Goal: Contribute content: Contribute content

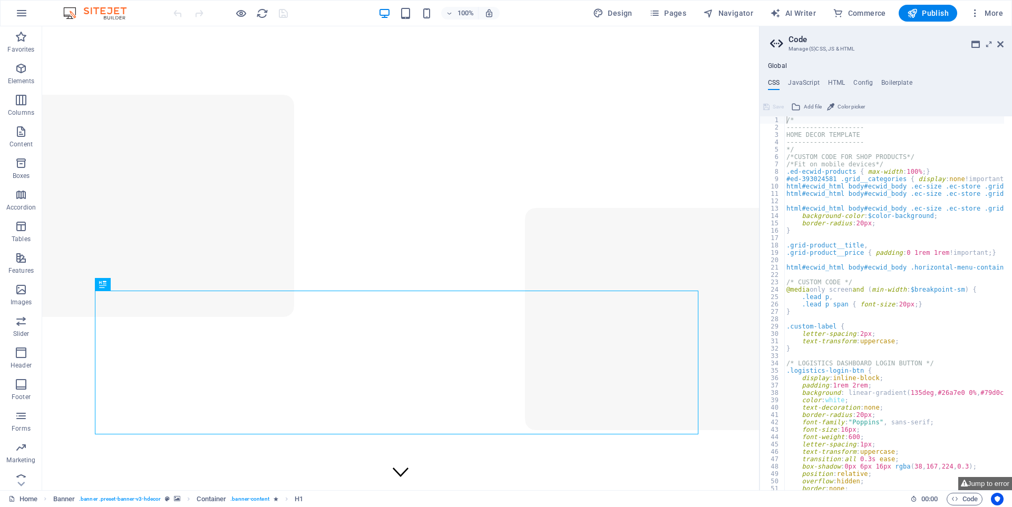
type textarea "/*"
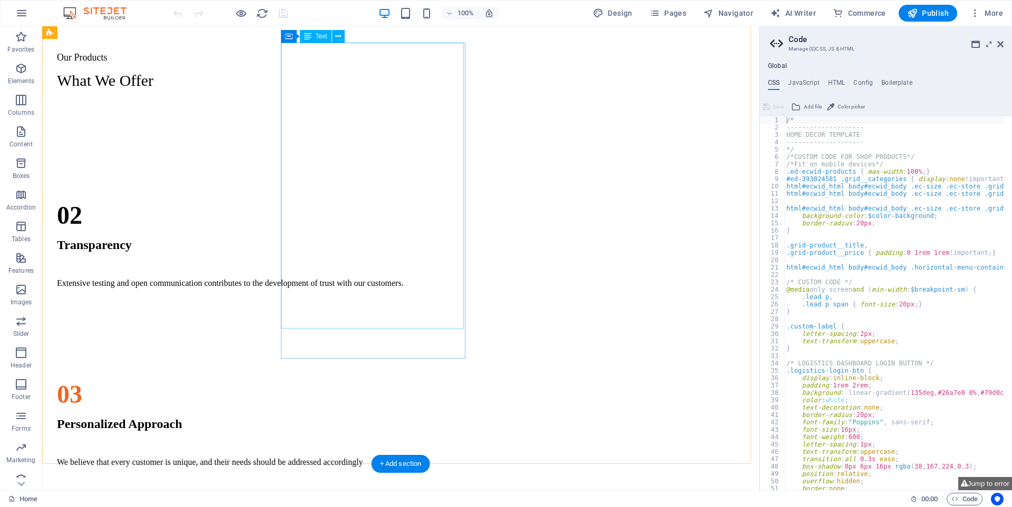
scroll to position [1142, 0]
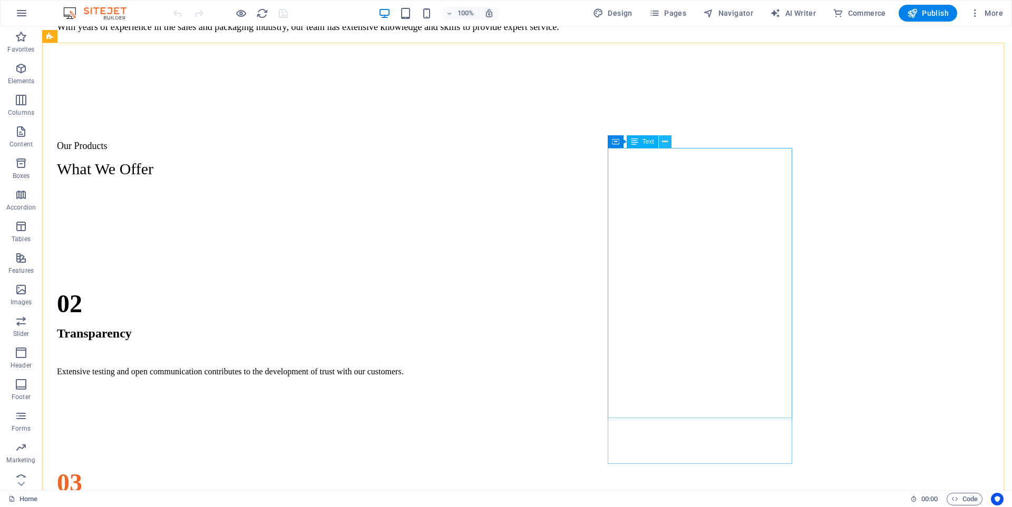
click at [666, 144] on icon at bounding box center [665, 141] width 6 height 11
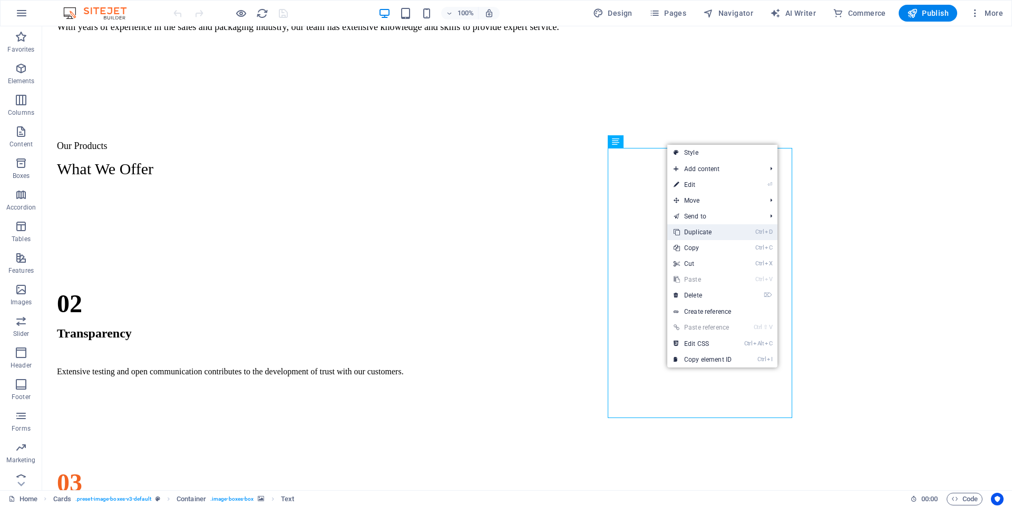
click at [690, 233] on link "Ctrl D Duplicate" at bounding box center [702, 232] width 71 height 16
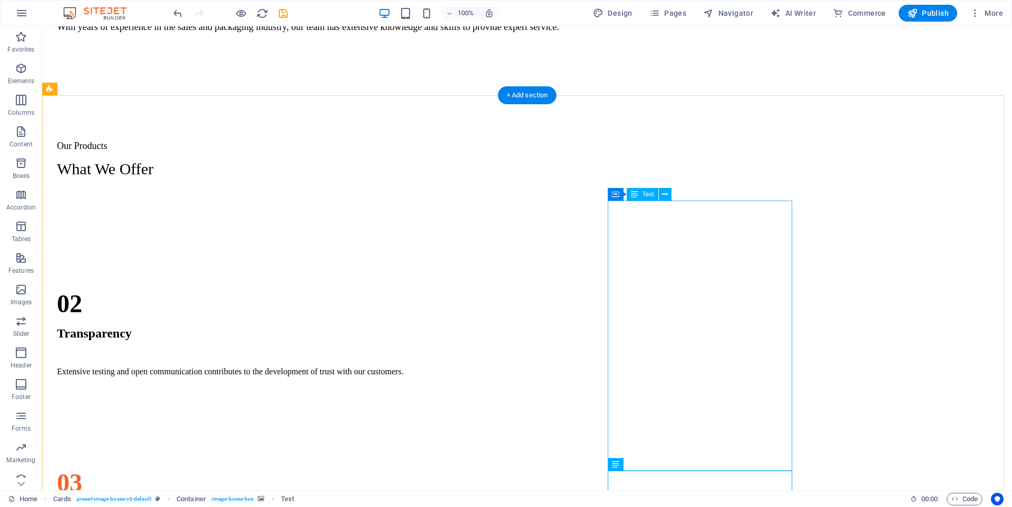
scroll to position [1090, 0]
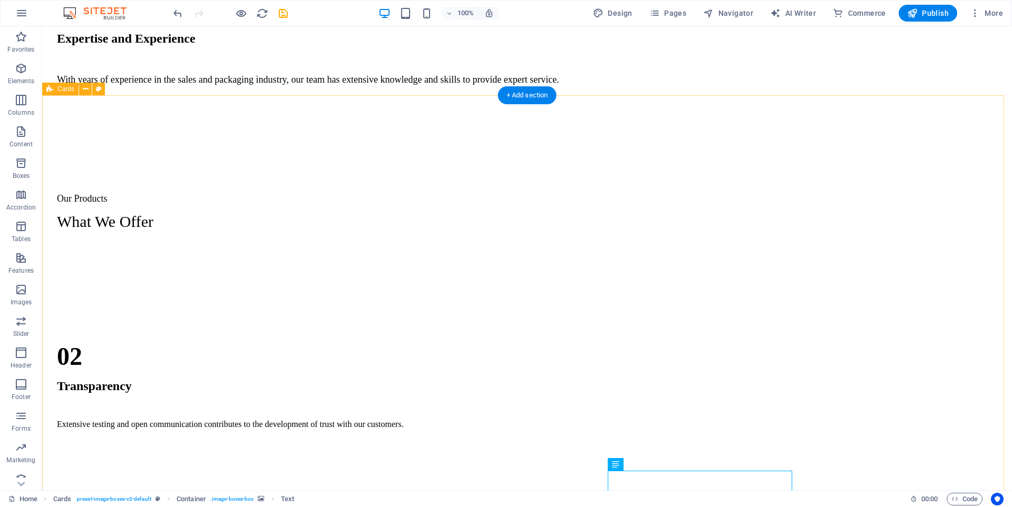
click at [833, 250] on div "Regular Slotted Cartons (RSC) This type of corrugated board box commonly used f…" at bounding box center [526, 513] width 961 height 527
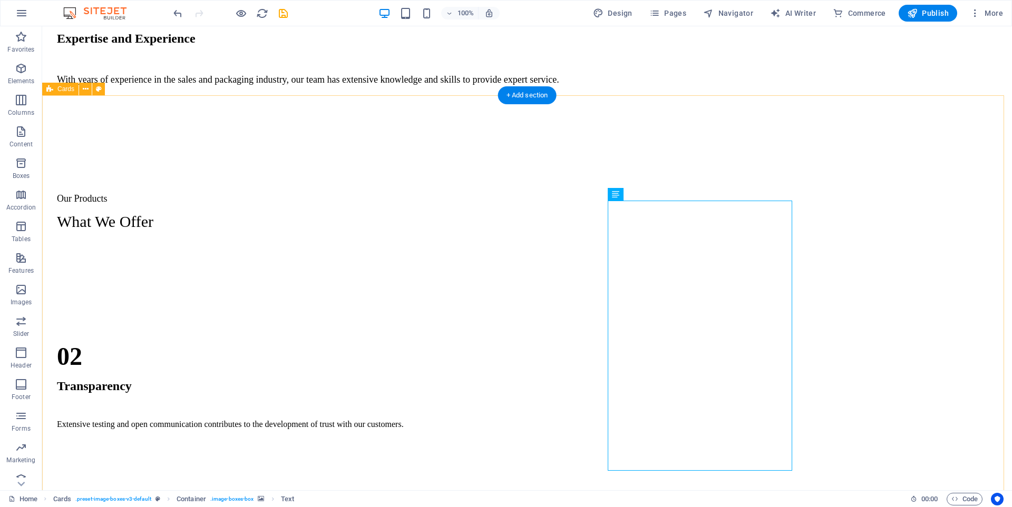
click at [799, 250] on div "Regular Slotted Cartons (RSC) This type of corrugated board box commonly used f…" at bounding box center [526, 513] width 961 height 527
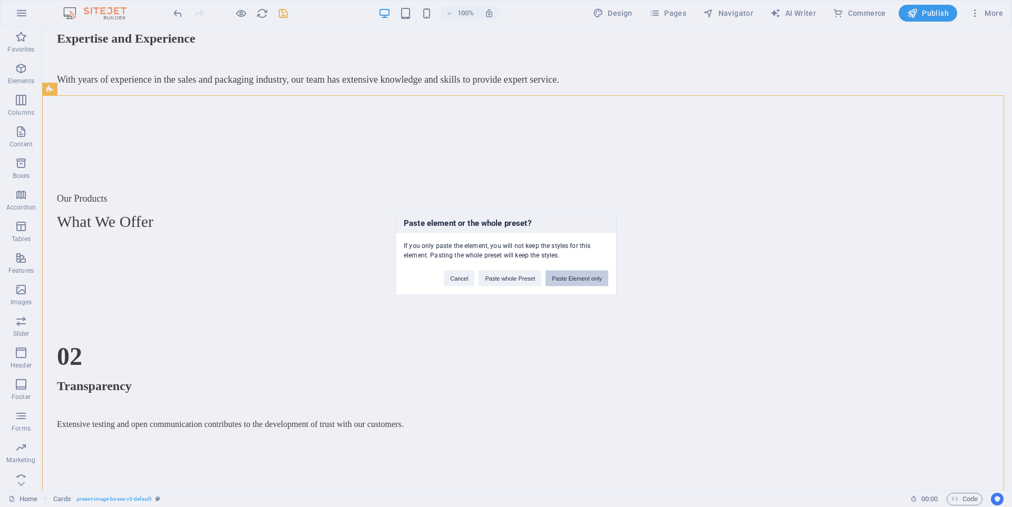
drag, startPoint x: 577, startPoint y: 273, endPoint x: 535, endPoint y: 247, distance: 49.3
click at [577, 273] on button "Paste Element only" at bounding box center [576, 278] width 63 height 16
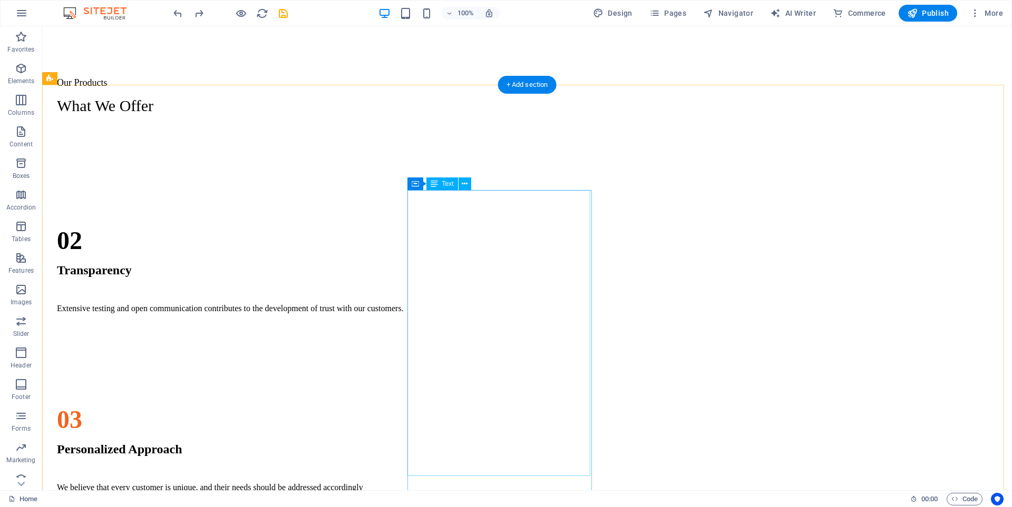
scroll to position [1100, 0]
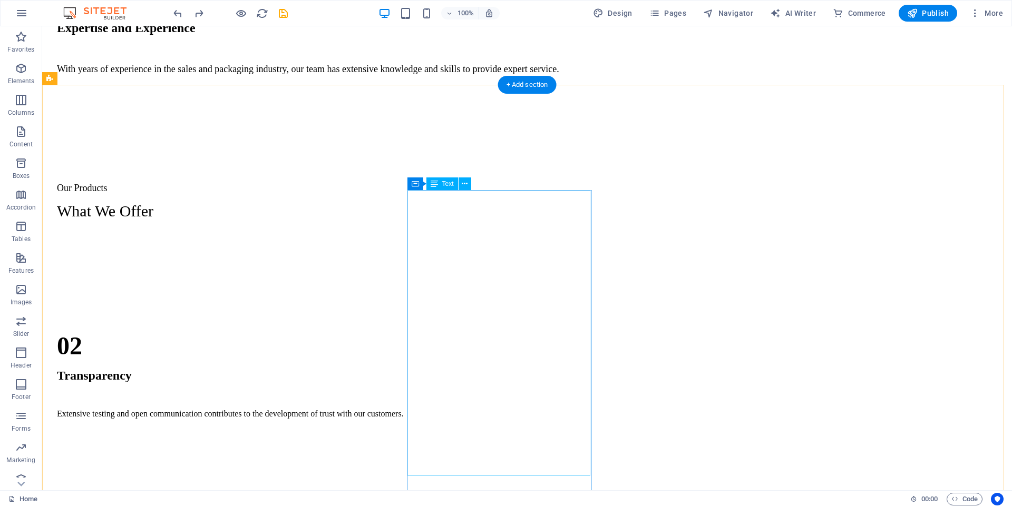
drag, startPoint x: 428, startPoint y: 237, endPoint x: 420, endPoint y: 240, distance: 8.0
drag, startPoint x: 622, startPoint y: 165, endPoint x: 615, endPoint y: 177, distance: 13.7
click at [618, 239] on div "Regular Slotted Cartons (RSC) This type of corrugated board box commonly used f…" at bounding box center [526, 502] width 961 height 527
drag, startPoint x: 636, startPoint y: 218, endPoint x: 639, endPoint y: 213, distance: 5.4
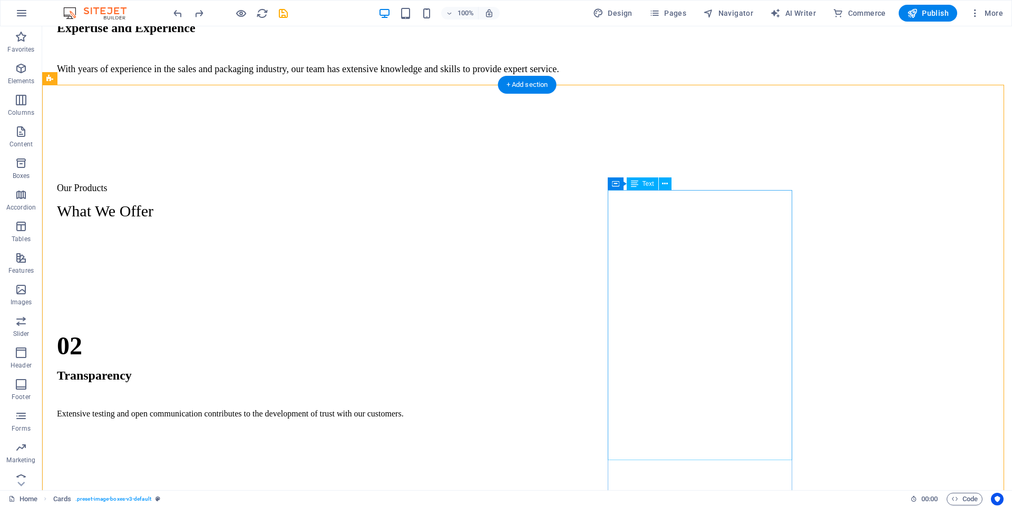
click at [664, 184] on icon at bounding box center [665, 184] width 6 height 11
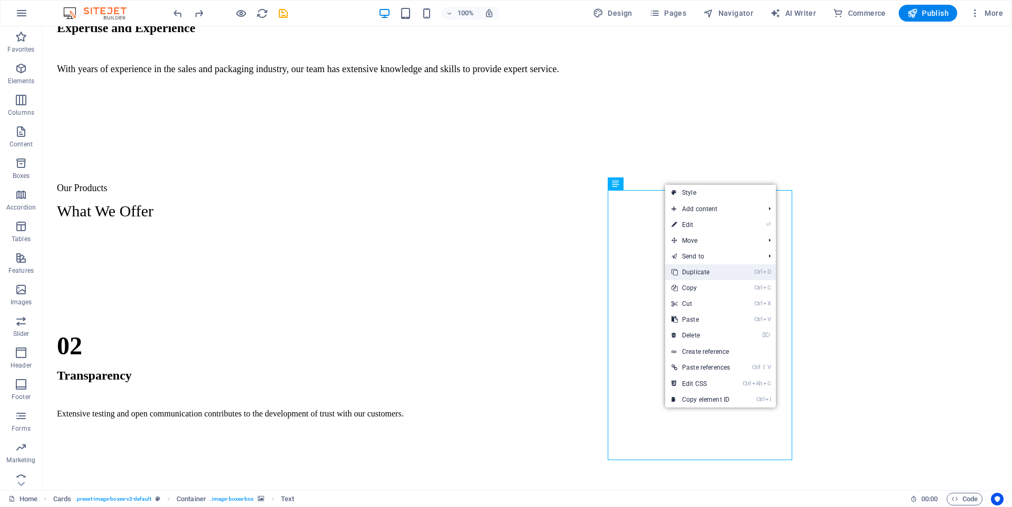
click at [705, 269] on link "Ctrl D Duplicate" at bounding box center [700, 273] width 71 height 16
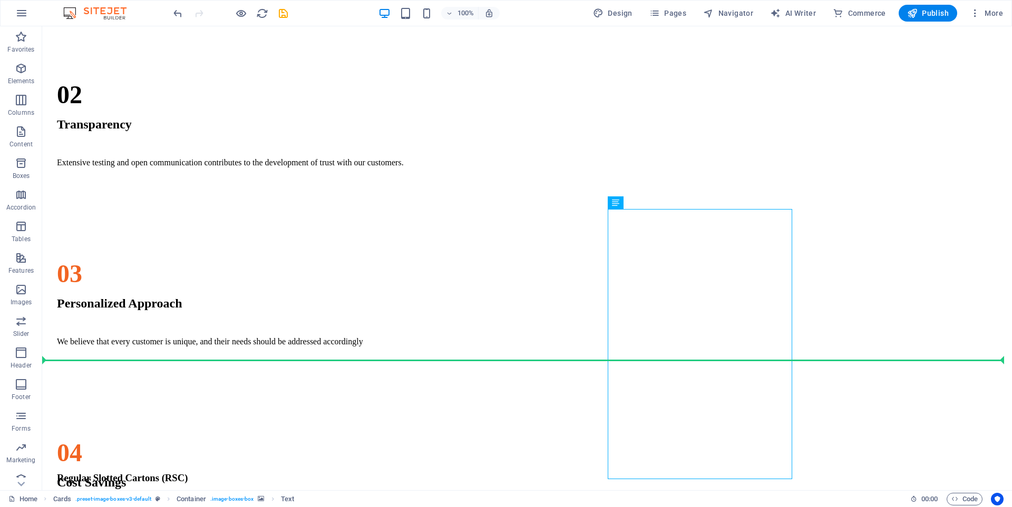
drag, startPoint x: 748, startPoint y: 461, endPoint x: 786, endPoint y: 453, distance: 39.3
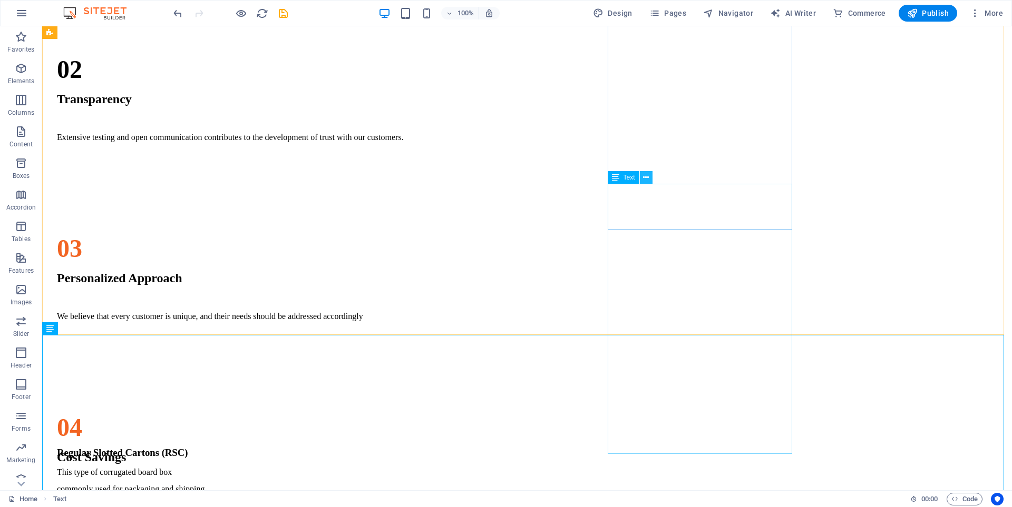
click at [646, 179] on icon at bounding box center [646, 177] width 6 height 11
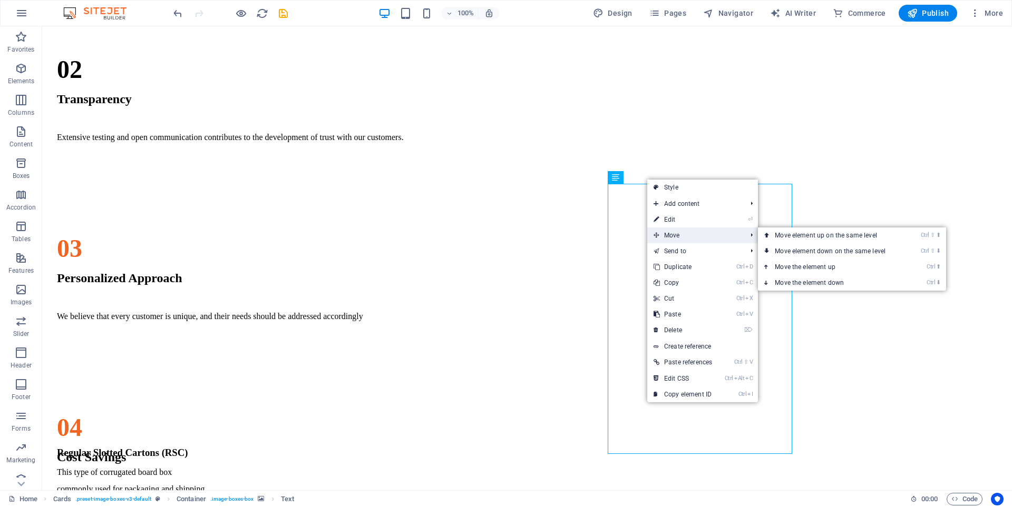
click at [677, 232] on span "Move" at bounding box center [694, 236] width 95 height 16
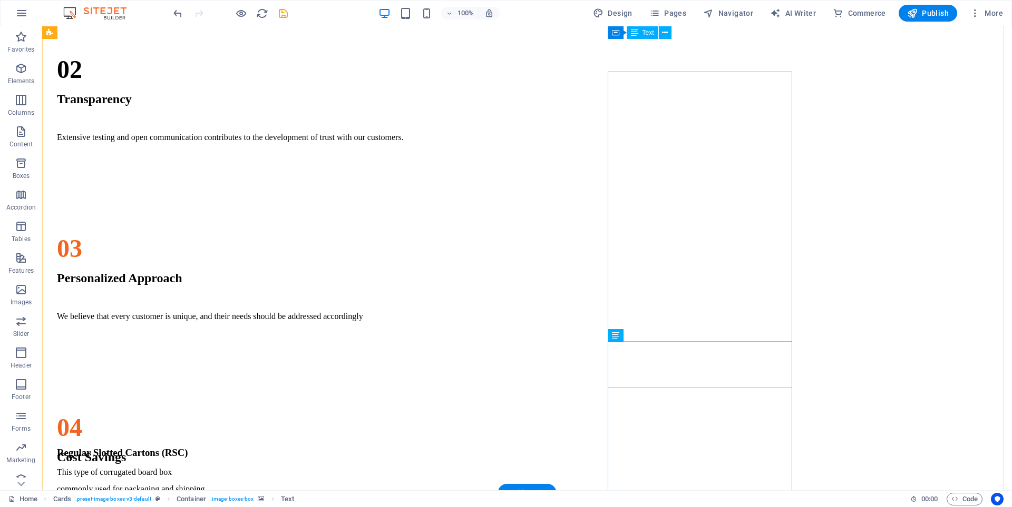
scroll to position [1219, 0]
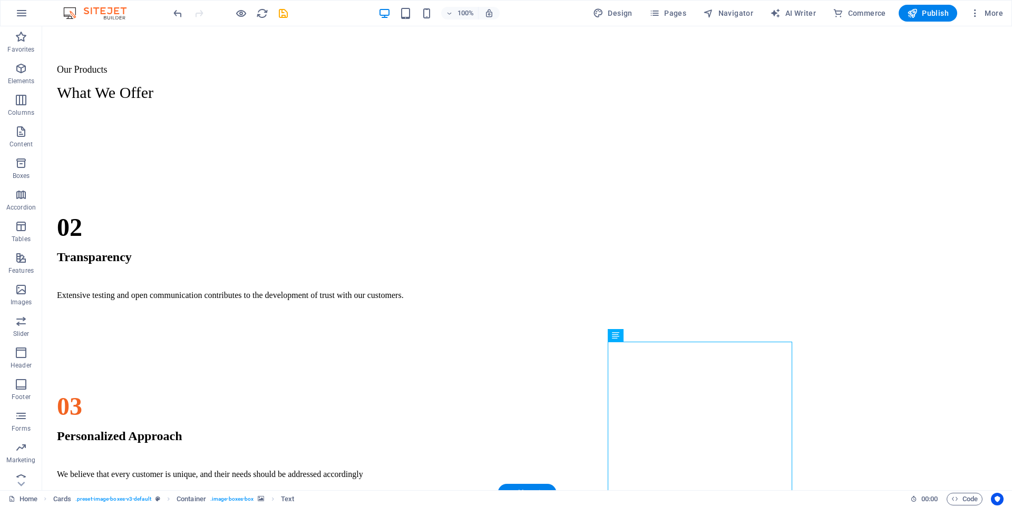
drag, startPoint x: 663, startPoint y: 365, endPoint x: 800, endPoint y: 238, distance: 187.2
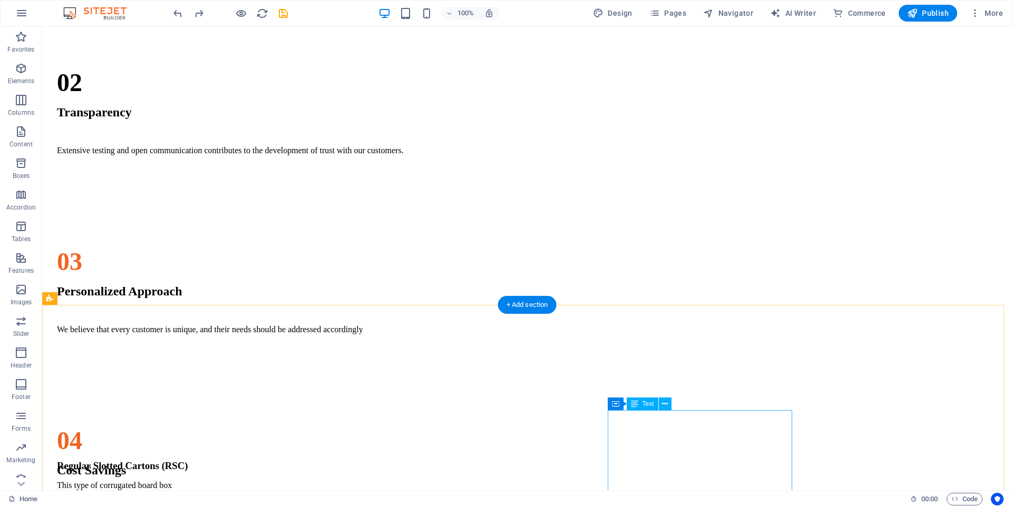
scroll to position [1122, 0]
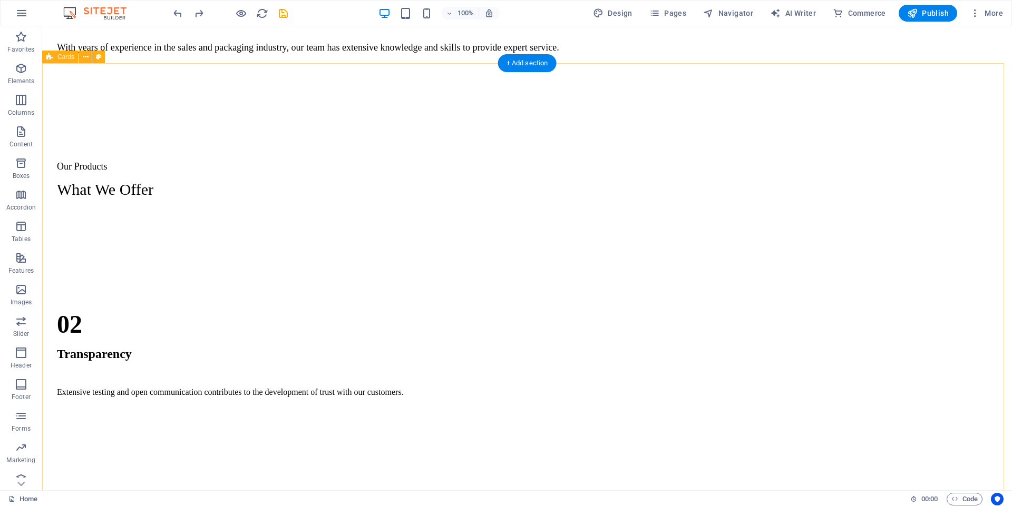
drag, startPoint x: 845, startPoint y: 230, endPoint x: 691, endPoint y: 230, distance: 153.9
click at [843, 230] on div "Regular Slotted Cartons (RSC) This type of corrugated board box commonly used f…" at bounding box center [526, 481] width 961 height 527
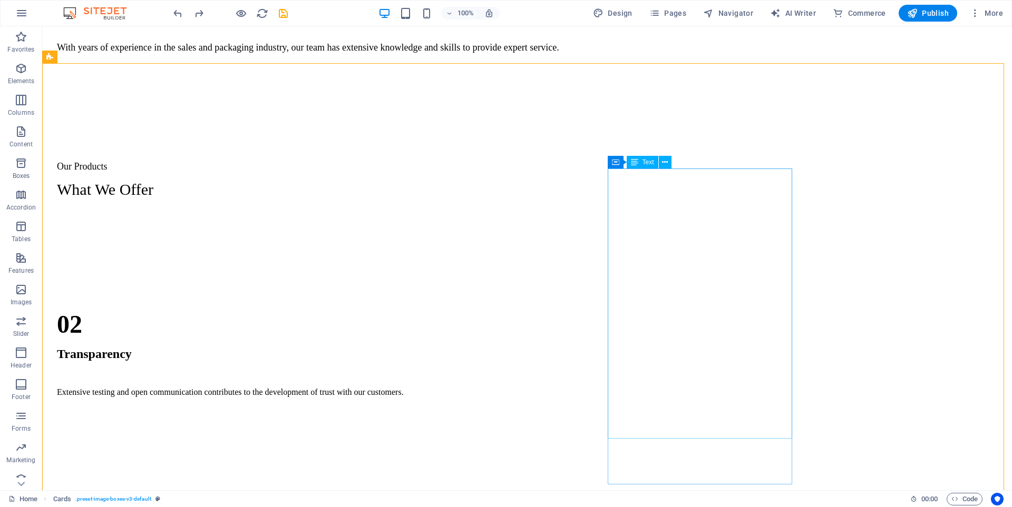
click at [635, 169] on div "Container Text" at bounding box center [643, 162] width 71 height 13
click at [663, 163] on icon at bounding box center [665, 162] width 6 height 11
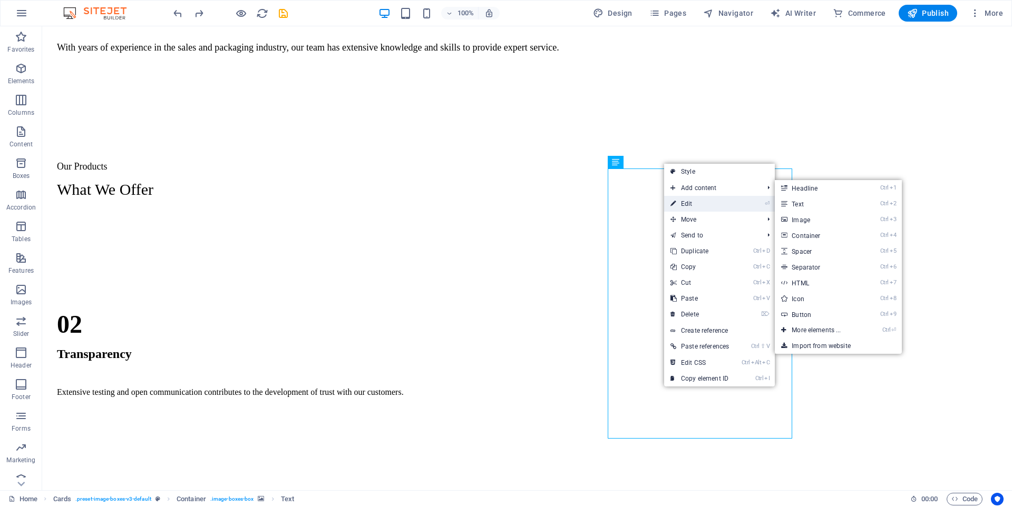
click at [703, 197] on link "⏎ Edit" at bounding box center [699, 204] width 71 height 16
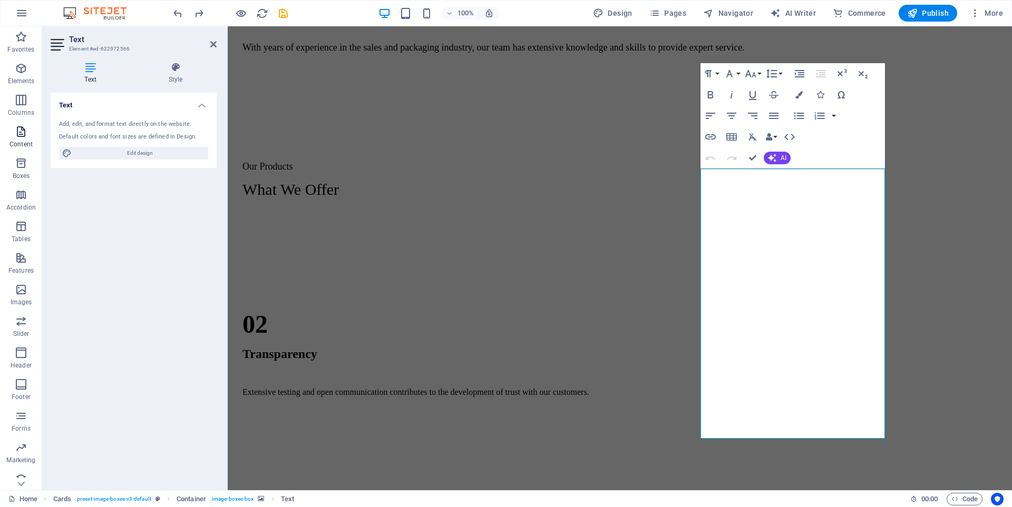
drag, startPoint x: 17, startPoint y: 102, endPoint x: 32, endPoint y: 143, distance: 43.0
click at [17, 102] on icon "button" at bounding box center [21, 100] width 13 height 13
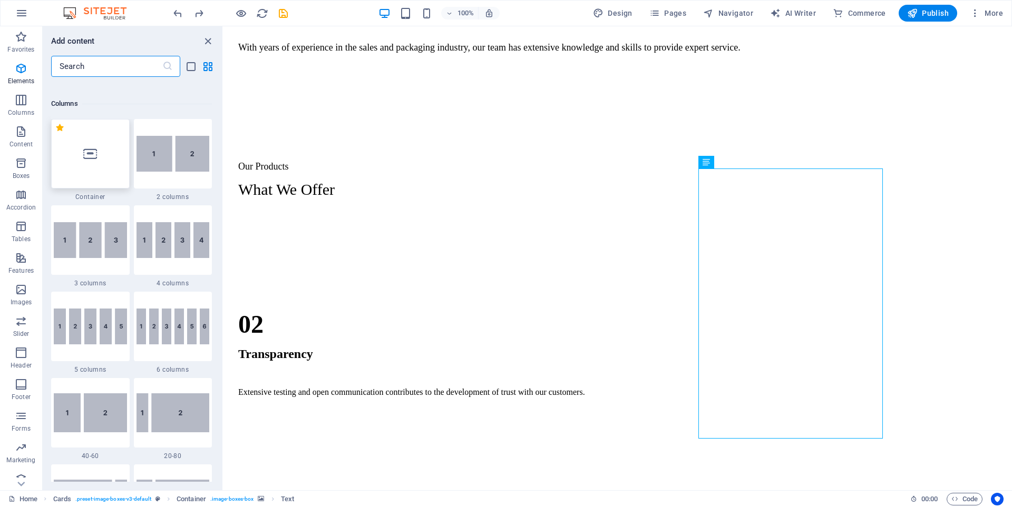
scroll to position [522, 0]
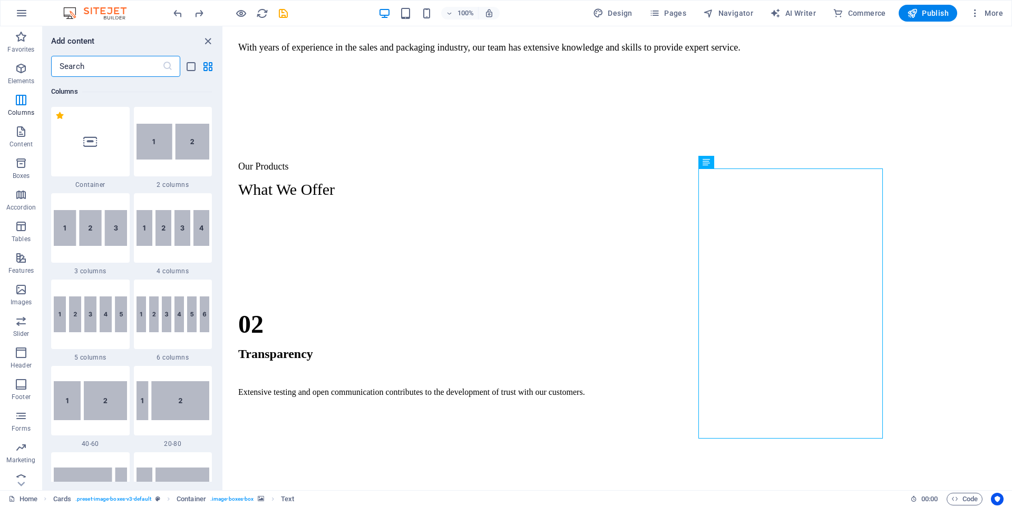
click at [174, 235] on img at bounding box center [172, 228] width 73 height 36
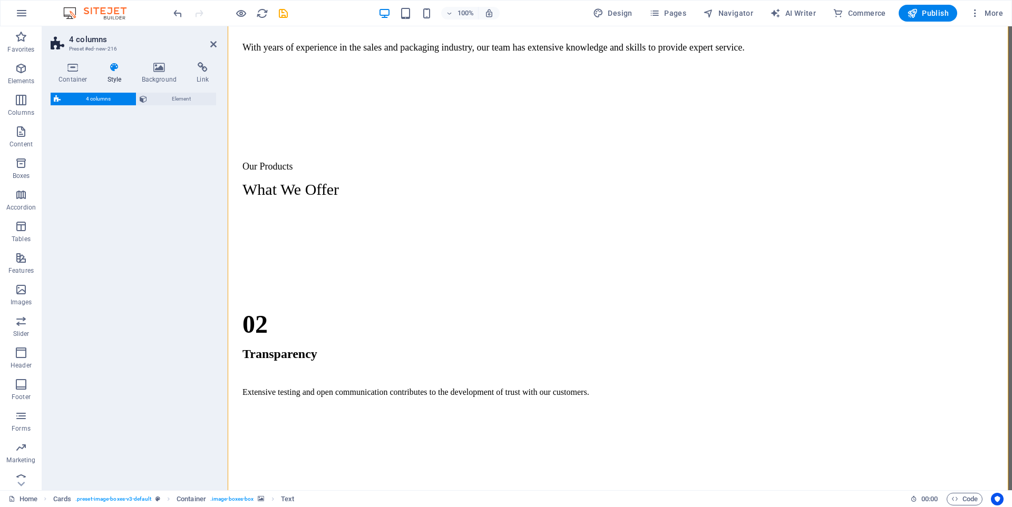
select select "rem"
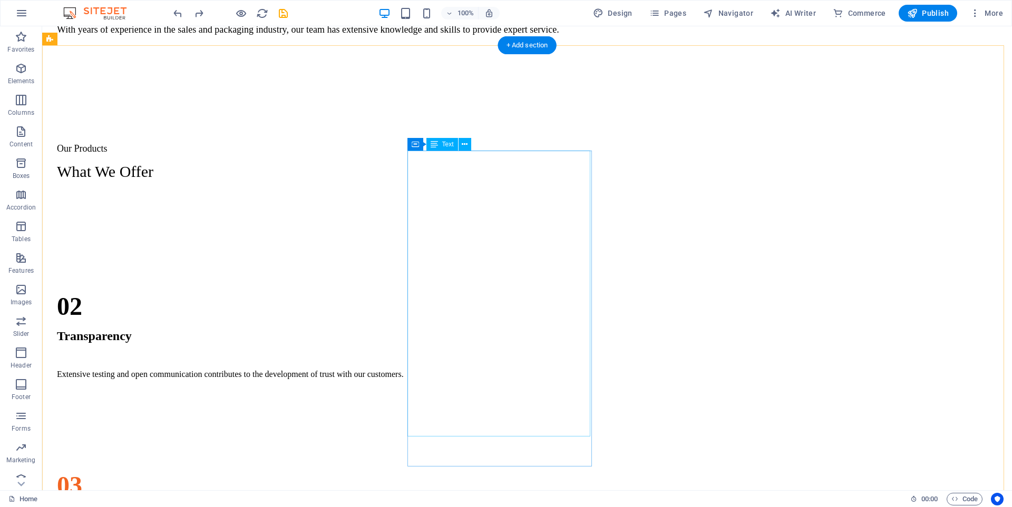
scroll to position [1087, 0]
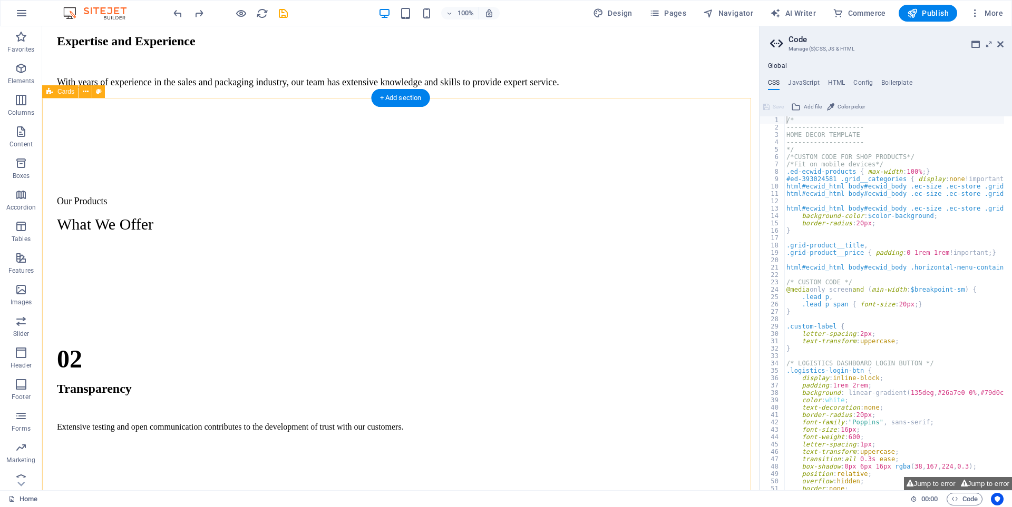
click at [671, 252] on div "Regular Slotted Cartons (RSC) This type of corrugated board box commonly used f…" at bounding box center [400, 515] width 708 height 527
click at [670, 252] on div "Regular Slotted Cartons (RSC) This type of corrugated board box commonly used f…" at bounding box center [400, 515] width 708 height 527
select select "px"
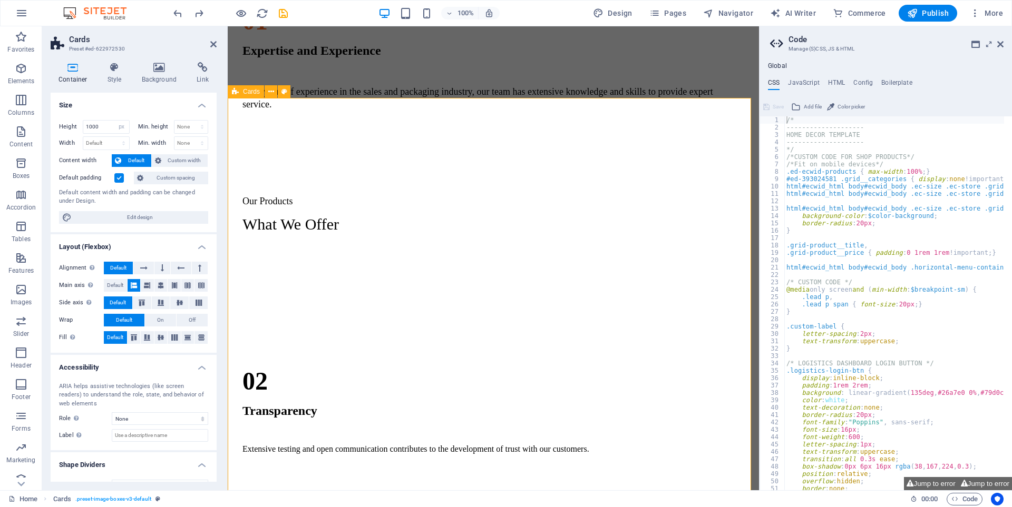
click at [367, 252] on div "Regular Slotted Cartons (RSC) This type of corrugated board box commonly used f…" at bounding box center [493, 515] width 523 height 527
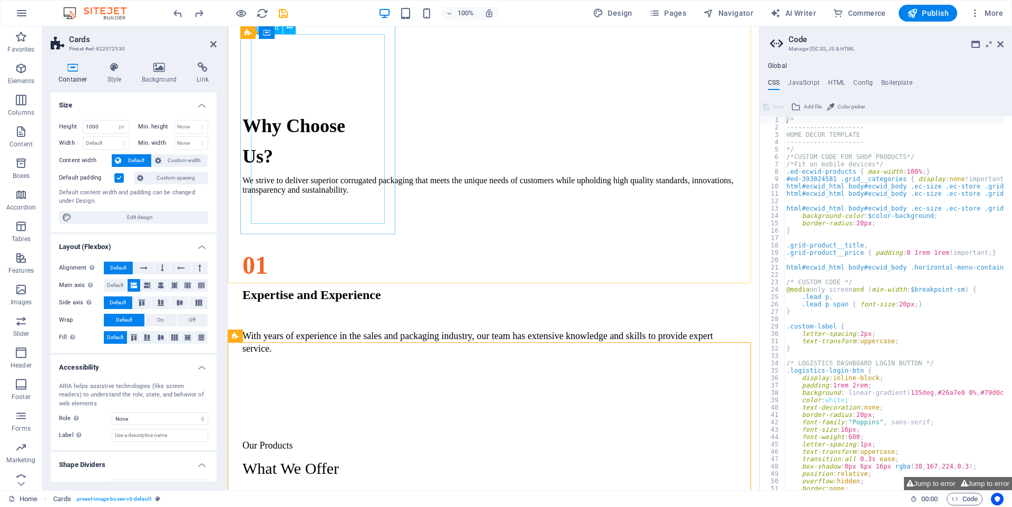
scroll to position [1053, 0]
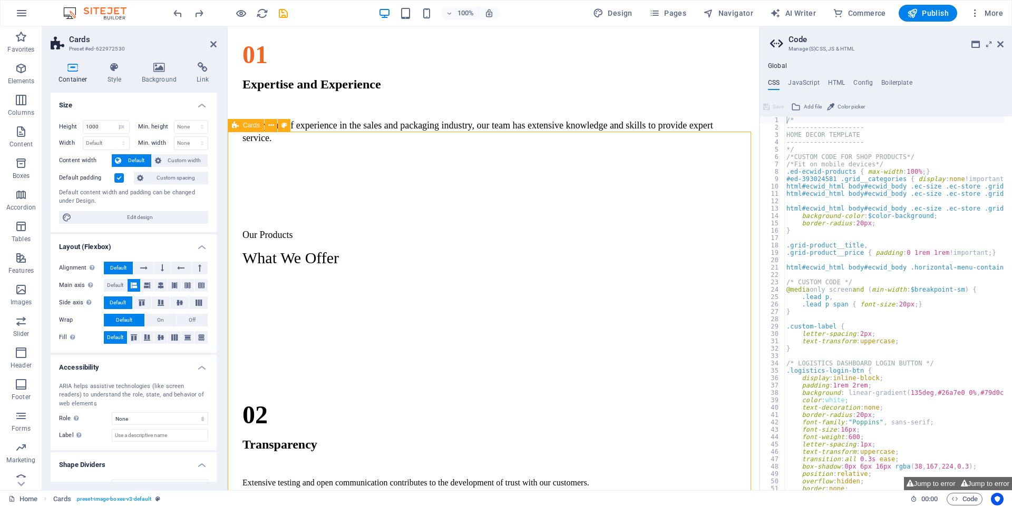
drag, startPoint x: 451, startPoint y: 213, endPoint x: 437, endPoint y: 213, distance: 14.2
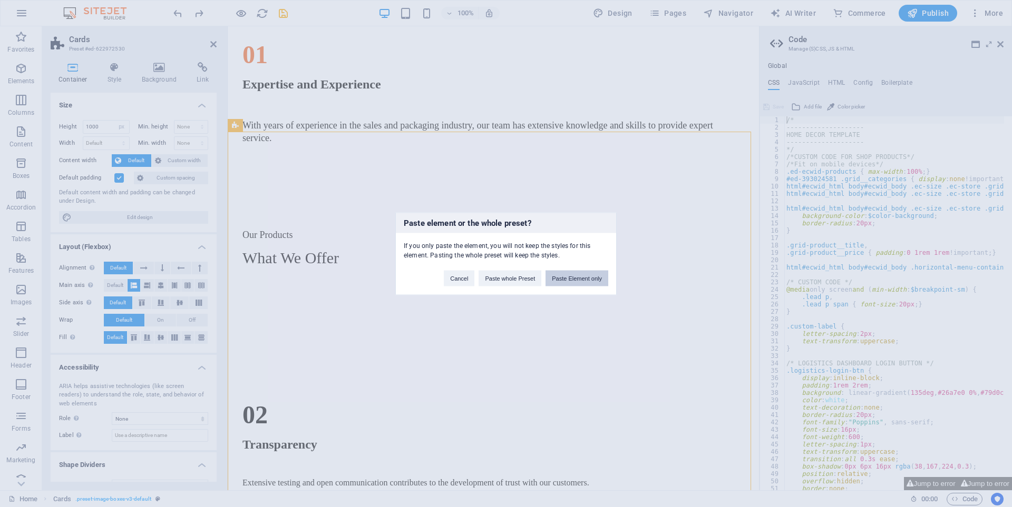
click at [575, 279] on button "Paste Element only" at bounding box center [576, 278] width 63 height 16
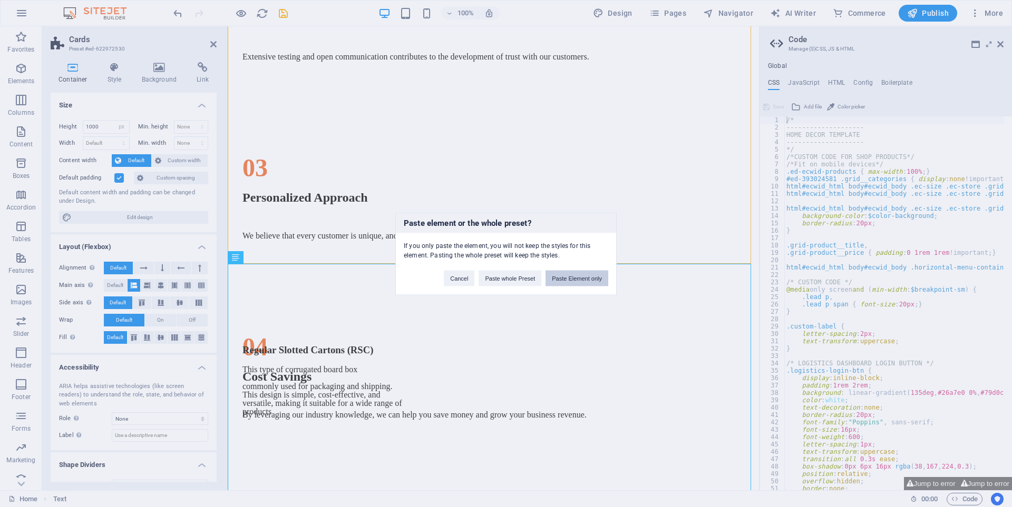
scroll to position [1574, 0]
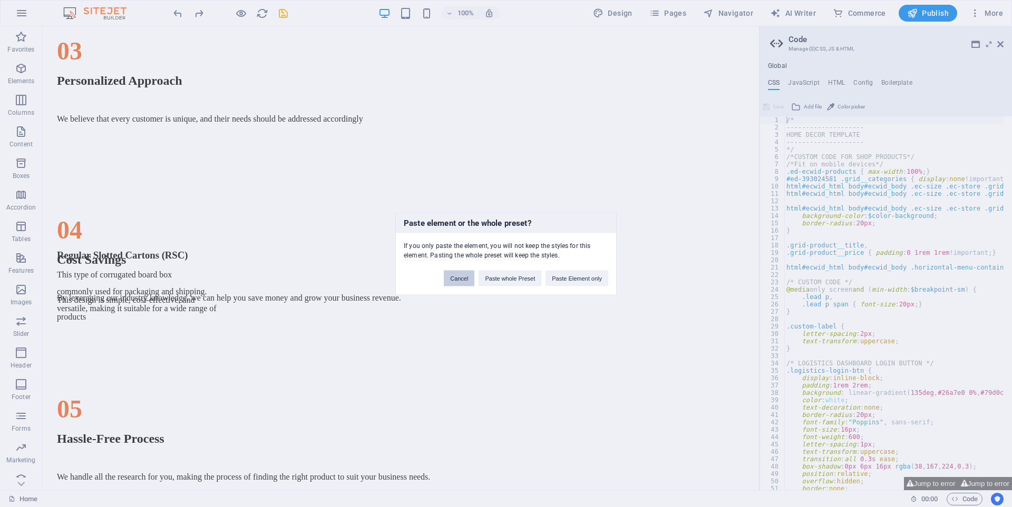
click at [453, 281] on button "Cancel" at bounding box center [459, 278] width 31 height 16
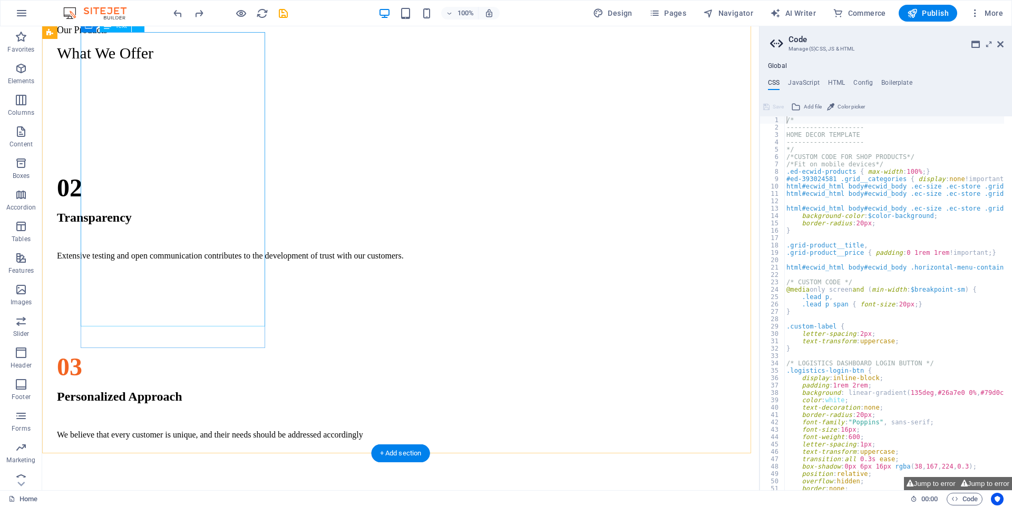
scroll to position [1153, 0]
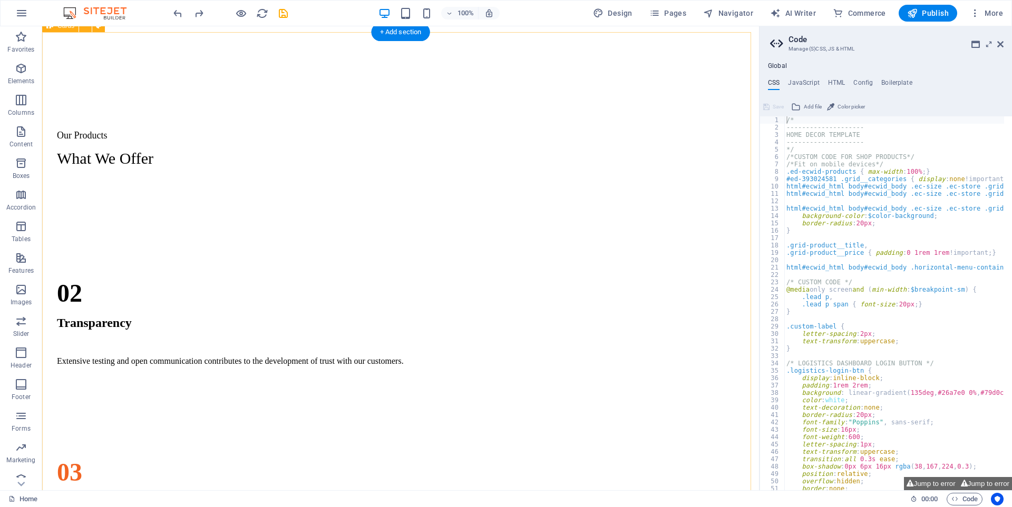
drag, startPoint x: 173, startPoint y: 130, endPoint x: 172, endPoint y: 138, distance: 8.0
click at [172, 187] on div "Regular Slotted Cartons (RSC) This type of corrugated board box commonly used f…" at bounding box center [400, 450] width 708 height 527
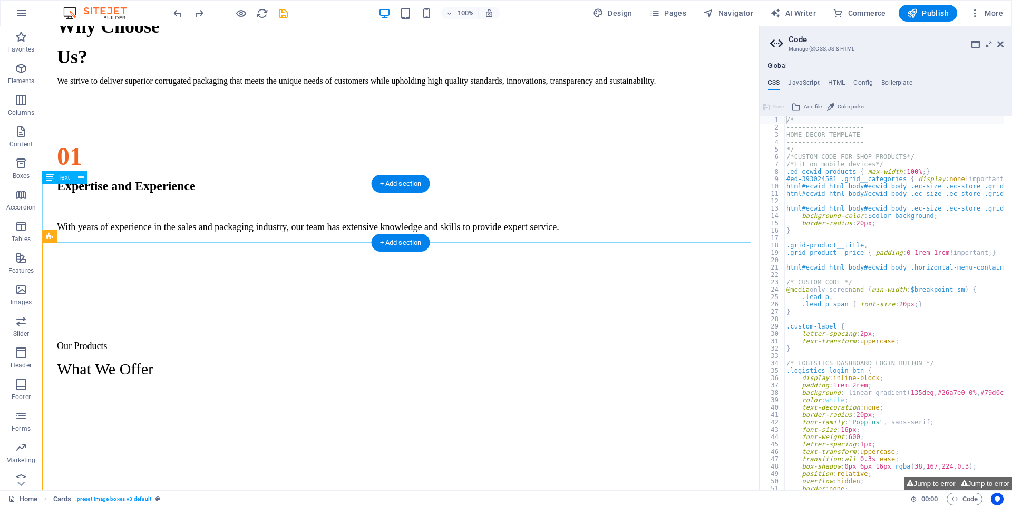
click at [205, 322] on div "Our Products What We Offer" at bounding box center [400, 359] width 708 height 75
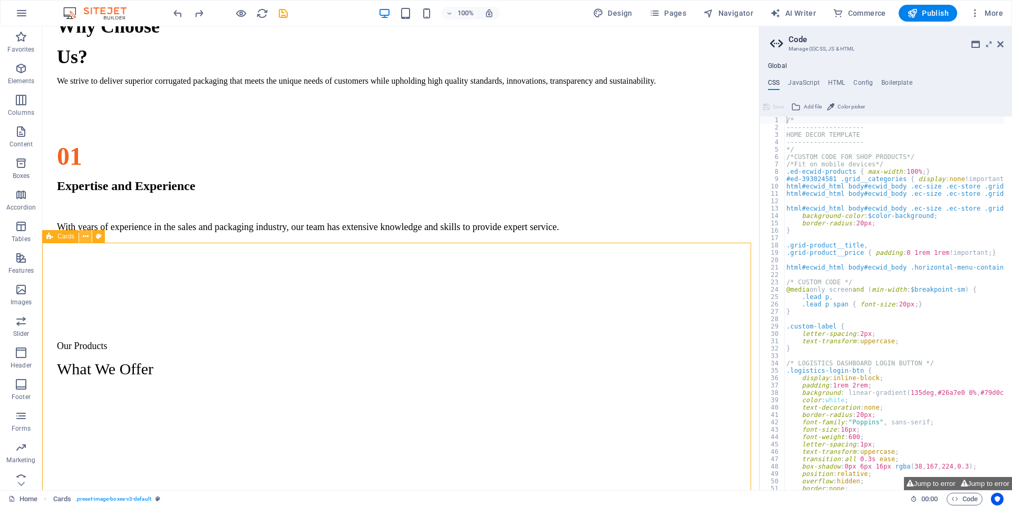
click at [89, 236] on icon at bounding box center [86, 236] width 6 height 11
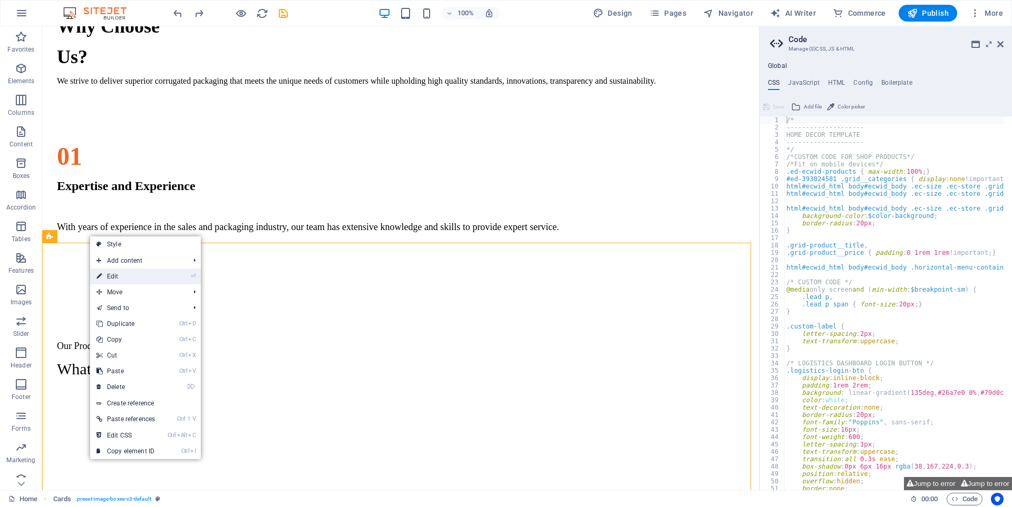
click at [121, 276] on link "⏎ Edit" at bounding box center [125, 277] width 71 height 16
select select "px"
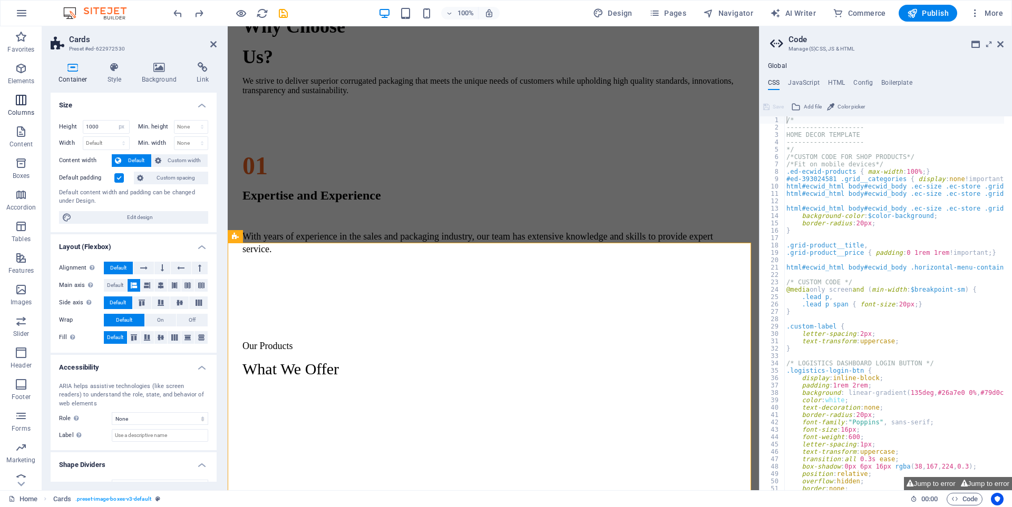
click at [22, 101] on icon "button" at bounding box center [21, 100] width 13 height 13
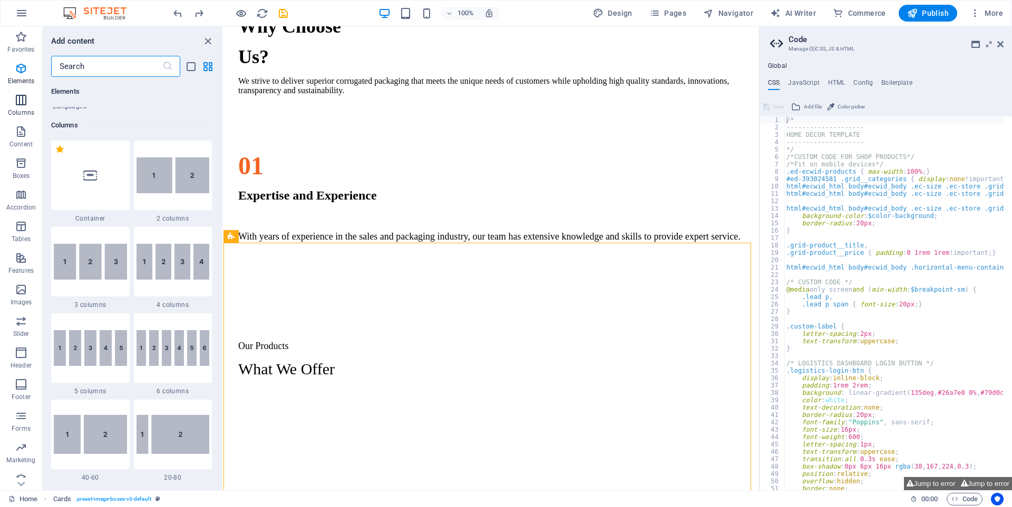
scroll to position [522, 0]
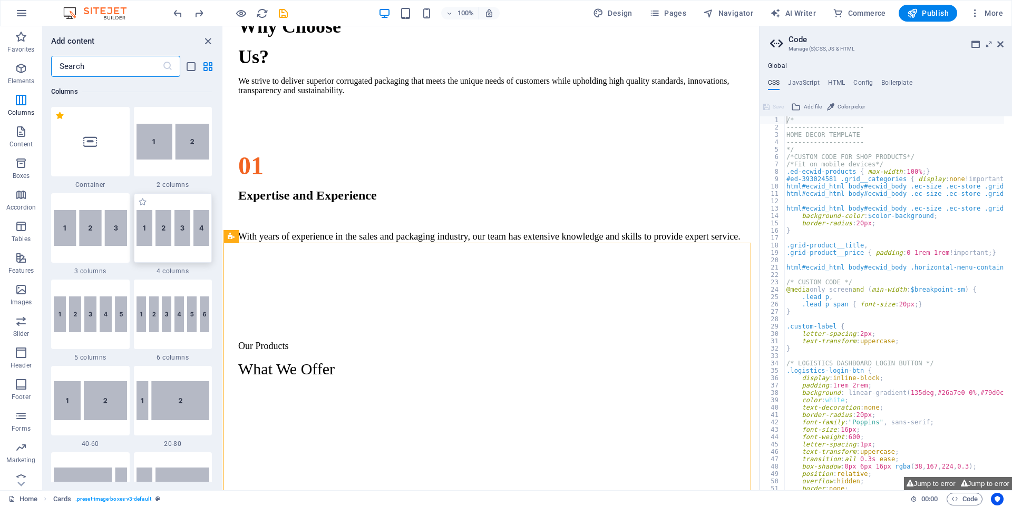
click at [181, 238] on img at bounding box center [172, 228] width 73 height 36
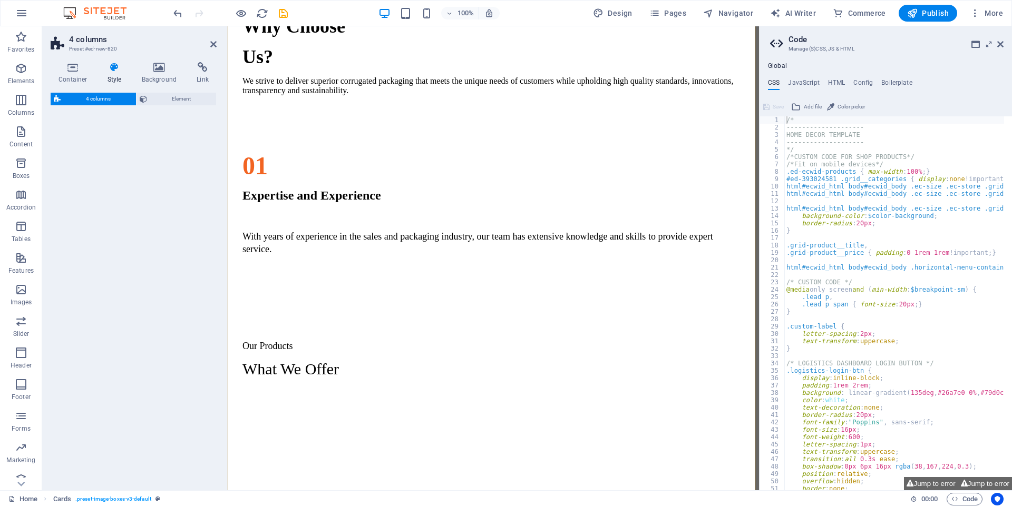
select select "rem"
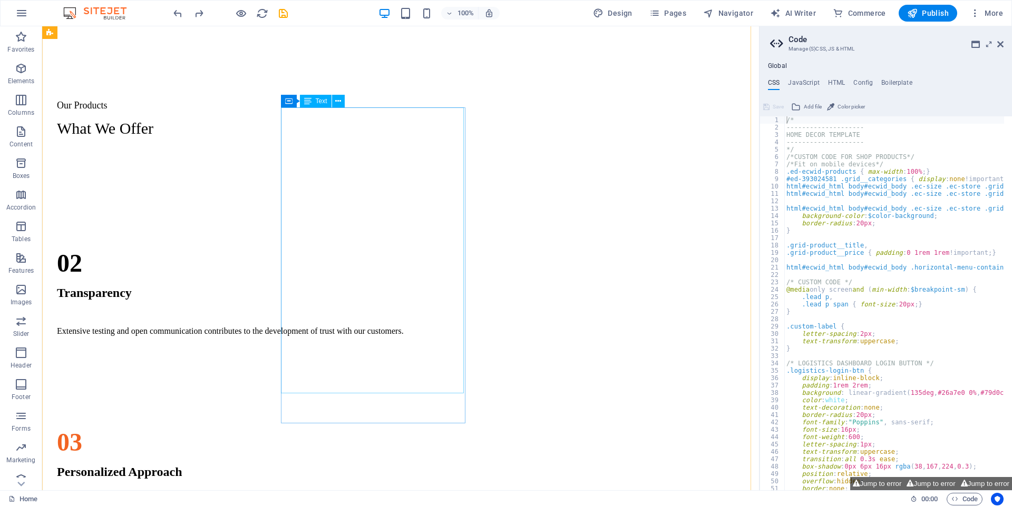
scroll to position [1130, 0]
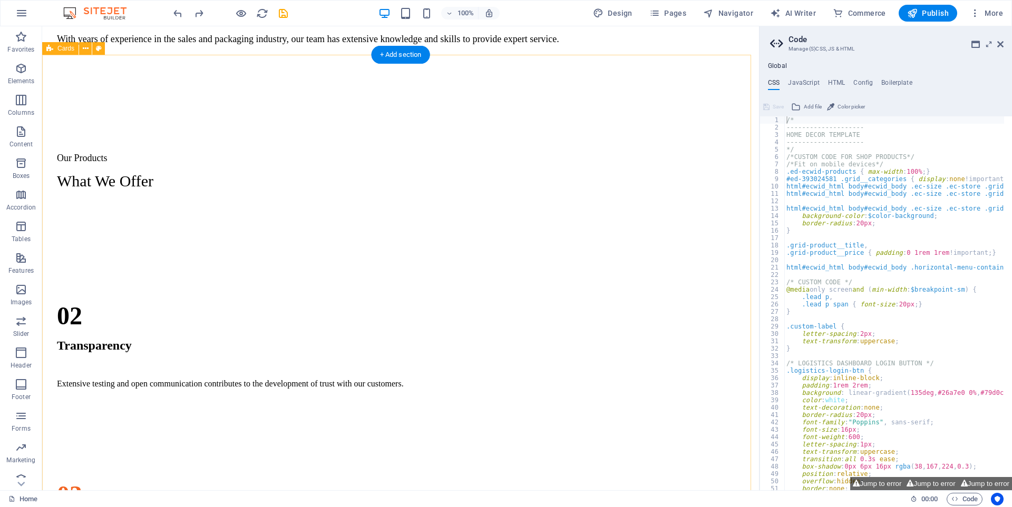
click at [564, 209] on div "Regular Slotted Cartons (RSC) This type of corrugated board box commonly used f…" at bounding box center [400, 472] width 708 height 527
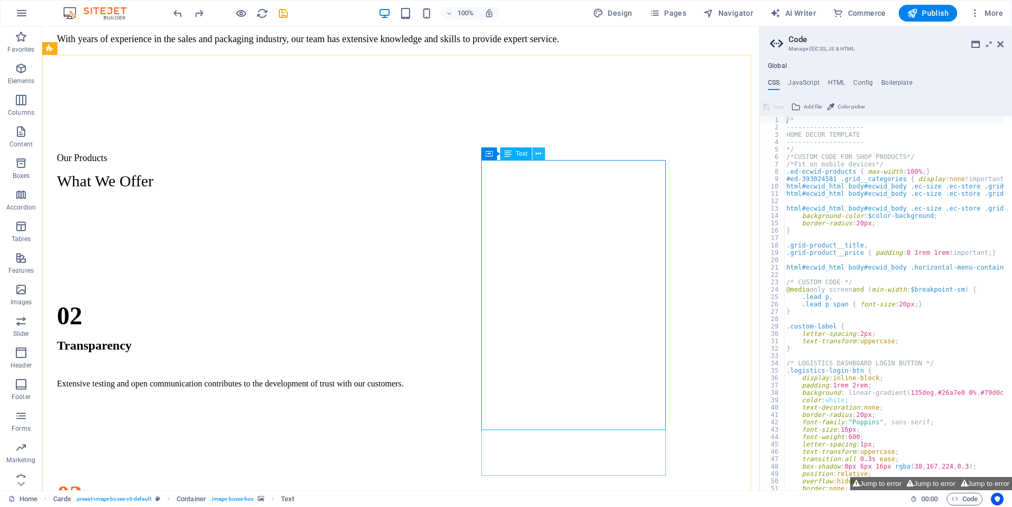
click at [535, 155] on icon at bounding box center [538, 154] width 6 height 11
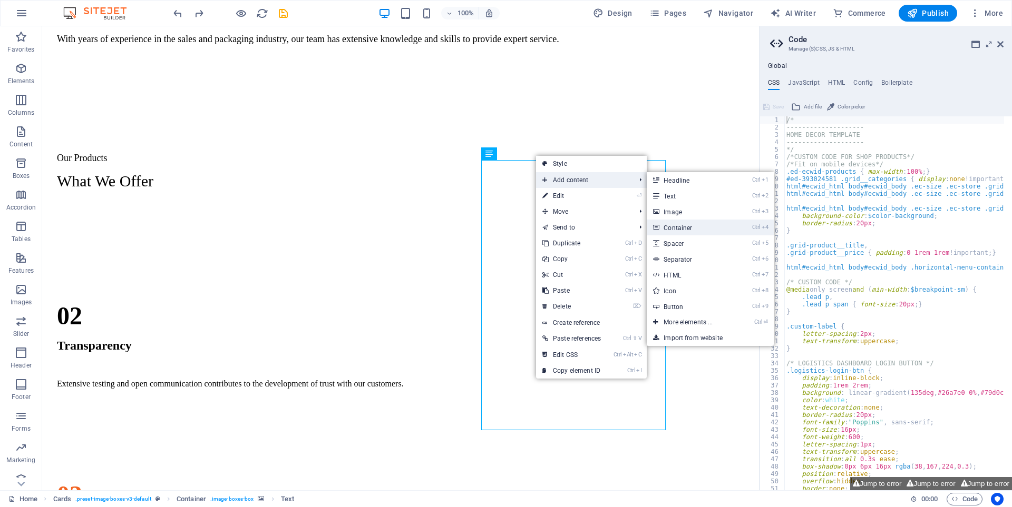
click at [678, 227] on link "Ctrl 4 Container" at bounding box center [689, 228] width 87 height 16
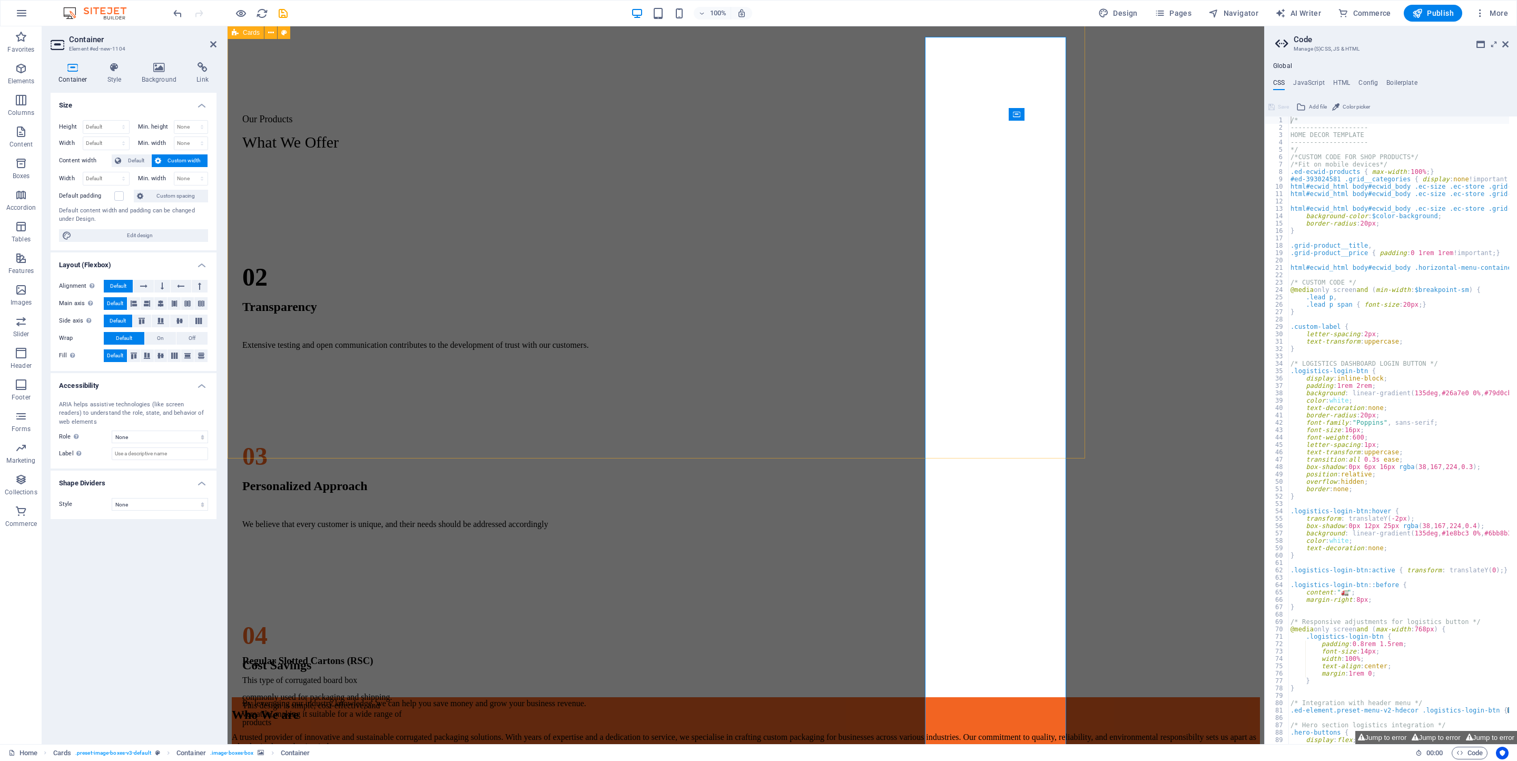
scroll to position [1314, 0]
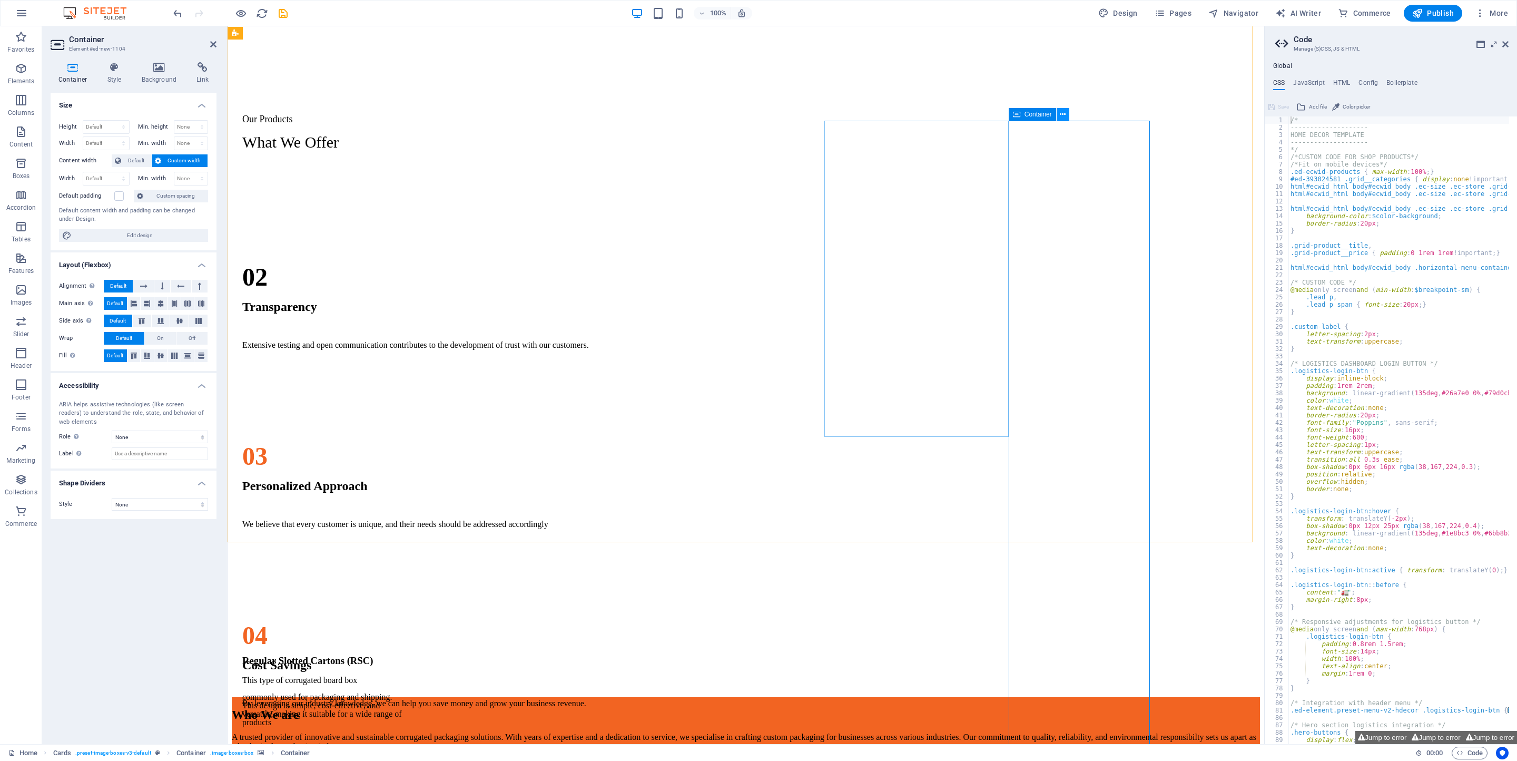
click at [1011, 112] on button at bounding box center [1063, 114] width 13 height 13
click at [1011, 152] on link "⏎ Edit" at bounding box center [1100, 153] width 71 height 16
click at [68, 73] on h4 "Container" at bounding box center [75, 73] width 49 height 22
click at [73, 68] on icon at bounding box center [73, 67] width 45 height 11
click at [111, 126] on select "Default px rem % vh vw" at bounding box center [106, 127] width 46 height 13
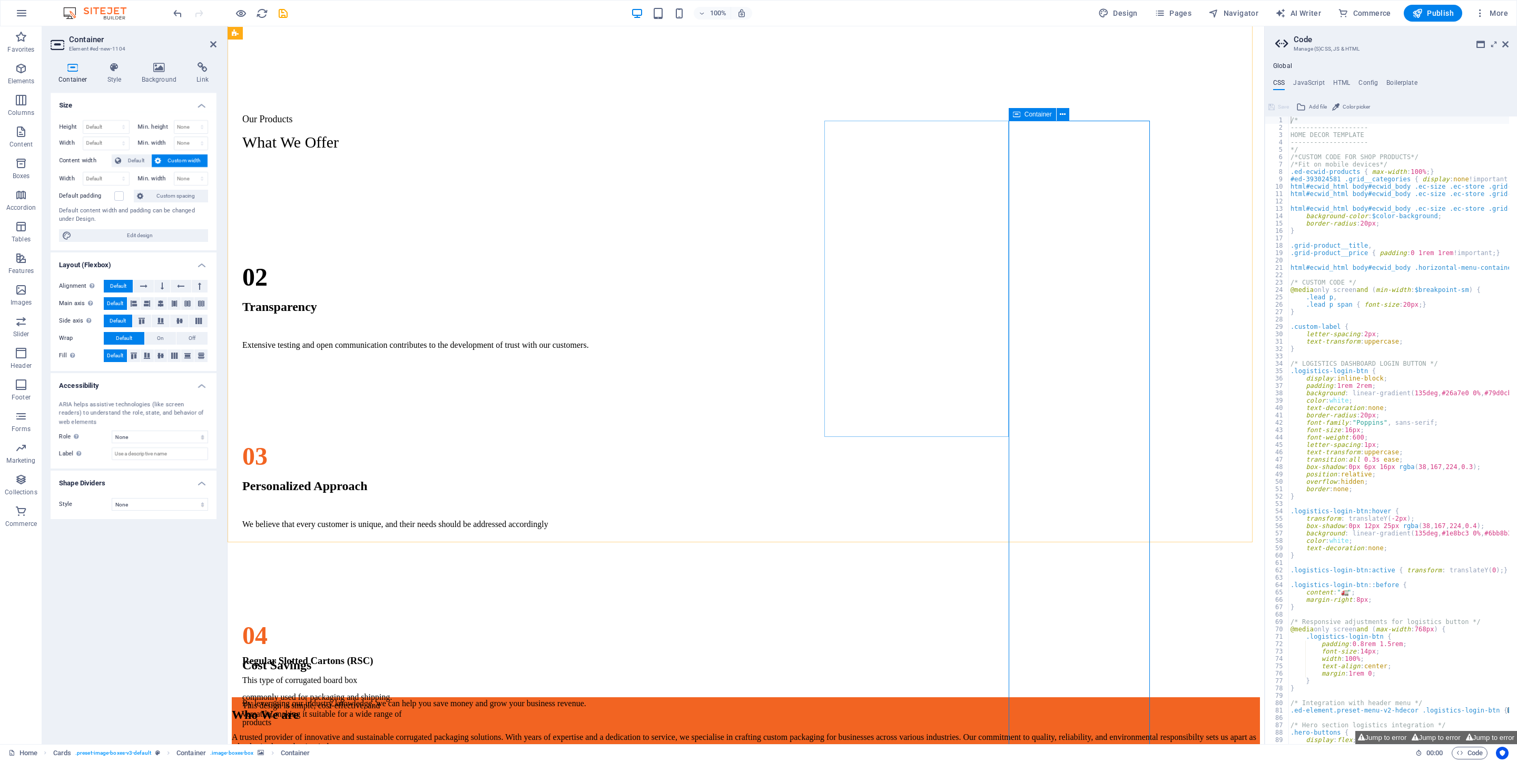
drag, startPoint x: 1071, startPoint y: 322, endPoint x: 1076, endPoint y: 309, distance: 14.9
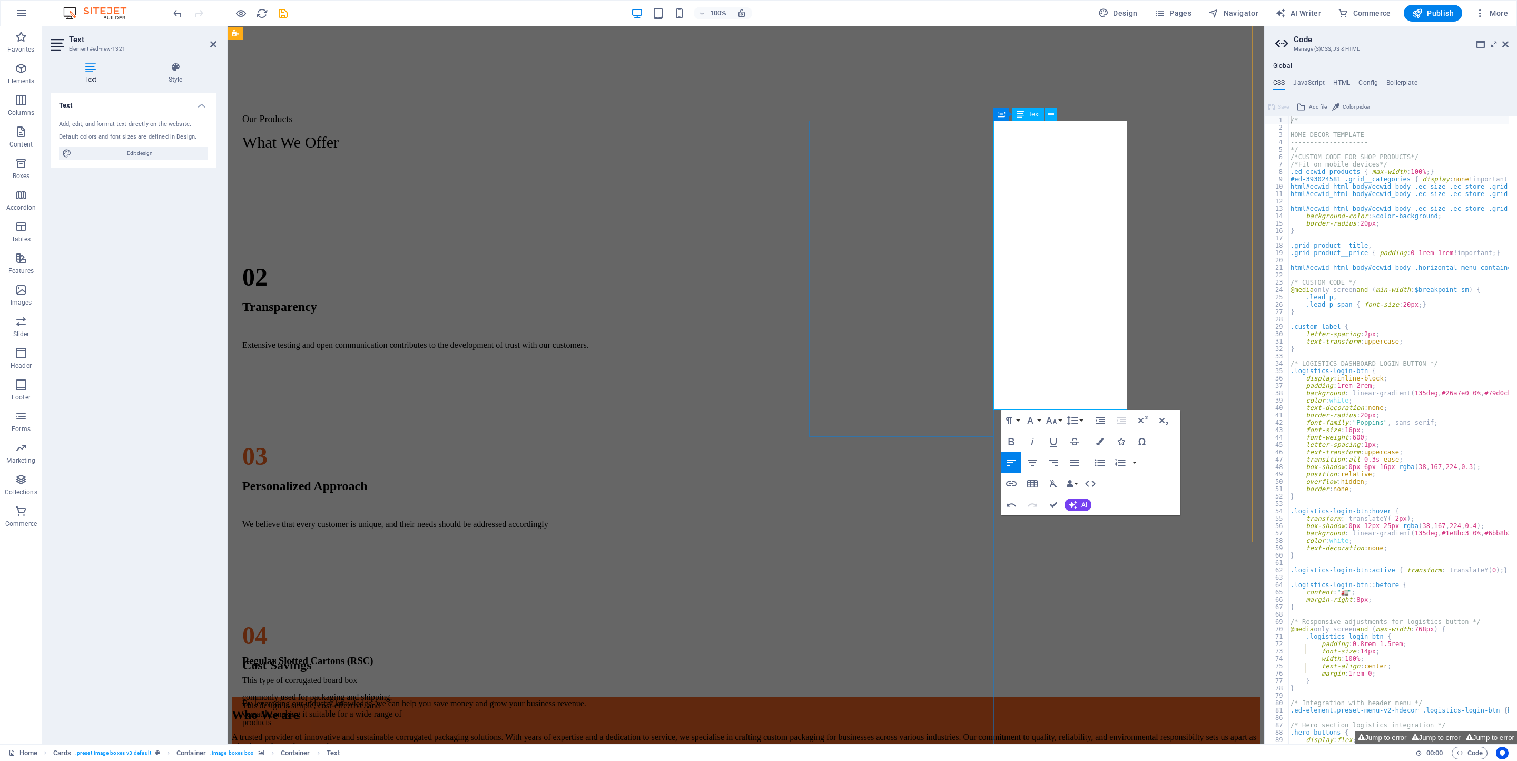
scroll to position [0, 15]
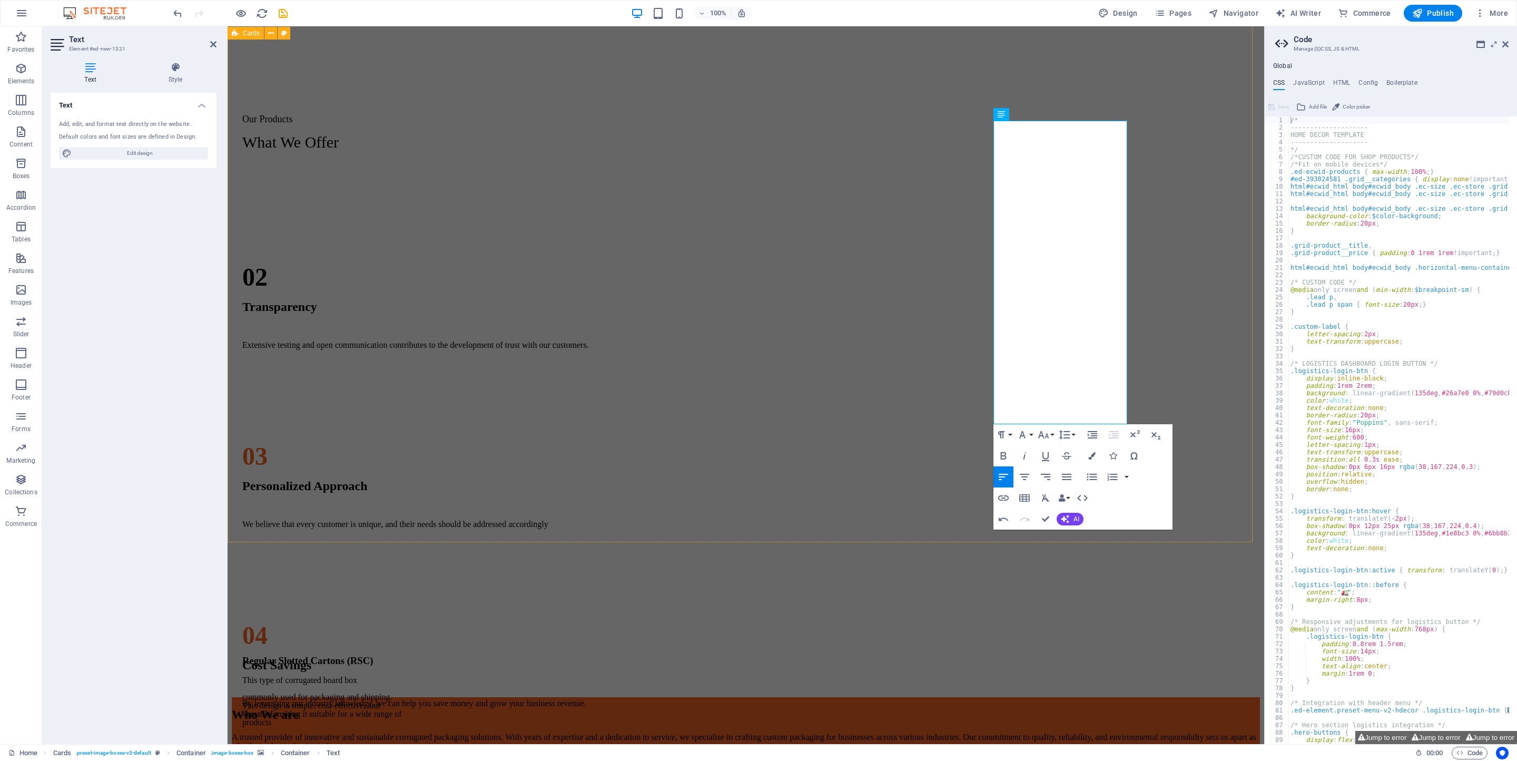
drag, startPoint x: 1172, startPoint y: 302, endPoint x: 1267, endPoint y: 318, distance: 96.2
click at [1011, 300] on div "Regular Slotted Cartons (RSC) This type of corrugated board box commonly used f…" at bounding box center [746, 433] width 1028 height 527
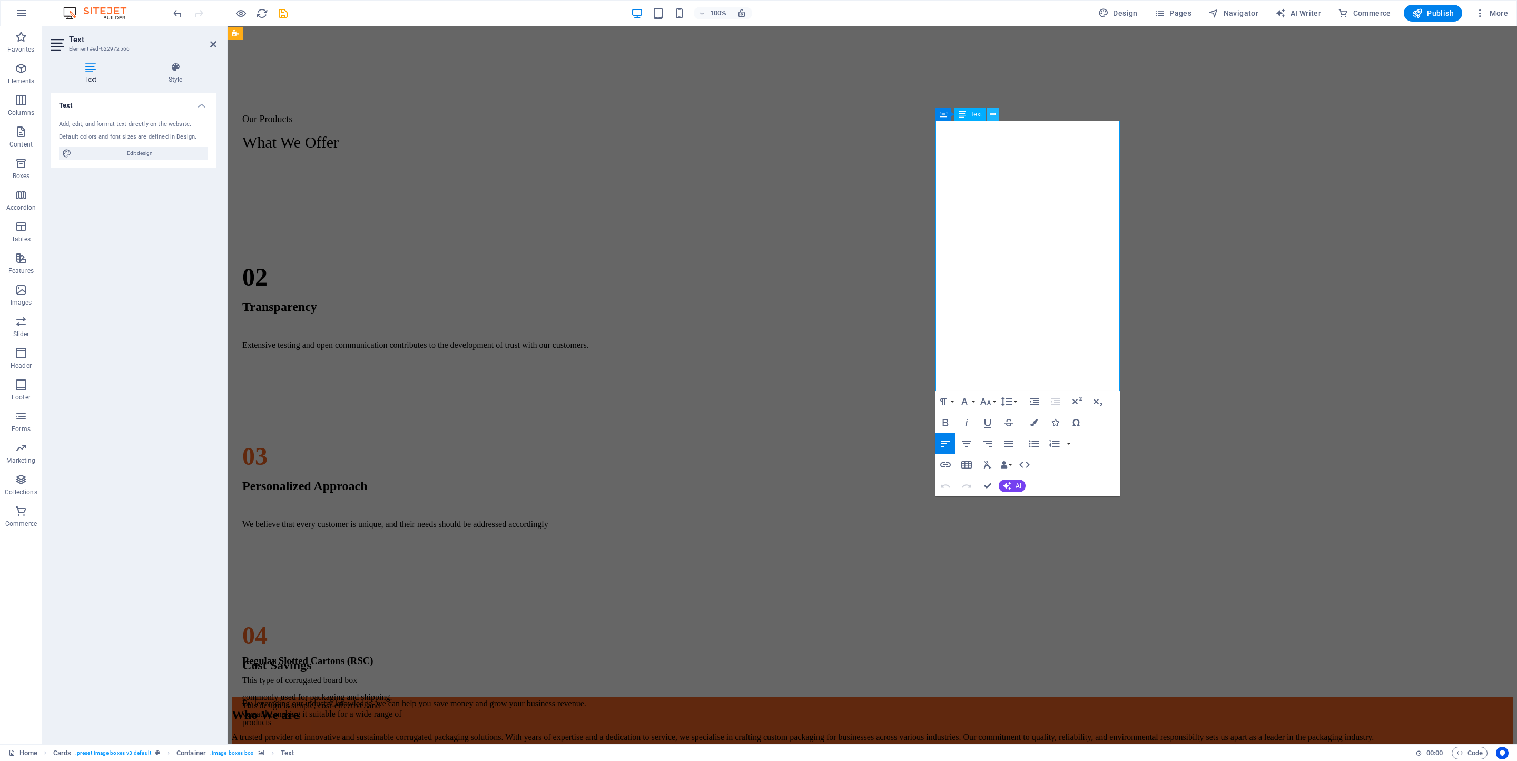
click at [996, 113] on button at bounding box center [993, 114] width 13 height 13
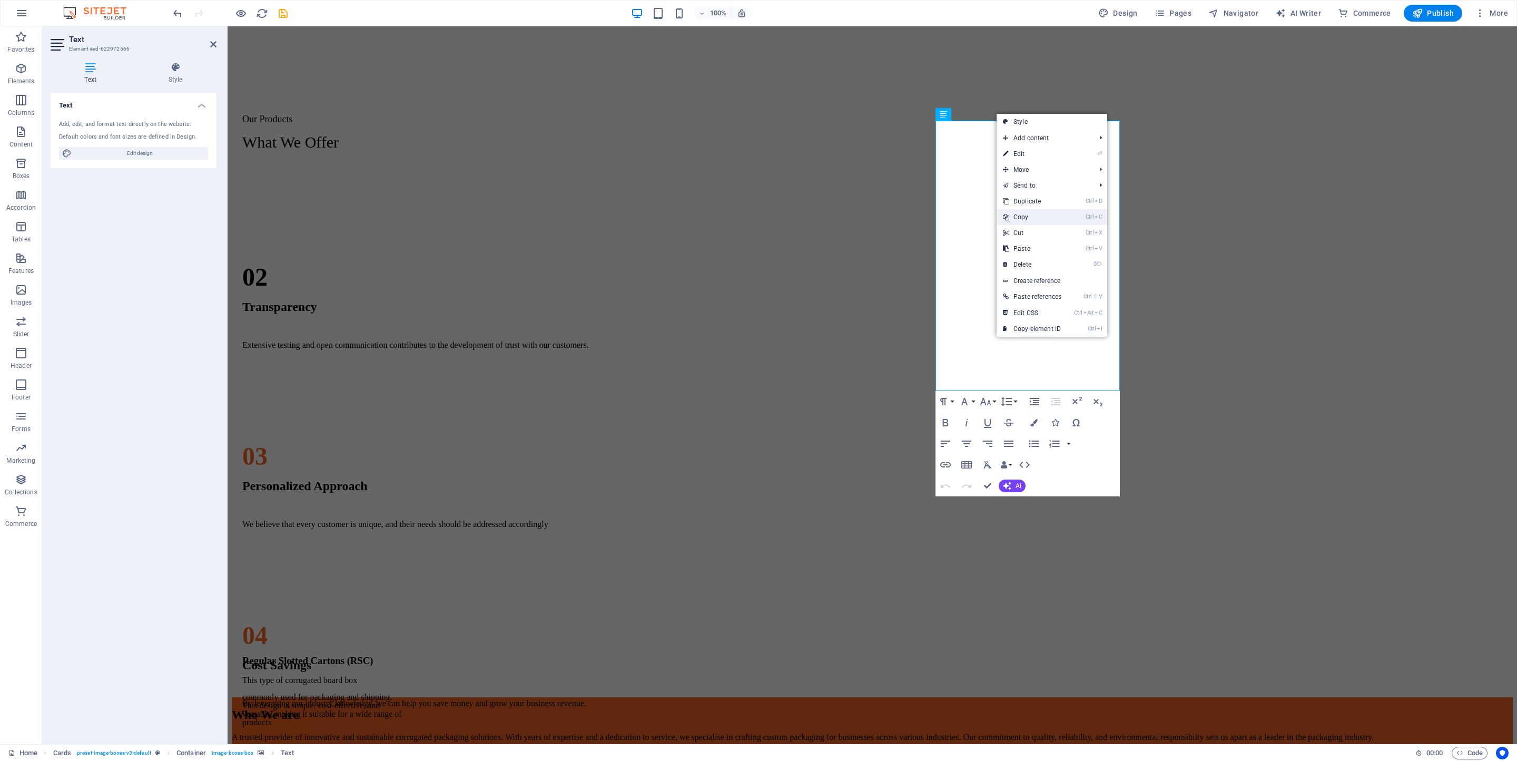
click at [1011, 218] on link "Ctrl C Copy" at bounding box center [1032, 217] width 71 height 16
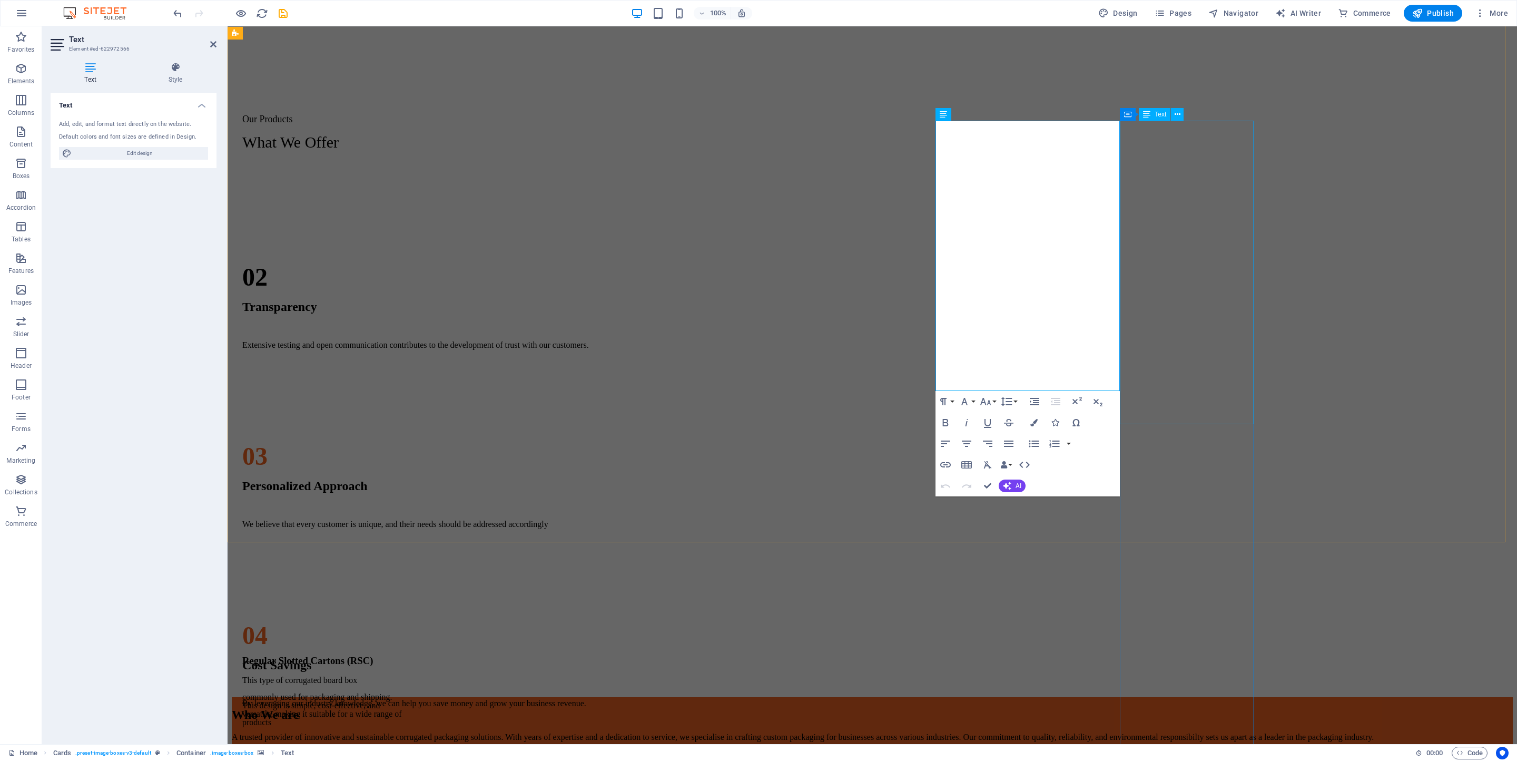
drag, startPoint x: 1192, startPoint y: 334, endPoint x: 1351, endPoint y: 334, distance: 159.1
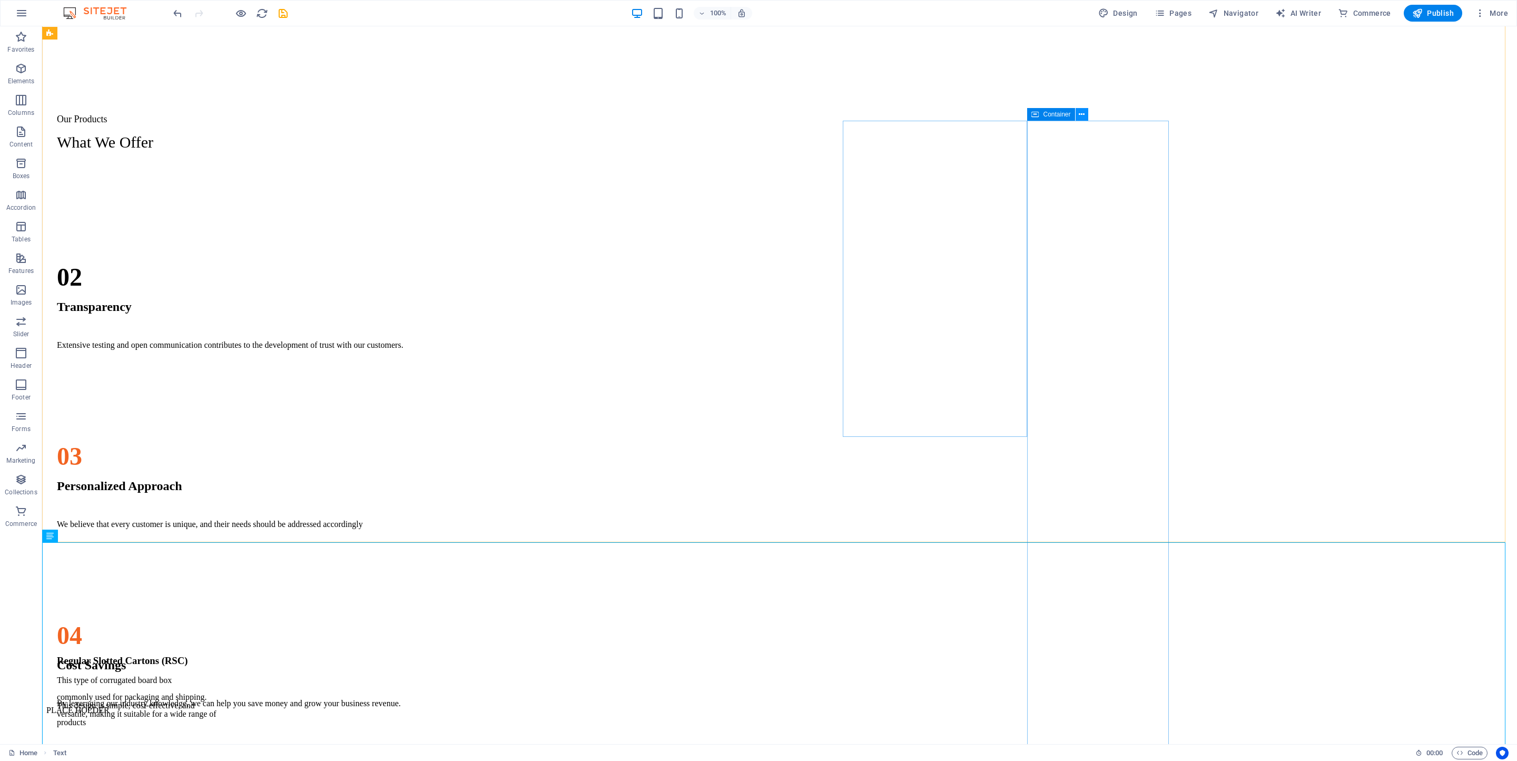
click at [1011, 117] on icon at bounding box center [1082, 114] width 6 height 11
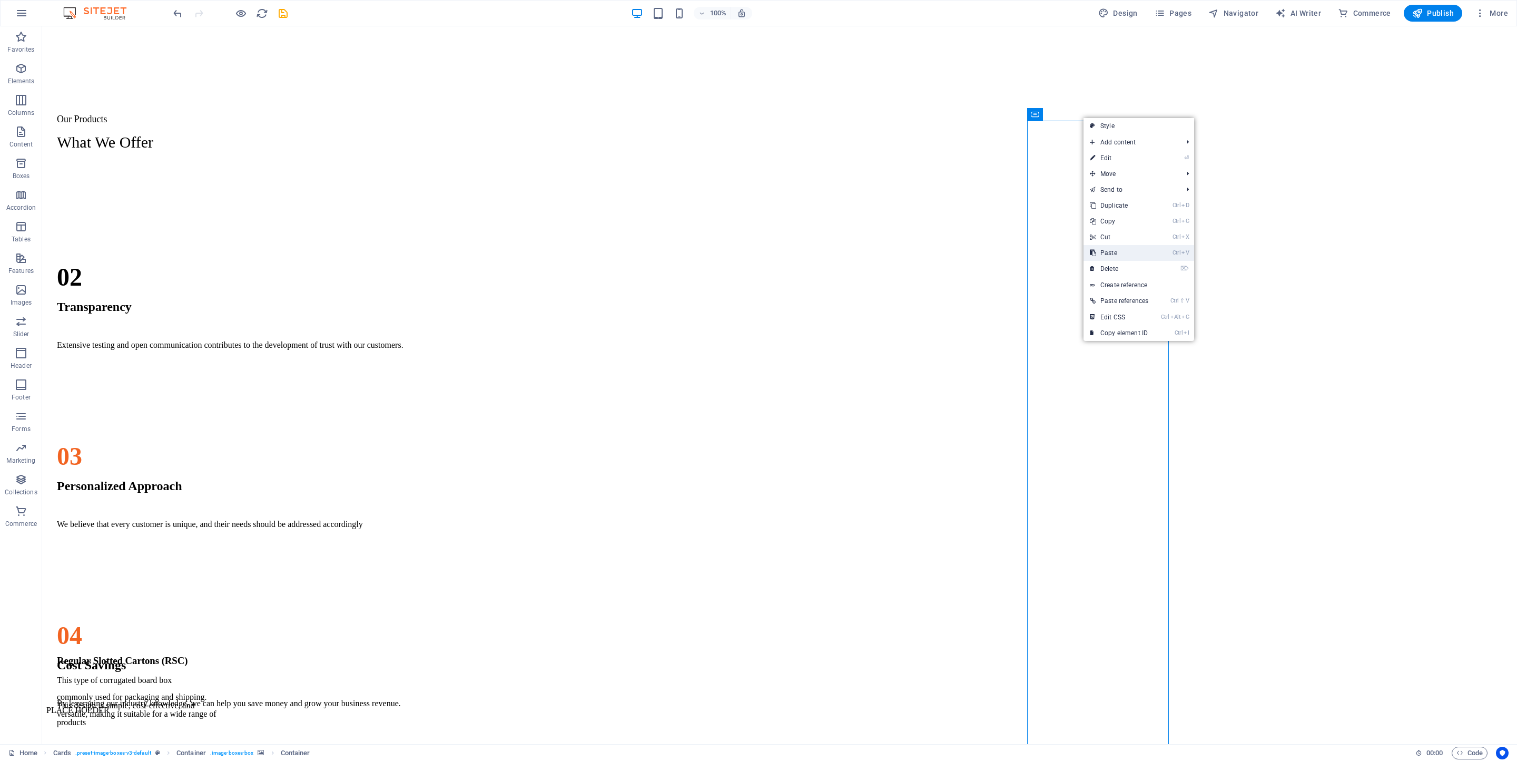
click at [1011, 253] on link "Ctrl V Paste" at bounding box center [1119, 253] width 71 height 16
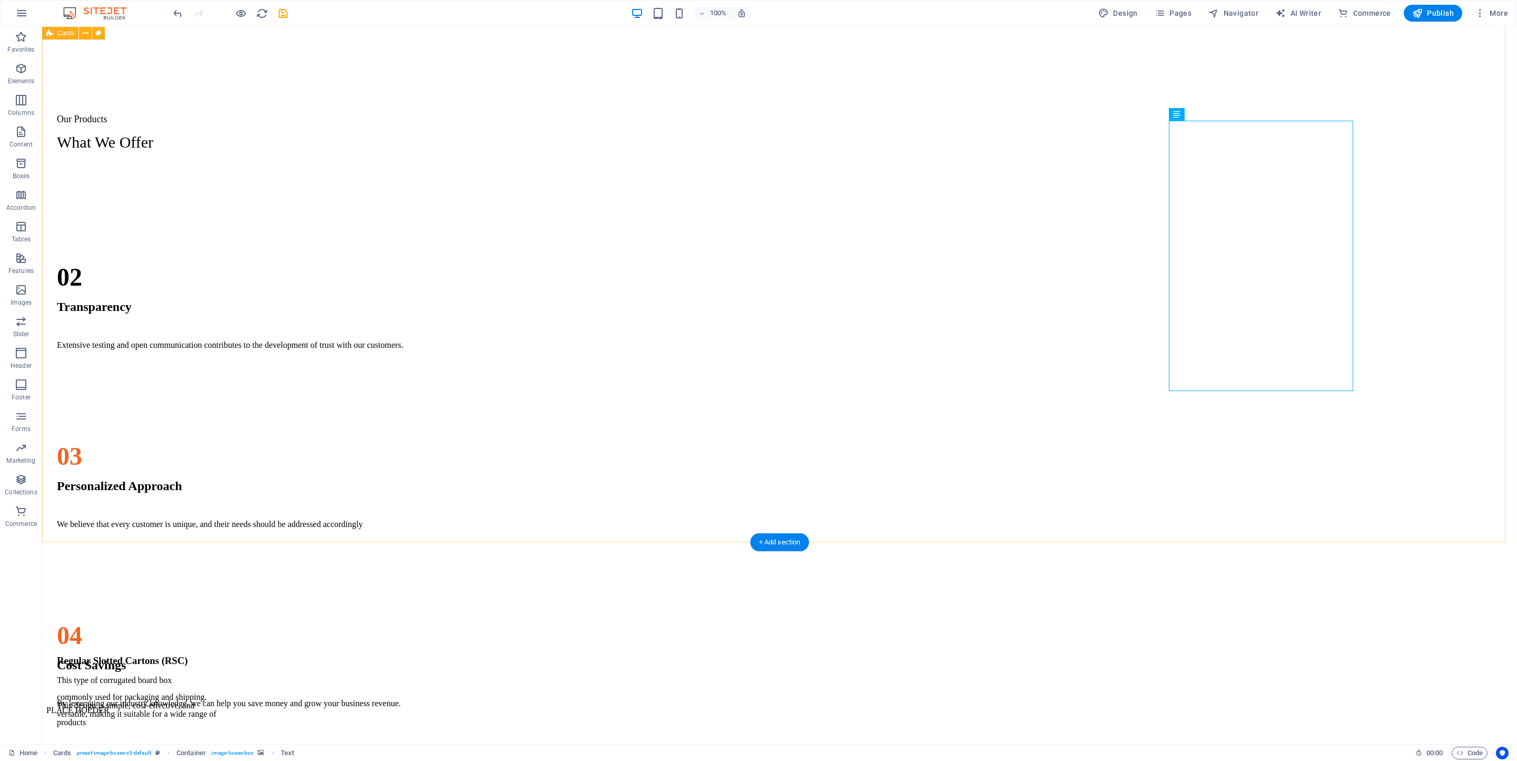
scroll to position [1156, 0]
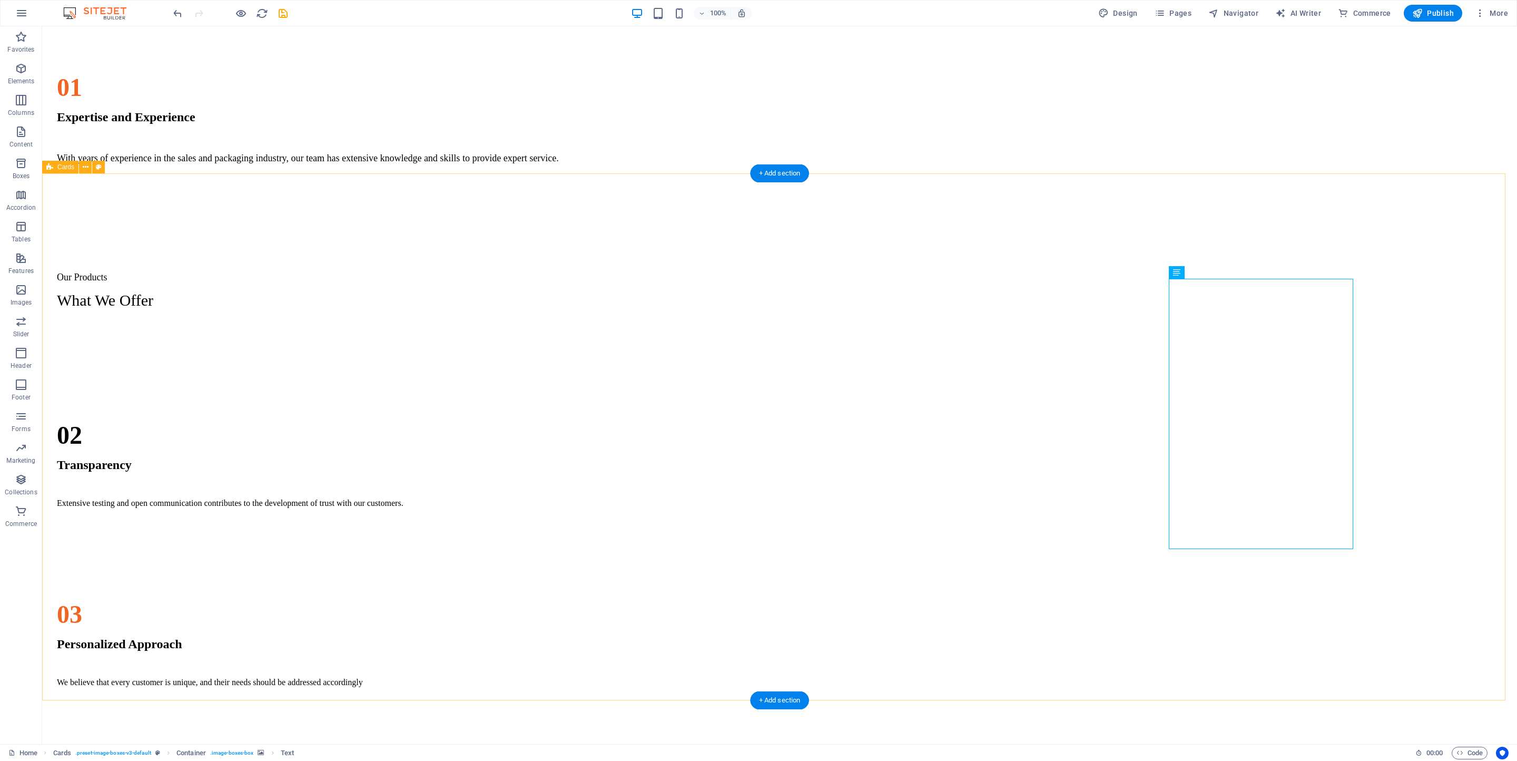
click at [1011, 353] on div "Regular Slotted Cartons (RSC) This type of corrugated board box commonly used f…" at bounding box center [779, 591] width 1467 height 527
click at [1011, 328] on div "Regular Slotted Cartons (RSC) This type of corrugated board box commonly used f…" at bounding box center [779, 591] width 1467 height 527
select select "px"
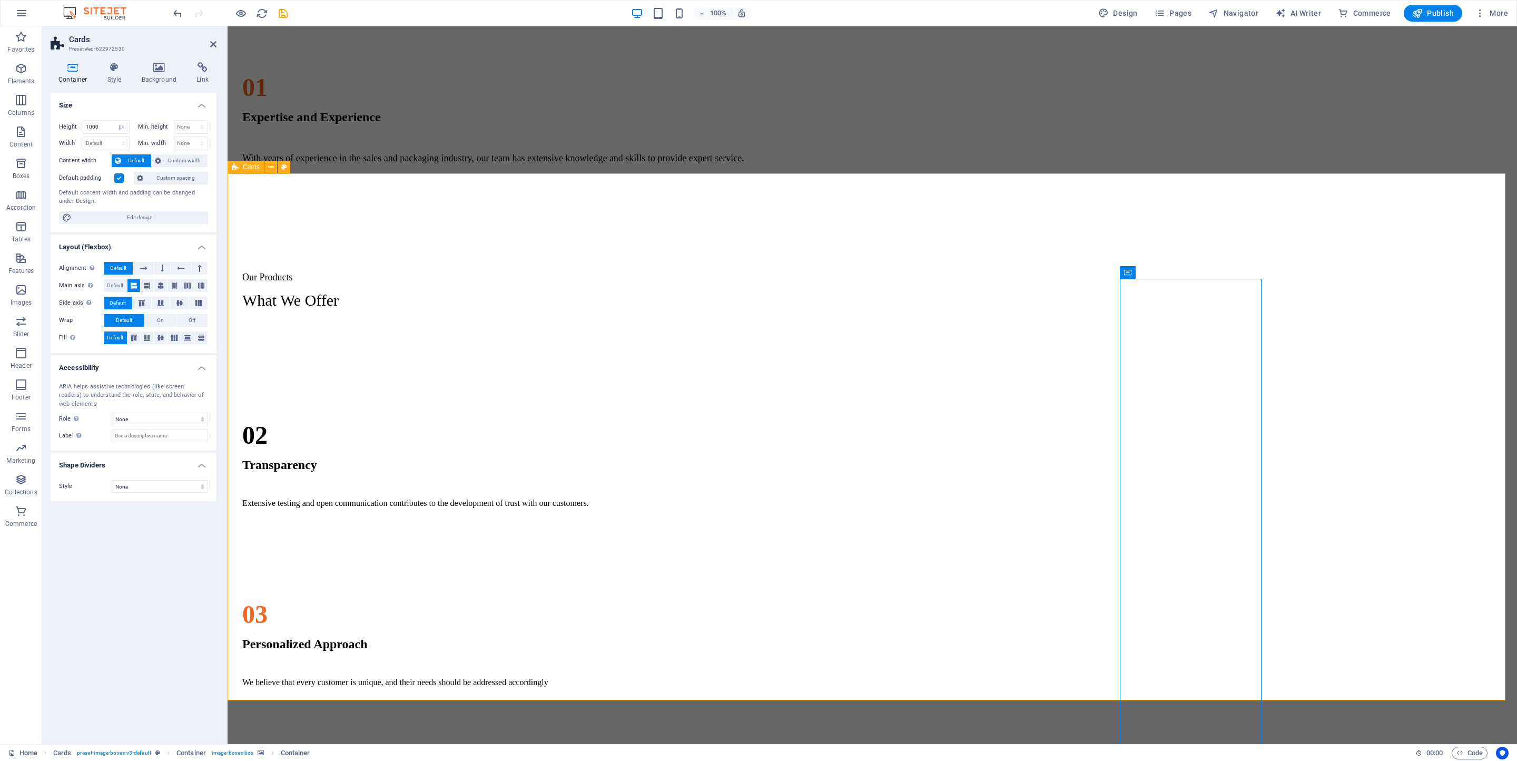
click at [1011, 332] on div "Regular Slotted Cartons (RSC) This type of corrugated board box commonly used f…" at bounding box center [872, 591] width 1281 height 527
drag, startPoint x: 1279, startPoint y: 332, endPoint x: 1321, endPoint y: 334, distance: 42.2
click at [1011, 334] on div "Regular Slotted Cartons (RSC) This type of corrugated board box commonly used f…" at bounding box center [872, 591] width 1281 height 527
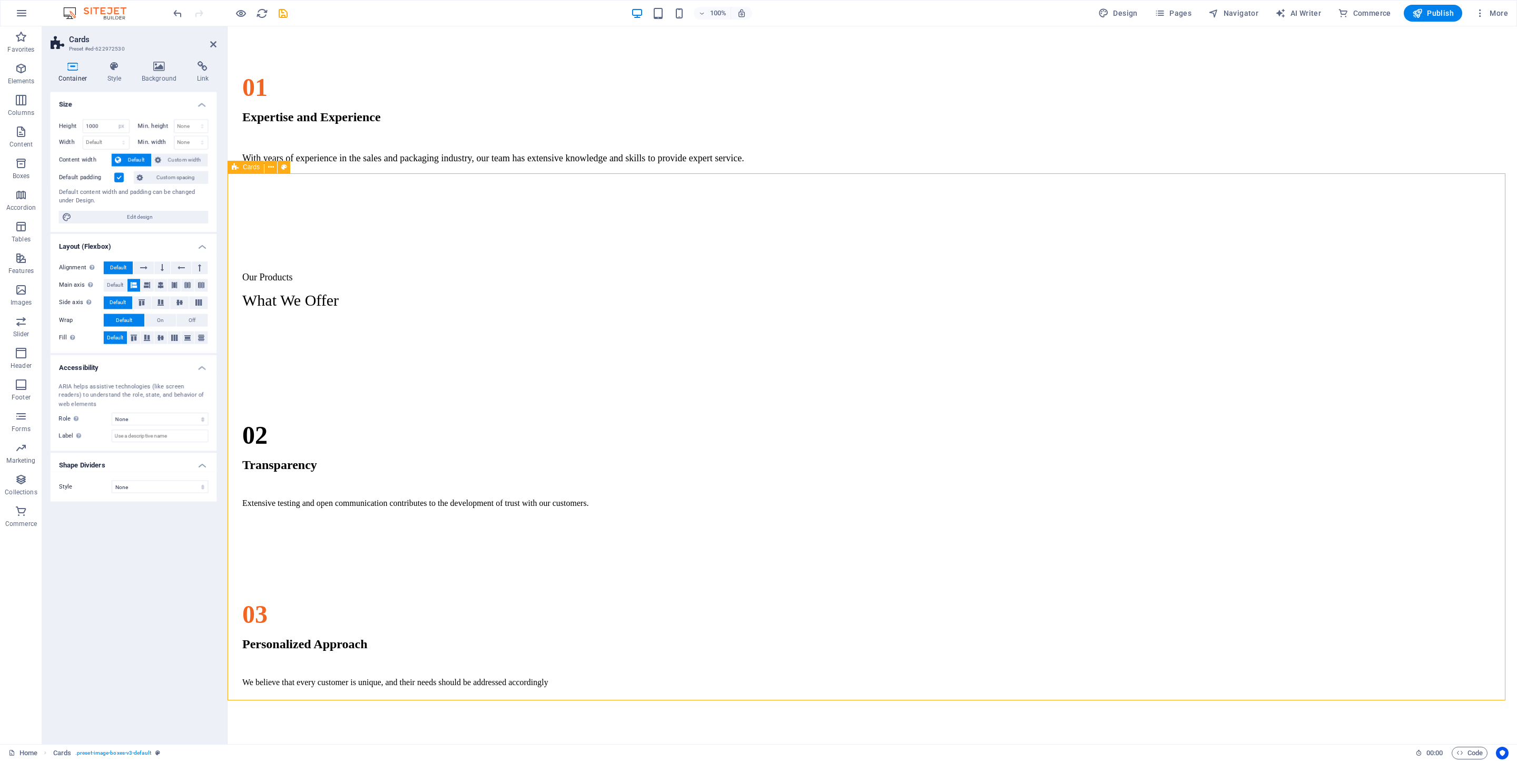
click at [1011, 334] on div "Regular Slotted Cartons (RSC) This type of corrugated board box commonly used f…" at bounding box center [872, 591] width 1281 height 527
drag, startPoint x: 1321, startPoint y: 334, endPoint x: 1306, endPoint y: 334, distance: 15.3
click at [1011, 334] on div "Regular Slotted Cartons (RSC) This type of corrugated board box commonly used f…" at bounding box center [872, 591] width 1281 height 527
drag, startPoint x: 1306, startPoint y: 334, endPoint x: 1102, endPoint y: 420, distance: 221.5
click at [1011, 337] on div "Regular Slotted Cartons (RSC) This type of corrugated board box commonly used f…" at bounding box center [872, 591] width 1281 height 527
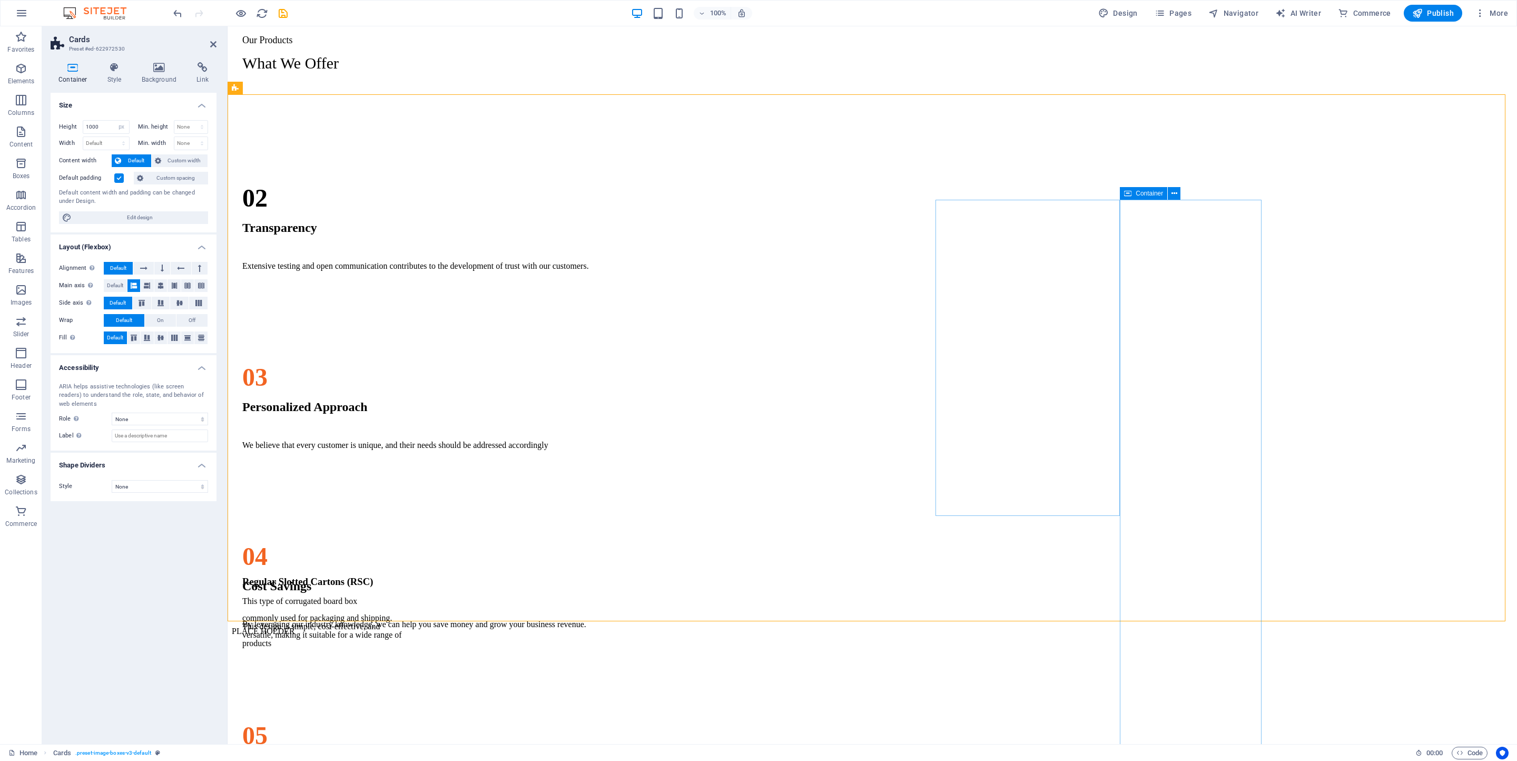
scroll to position [1235, 0]
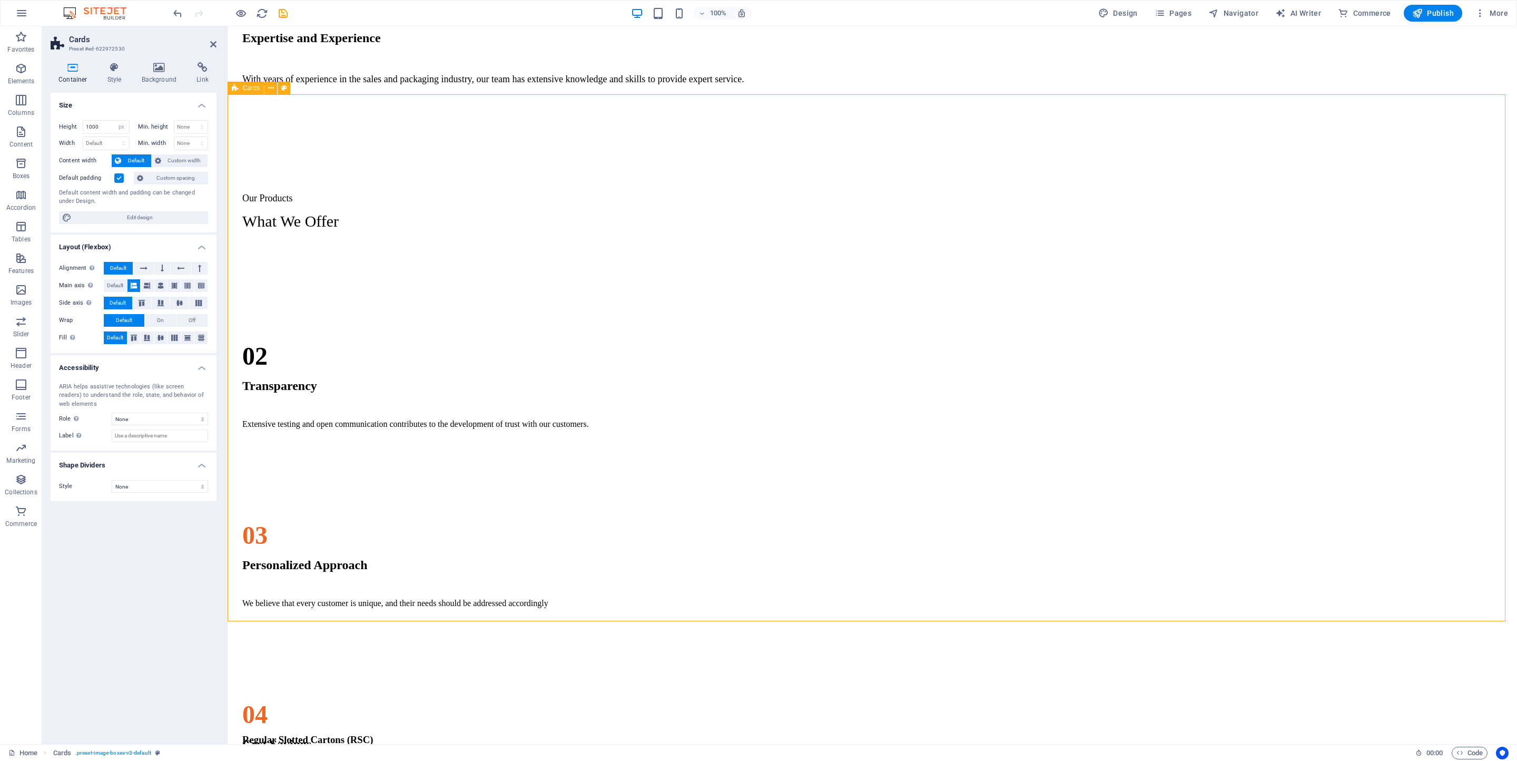
click at [1011, 305] on div "Regular Slotted Cartons (RSC) This type of corrugated board box commonly used f…" at bounding box center [872, 512] width 1281 height 527
drag, startPoint x: 1325, startPoint y: 305, endPoint x: 1293, endPoint y: 282, distance: 39.6
click at [1011, 305] on div "Regular Slotted Cartons (RSC) This type of corrugated board box commonly used f…" at bounding box center [872, 512] width 1281 height 527
click at [1011, 262] on div "Regular Slotted Cartons (RSC) This type of corrugated board box commonly used f…" at bounding box center [872, 512] width 1281 height 527
drag, startPoint x: 1286, startPoint y: 262, endPoint x: 1290, endPoint y: 246, distance: 17.4
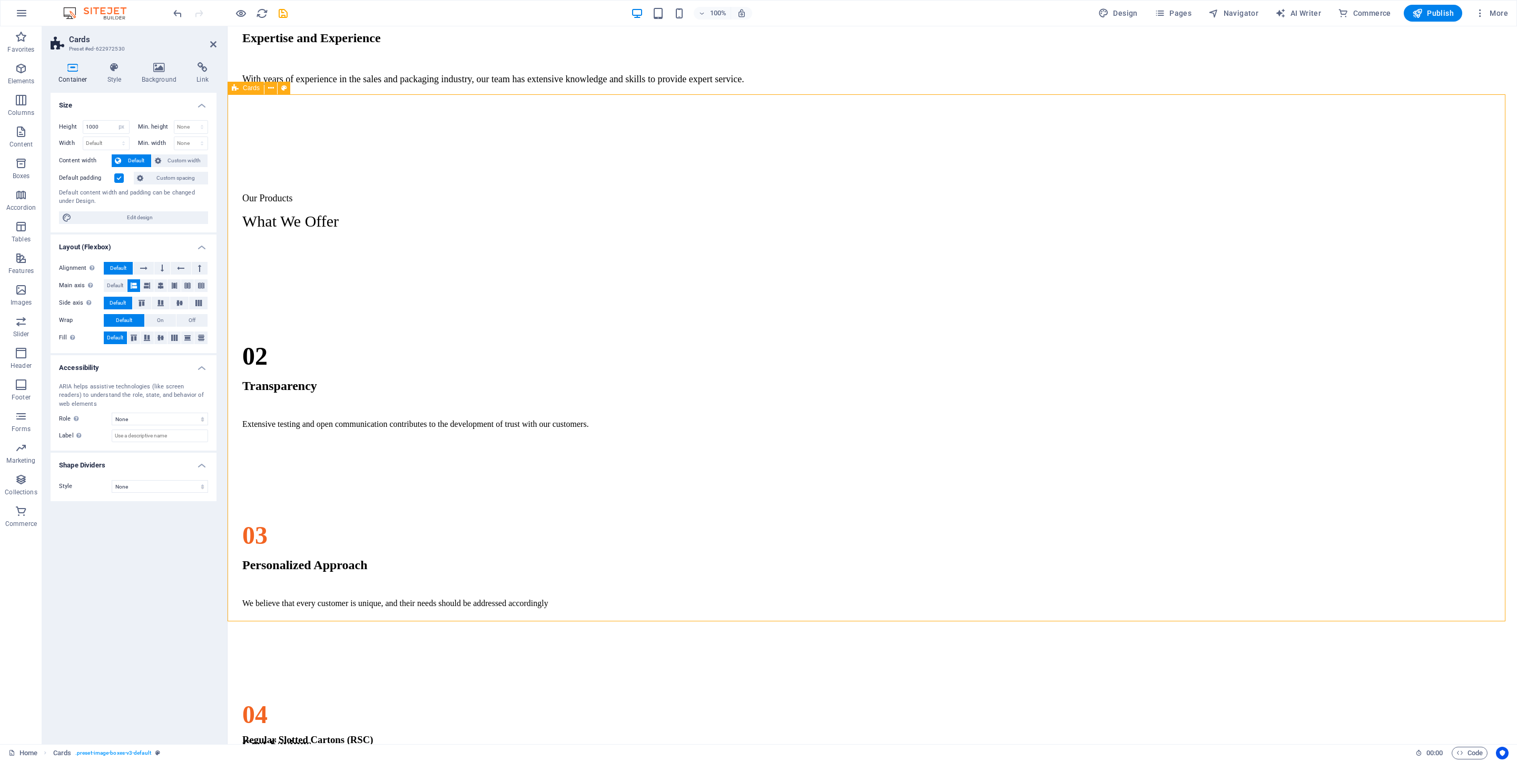
click at [1011, 256] on div "Regular Slotted Cartons (RSC) This type of corrugated board box commonly used f…" at bounding box center [872, 512] width 1281 height 527
drag, startPoint x: 1296, startPoint y: 231, endPoint x: 1300, endPoint y: 224, distance: 7.3
click at [1011, 249] on div "Regular Slotted Cartons (RSC) This type of corrugated board box commonly used f…" at bounding box center [872, 512] width 1281 height 527
drag, startPoint x: 1301, startPoint y: 219, endPoint x: 1291, endPoint y: 195, distance: 25.7
click at [1011, 249] on div "Regular Slotted Cartons (RSC) This type of corrugated board box commonly used f…" at bounding box center [872, 512] width 1281 height 527
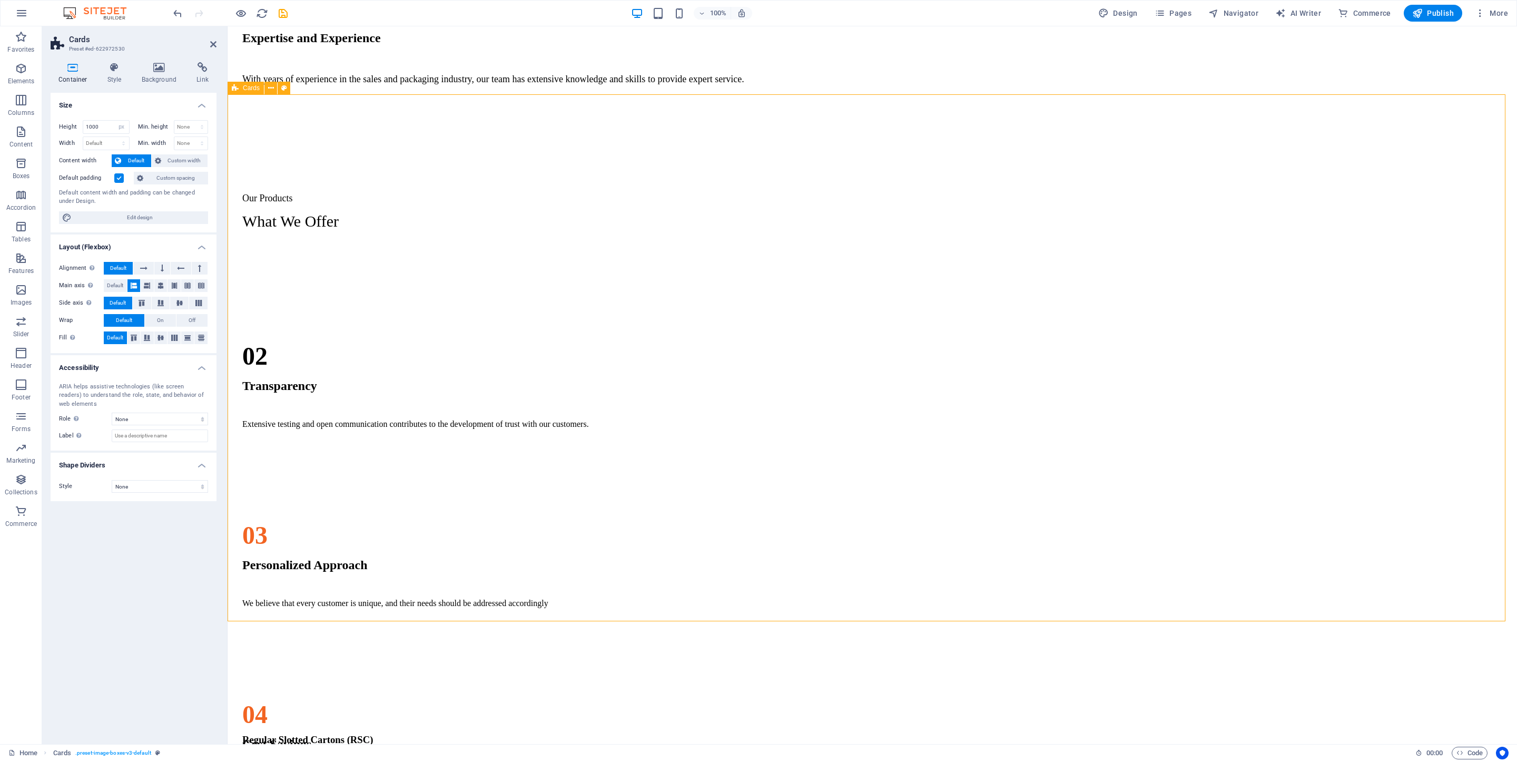
click at [1011, 249] on div "Regular Slotted Cartons (RSC) This type of corrugated board box commonly used f…" at bounding box center [872, 512] width 1281 height 527
drag, startPoint x: 1322, startPoint y: 239, endPoint x: 1284, endPoint y: 269, distance: 48.4
click at [1011, 259] on div "Regular Slotted Cartons (RSC) This type of corrugated board box commonly used f…" at bounding box center [872, 512] width 1281 height 527
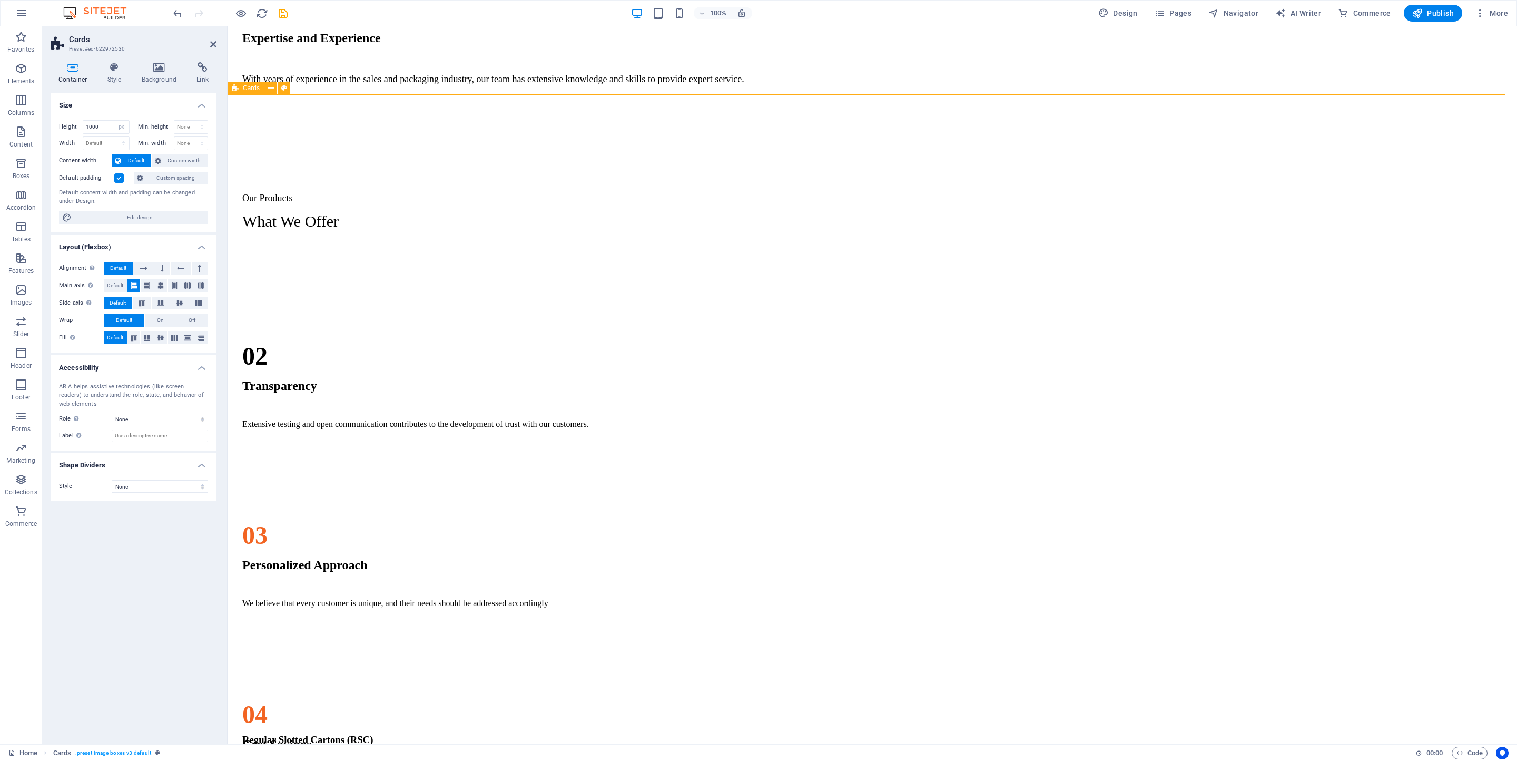
drag, startPoint x: 1284, startPoint y: 269, endPoint x: 1277, endPoint y: 302, distance: 34.4
click at [1011, 288] on div "Regular Slotted Cartons (RSC) This type of corrugated board box commonly used f…" at bounding box center [872, 512] width 1281 height 527
drag, startPoint x: 1191, startPoint y: 335, endPoint x: 1327, endPoint y: 337, distance: 136.5
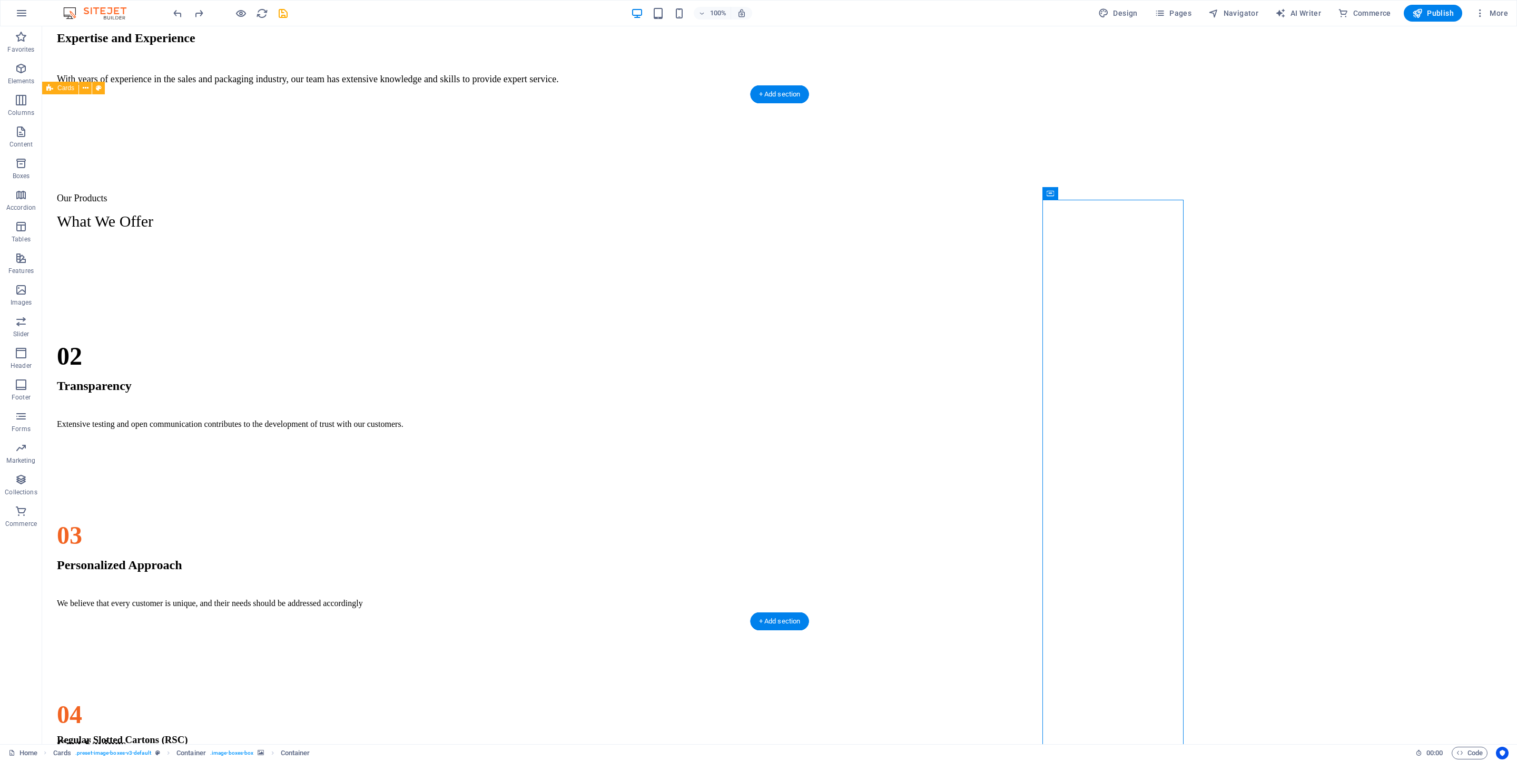
click at [1011, 387] on div "Regular Slotted Cartons (RSC) This type of corrugated board box commonly used f…" at bounding box center [779, 512] width 1467 height 527
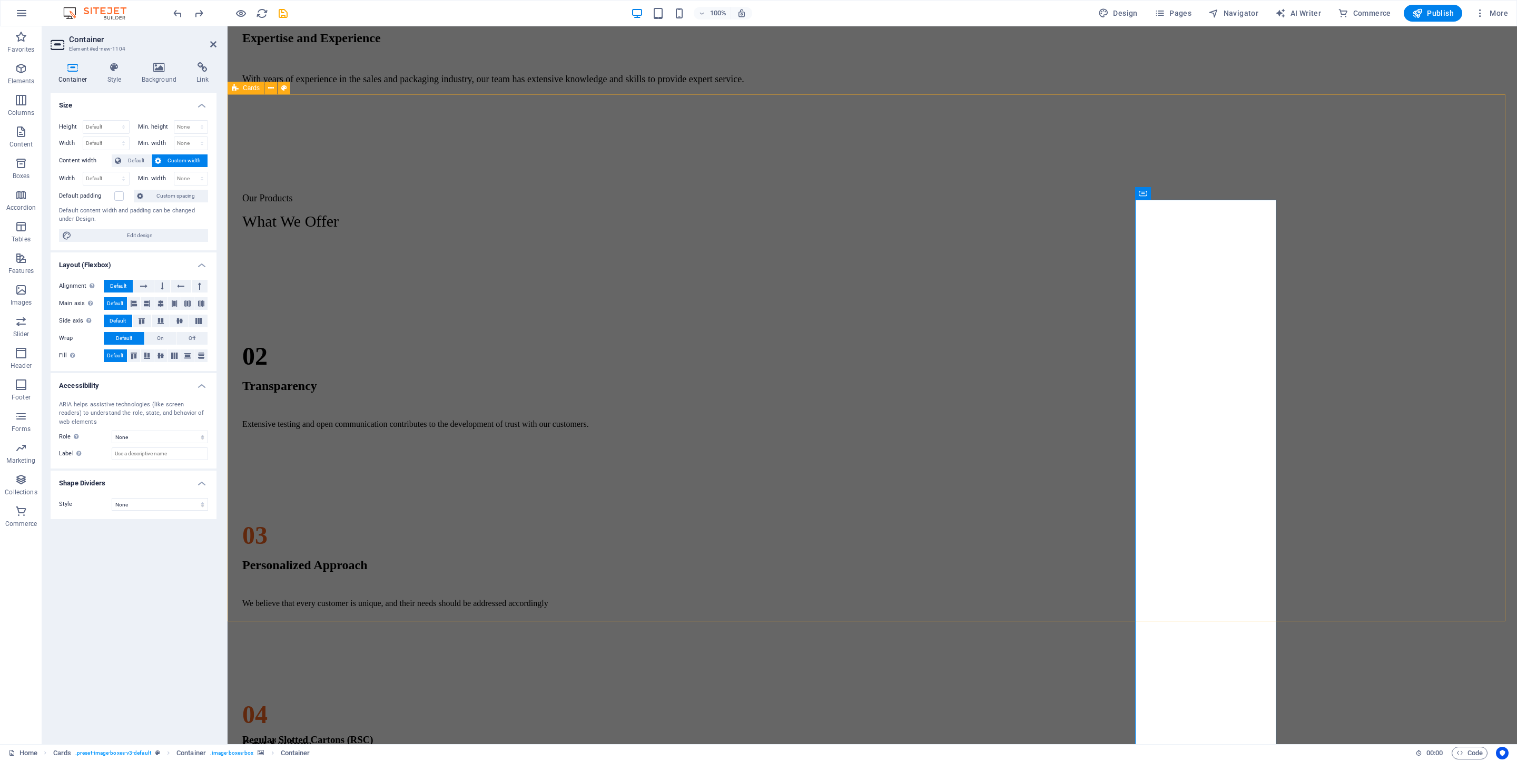
click at [1011, 266] on div "Regular Slotted Cartons (RSC) This type of corrugated board box commonly used f…" at bounding box center [872, 512] width 1281 height 527
select select "px"
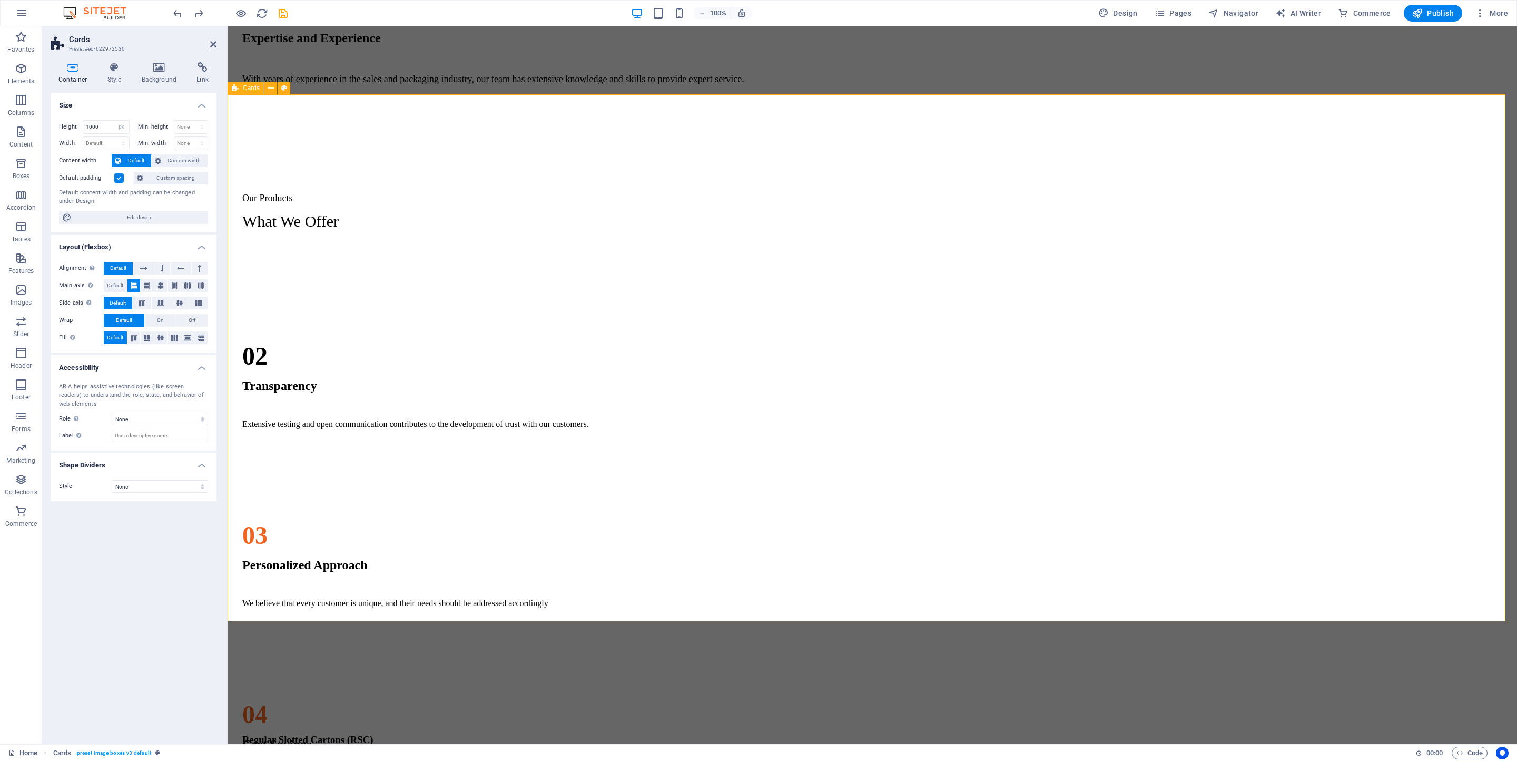
click at [1011, 266] on div "Regular Slotted Cartons (RSC) This type of corrugated board box commonly used f…" at bounding box center [872, 512] width 1281 height 527
click at [1011, 269] on div "Regular Slotted Cartons (RSC) This type of corrugated board box commonly used f…" at bounding box center [872, 512] width 1281 height 527
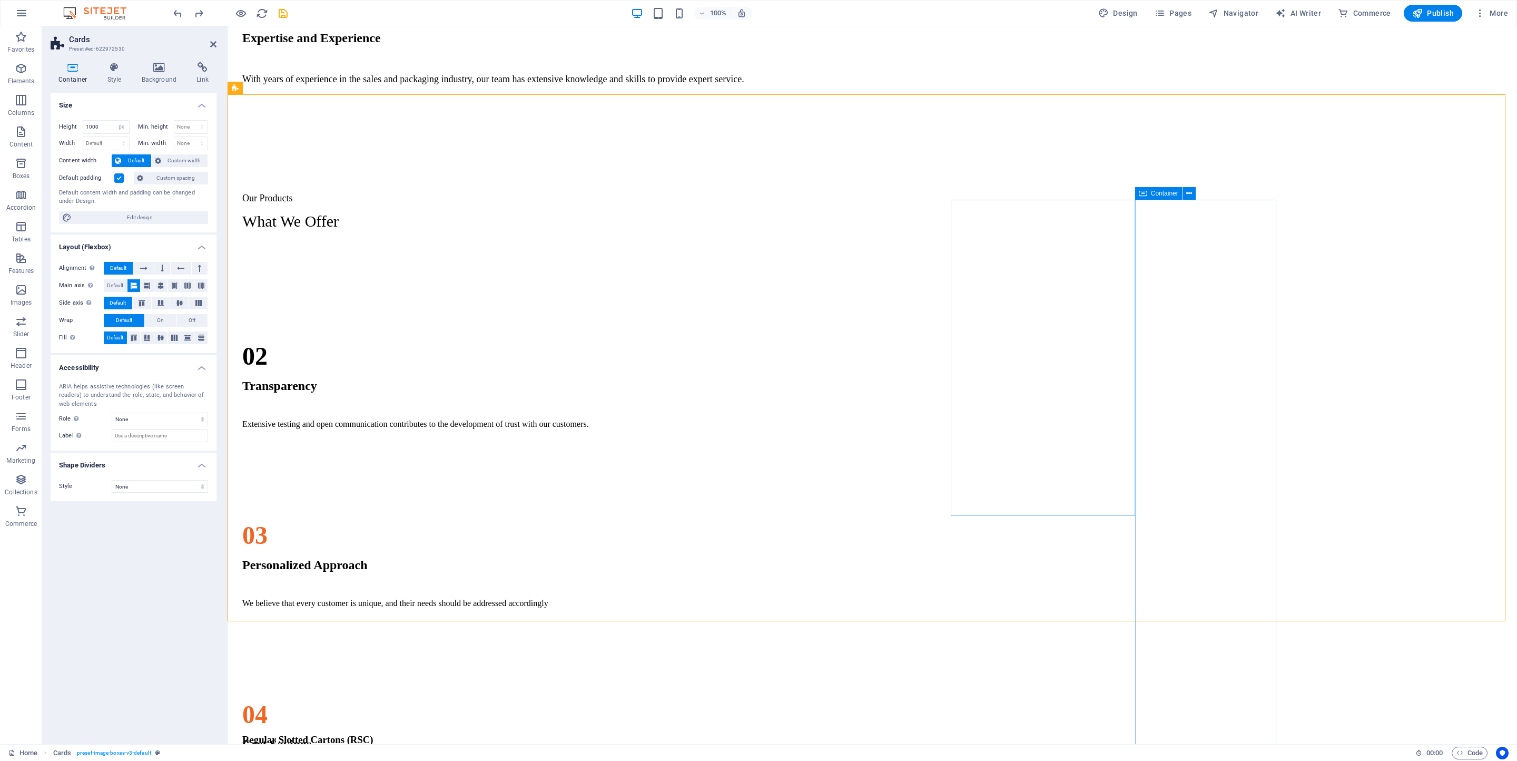
click at [1011, 269] on div "Regular Slotted Cartons (RSC) This type of corrugated board box commonly used f…" at bounding box center [872, 512] width 1281 height 527
drag, startPoint x: 1344, startPoint y: 269, endPoint x: 1293, endPoint y: 290, distance: 55.1
click at [1011, 269] on div "Regular Slotted Cartons (RSC) This type of corrugated board box commonly used f…" at bounding box center [872, 512] width 1281 height 527
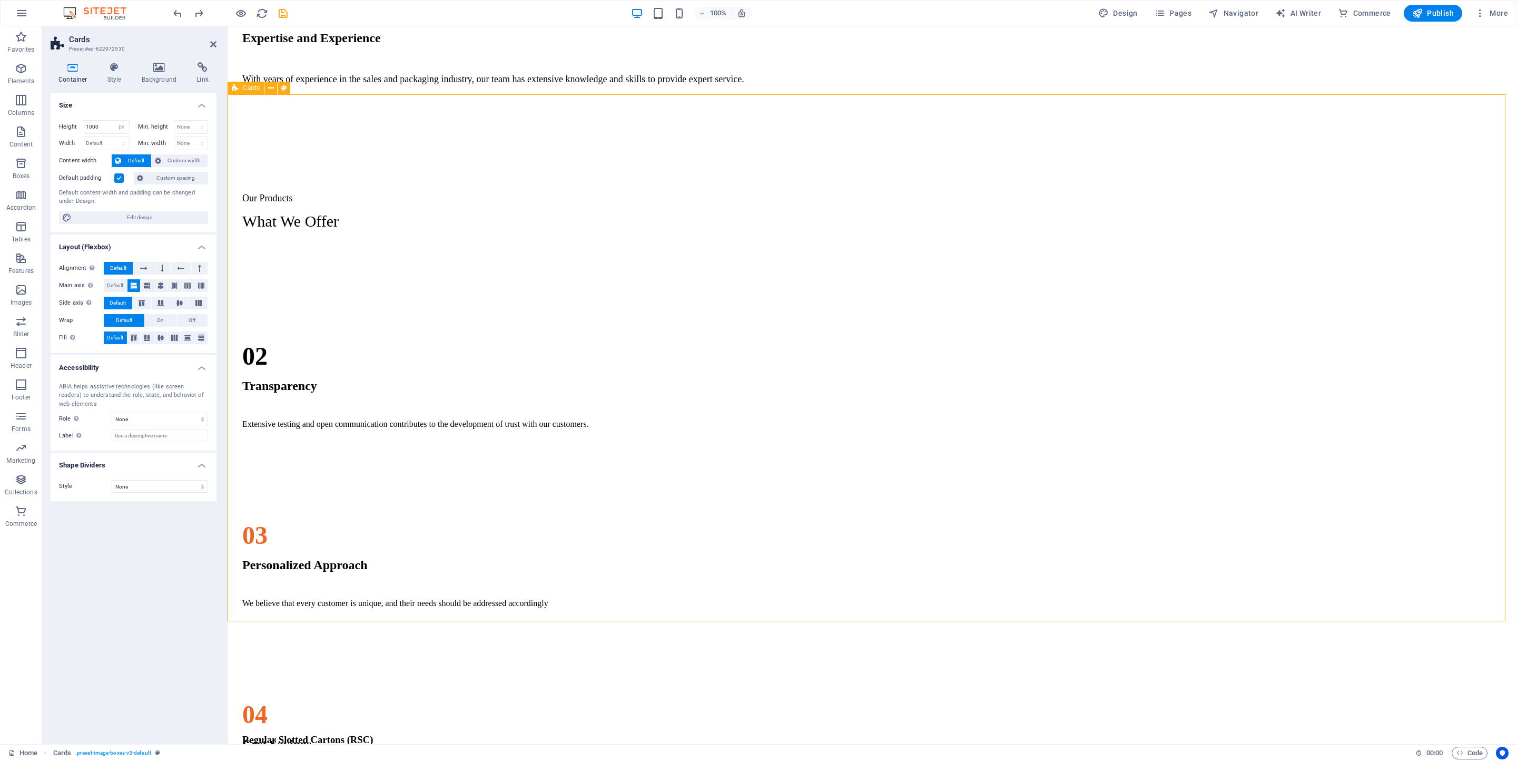
click at [1011, 318] on div "Regular Slotted Cartons (RSC) This type of corrugated board box commonly used f…" at bounding box center [872, 512] width 1281 height 527
click at [1011, 319] on div "Regular Slotted Cartons (RSC) This type of corrugated board box commonly used f…" at bounding box center [872, 512] width 1281 height 527
click at [1011, 326] on div "Regular Slotted Cartons (RSC) This type of corrugated board box commonly used f…" at bounding box center [872, 512] width 1281 height 527
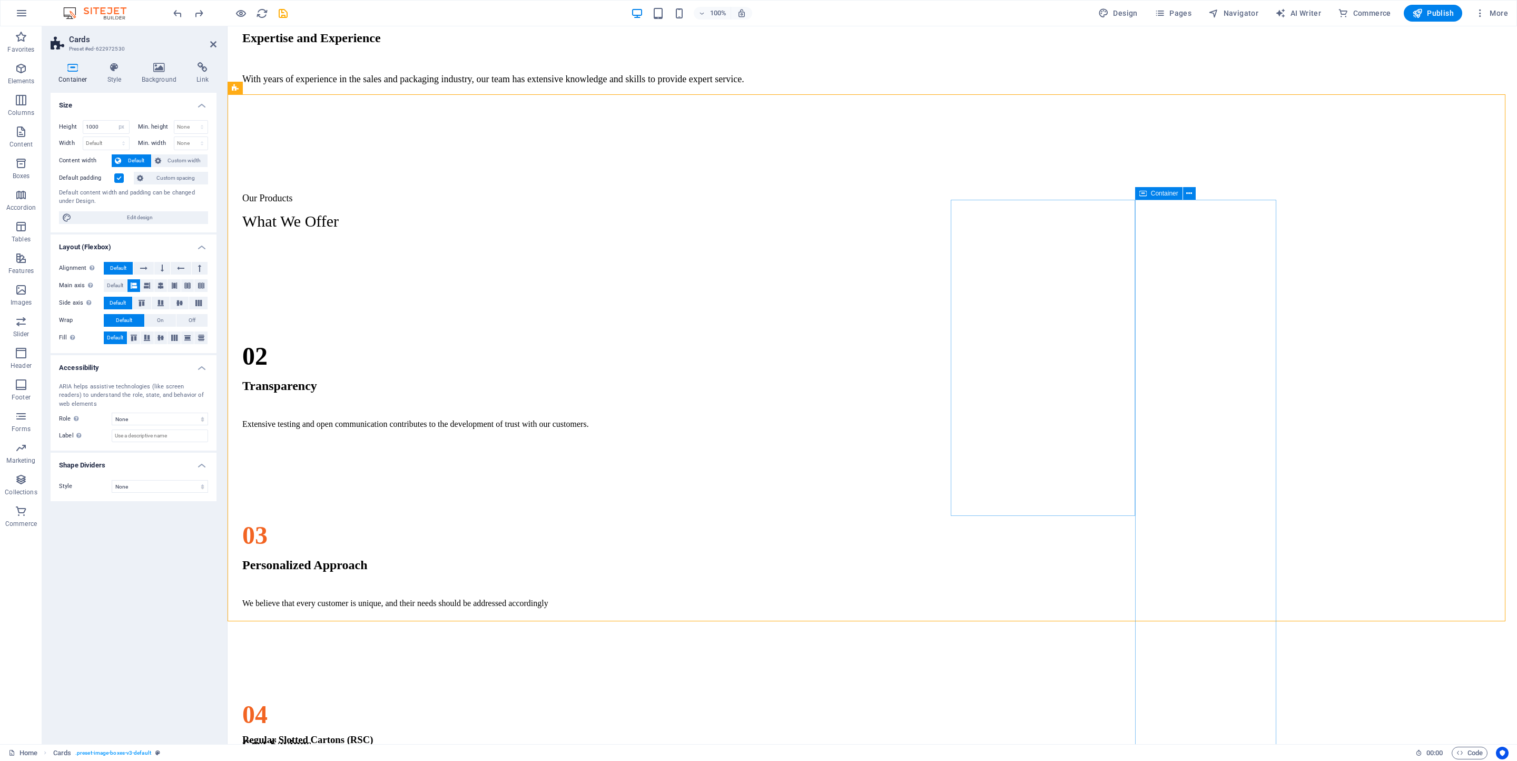
drag, startPoint x: 1171, startPoint y: 327, endPoint x: 1342, endPoint y: 308, distance: 171.8
click at [1011, 327] on div "Regular Slotted Cartons (RSC) This type of corrugated board box commonly used f…" at bounding box center [872, 512] width 1281 height 527
select select "px"
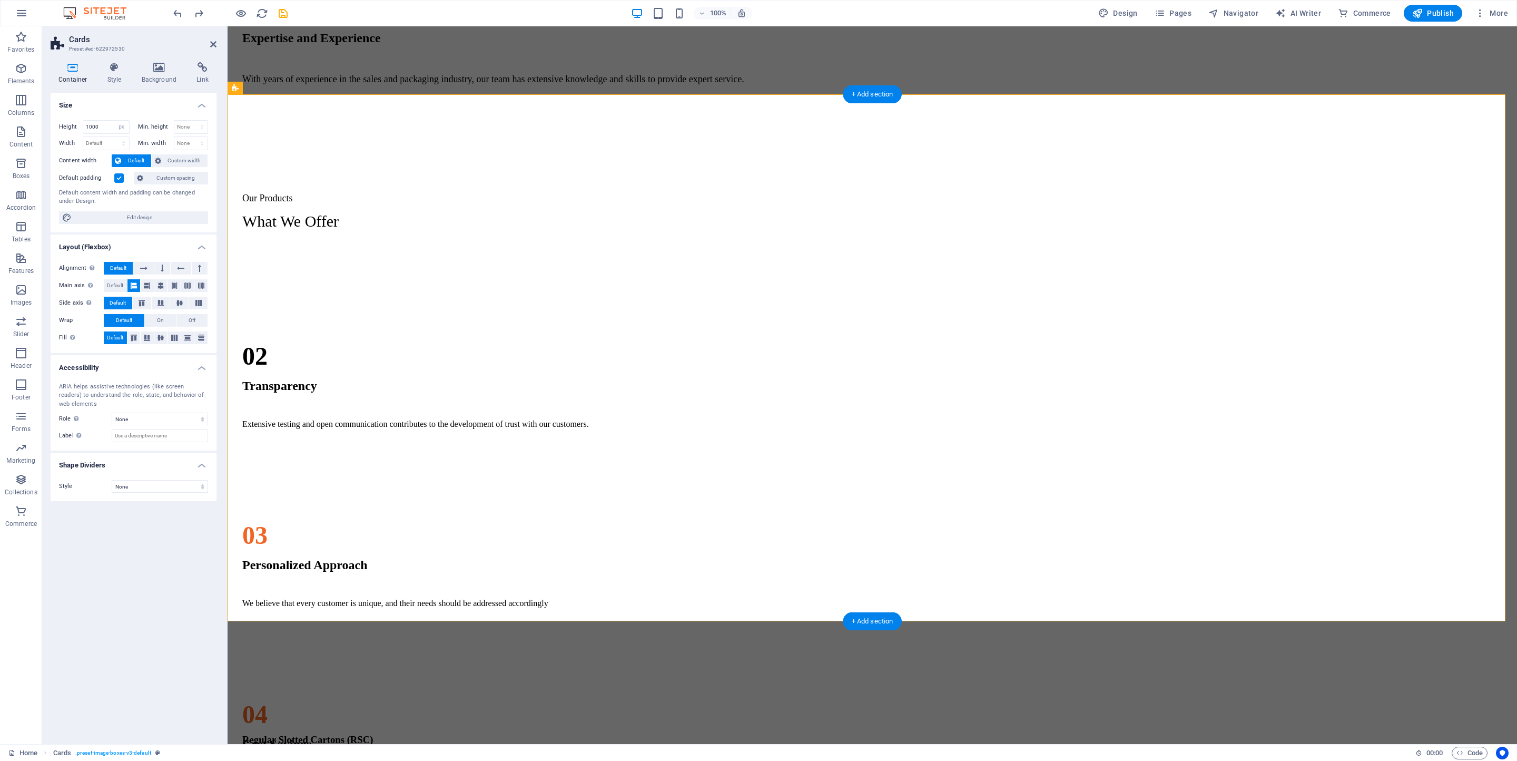
drag, startPoint x: 1228, startPoint y: 290, endPoint x: 1206, endPoint y: 309, distance: 29.1
click at [1011, 296] on div "Regular Slotted Cartons (RSC) This type of corrugated board box commonly used f…" at bounding box center [872, 512] width 1281 height 527
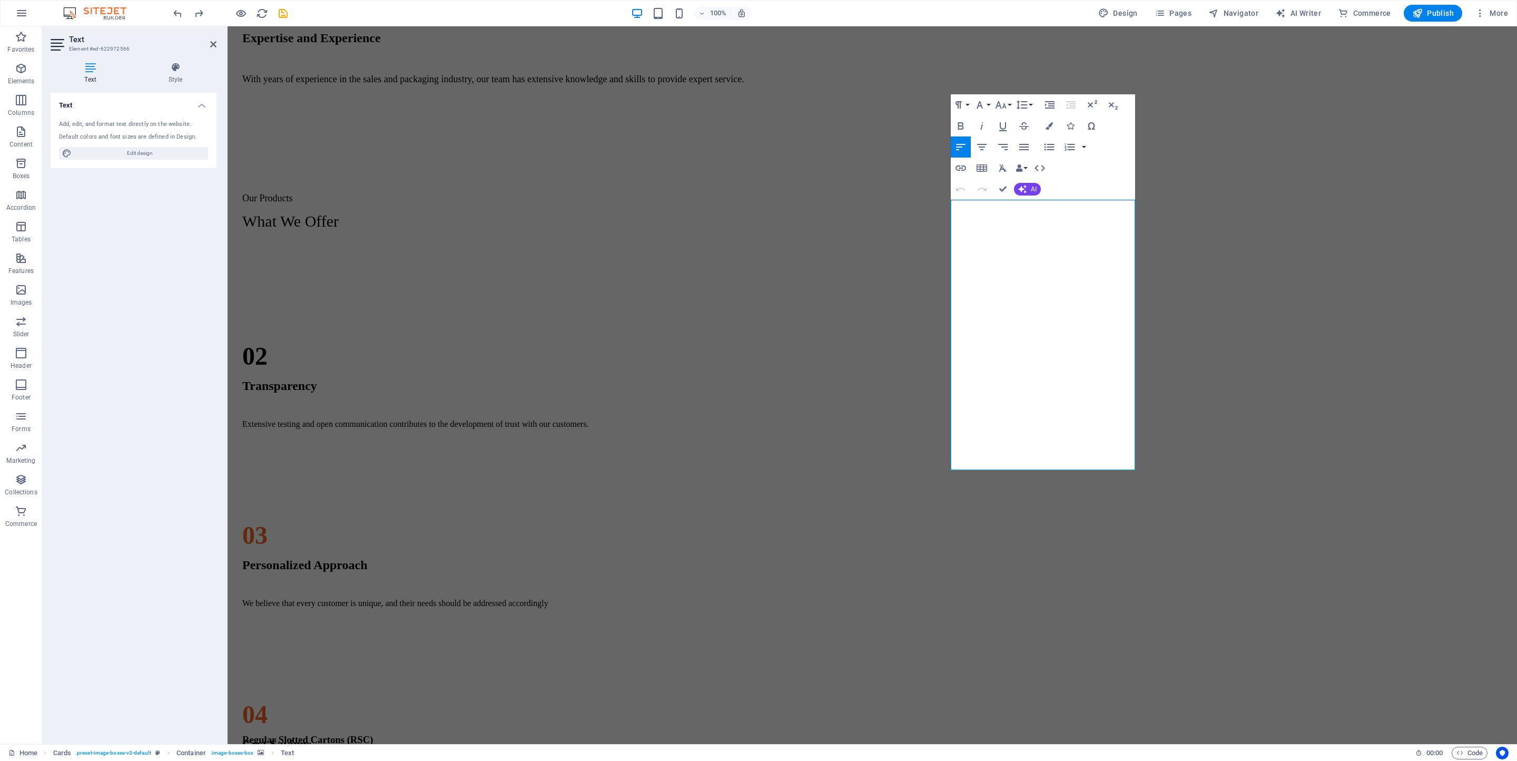
click at [85, 70] on icon at bounding box center [91, 67] width 80 height 11
drag, startPoint x: 991, startPoint y: 299, endPoint x: 991, endPoint y: 242, distance: 56.4
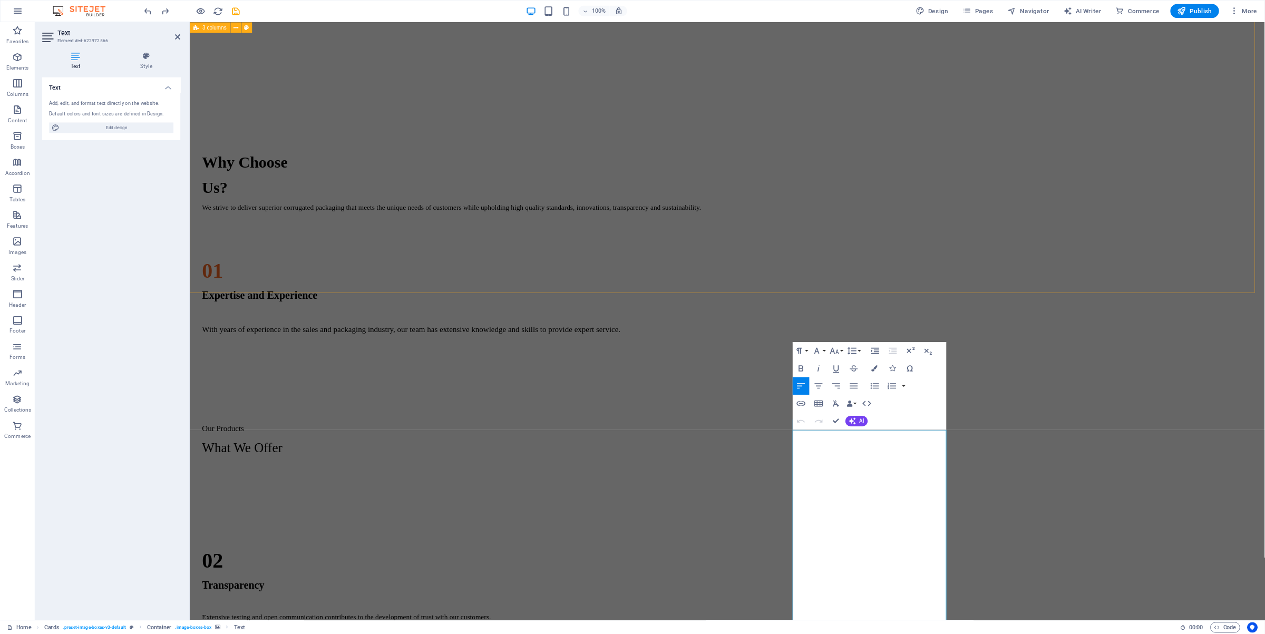
scroll to position [1156, 0]
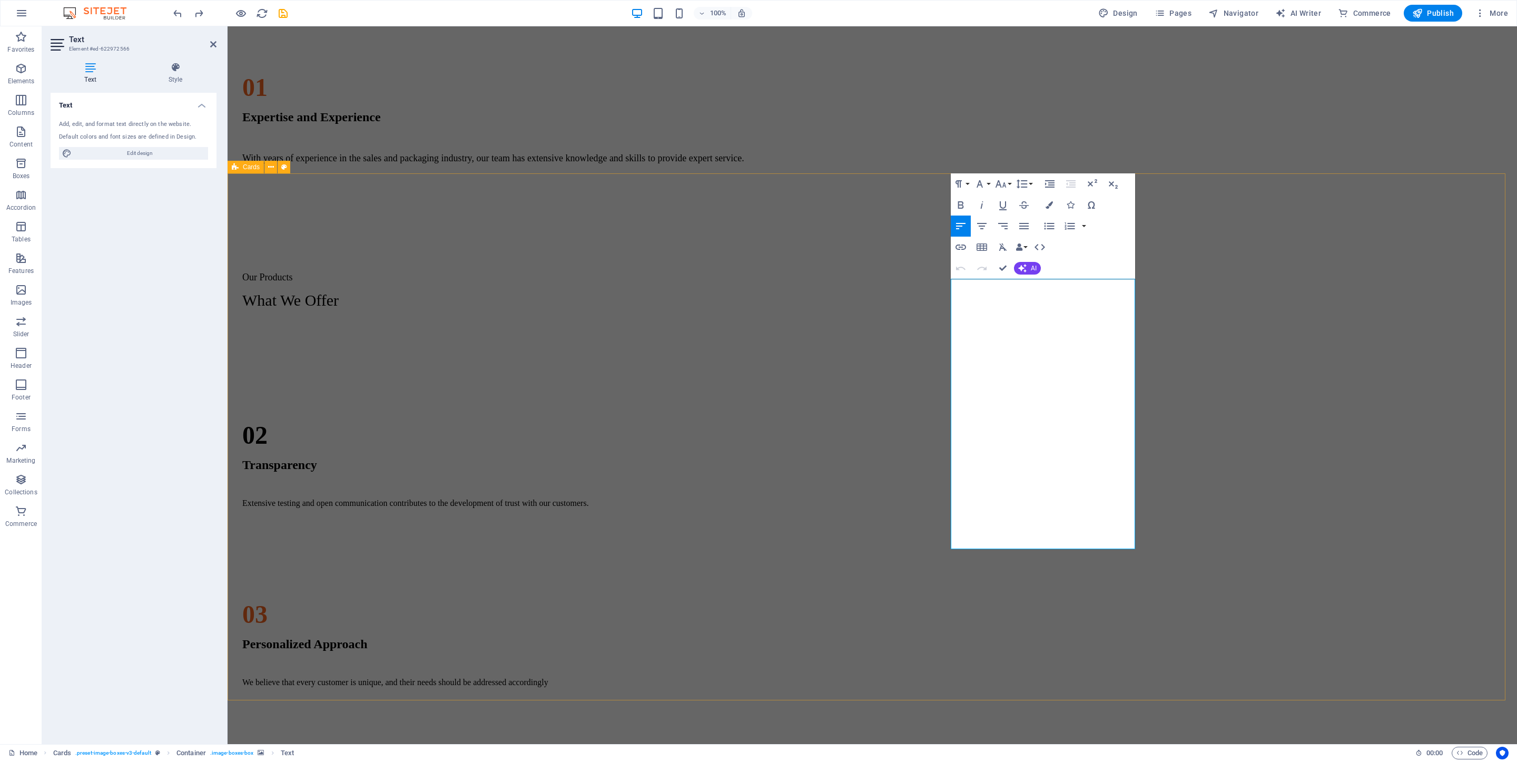
drag, startPoint x: 1180, startPoint y: 215, endPoint x: 1148, endPoint y: 290, distance: 80.9
click at [1011, 328] on div "Regular Slotted Cartons (RSC) This type of corrugated board box commonly used f…" at bounding box center [872, 591] width 1281 height 527
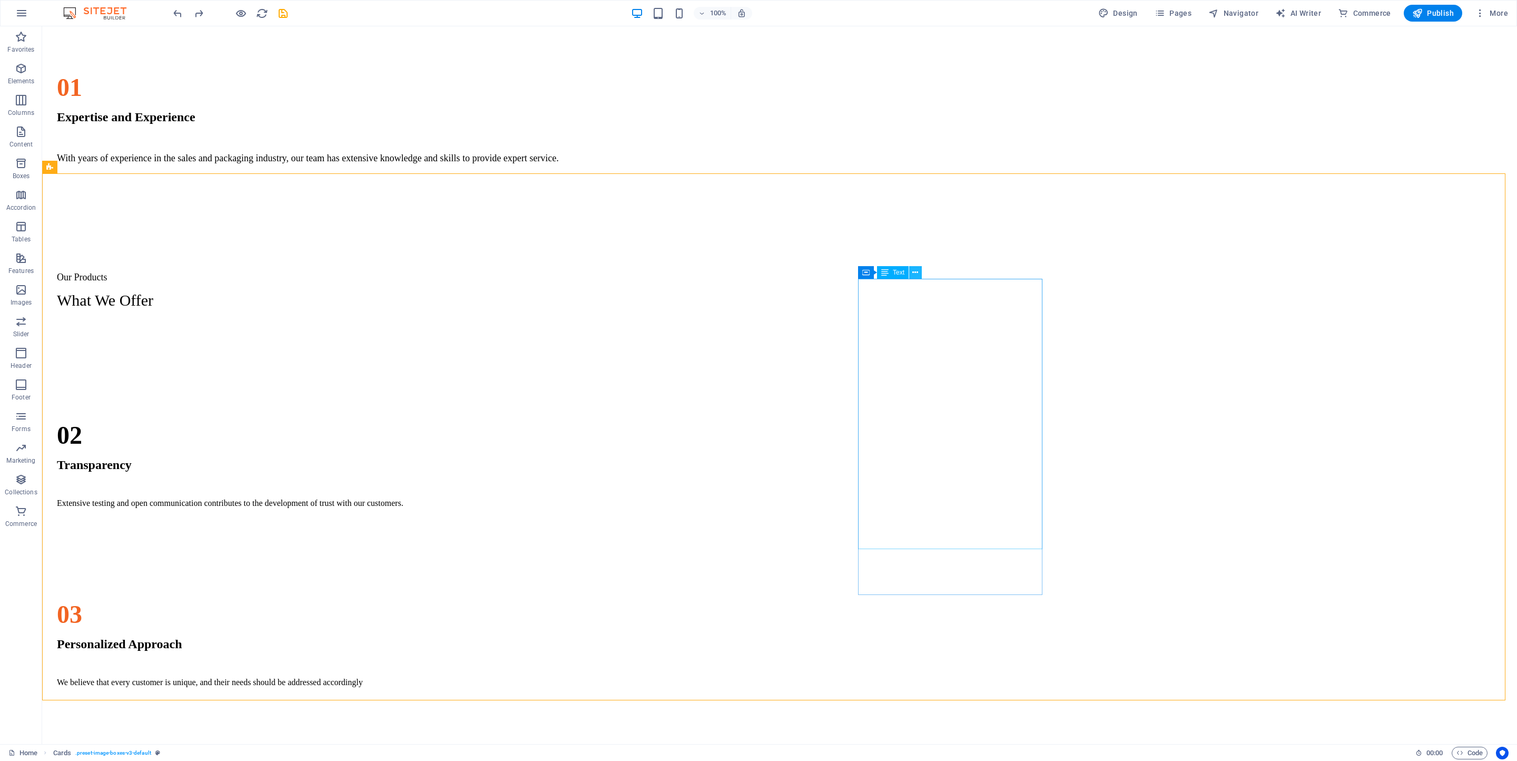
click at [916, 270] on icon at bounding box center [916, 272] width 6 height 11
click at [950, 310] on link "⏎ Edit" at bounding box center [952, 311] width 71 height 16
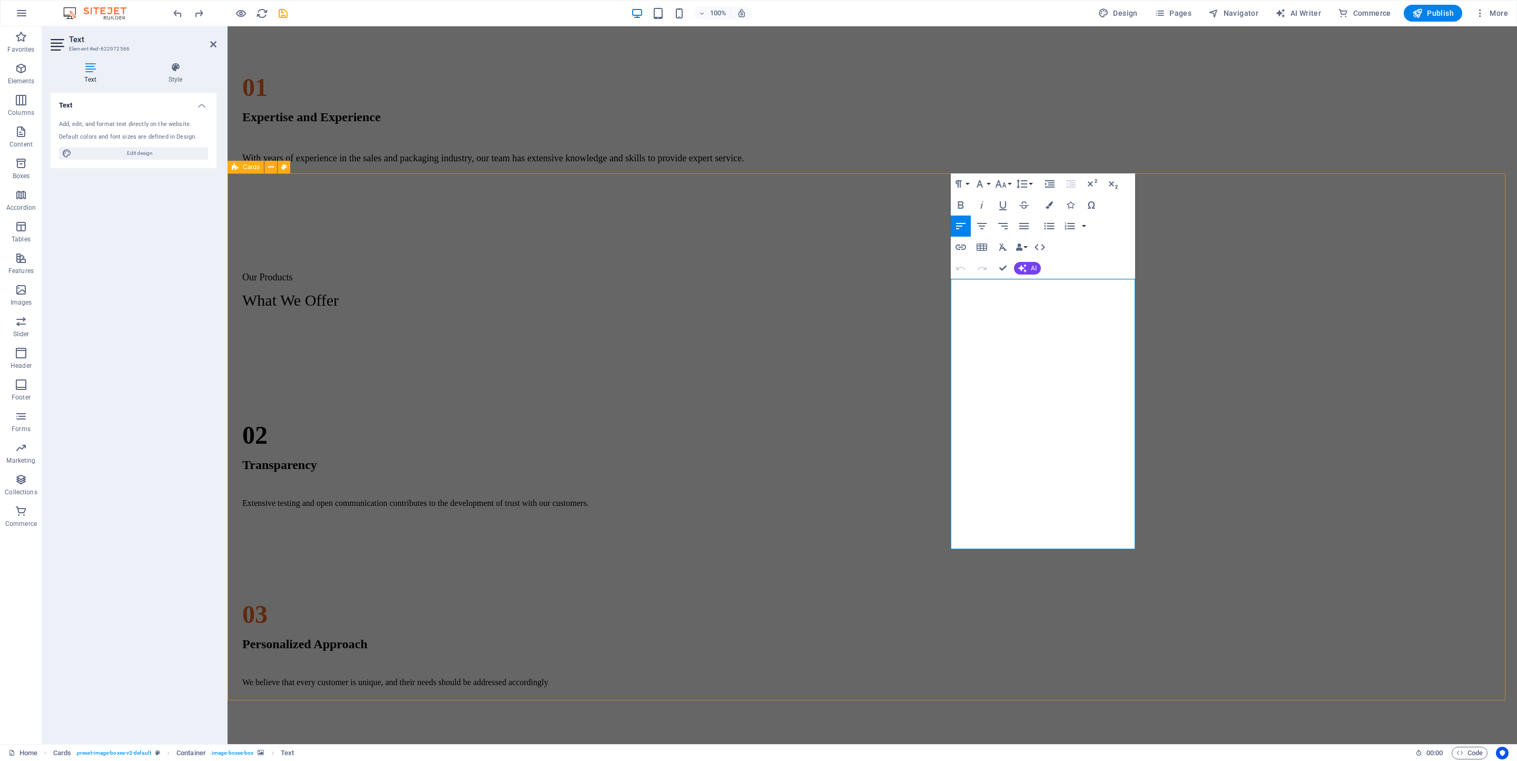
drag, startPoint x: 1209, startPoint y: 219, endPoint x: 1161, endPoint y: 399, distance: 186.6
click at [1011, 328] on div "Regular Slotted Cartons (RSC) This type of corrugated board box commonly used f…" at bounding box center [872, 591] width 1281 height 527
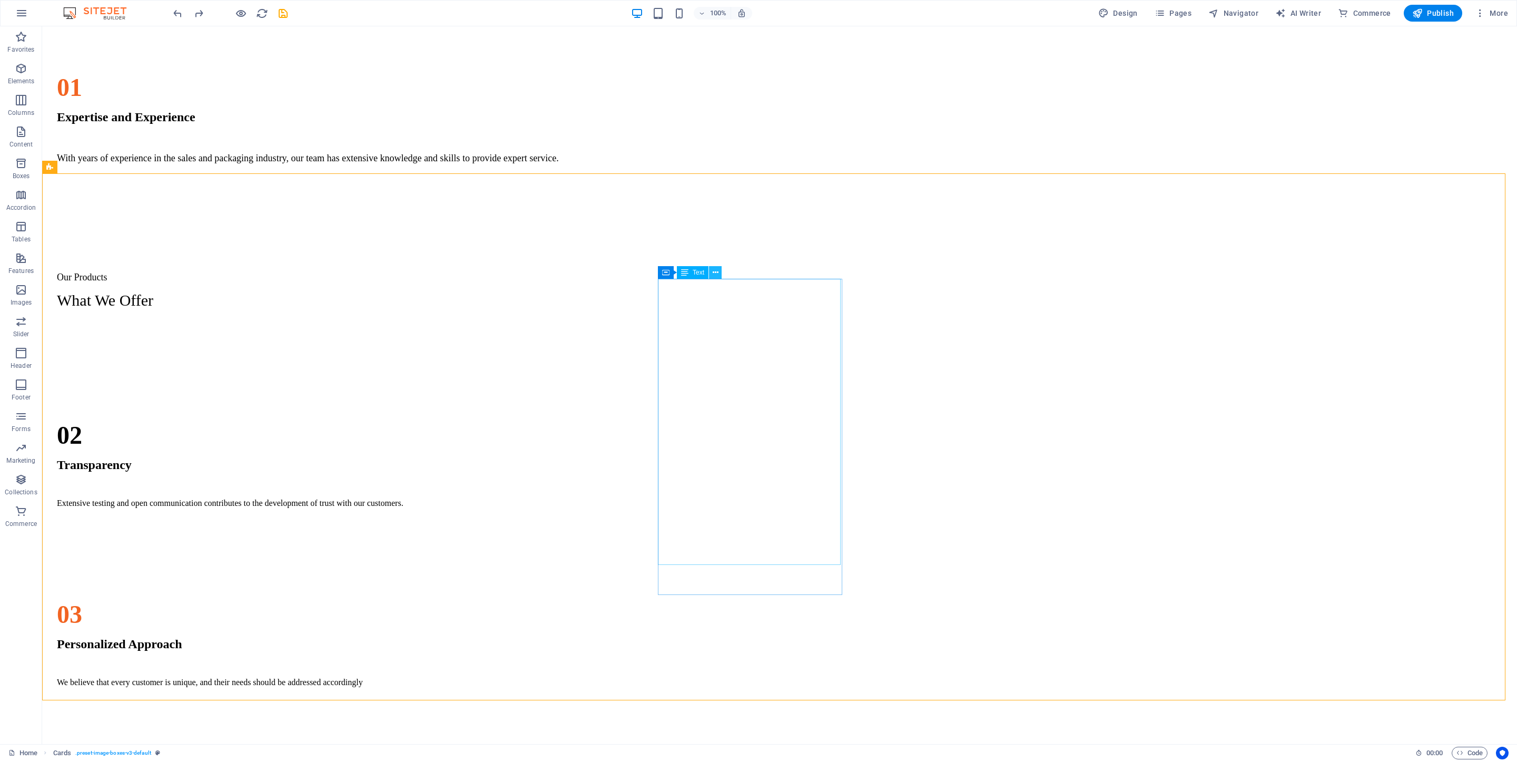
click at [715, 277] on icon at bounding box center [716, 272] width 6 height 11
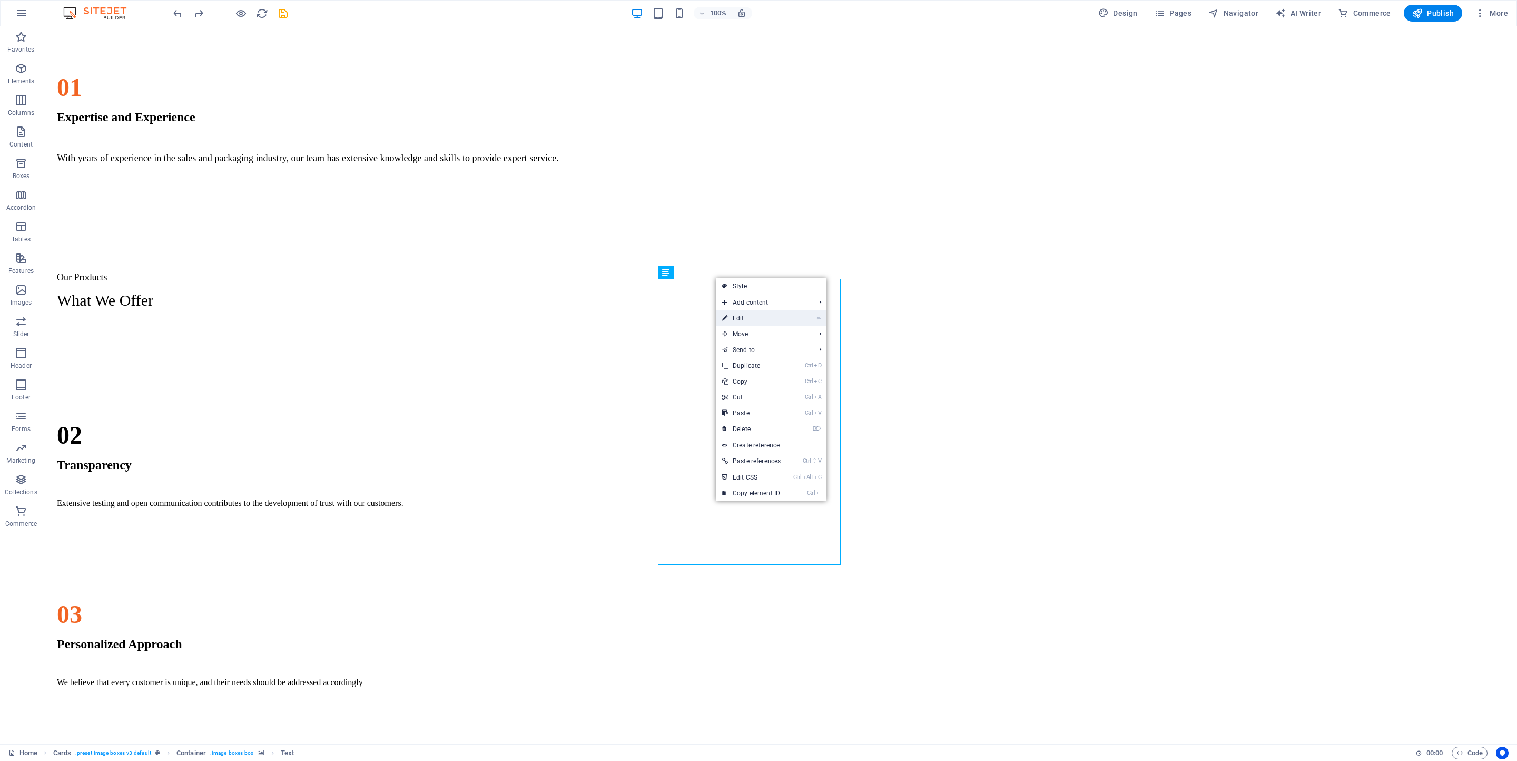
click at [770, 316] on link "⏎ Edit" at bounding box center [751, 318] width 71 height 16
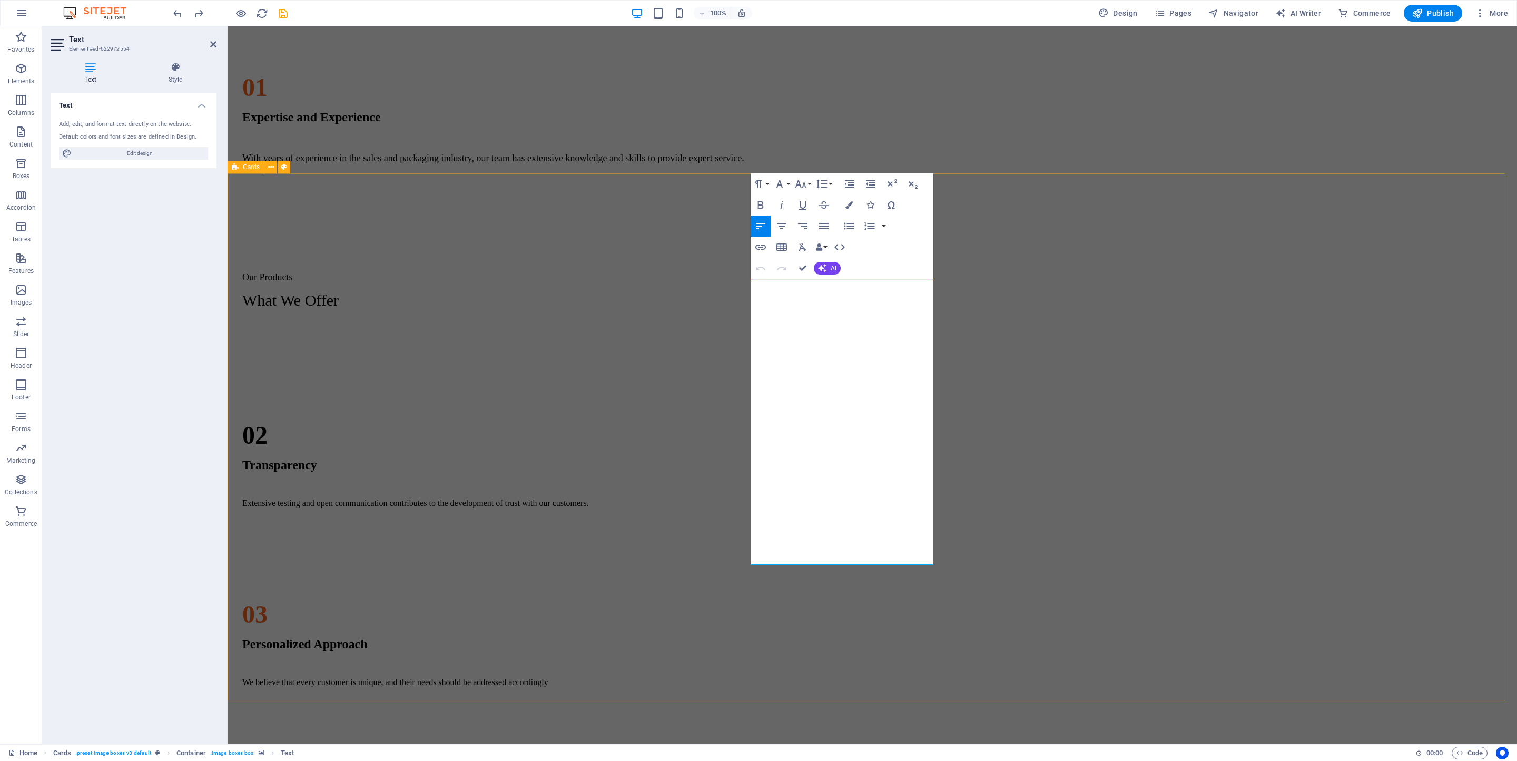
click at [416, 507] on figure at bounding box center [324, 644] width 184 height 0
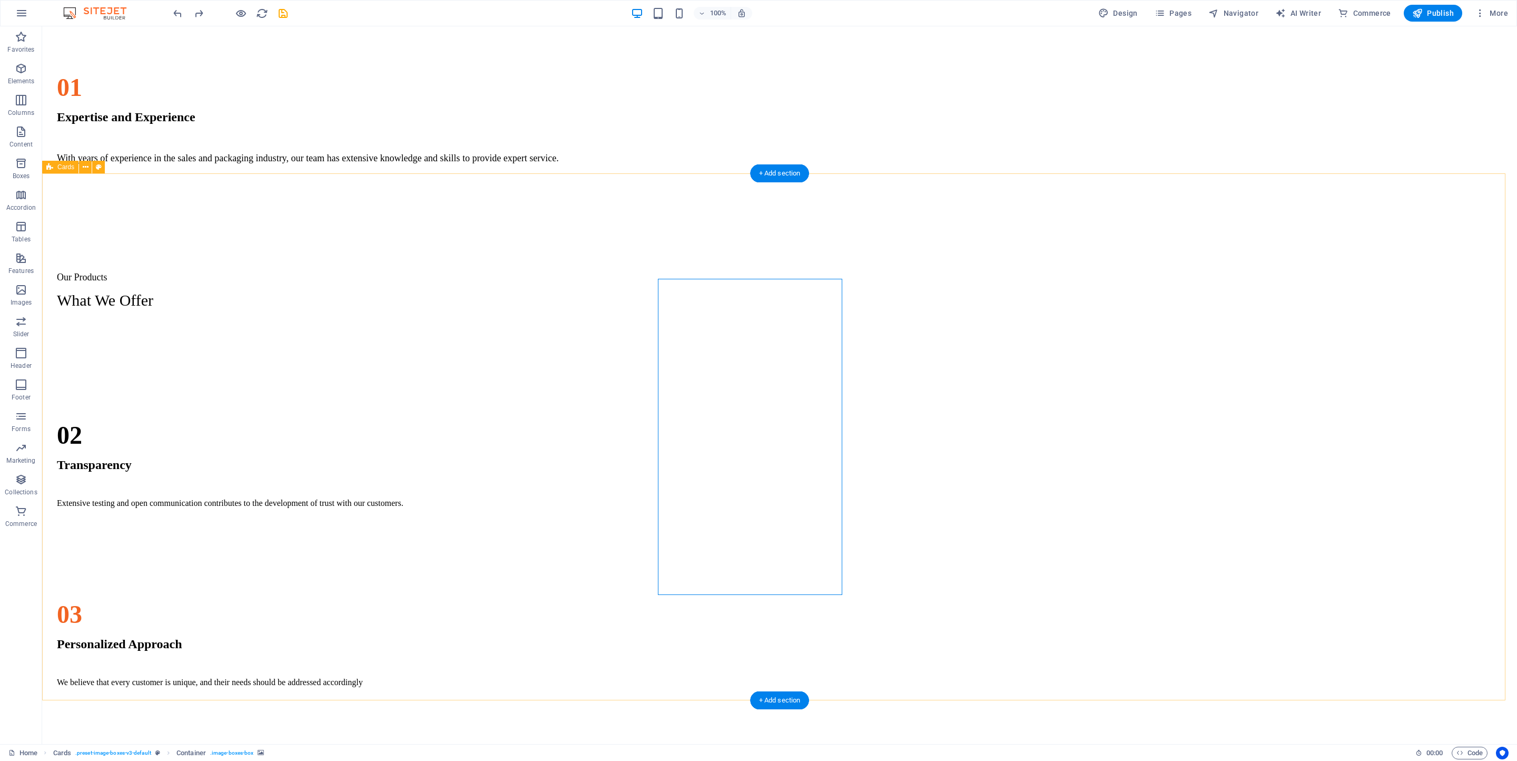
click at [231, 507] on figure at bounding box center [138, 644] width 184 height 0
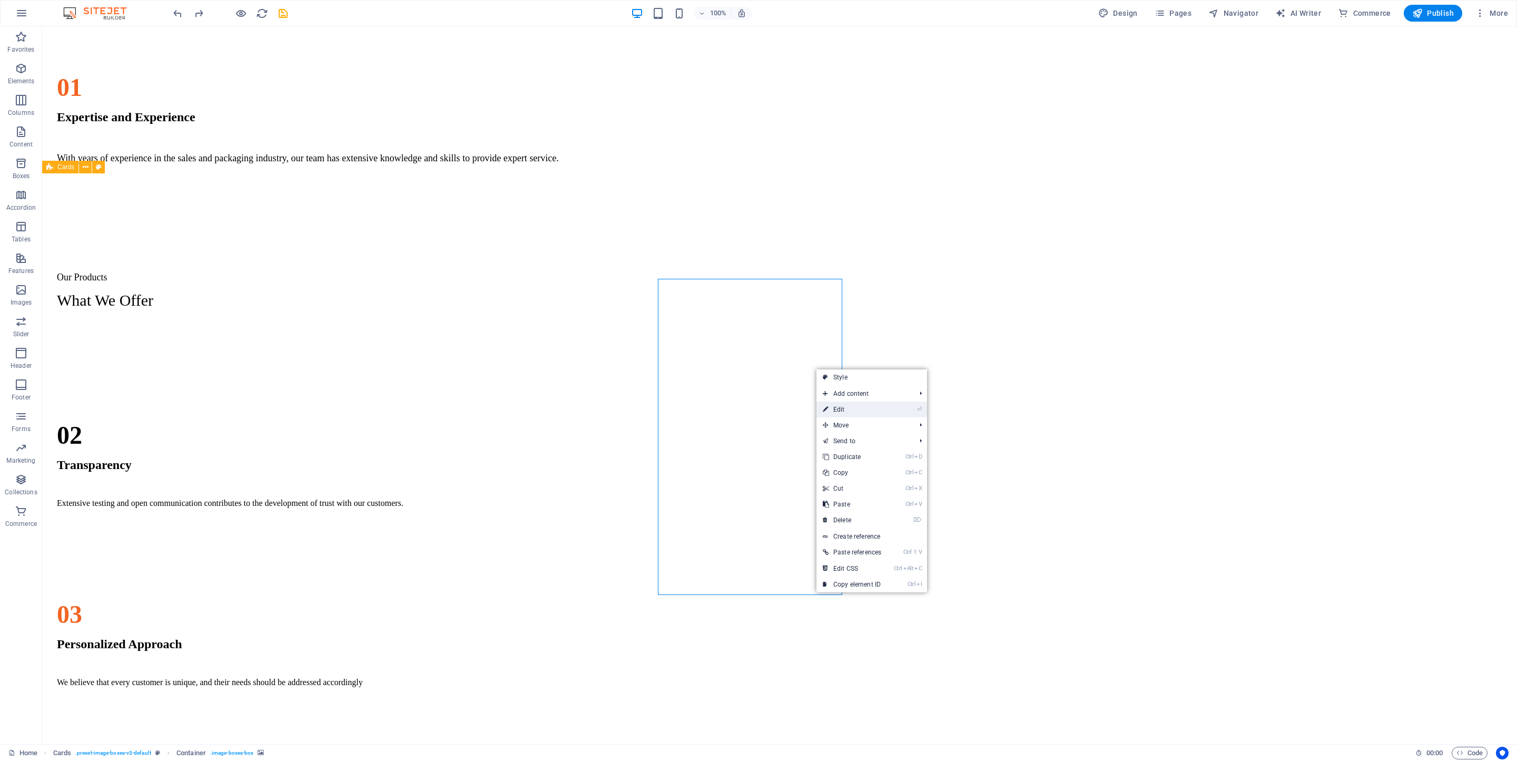
click at [846, 408] on link "⏎ Edit" at bounding box center [852, 409] width 71 height 16
select select "px"
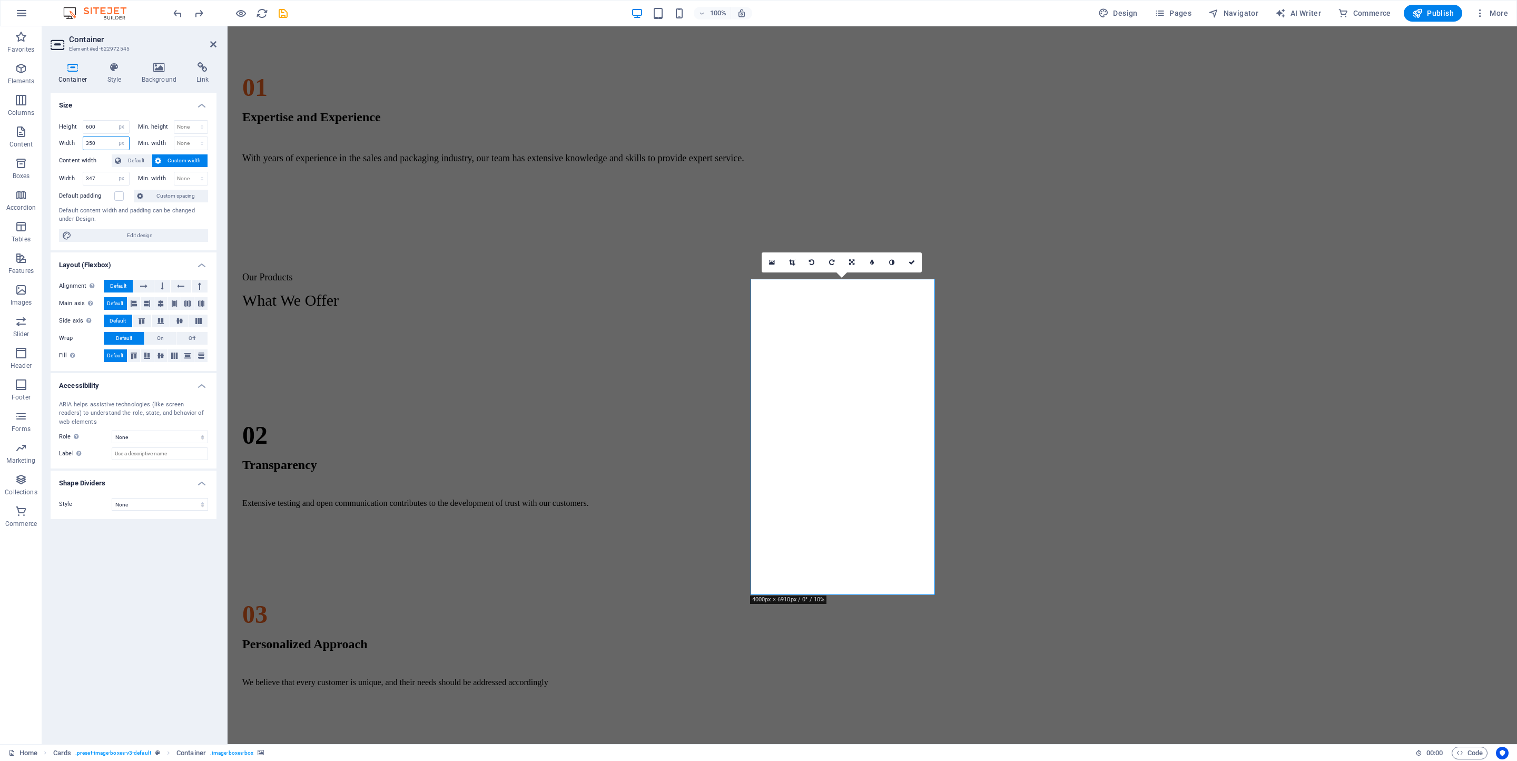
click at [90, 144] on input "350" at bounding box center [106, 143] width 46 height 13
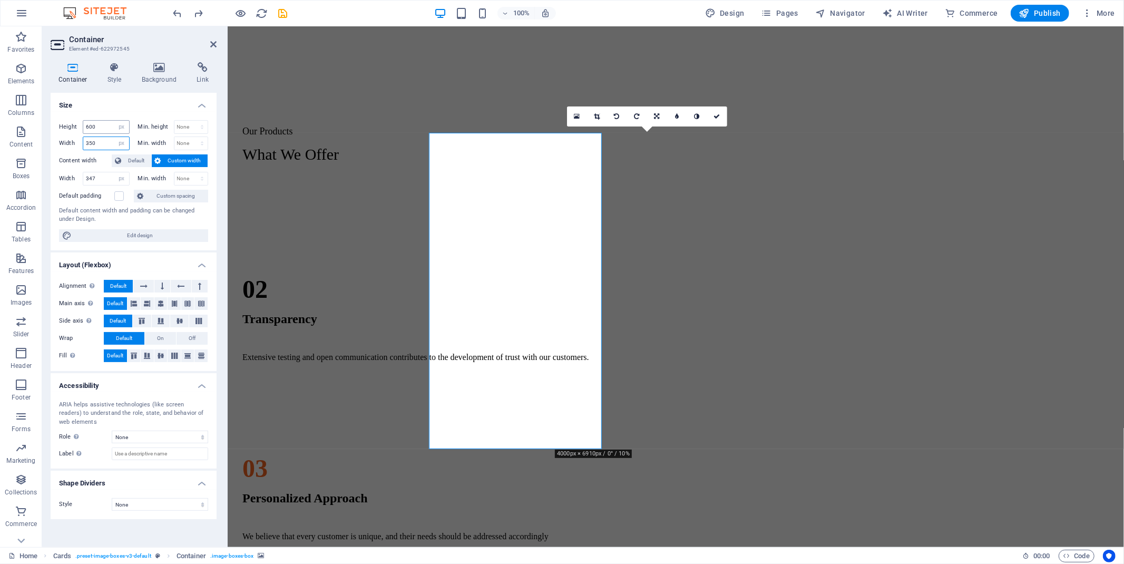
scroll to position [1157, 0]
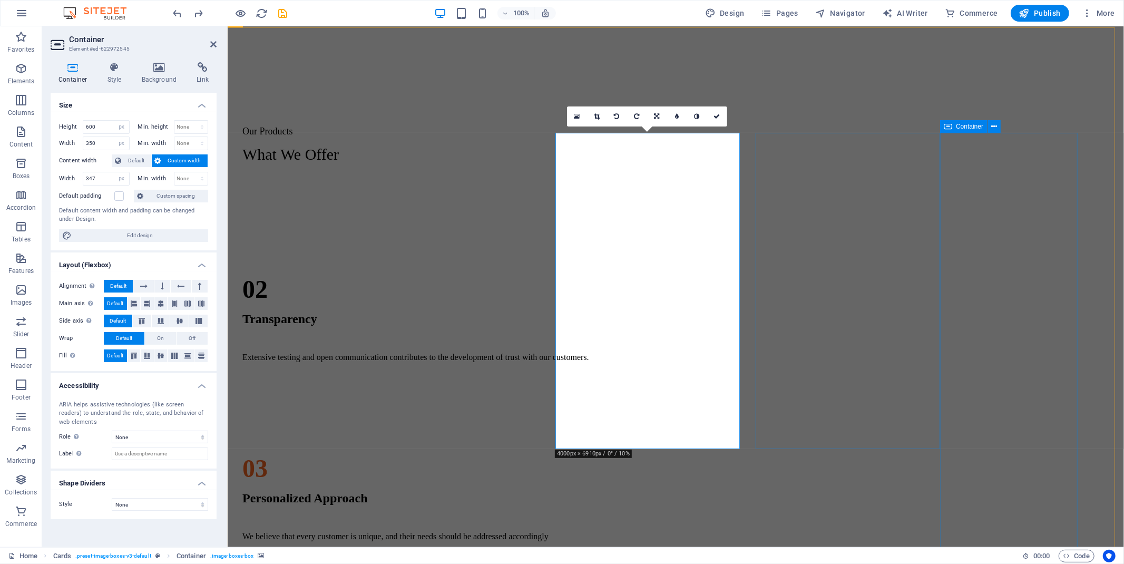
drag, startPoint x: 956, startPoint y: 249, endPoint x: 962, endPoint y: 248, distance: 5.9
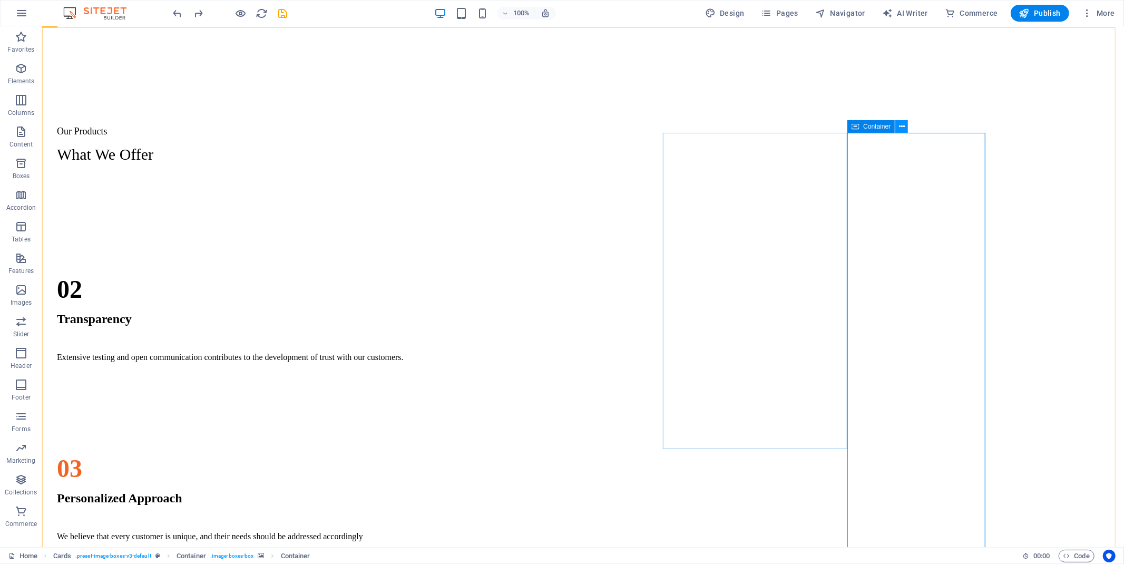
click at [902, 125] on icon at bounding box center [902, 126] width 6 height 11
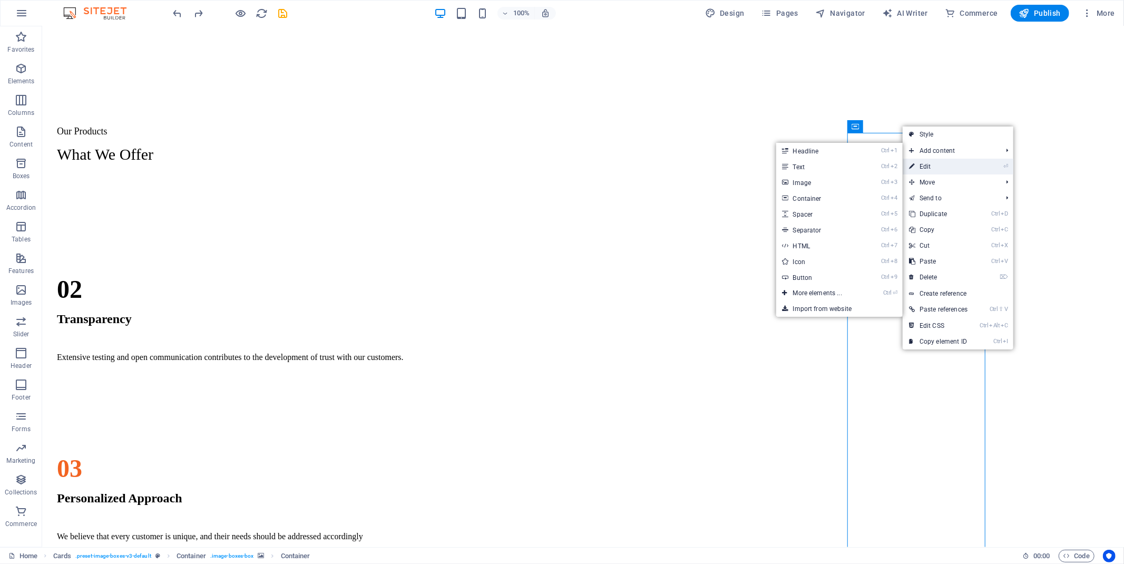
click at [932, 167] on link "⏎ Edit" at bounding box center [938, 167] width 71 height 16
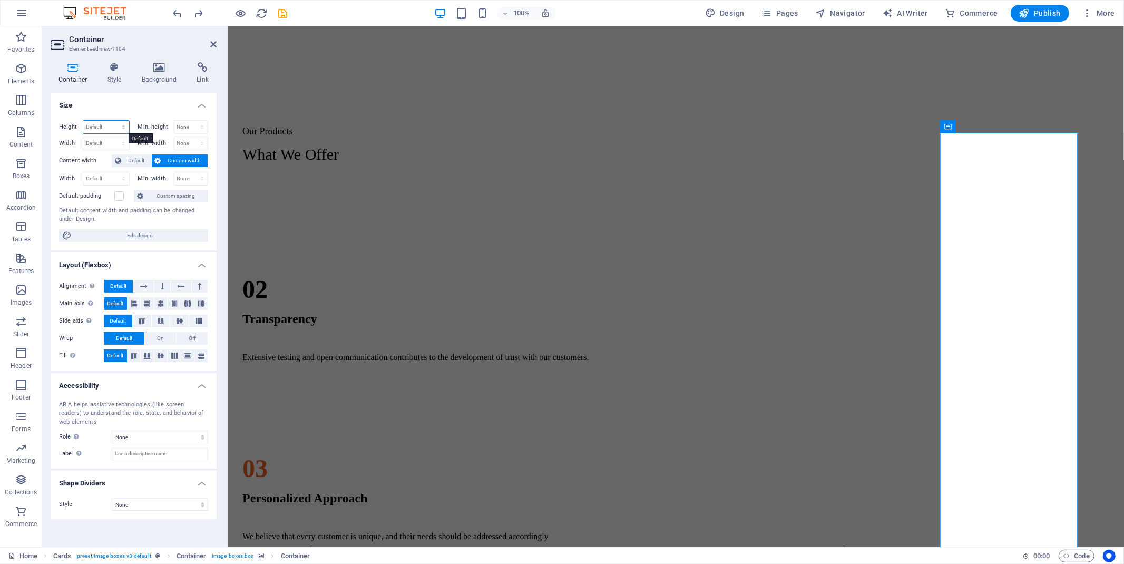
click at [102, 127] on select "Default px rem % vh vw" at bounding box center [106, 127] width 46 height 13
select select "px"
click at [114, 121] on select "Default px rem % vh vw" at bounding box center [106, 127] width 46 height 13
type input "600"
click at [114, 141] on select "Default px rem % em vh vw" at bounding box center [106, 143] width 46 height 13
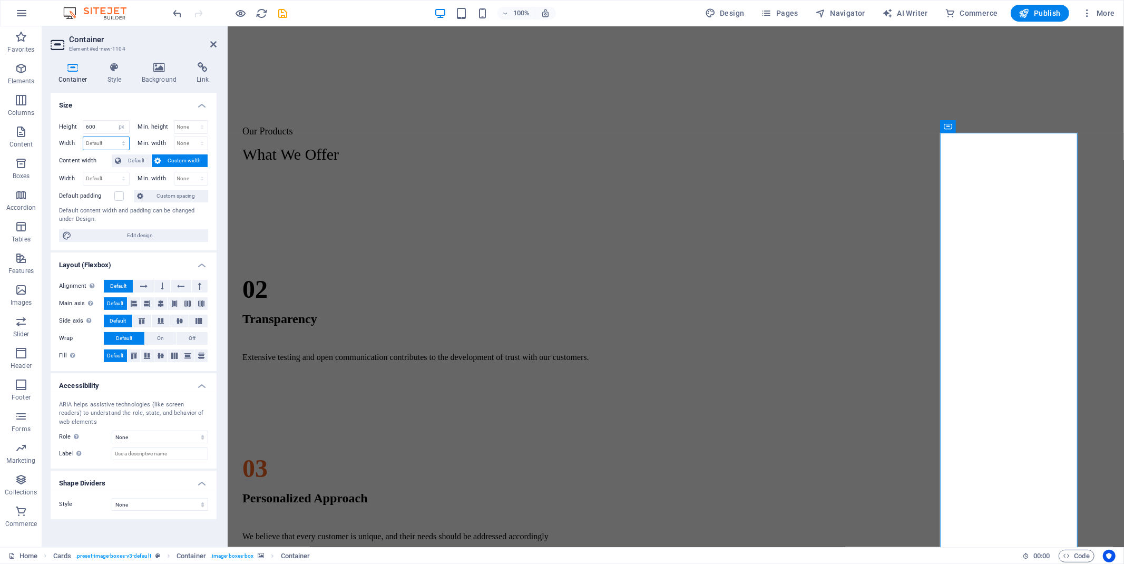
select select "px"
click at [114, 137] on select "Default px rem % em vh vw" at bounding box center [106, 143] width 46 height 13
type input "350"
click at [199, 125] on select "None px rem % vh vw" at bounding box center [191, 127] width 34 height 13
select select "px"
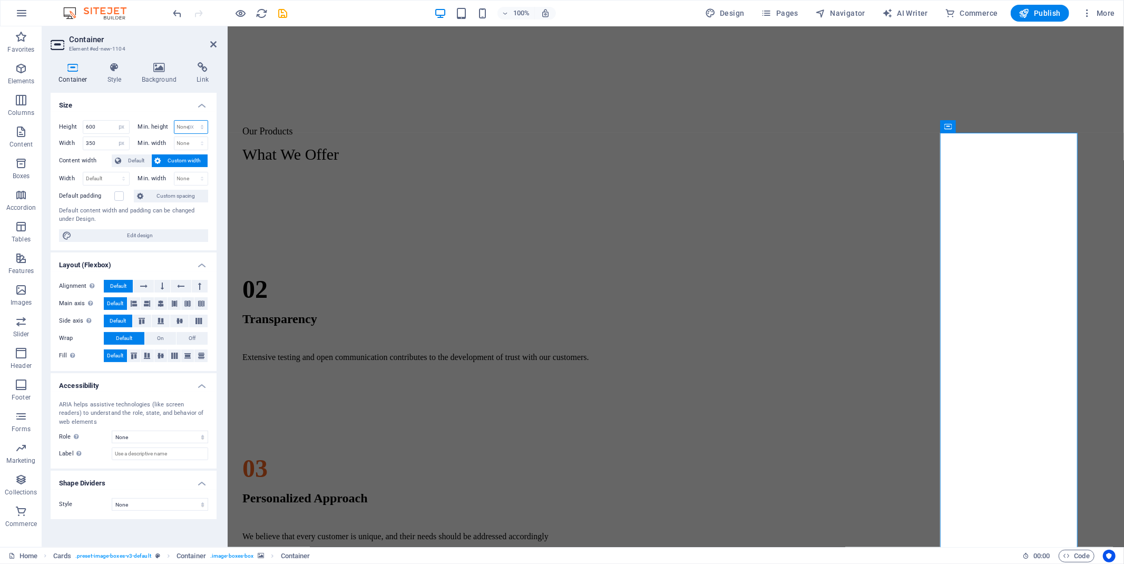
click at [192, 121] on select "None px rem % vh vw" at bounding box center [191, 127] width 34 height 13
type input "0"
drag, startPoint x: 256, startPoint y: 219, endPoint x: 431, endPoint y: 233, distance: 176.1
click at [440, 218] on div "Regular Slotted Cartons (RSC) This type of corrugated board box commonly used f…" at bounding box center [675, 445] width 888 height 527
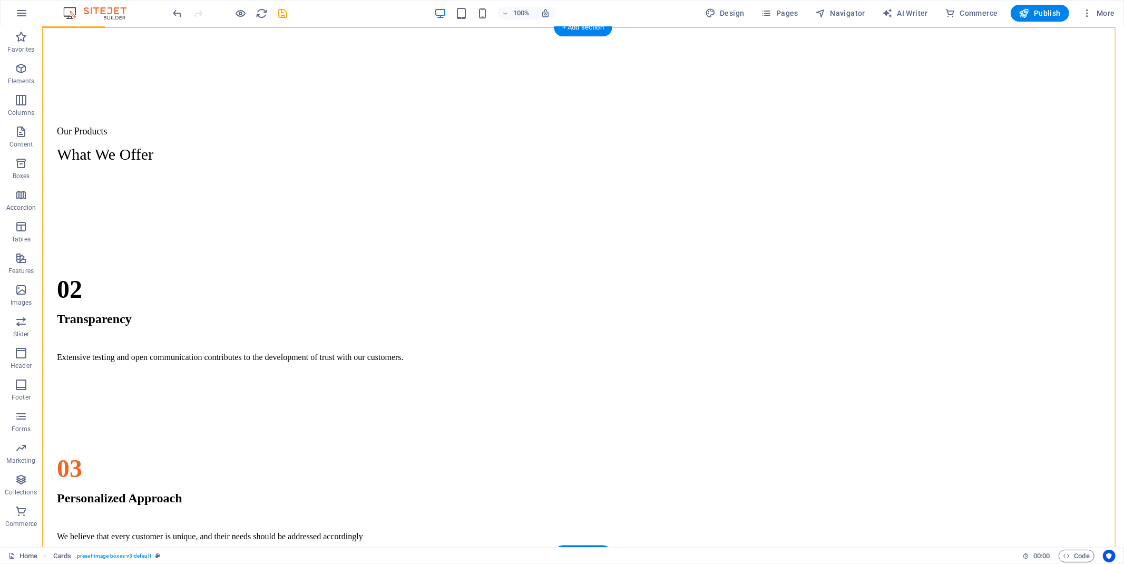
click at [941, 286] on div "Regular Slotted Cartons (RSC) This type of corrugated board box commonly used f…" at bounding box center [582, 445] width 1073 height 527
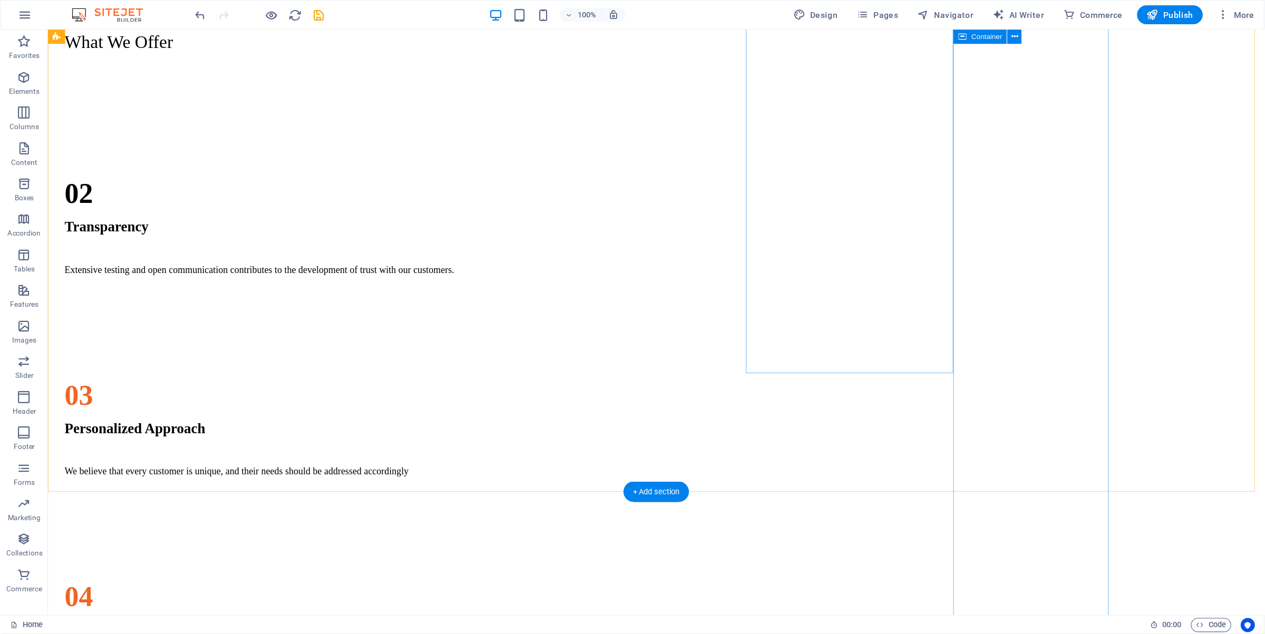
scroll to position [1099, 0]
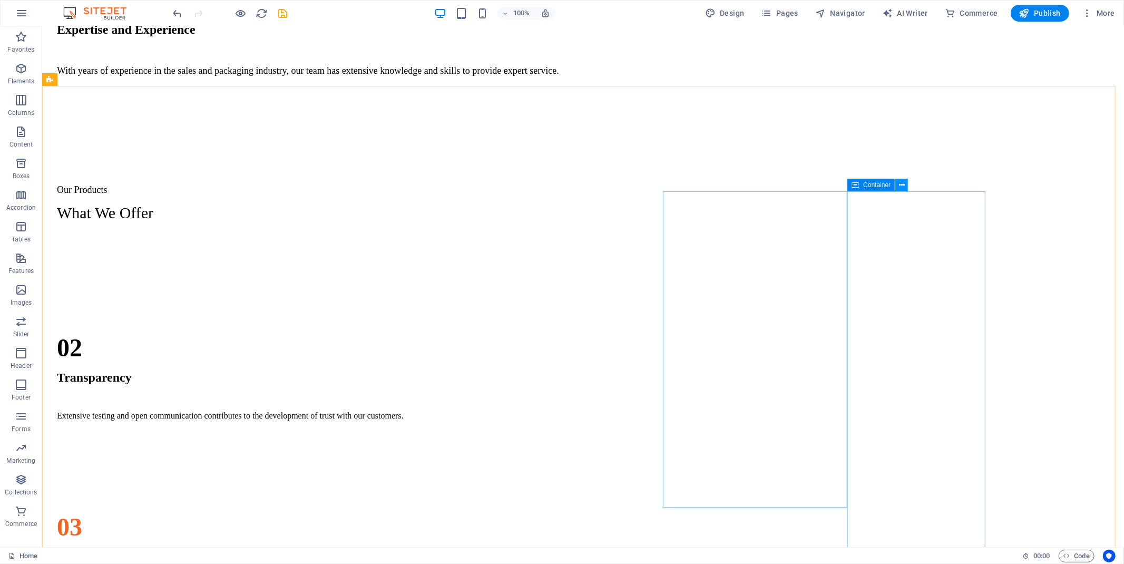
click at [901, 186] on icon at bounding box center [902, 185] width 6 height 11
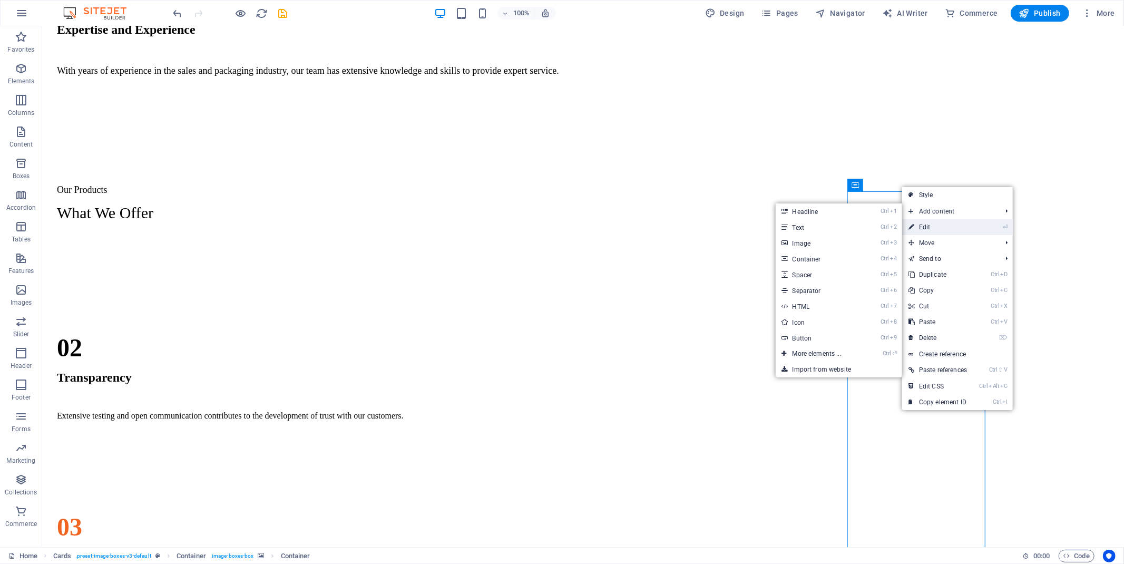
click at [936, 229] on link "⏎ Edit" at bounding box center [937, 227] width 71 height 16
select select "px"
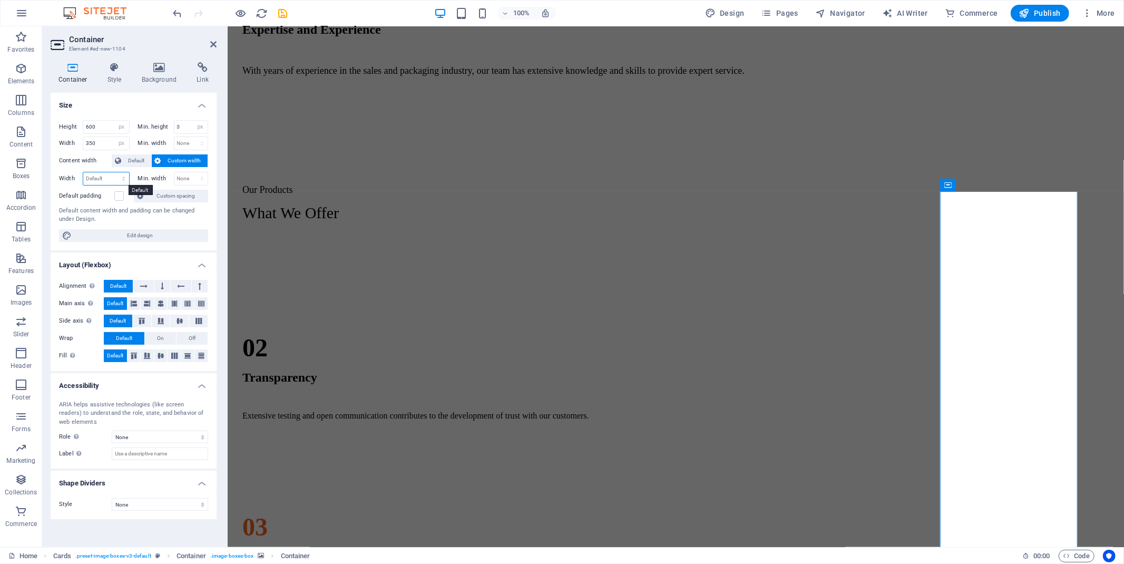
click at [99, 175] on select "Default px rem % em vh vw" at bounding box center [106, 178] width 46 height 13
select select "px"
click at [114, 172] on select "Default px rem % em vh vw" at bounding box center [106, 178] width 46 height 13
type input "350"
click at [195, 173] on select "None px rem % vh vw" at bounding box center [191, 178] width 34 height 13
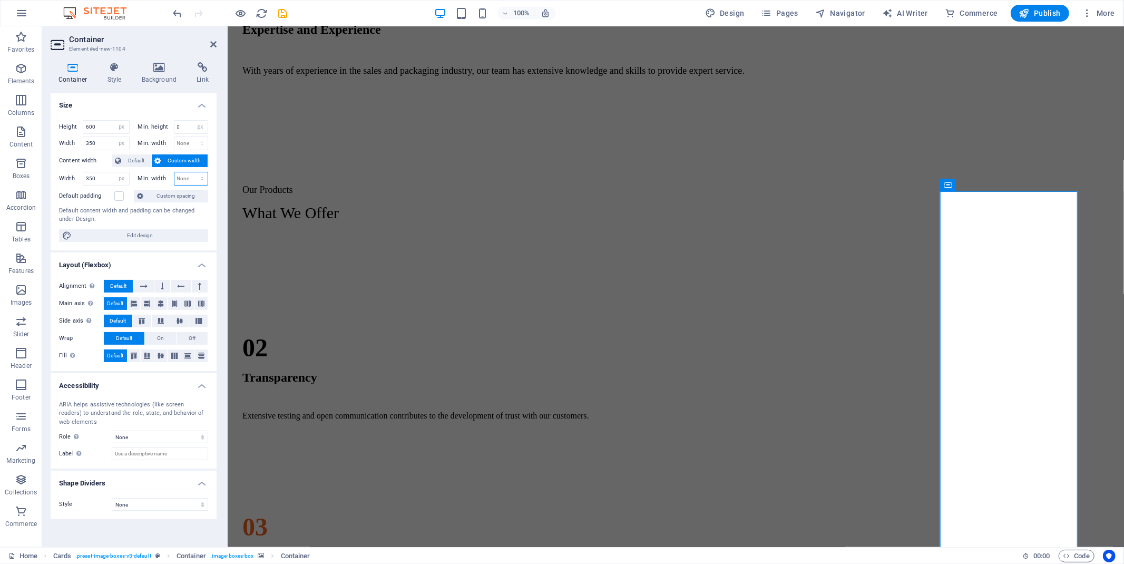
select select "px"
click at [192, 172] on select "None px rem % vh vw" at bounding box center [191, 178] width 34 height 13
type input "0"
click at [138, 102] on h4 "Size" at bounding box center [134, 102] width 166 height 19
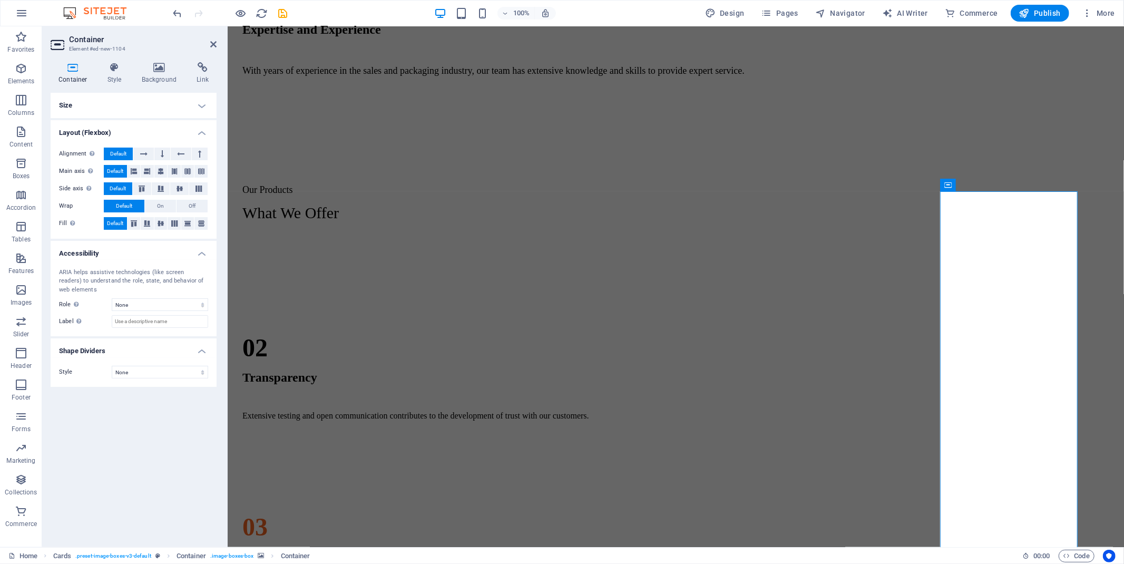
click at [87, 104] on h4 "Size" at bounding box center [134, 105] width 166 height 25
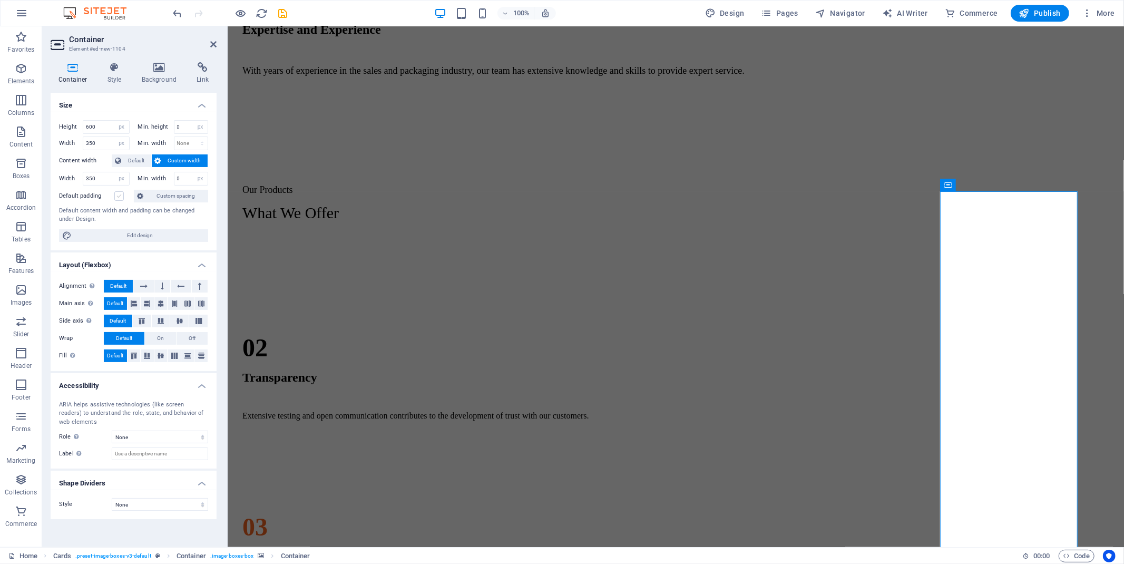
click at [116, 196] on label at bounding box center [118, 195] width 9 height 9
click at [0, 0] on input "Default padding" at bounding box center [0, 0] width 0 height 0
click at [116, 196] on label at bounding box center [118, 195] width 9 height 9
click at [0, 0] on input "Default padding" at bounding box center [0, 0] width 0 height 0
click at [132, 234] on span "Edit design" at bounding box center [140, 235] width 130 height 13
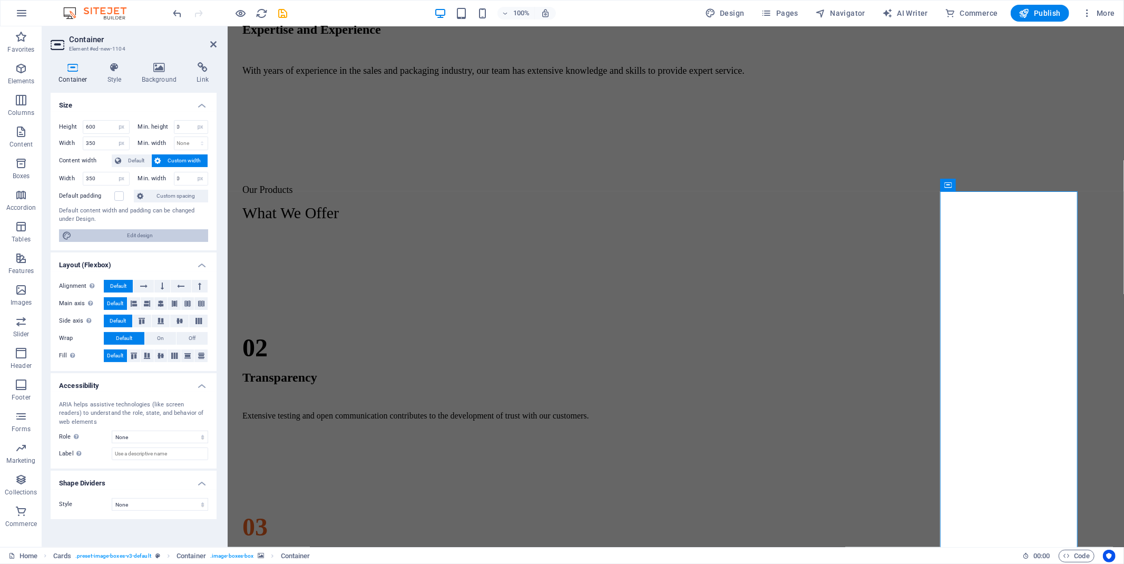
click at [132, 234] on span "Edit design" at bounding box center [140, 235] width 130 height 13
select select "rem"
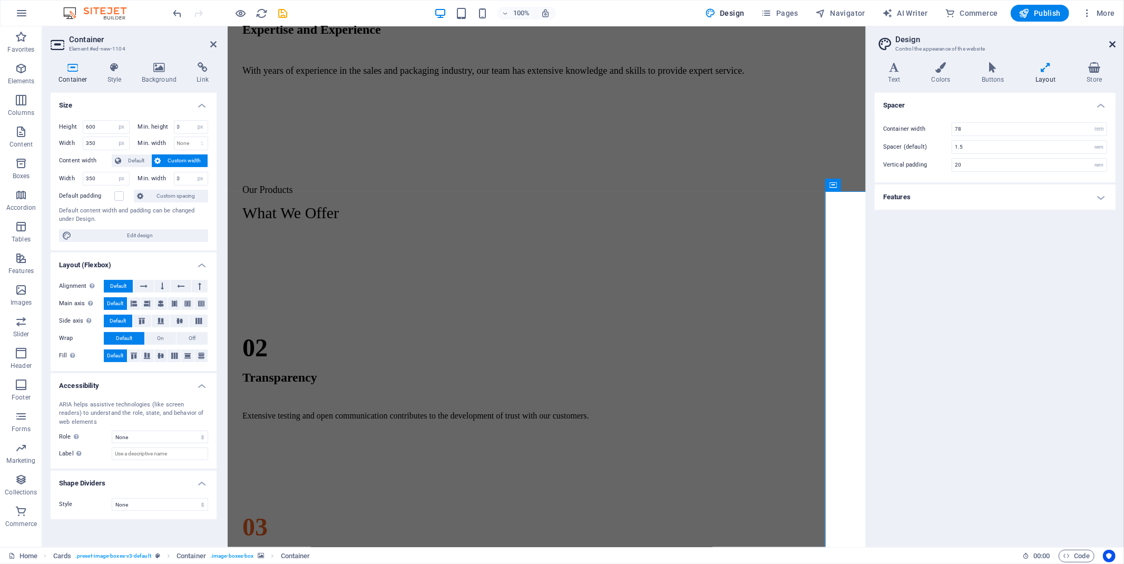
click at [1011, 43] on icon at bounding box center [1112, 44] width 6 height 8
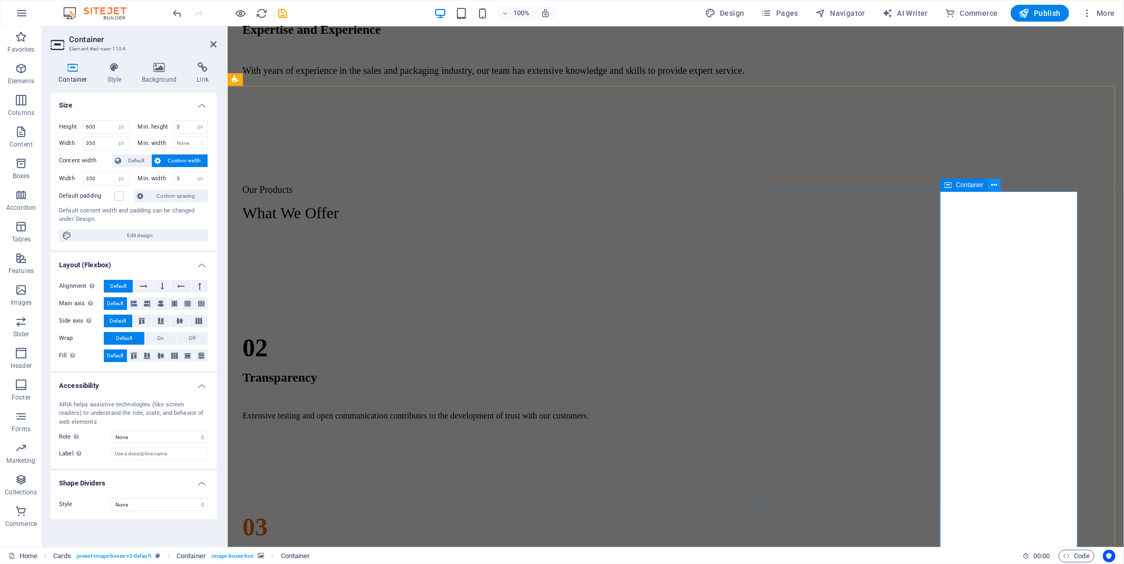
click at [991, 190] on button at bounding box center [994, 185] width 13 height 13
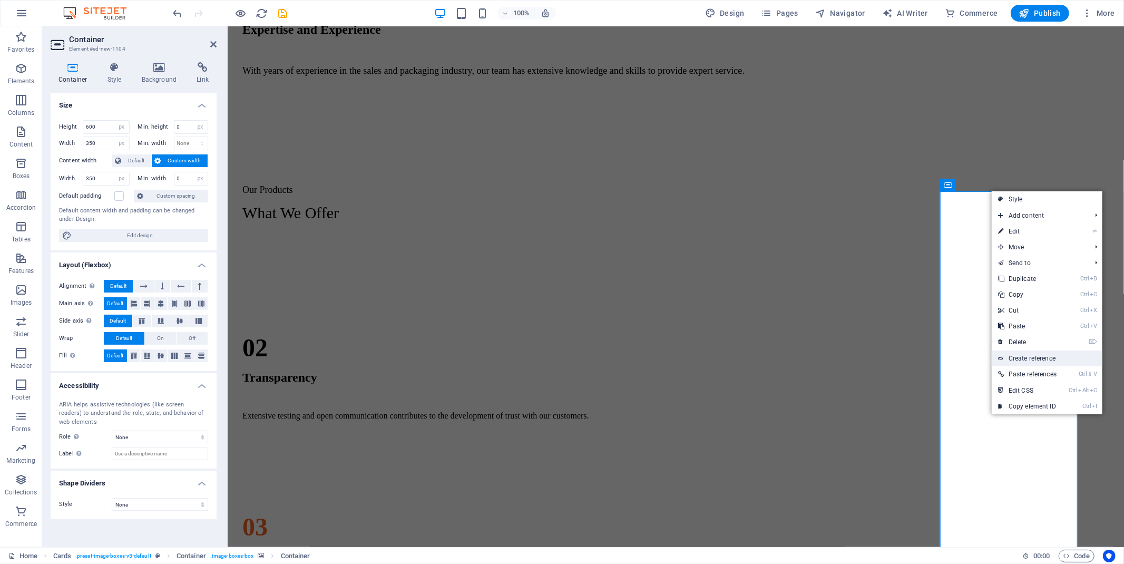
click at [1011, 363] on link "Create reference" at bounding box center [1047, 358] width 111 height 16
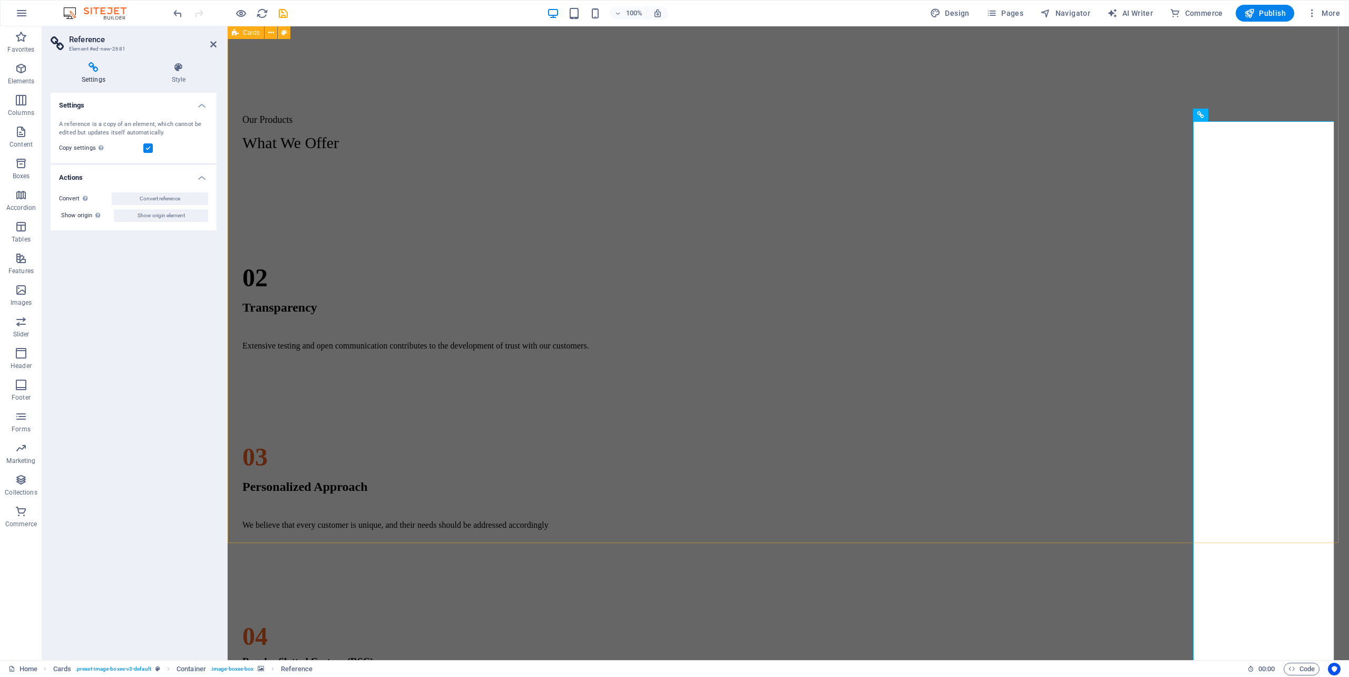
scroll to position [1090, 0]
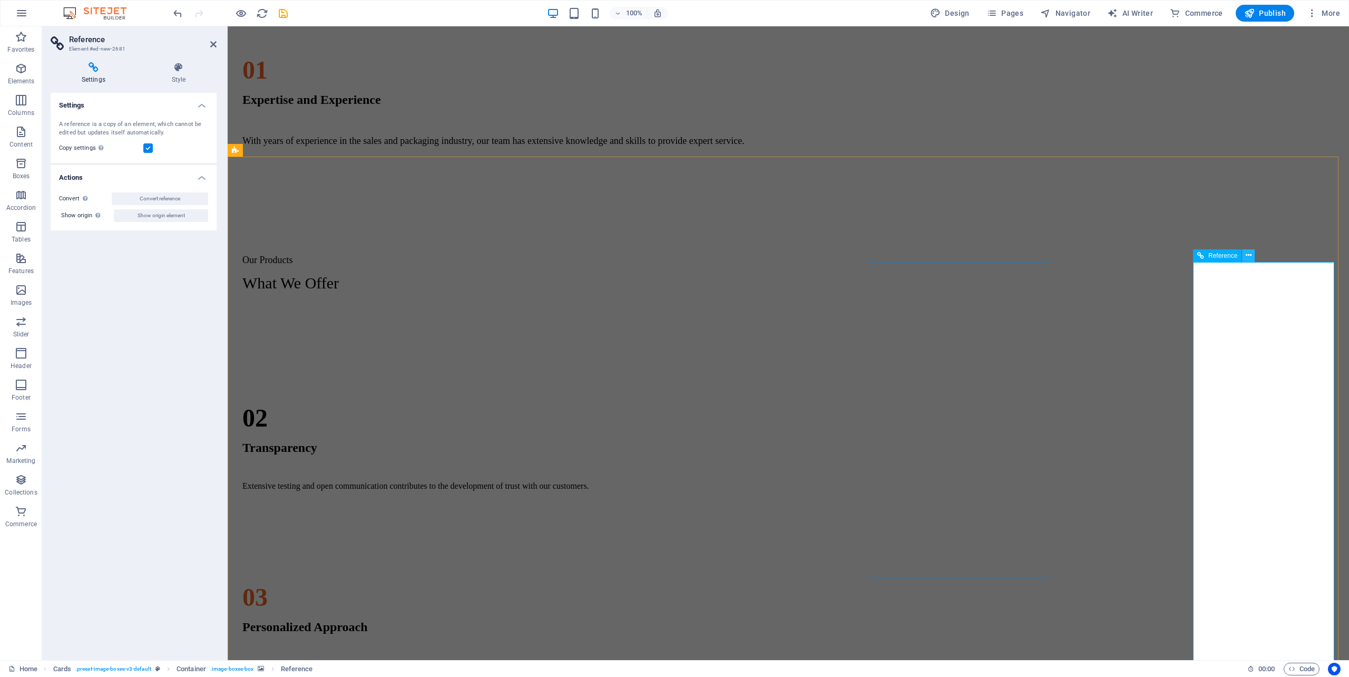
click at [1011, 254] on icon at bounding box center [1249, 255] width 6 height 11
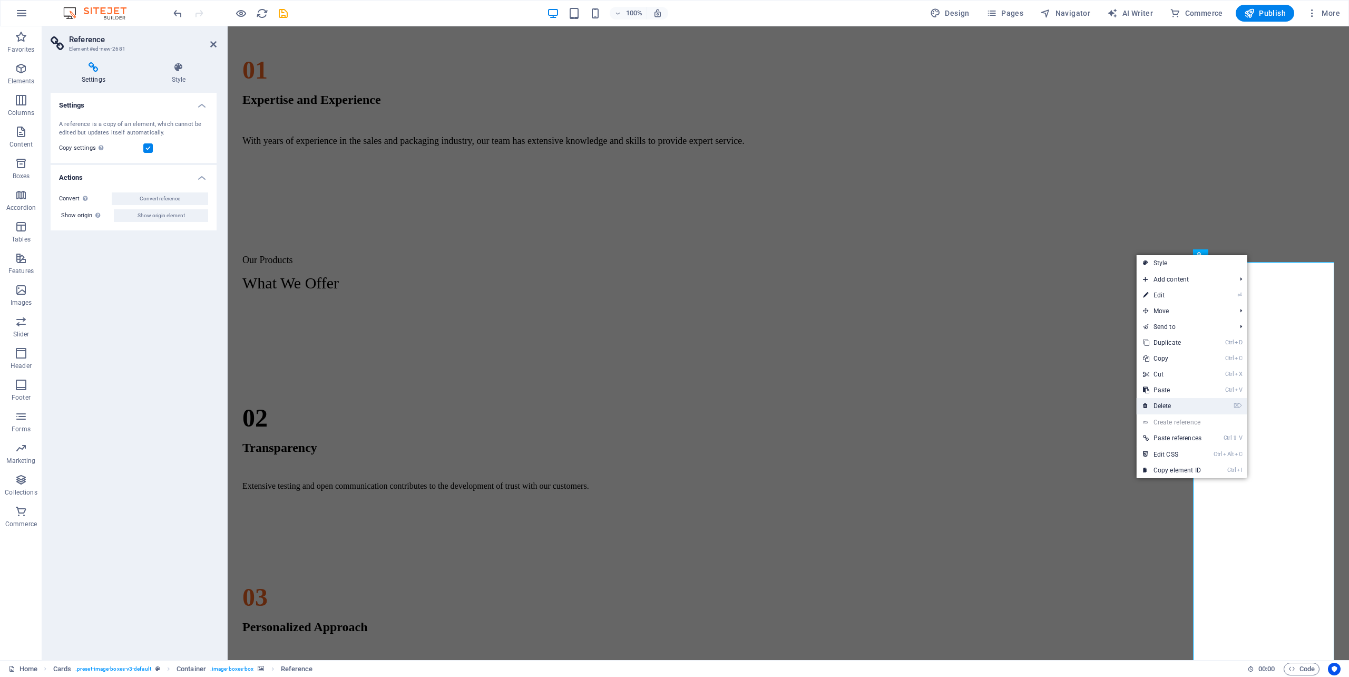
click at [1011, 401] on link "⌦ Delete" at bounding box center [1172, 406] width 71 height 16
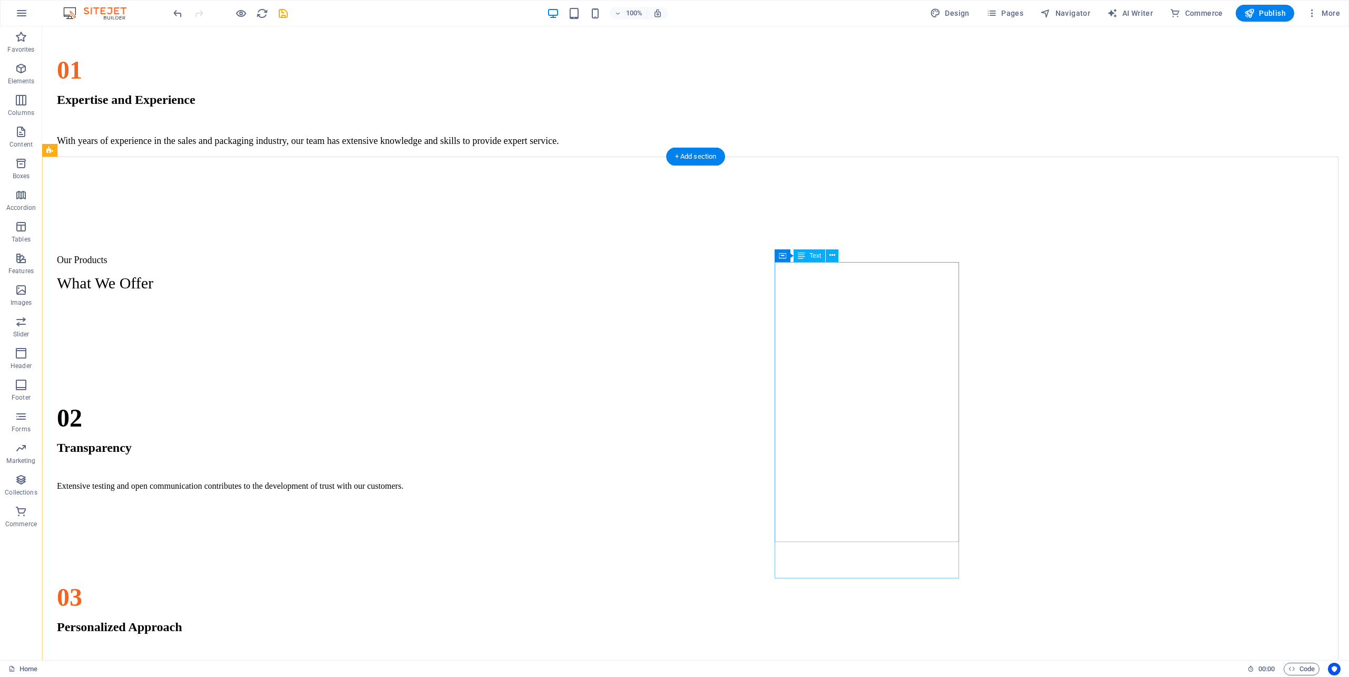
click at [831, 253] on icon at bounding box center [832, 255] width 6 height 11
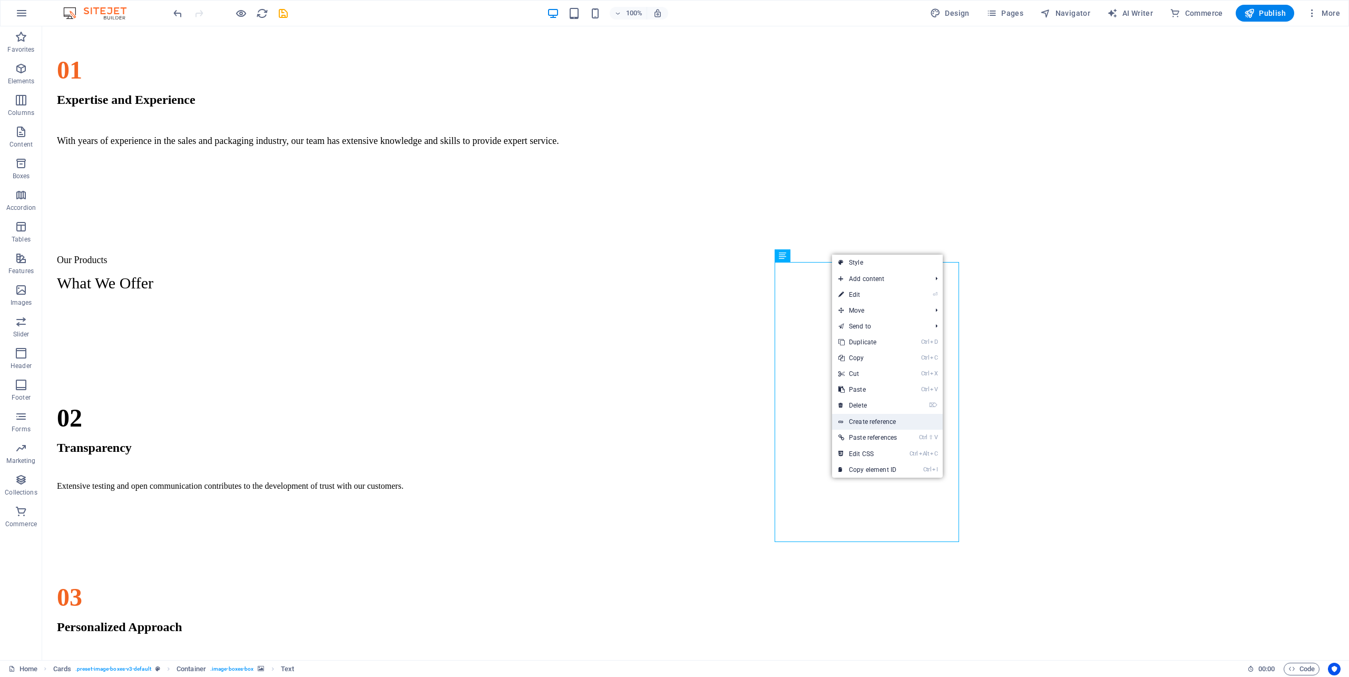
click at [870, 423] on link "Create reference" at bounding box center [887, 422] width 111 height 16
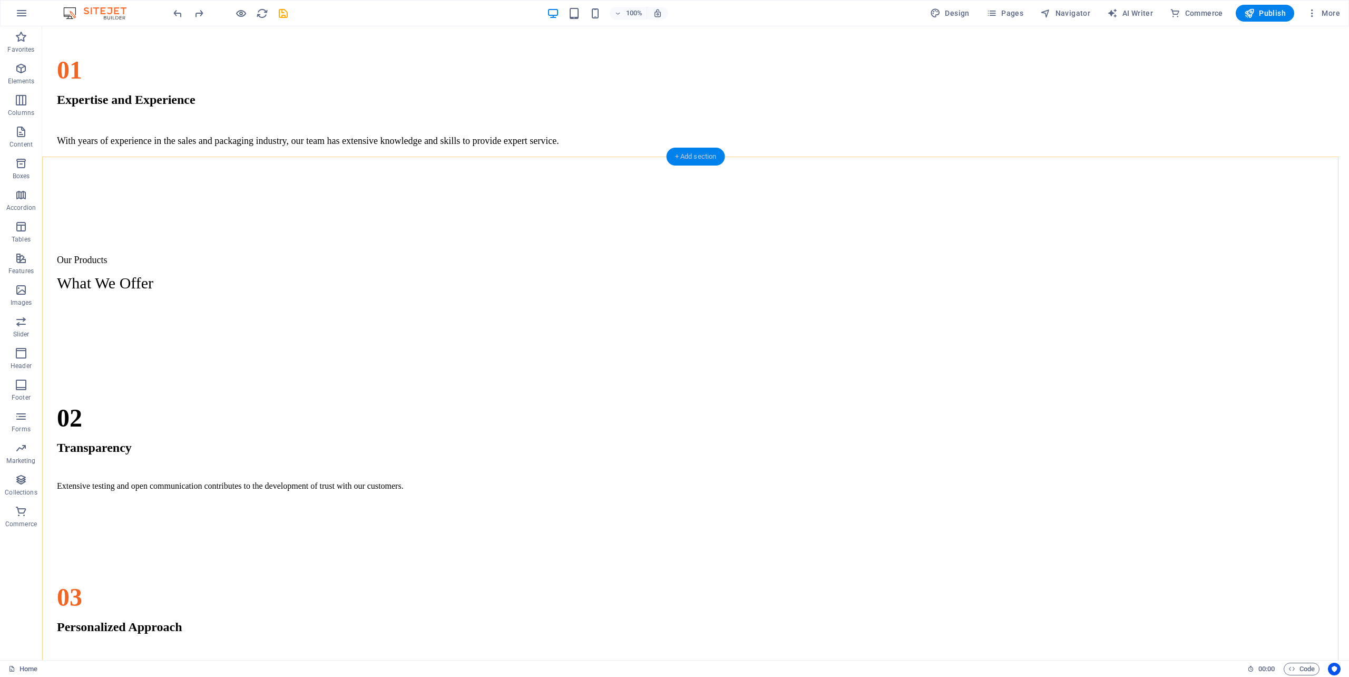
click at [685, 159] on div "+ Add section" at bounding box center [696, 157] width 58 height 18
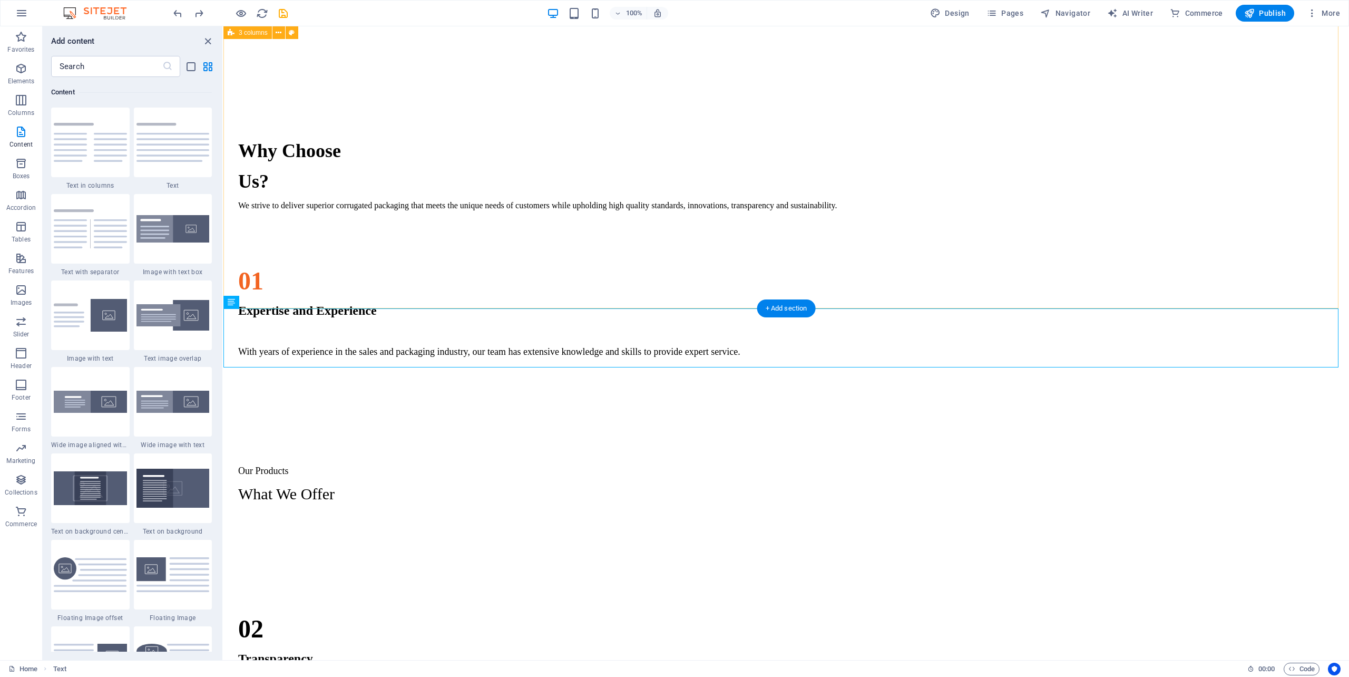
scroll to position [949, 0]
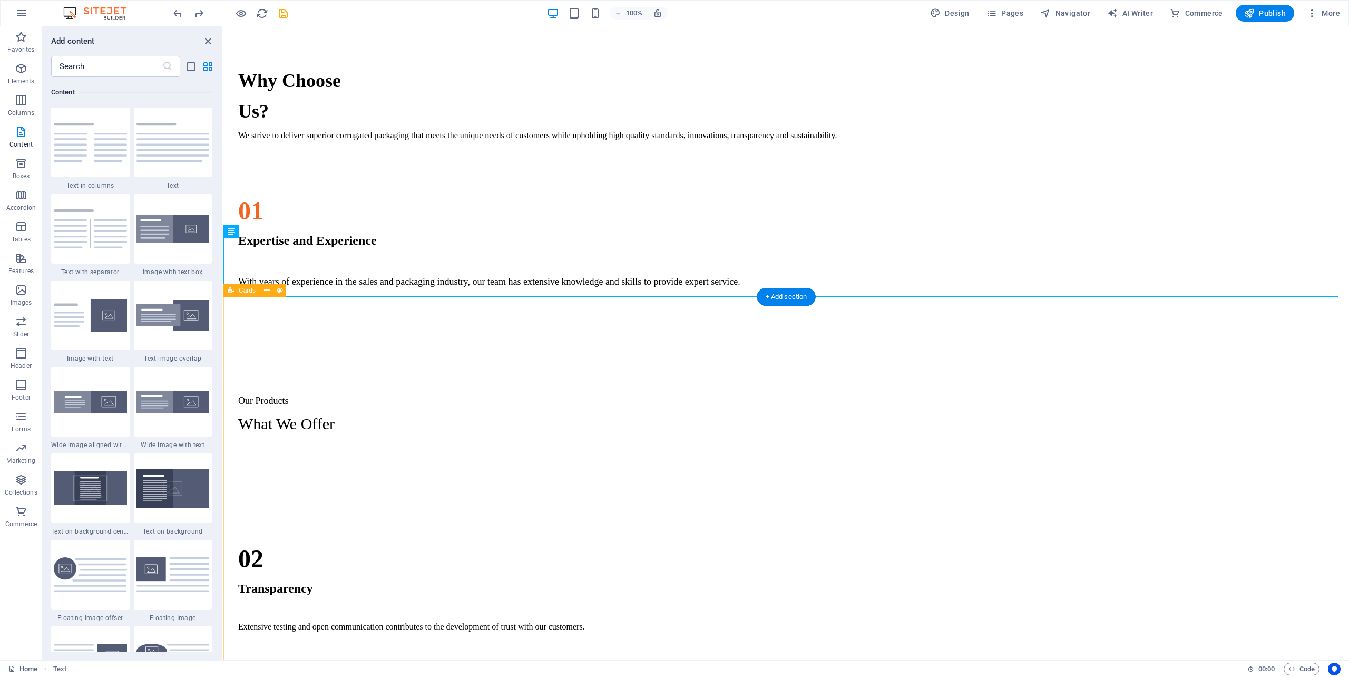
click at [266, 291] on icon at bounding box center [267, 290] width 6 height 11
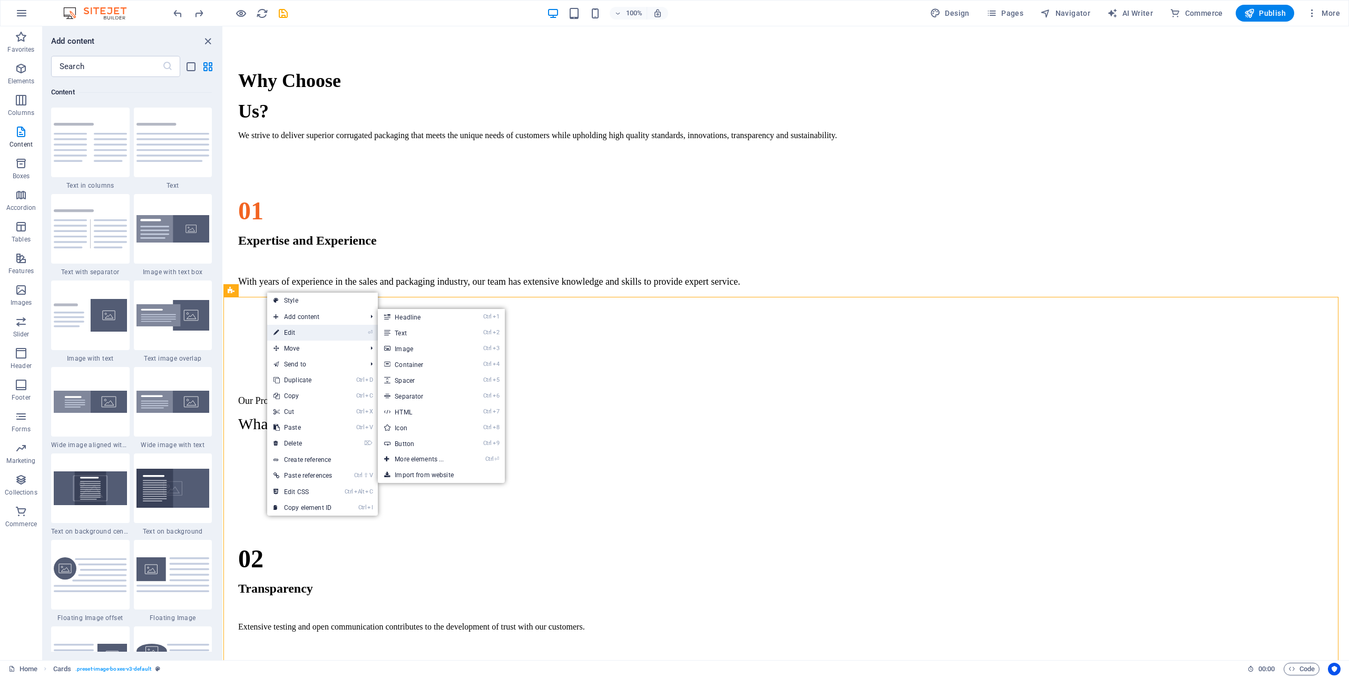
click at [301, 335] on link "⏎ Edit" at bounding box center [302, 333] width 71 height 16
select select "px"
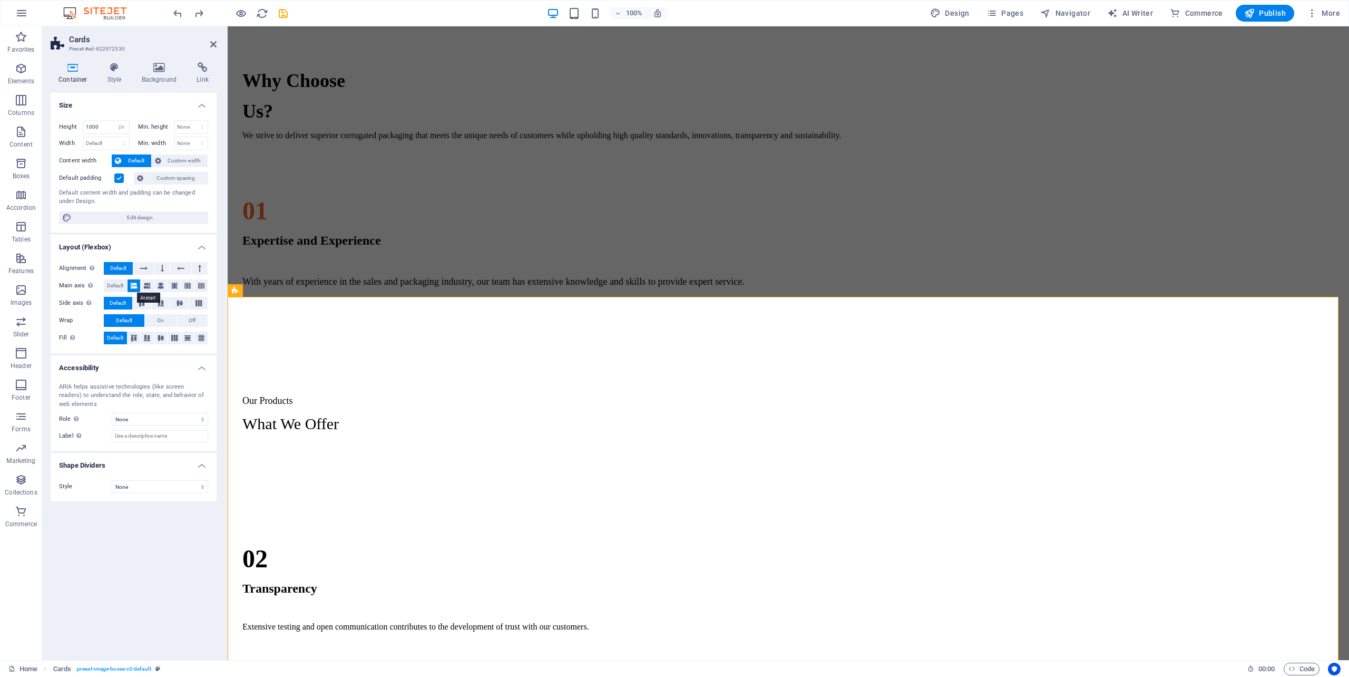
click at [134, 287] on icon at bounding box center [134, 285] width 6 height 13
click at [142, 287] on button at bounding box center [147, 285] width 13 height 13
click at [133, 287] on icon at bounding box center [134, 285] width 6 height 13
click at [72, 68] on icon at bounding box center [73, 67] width 45 height 11
click at [72, 70] on icon at bounding box center [73, 67] width 45 height 11
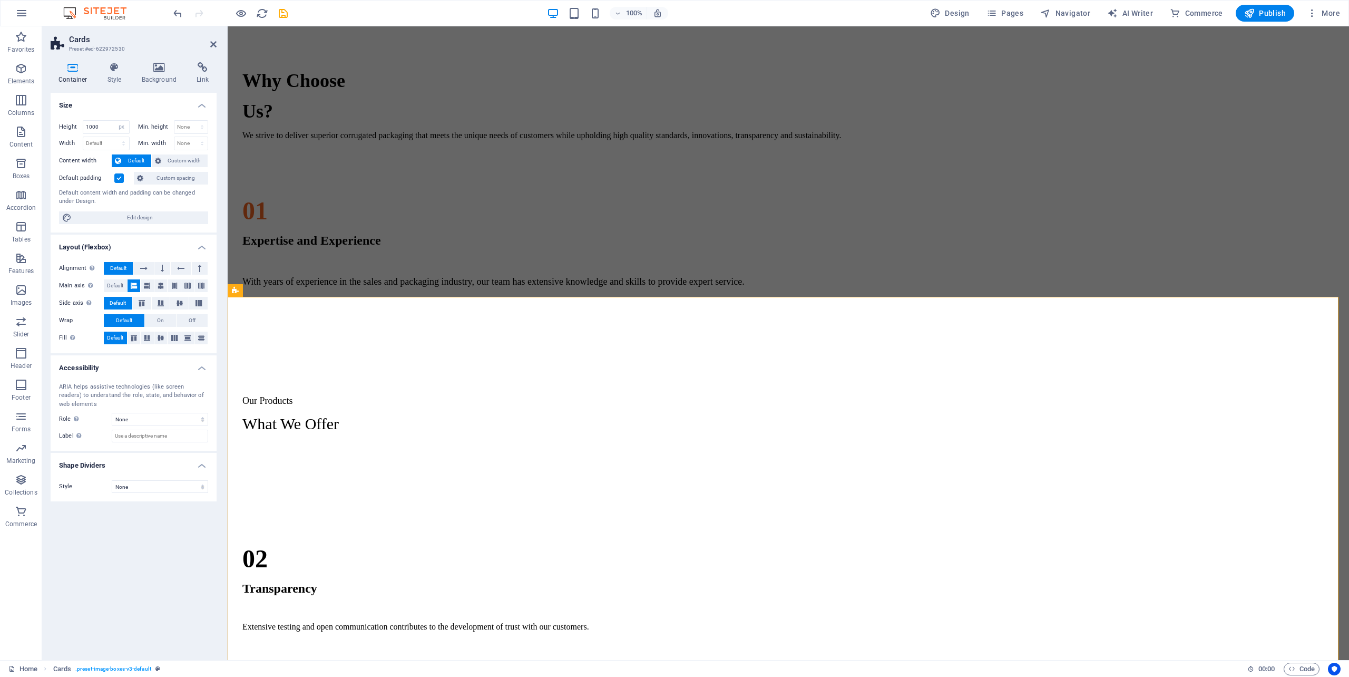
click at [72, 70] on icon at bounding box center [73, 67] width 45 height 11
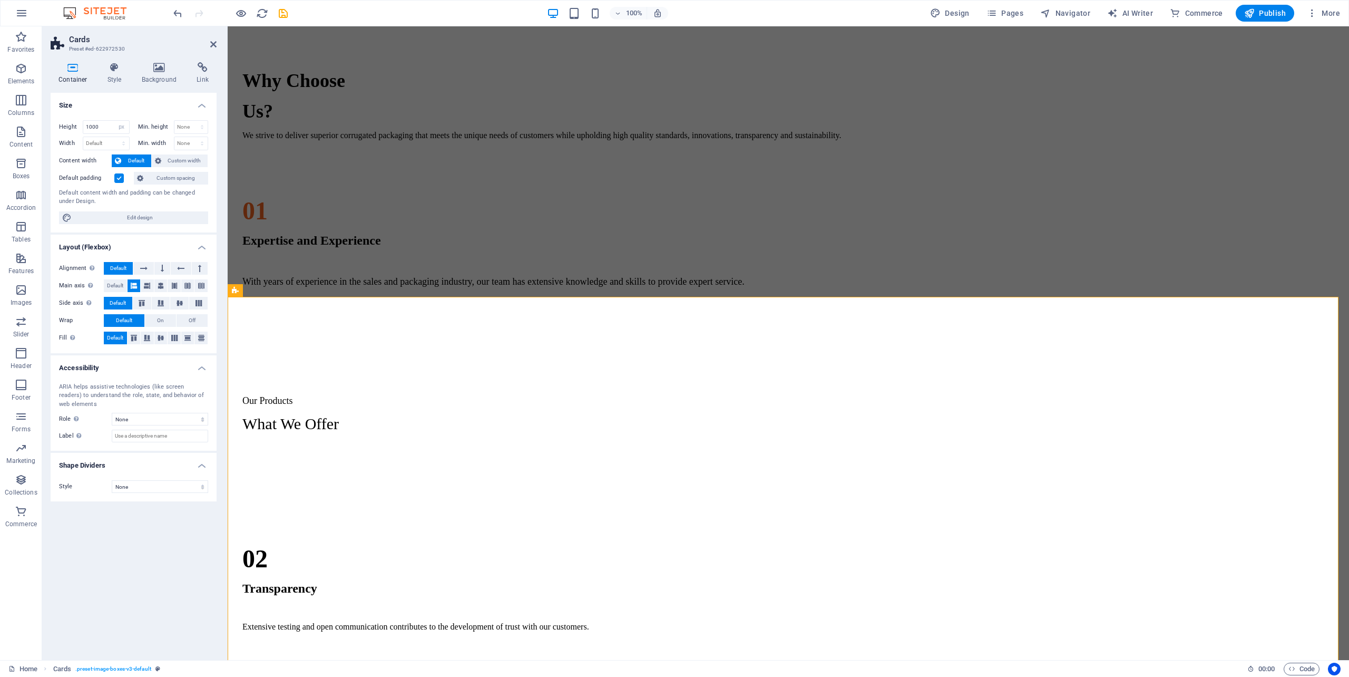
click at [72, 71] on icon at bounding box center [73, 67] width 45 height 11
click at [19, 101] on icon "button" at bounding box center [21, 100] width 13 height 13
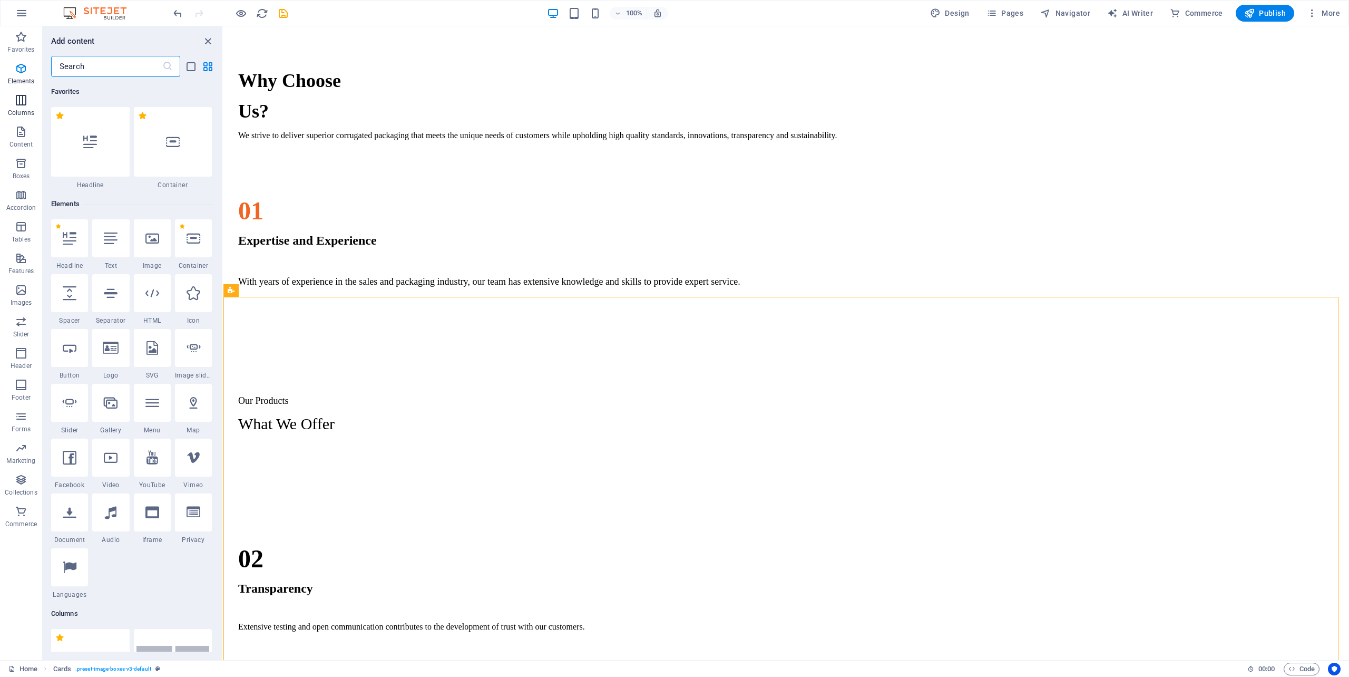
scroll to position [522, 0]
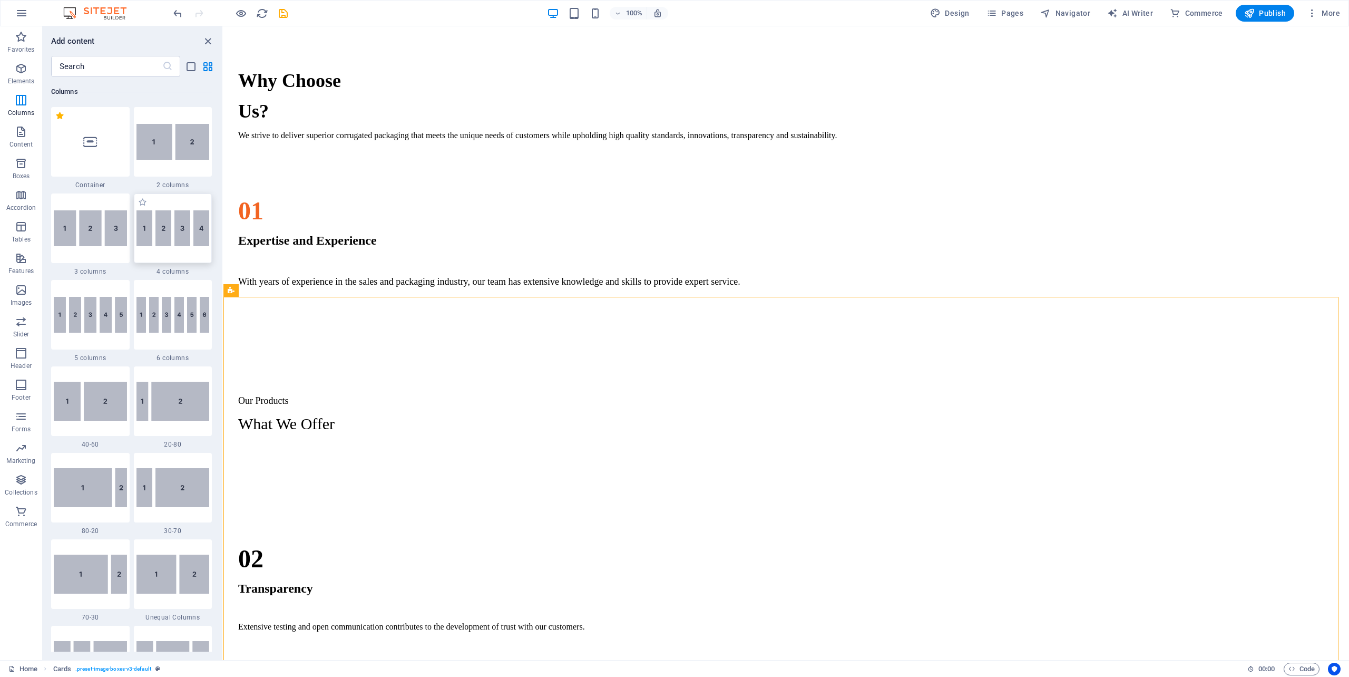
click at [169, 232] on img at bounding box center [172, 228] width 73 height 36
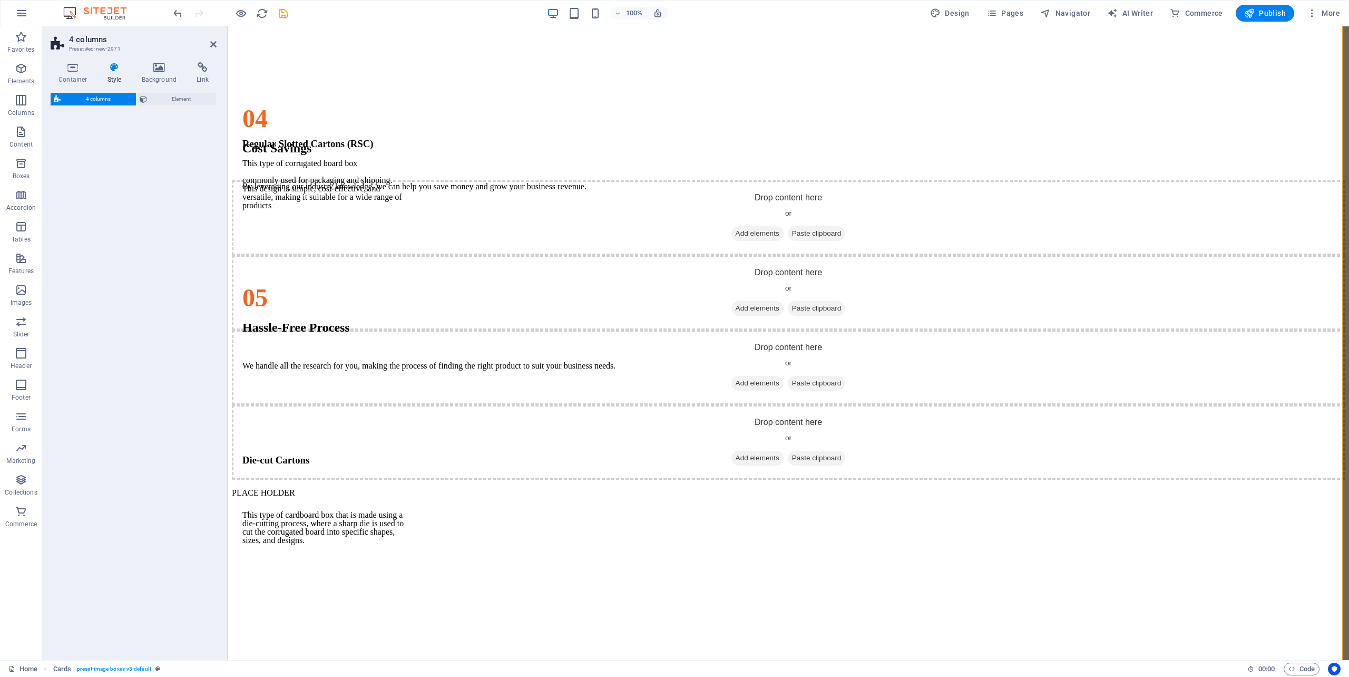
select select "rem"
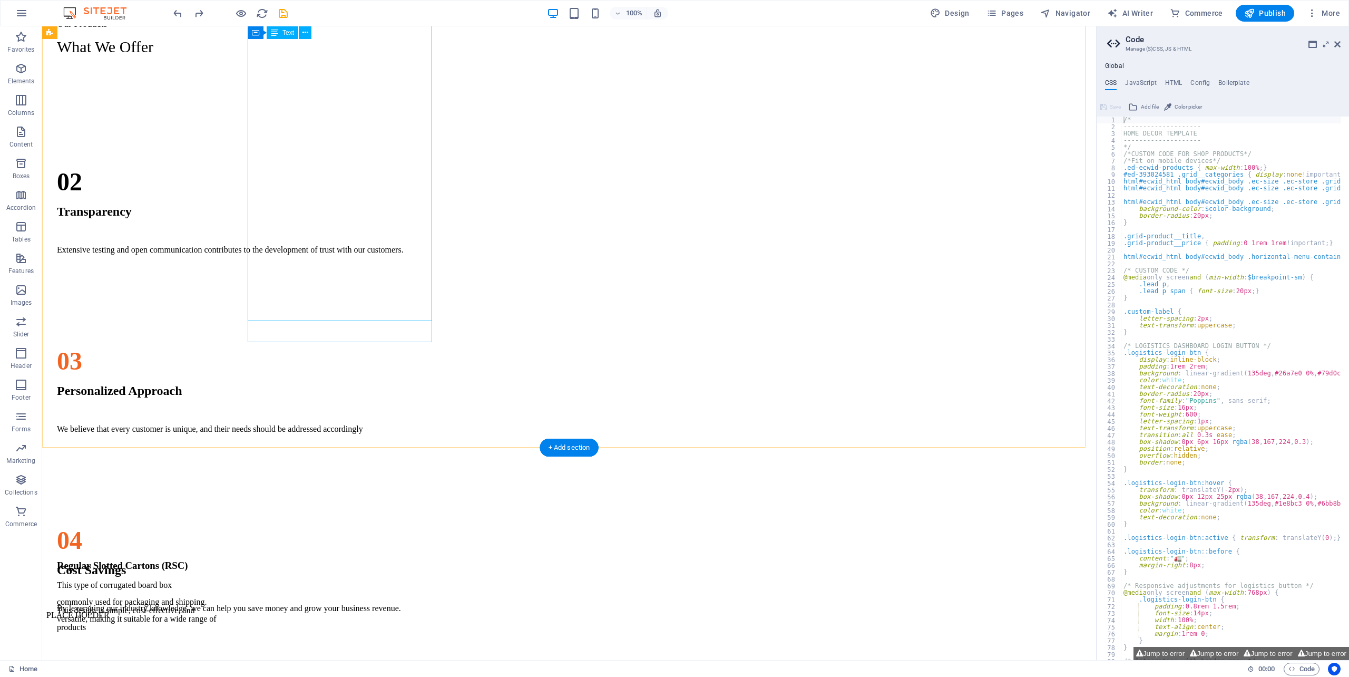
scroll to position [1115, 0]
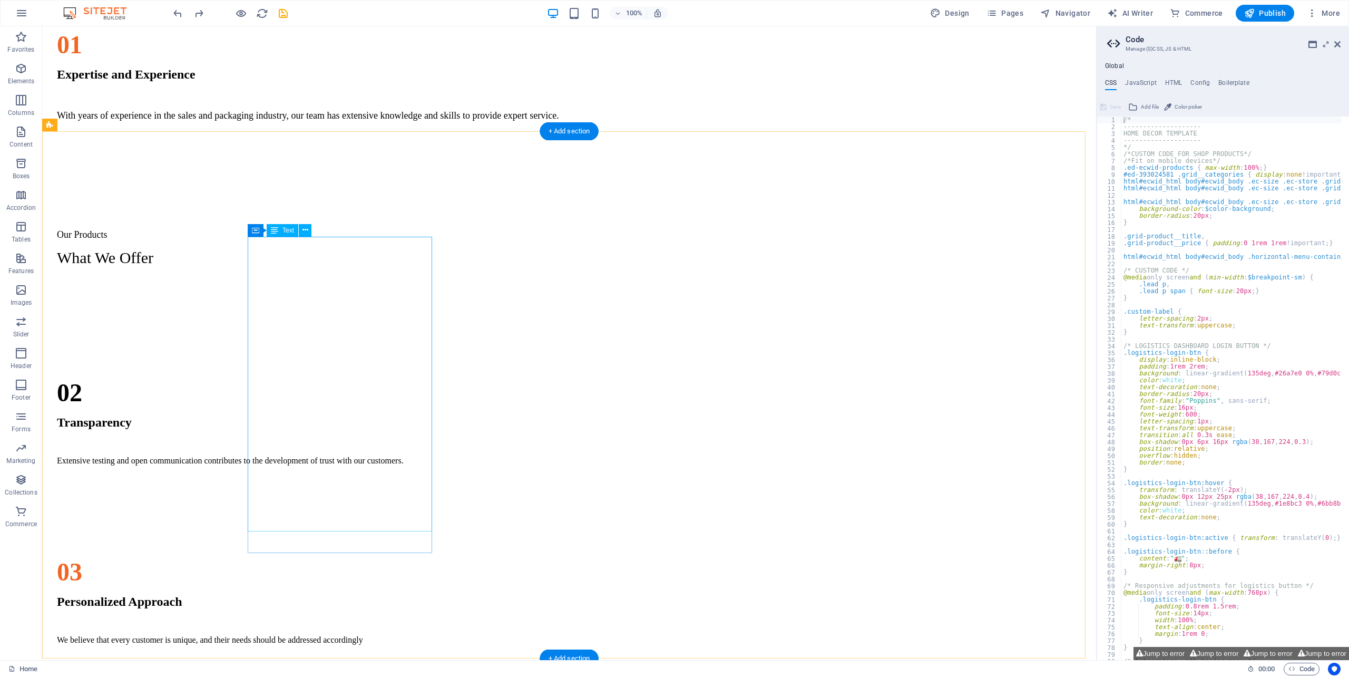
click at [352, 507] on div "Regular Slotted Cartons (RSC) This type of corrugated board box commonly used f…" at bounding box center [568, 549] width 1045 height 527
click at [350, 507] on div "Regular Slotted Cartons (RSC) This type of corrugated board box commonly used f…" at bounding box center [568, 549] width 1045 height 527
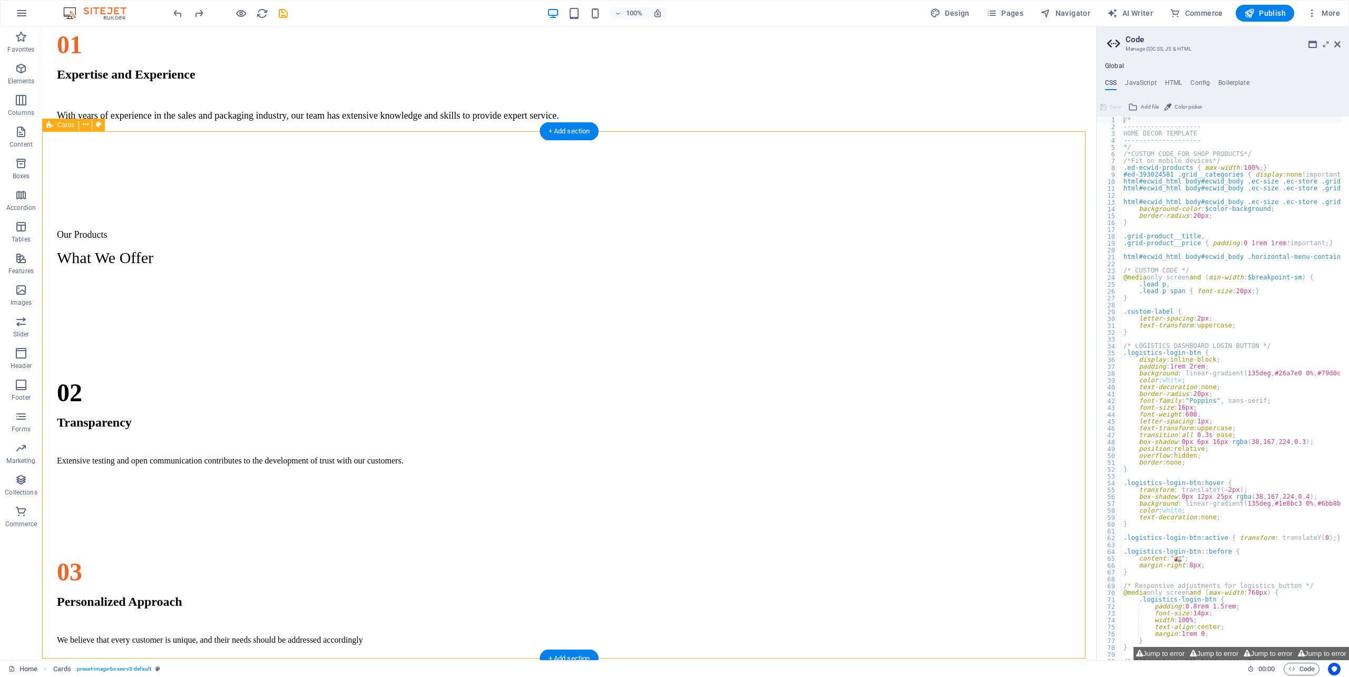
click at [350, 507] on div "Regular Slotted Cartons (RSC) This type of corrugated board box commonly used f…" at bounding box center [568, 549] width 1045 height 527
drag, startPoint x: 350, startPoint y: 553, endPoint x: 164, endPoint y: 550, distance: 185.5
click at [350, 507] on div "Regular Slotted Cartons (RSC) This type of corrugated board box commonly used f…" at bounding box center [568, 549] width 1045 height 527
select select "px"
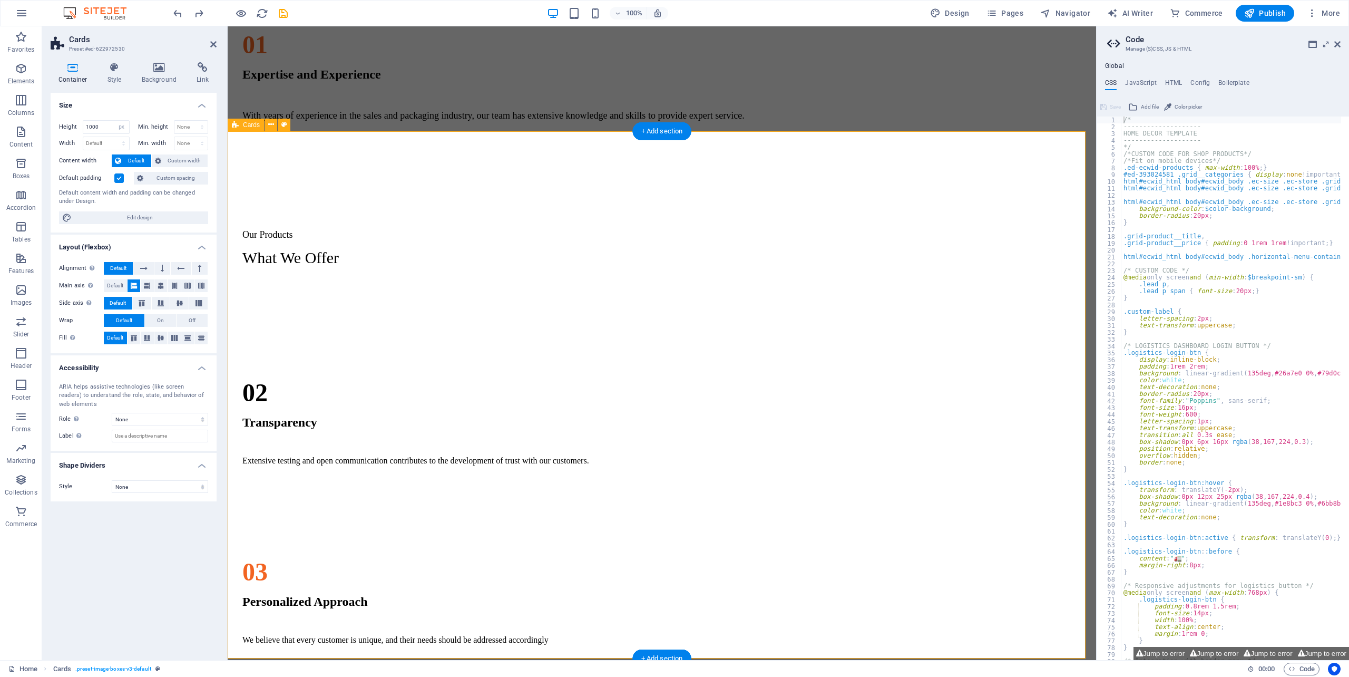
click at [350, 286] on figure at bounding box center [324, 286] width 184 height 0
click at [358, 286] on figure at bounding box center [324, 286] width 184 height 0
click at [359, 286] on figure at bounding box center [324, 286] width 184 height 0
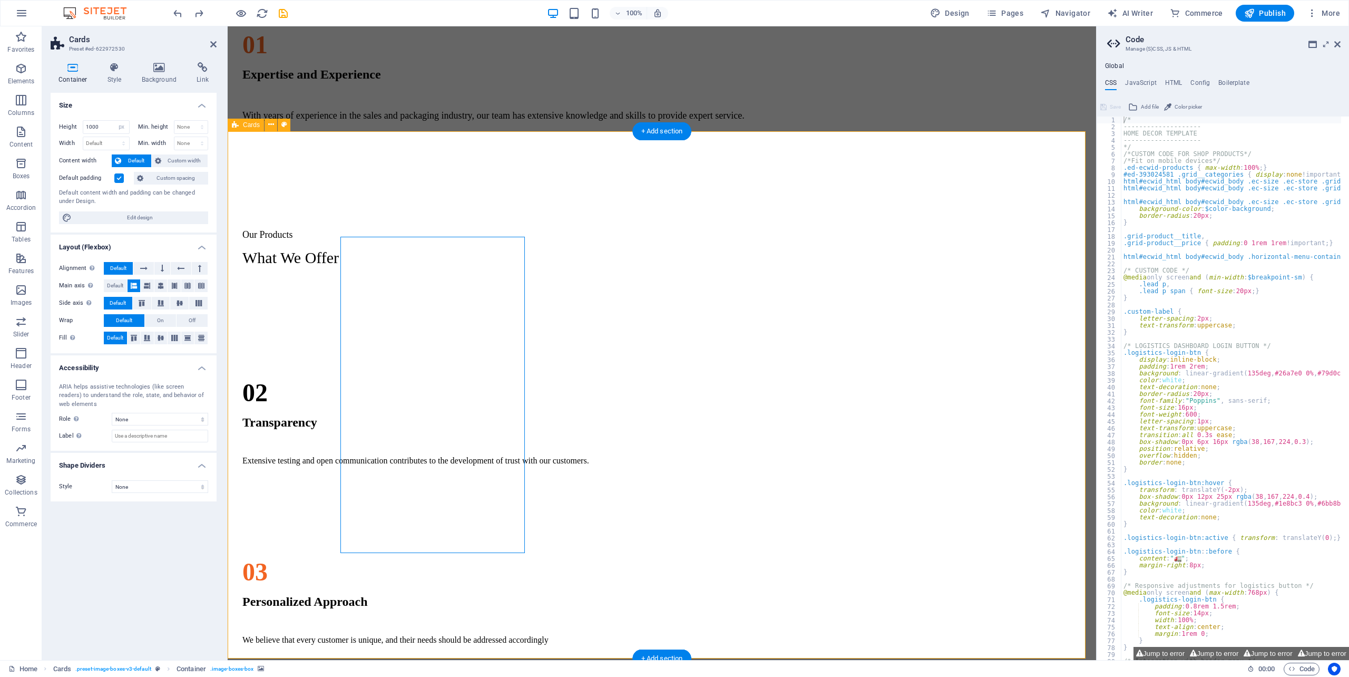
select select "px"
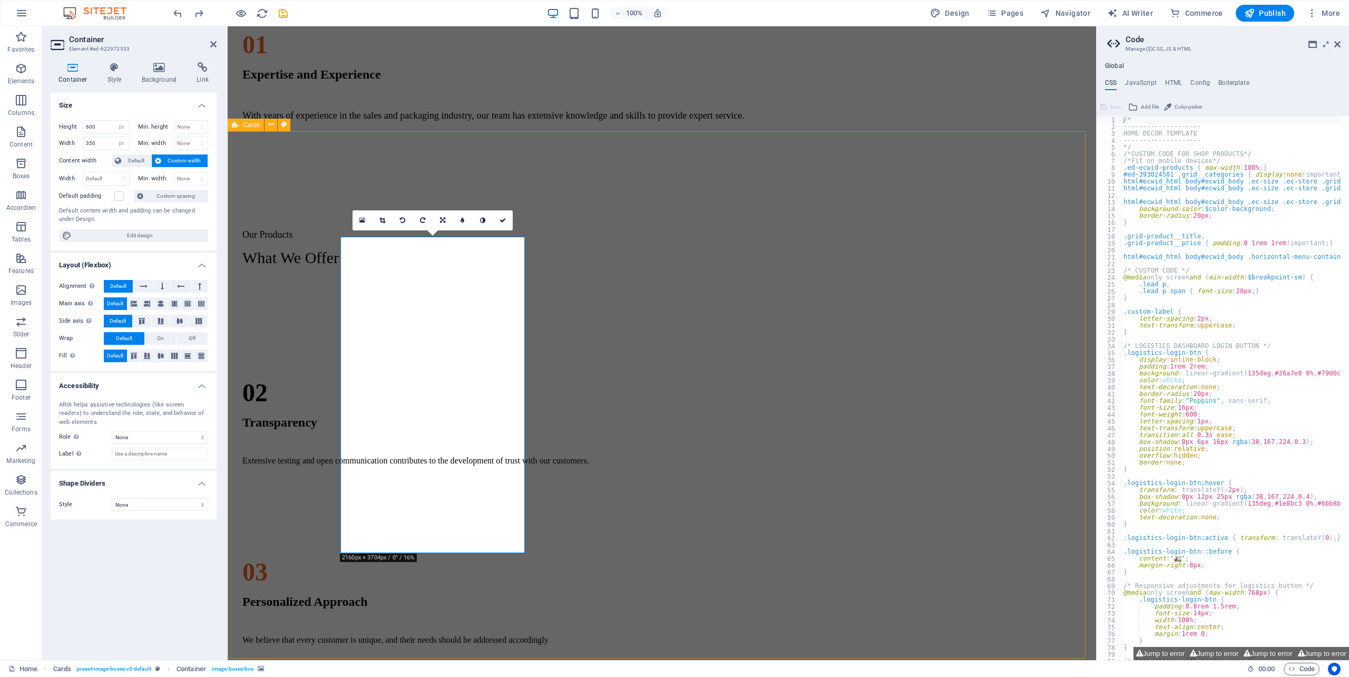
drag, startPoint x: 721, startPoint y: 262, endPoint x: 718, endPoint y: 219, distance: 43.3
click at [797, 286] on div "Regular Slotted Cartons (RSC) This type of corrugated board box commonly used f…" at bounding box center [662, 549] width 860 height 527
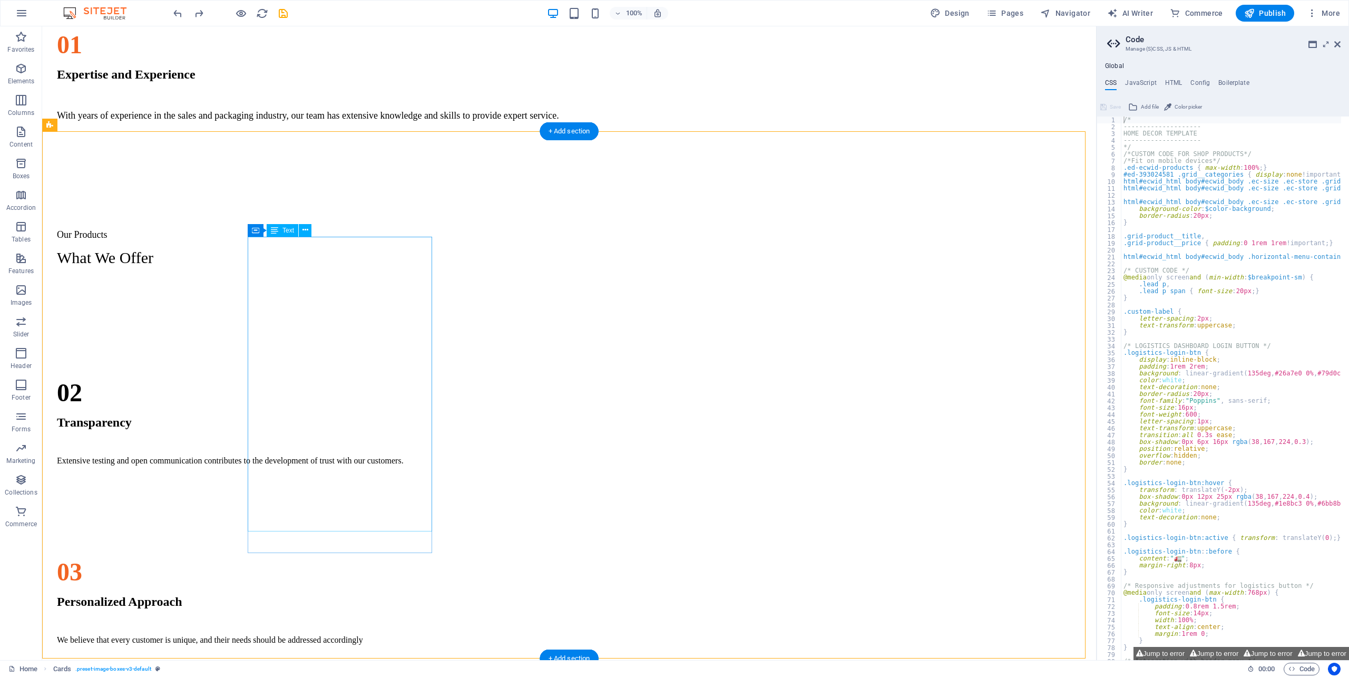
click at [231, 286] on figure at bounding box center [138, 286] width 184 height 0
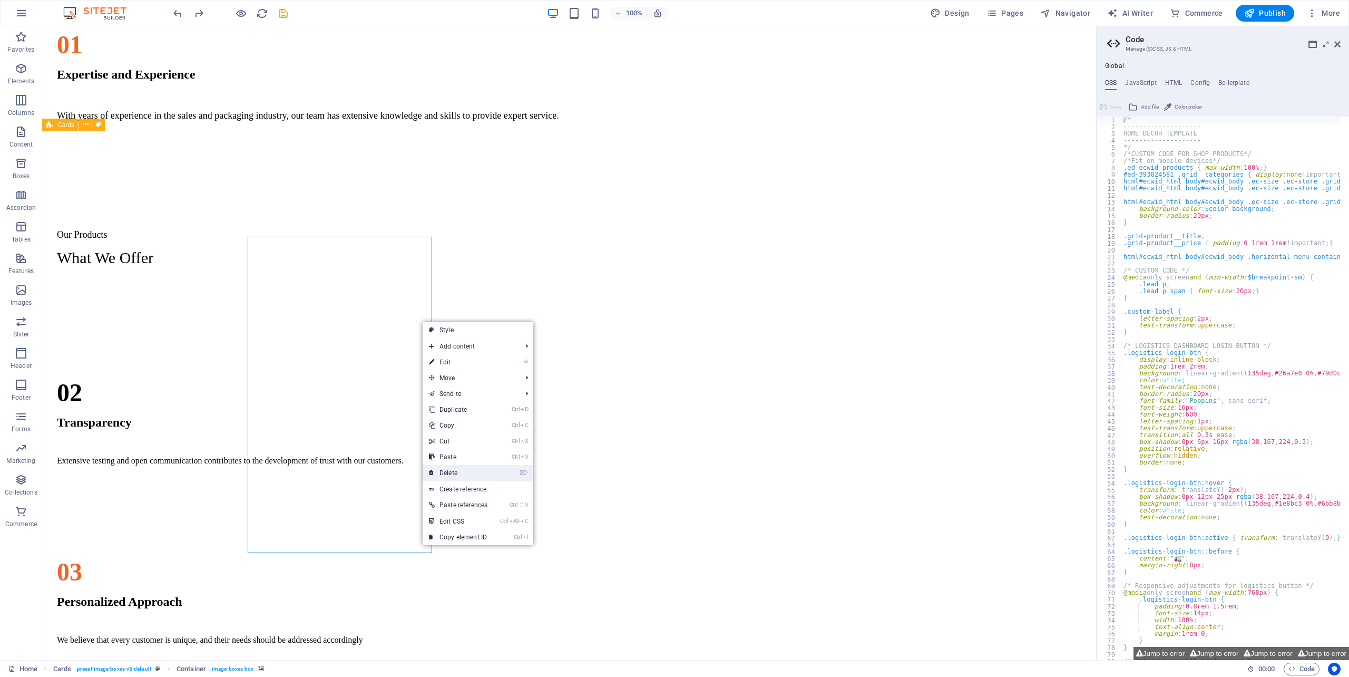
click at [445, 471] on link "⌦ Delete" at bounding box center [458, 473] width 71 height 16
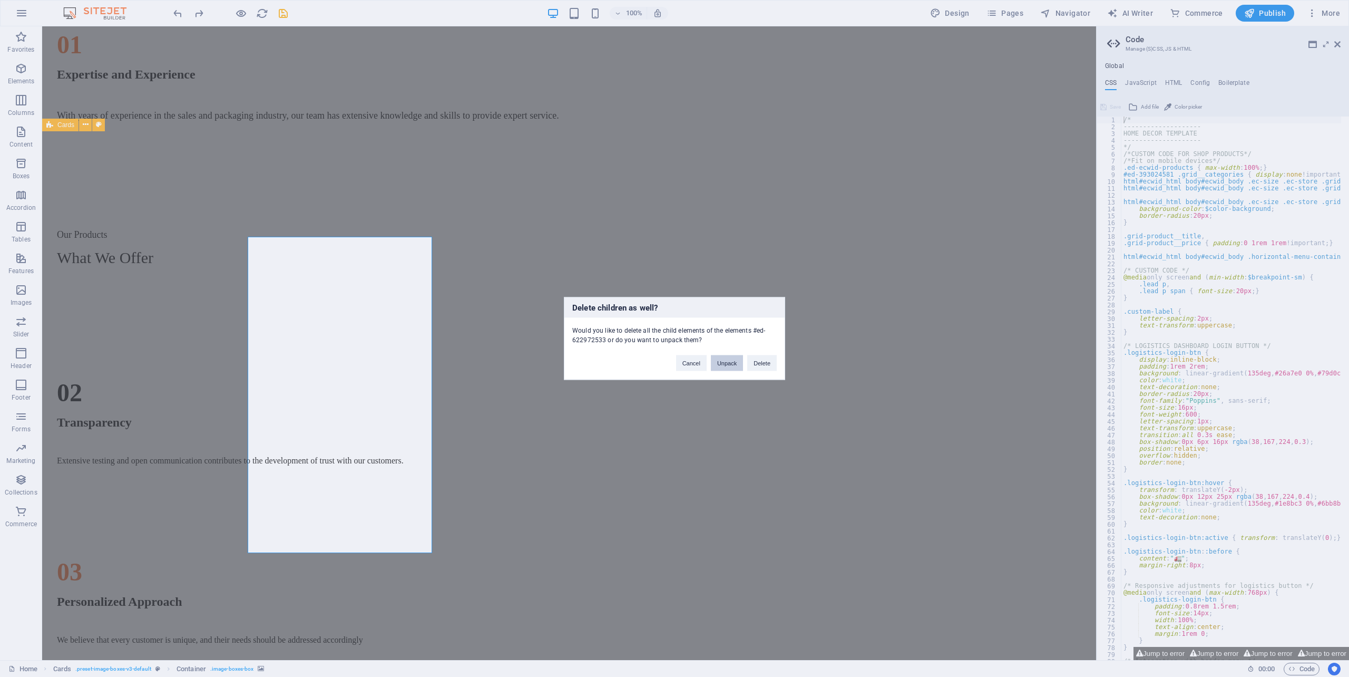
click at [738, 363] on button "Unpack" at bounding box center [727, 363] width 32 height 16
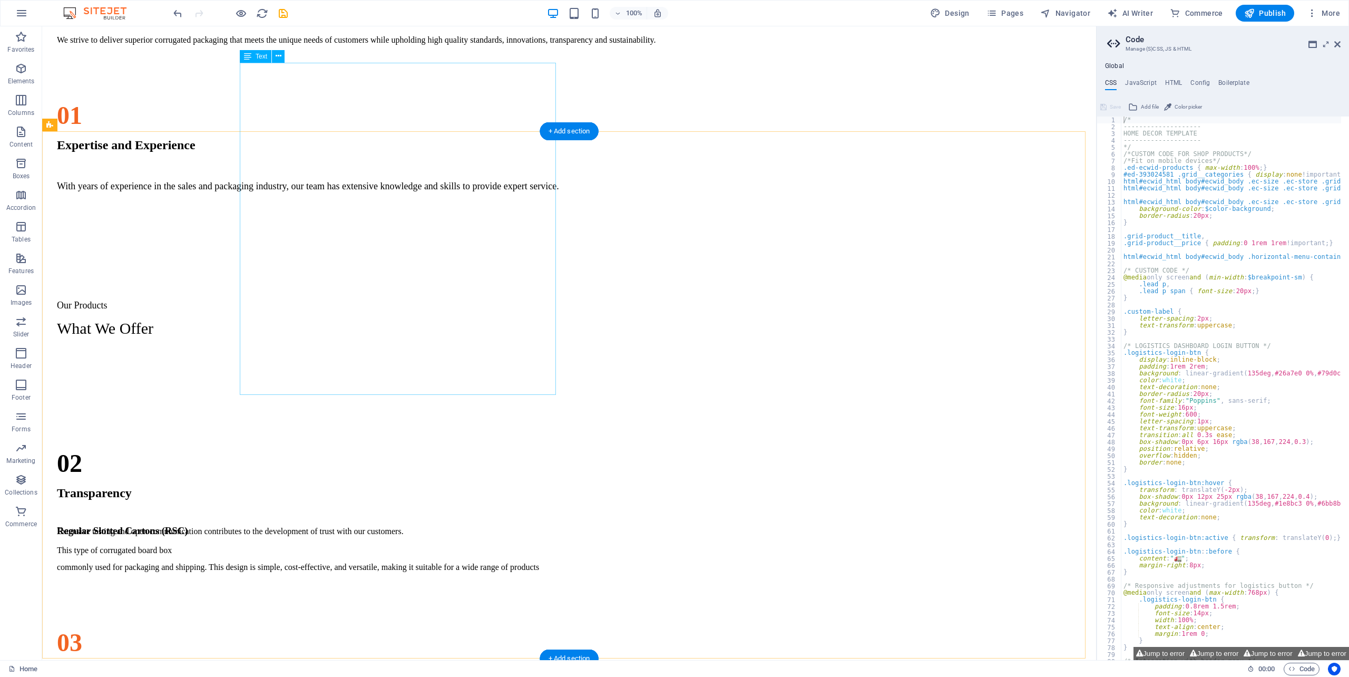
scroll to position [1185, 0]
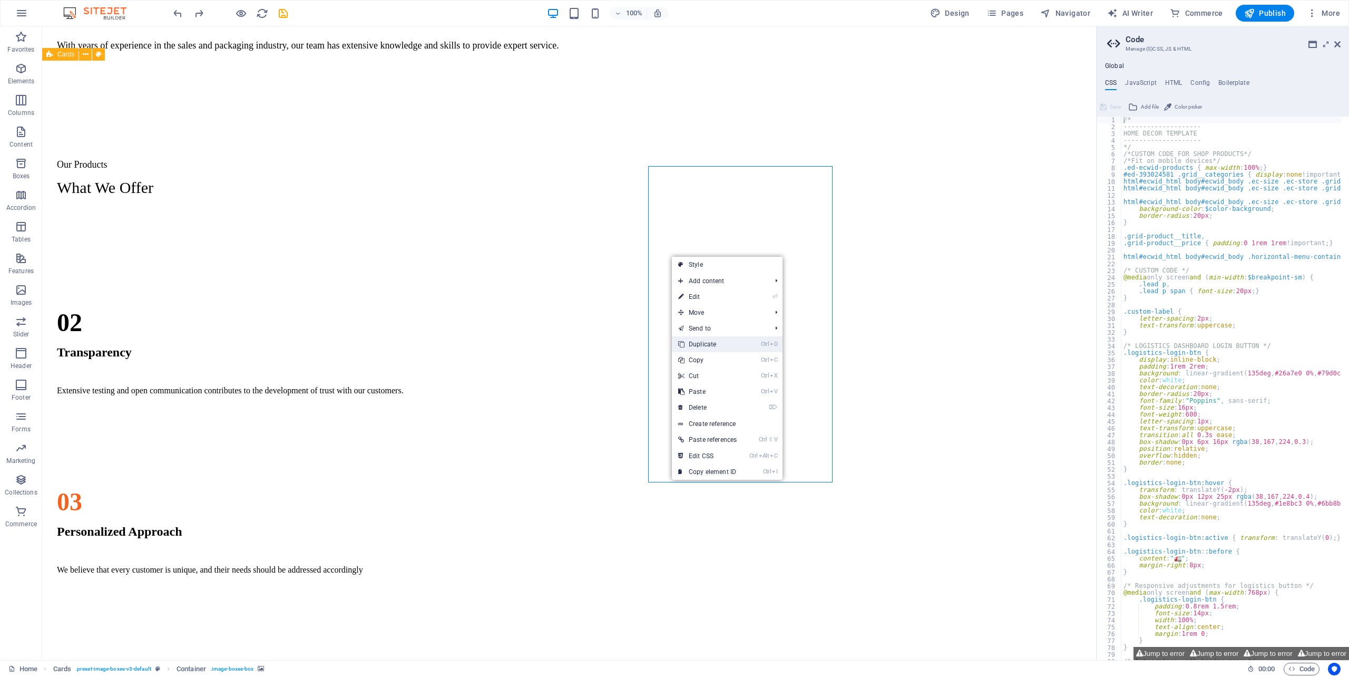
click at [699, 346] on link "Ctrl D Duplicate" at bounding box center [707, 344] width 71 height 16
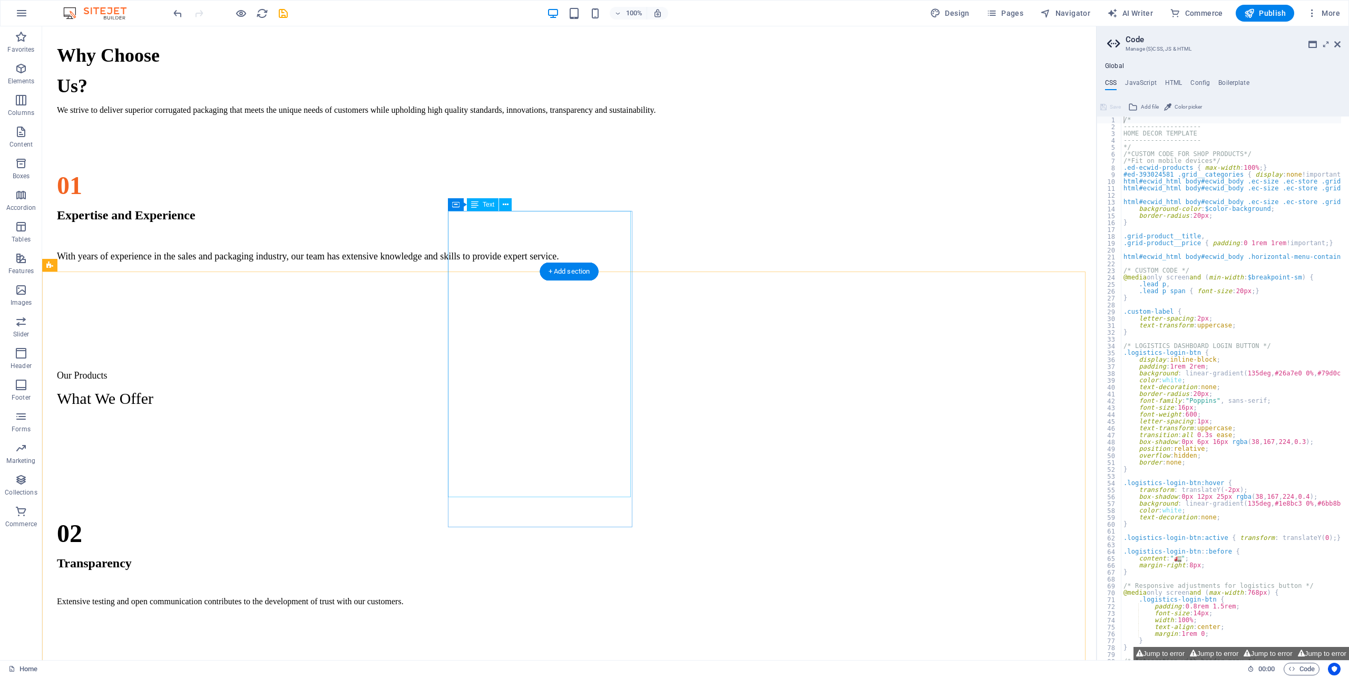
scroll to position [1115, 0]
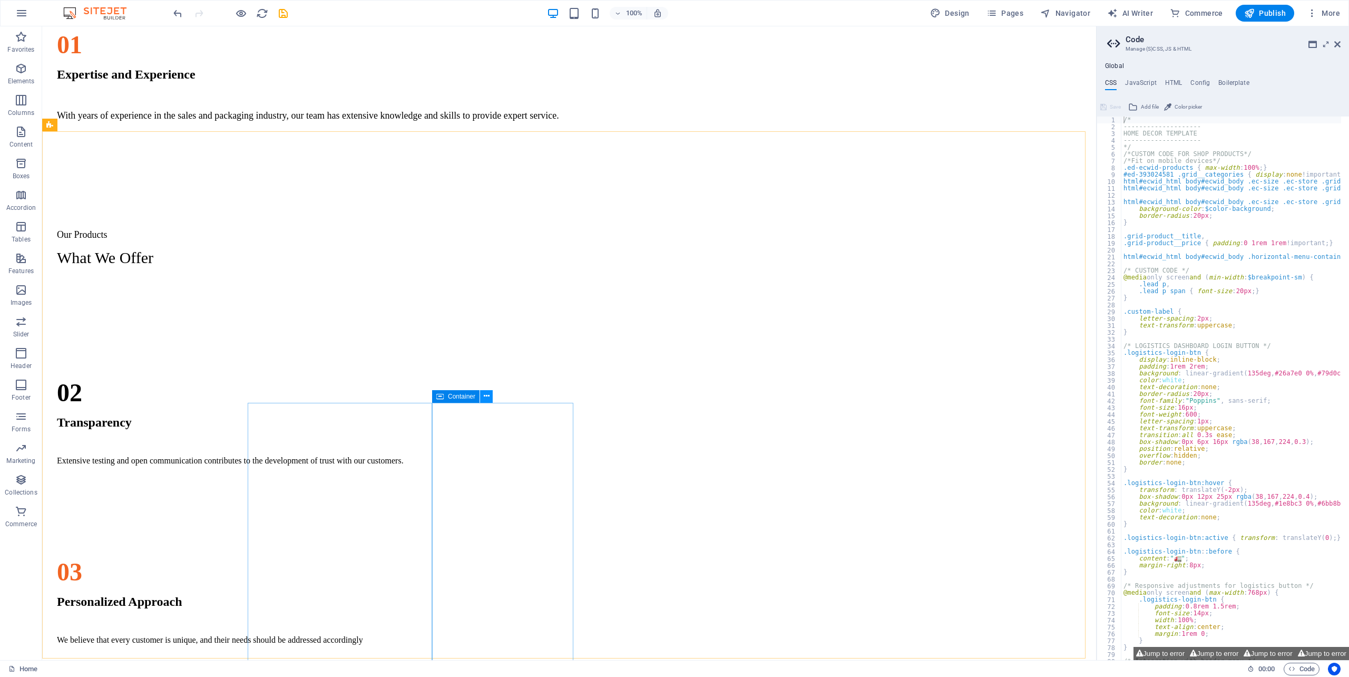
click at [489, 397] on icon at bounding box center [487, 395] width 6 height 11
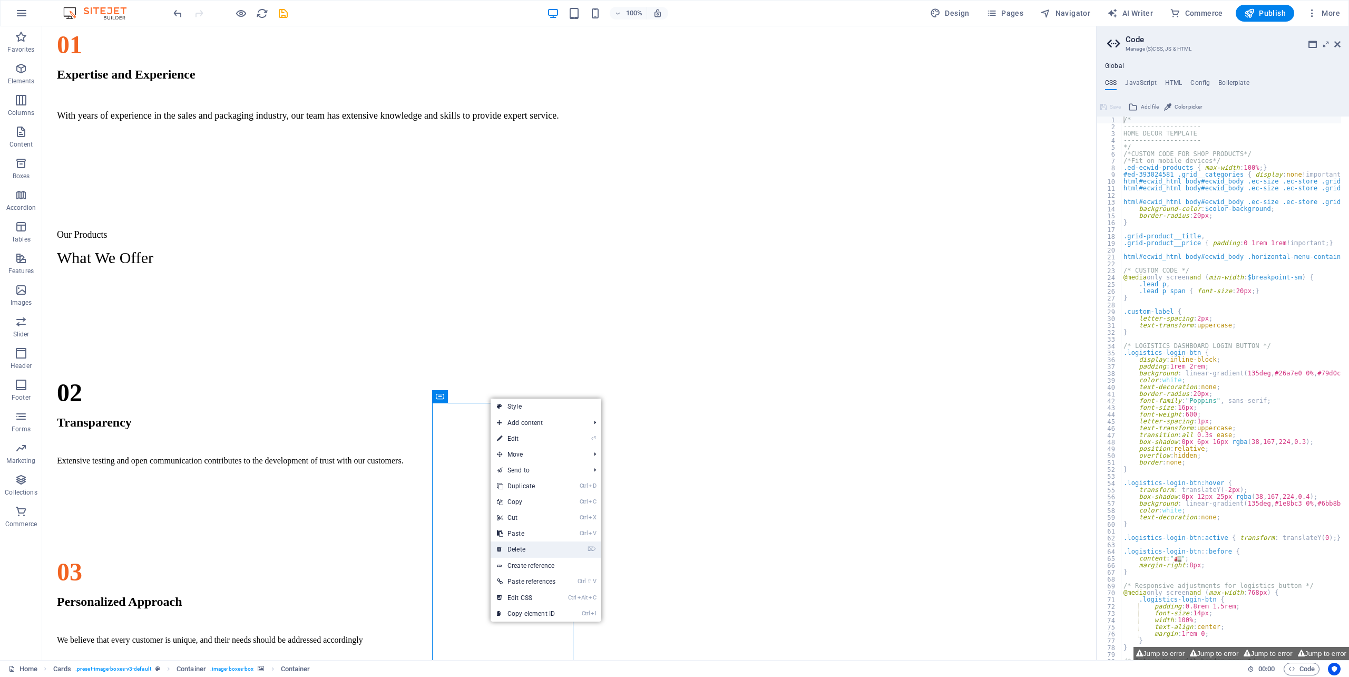
click at [519, 507] on link "⌦ Delete" at bounding box center [526, 549] width 71 height 16
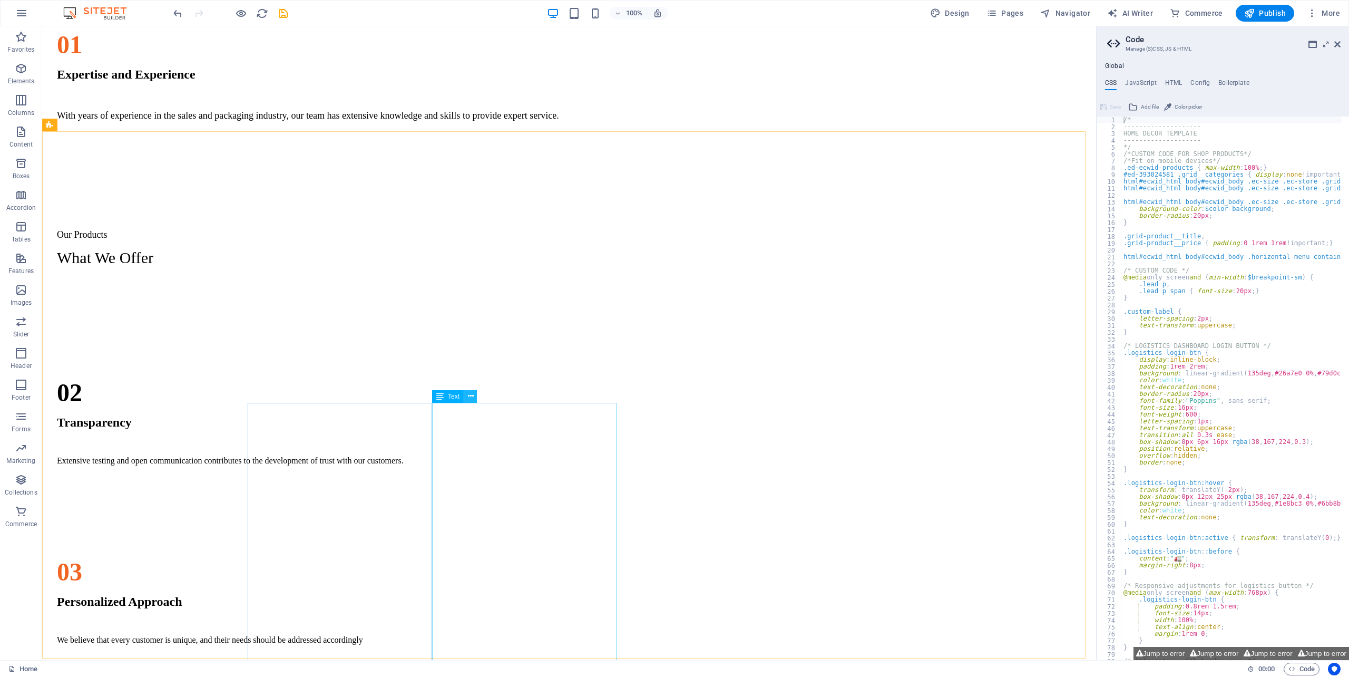
click at [474, 398] on icon at bounding box center [471, 395] width 6 height 11
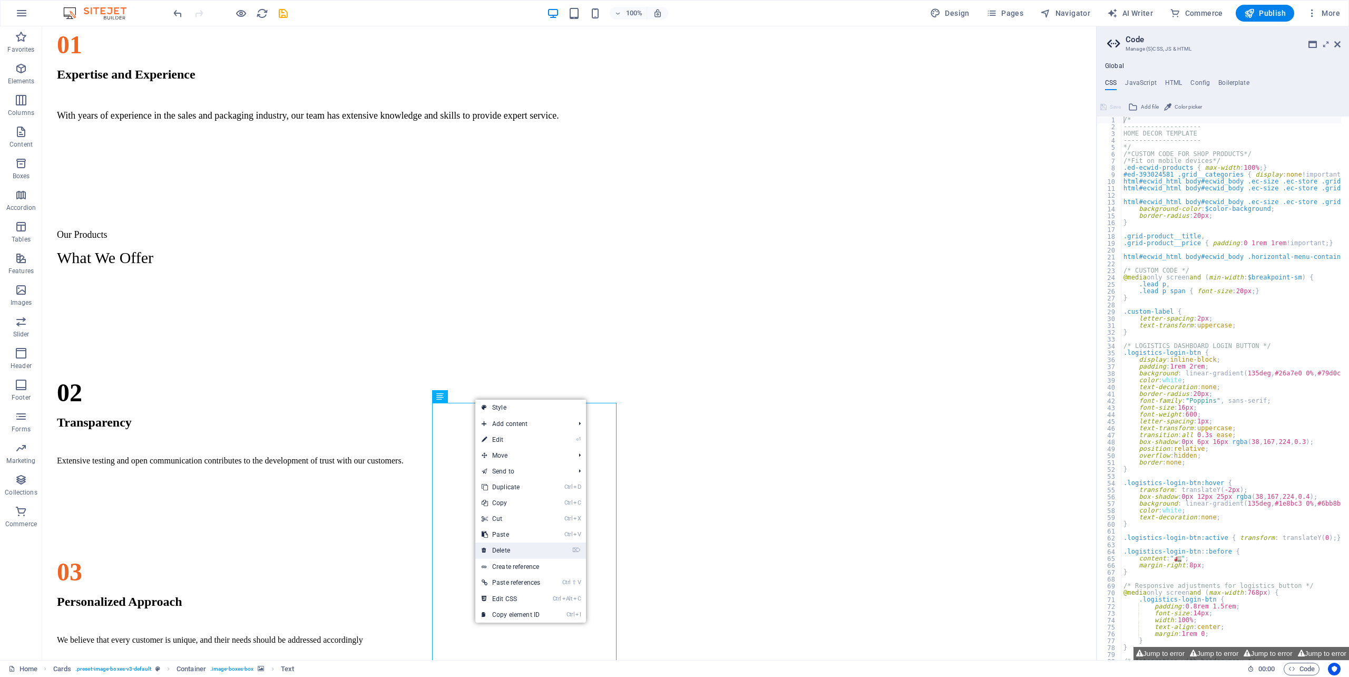
click at [511, 507] on link "⌦ Delete" at bounding box center [510, 550] width 71 height 16
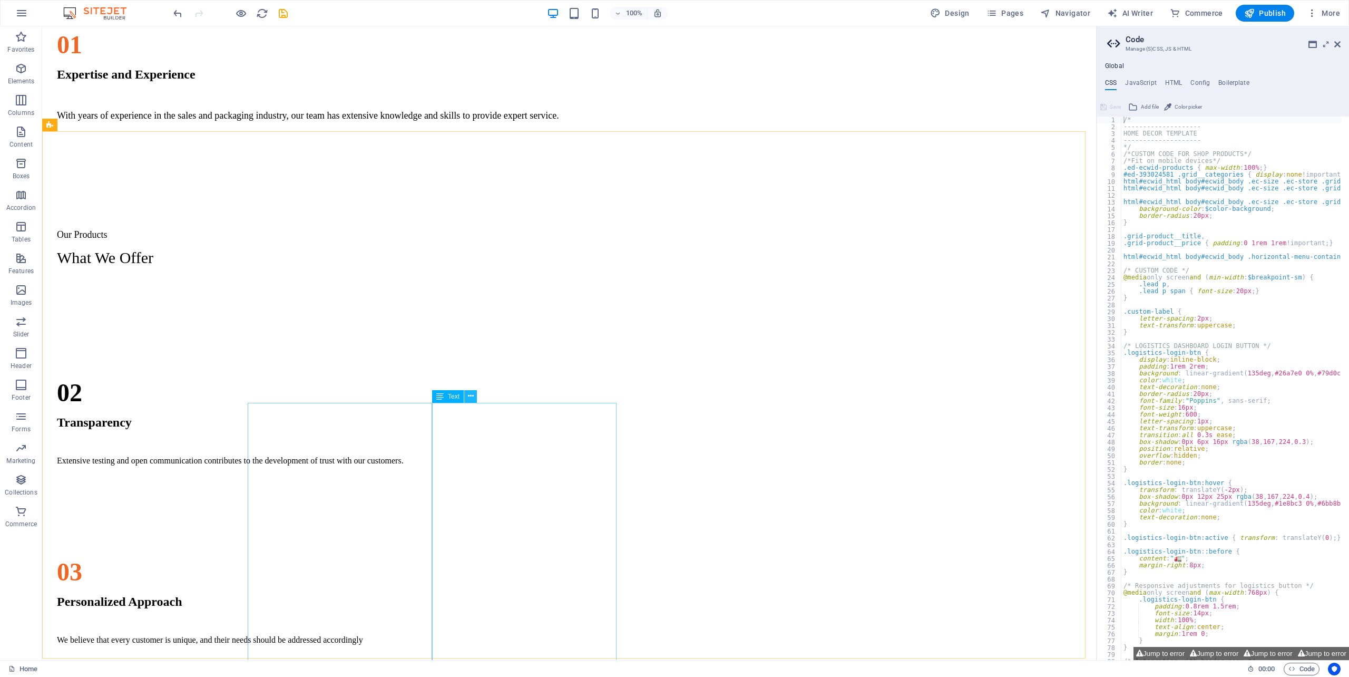
click at [471, 390] on icon at bounding box center [471, 395] width 6 height 11
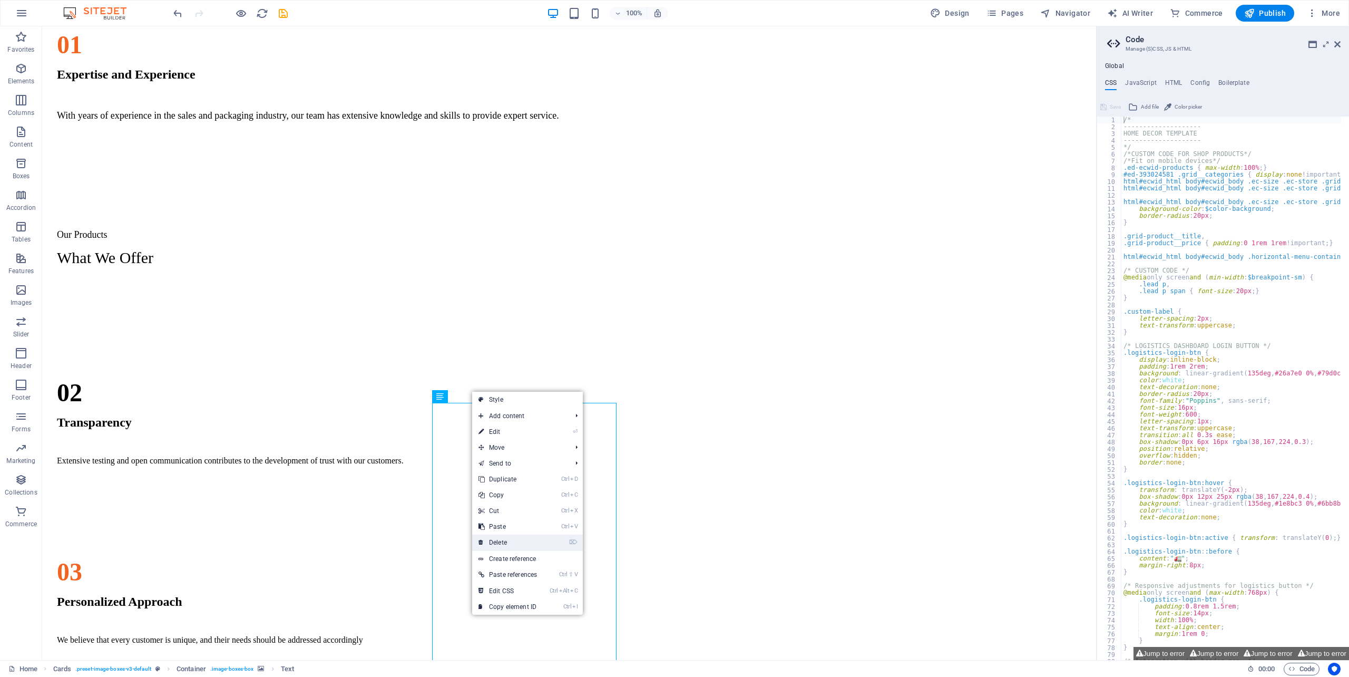
click at [504, 507] on link "⌦ Delete" at bounding box center [507, 542] width 71 height 16
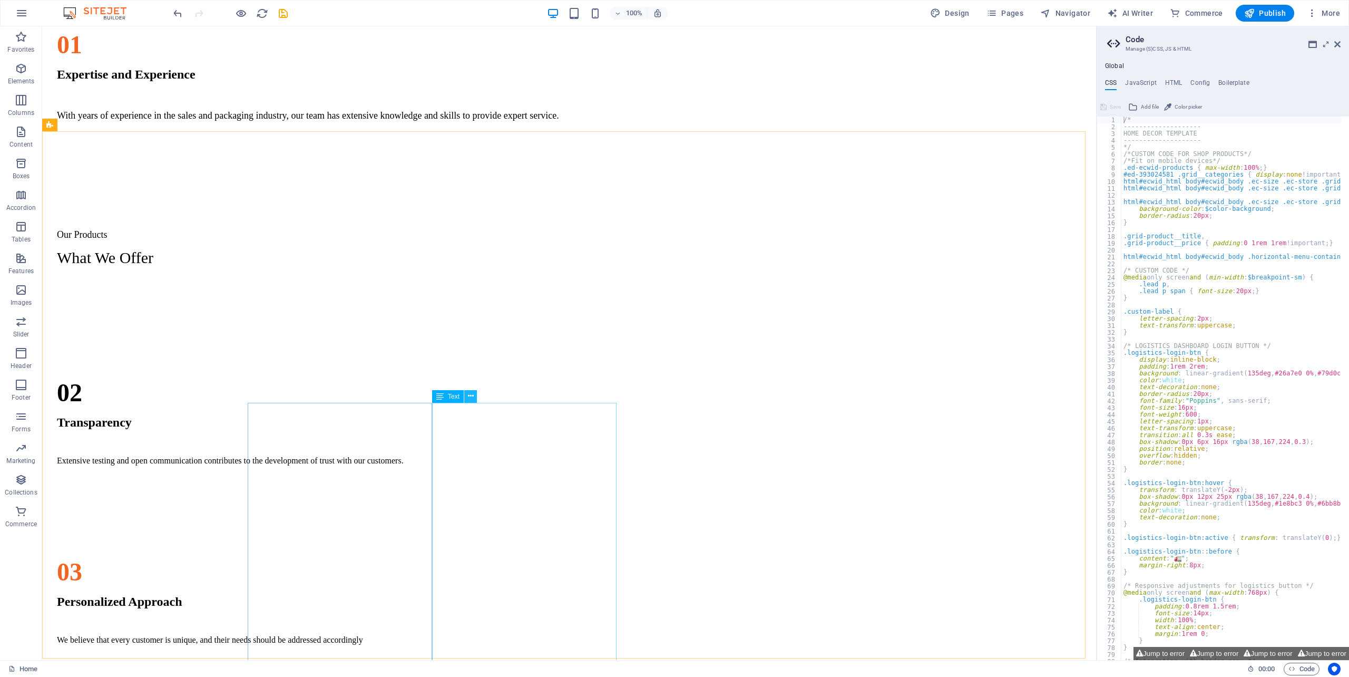
click at [470, 401] on button at bounding box center [470, 396] width 13 height 13
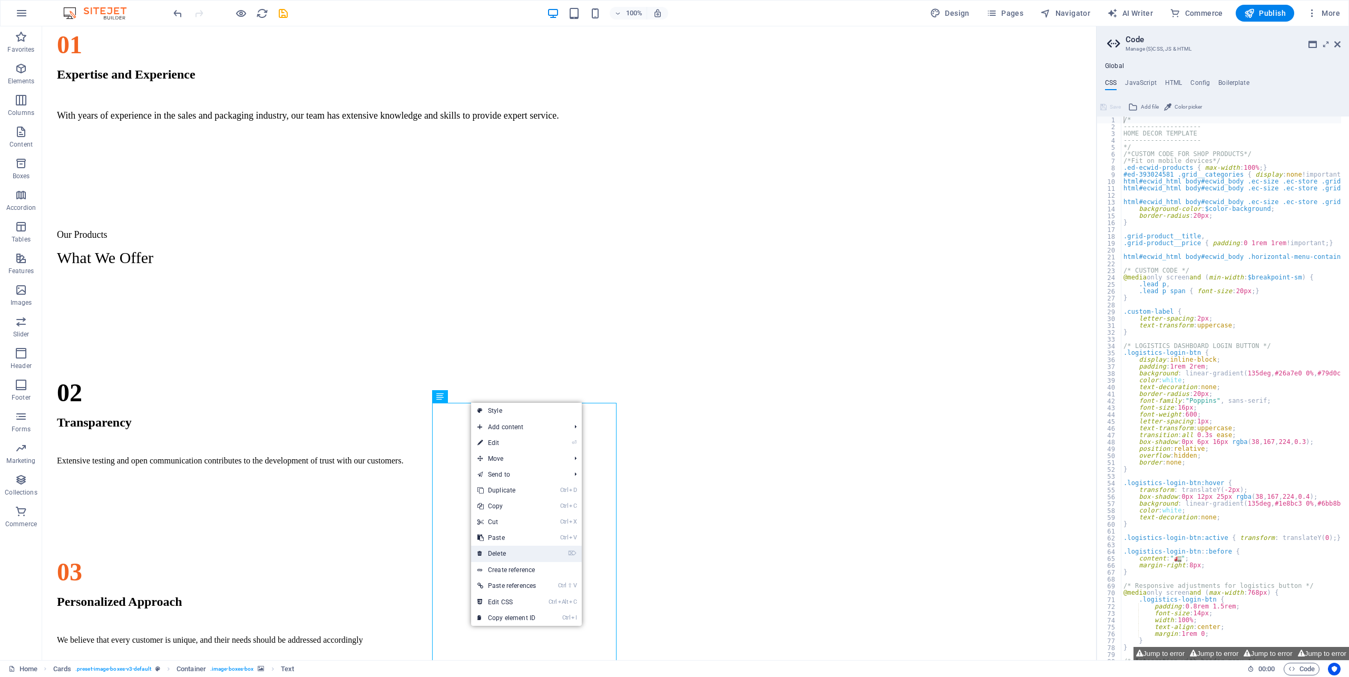
click at [504, 507] on link "⌦ Delete" at bounding box center [506, 553] width 71 height 16
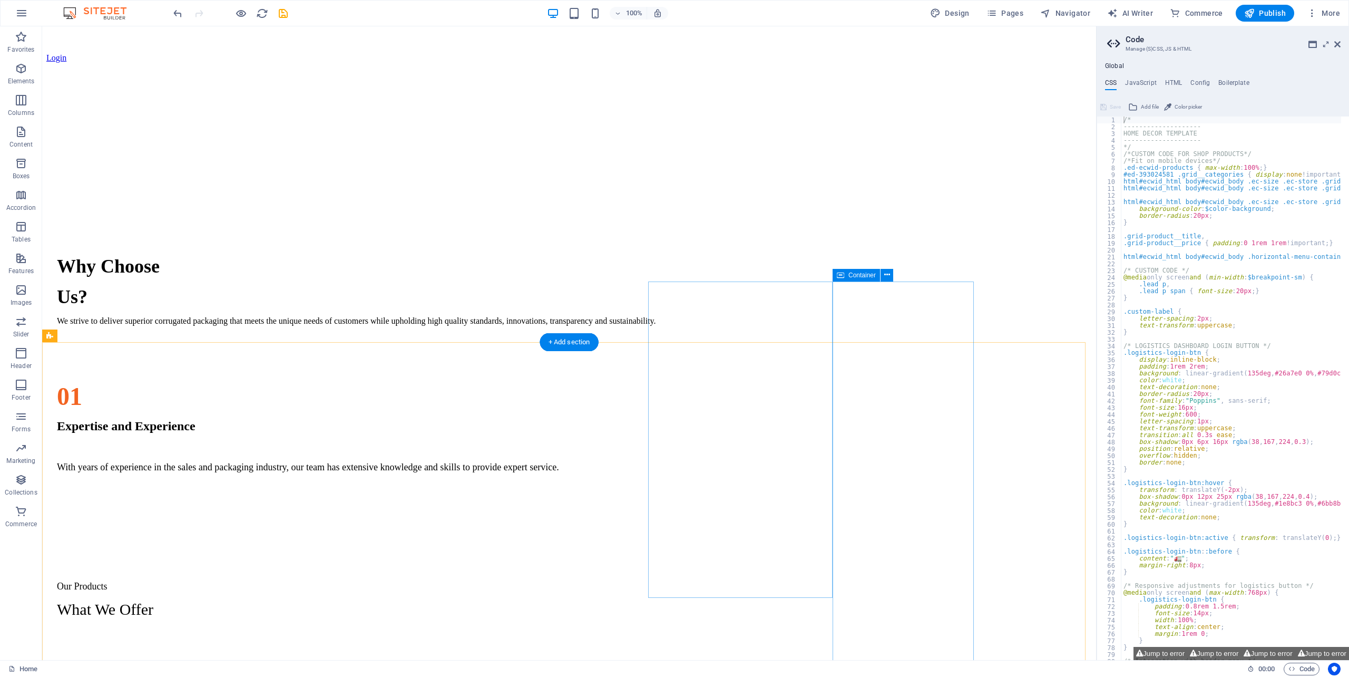
scroll to position [1044, 0]
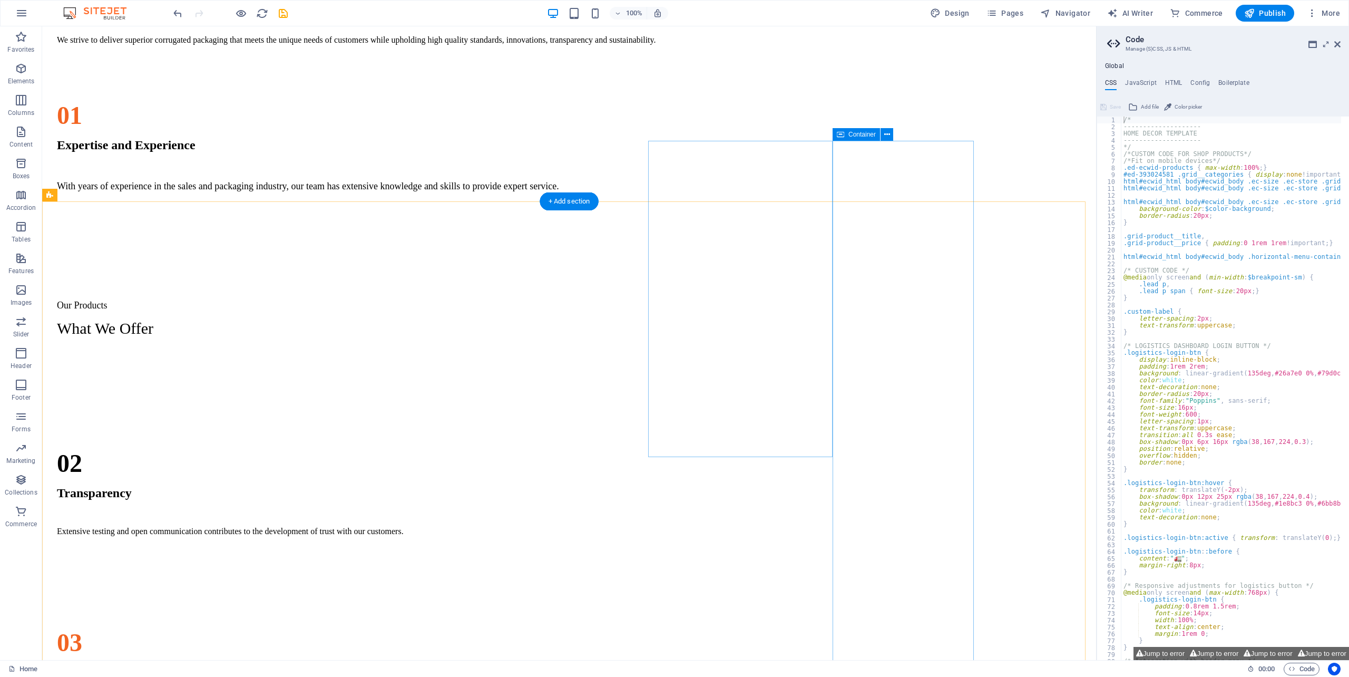
click at [886, 135] on icon at bounding box center [887, 134] width 6 height 11
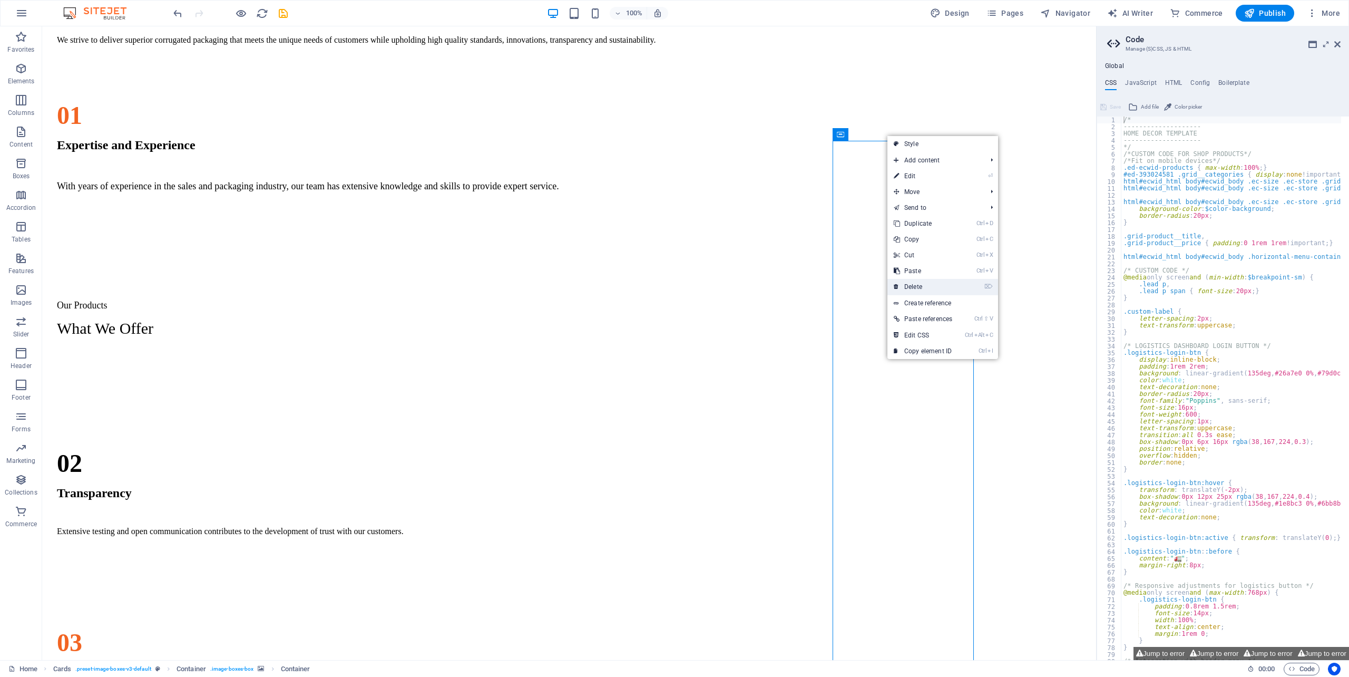
click at [919, 287] on link "⌦ Delete" at bounding box center [922, 287] width 71 height 16
click at [912, 283] on link "⌦ Delete" at bounding box center [922, 287] width 71 height 16
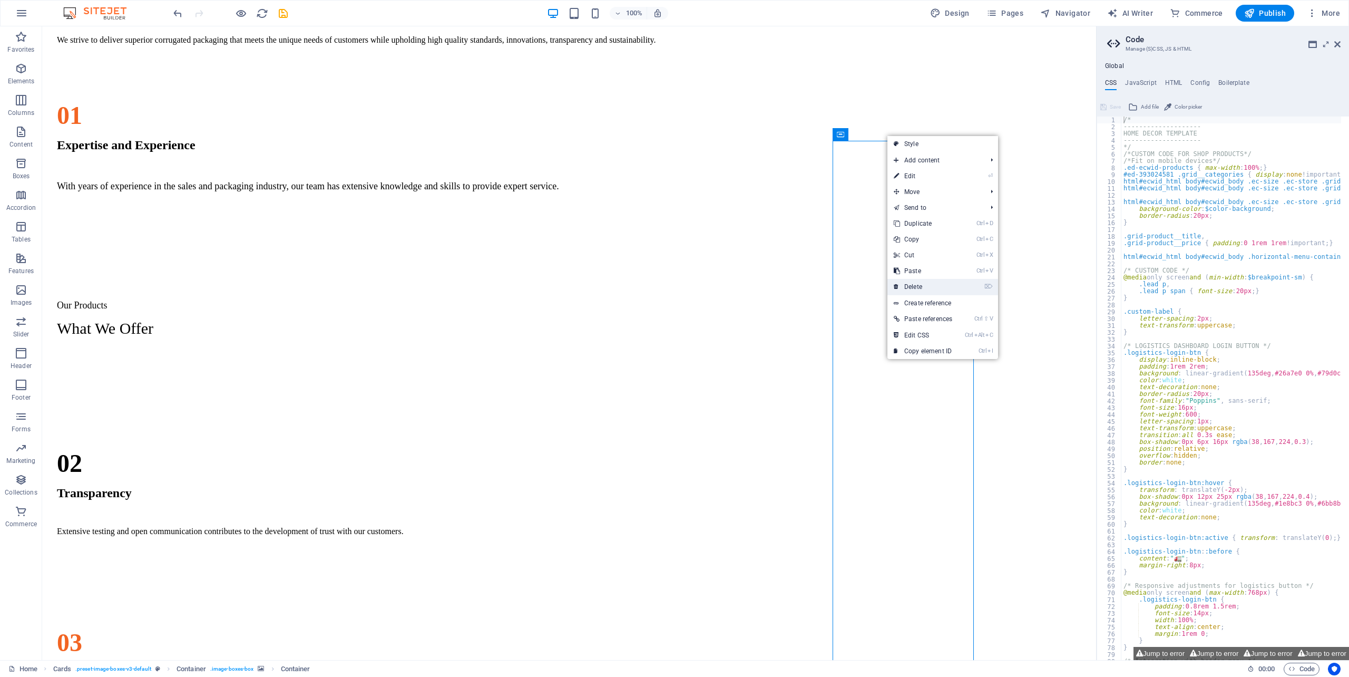
click at [912, 283] on link "⌦ Delete" at bounding box center [922, 287] width 71 height 16
drag, startPoint x: 912, startPoint y: 283, endPoint x: 906, endPoint y: 358, distance: 75.5
click at [912, 283] on link "⌦ Delete" at bounding box center [922, 287] width 71 height 16
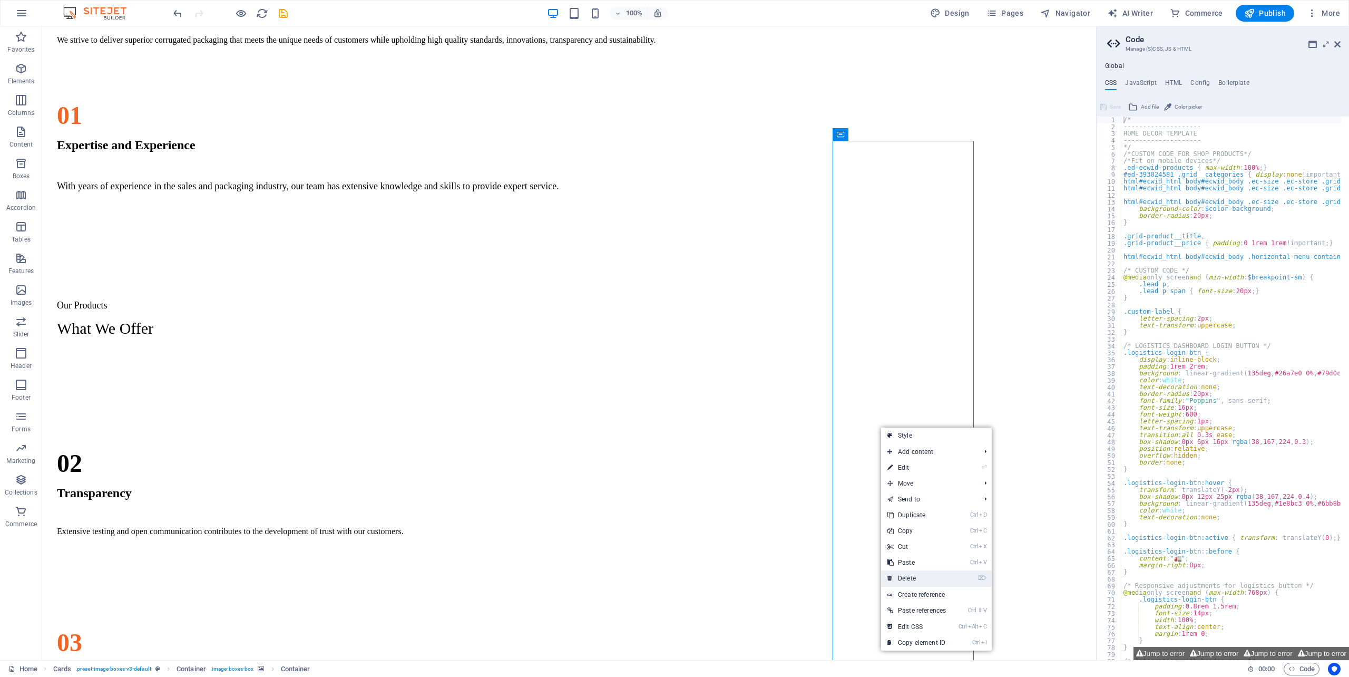
click at [913, 507] on link "⌦ Delete" at bounding box center [916, 578] width 71 height 16
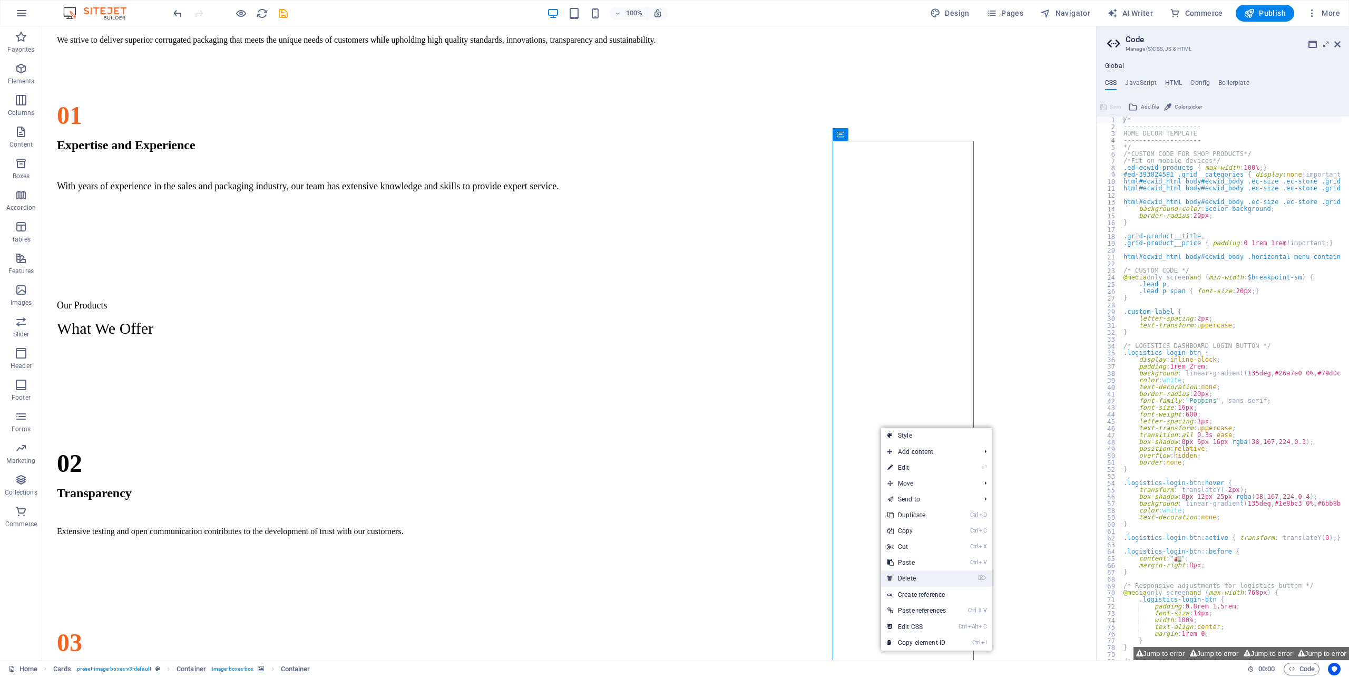
click at [913, 507] on link "⌦ Delete" at bounding box center [916, 578] width 71 height 16
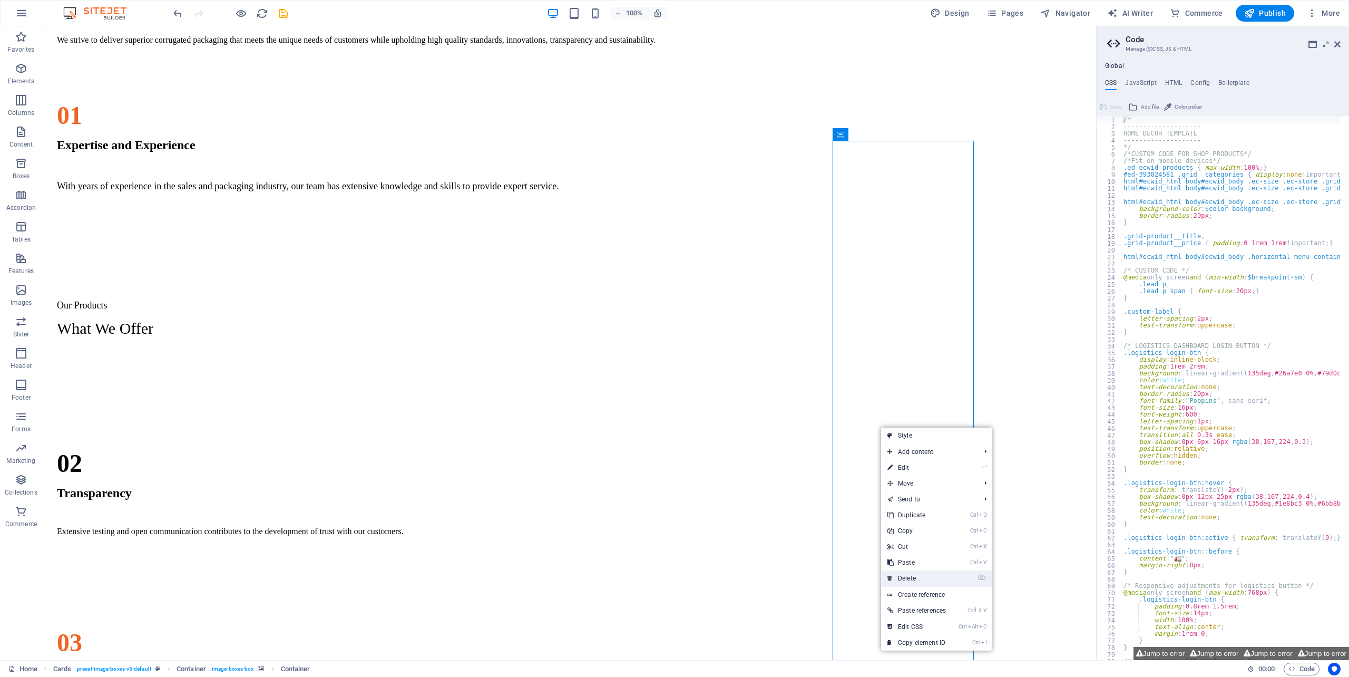
click at [900, 507] on link "⌦ Delete" at bounding box center [916, 578] width 71 height 16
drag, startPoint x: 944, startPoint y: 601, endPoint x: 759, endPoint y: 563, distance: 188.8
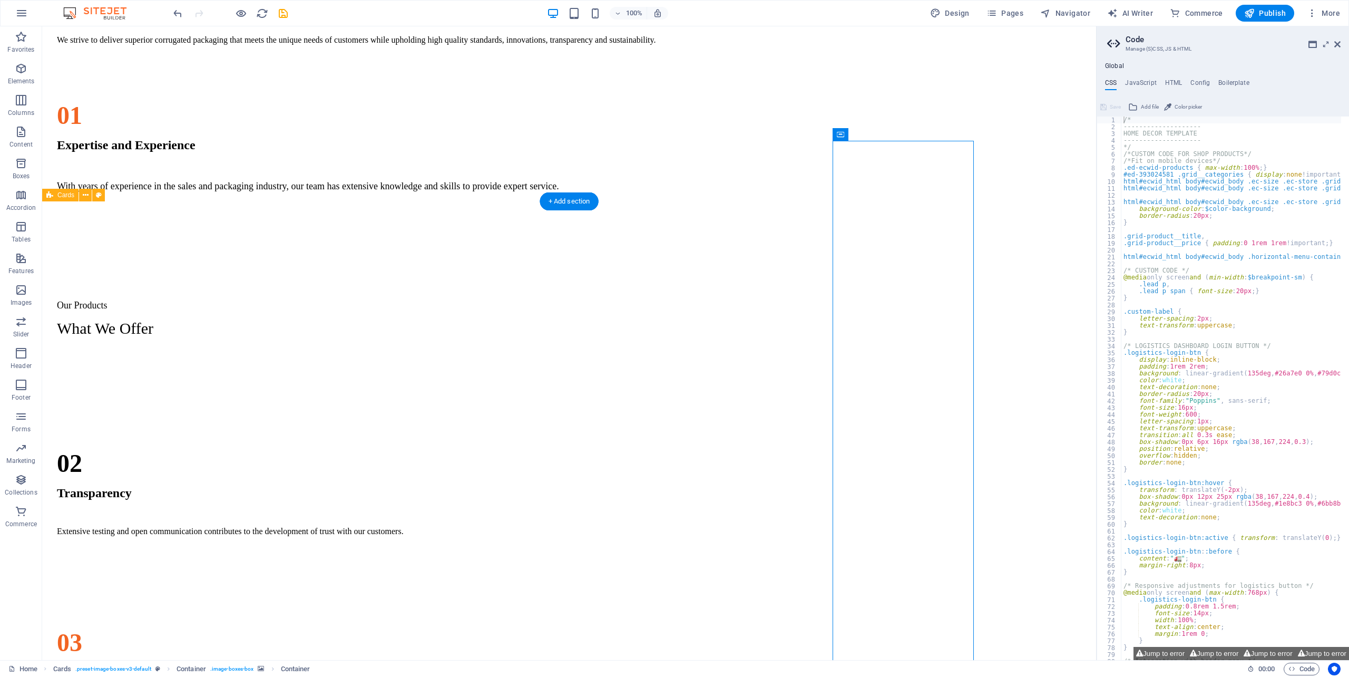
drag, startPoint x: 753, startPoint y: 561, endPoint x: 759, endPoint y: 557, distance: 6.4
click at [753, 507] on div "Regular Slotted Cartons (RSC) This type of corrugated board box commonly used f…" at bounding box center [568, 619] width 1045 height 527
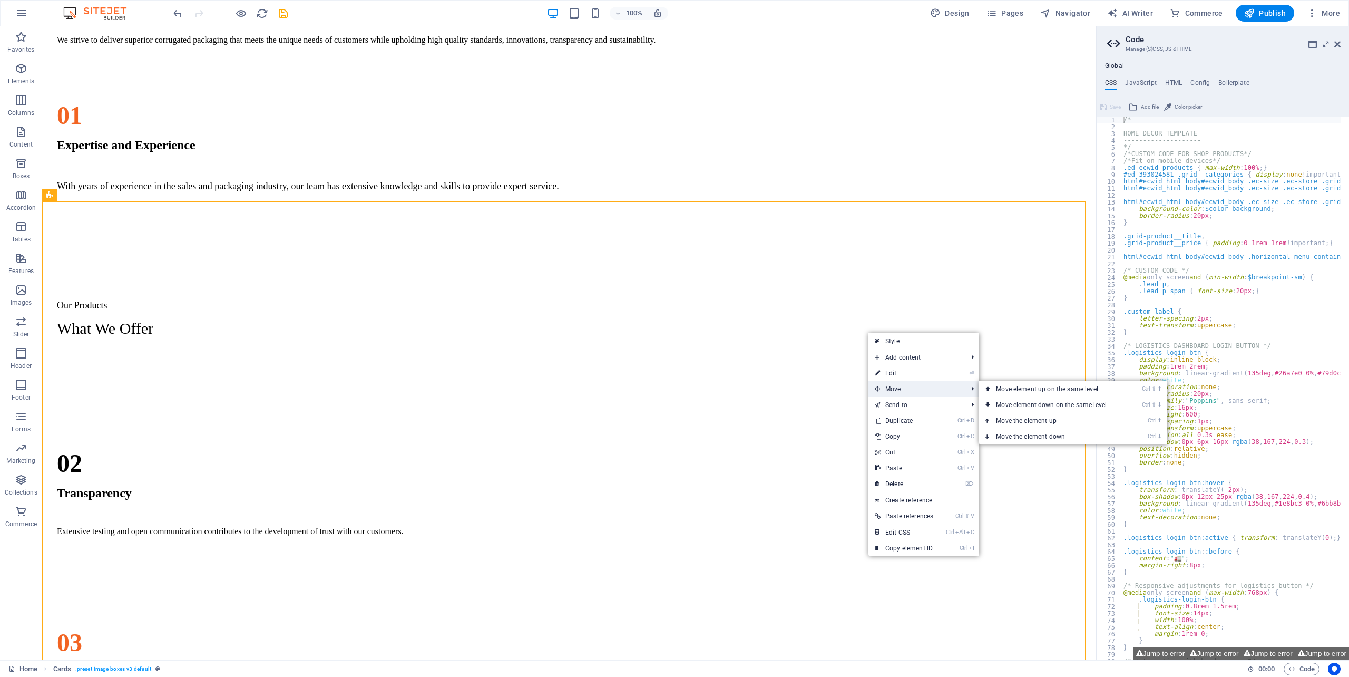
click at [901, 385] on span "Move" at bounding box center [915, 389] width 95 height 16
click at [1008, 400] on link "Ctrl ⇧ ⬇ Move element down on the same level" at bounding box center [1053, 405] width 149 height 16
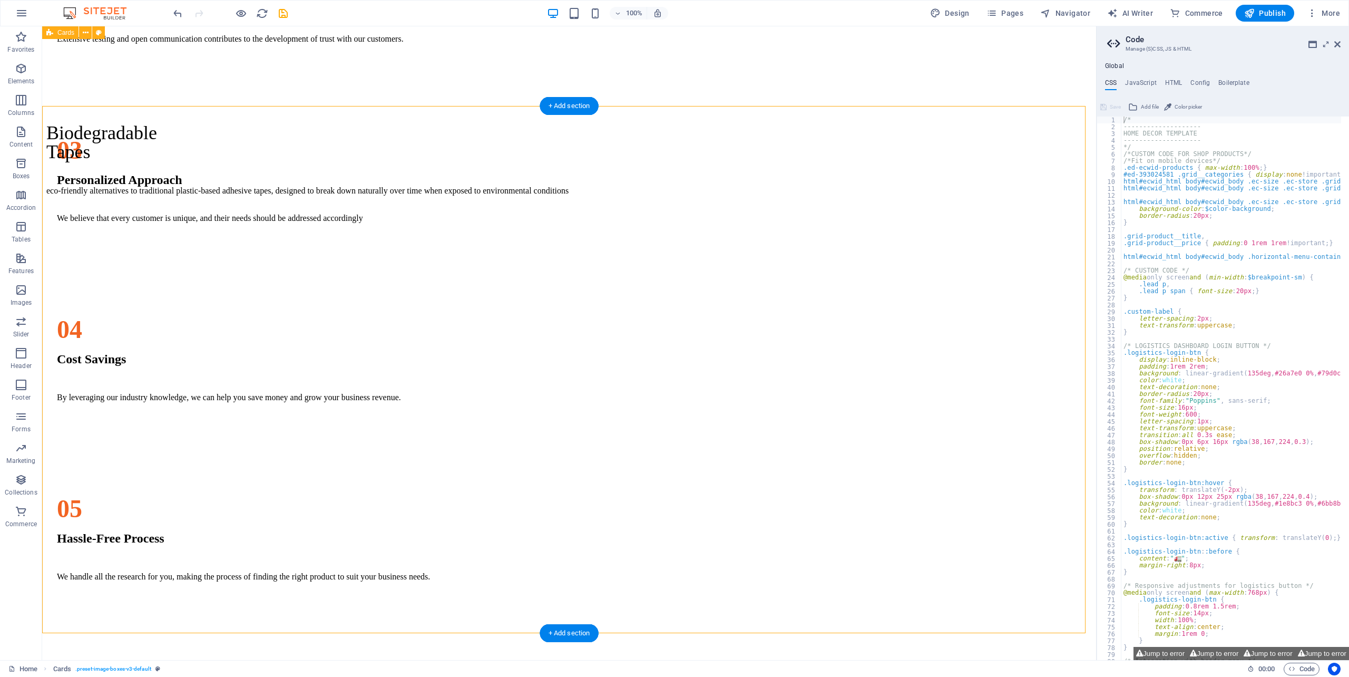
scroll to position [1255, 0]
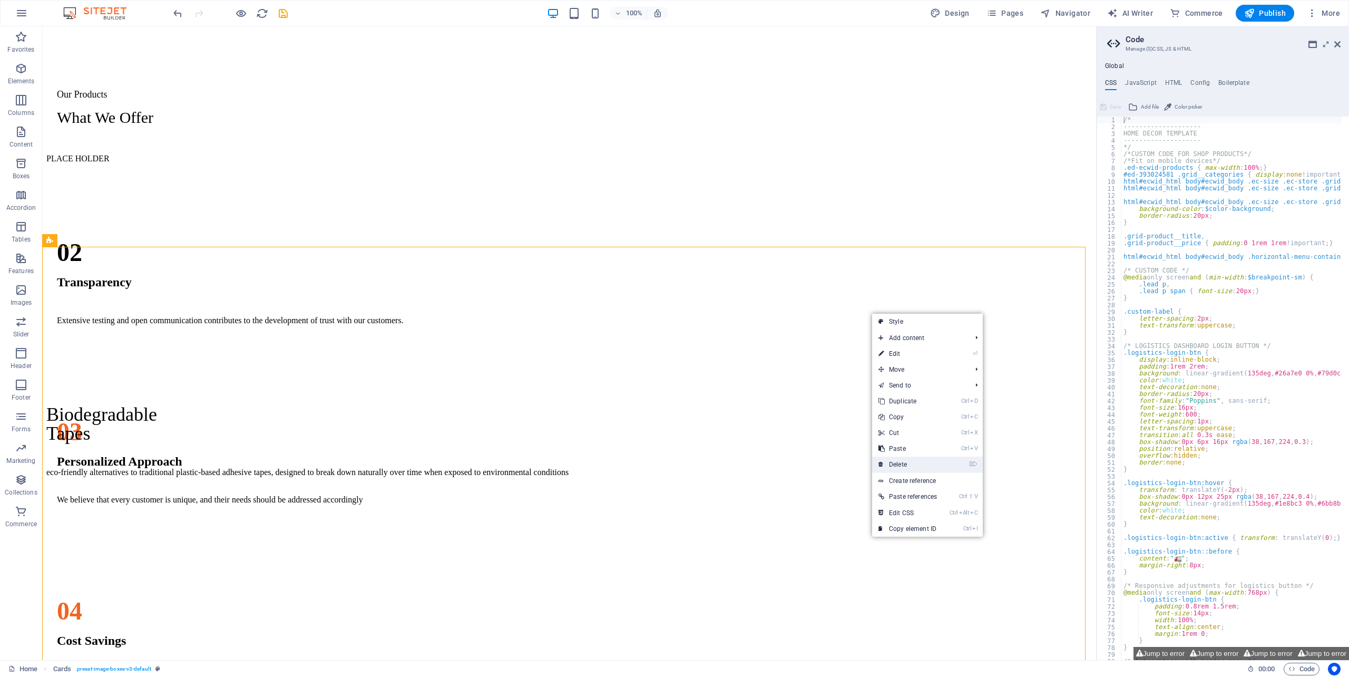
click at [898, 464] on link "⌦ Delete" at bounding box center [907, 464] width 71 height 16
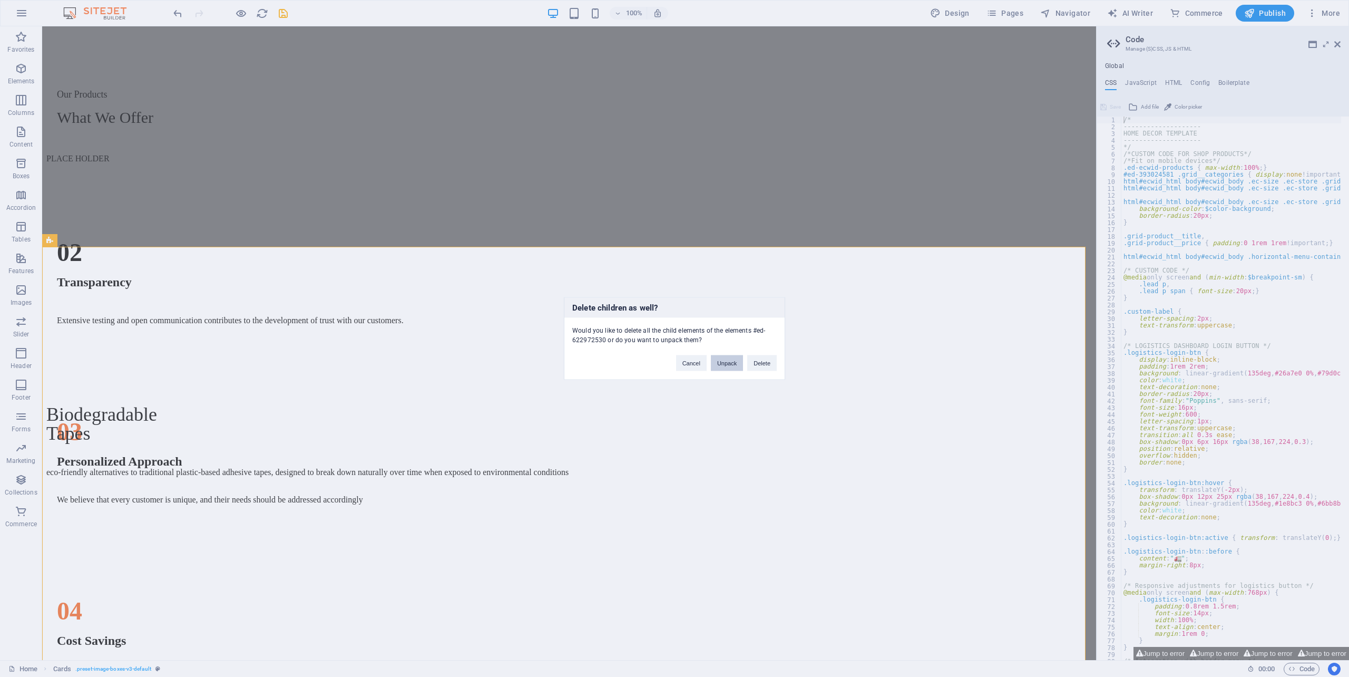
click at [737, 363] on button "Unpack" at bounding box center [727, 363] width 32 height 16
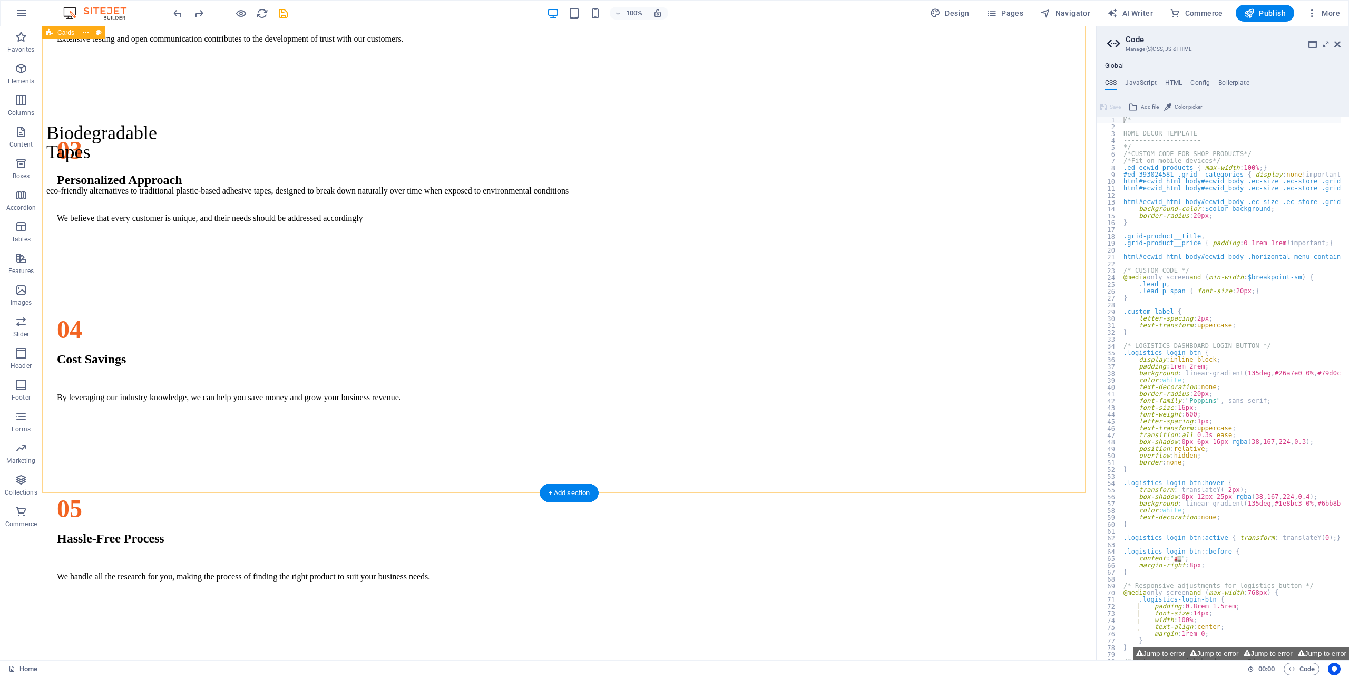
scroll to position [1326, 0]
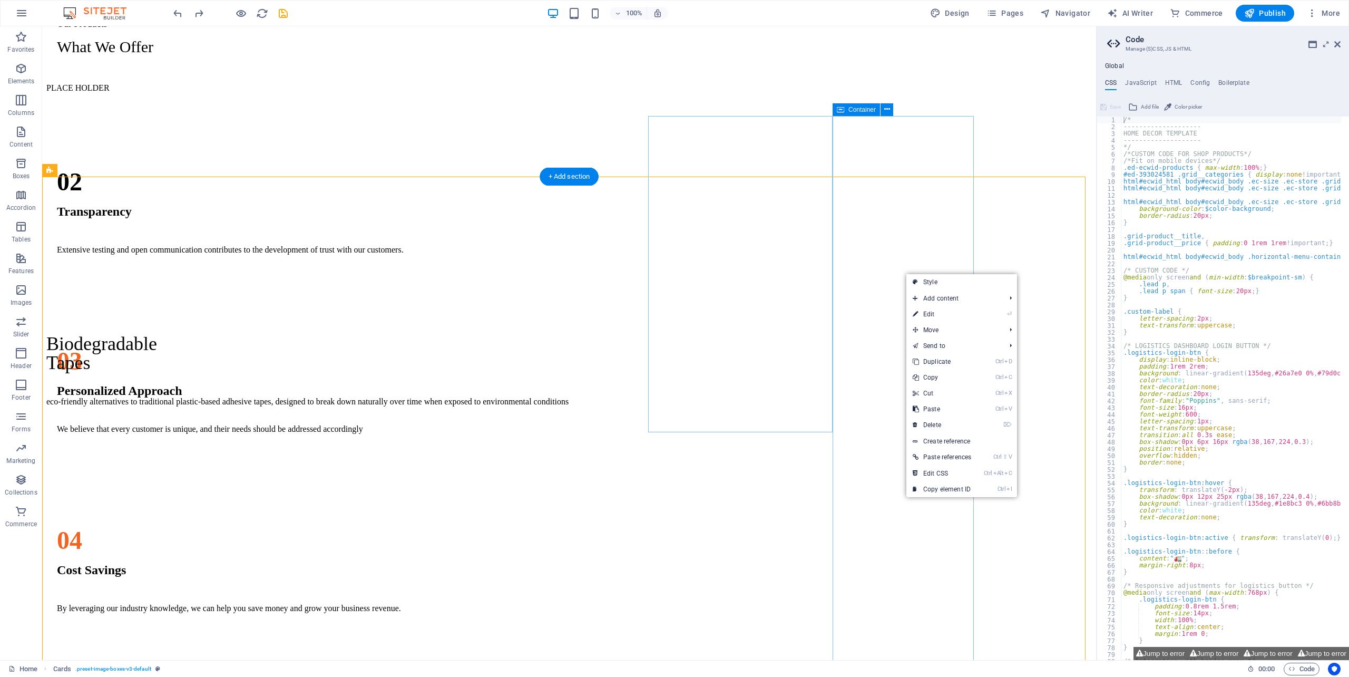
click at [926, 409] on link "⌦ Delete" at bounding box center [934, 412] width 71 height 16
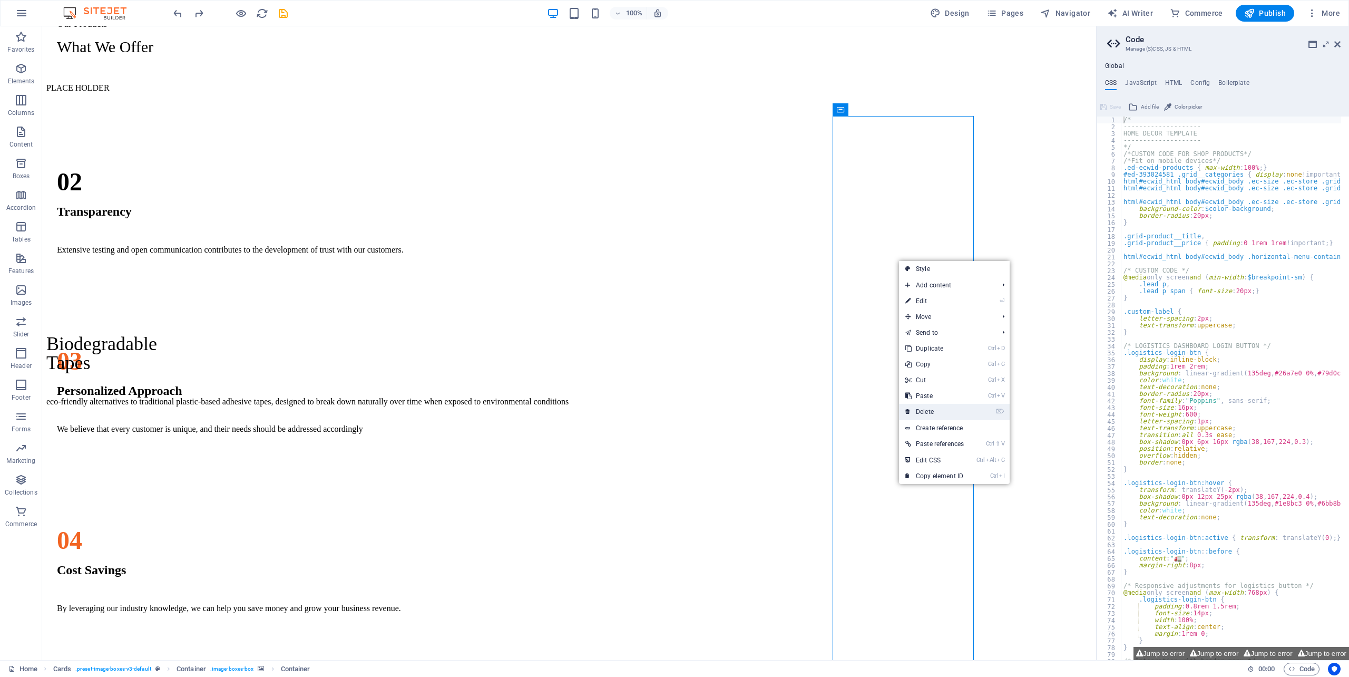
click at [926, 409] on link "⌦ Delete" at bounding box center [934, 412] width 71 height 16
click at [926, 408] on link "⌦ Delete" at bounding box center [934, 412] width 71 height 16
click at [926, 407] on link "⌦ Delete" at bounding box center [934, 412] width 71 height 16
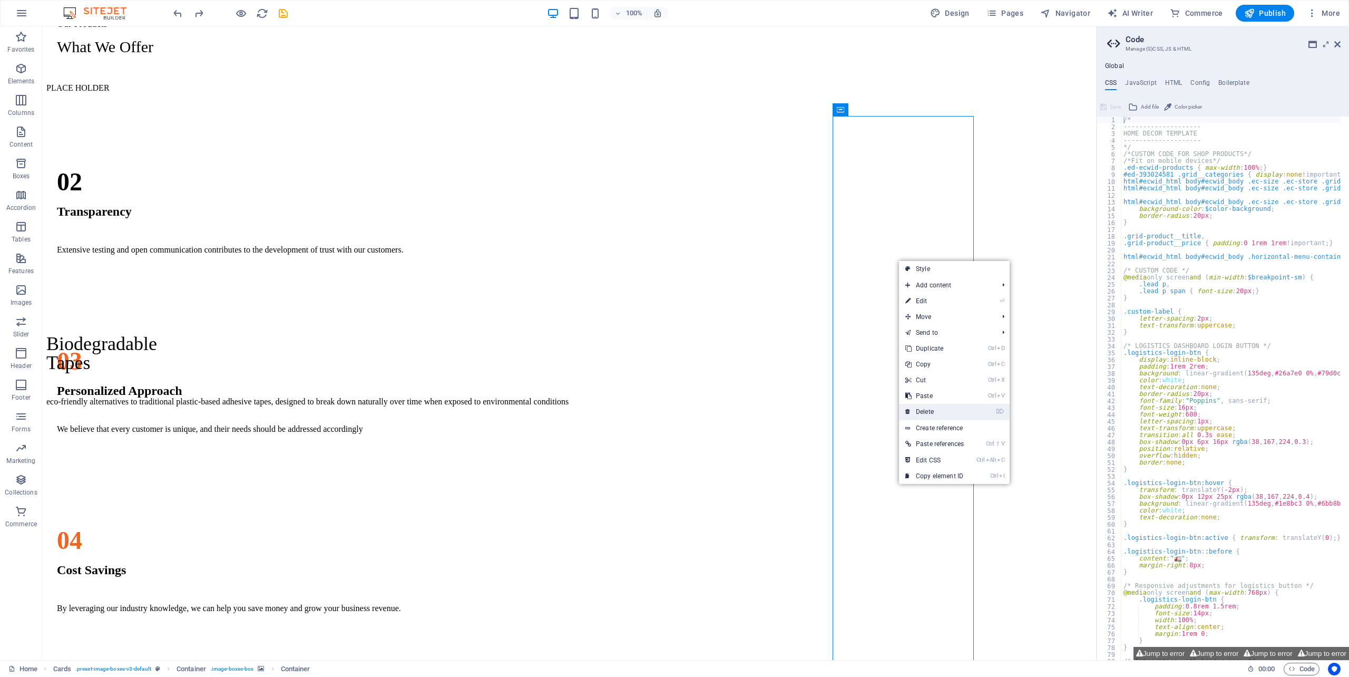
click at [926, 407] on link "⌦ Delete" at bounding box center [934, 412] width 71 height 16
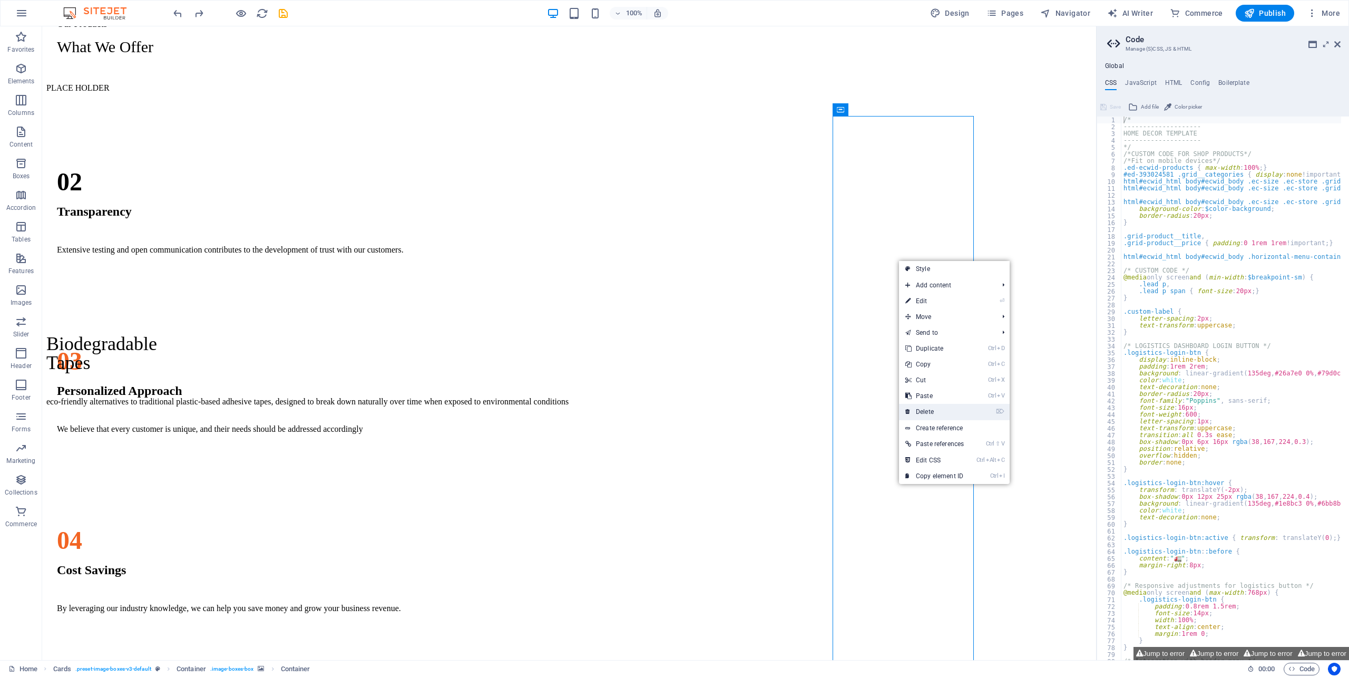
click at [926, 406] on link "⌦ Delete" at bounding box center [934, 412] width 71 height 16
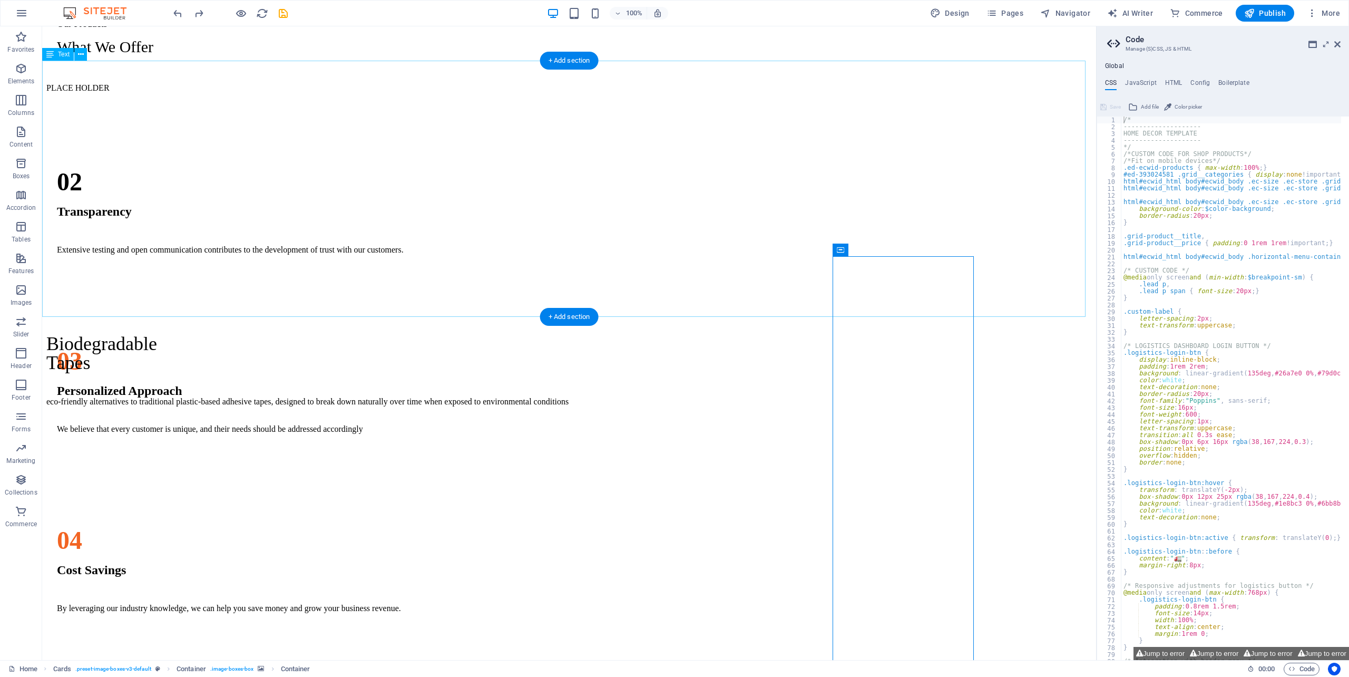
scroll to position [1185, 0]
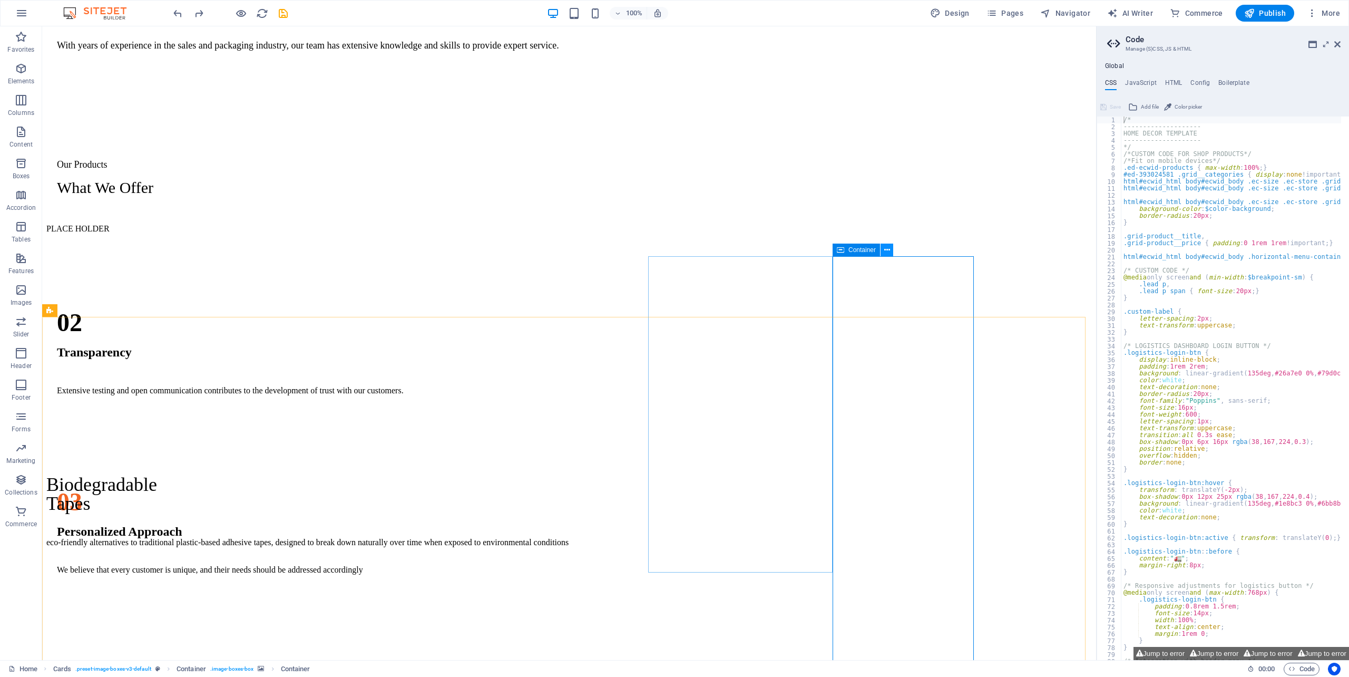
click at [885, 249] on icon at bounding box center [887, 249] width 6 height 11
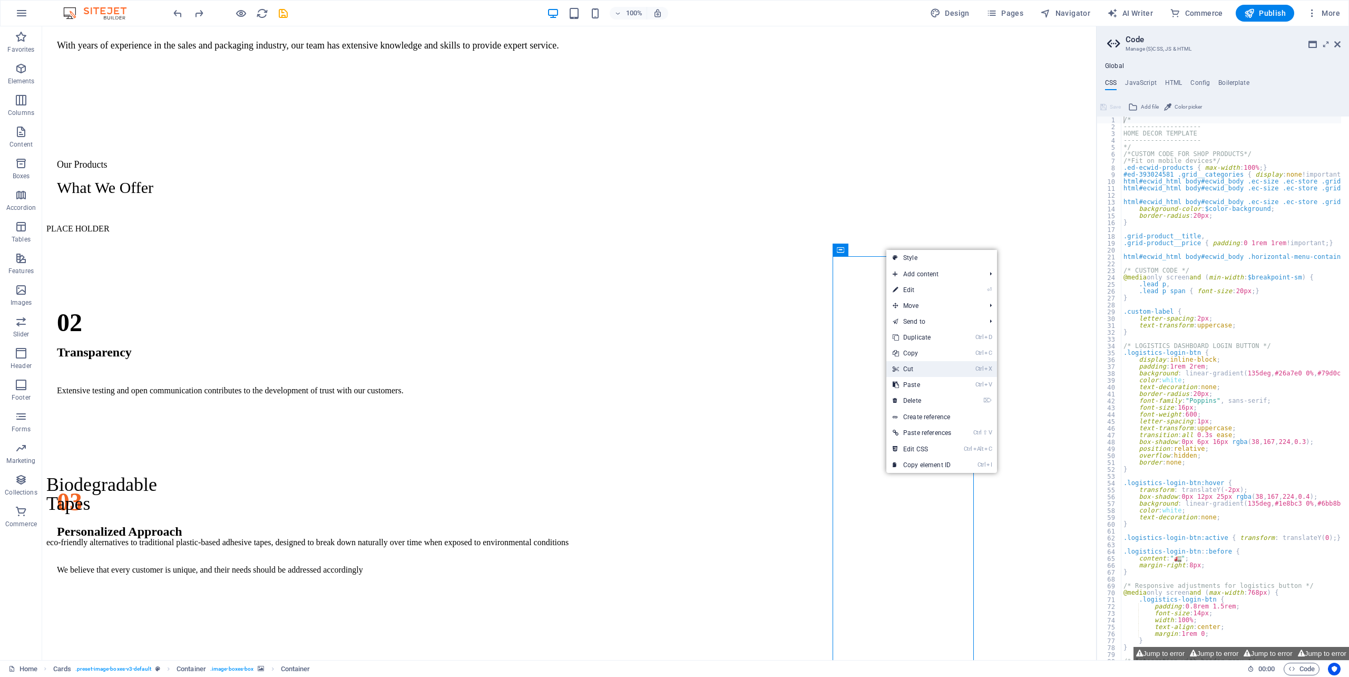
click at [910, 367] on link "Ctrl X Cut" at bounding box center [921, 369] width 71 height 16
click at [911, 368] on link "Ctrl X Cut" at bounding box center [921, 369] width 71 height 16
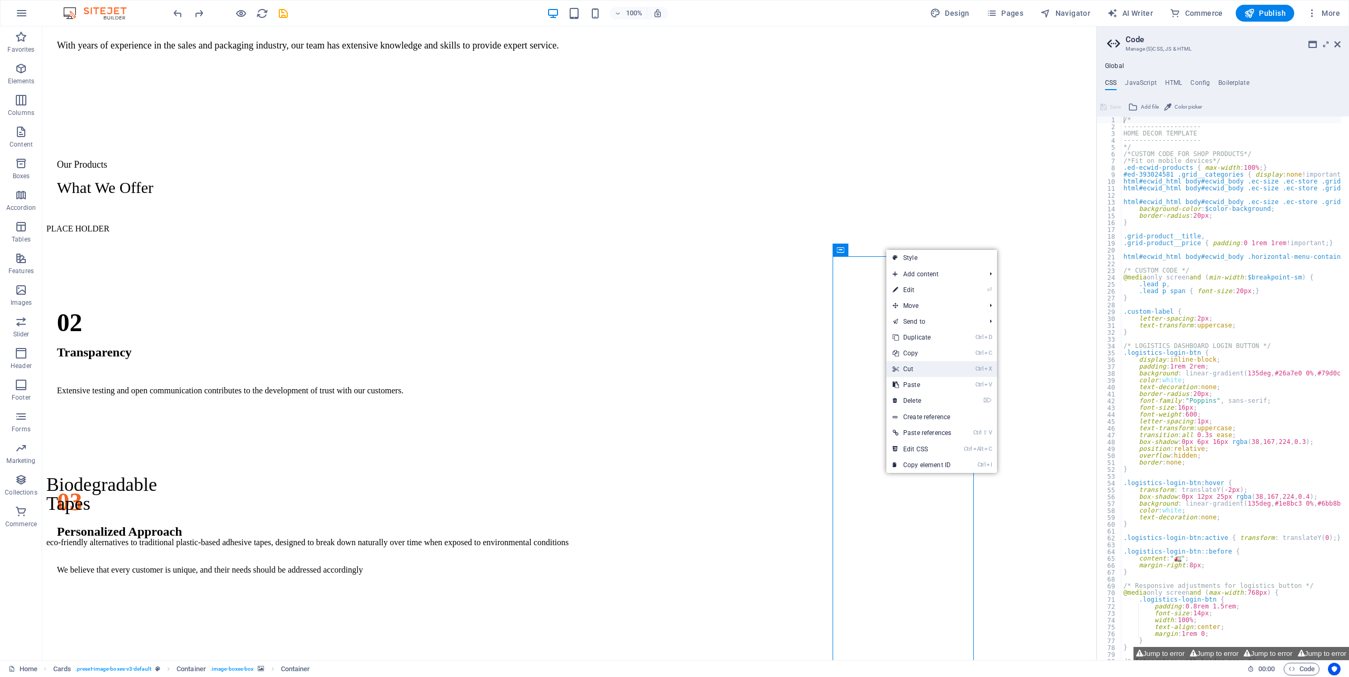
click at [911, 368] on link "Ctrl X Cut" at bounding box center [921, 369] width 71 height 16
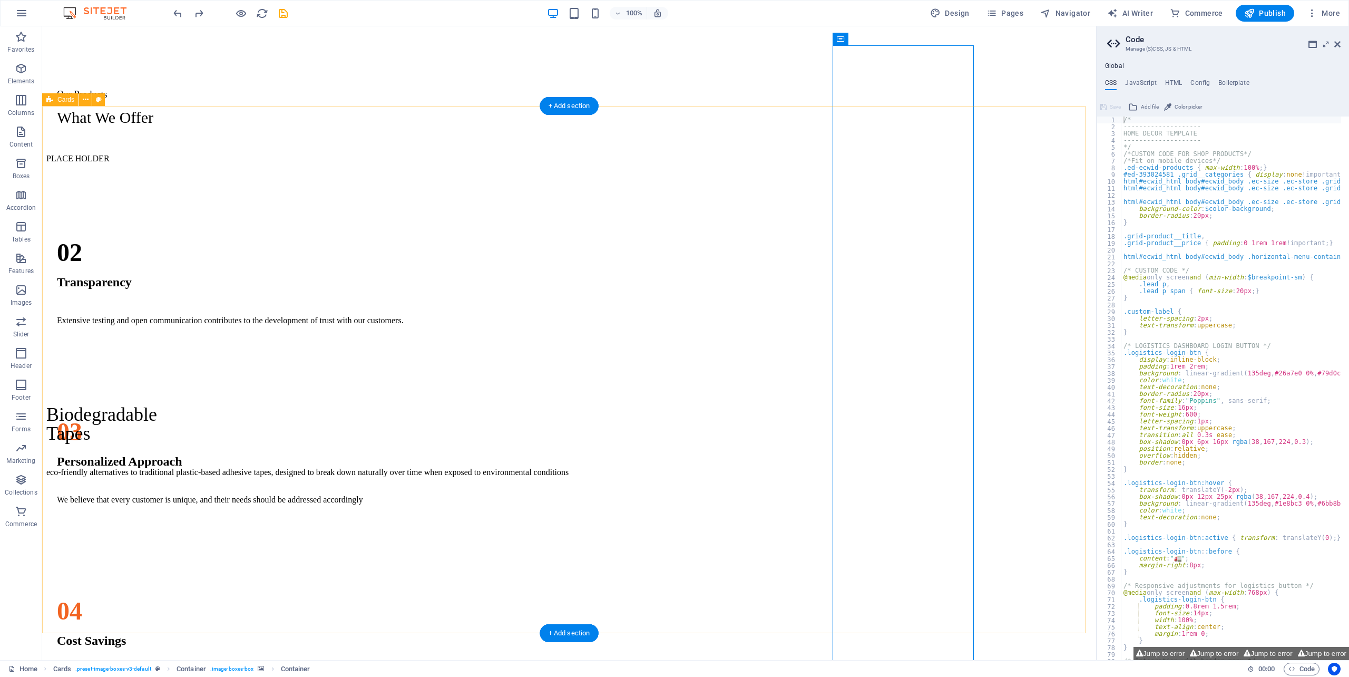
scroll to position [1396, 0]
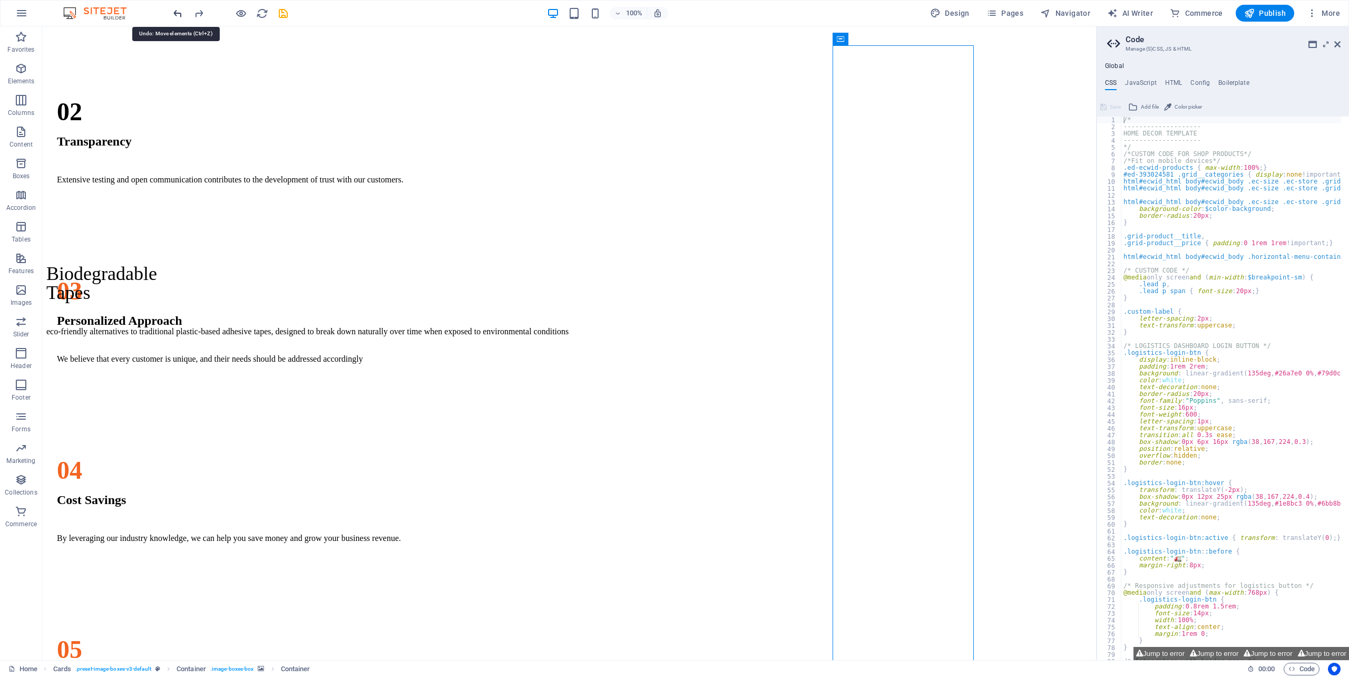
click at [175, 11] on icon "undo" at bounding box center [178, 13] width 12 height 12
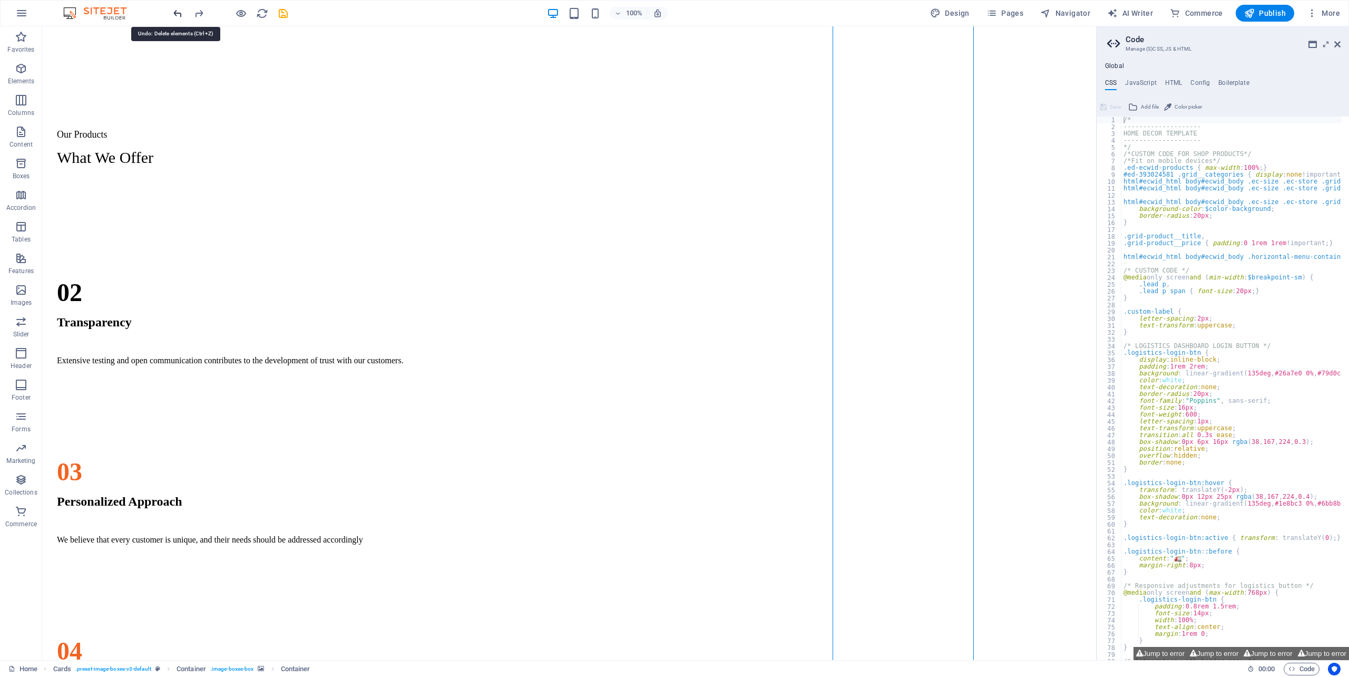
scroll to position [1166, 0]
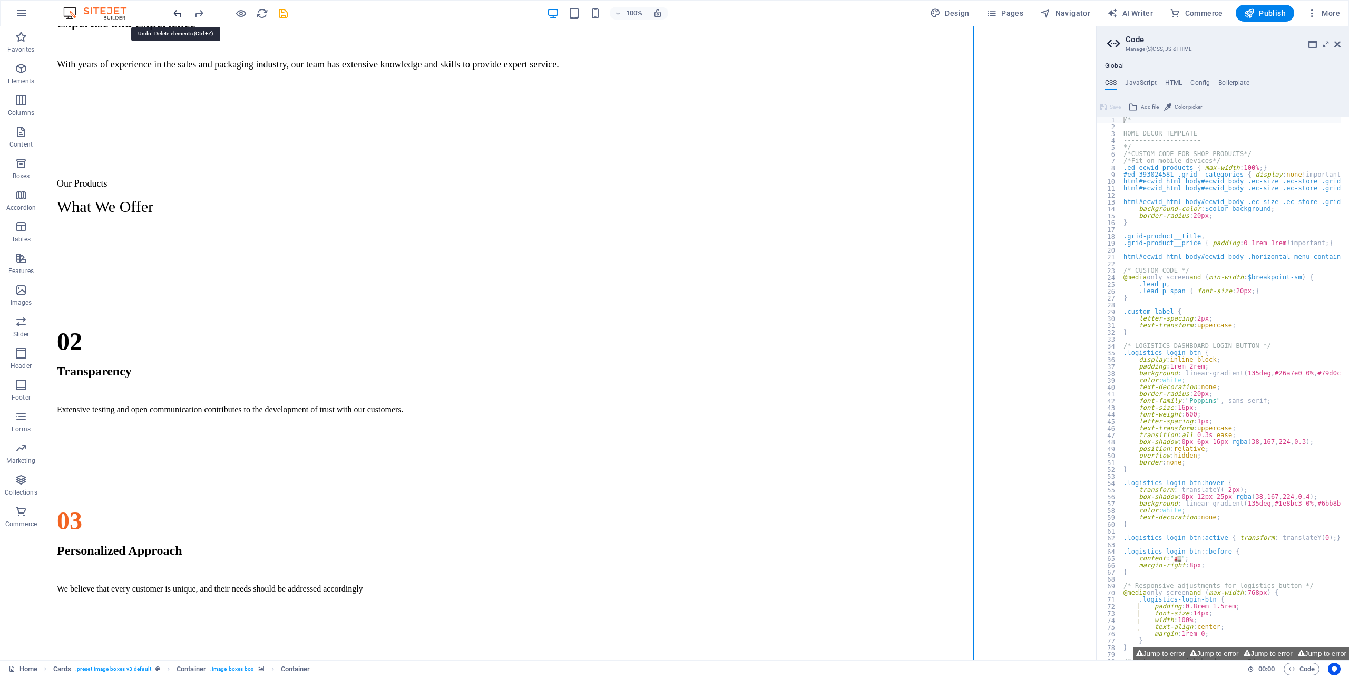
click at [175, 11] on icon "undo" at bounding box center [178, 13] width 12 height 12
click at [176, 11] on icon "undo" at bounding box center [178, 13] width 12 height 12
click at [176, 12] on icon "undo" at bounding box center [178, 13] width 12 height 12
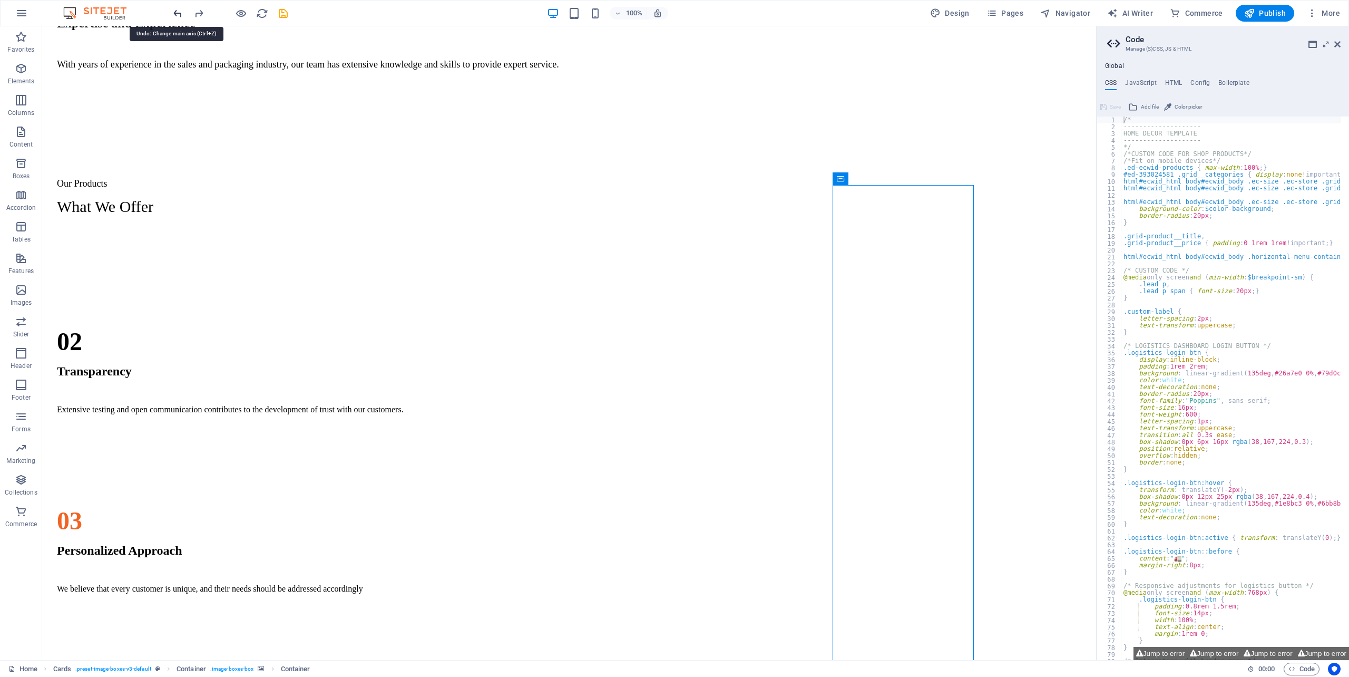
click at [176, 12] on icon "undo" at bounding box center [178, 13] width 12 height 12
click at [177, 12] on icon "undo" at bounding box center [178, 13] width 12 height 12
click at [177, 13] on icon "undo" at bounding box center [178, 13] width 12 height 12
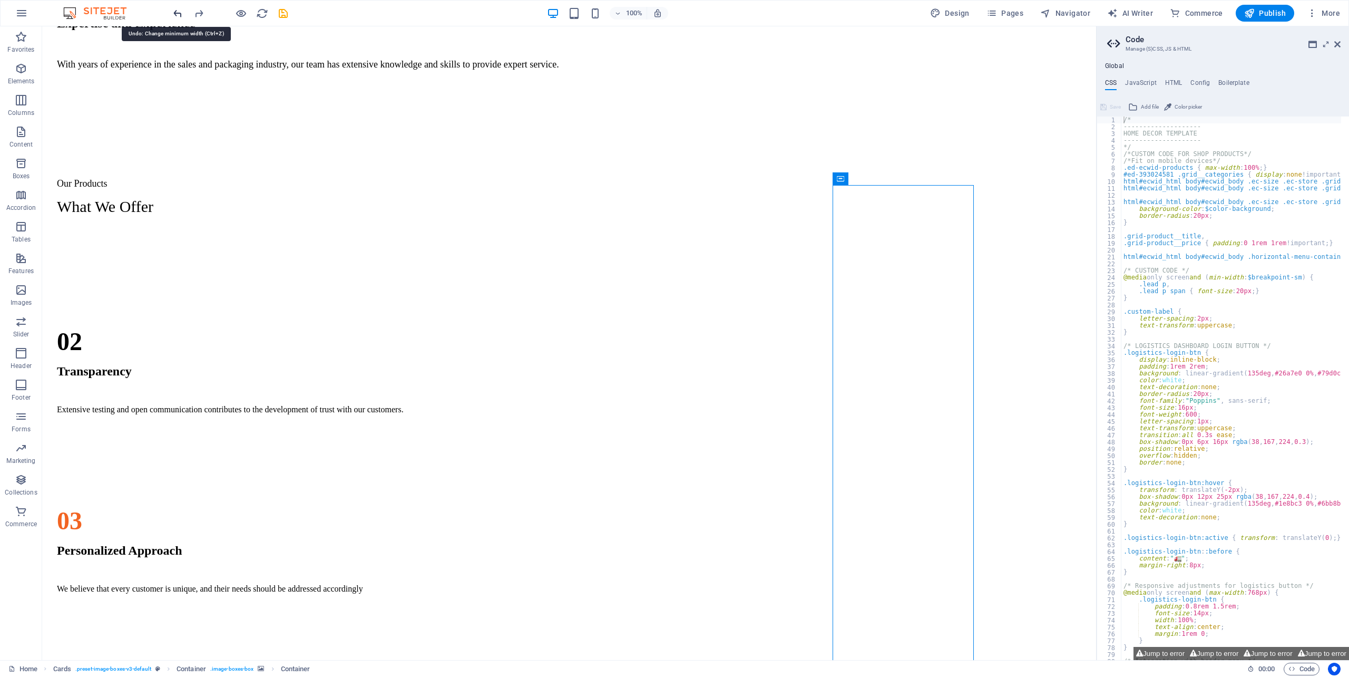
click at [177, 13] on icon "undo" at bounding box center [178, 13] width 12 height 12
click at [178, 13] on icon "undo" at bounding box center [178, 13] width 12 height 12
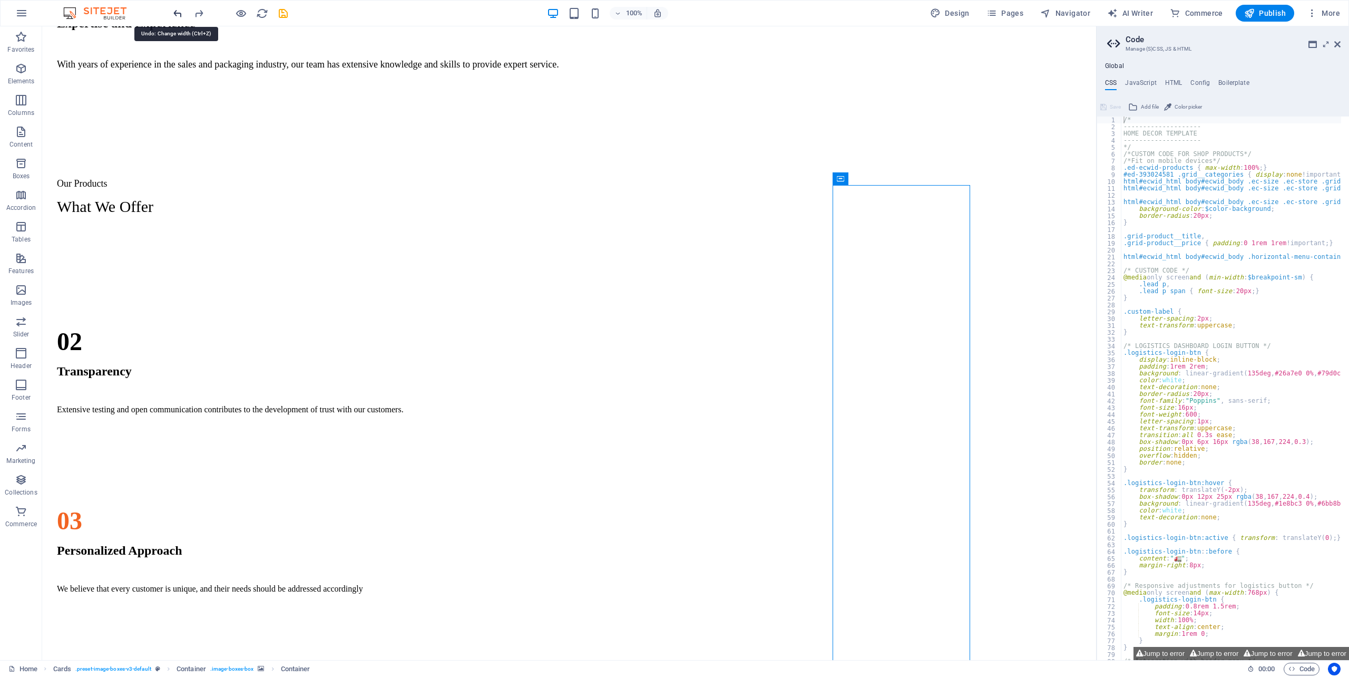
click at [178, 13] on icon "undo" at bounding box center [178, 13] width 12 height 12
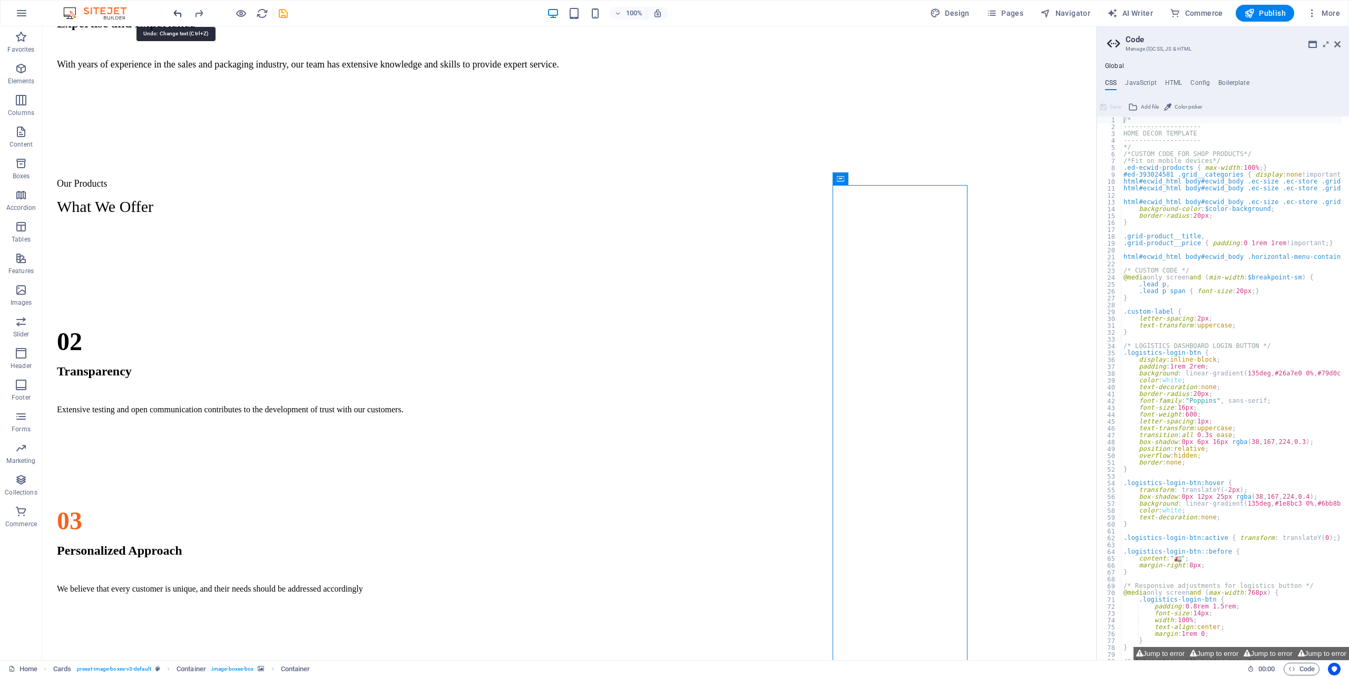
click at [178, 13] on icon "undo" at bounding box center [178, 13] width 12 height 12
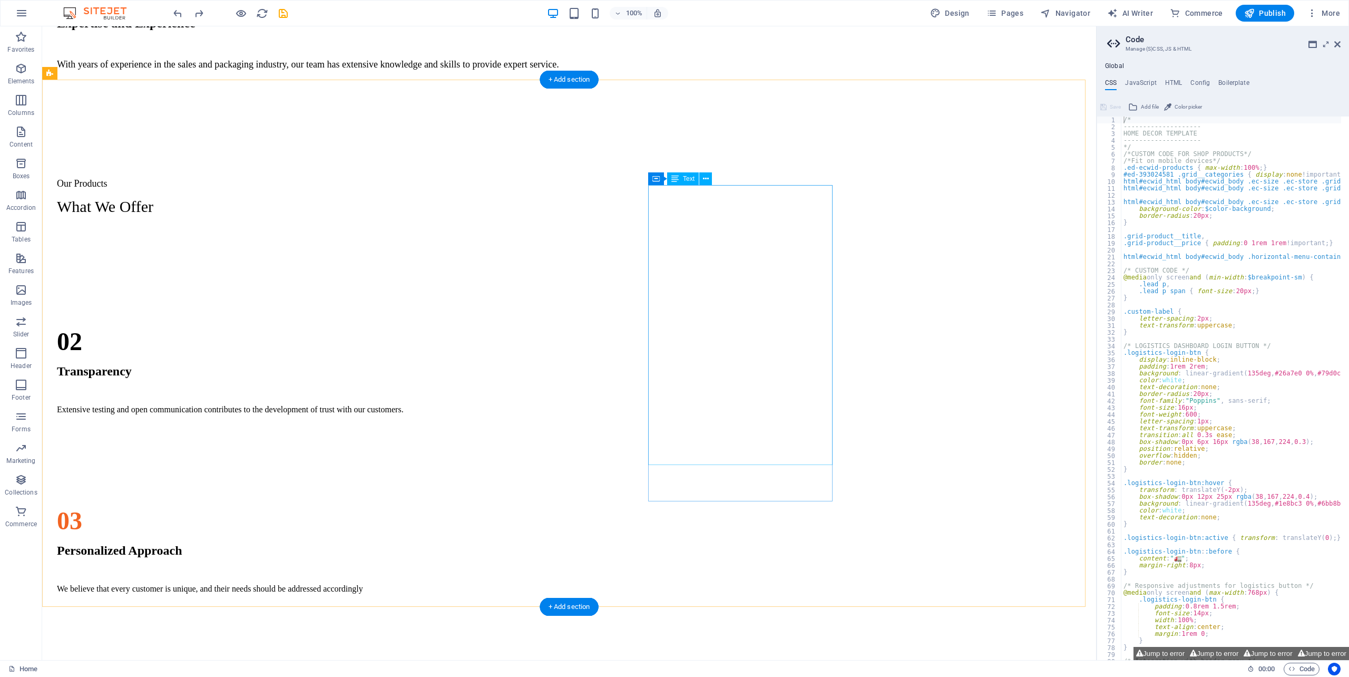
drag, startPoint x: 740, startPoint y: 213, endPoint x: 747, endPoint y: 211, distance: 7.2
drag, startPoint x: 745, startPoint y: 487, endPoint x: 759, endPoint y: 489, distance: 13.8
drag, startPoint x: 703, startPoint y: 360, endPoint x: 719, endPoint y: 437, distance: 78.6
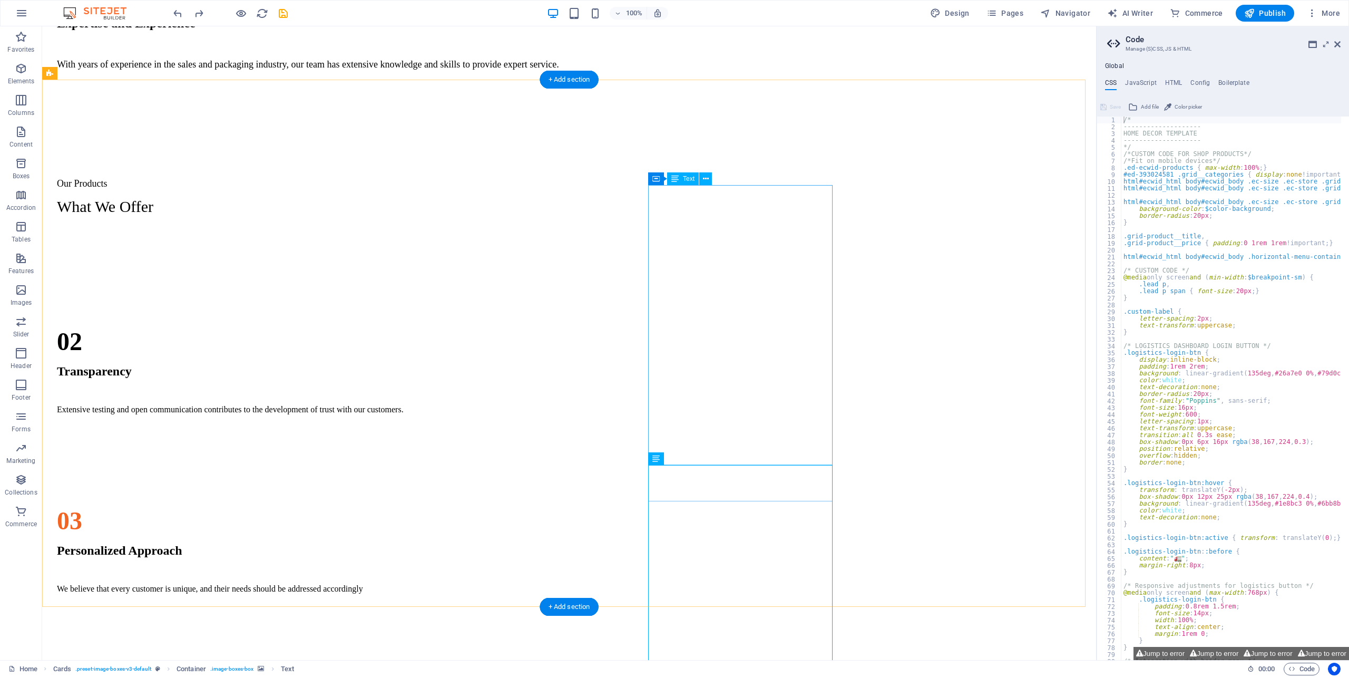
drag, startPoint x: 696, startPoint y: 487, endPoint x: 685, endPoint y: 479, distance: 13.2
click at [686, 458] on icon at bounding box center [687, 458] width 6 height 11
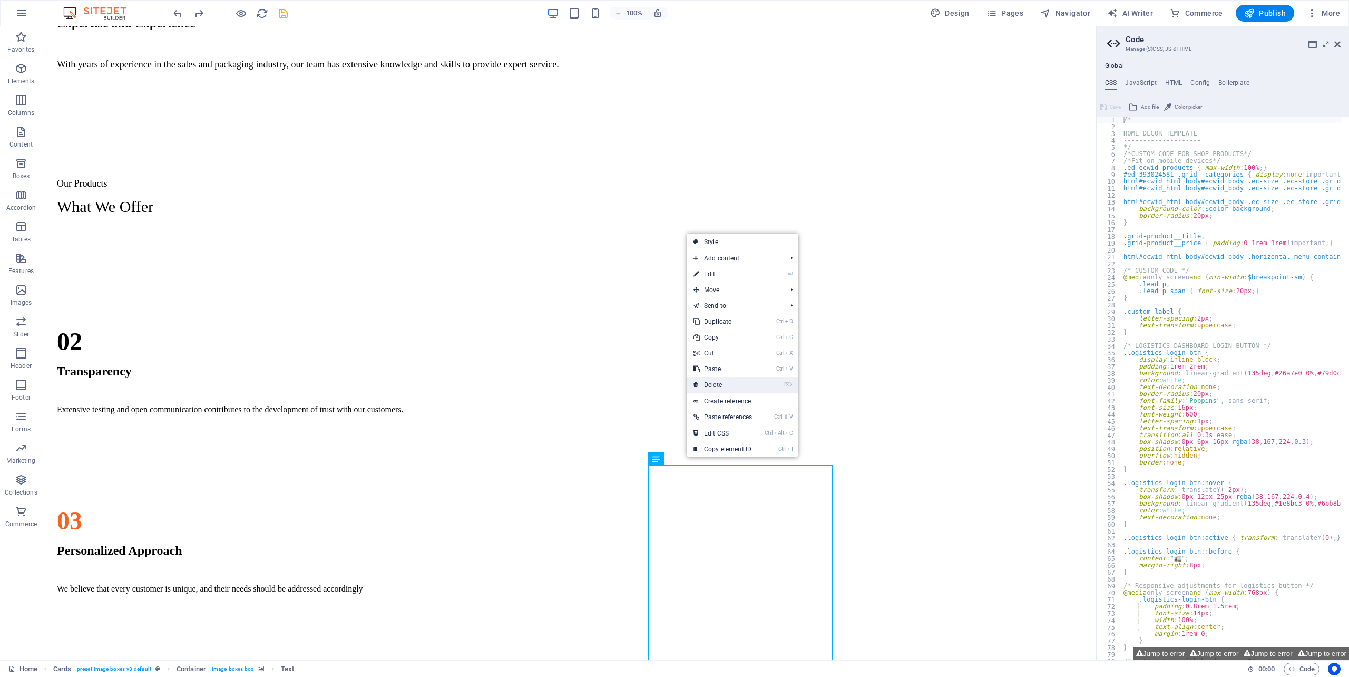
click at [713, 383] on link "⌦ Delete" at bounding box center [722, 385] width 71 height 16
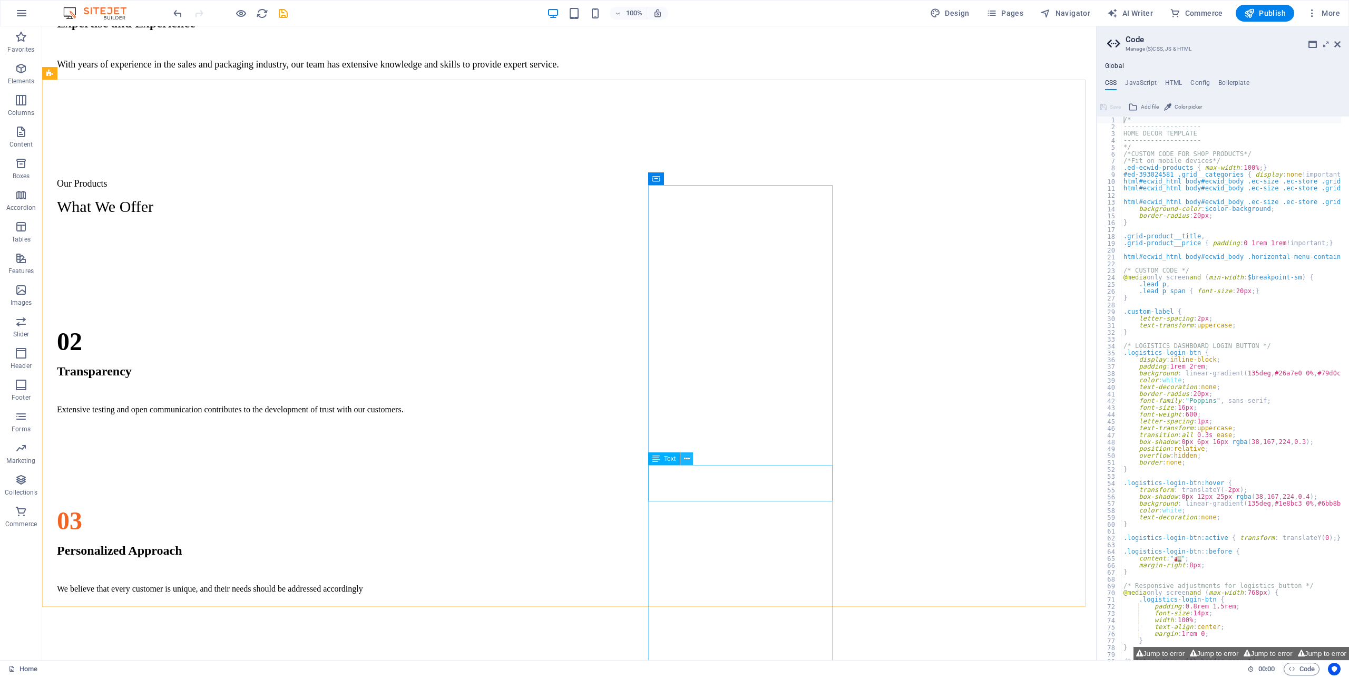
click at [685, 462] on icon at bounding box center [687, 458] width 6 height 11
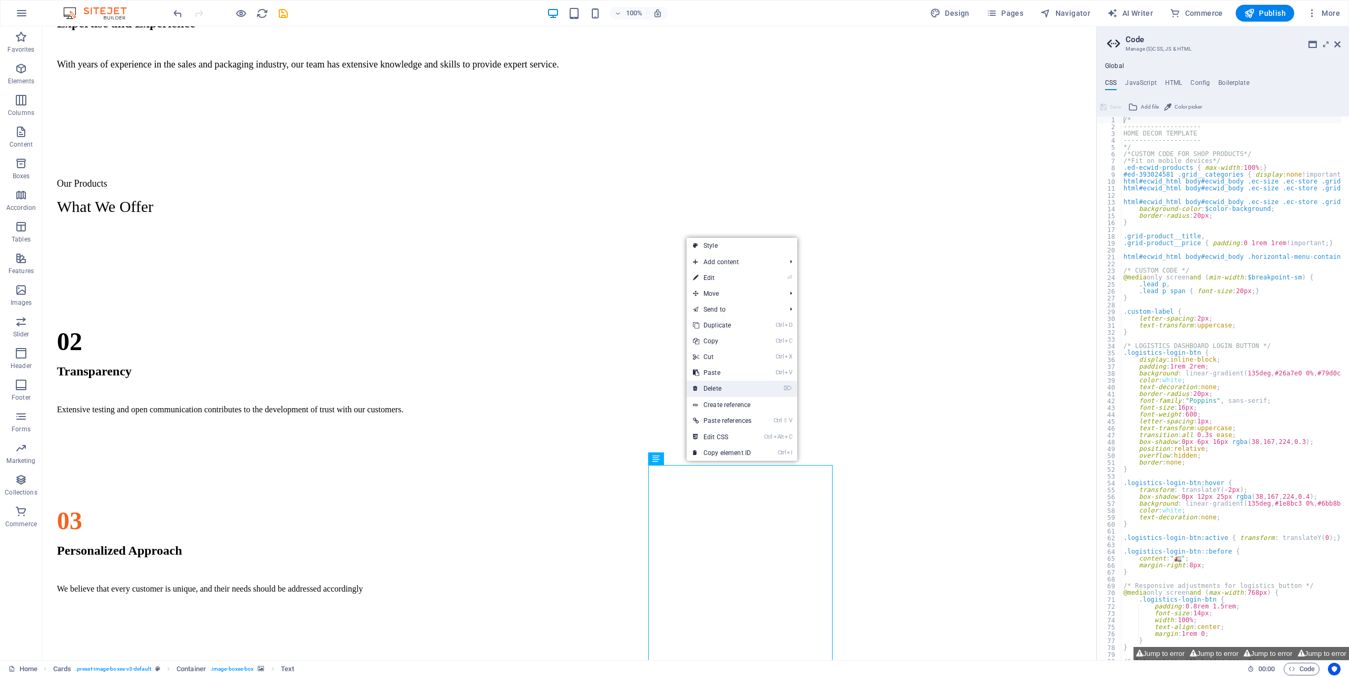
click at [705, 389] on link "⌦ Delete" at bounding box center [722, 388] width 71 height 16
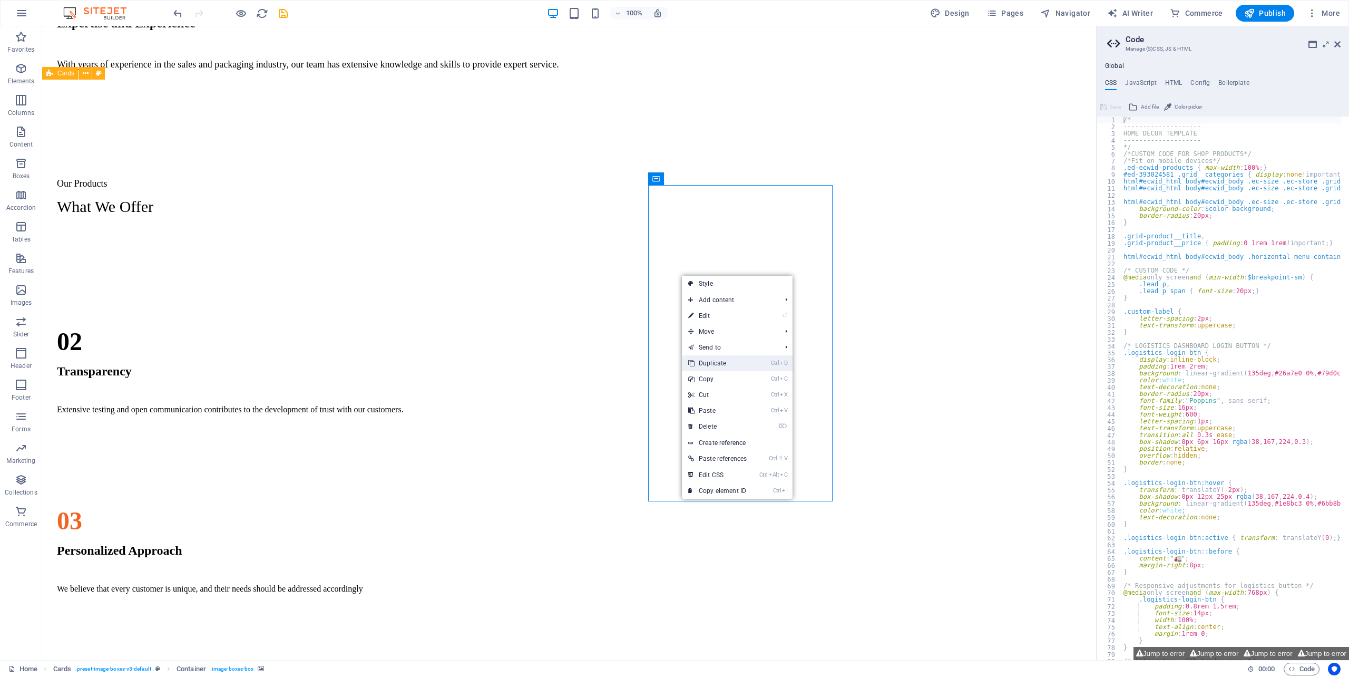
click at [713, 364] on link "Ctrl D Duplicate" at bounding box center [717, 363] width 71 height 16
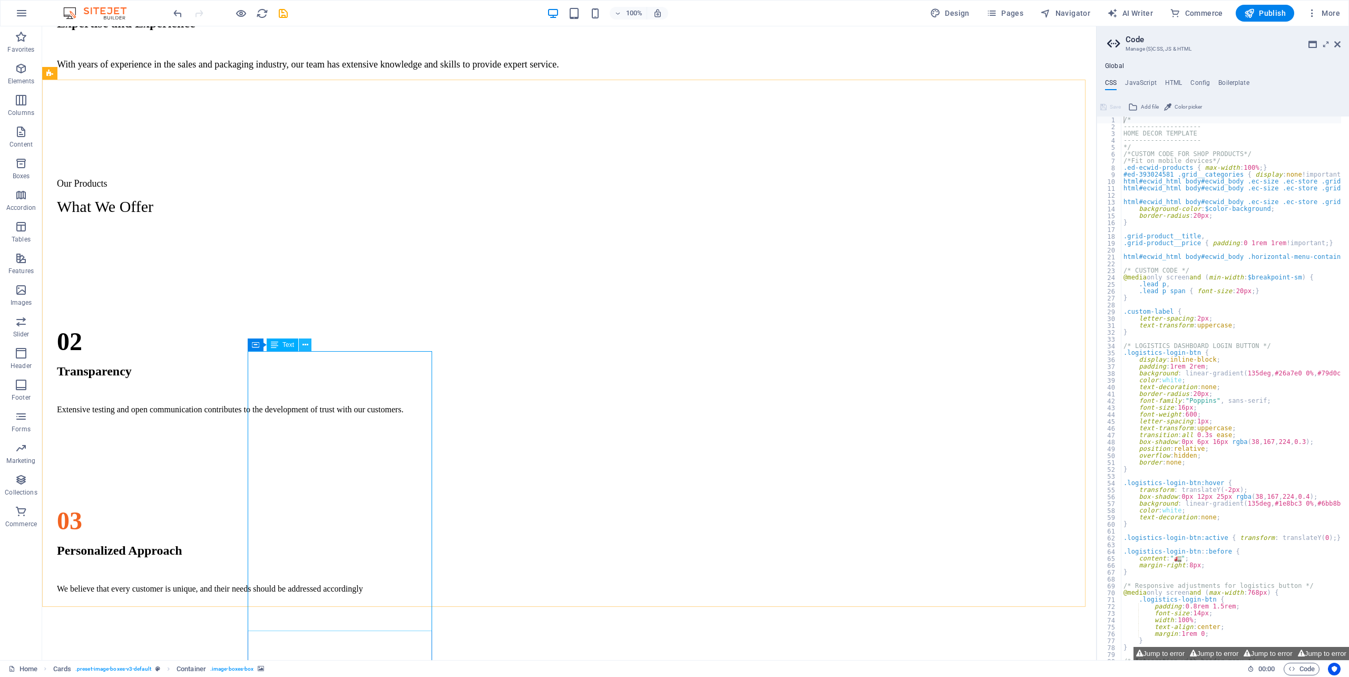
click at [308, 342] on icon at bounding box center [305, 344] width 6 height 11
click at [302, 345] on icon at bounding box center [305, 344] width 6 height 11
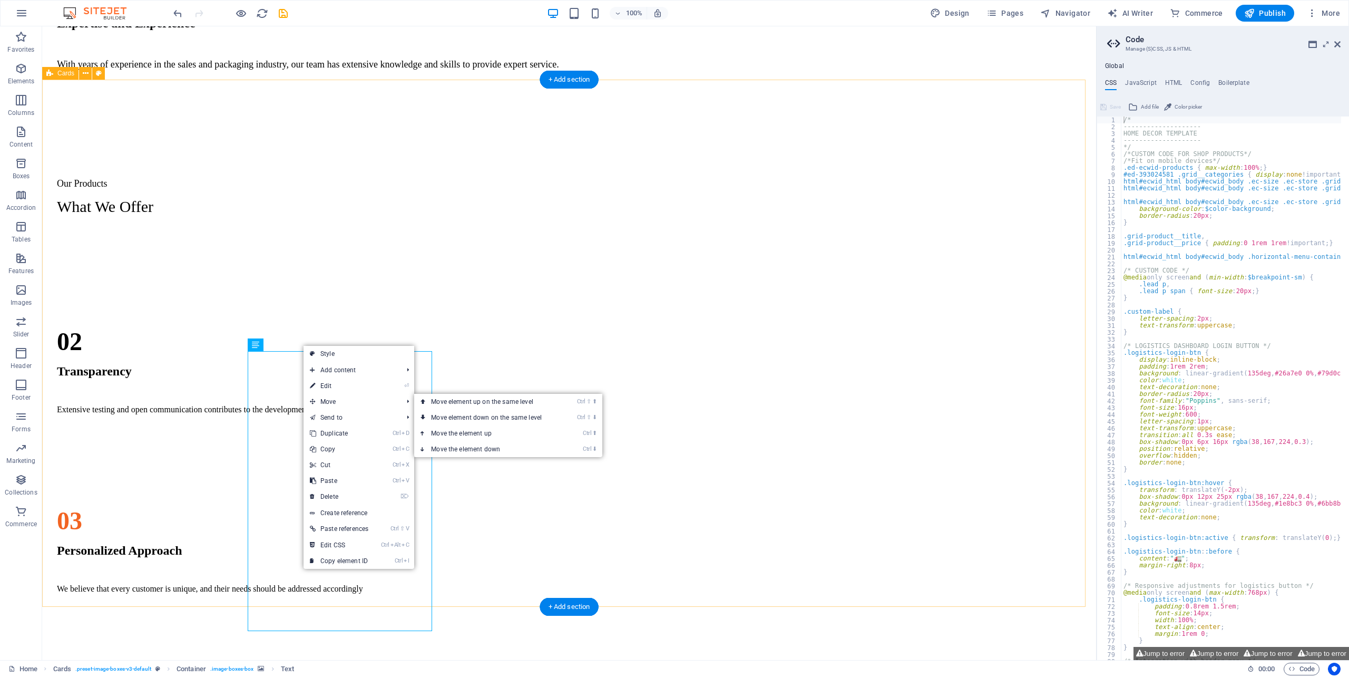
drag, startPoint x: 607, startPoint y: 380, endPoint x: 631, endPoint y: 377, distance: 23.9
click at [624, 379] on div "Regular Slotted Cartons (RSC) This type of corrugated board box commonly used f…" at bounding box center [568, 497] width 1045 height 527
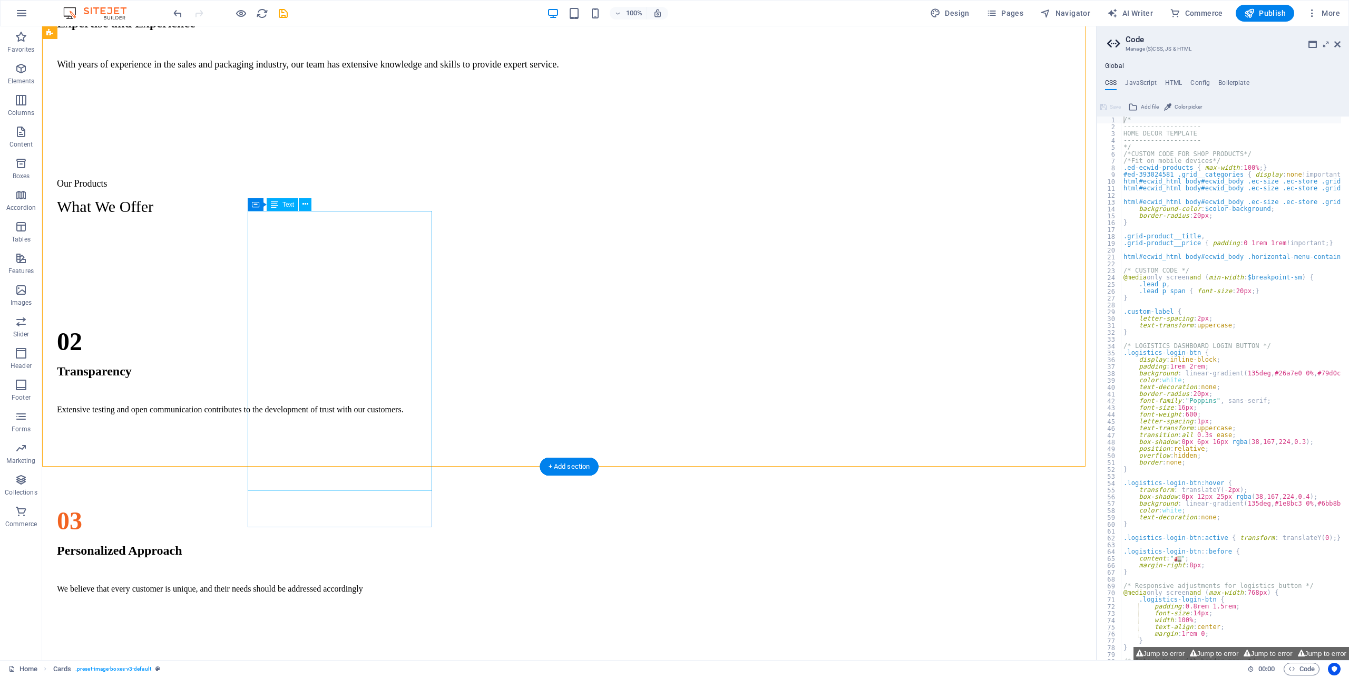
scroll to position [1307, 0]
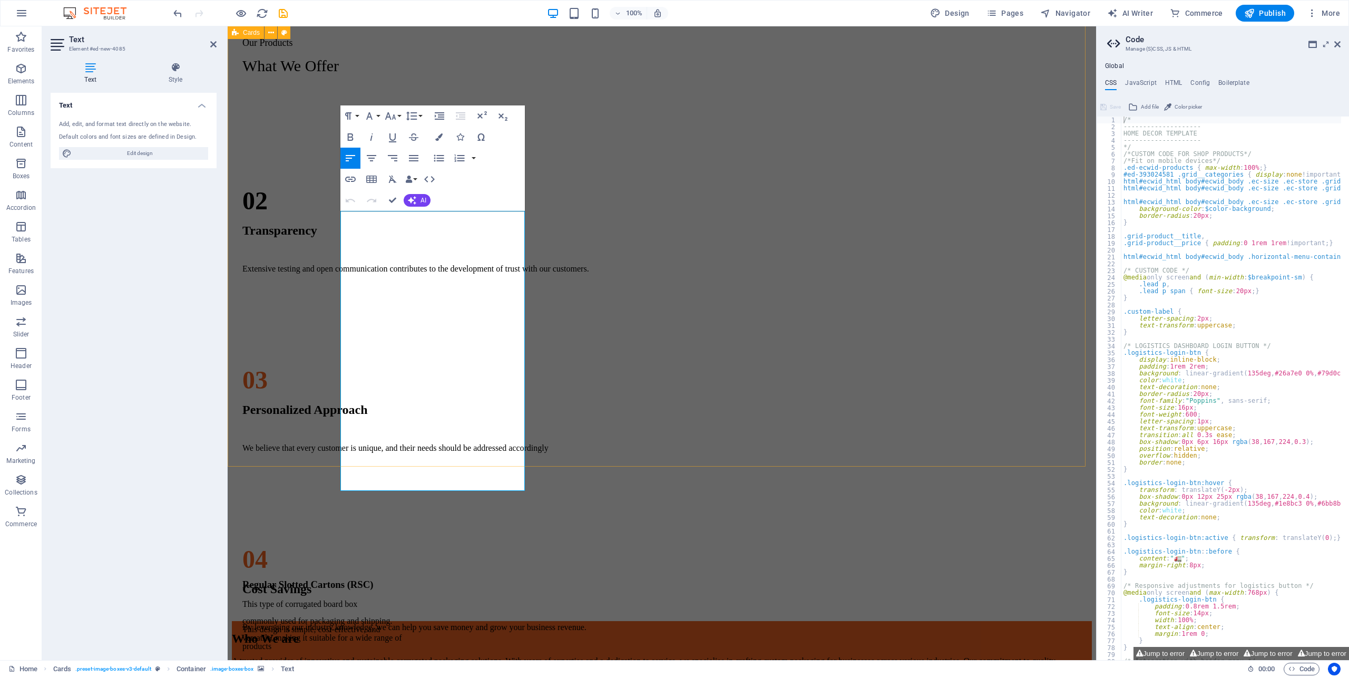
drag, startPoint x: 399, startPoint y: 423, endPoint x: 974, endPoint y: 407, distance: 575.6
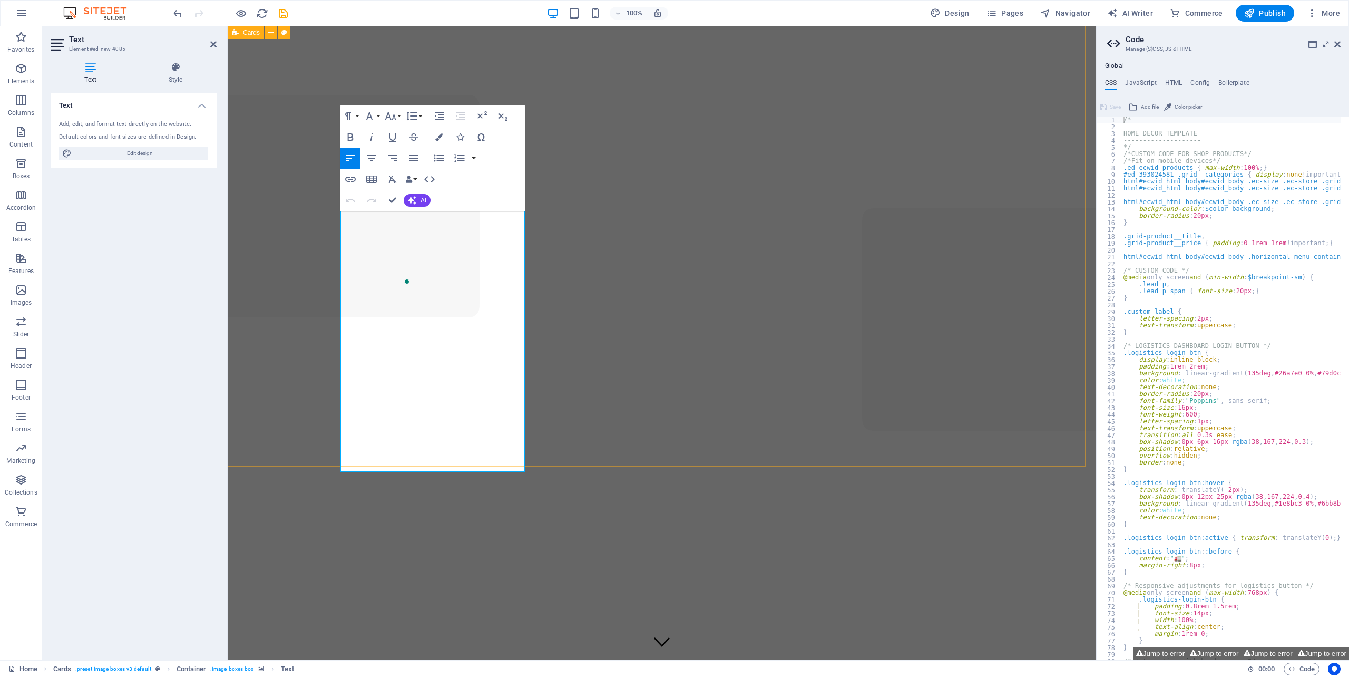
scroll to position [1307, 0]
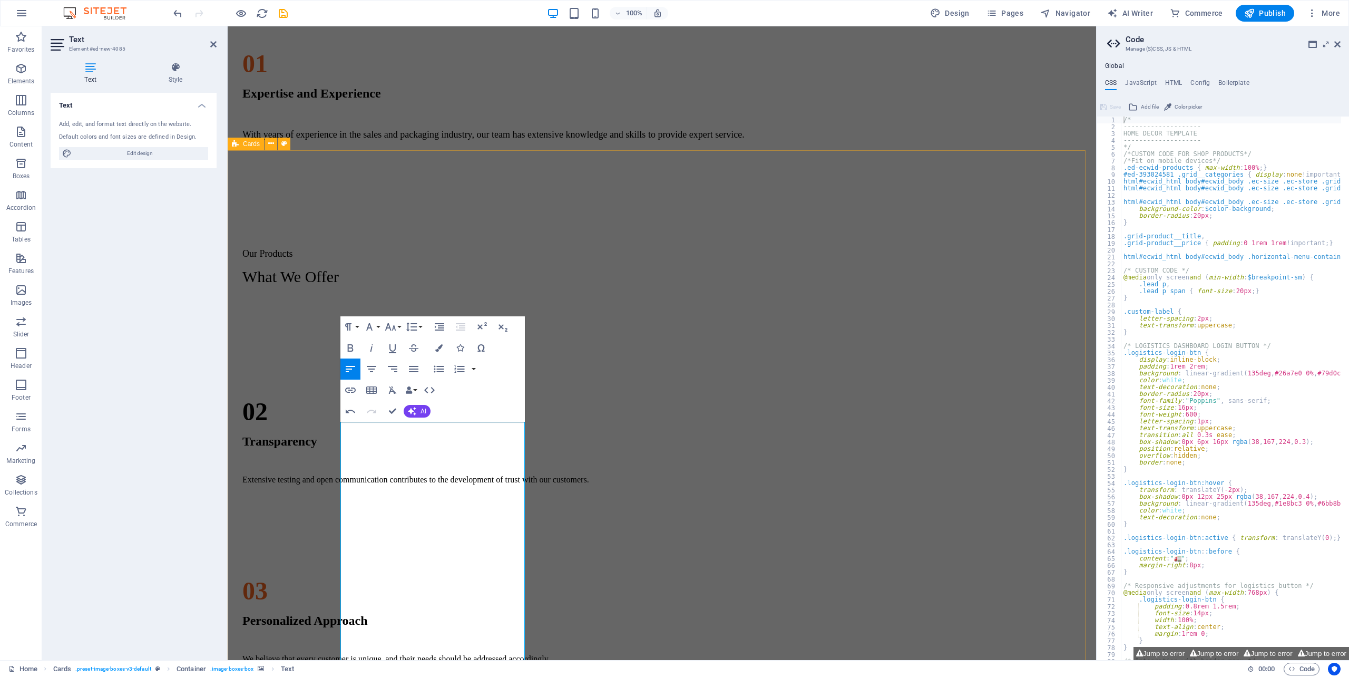
scroll to position [1236, 0]
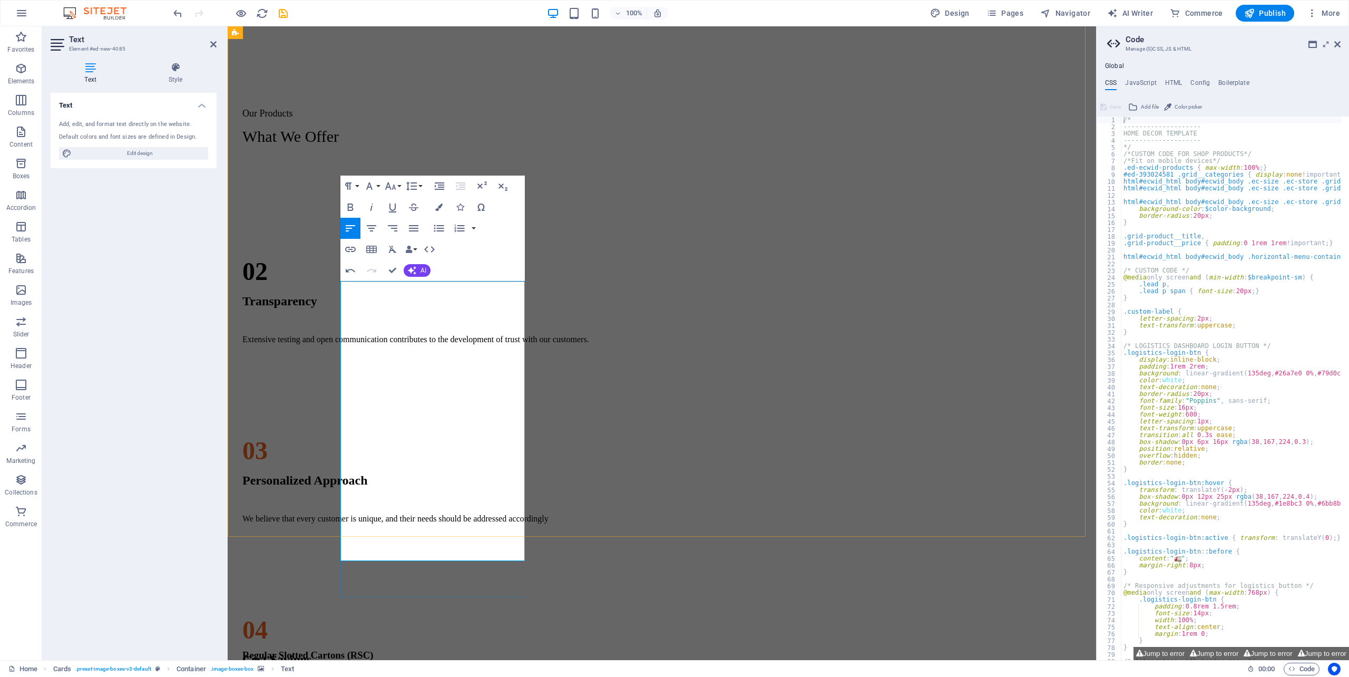
drag, startPoint x: 389, startPoint y: 517, endPoint x: 493, endPoint y: 502, distance: 105.4
drag, startPoint x: 649, startPoint y: 437, endPoint x: 762, endPoint y: 426, distance: 113.3
click at [829, 437] on div "Regular Slotted Cartons (RSC) This type of corrugated board box commonly used f…" at bounding box center [662, 427] width 860 height 527
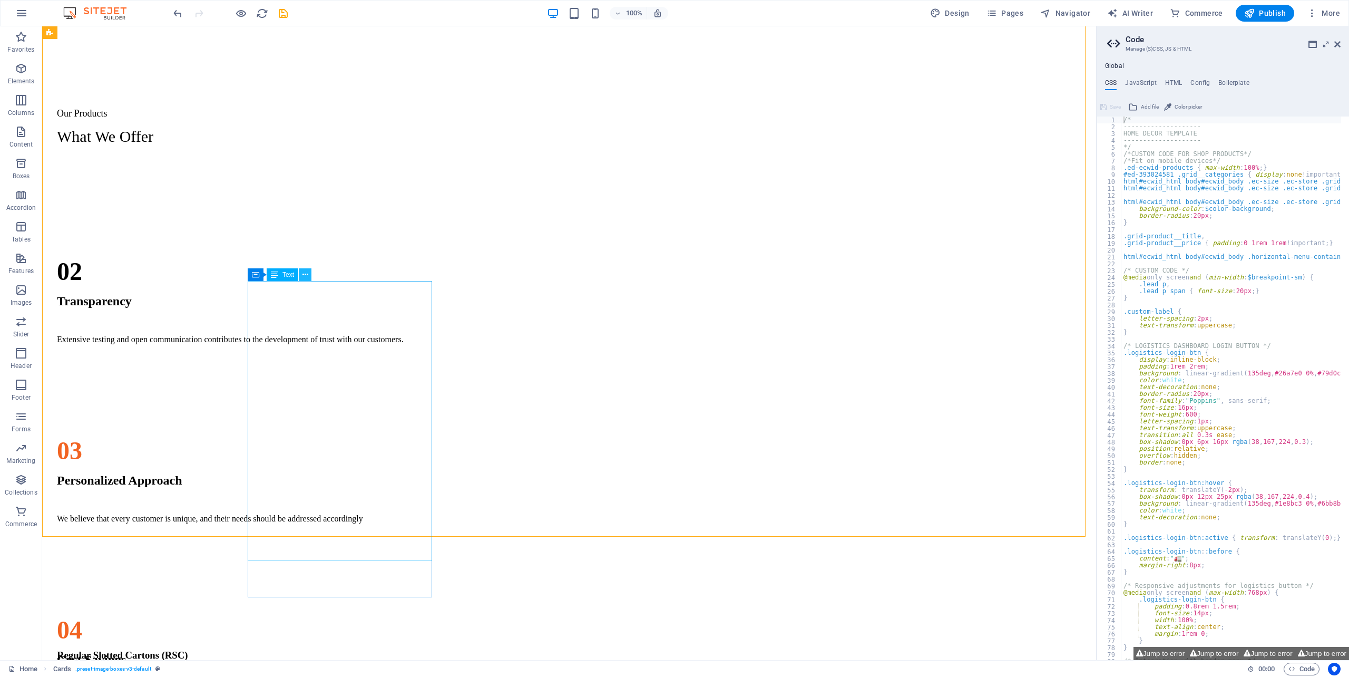
click at [303, 274] on icon at bounding box center [305, 274] width 6 height 11
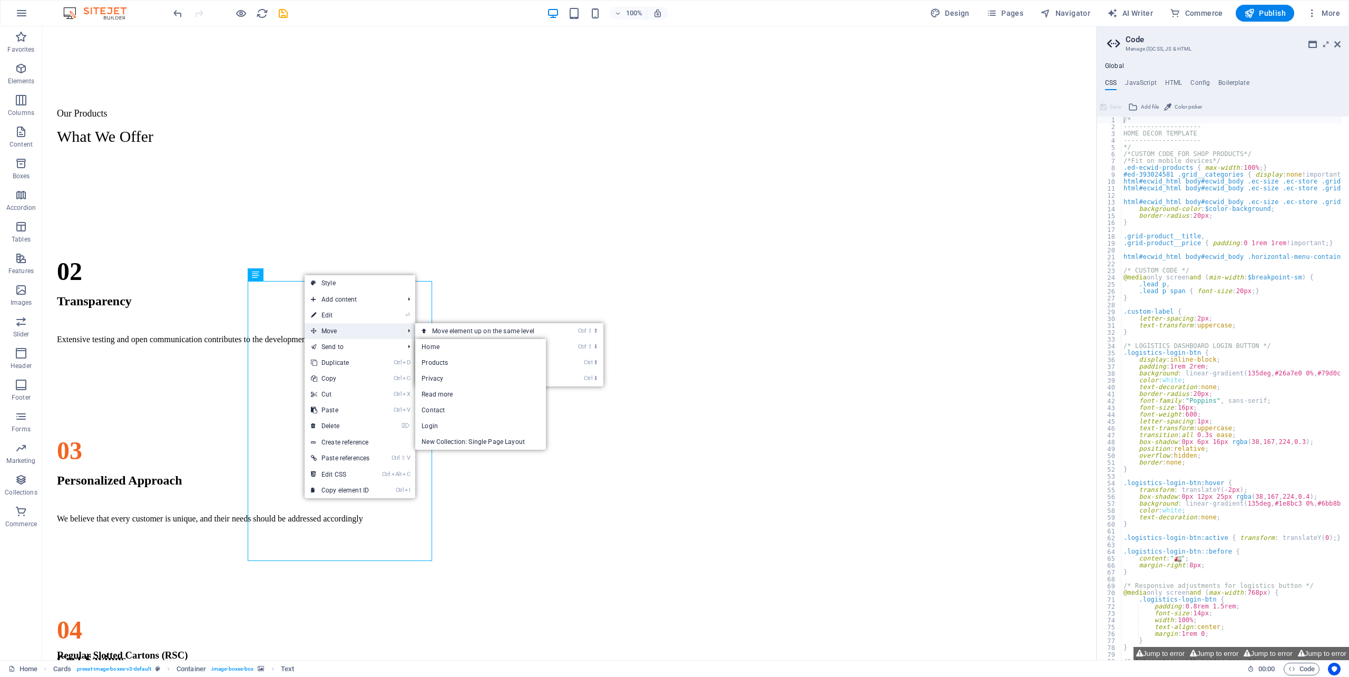
click at [334, 331] on span "Move" at bounding box center [352, 331] width 95 height 16
drag, startPoint x: 336, startPoint y: 331, endPoint x: 334, endPoint y: 304, distance: 27.5
click at [336, 329] on span "Move" at bounding box center [352, 331] width 95 height 16
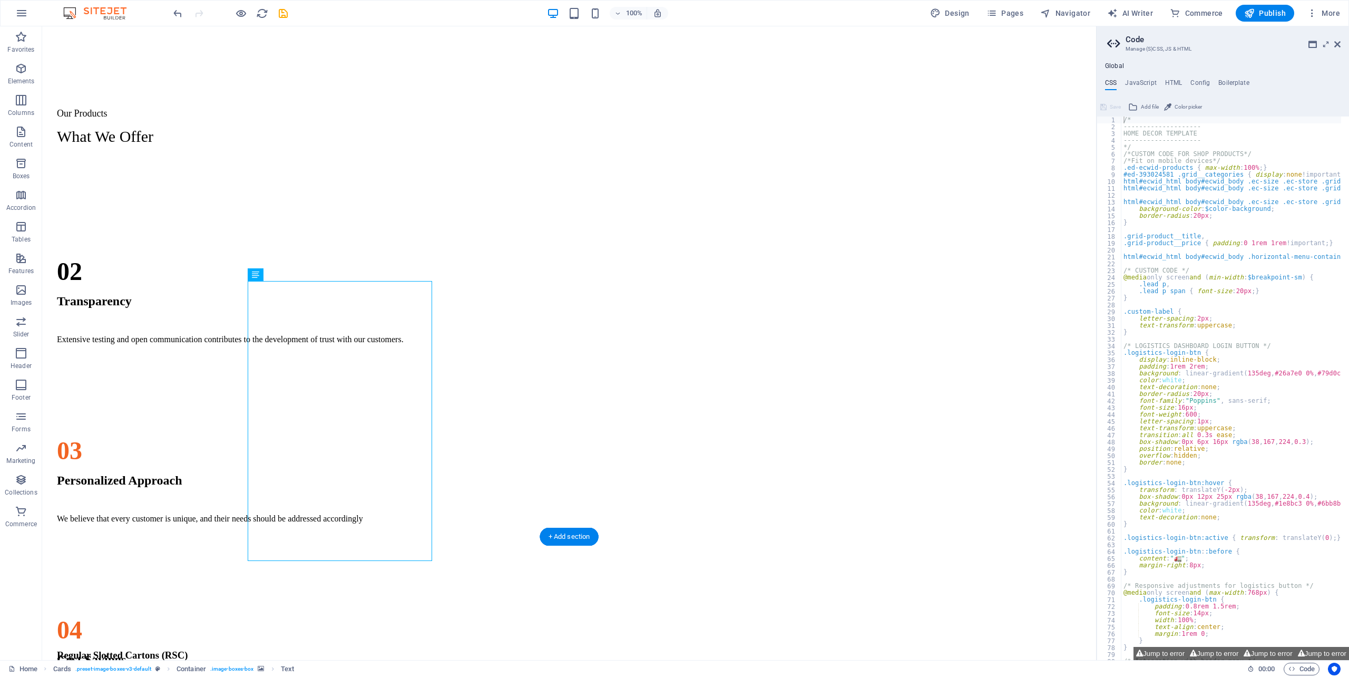
drag, startPoint x: 289, startPoint y: 287, endPoint x: 645, endPoint y: 315, distance: 357.8
drag, startPoint x: 359, startPoint y: 213, endPoint x: 373, endPoint y: 269, distance: 57.0
click at [231, 481] on div "Regular Slotted Cartons (RSC) This type of corrugated board box commonly used f…" at bounding box center [138, 610] width 184 height 259
click at [498, 310] on div "Regular Slotted Cartons (RSC) This type of corrugated board box commonly used f…" at bounding box center [568, 427] width 1045 height 527
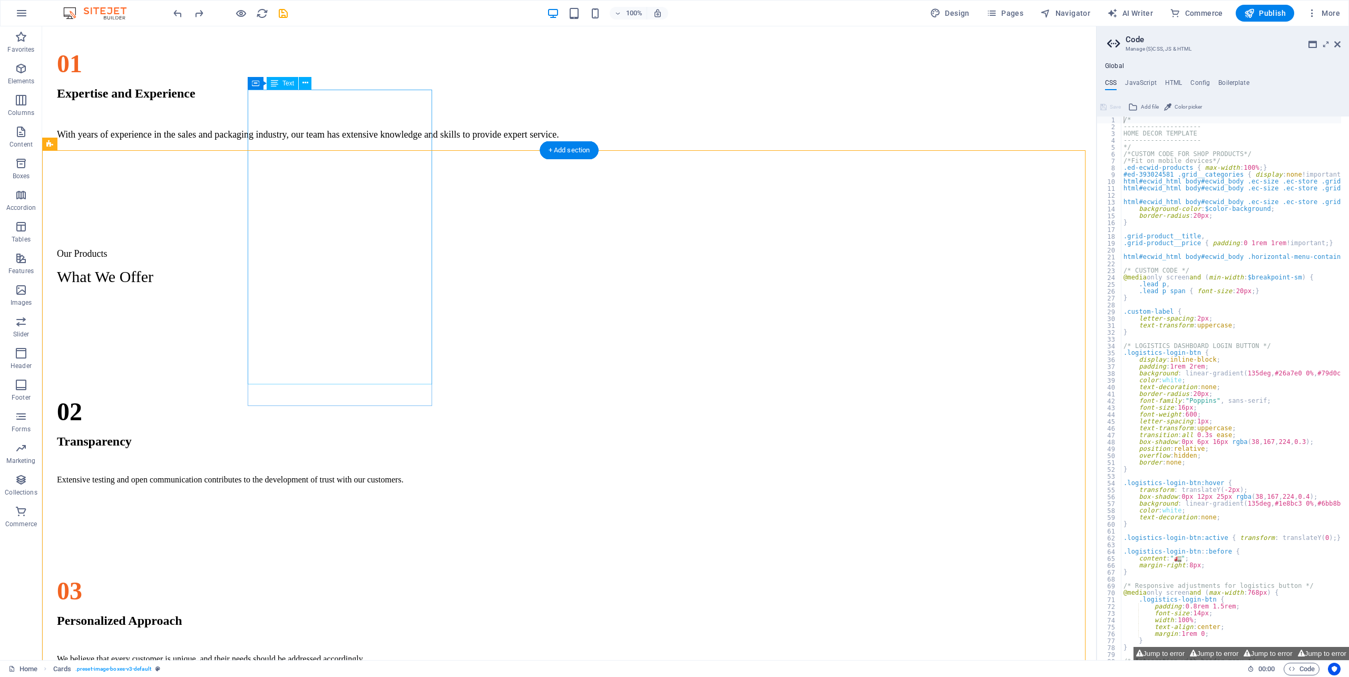
scroll to position [955, 0]
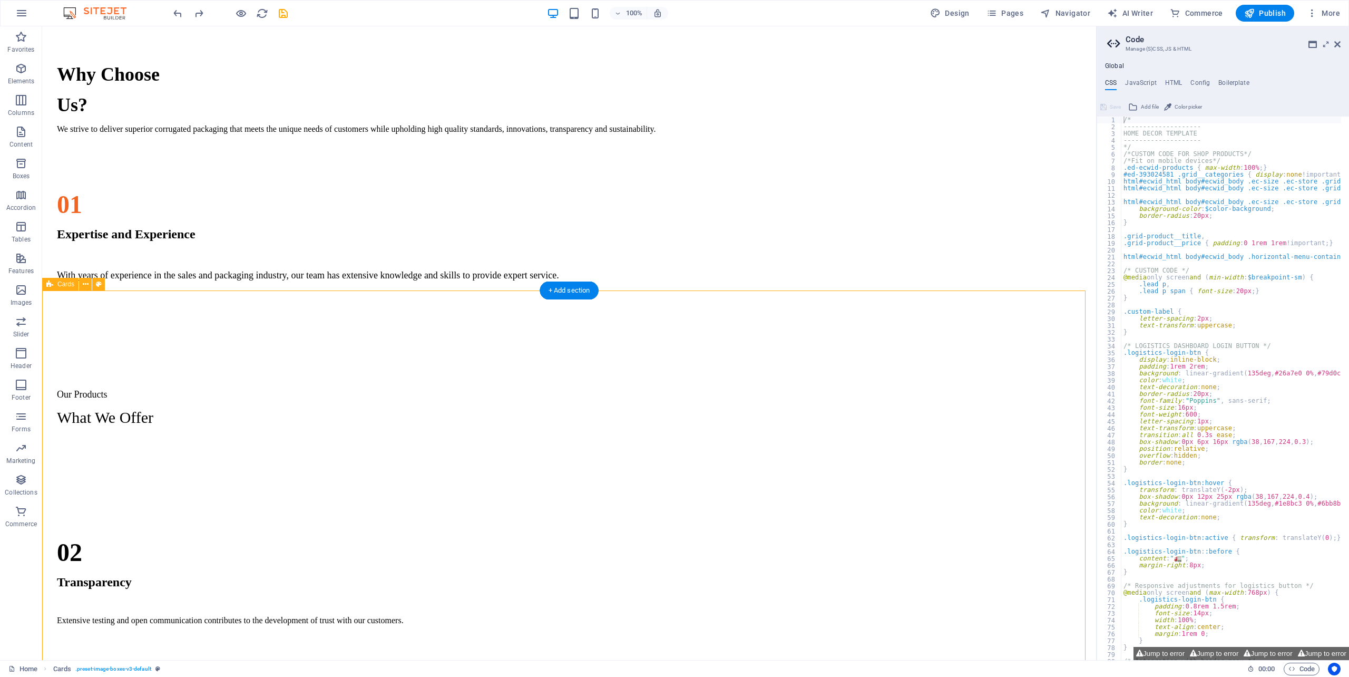
click at [231, 445] on figure at bounding box center [138, 445] width 184 height 0
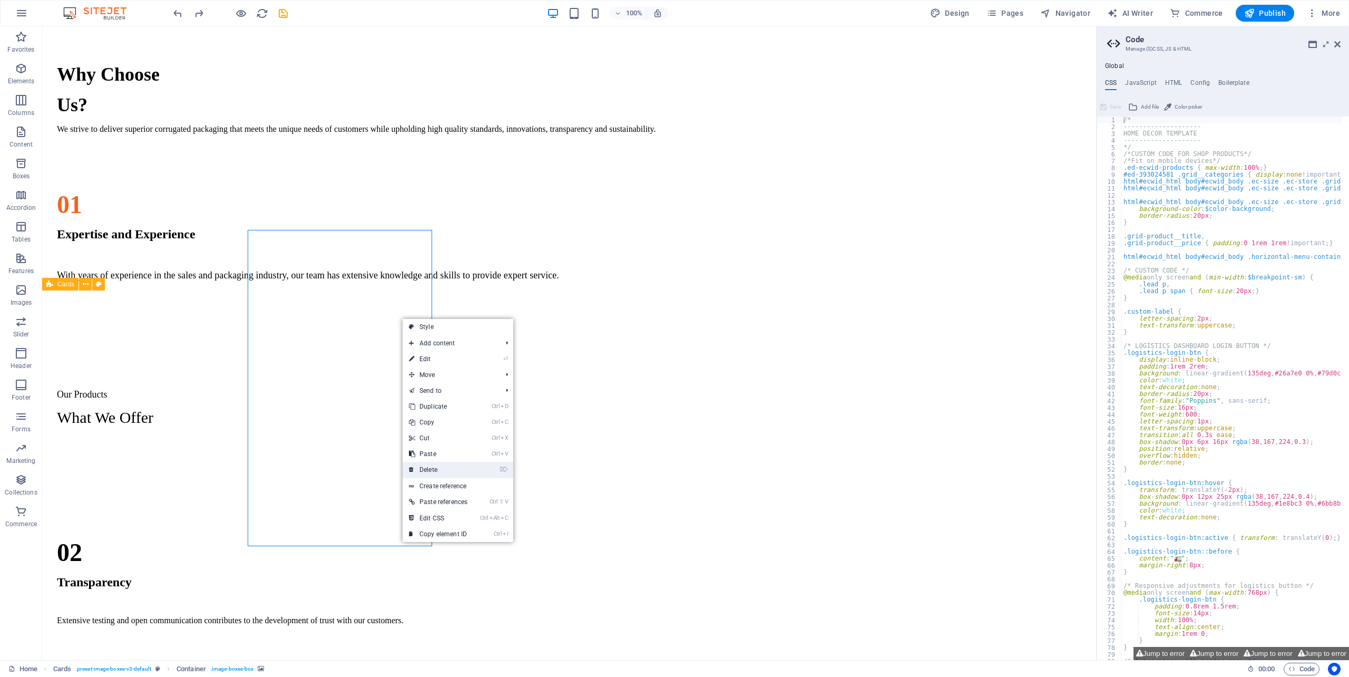
click at [437, 464] on link "⌦ Delete" at bounding box center [438, 470] width 71 height 16
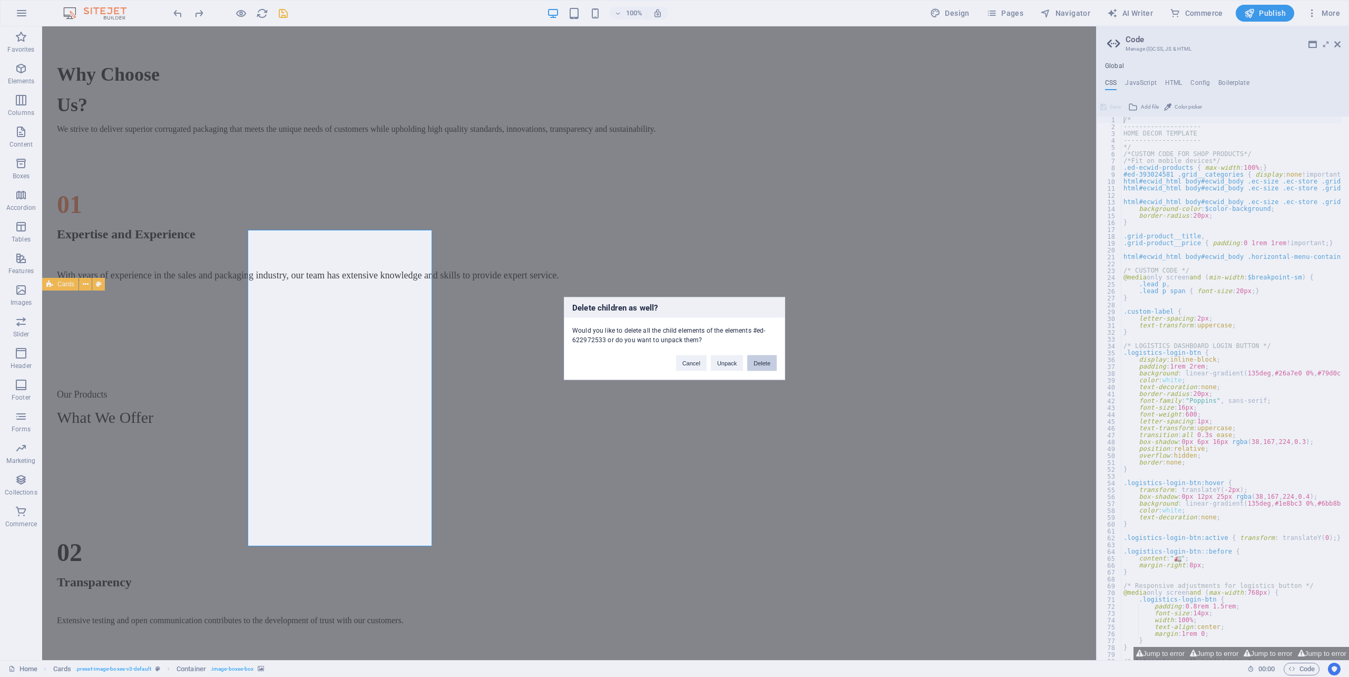
click at [762, 361] on button "Delete" at bounding box center [762, 363] width 30 height 16
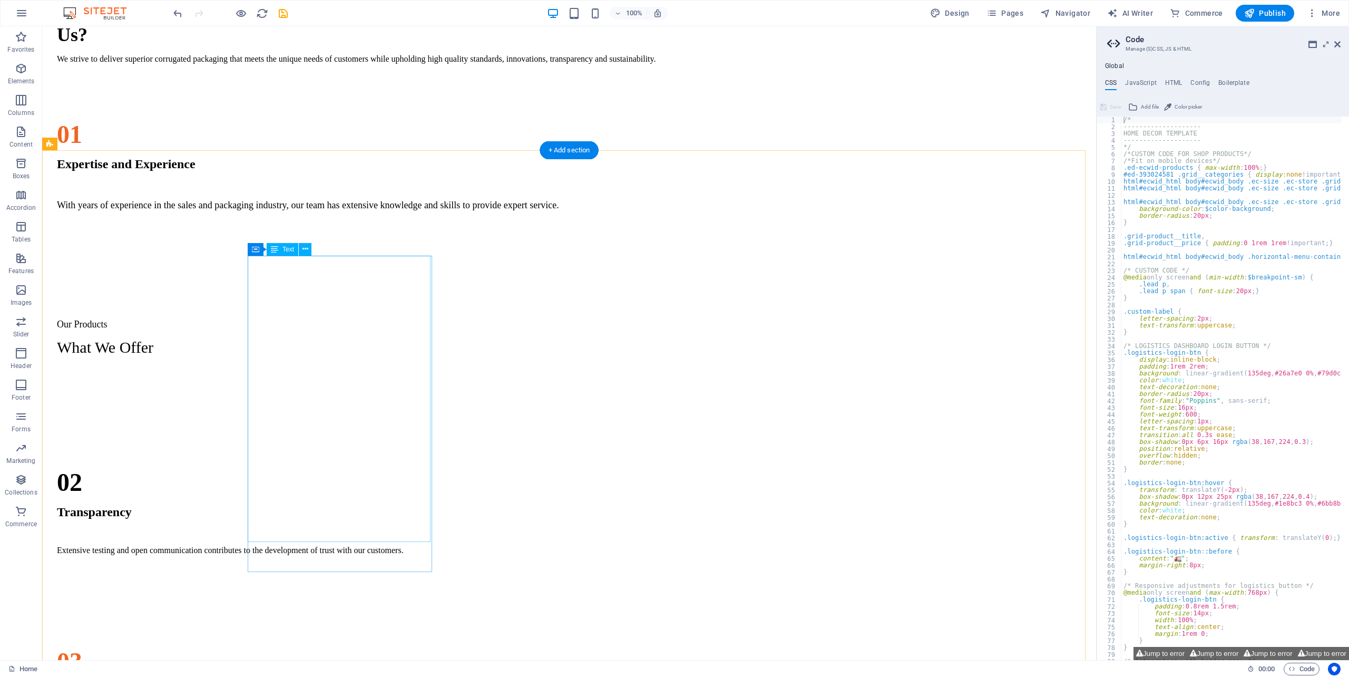
scroll to position [1096, 0]
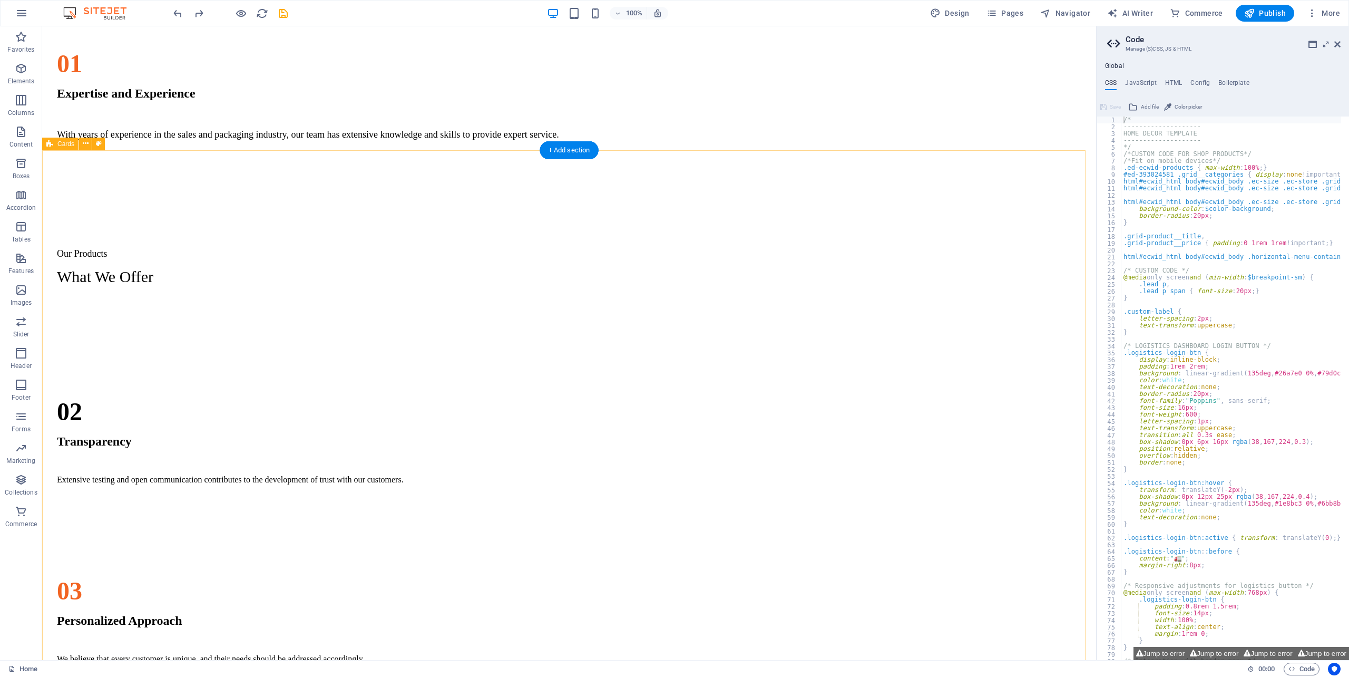
click at [231, 305] on figure at bounding box center [138, 305] width 184 height 0
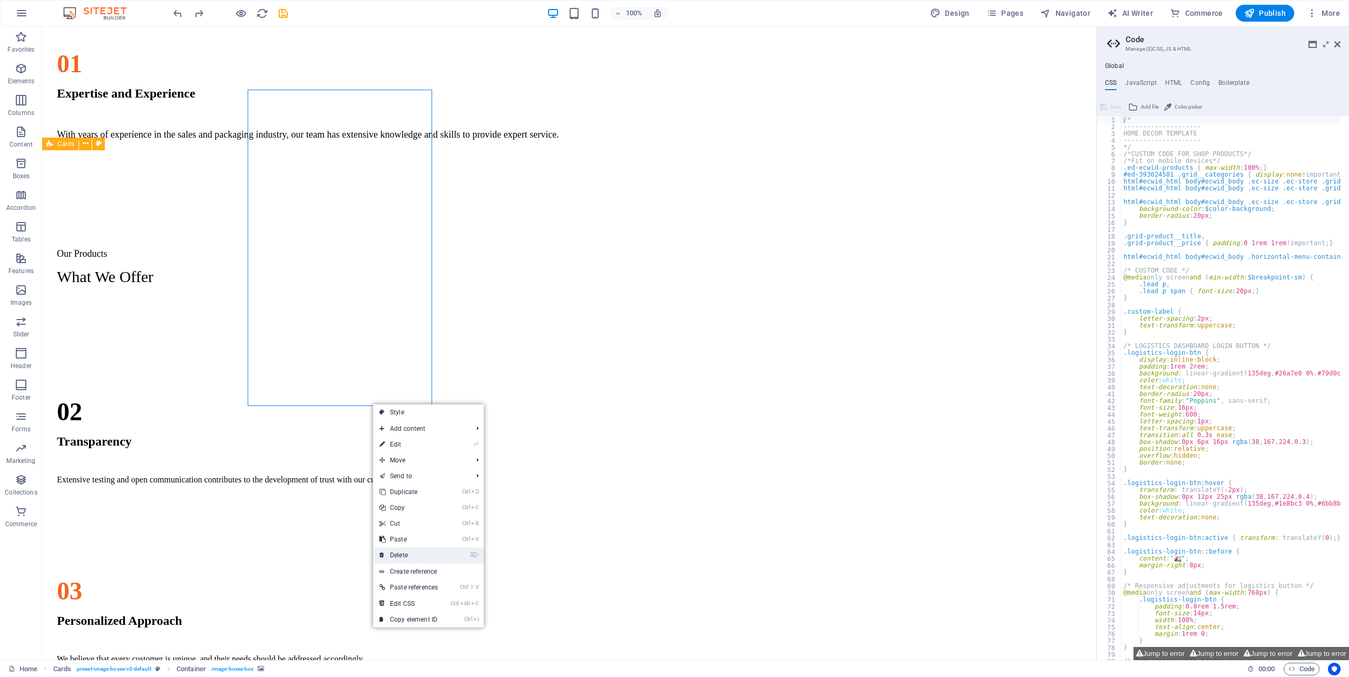
click at [413, 560] on link "⌦ Delete" at bounding box center [408, 555] width 71 height 16
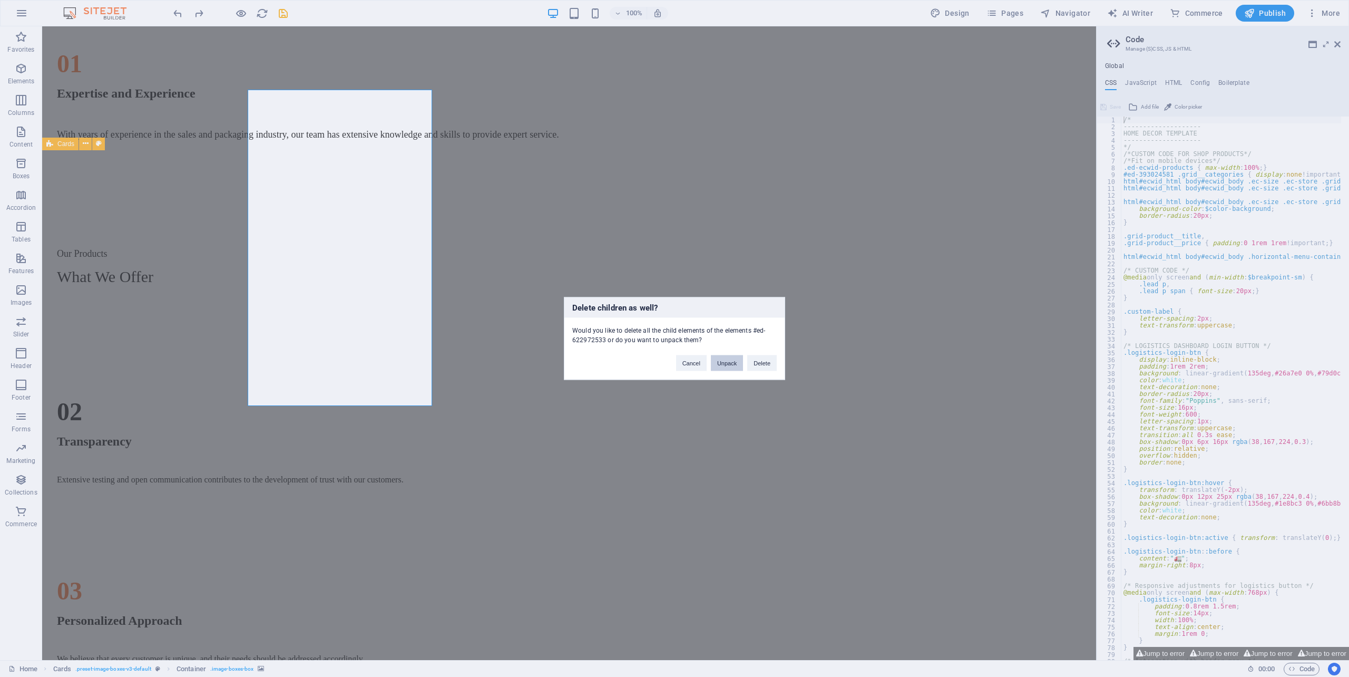
drag, startPoint x: 683, startPoint y: 335, endPoint x: 726, endPoint y: 361, distance: 50.2
click at [726, 361] on button "Unpack" at bounding box center [727, 363] width 32 height 16
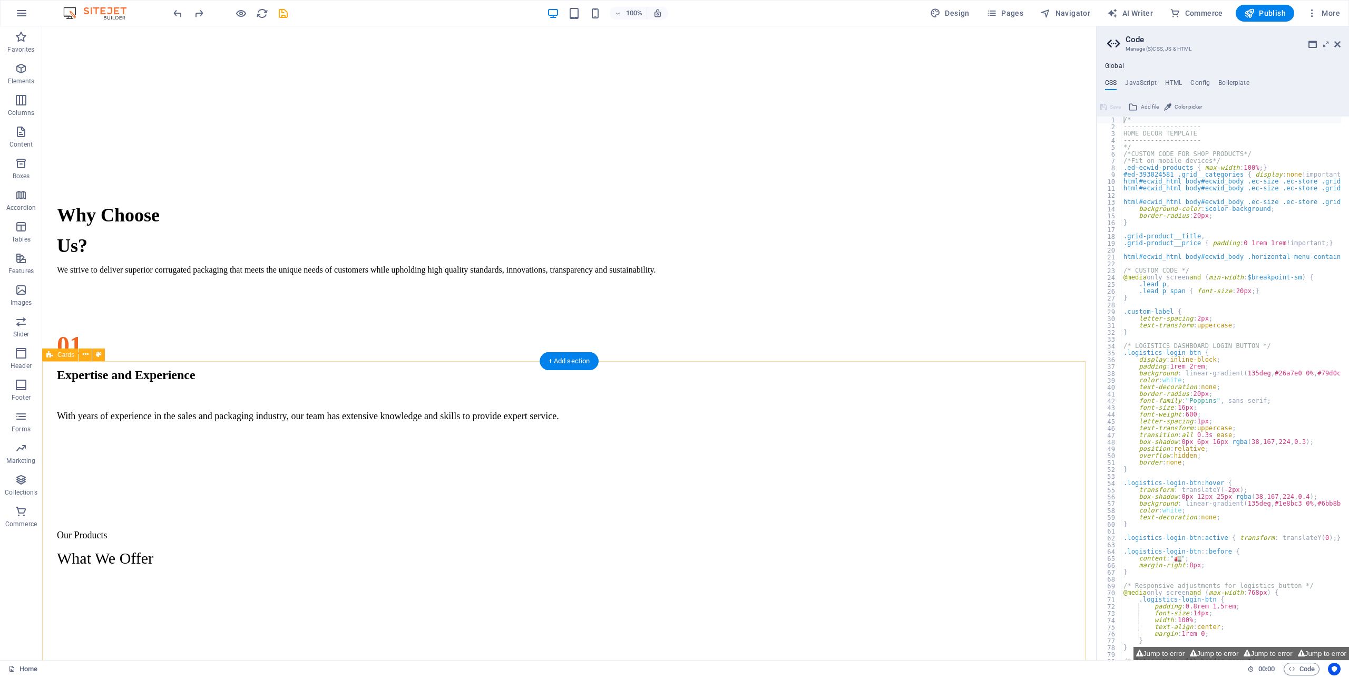
scroll to position [1166, 0]
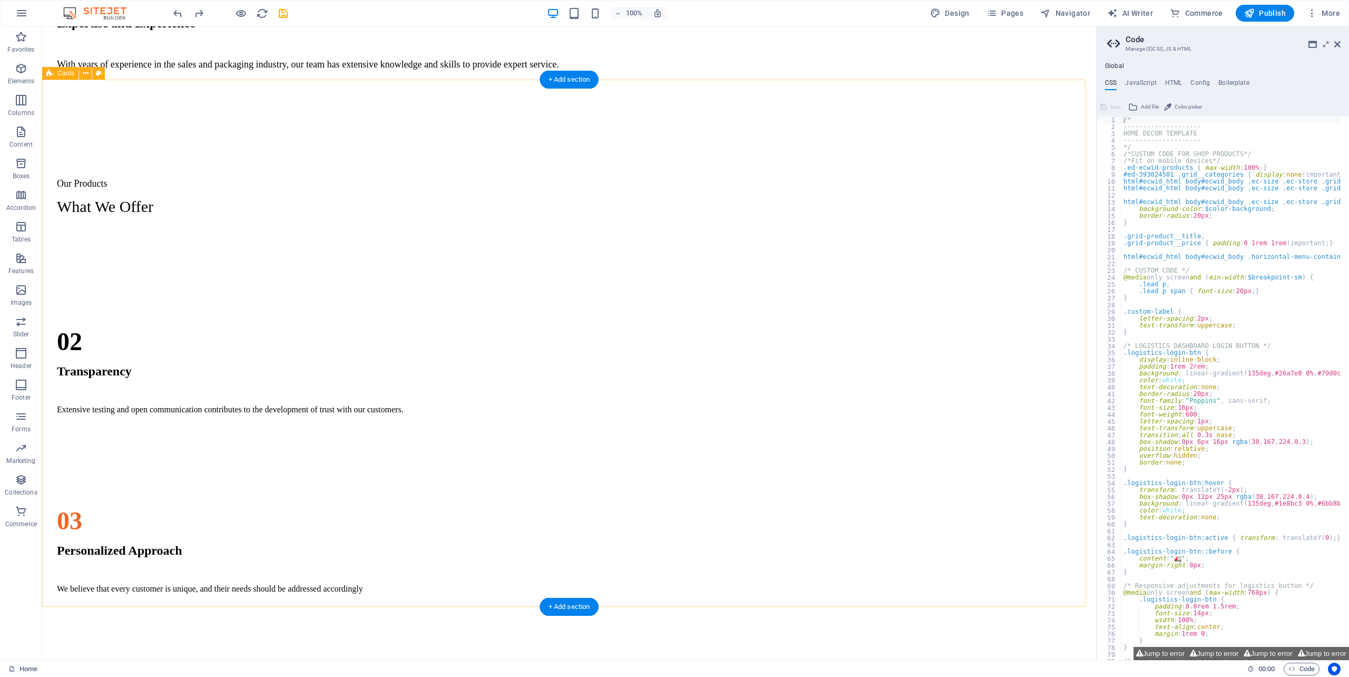
drag, startPoint x: 669, startPoint y: 433, endPoint x: 399, endPoint y: 399, distance: 271.9
click at [661, 434] on div "Regular Slotted Cartons (RSC) This type of corrugated board box commonly used f…" at bounding box center [568, 497] width 1045 height 527
click at [231, 551] on div "Regular Slotted Cartons (RSC) This type of corrugated board box commonly used f…" at bounding box center [138, 680] width 184 height 259
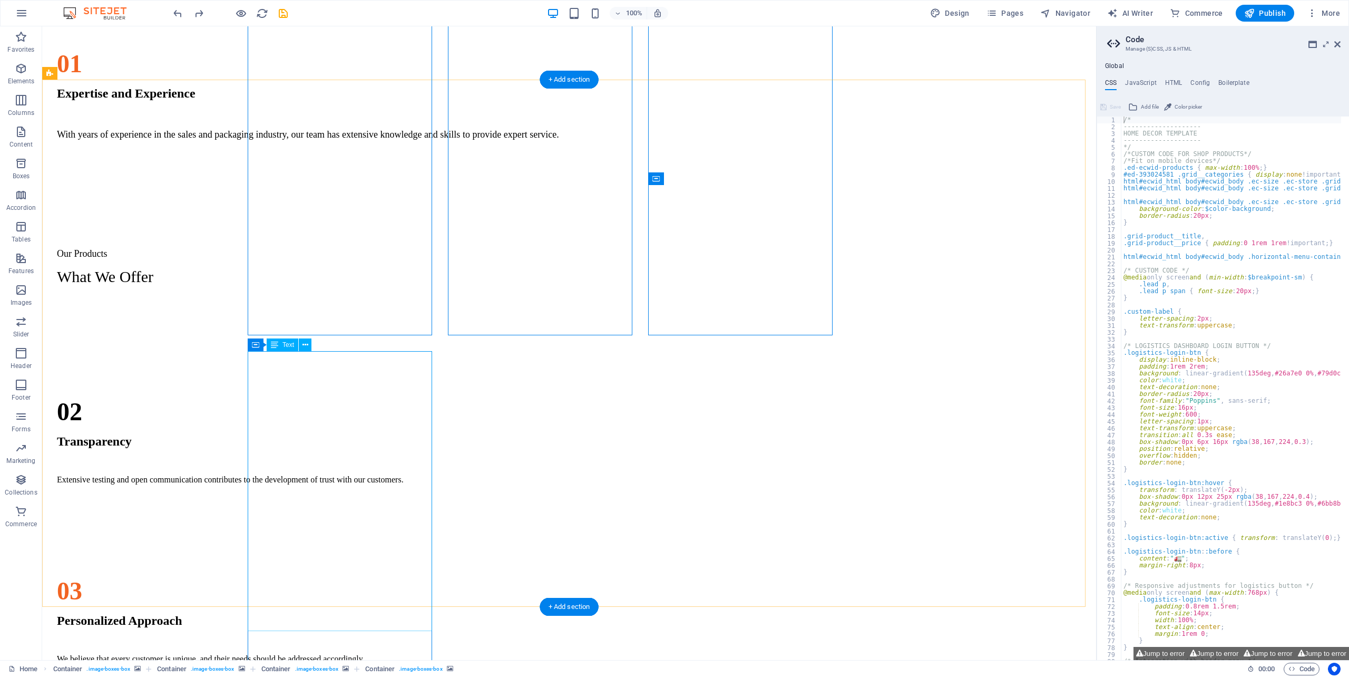
scroll to position [1025, 0]
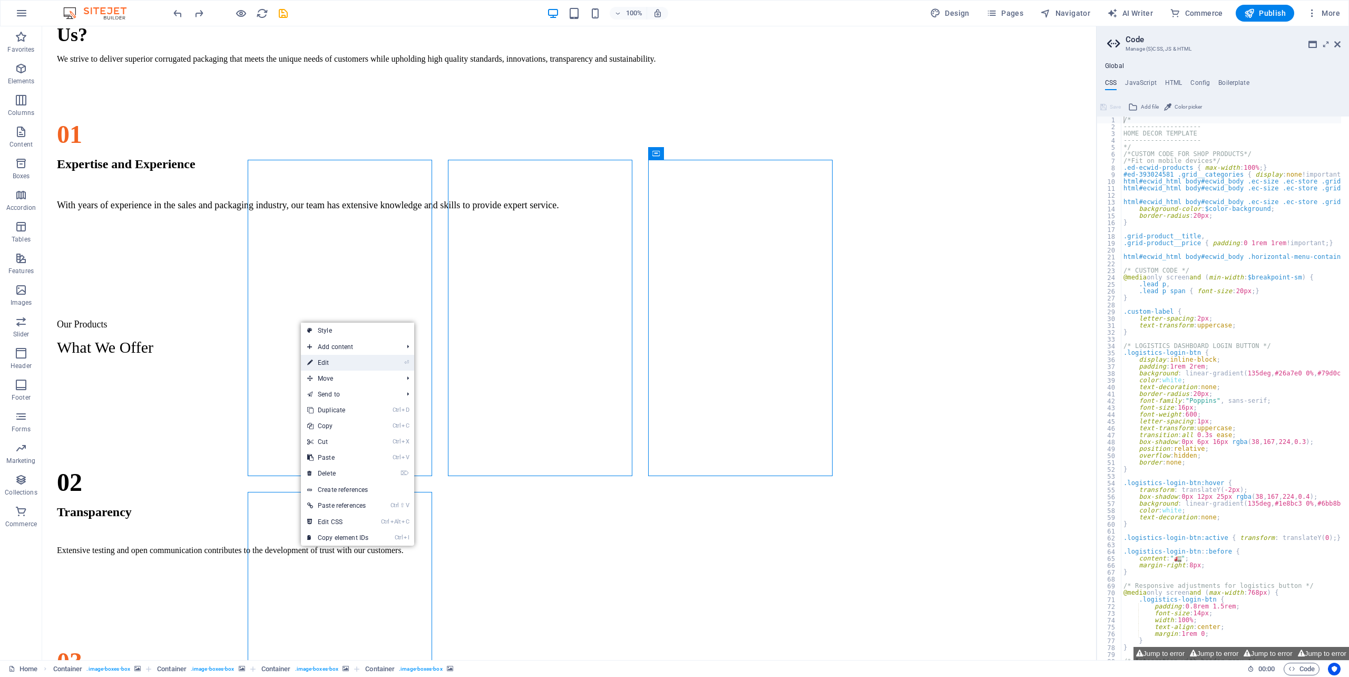
click at [366, 363] on link "⏎ Edit" at bounding box center [338, 363] width 74 height 16
select select "px"
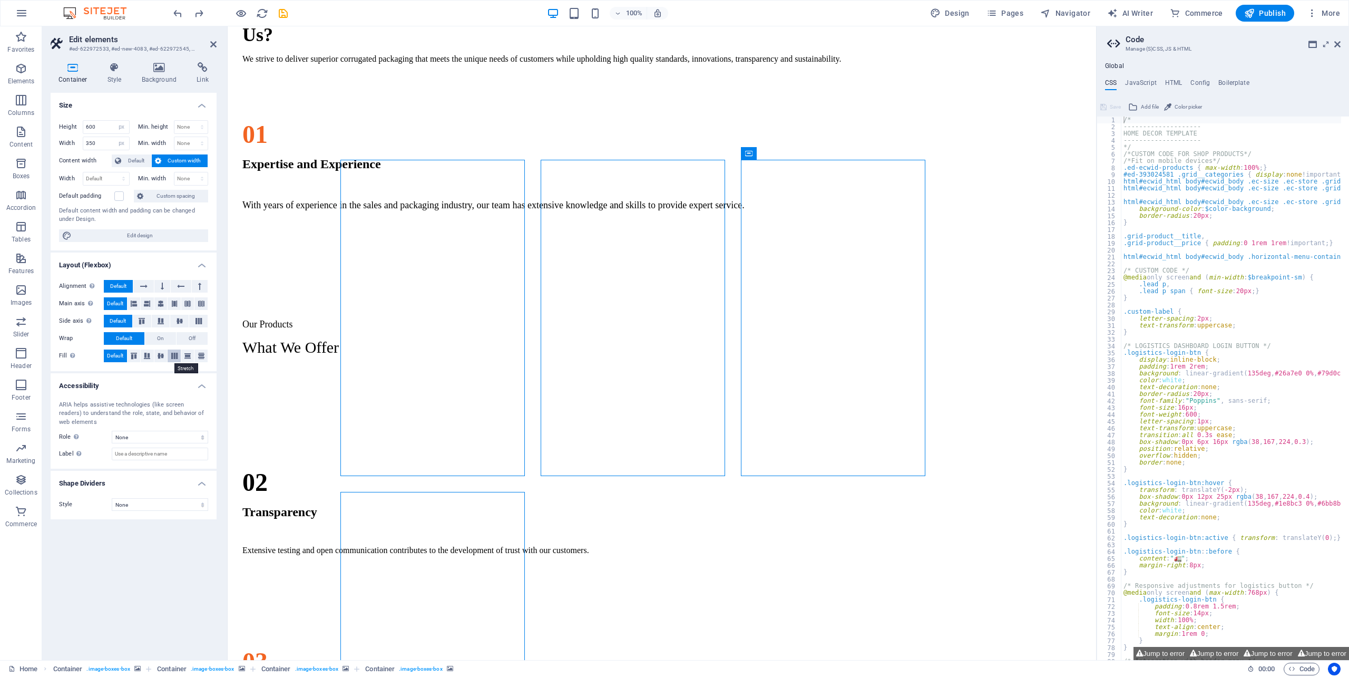
click at [174, 357] on icon at bounding box center [174, 355] width 13 height 6
click at [171, 299] on icon at bounding box center [174, 303] width 6 height 13
click at [188, 302] on icon at bounding box center [187, 303] width 6 height 13
click at [201, 302] on icon at bounding box center [201, 303] width 6 height 13
drag, startPoint x: 183, startPoint y: 305, endPoint x: 155, endPoint y: 302, distance: 28.5
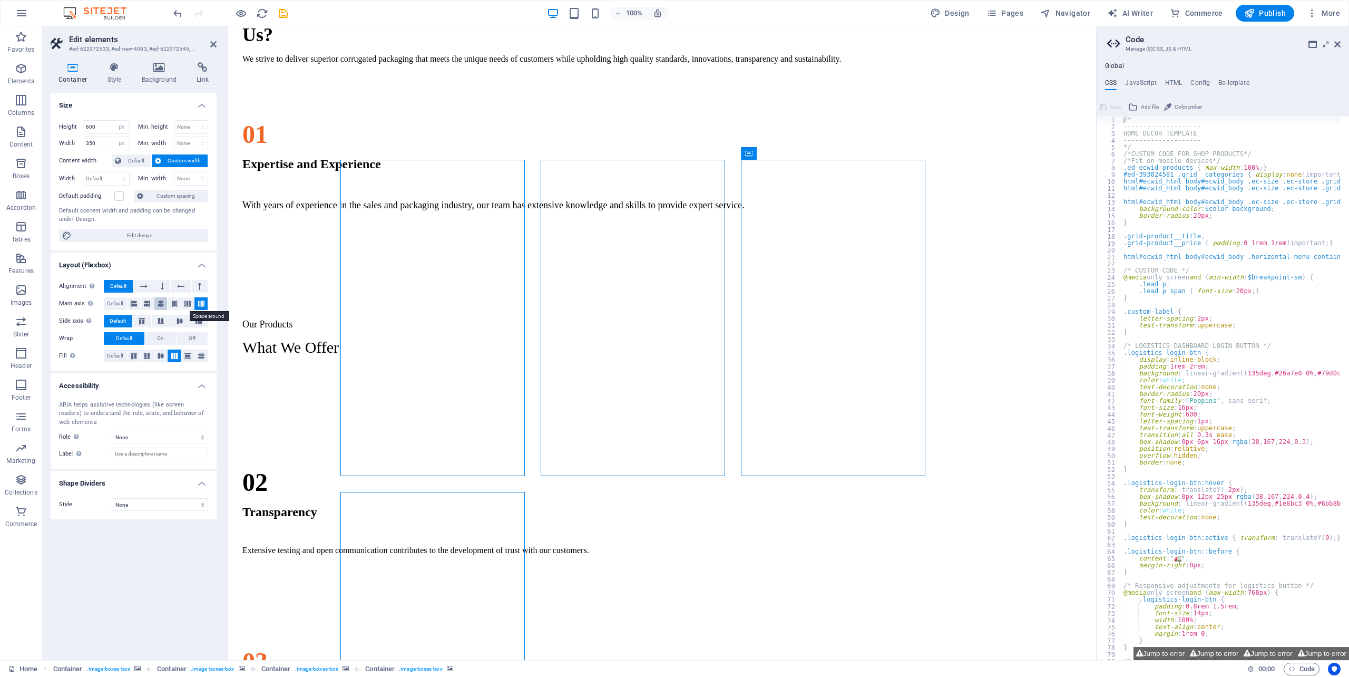
click at [183, 303] on button at bounding box center [187, 303] width 13 height 13
click at [135, 301] on icon at bounding box center [134, 303] width 6 height 13
click at [150, 197] on button "Custom spacing" at bounding box center [171, 196] width 74 height 13
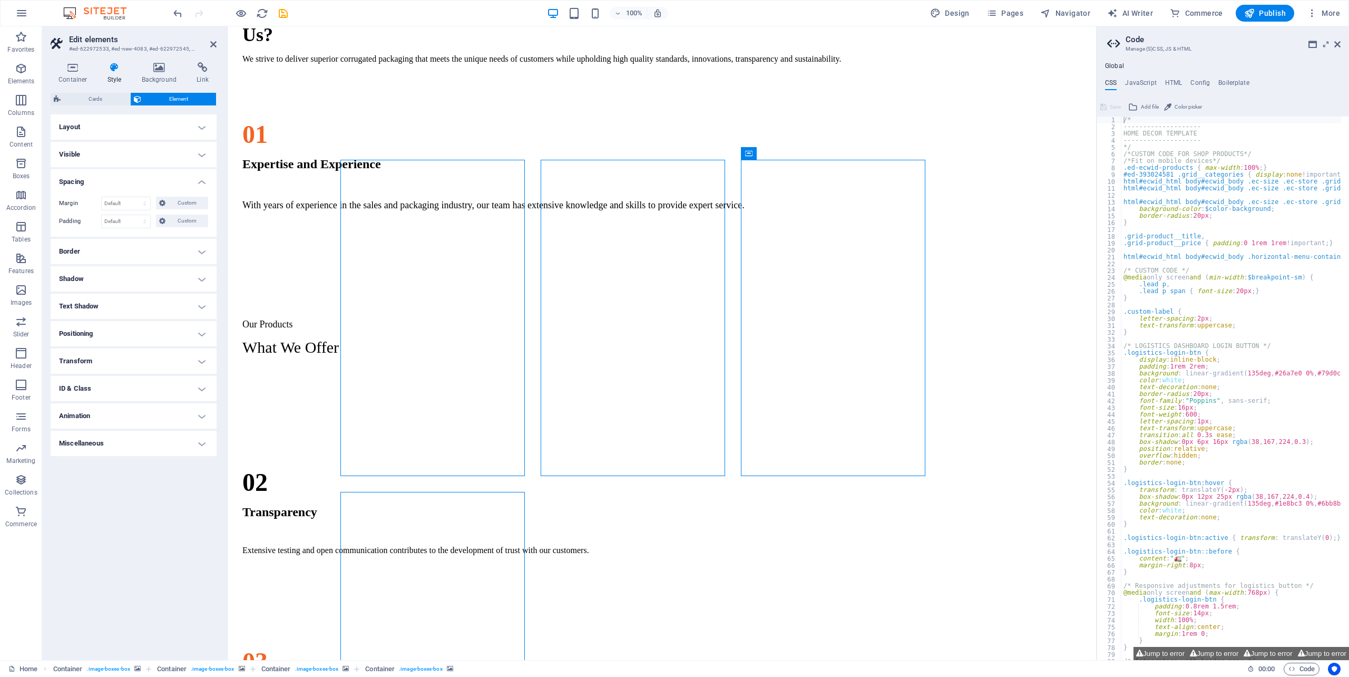
click at [87, 126] on h4 "Layout" at bounding box center [134, 126] width 166 height 25
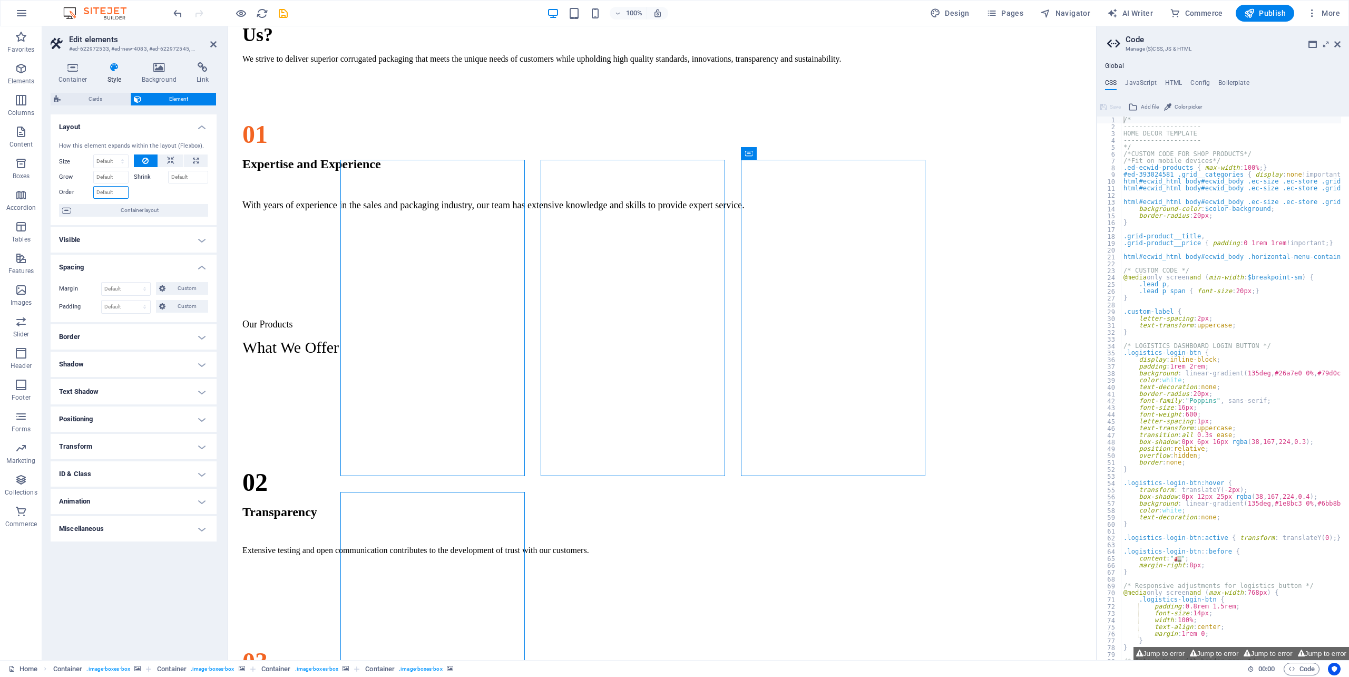
click at [100, 194] on input "Order" at bounding box center [110, 192] width 35 height 13
click at [121, 213] on span "Container layout" at bounding box center [139, 210] width 131 height 13
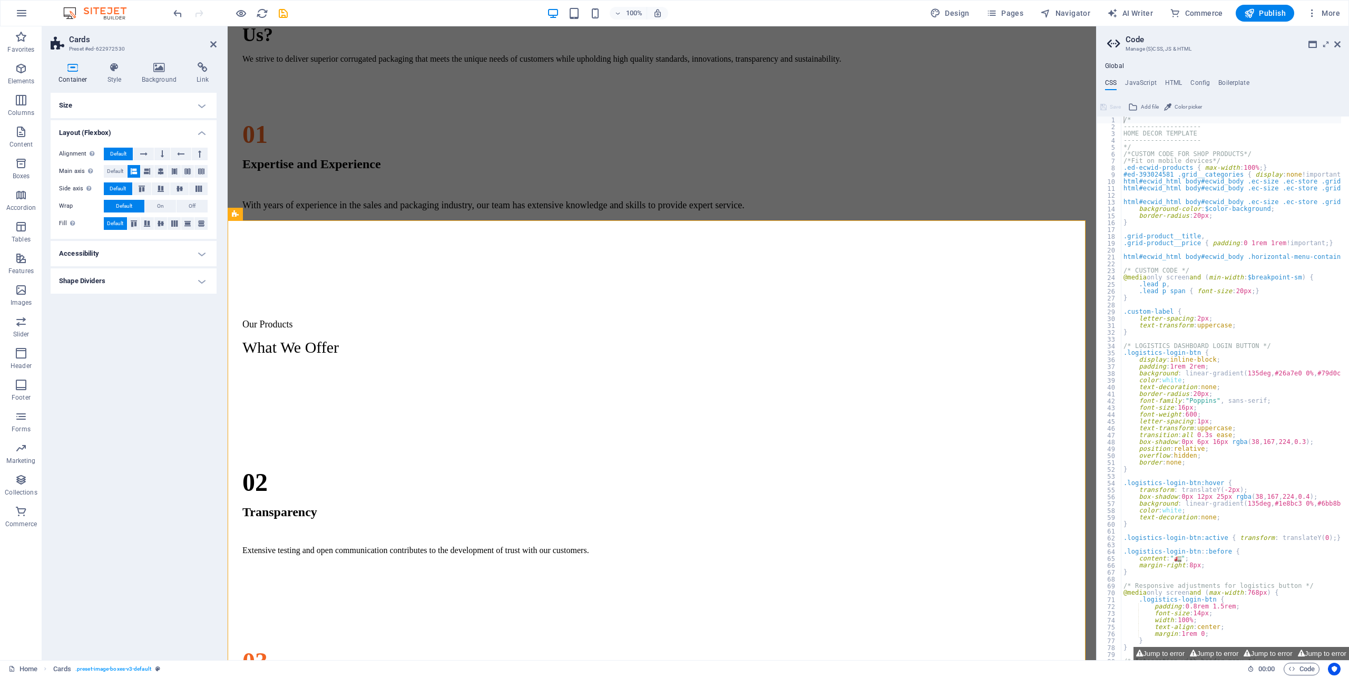
click at [100, 108] on h4 "Size" at bounding box center [134, 105] width 166 height 25
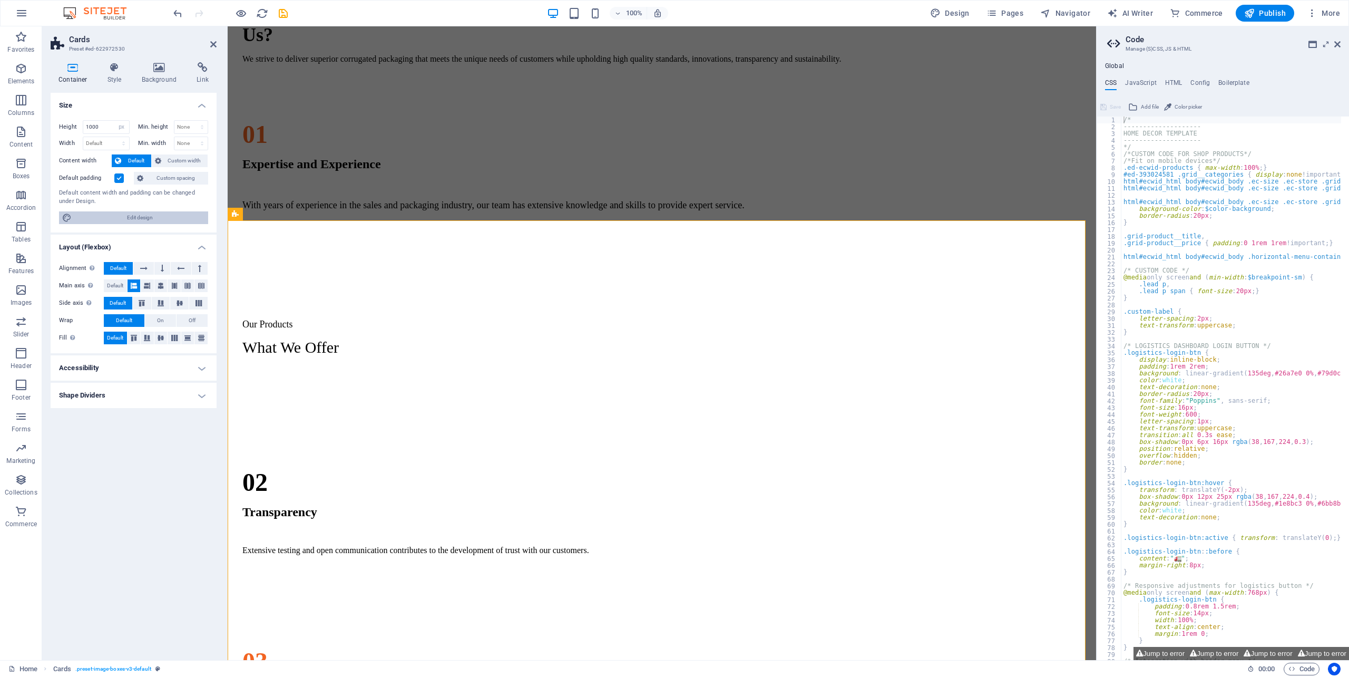
click at [138, 217] on span "Edit design" at bounding box center [140, 217] width 130 height 13
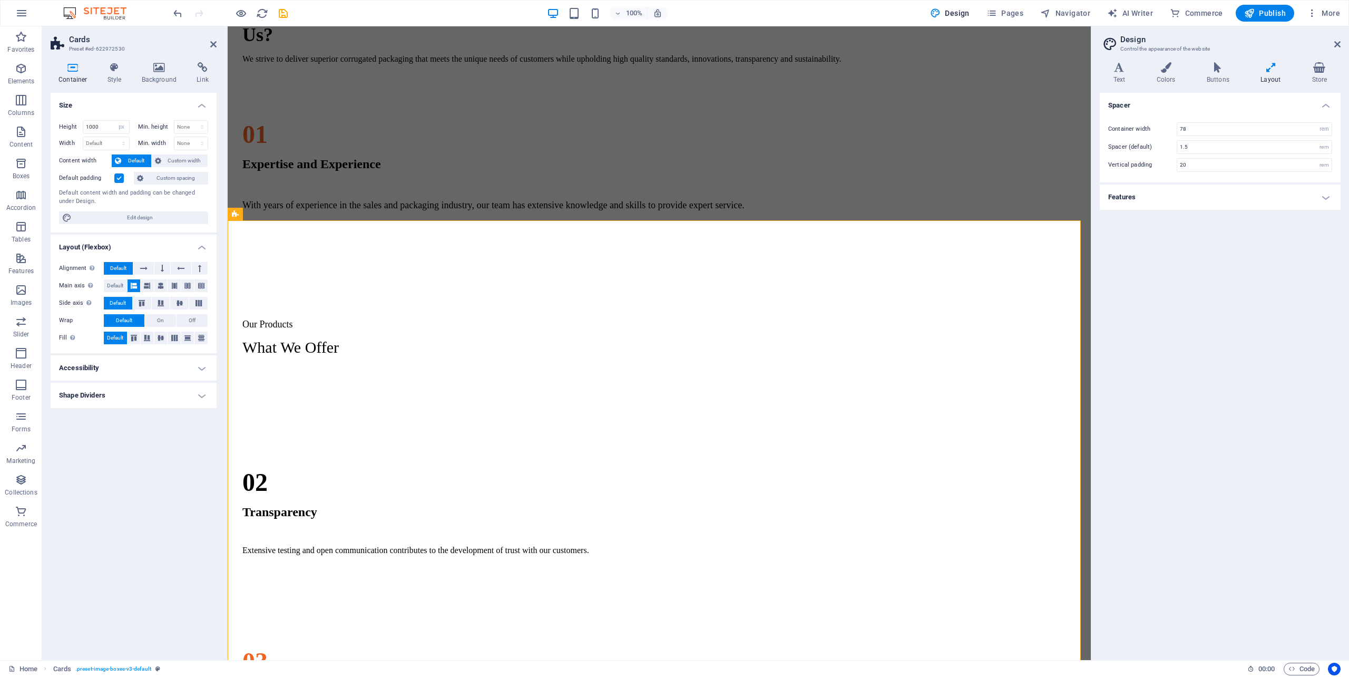
click at [1270, 70] on icon at bounding box center [1270, 67] width 47 height 11
click at [1269, 76] on h4 "Layout" at bounding box center [1272, 73] width 51 height 22
drag, startPoint x: 1269, startPoint y: 76, endPoint x: 1260, endPoint y: 90, distance: 16.1
click at [1269, 76] on h4 "Layout" at bounding box center [1272, 73] width 51 height 22
click at [1325, 130] on select "rem px" at bounding box center [1324, 129] width 15 height 13
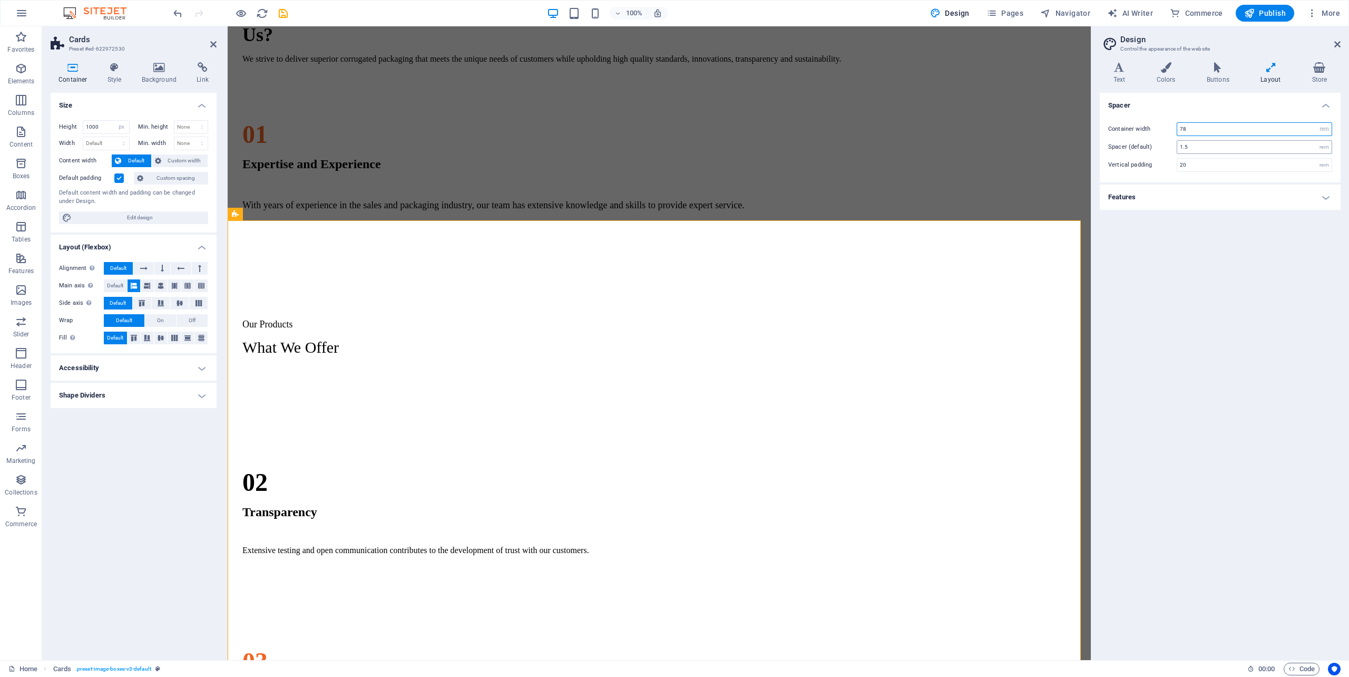
select select "px"
click at [1317, 123] on select "rem px" at bounding box center [1324, 129] width 15 height 13
type input "1248"
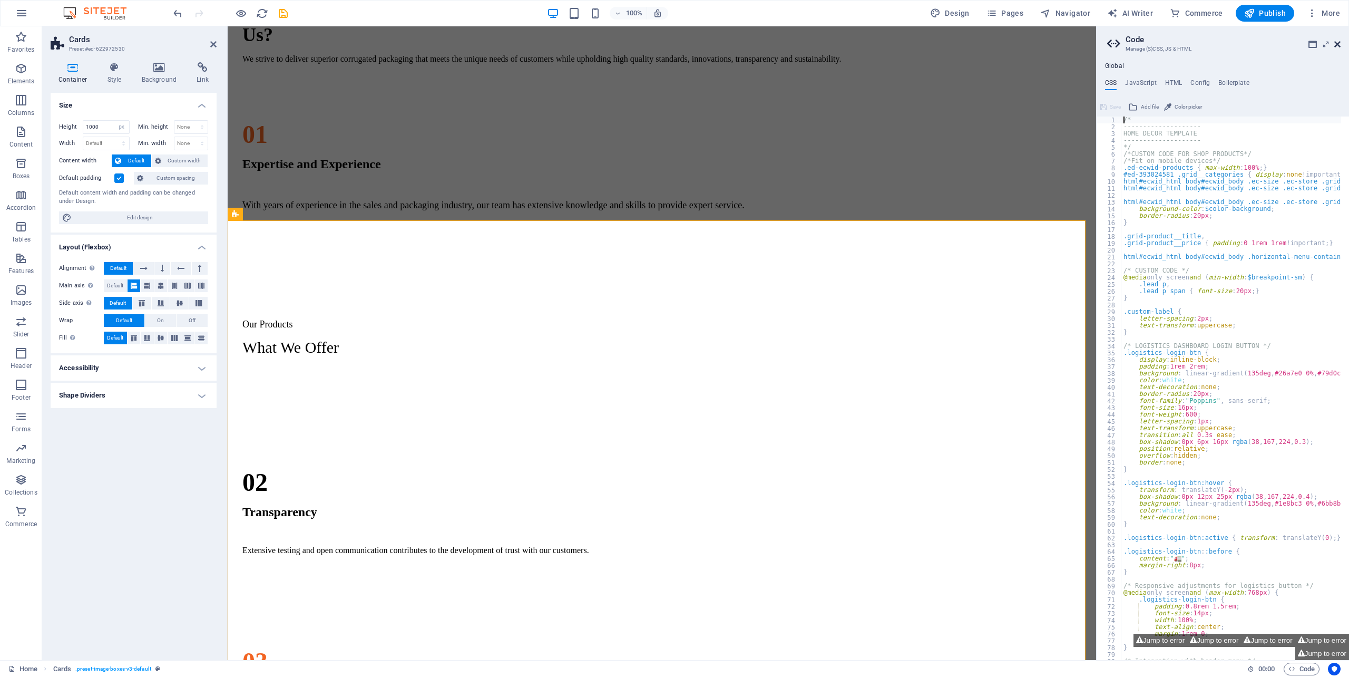
click at [1336, 43] on icon at bounding box center [1337, 44] width 6 height 8
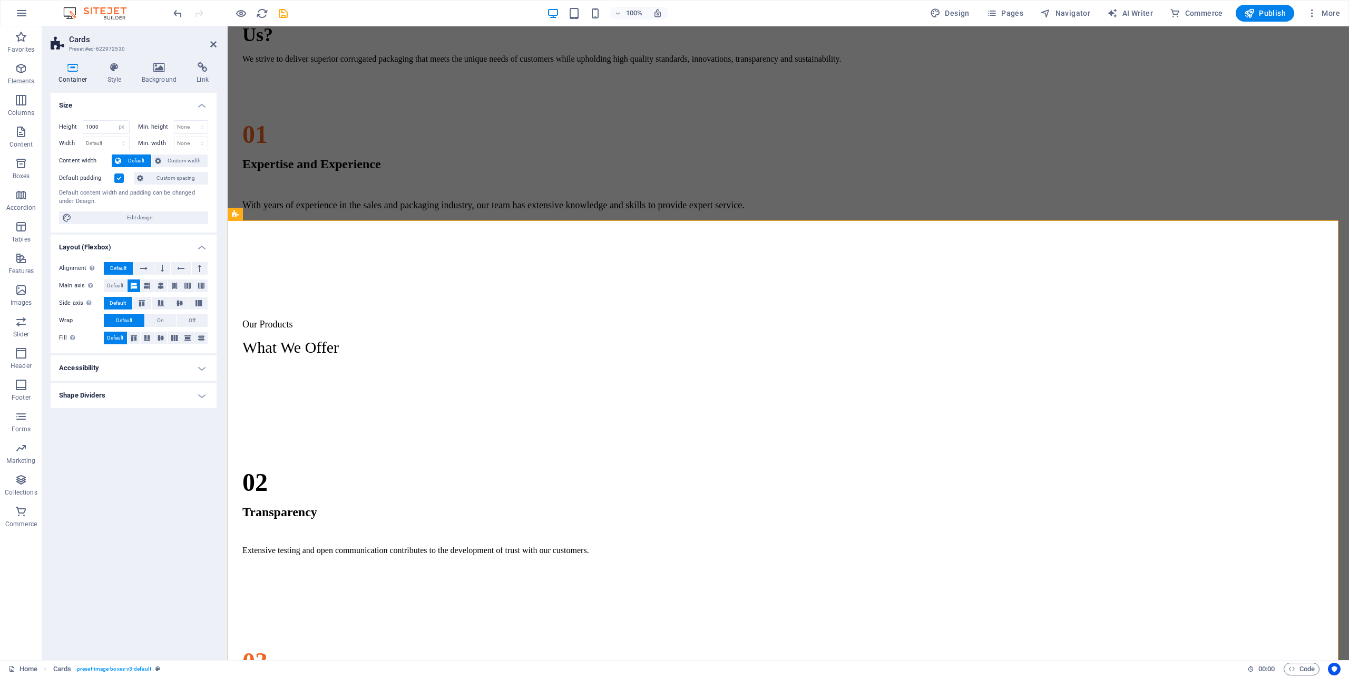
click at [76, 65] on icon at bounding box center [73, 67] width 45 height 11
click at [171, 176] on span "Custom spacing" at bounding box center [175, 178] width 58 height 13
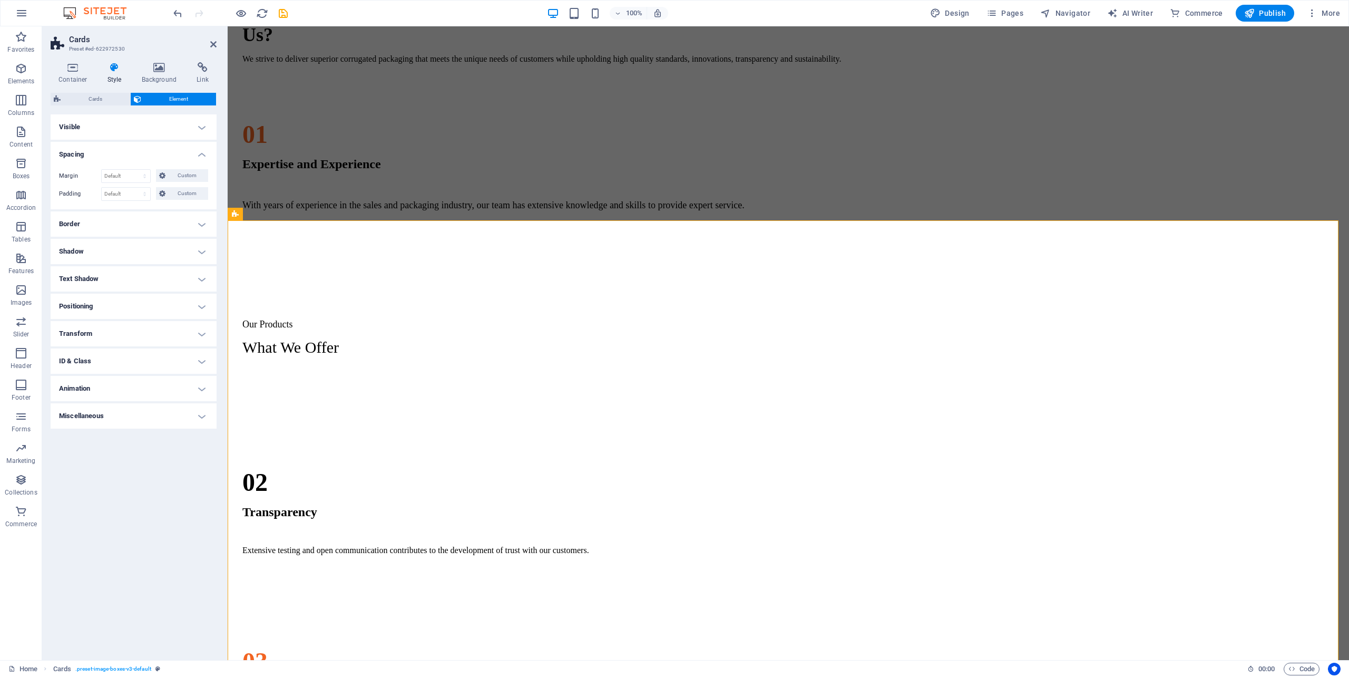
click at [120, 126] on h4 "Visible" at bounding box center [134, 126] width 166 height 25
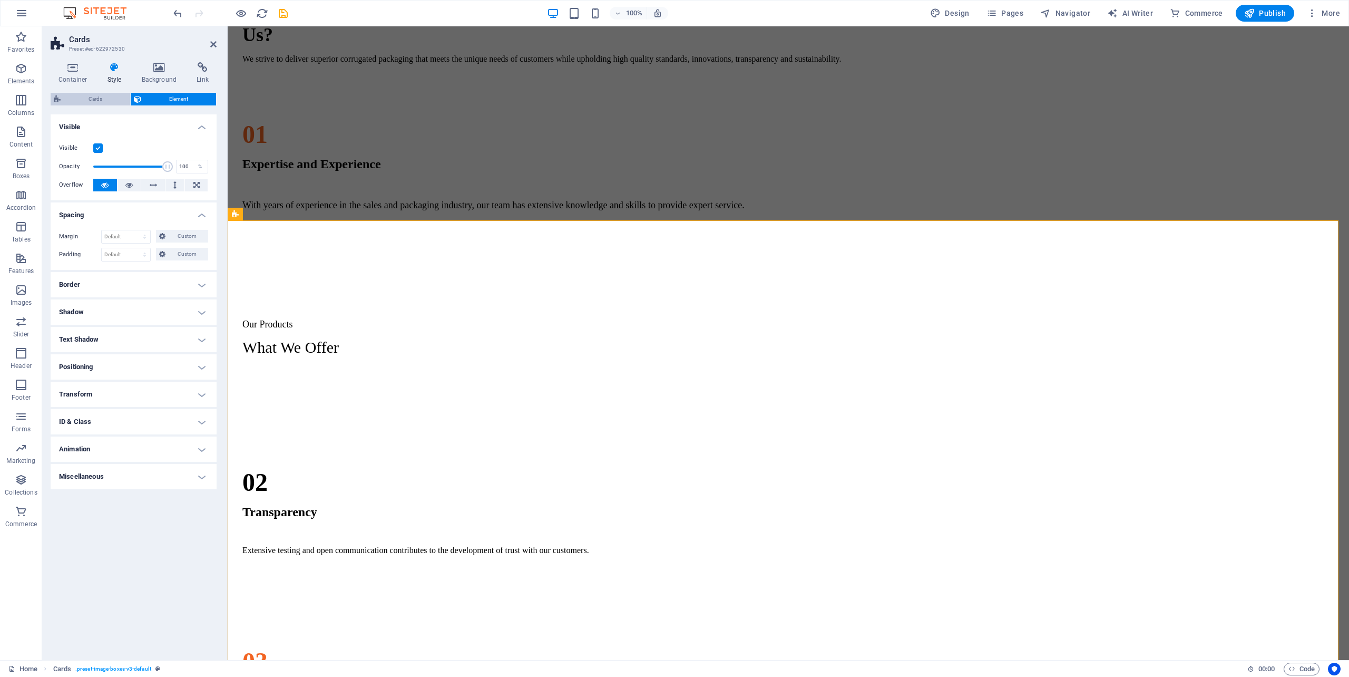
click at [91, 99] on span "Cards" at bounding box center [95, 99] width 63 height 13
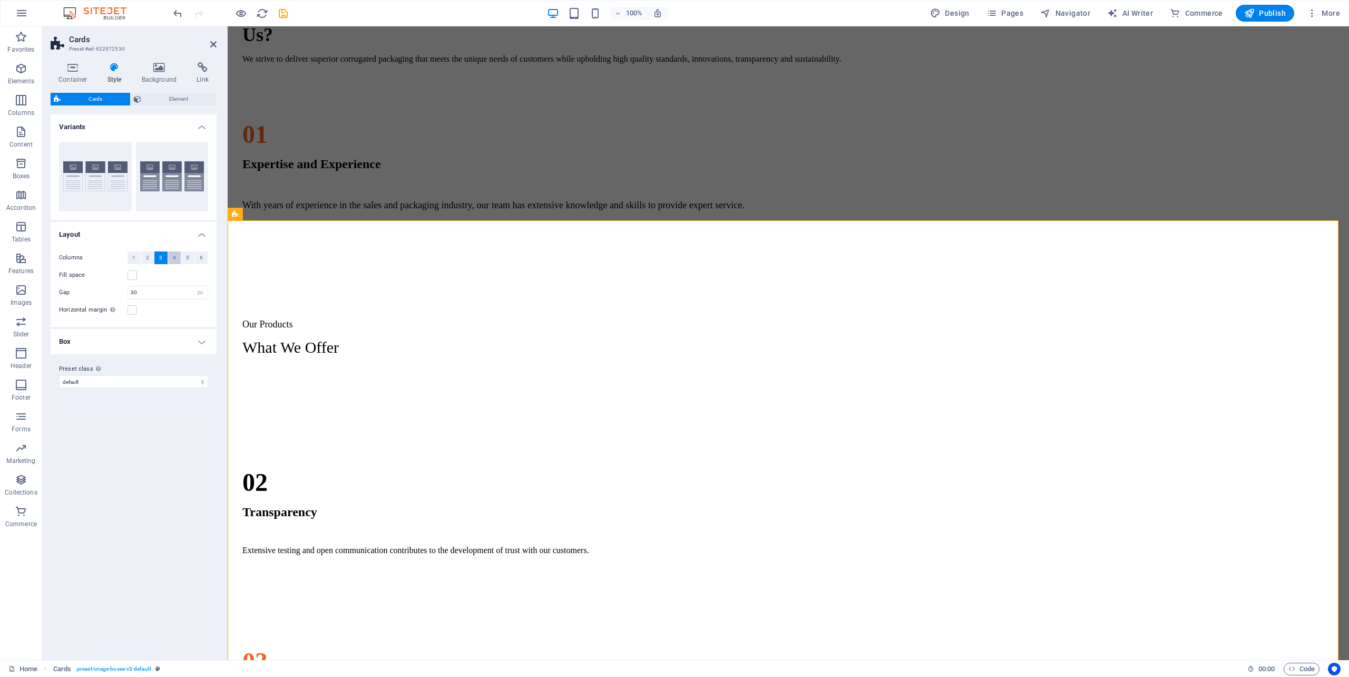
click at [173, 253] on span "4" at bounding box center [174, 257] width 3 height 13
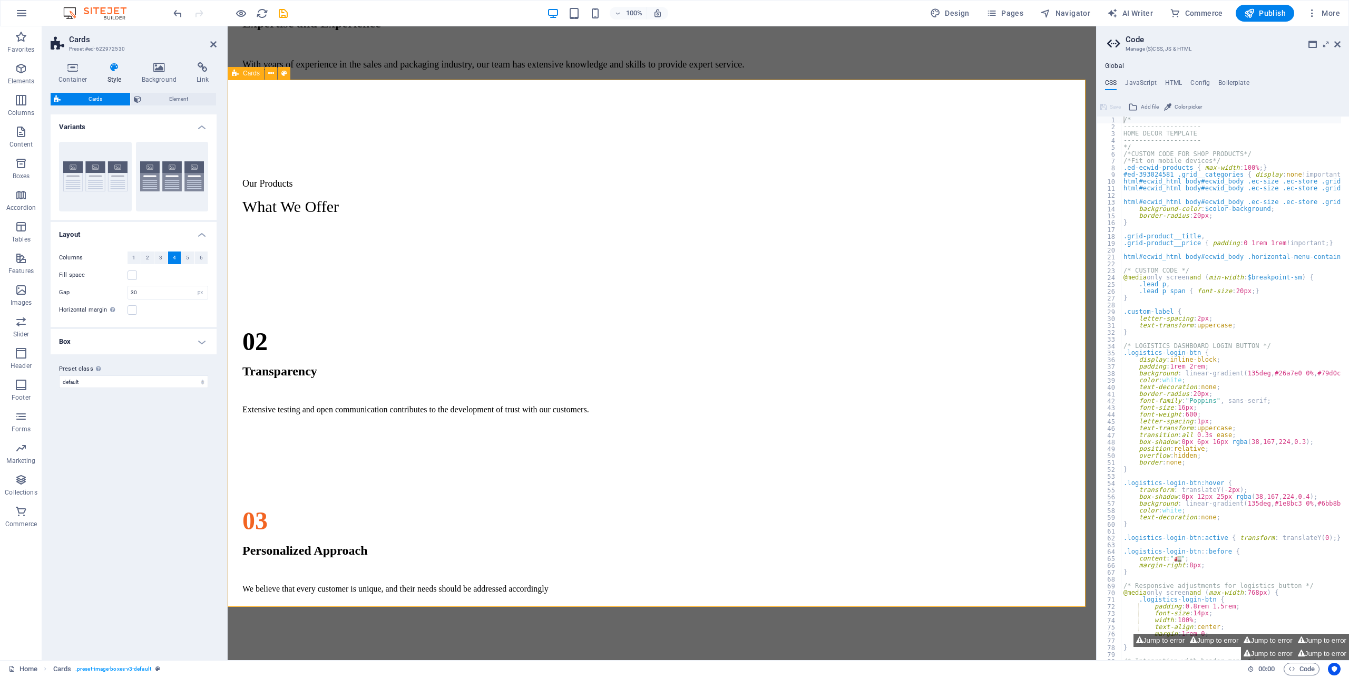
scroll to position [1096, 0]
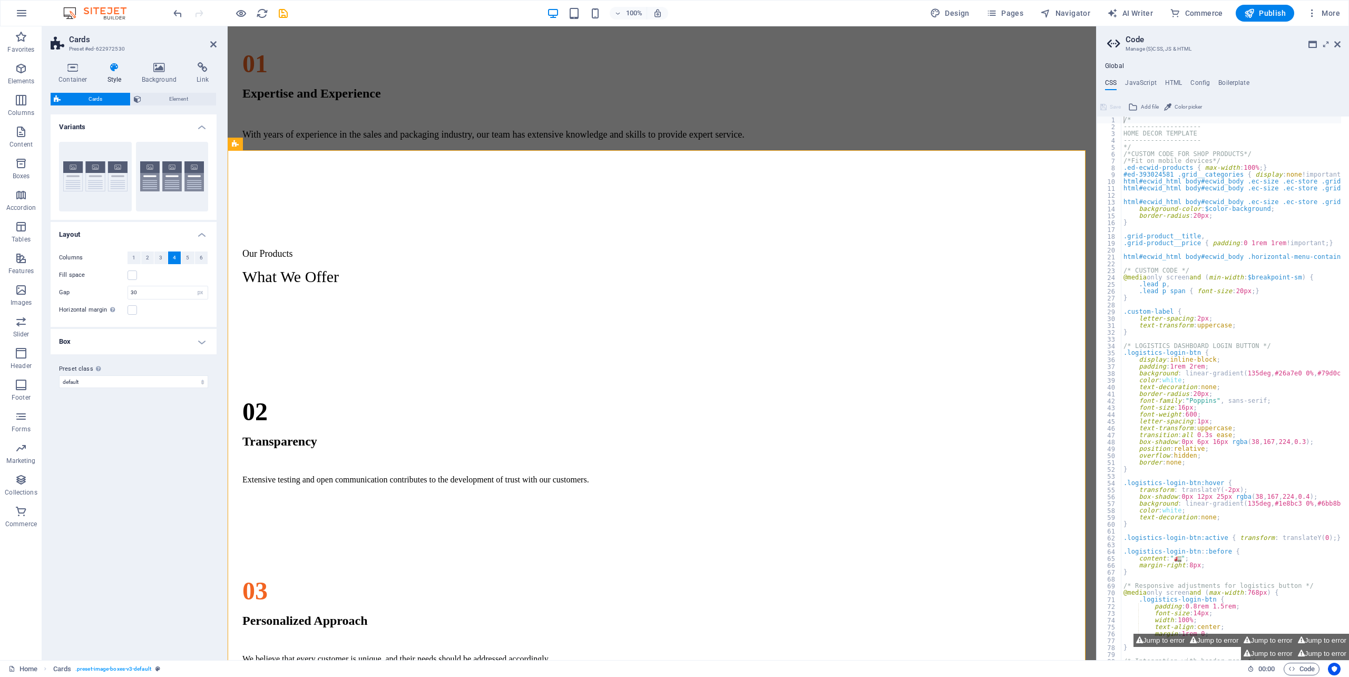
click at [178, 337] on h4 "Box" at bounding box center [134, 341] width 166 height 25
click at [178, 337] on h4 "Box" at bounding box center [134, 338] width 166 height 19
click at [131, 310] on label at bounding box center [132, 309] width 9 height 9
click at [0, 0] on input "Horizontal margin Only if the containers "Content width" is not set to "Default"" at bounding box center [0, 0] width 0 height 0
click at [131, 310] on label at bounding box center [132, 309] width 9 height 9
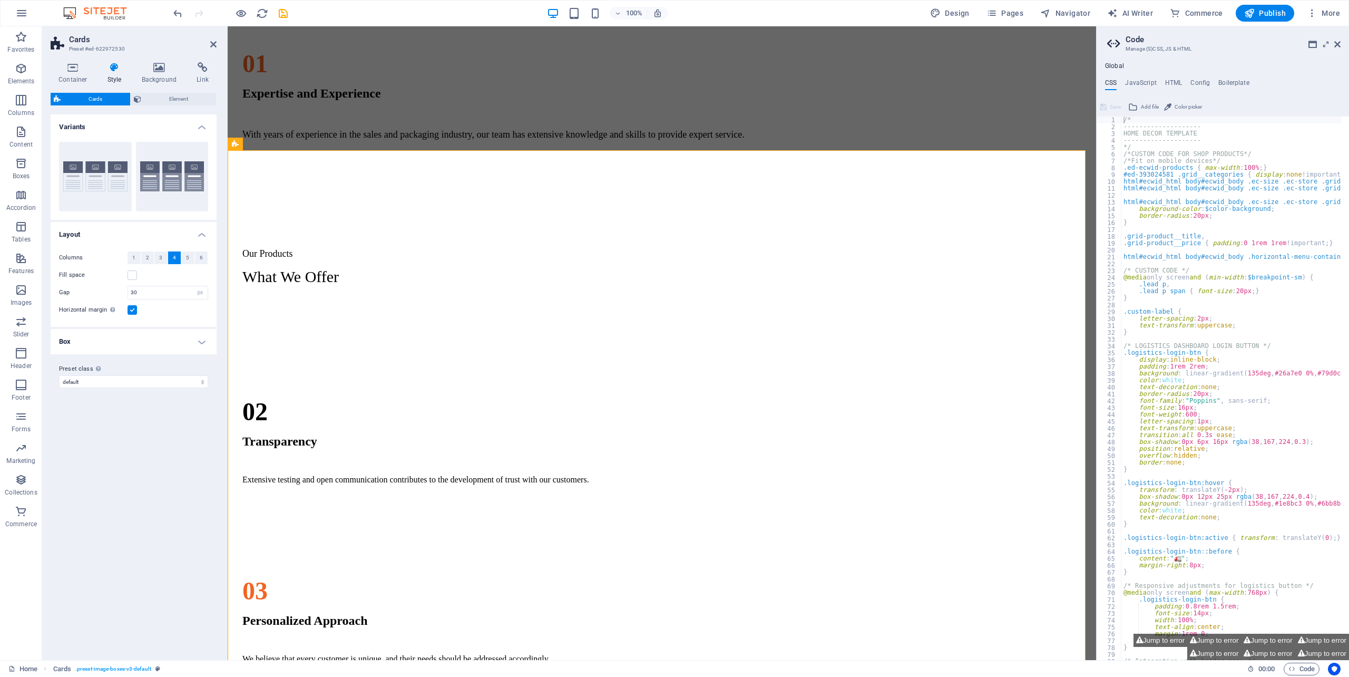
click at [0, 0] on input "Horizontal margin Only if the containers "Content width" is not set to "Default"" at bounding box center [0, 0] width 0 height 0
click at [132, 274] on label at bounding box center [132, 274] width 9 height 9
click at [0, 0] on input "Fill space" at bounding box center [0, 0] width 0 height 0
click at [189, 464] on div "Variants Border Default Layout Columns 1 2 3 4 5 6 Fill space Gap 30 px rem % v…" at bounding box center [134, 382] width 166 height 537
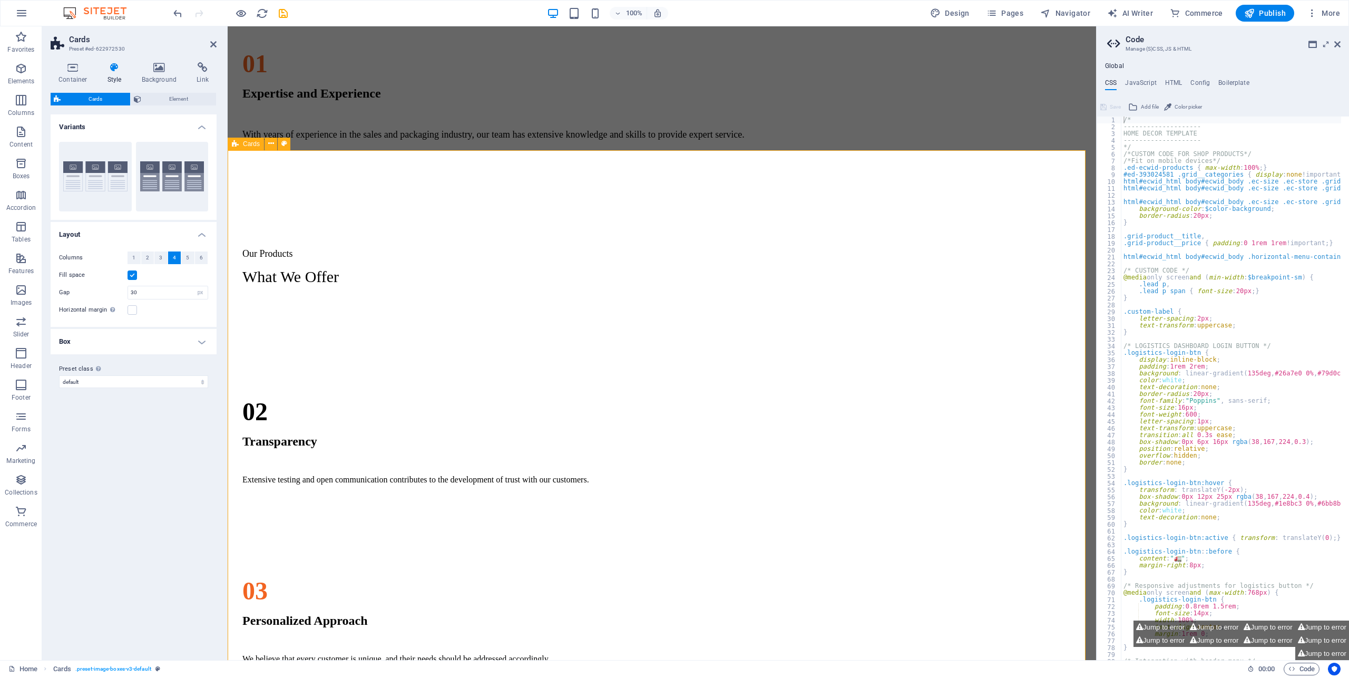
drag, startPoint x: 683, startPoint y: 447, endPoint x: 639, endPoint y: 468, distance: 49.3
click at [683, 447] on div "Regular Slotted Cartons (RSC) This type of corrugated board box commonly used f…" at bounding box center [662, 568] width 860 height 527
click at [641, 515] on div "Regular Slotted Cartons (RSC) This type of corrugated board box commonly used f…" at bounding box center [662, 568] width 860 height 527
click at [641, 514] on div "Regular Slotted Cartons (RSC) This type of corrugated board box commonly used f…" at bounding box center [662, 568] width 860 height 527
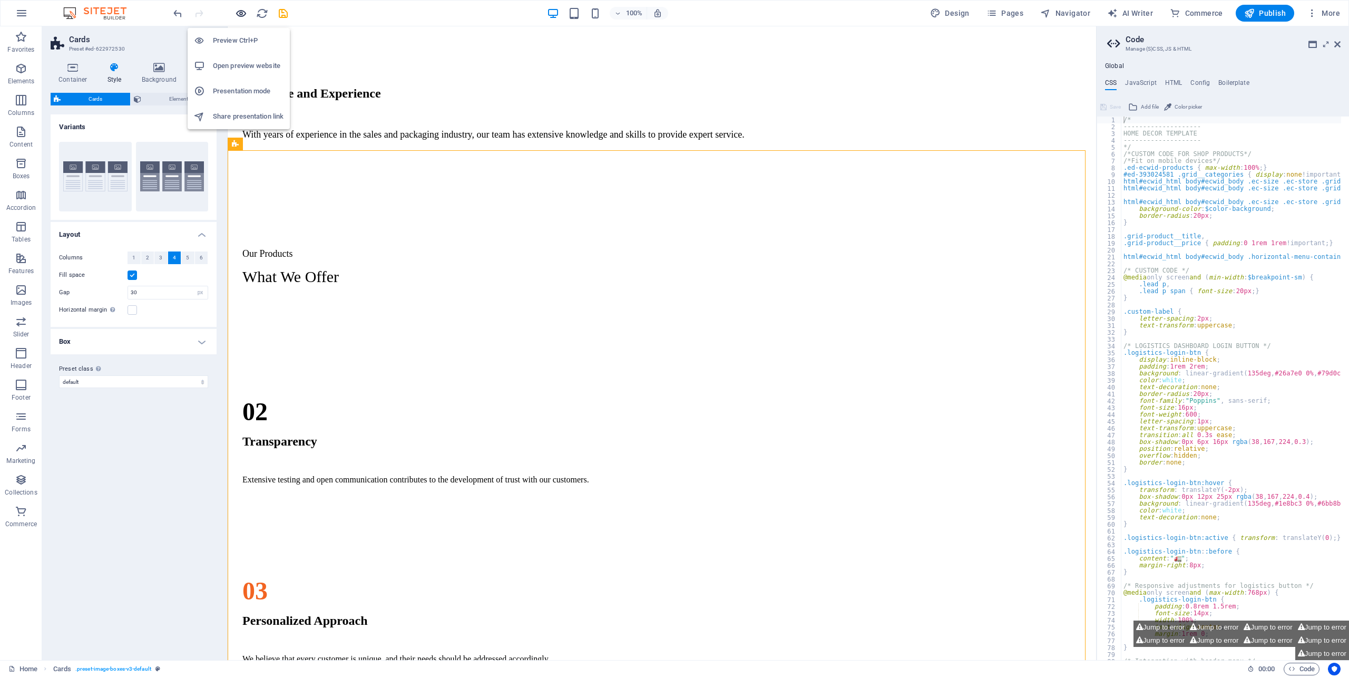
drag, startPoint x: 241, startPoint y: 13, endPoint x: 282, endPoint y: 48, distance: 54.9
click at [242, 13] on icon "button" at bounding box center [241, 13] width 12 height 12
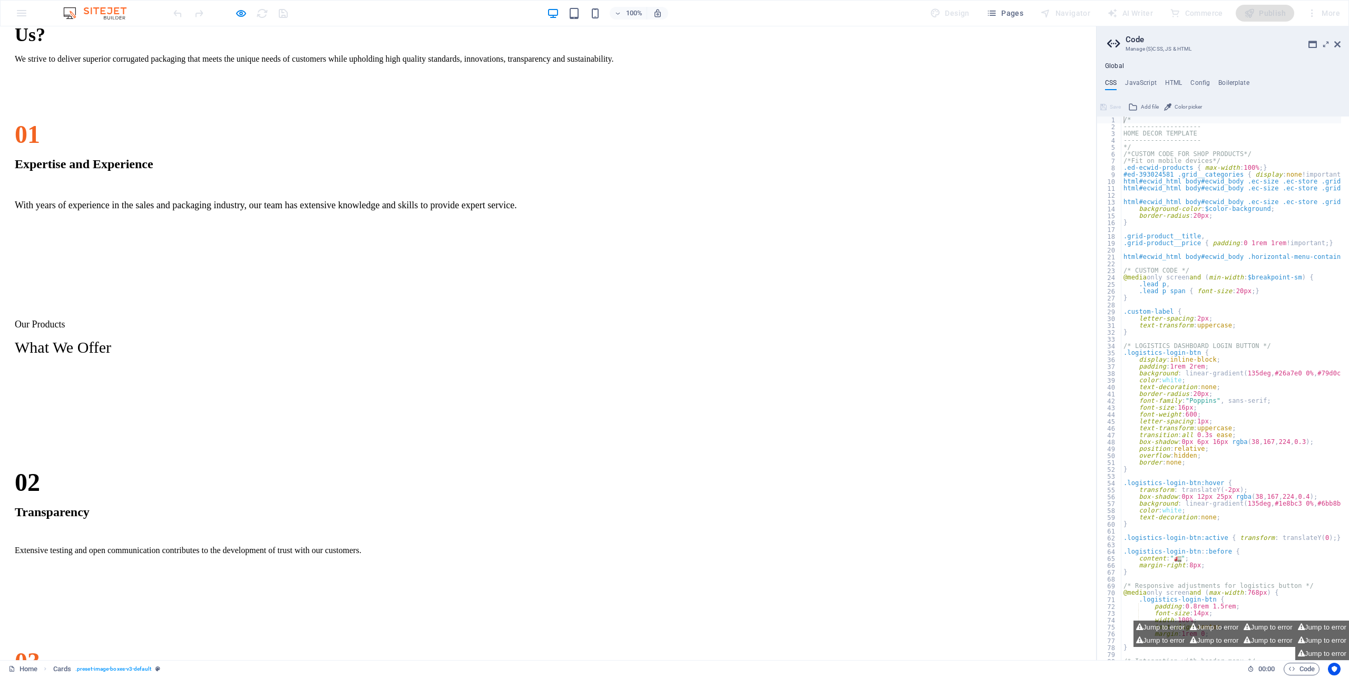
scroll to position [1166, 0]
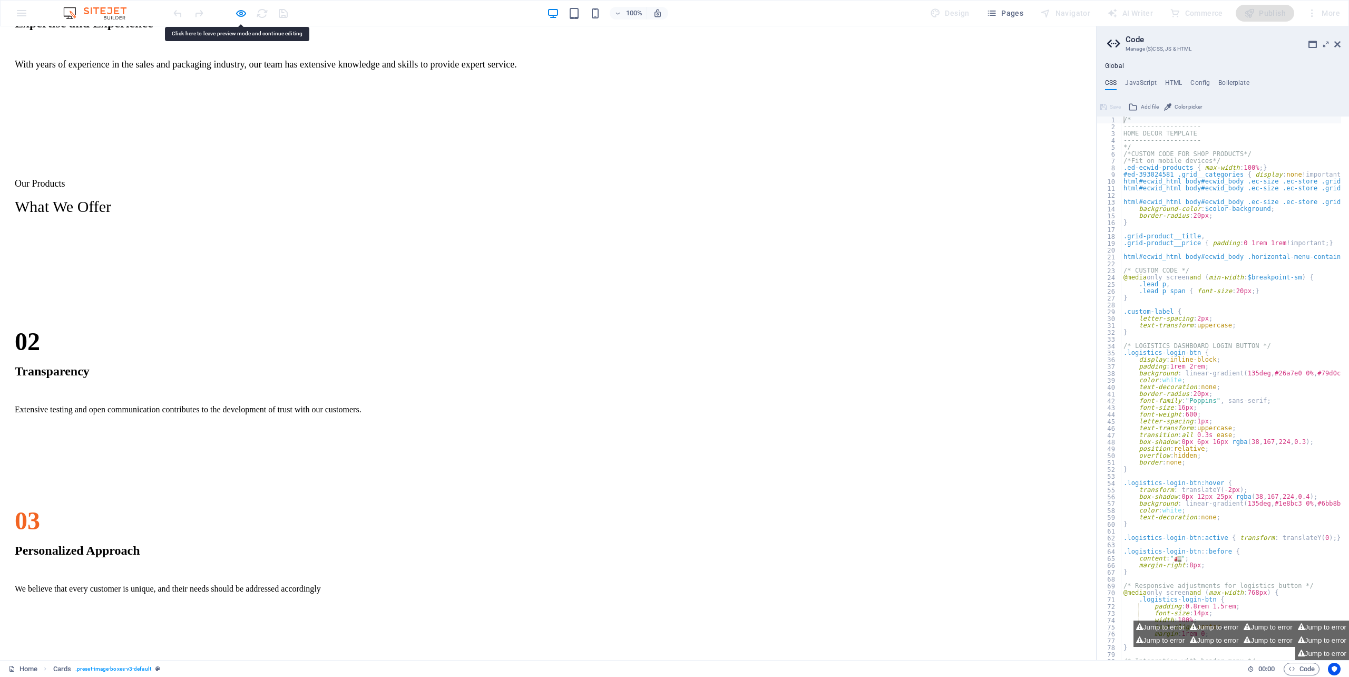
click at [239, 13] on icon "button" at bounding box center [241, 13] width 12 height 12
select select "px"
select select "preset-image-boxes-v3-default"
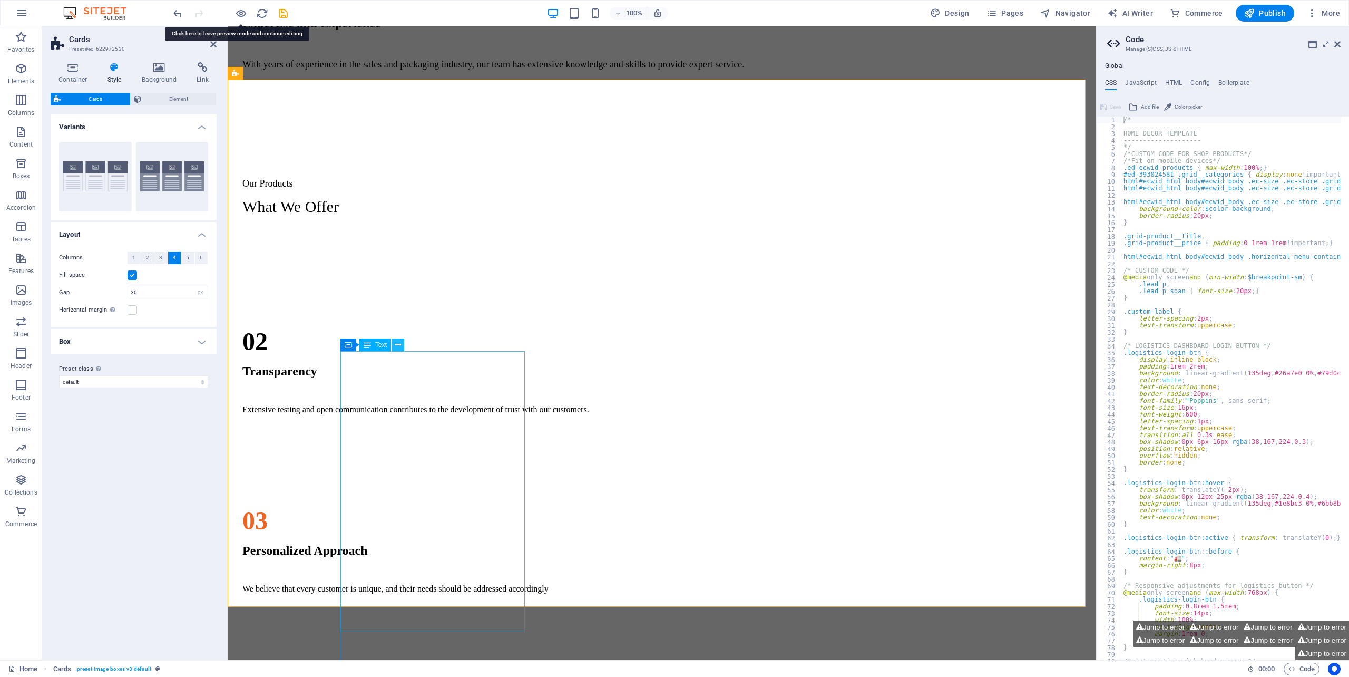
click at [399, 344] on icon at bounding box center [398, 344] width 6 height 11
click at [399, 345] on icon at bounding box center [398, 344] width 6 height 11
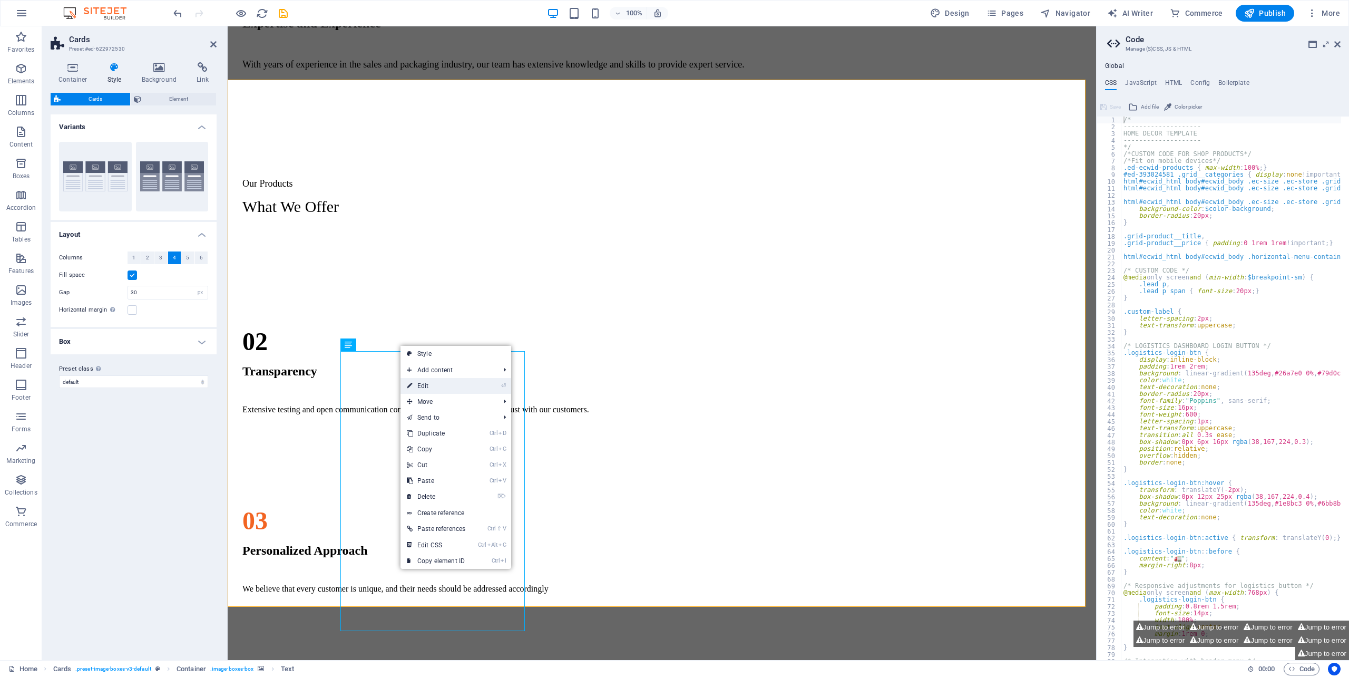
click at [435, 386] on link "⏎ Edit" at bounding box center [435, 386] width 71 height 16
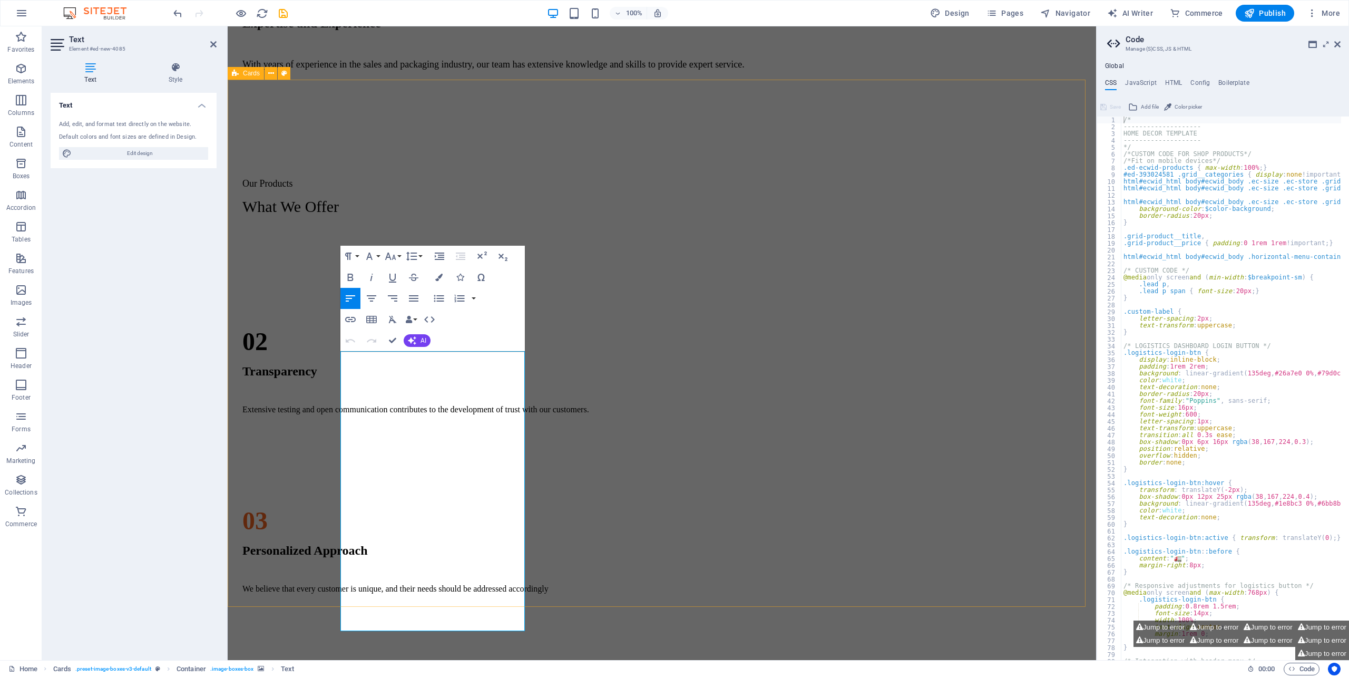
click at [561, 486] on div "Regular Slotted Cartons (RSC) This type of corrugated board box commonly used f…" at bounding box center [662, 497] width 860 height 527
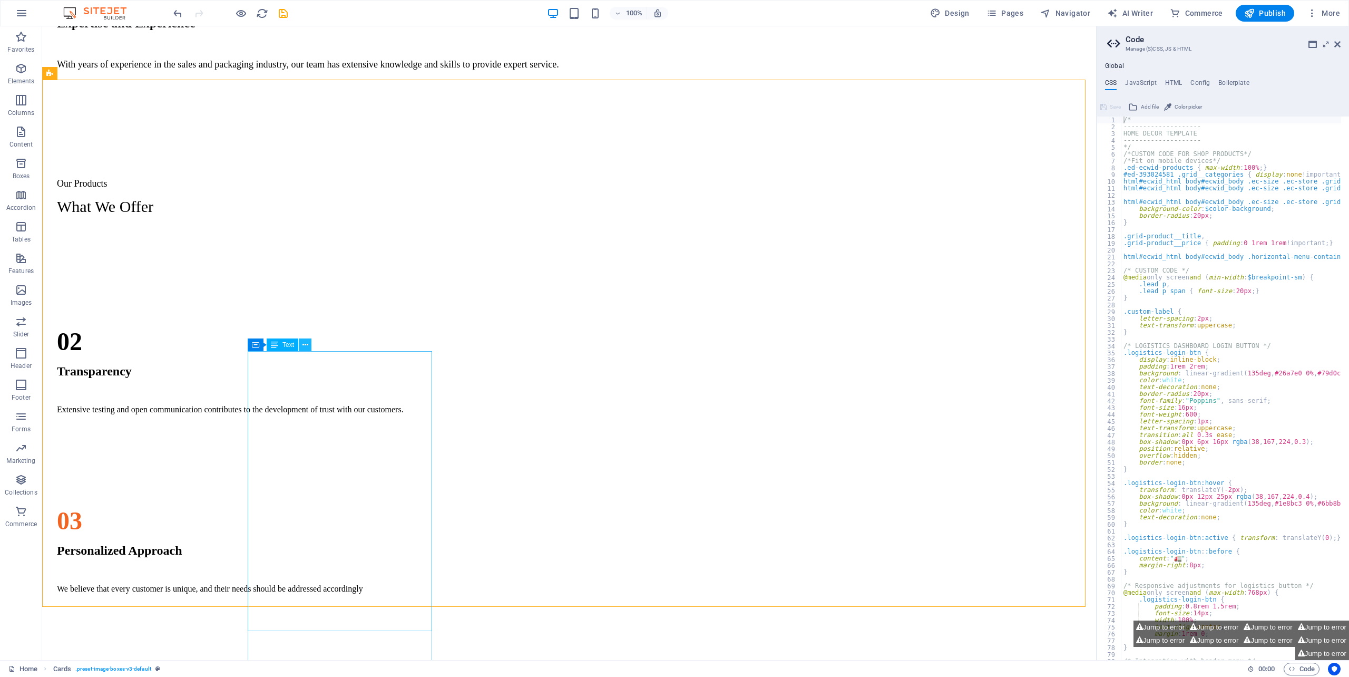
click at [302, 348] on button at bounding box center [305, 344] width 13 height 13
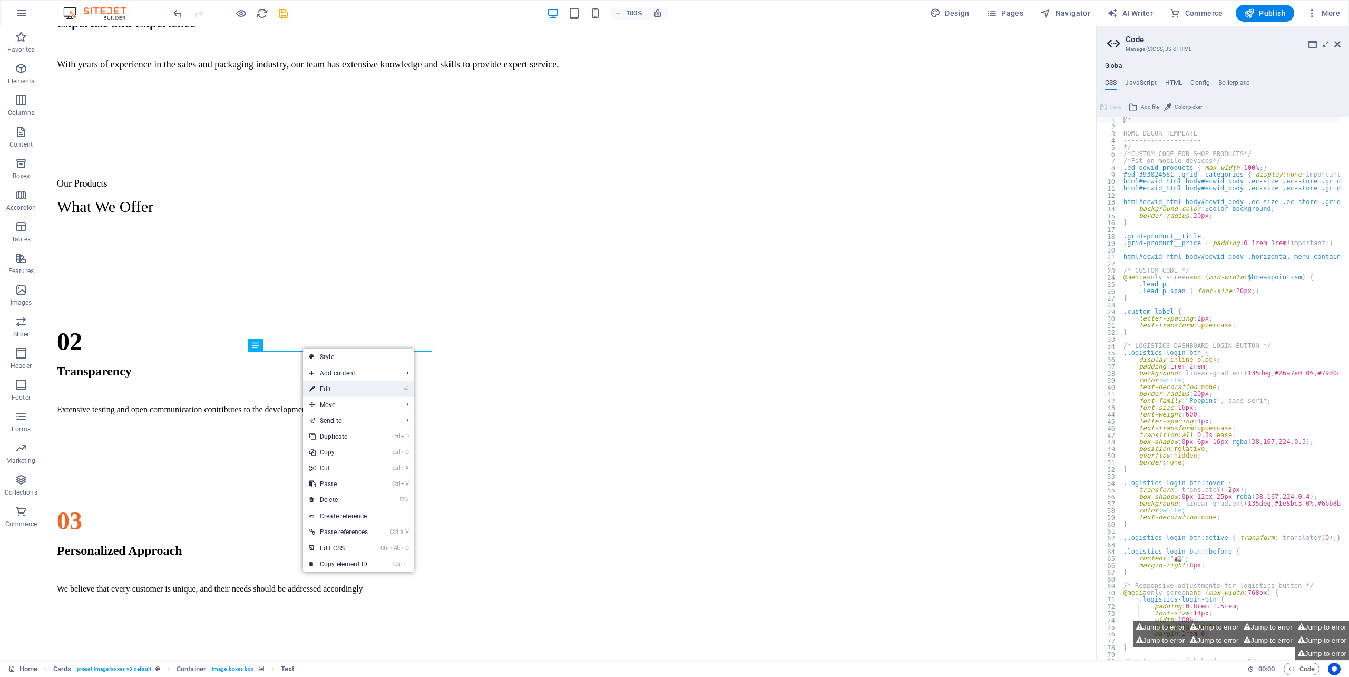
click at [338, 385] on link "⏎ Edit" at bounding box center [338, 389] width 71 height 16
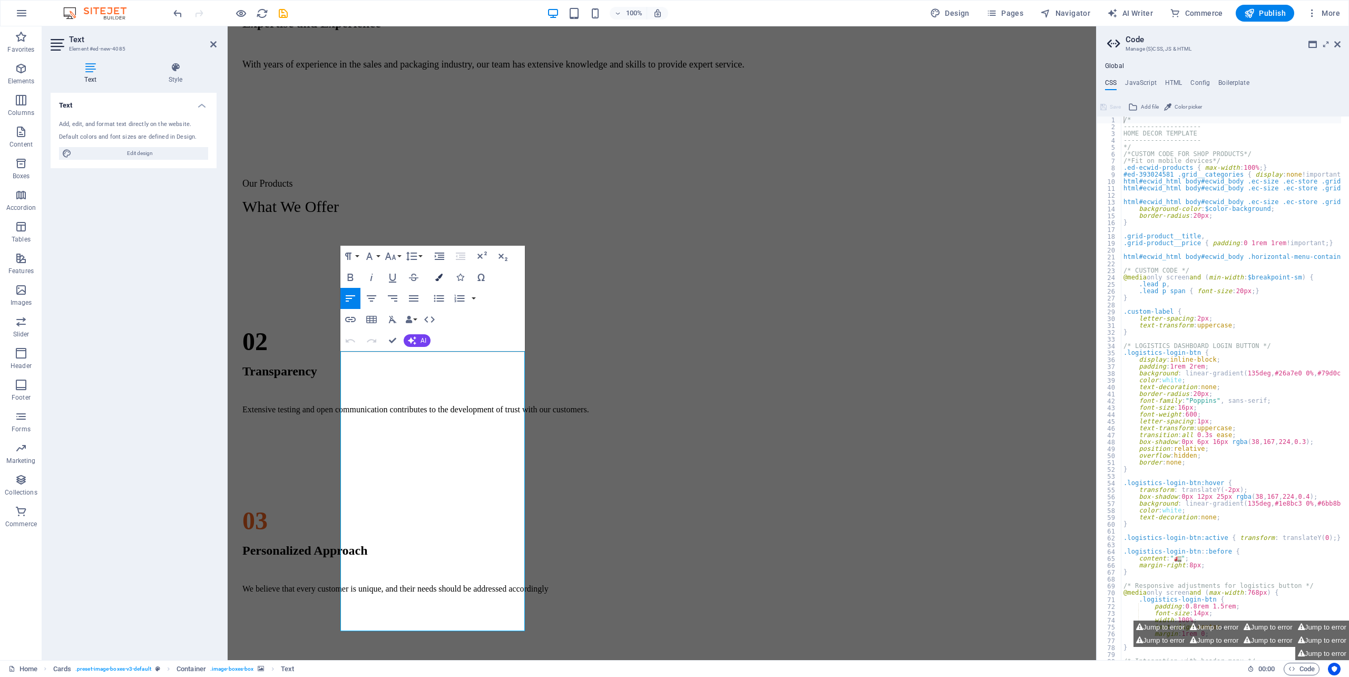
click at [441, 277] on icon "button" at bounding box center [438, 276] width 7 height 7
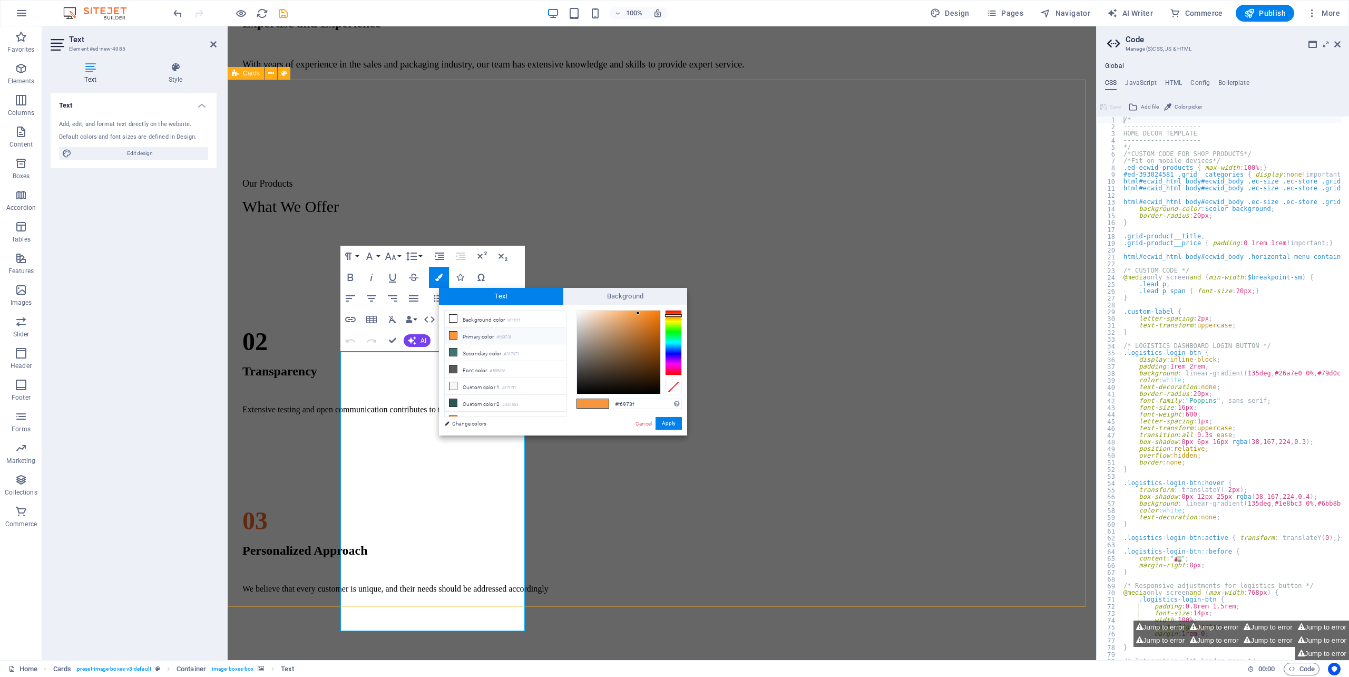
drag, startPoint x: 599, startPoint y: 487, endPoint x: 674, endPoint y: 485, distance: 75.4
click at [776, 487] on div "Regular Slotted Cartons (RSC) This type of corrugated board box commonly used f…" at bounding box center [662, 497] width 860 height 527
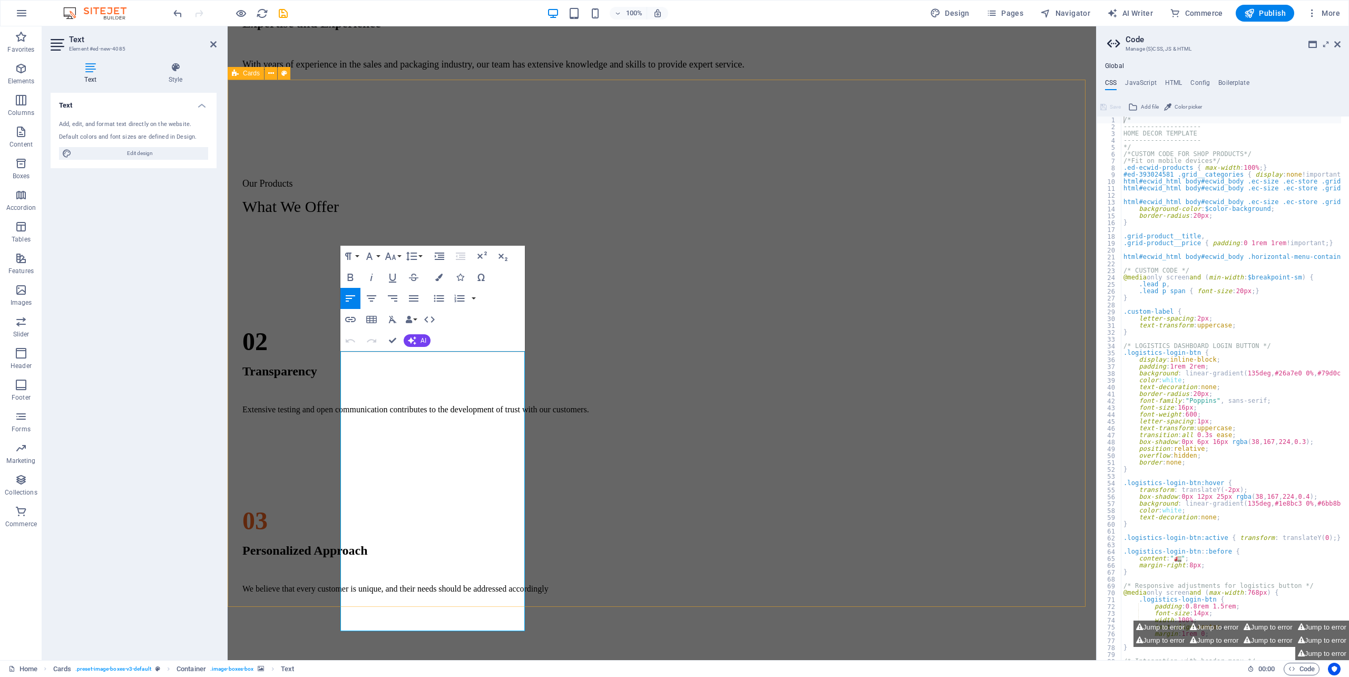
drag, startPoint x: 589, startPoint y: 403, endPoint x: 634, endPoint y: 407, distance: 46.0
click at [748, 405] on div "Regular Slotted Cartons (RSC) This type of corrugated board box commonly used f…" at bounding box center [662, 497] width 860 height 527
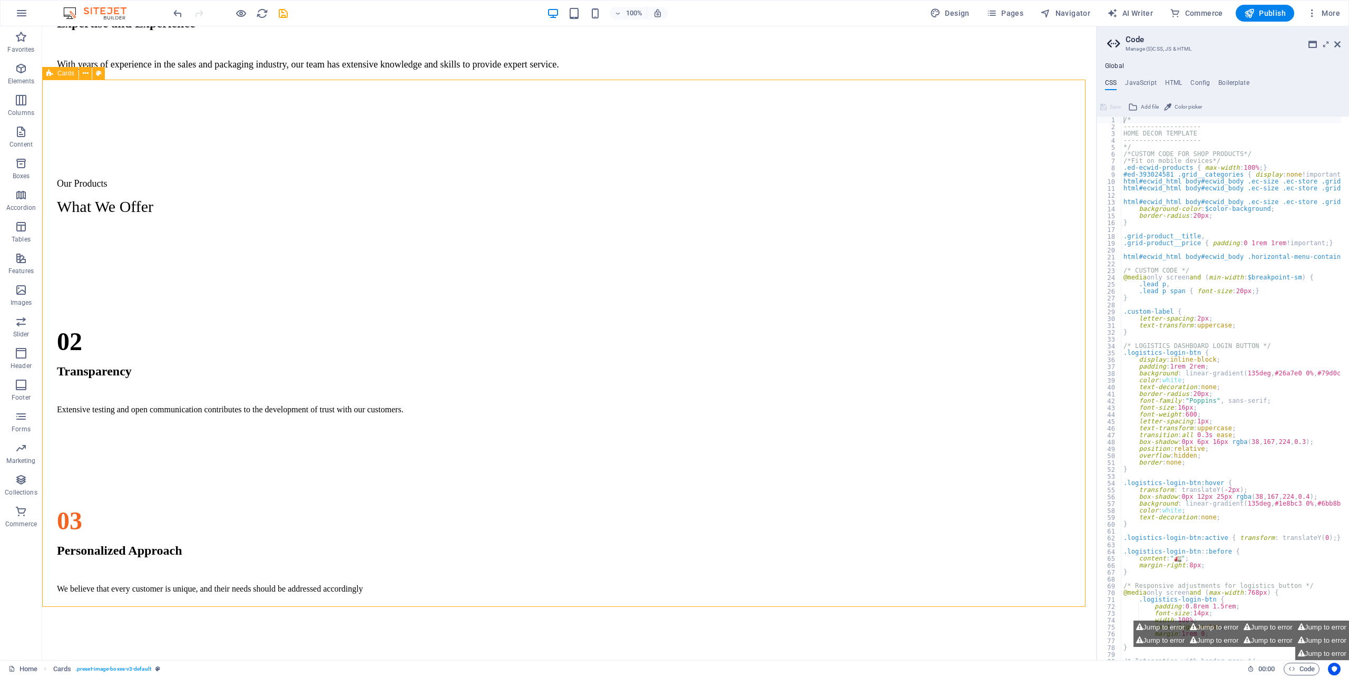
drag, startPoint x: 449, startPoint y: 407, endPoint x: 390, endPoint y: 407, distance: 59.0
click at [446, 407] on div "Regular Slotted Cartons (RSC) This type of corrugated board box commonly used f…" at bounding box center [568, 497] width 1045 height 527
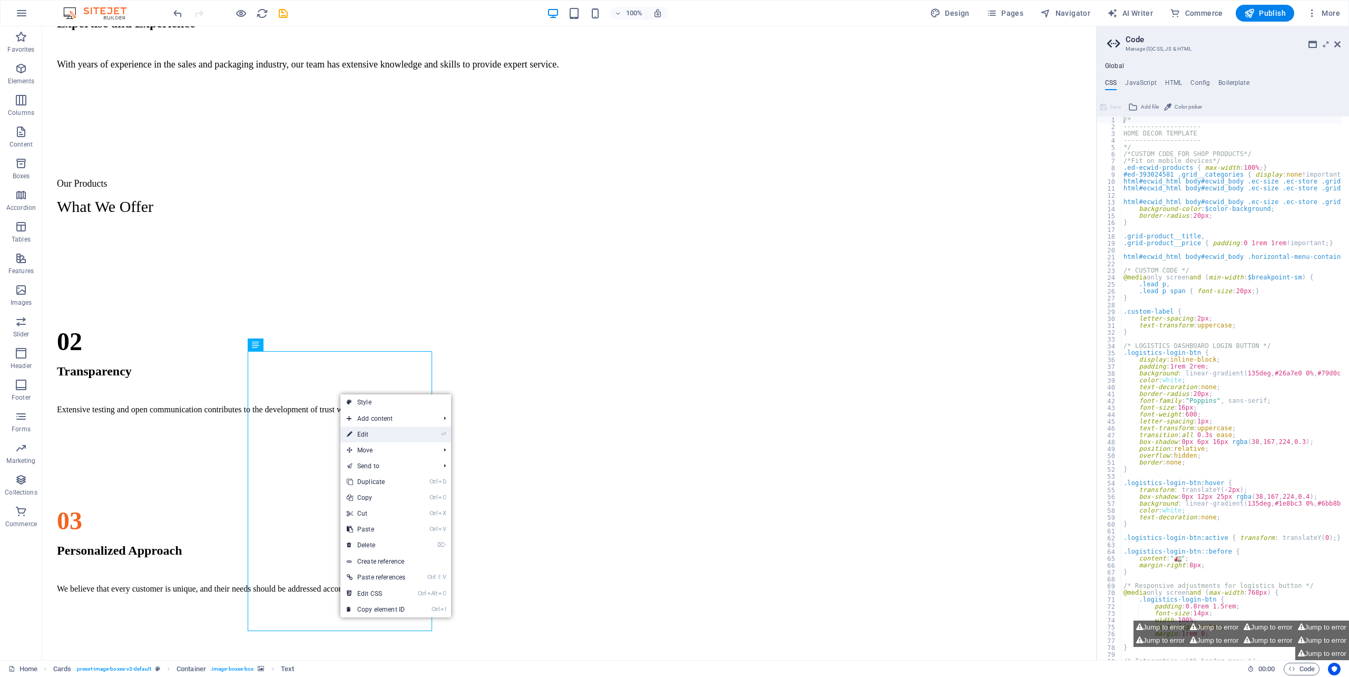
drag, startPoint x: 151, startPoint y: 405, endPoint x: 377, endPoint y: 432, distance: 228.2
click at [377, 432] on link "⏎ Edit" at bounding box center [375, 434] width 71 height 16
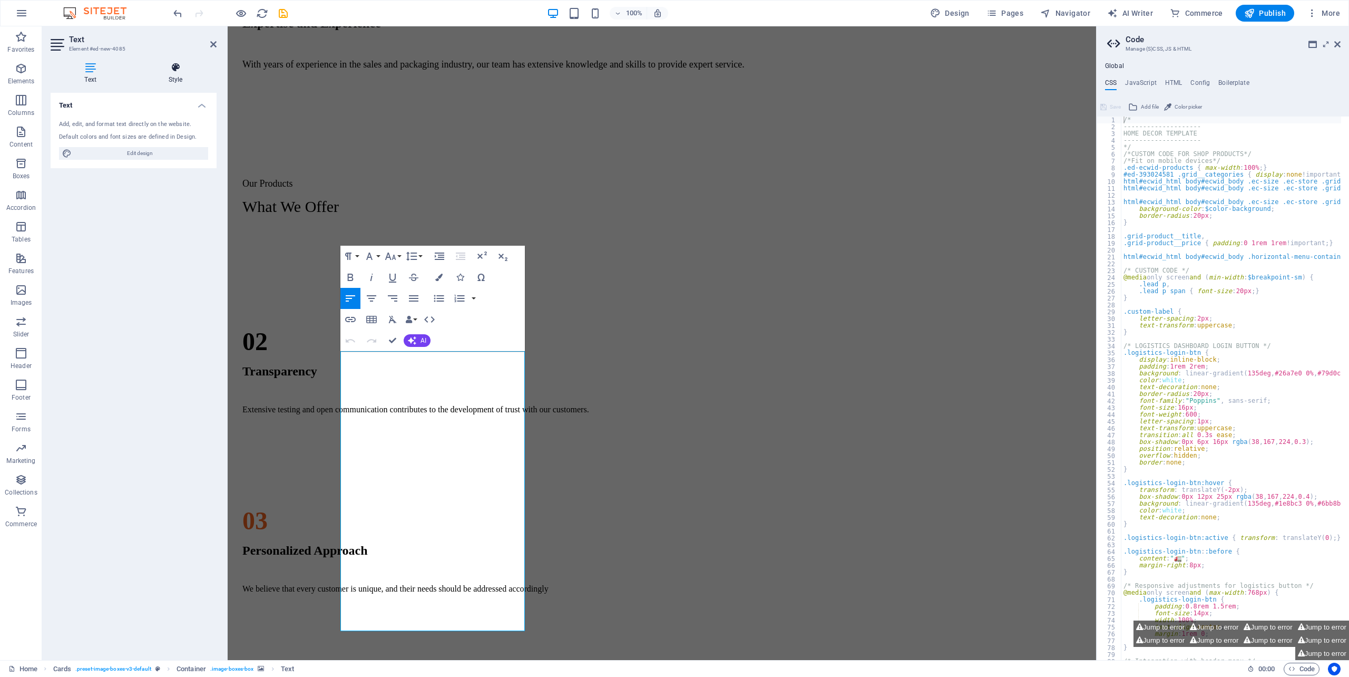
click at [180, 73] on h4 "Style" at bounding box center [175, 73] width 82 height 22
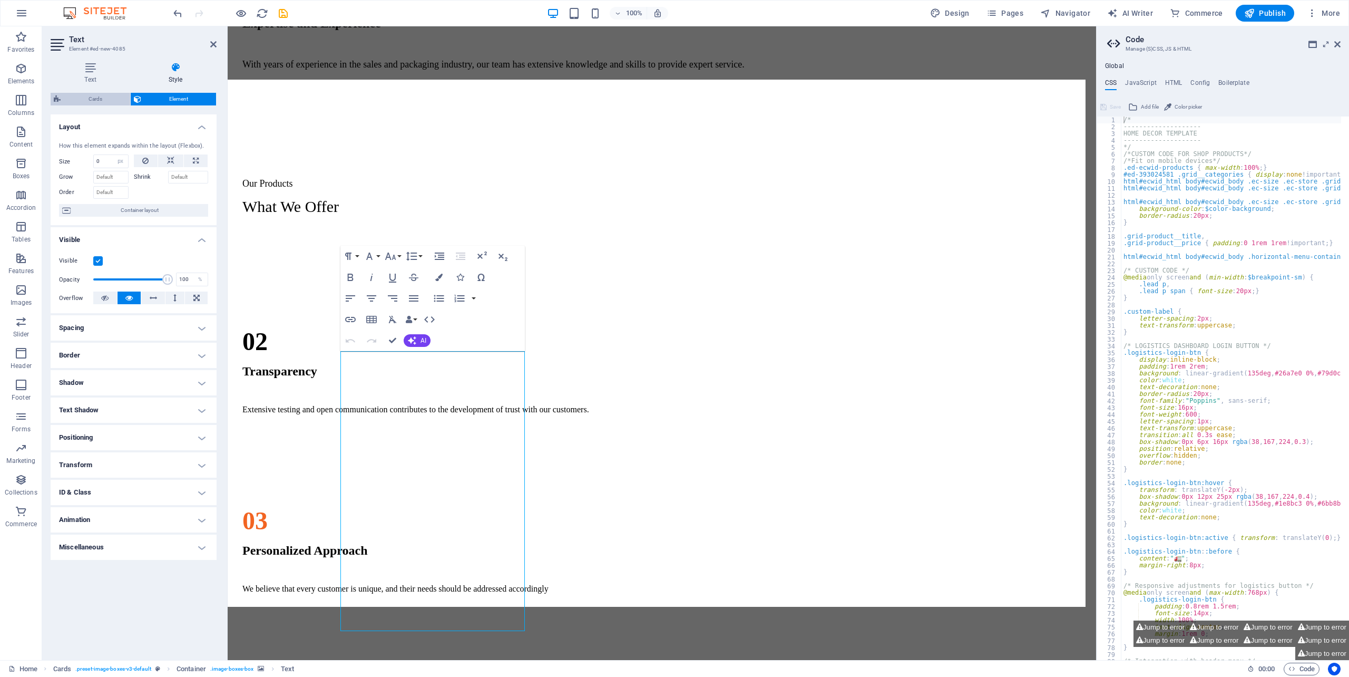
click at [95, 99] on span "Cards" at bounding box center [95, 99] width 63 height 13
select select "px"
select select "preset-image-boxes-v3-default"
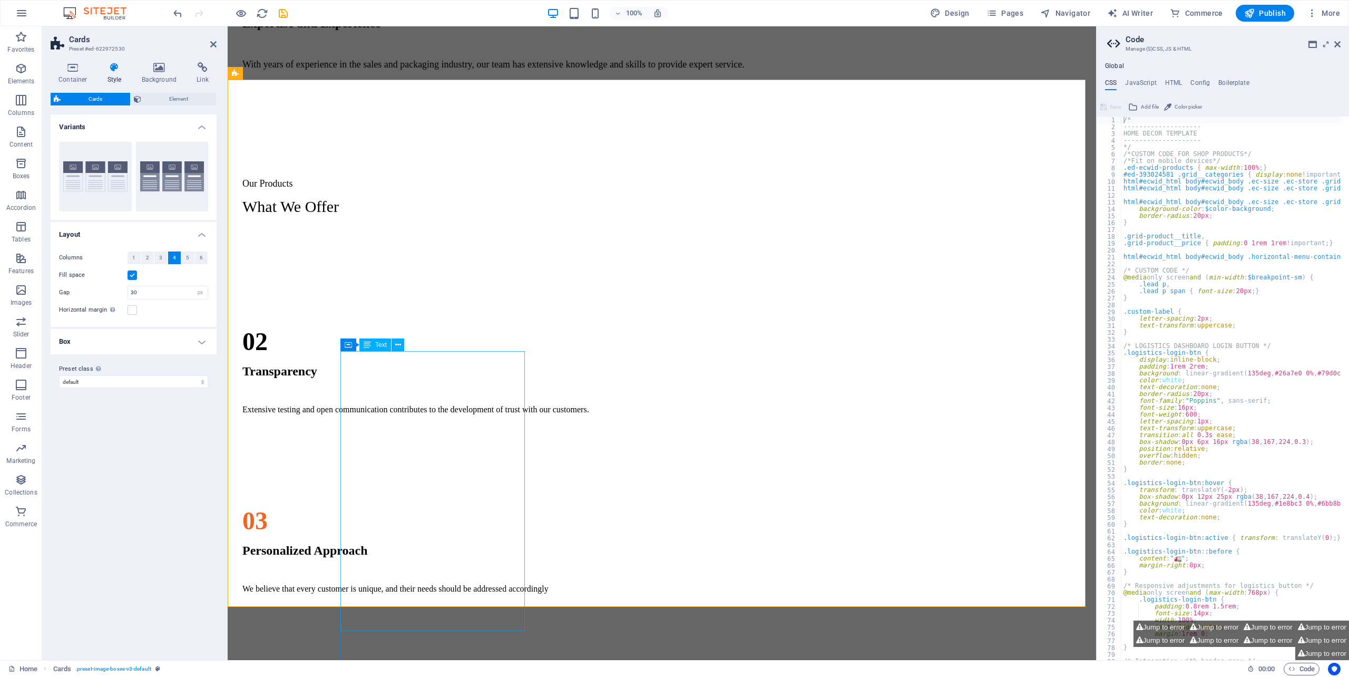
click at [401, 350] on icon at bounding box center [398, 344] width 6 height 11
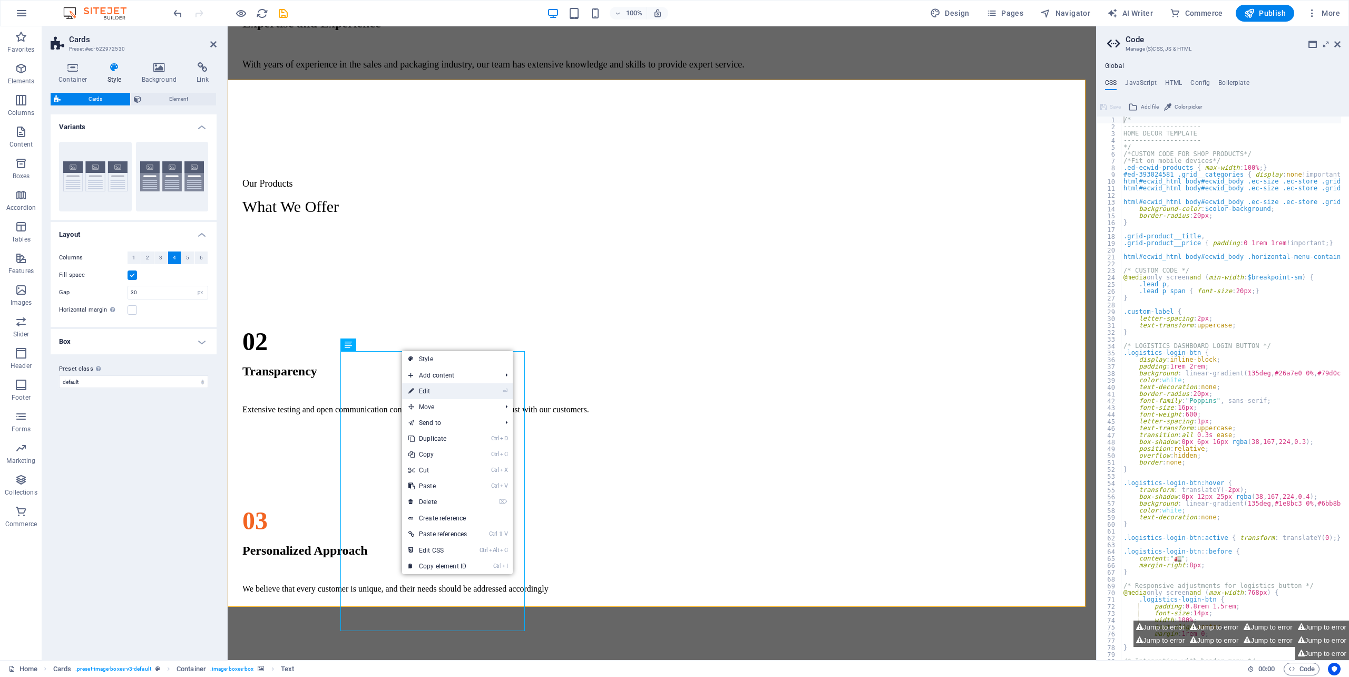
click at [430, 390] on link "⏎ Edit" at bounding box center [437, 391] width 71 height 16
select select "px"
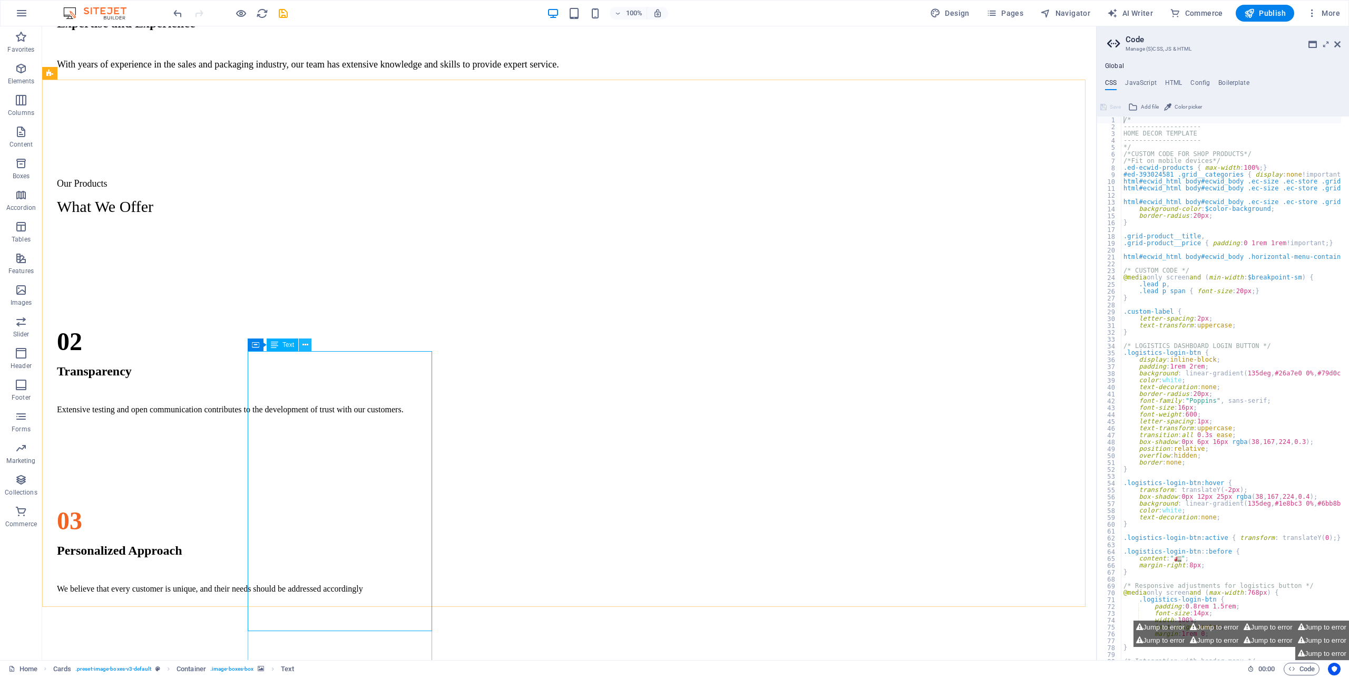
click at [303, 346] on icon at bounding box center [305, 344] width 6 height 11
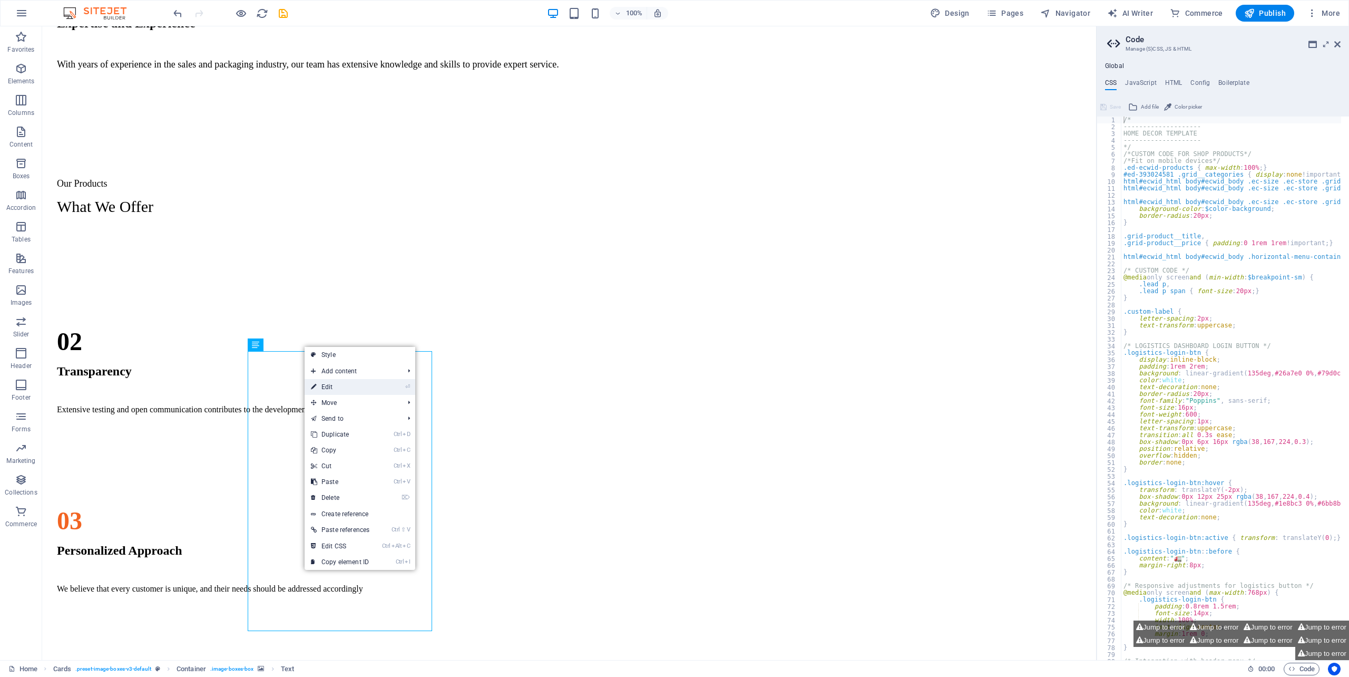
click at [359, 385] on link "⏎ Edit" at bounding box center [340, 387] width 71 height 16
select select "px"
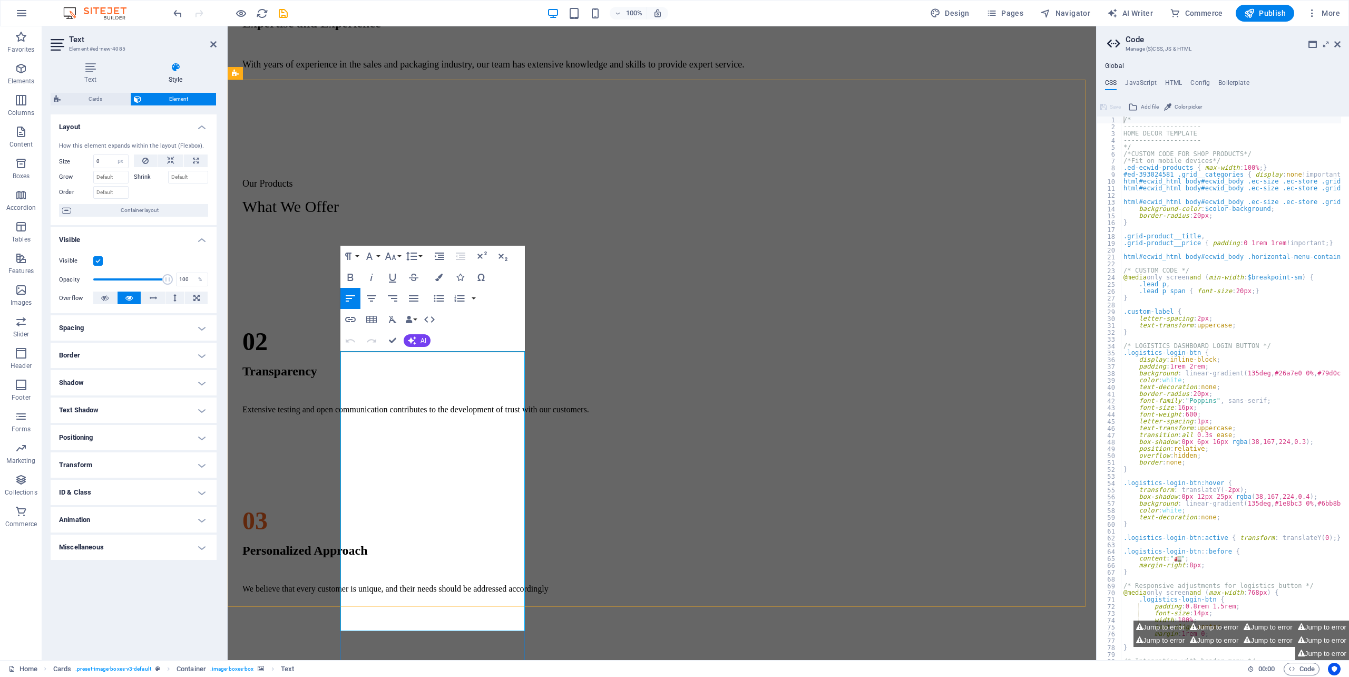
scroll to position [1377, 0]
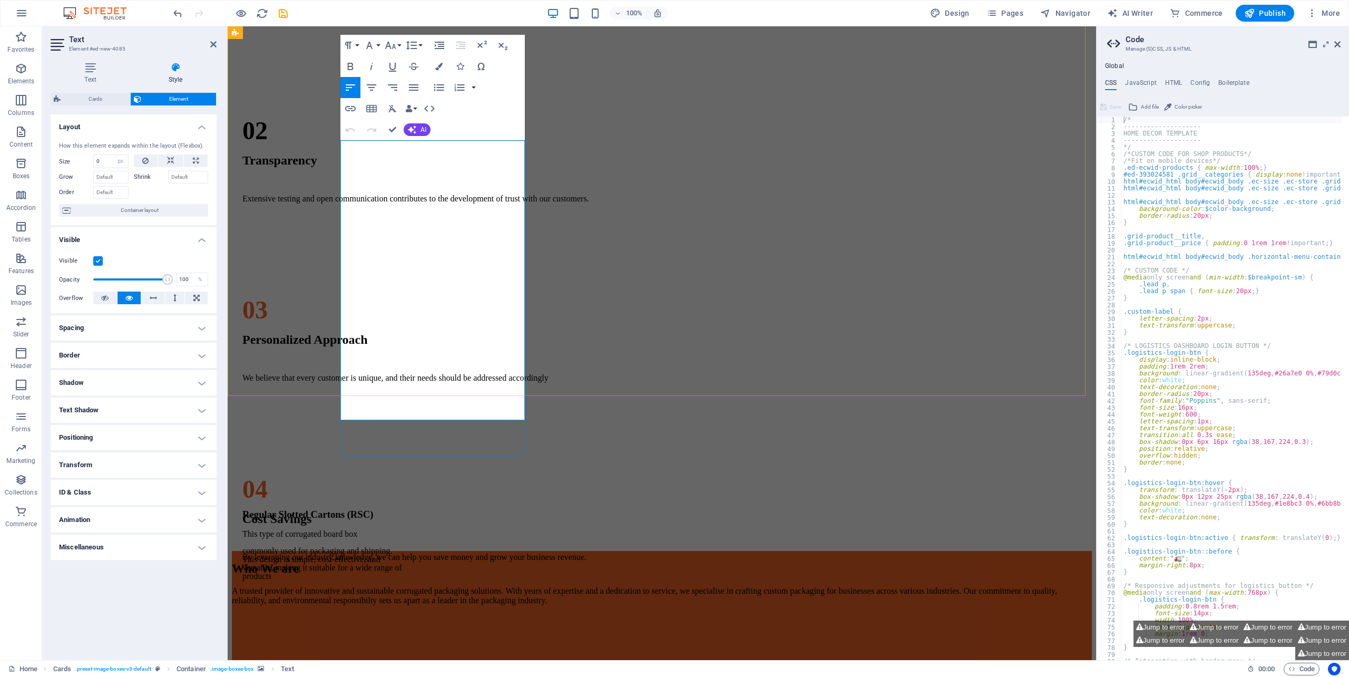
drag, startPoint x: 409, startPoint y: 233, endPoint x: 393, endPoint y: 224, distance: 19.1
click at [154, 211] on span "Container layout" at bounding box center [139, 210] width 131 height 13
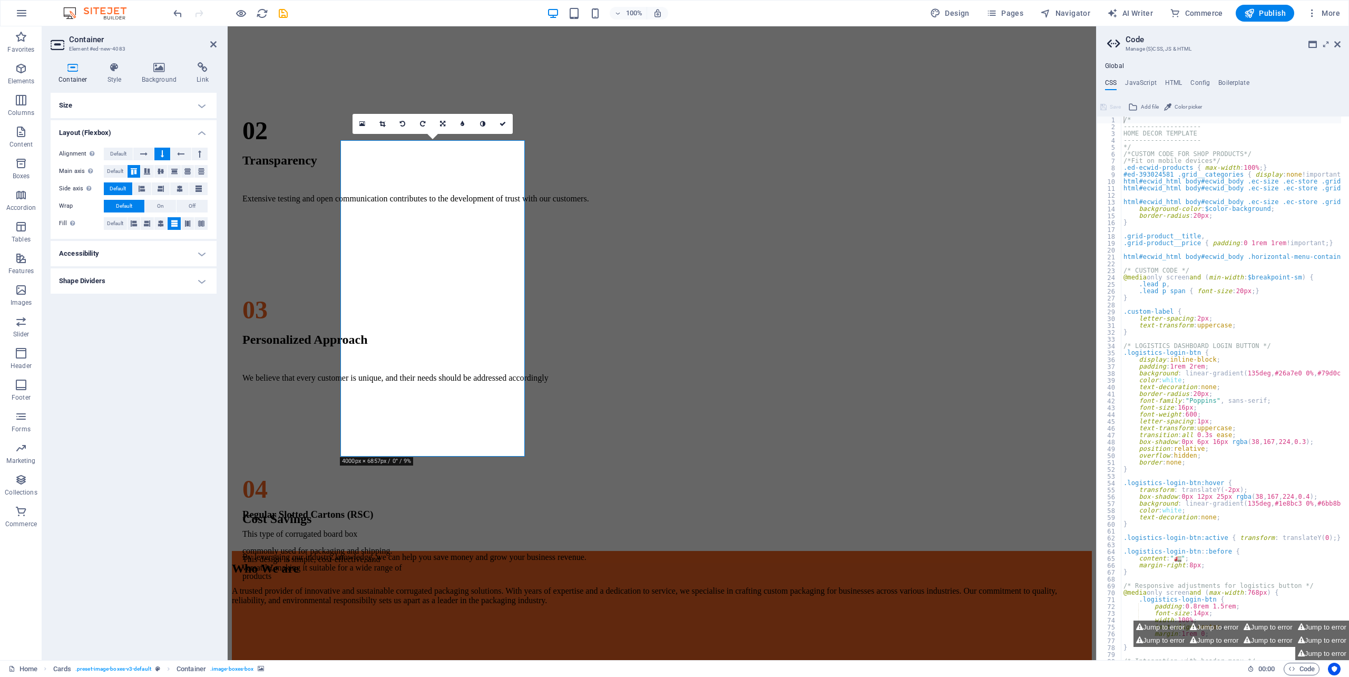
click at [121, 247] on h4 "Accessibility" at bounding box center [134, 253] width 166 height 25
click at [124, 250] on h4 "Accessibility" at bounding box center [134, 250] width 166 height 19
click at [118, 287] on h4 "Shape Dividers" at bounding box center [134, 280] width 166 height 25
click at [121, 281] on h4 "Shape Dividers" at bounding box center [134, 277] width 166 height 19
click at [139, 103] on h4 "Size" at bounding box center [134, 105] width 166 height 25
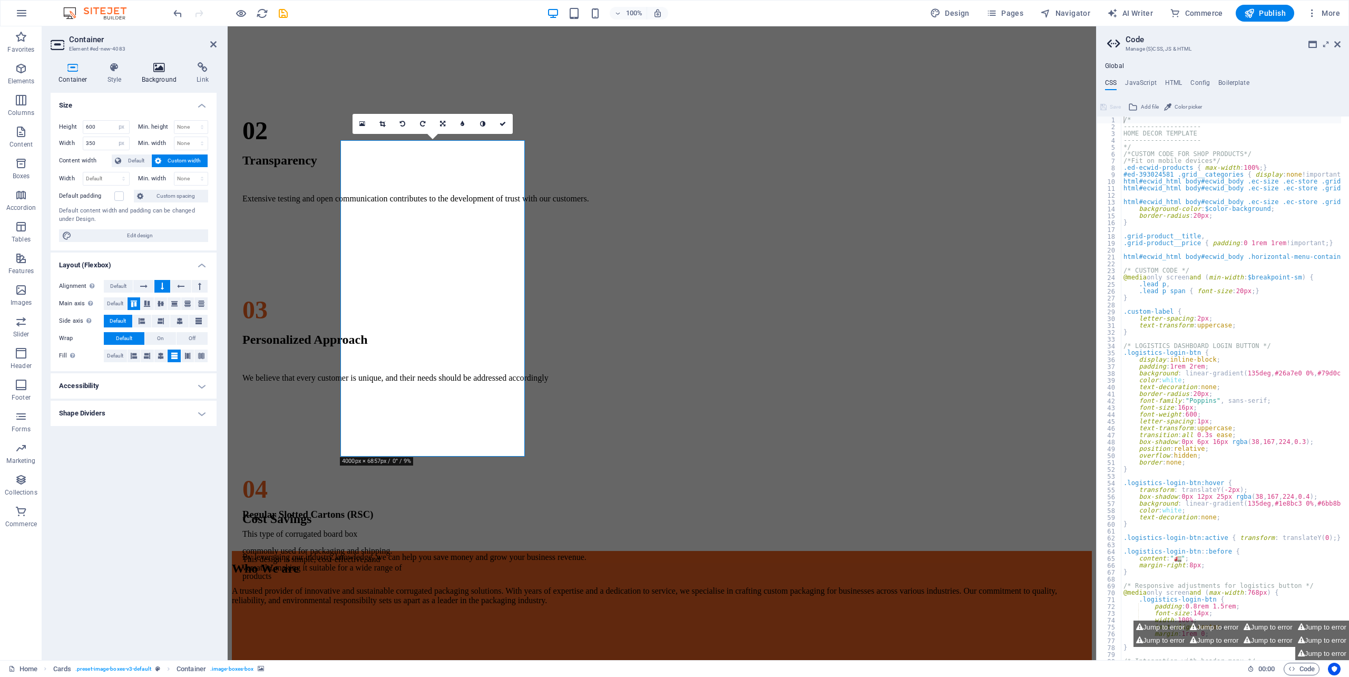
click at [168, 62] on icon at bounding box center [159, 67] width 51 height 11
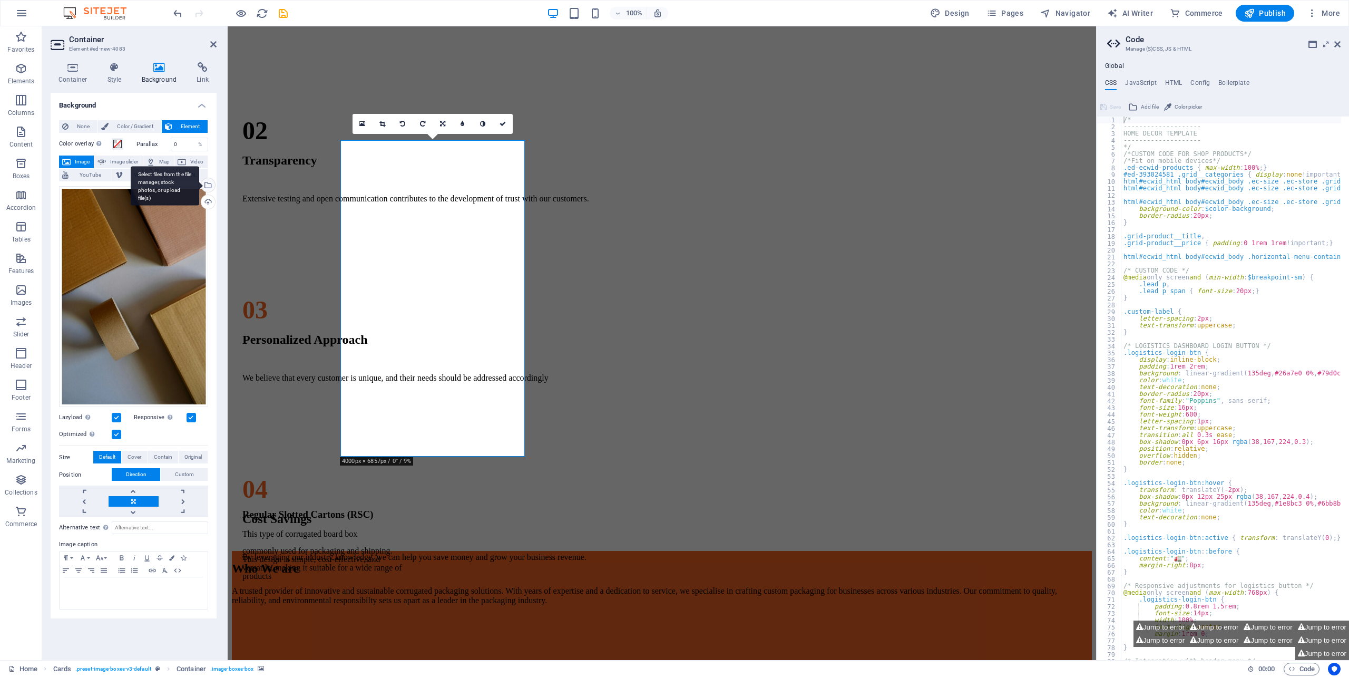
click at [207, 186] on div "Select files from the file manager, stock photos, or upload file(s)" at bounding box center [207, 186] width 16 height 16
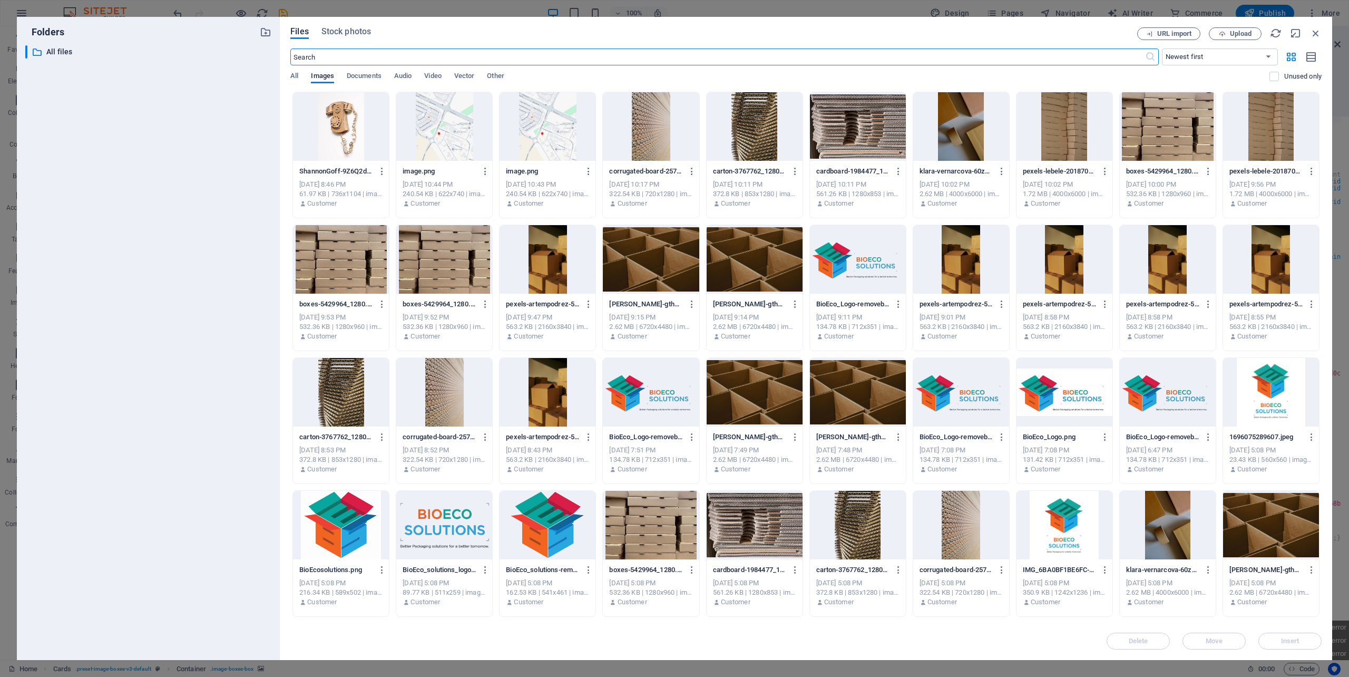
scroll to position [127, 0]
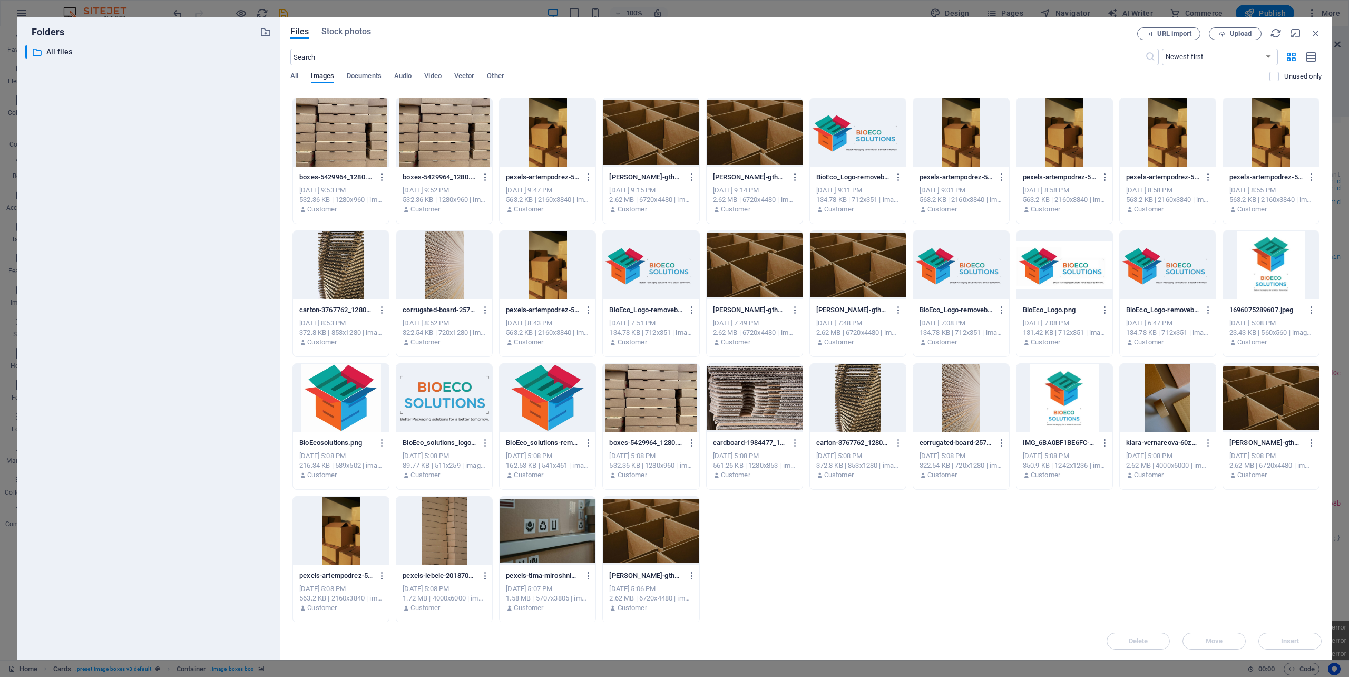
click at [780, 517] on div "ShannonGoff-9Z6Q2dWyAVWgZ_0YpS5RoA.jpg ShannonGoff-9Z6Q2dWyAVWgZ_0YpS5RoA.jpg A…" at bounding box center [805, 294] width 1031 height 658
drag, startPoint x: 780, startPoint y: 517, endPoint x: 780, endPoint y: 555, distance: 38.5
click at [799, 555] on div "ShannonGoff-9Z6Q2dWyAVWgZ_0YpS5RoA.jpg ShannonGoff-9Z6Q2dWyAVWgZ_0YpS5RoA.jpg A…" at bounding box center [805, 294] width 1031 height 658
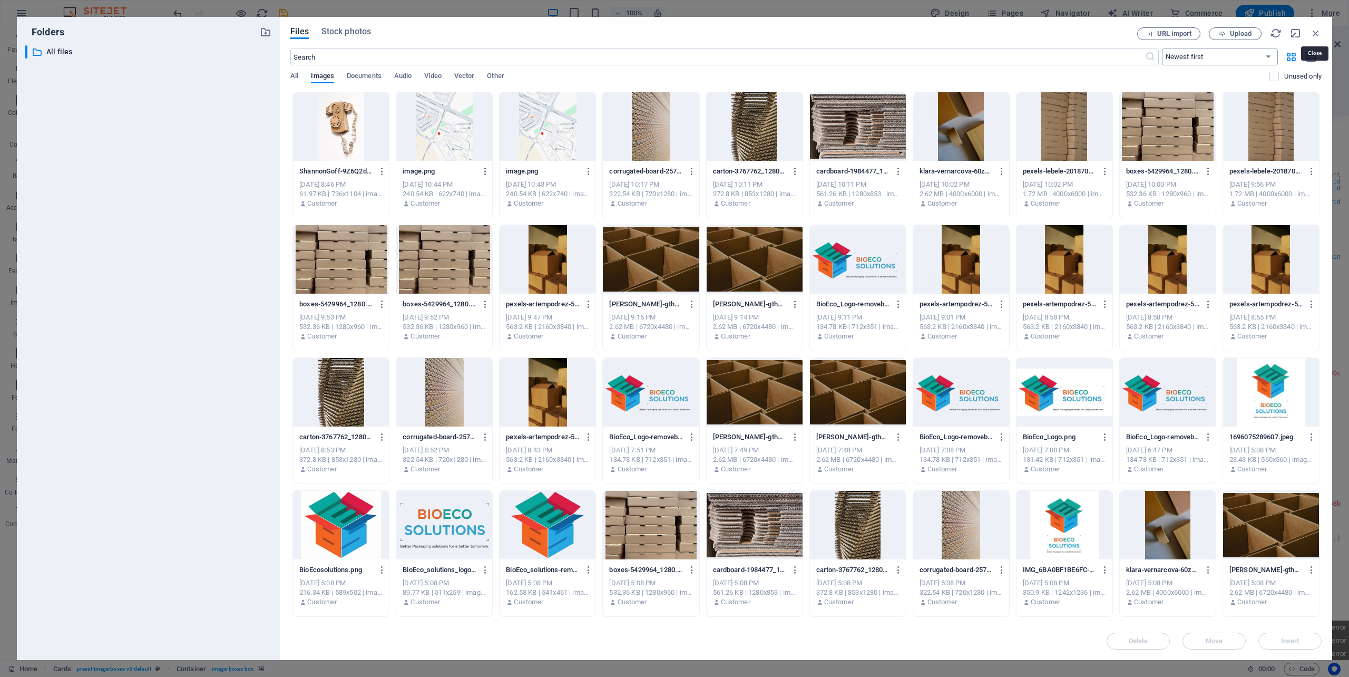
drag, startPoint x: 1316, startPoint y: 34, endPoint x: 1259, endPoint y: 49, distance: 58.9
click at [1304, 36] on div "URL import Upload" at bounding box center [1229, 33] width 184 height 13
click at [262, 30] on icon "button" at bounding box center [266, 32] width 12 height 12
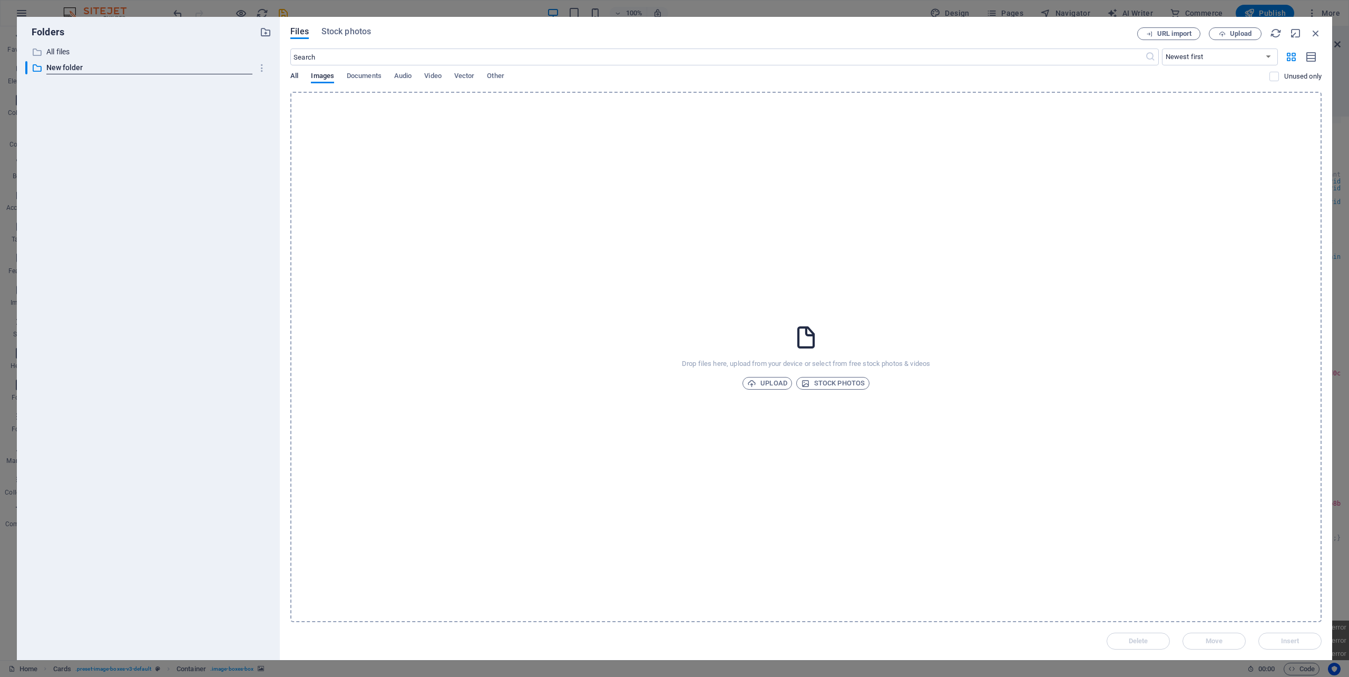
click at [295, 74] on span "All" at bounding box center [294, 77] width 8 height 15
click at [72, 54] on p "All files" at bounding box center [148, 52] width 205 height 12
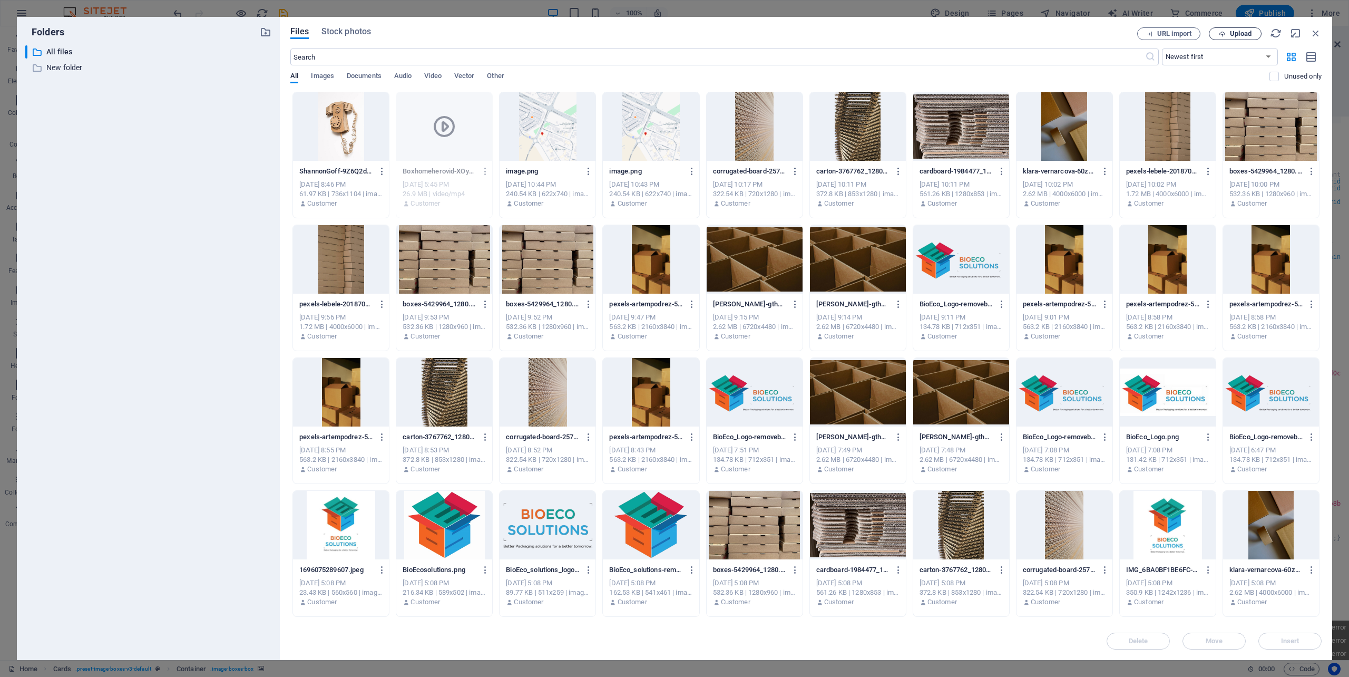
click at [1230, 36] on span "Upload" at bounding box center [1241, 34] width 22 height 6
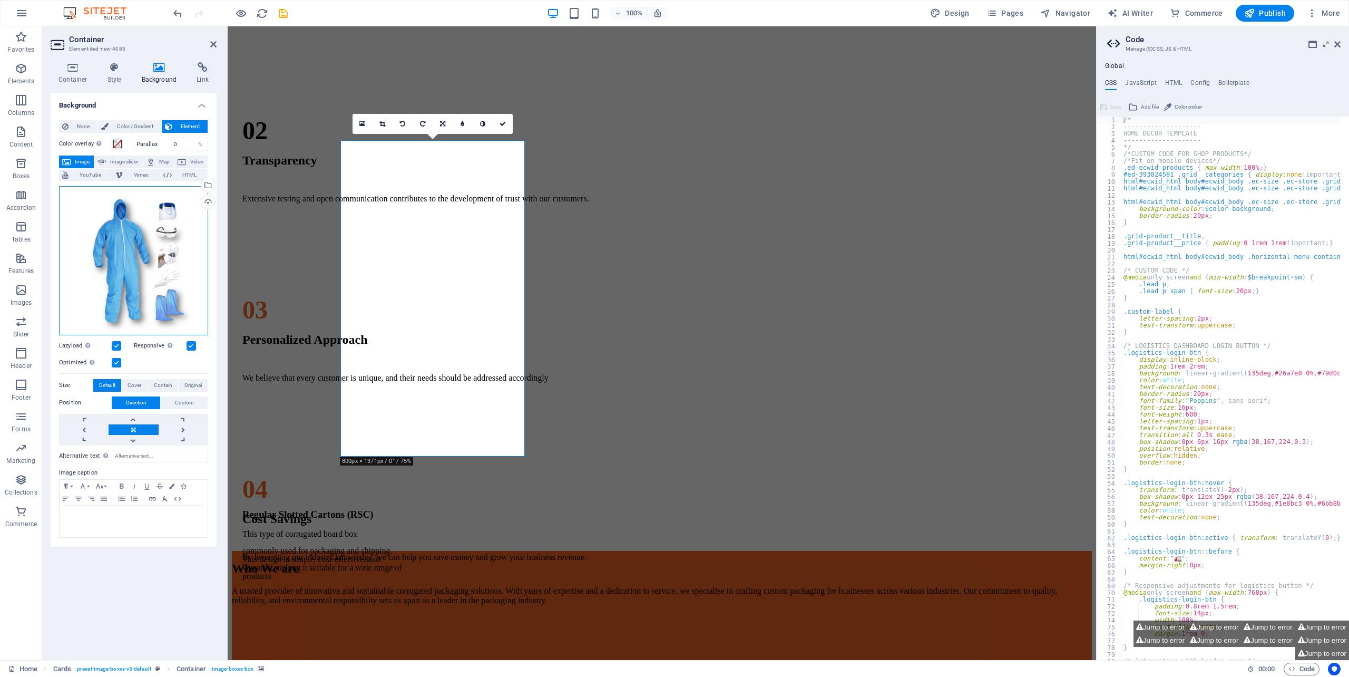
drag, startPoint x: 152, startPoint y: 268, endPoint x: 123, endPoint y: 268, distance: 28.5
click at [123, 268] on div "Drag files here, click to choose files or select files from Files or our free s…" at bounding box center [133, 260] width 149 height 149
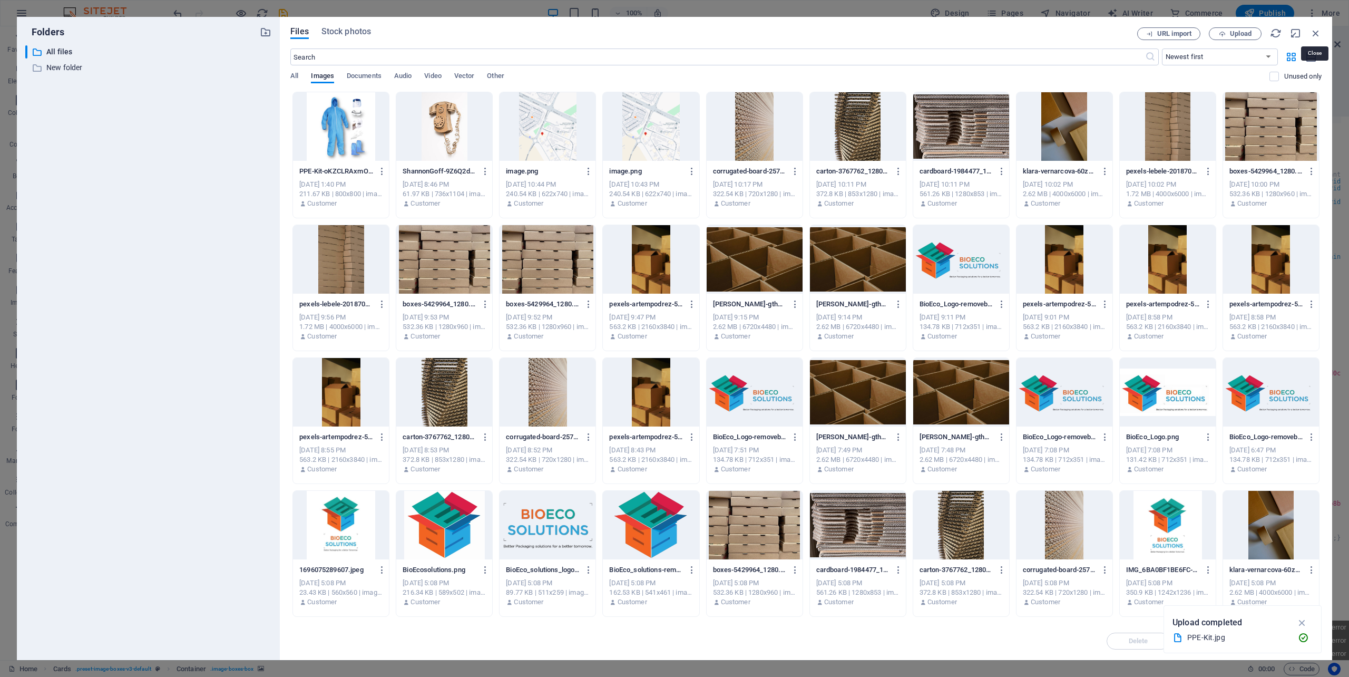
drag, startPoint x: 1319, startPoint y: 28, endPoint x: 1228, endPoint y: 33, distance: 91.8
click at [1318, 28] on icon "button" at bounding box center [1316, 33] width 12 height 12
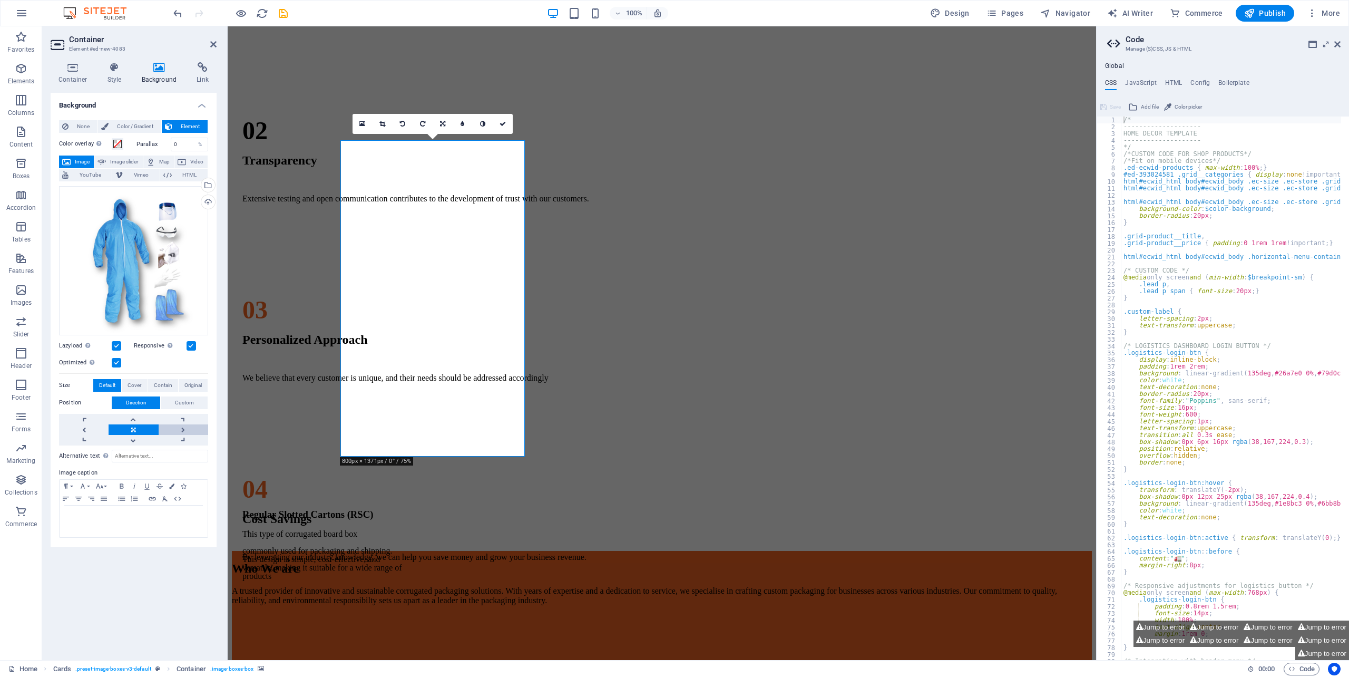
click at [180, 429] on link at bounding box center [184, 429] width 50 height 11
click at [89, 428] on link at bounding box center [84, 429] width 50 height 11
click at [89, 499] on icon "button" at bounding box center [91, 498] width 13 height 8
click at [178, 430] on link at bounding box center [184, 429] width 50 height 11
click at [92, 431] on link at bounding box center [84, 429] width 50 height 11
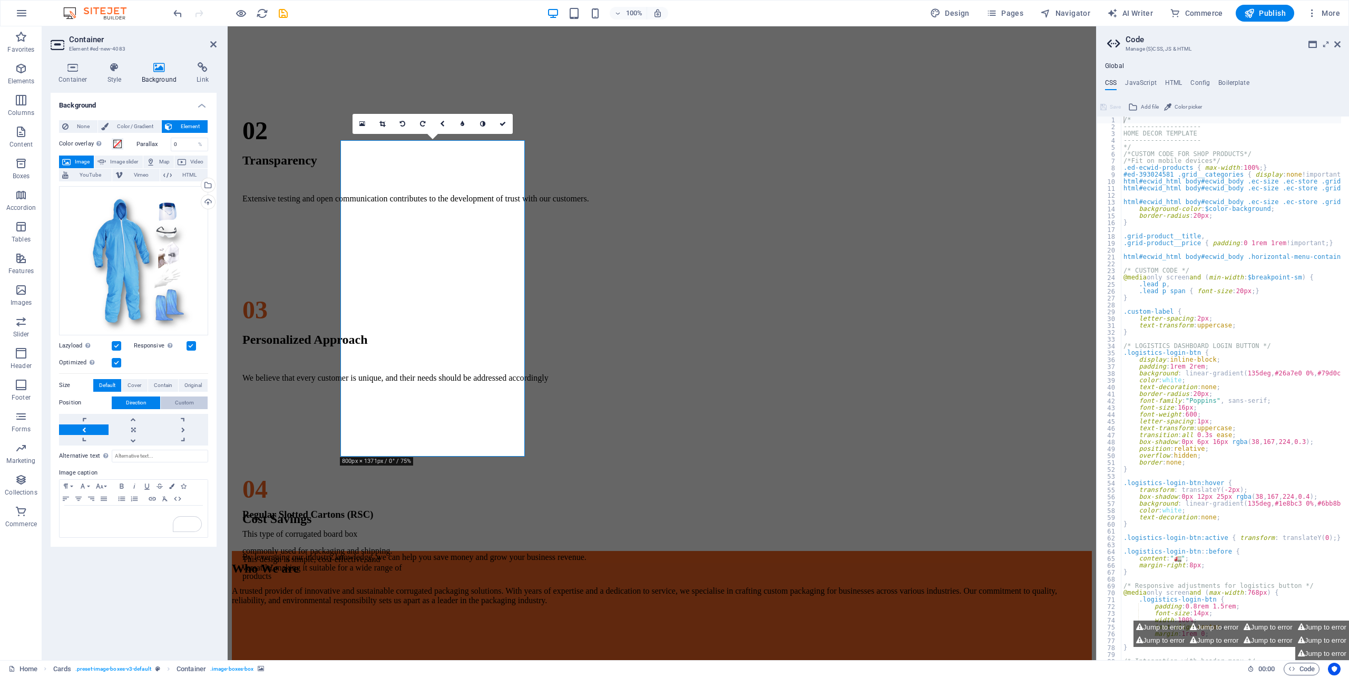
click at [175, 401] on span "Custom" at bounding box center [184, 402] width 19 height 13
click at [110, 423] on input "50" at bounding box center [115, 423] width 32 height 13
type input "5"
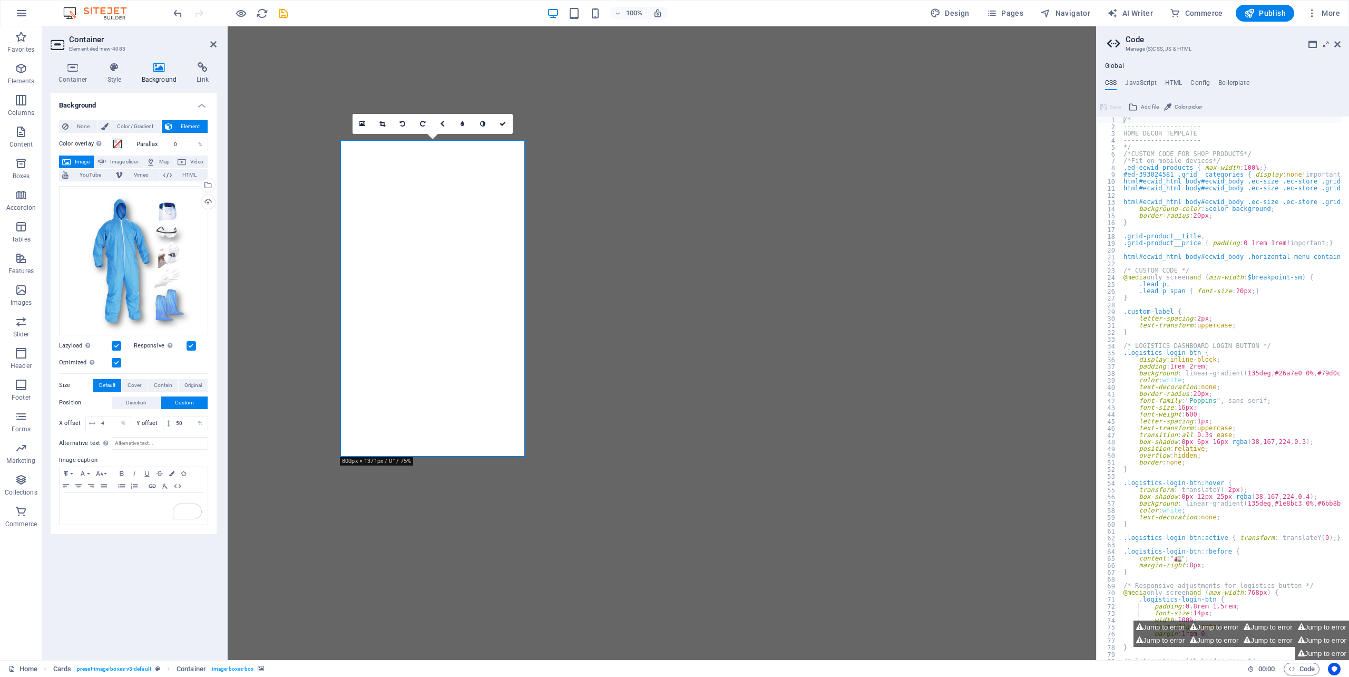
select select "%"
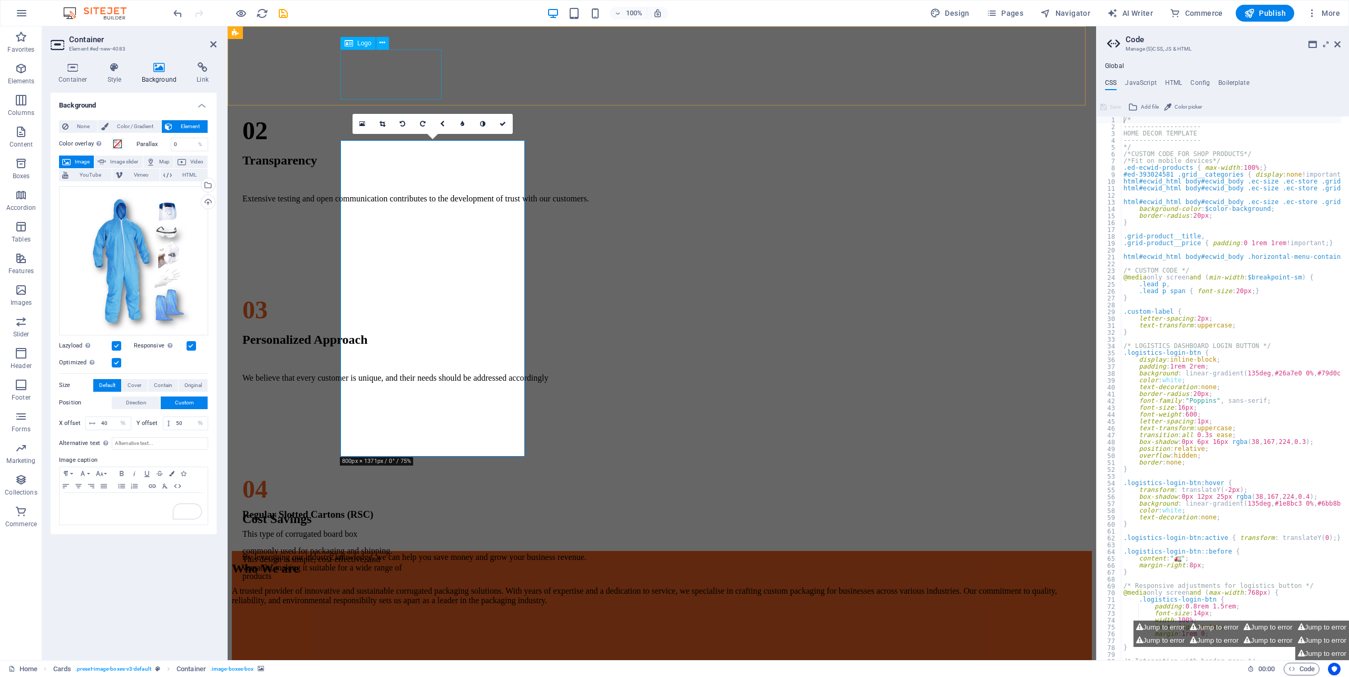
scroll to position [1377, 0]
drag, startPoint x: 95, startPoint y: 422, endPoint x: 106, endPoint y: 424, distance: 10.7
click at [97, 422] on div "40 px rem % vh vw" at bounding box center [108, 423] width 46 height 14
type input "60"
drag, startPoint x: 245, startPoint y: 220, endPoint x: 429, endPoint y: 220, distance: 183.9
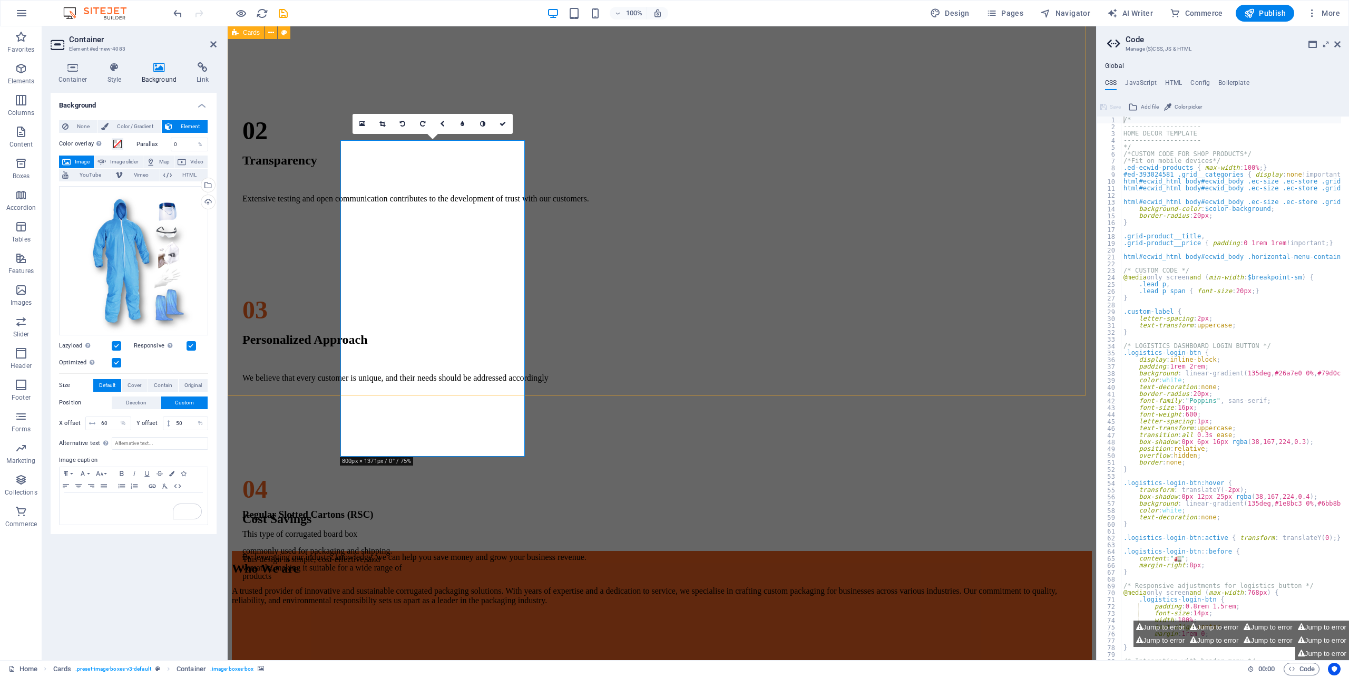
click at [429, 220] on div "Regular Slotted Cartons (RSC) This type of corrugated board box commonly used f…" at bounding box center [662, 287] width 860 height 527
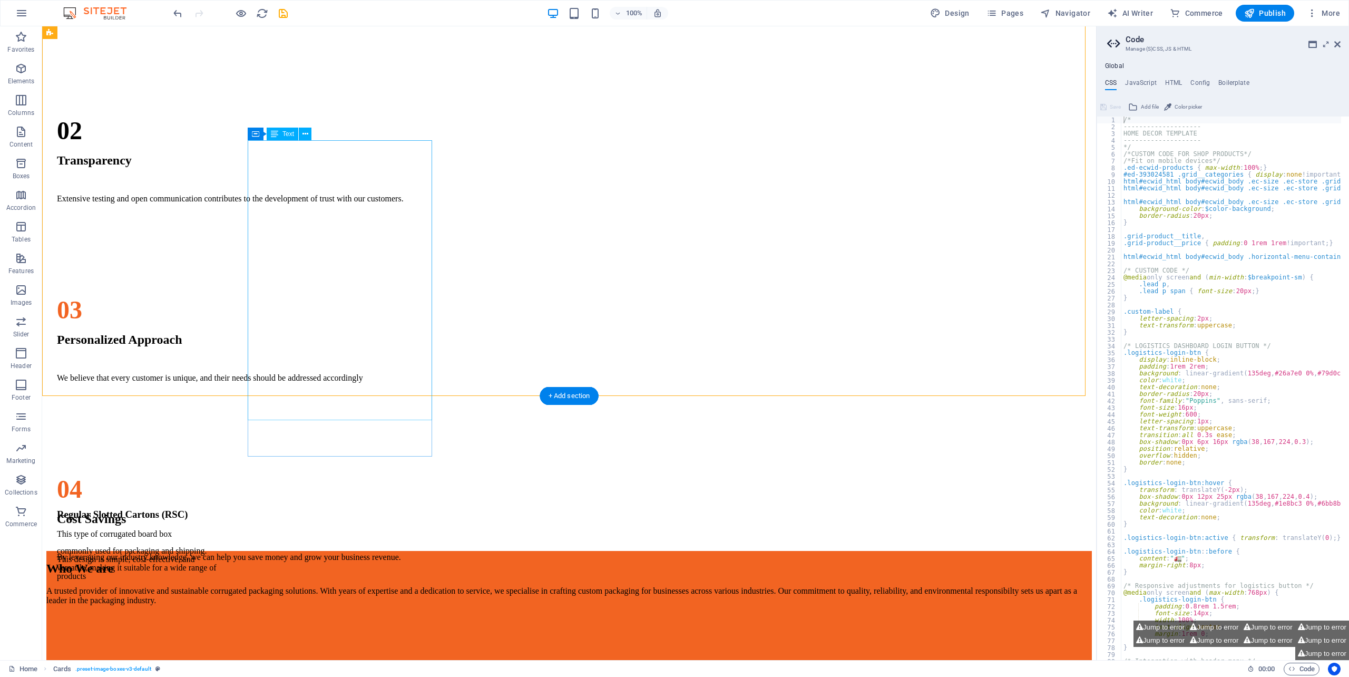
select select "px"
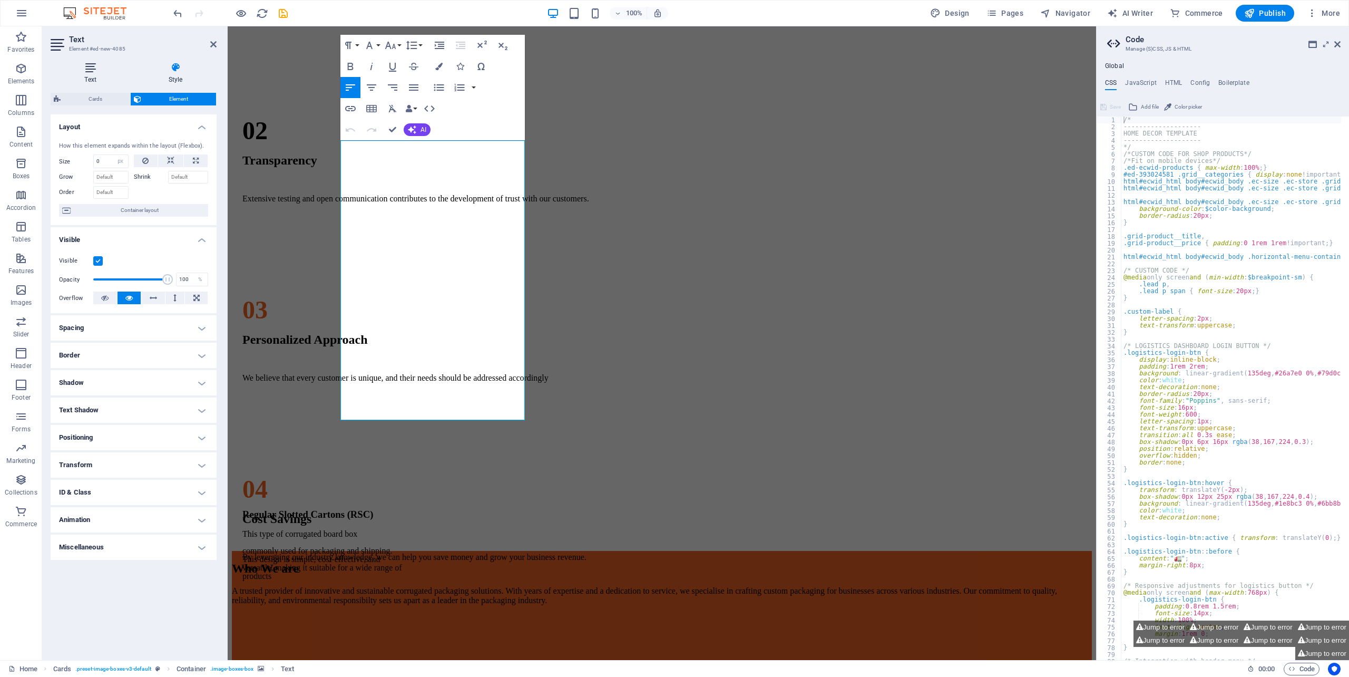
click at [87, 73] on h4 "Text" at bounding box center [93, 73] width 84 height 22
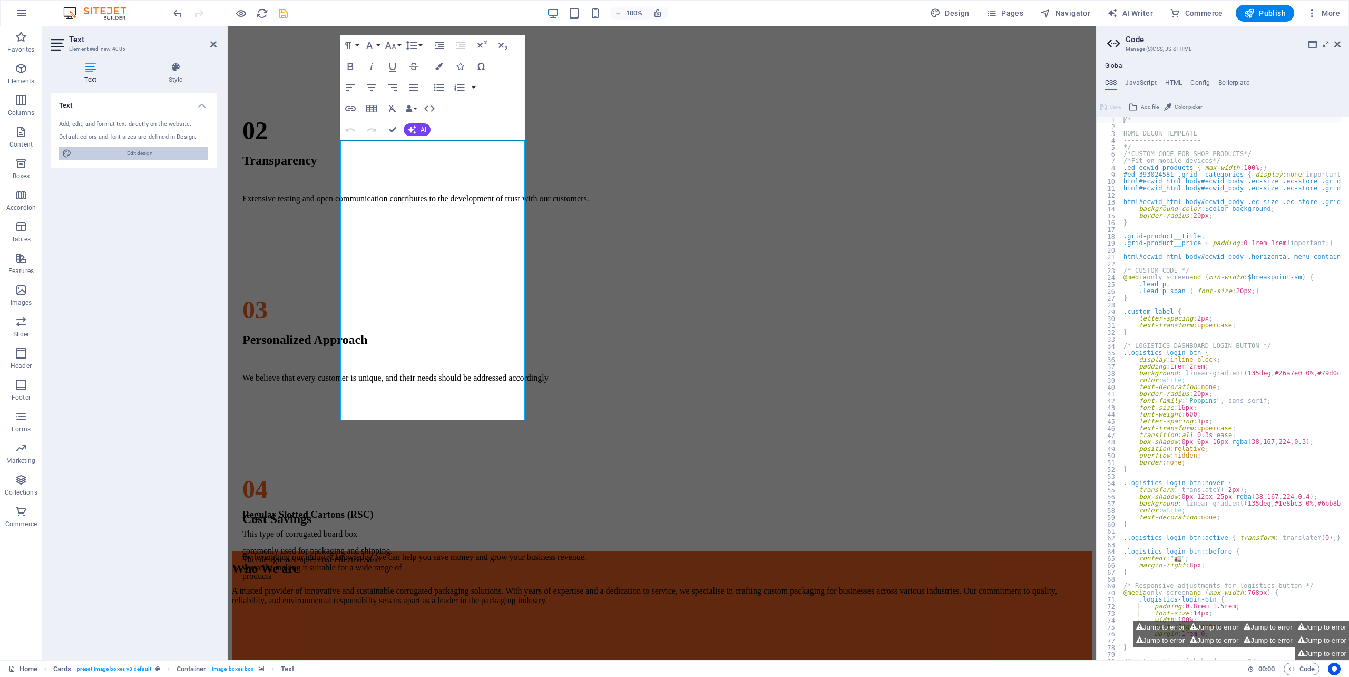
drag, startPoint x: 159, startPoint y: 152, endPoint x: 154, endPoint y: 157, distance: 6.7
click at [158, 152] on span "Edit design" at bounding box center [140, 153] width 130 height 13
select select "px"
select select "400"
select select "px"
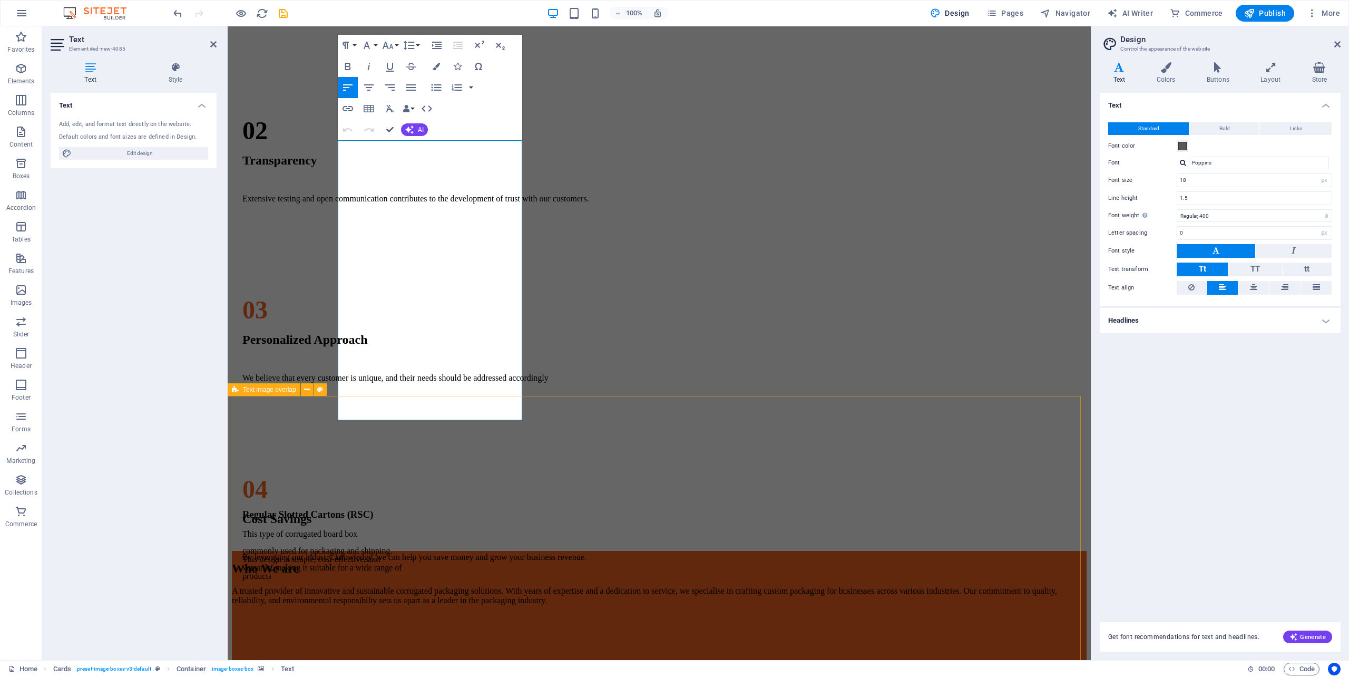
drag, startPoint x: 364, startPoint y: 336, endPoint x: 420, endPoint y: 377, distance: 70.5
click at [449, 401] on div "Home About Us Products Services Contact Us Login BETTER PACKAGING SOLUTIONS FOR…" at bounding box center [659, 475] width 855 height 3642
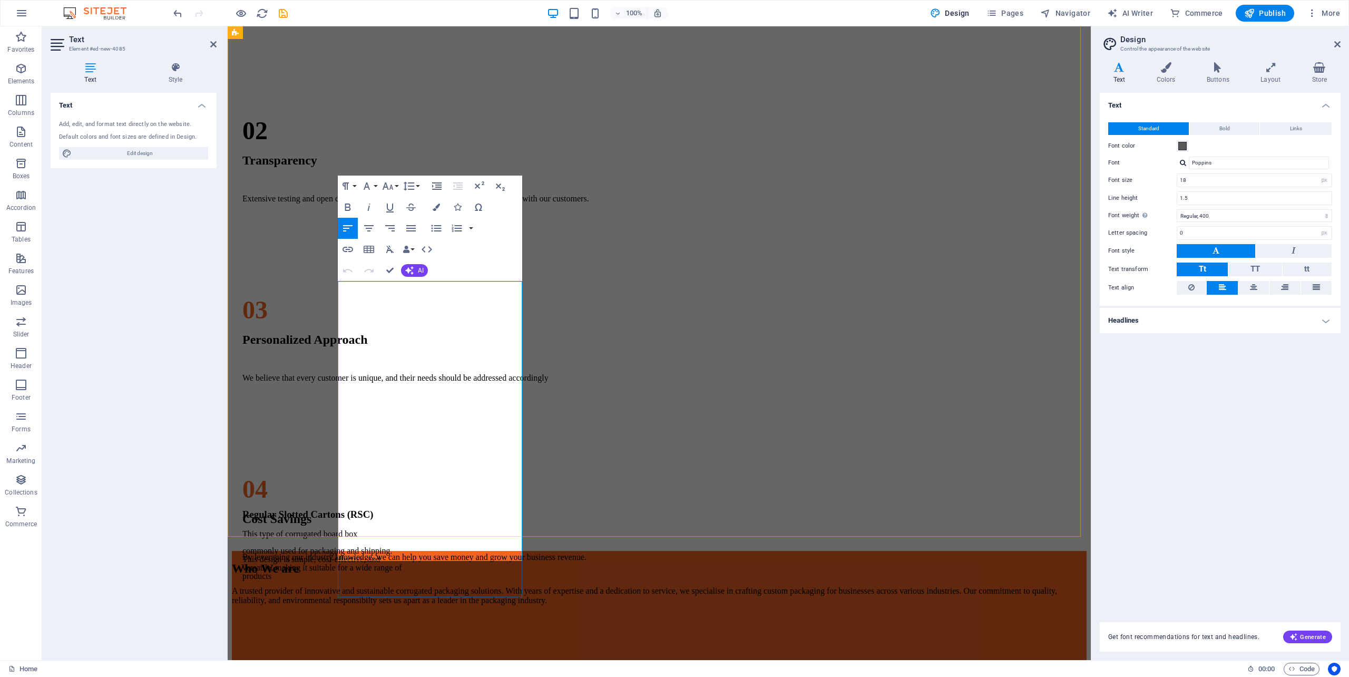
scroll to position [1236, 0]
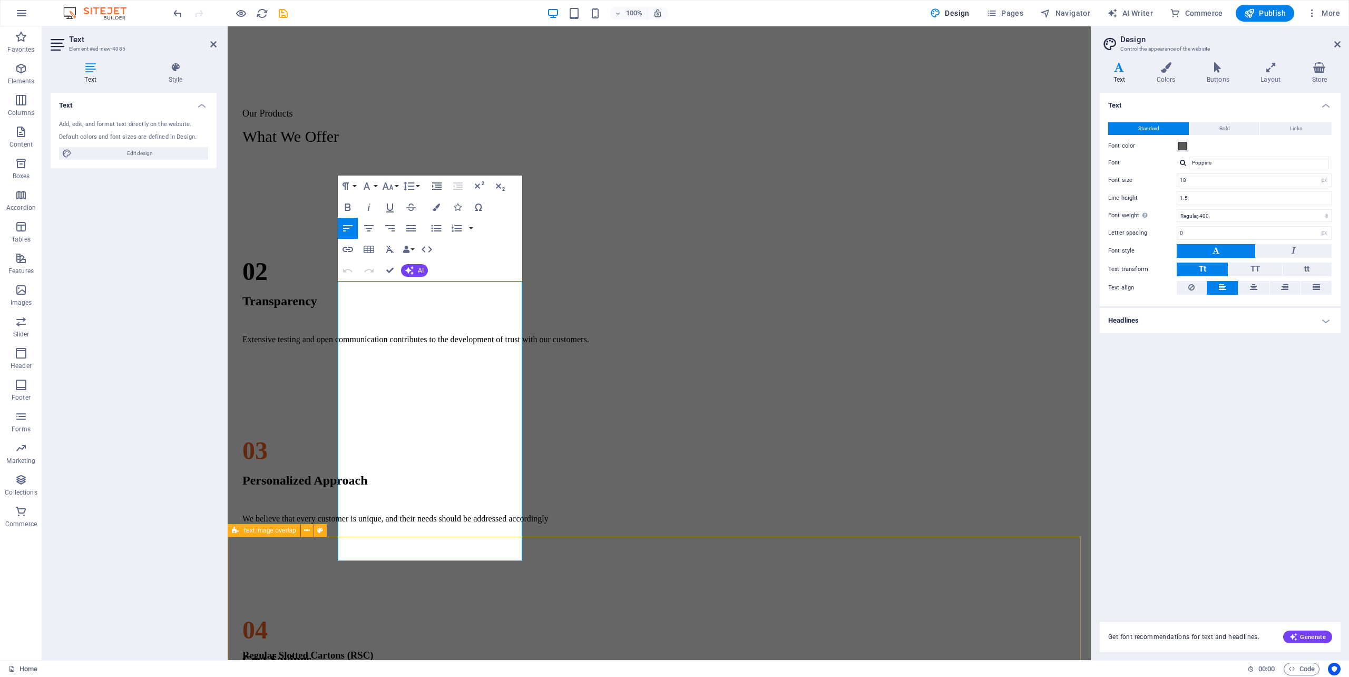
drag, startPoint x: 341, startPoint y: 479, endPoint x: 516, endPoint y: 563, distance: 194.2
click at [511, 565] on div "Home About Us Products Services Contact Us Login BETTER PACKAGING SOLUTIONS FOR…" at bounding box center [659, 615] width 855 height 3642
click at [1182, 146] on span at bounding box center [1182, 146] width 8 height 8
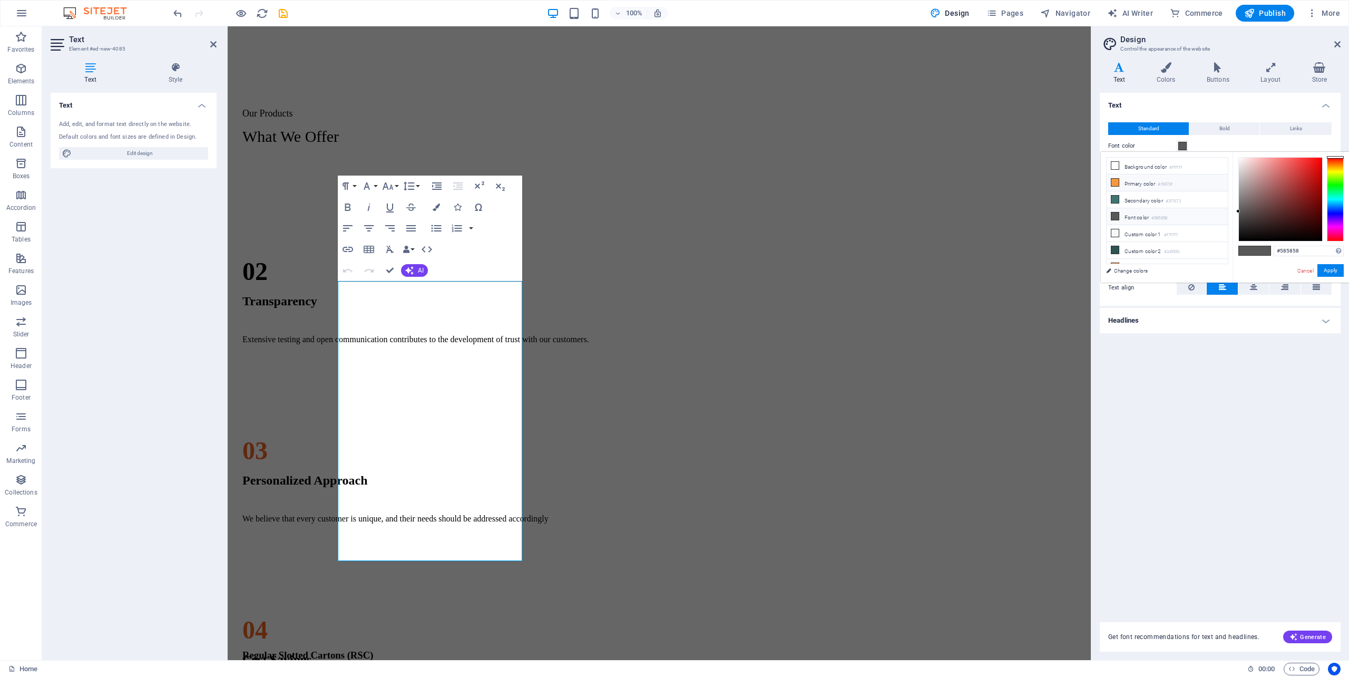
click at [1118, 181] on icon at bounding box center [1114, 182] width 7 height 7
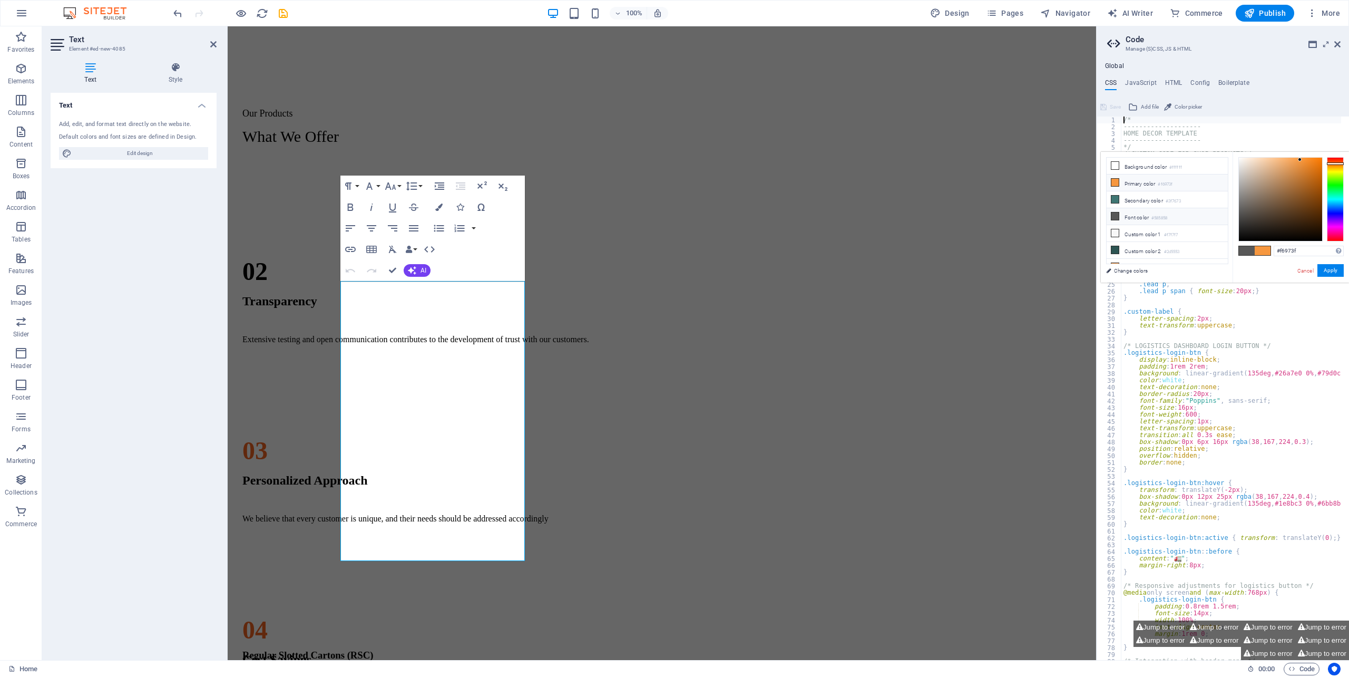
click at [1143, 219] on li "Font color #585858" at bounding box center [1166, 216] width 121 height 17
type input "#585858"
click at [1328, 269] on button "Apply" at bounding box center [1330, 270] width 26 height 13
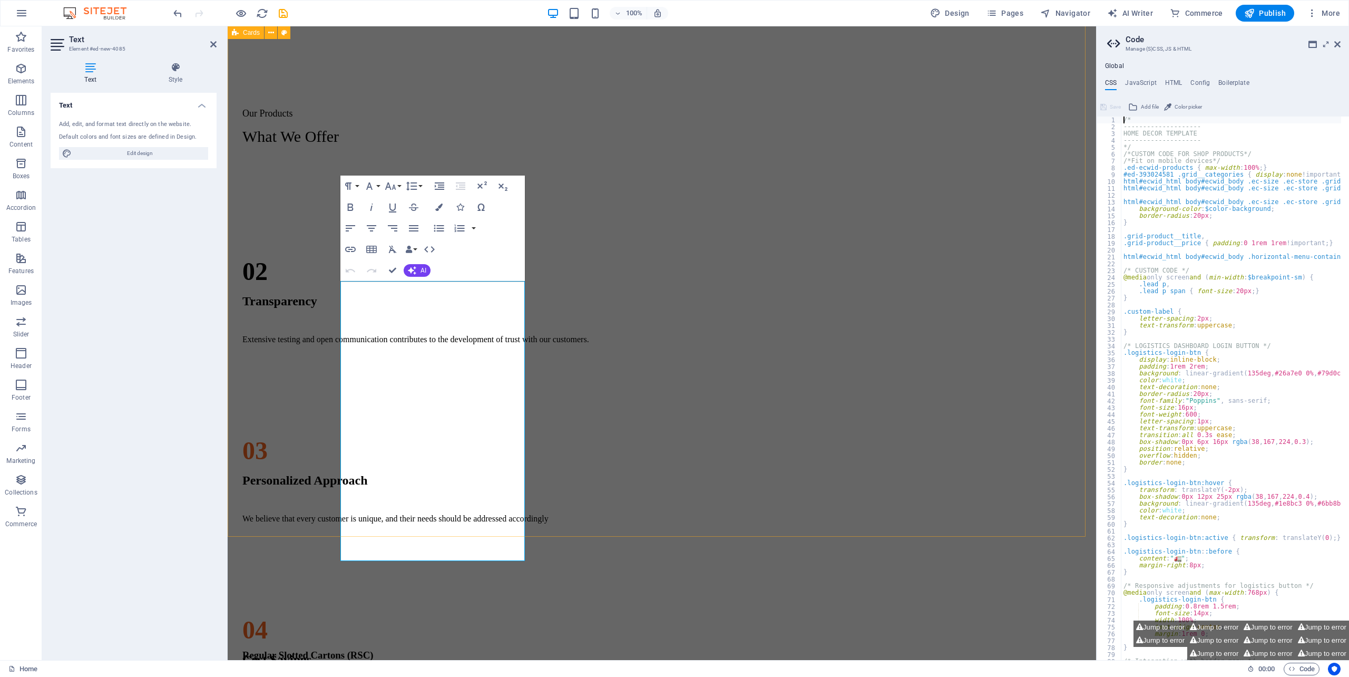
drag, startPoint x: 829, startPoint y: 456, endPoint x: 779, endPoint y: 439, distance: 53.3
click at [984, 444] on div "Regular Slotted Cartons (RSC) This type of corrugated board box commonly used f…" at bounding box center [662, 427] width 860 height 527
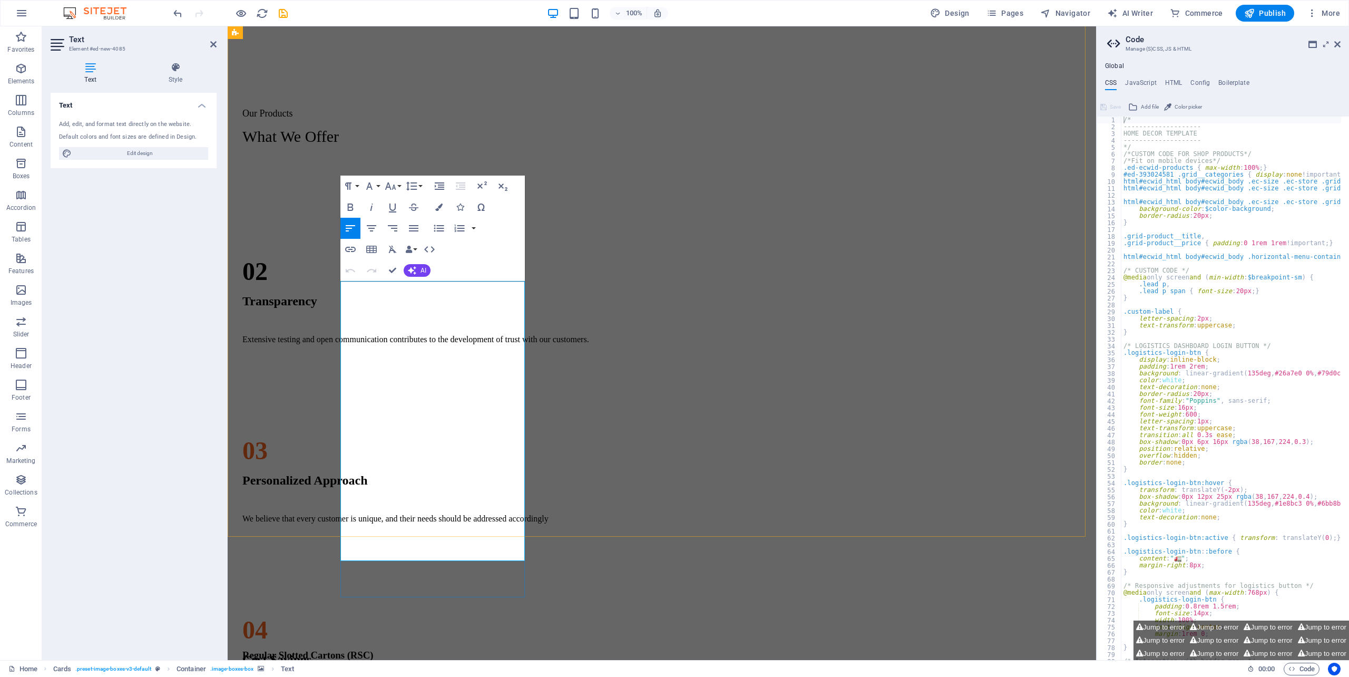
drag, startPoint x: 342, startPoint y: 475, endPoint x: 447, endPoint y: 503, distance: 108.5
drag, startPoint x: 345, startPoint y: 472, endPoint x: 433, endPoint y: 518, distance: 99.9
click at [485, 554] on div "Home About Us Products Services Contact Us Login BETTER PACKAGING SOLUTIONS FOR…" at bounding box center [662, 615] width 860 height 3642
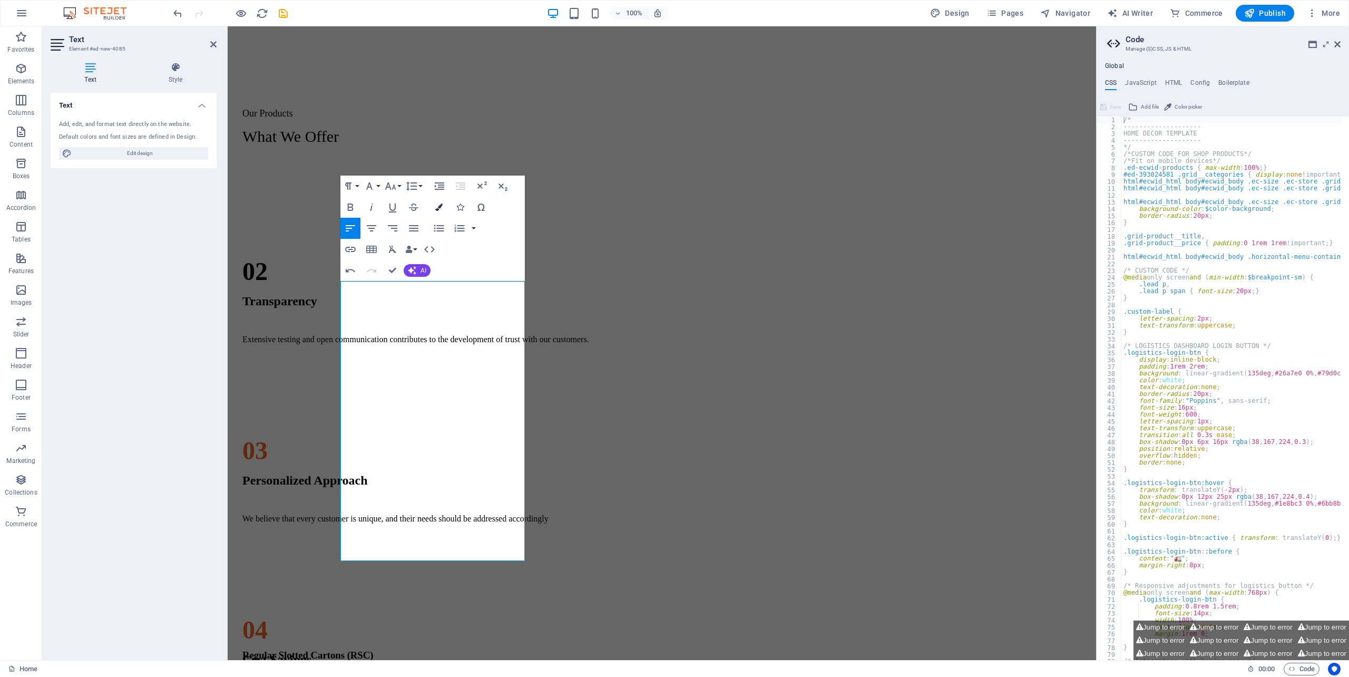
click at [436, 209] on icon "button" at bounding box center [438, 206] width 7 height 7
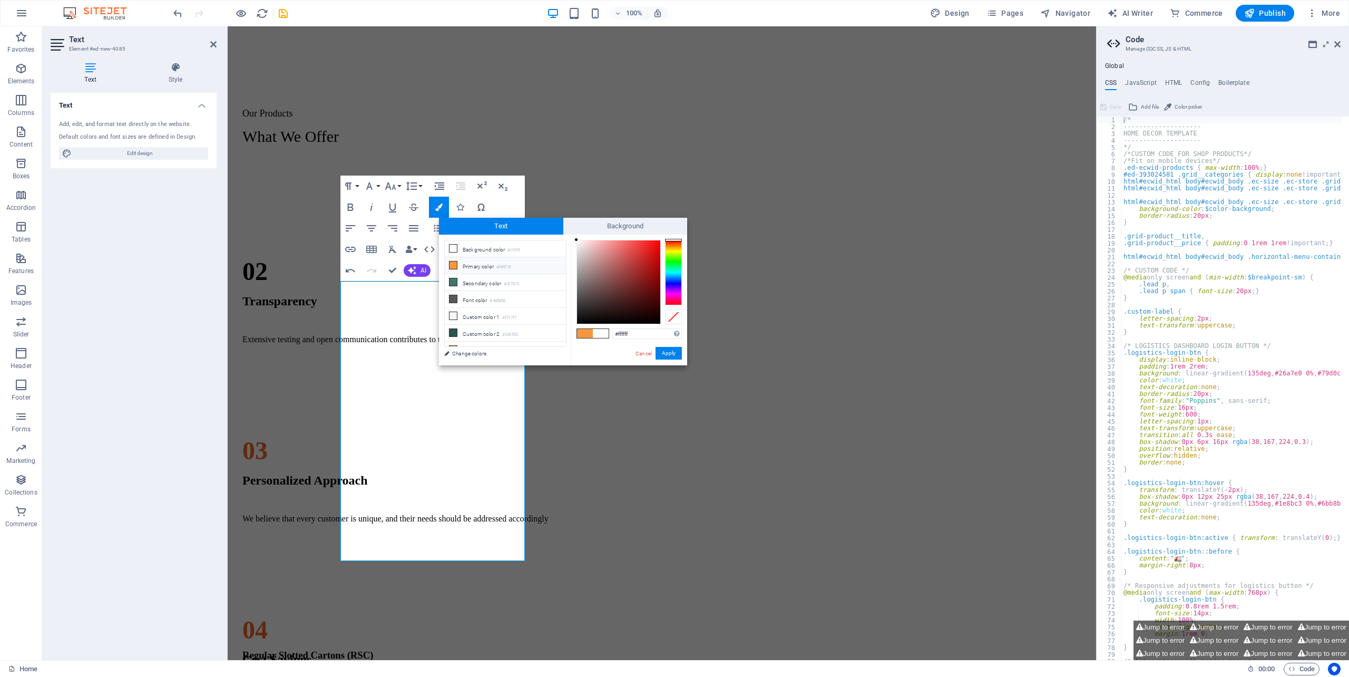
click at [467, 265] on li "Primary color #f6973f" at bounding box center [505, 265] width 121 height 17
click at [468, 300] on li "Font color #585858" at bounding box center [505, 299] width 121 height 17
type input "#585858"
click at [671, 352] on button "Apply" at bounding box center [668, 353] width 26 height 13
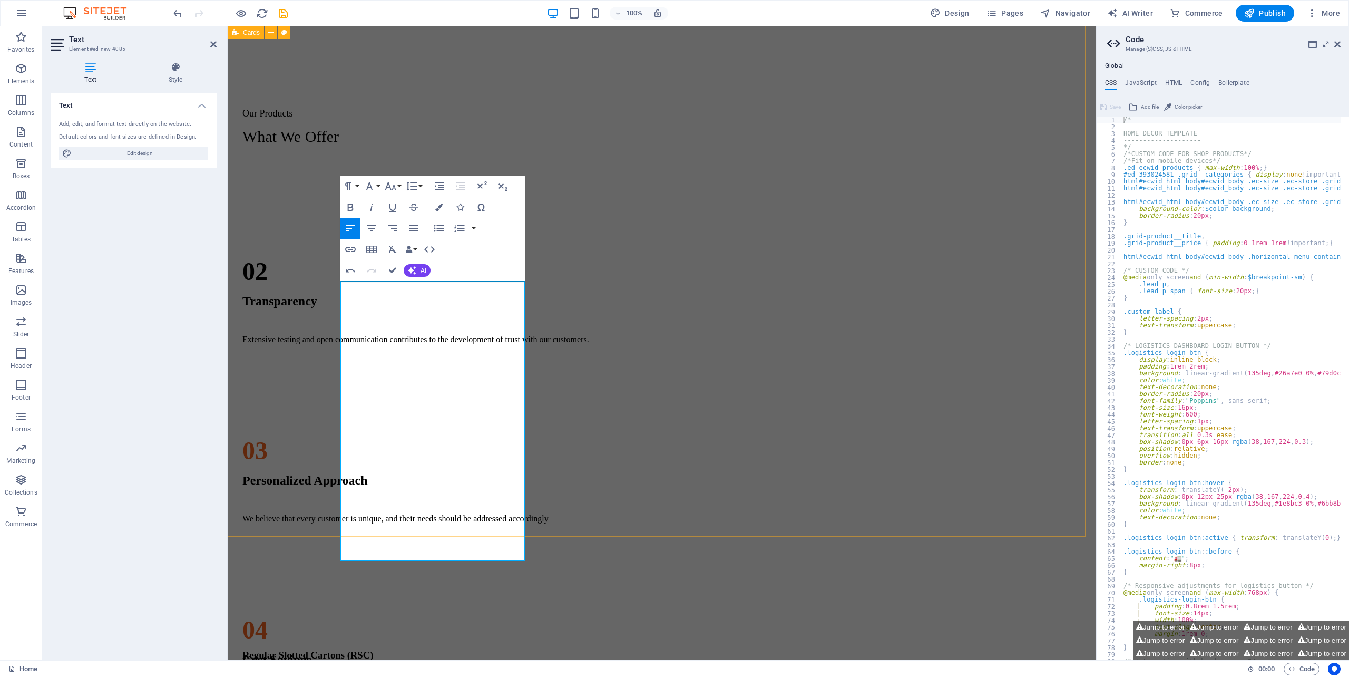
drag, startPoint x: 643, startPoint y: 425, endPoint x: 717, endPoint y: 427, distance: 74.3
click at [826, 423] on div "Regular Slotted Cartons (RSC) This type of corrugated board box commonly used f…" at bounding box center [662, 427] width 860 height 527
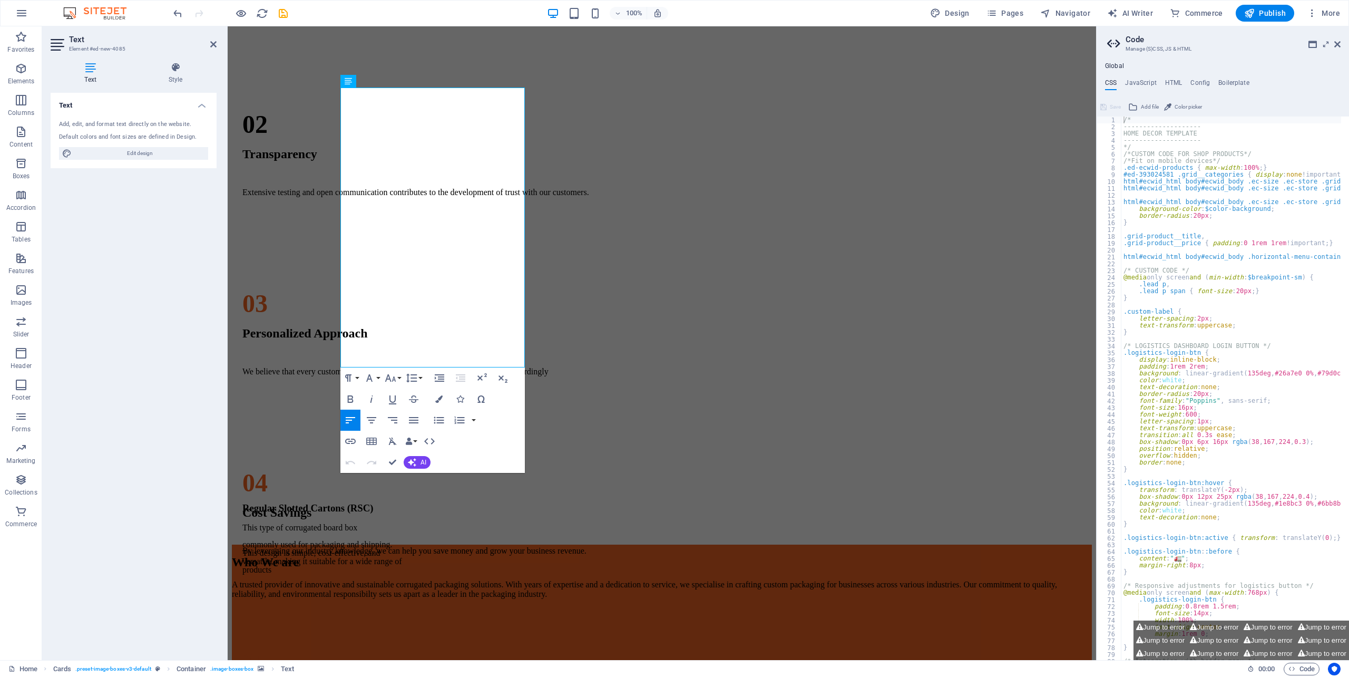
drag, startPoint x: 344, startPoint y: 472, endPoint x: 525, endPoint y: 570, distance: 205.6
click at [531, 616] on div "Home About Us Products Services Contact Us Login BETTER PACKAGING SOLUTIONS FOR…" at bounding box center [662, 468] width 860 height 3642
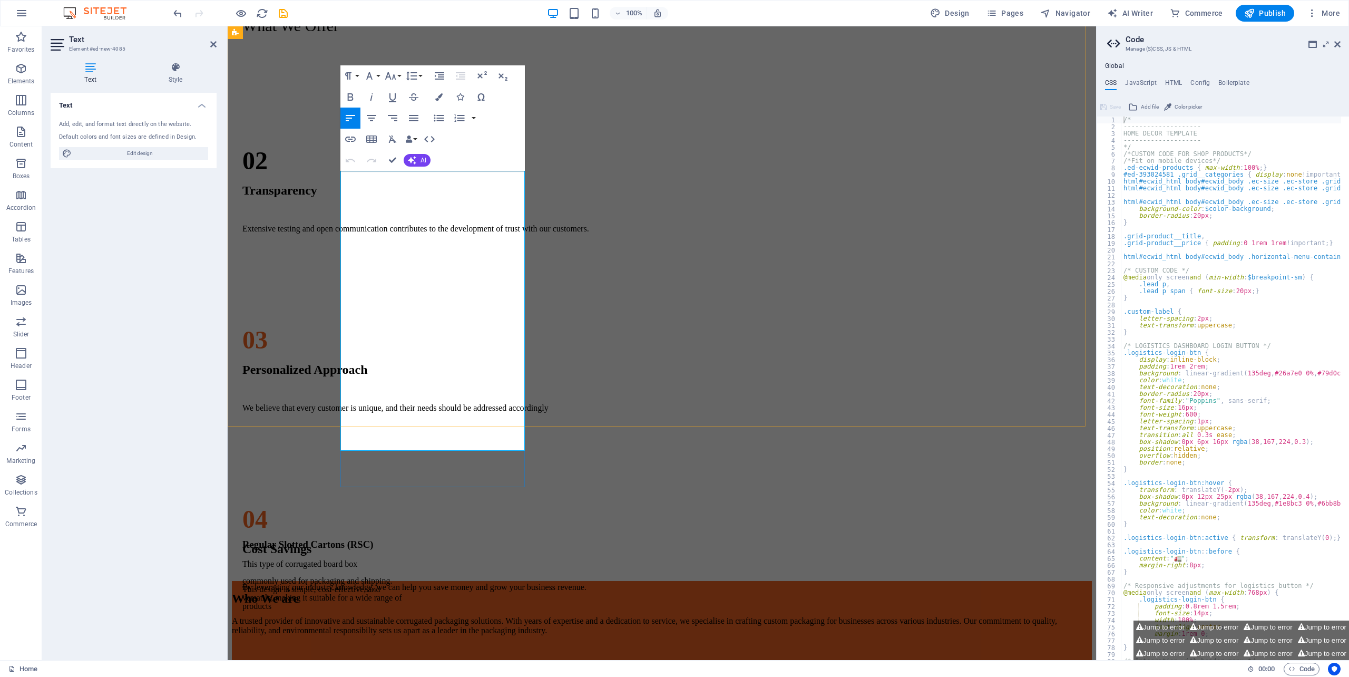
scroll to position [1276, 0]
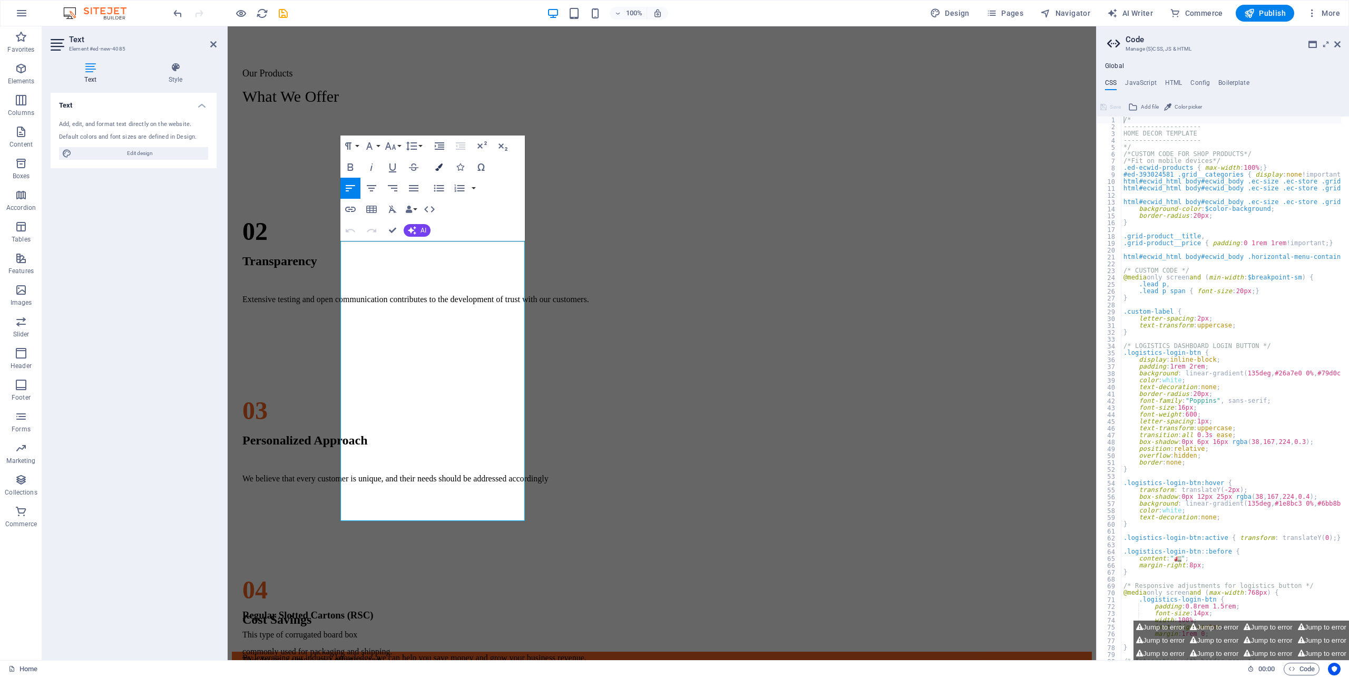
drag, startPoint x: 440, startPoint y: 171, endPoint x: 434, endPoint y: 175, distance: 7.6
click at [439, 171] on button "Colors" at bounding box center [439, 166] width 20 height 21
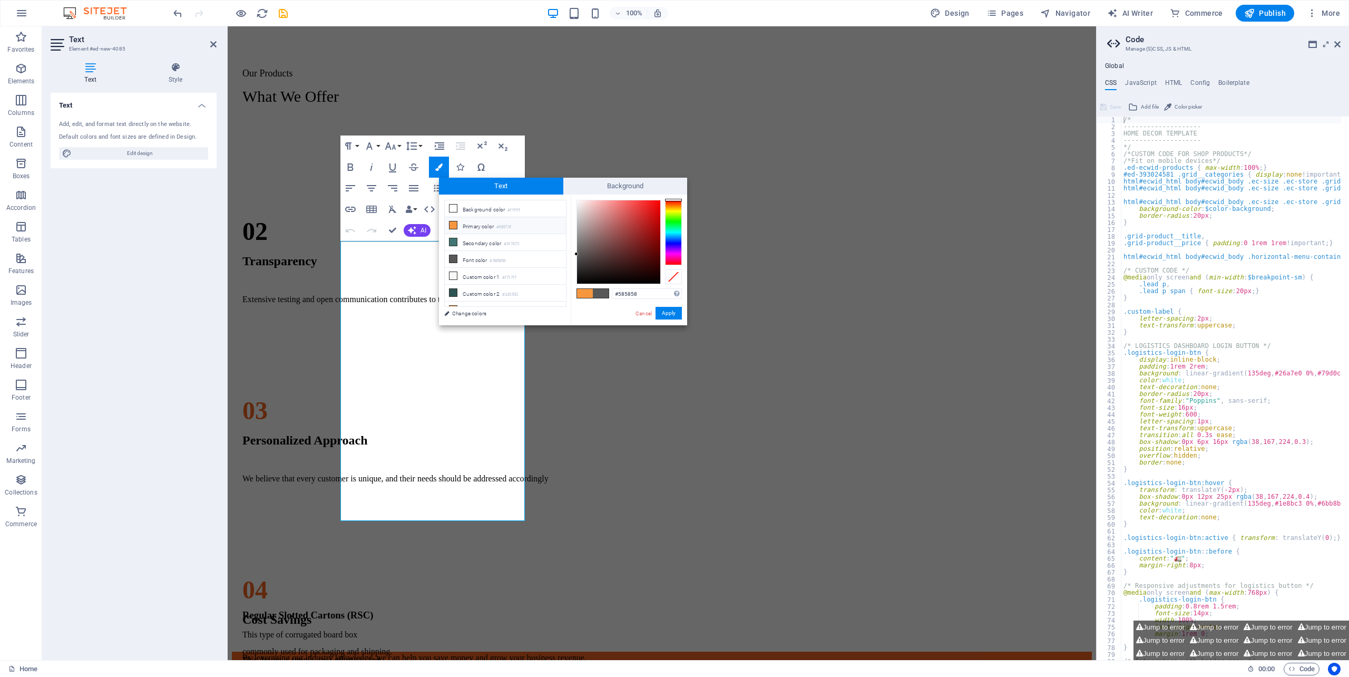
click at [472, 228] on li "Primary color #f6973f" at bounding box center [505, 225] width 121 height 17
type input "#f6973f"
click at [472, 228] on li "Primary color #f6973f" at bounding box center [505, 225] width 121 height 17
click at [662, 308] on button "Apply" at bounding box center [668, 313] width 26 height 13
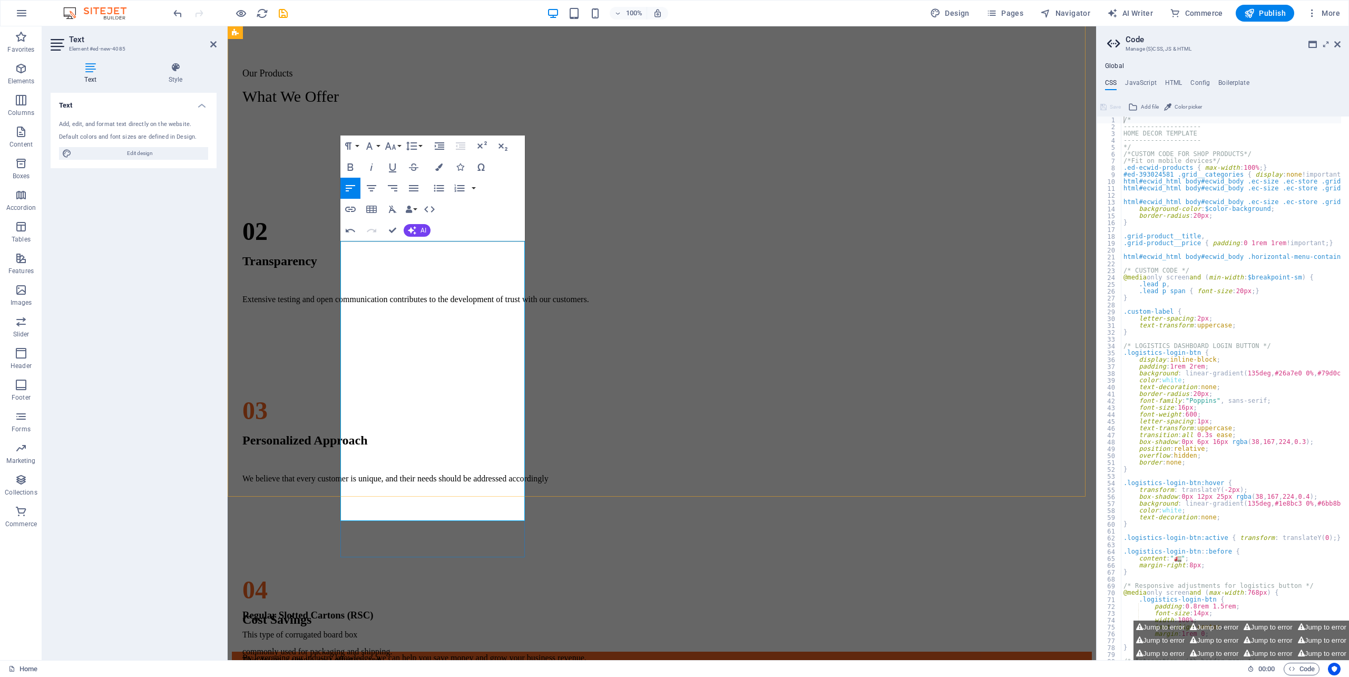
drag, startPoint x: 636, startPoint y: 374, endPoint x: 596, endPoint y: 390, distance: 43.4
click at [820, 374] on div "Regular Slotted Cartons (RSC) This type of corrugated board box commonly used f…" at bounding box center [662, 387] width 860 height 527
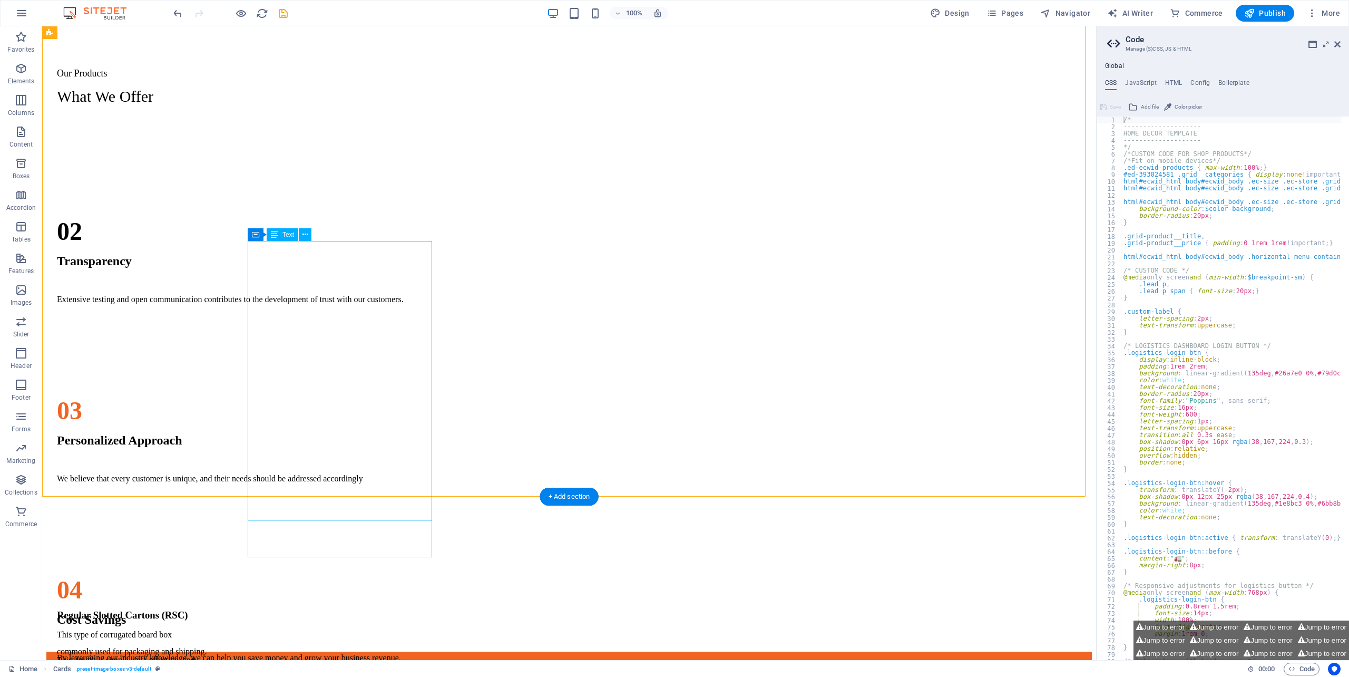
drag, startPoint x: 289, startPoint y: 441, endPoint x: 278, endPoint y: 441, distance: 10.5
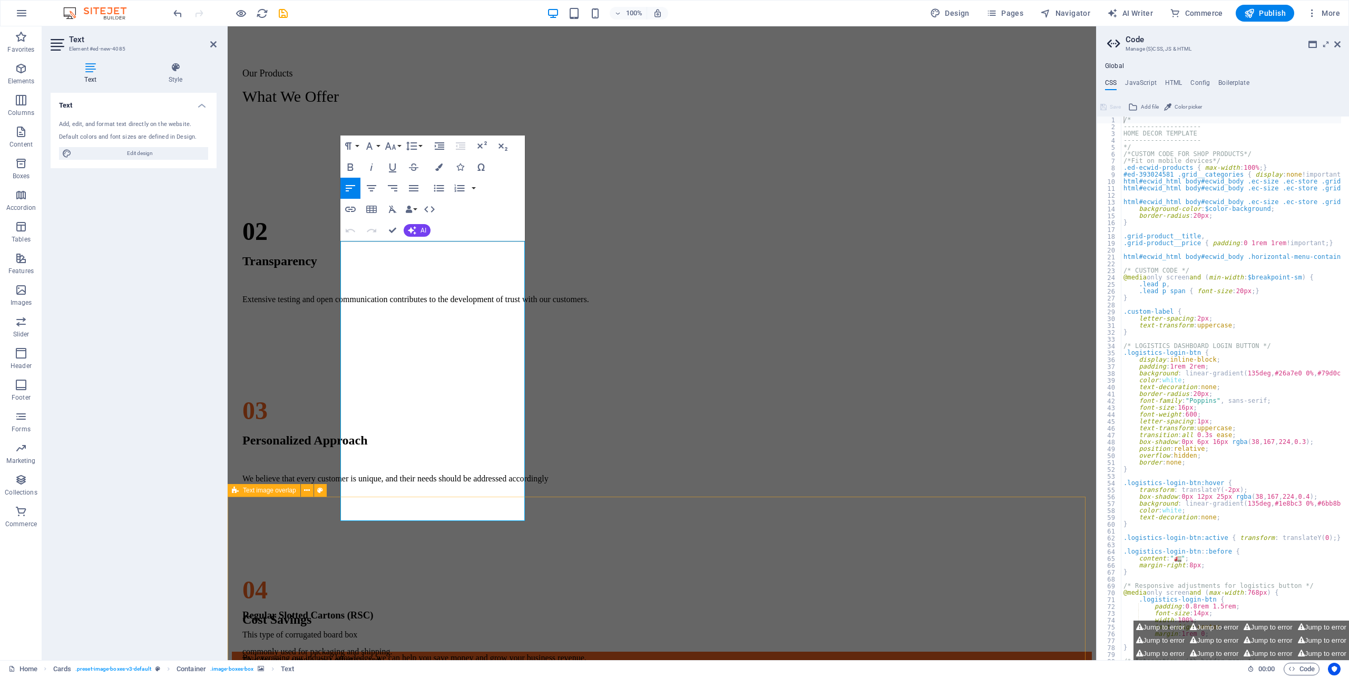
drag, startPoint x: 340, startPoint y: 433, endPoint x: 422, endPoint y: 486, distance: 97.6
click at [447, 548] on div "Home About Us Products Services Contact Us Login BETTER PACKAGING SOLUTIONS FOR…" at bounding box center [662, 575] width 860 height 3642
click at [438, 166] on icon "button" at bounding box center [438, 166] width 7 height 7
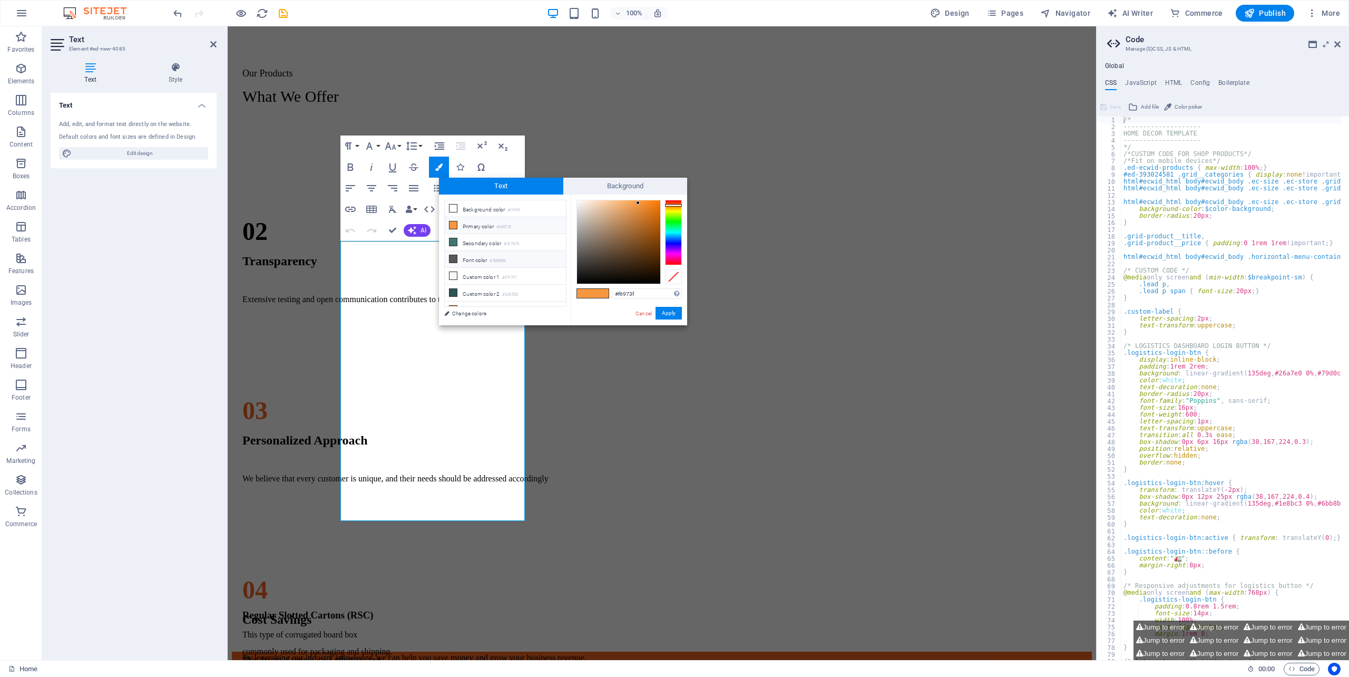
click at [473, 262] on li "Font color #585858" at bounding box center [505, 259] width 121 height 17
type input "#585858"
click at [471, 261] on li "Font color #585858" at bounding box center [505, 259] width 121 height 17
drag, startPoint x: 664, startPoint y: 311, endPoint x: 654, endPoint y: 319, distance: 13.2
click at [655, 319] on button "Apply" at bounding box center [668, 313] width 26 height 13
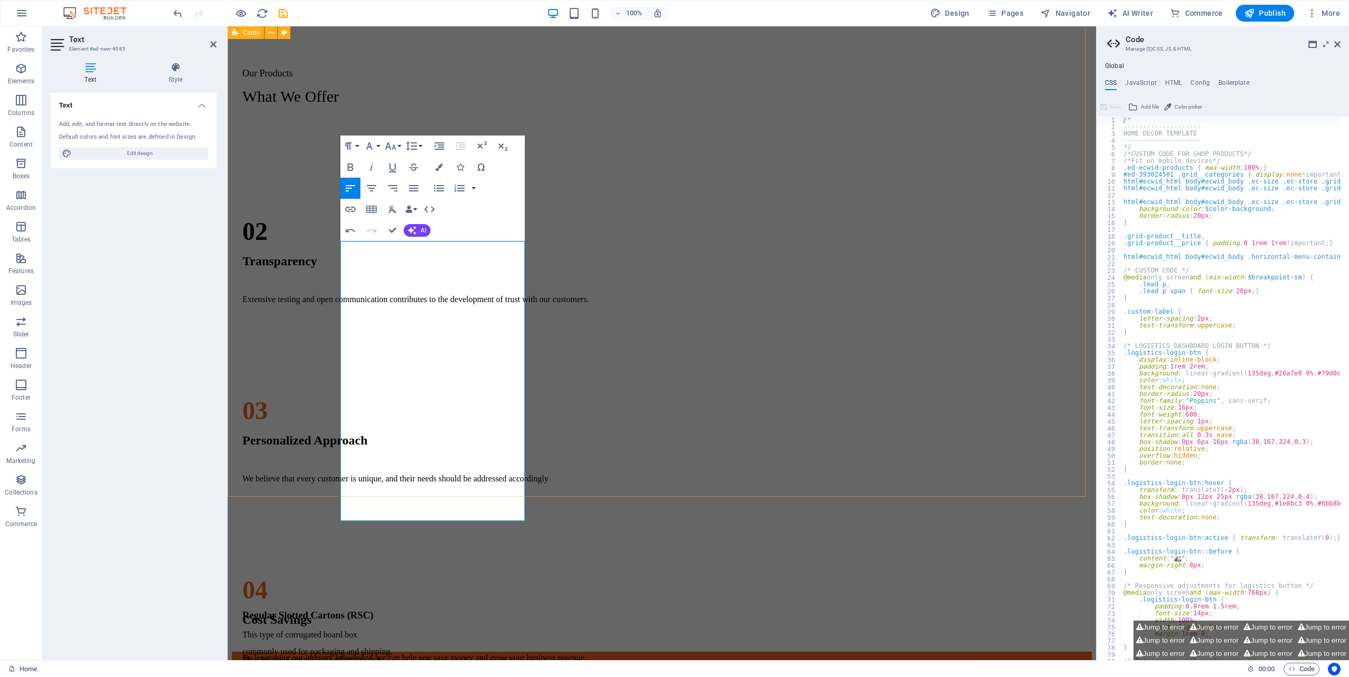
drag, startPoint x: 612, startPoint y: 401, endPoint x: 702, endPoint y: 424, distance: 93.5
click at [785, 404] on div "Regular Slotted Cartons (RSC) This type of corrugated board box commonly used f…" at bounding box center [662, 387] width 860 height 527
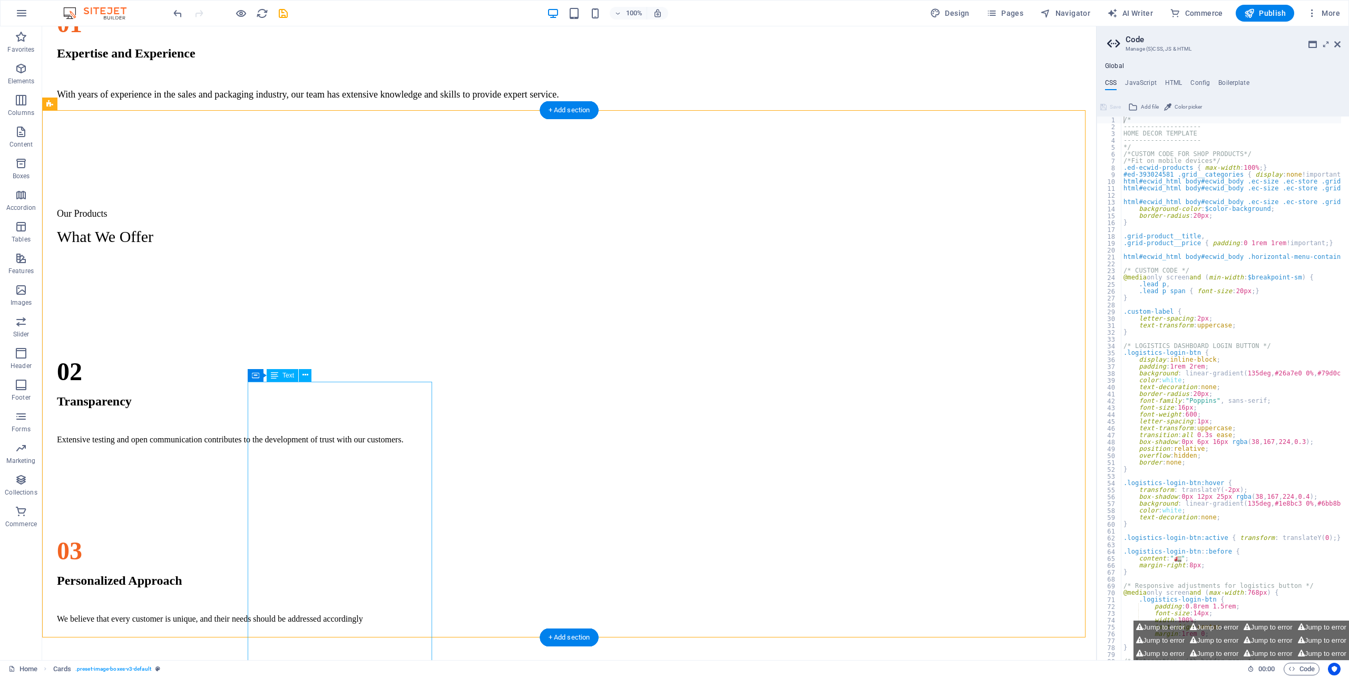
scroll to position [1065, 0]
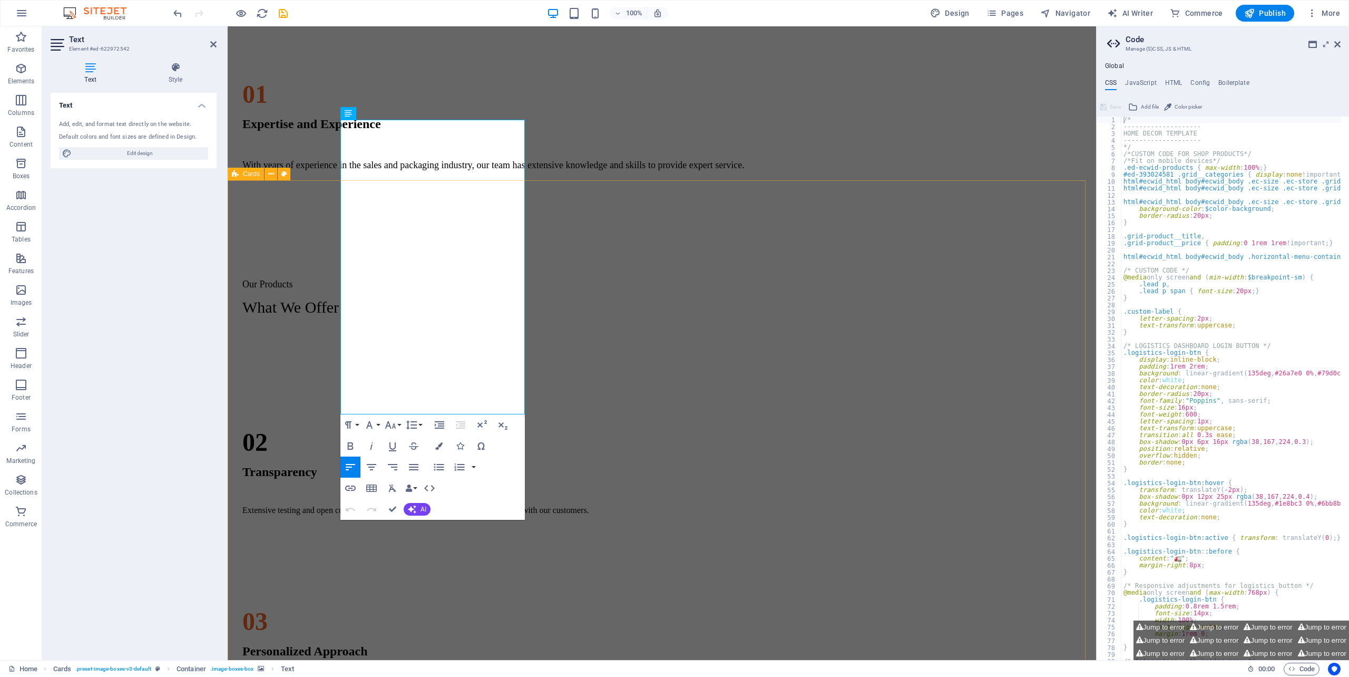
drag, startPoint x: 650, startPoint y: 457, endPoint x: 719, endPoint y: 430, distance: 74.1
click at [821, 457] on div "Regular Slotted Cartons (RSC) This type of corrugated board box commonly used f…" at bounding box center [662, 598] width 860 height 527
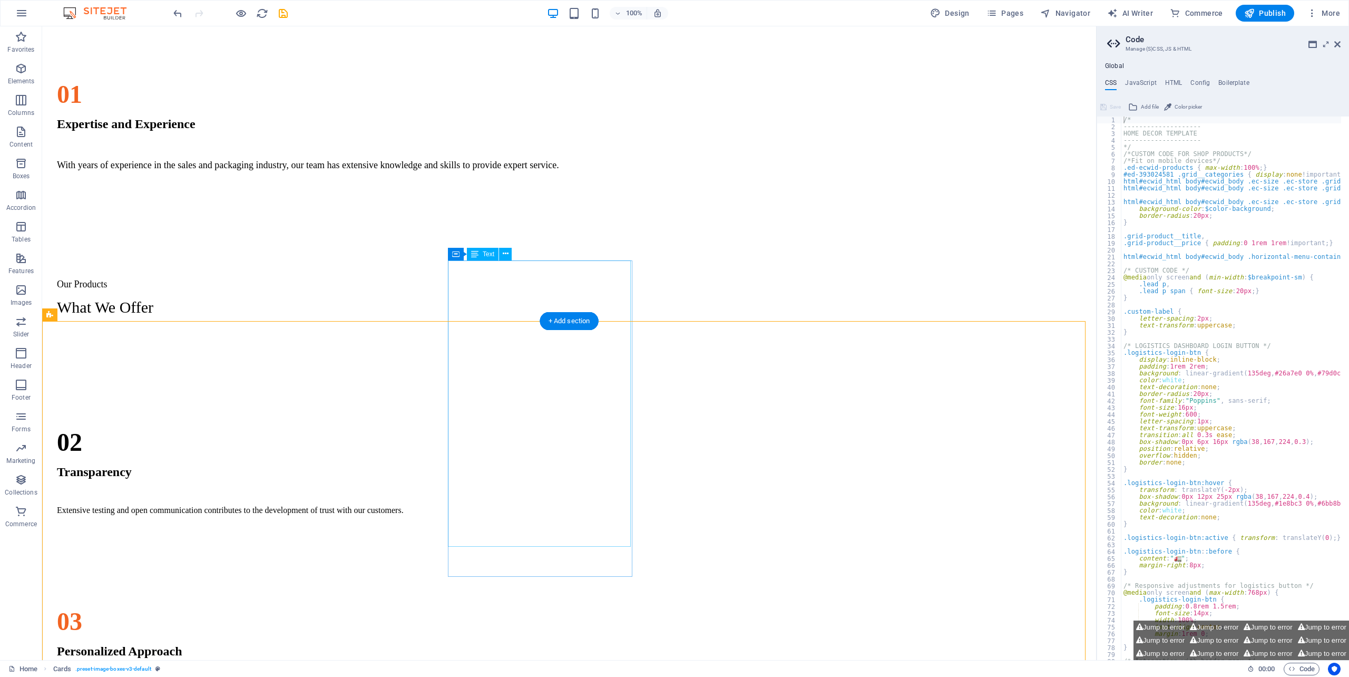
scroll to position [925, 0]
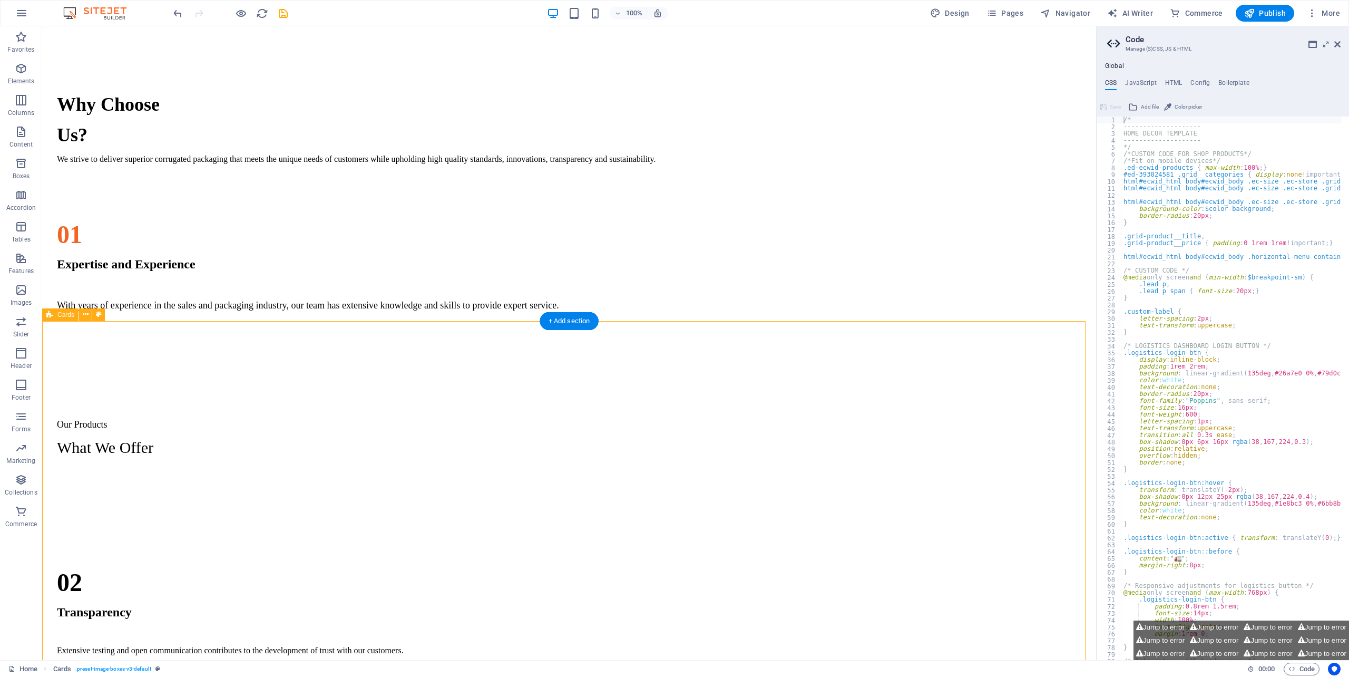
drag, startPoint x: 849, startPoint y: 433, endPoint x: 858, endPoint y: 433, distance: 8.4
click at [1337, 43] on icon at bounding box center [1337, 44] width 6 height 8
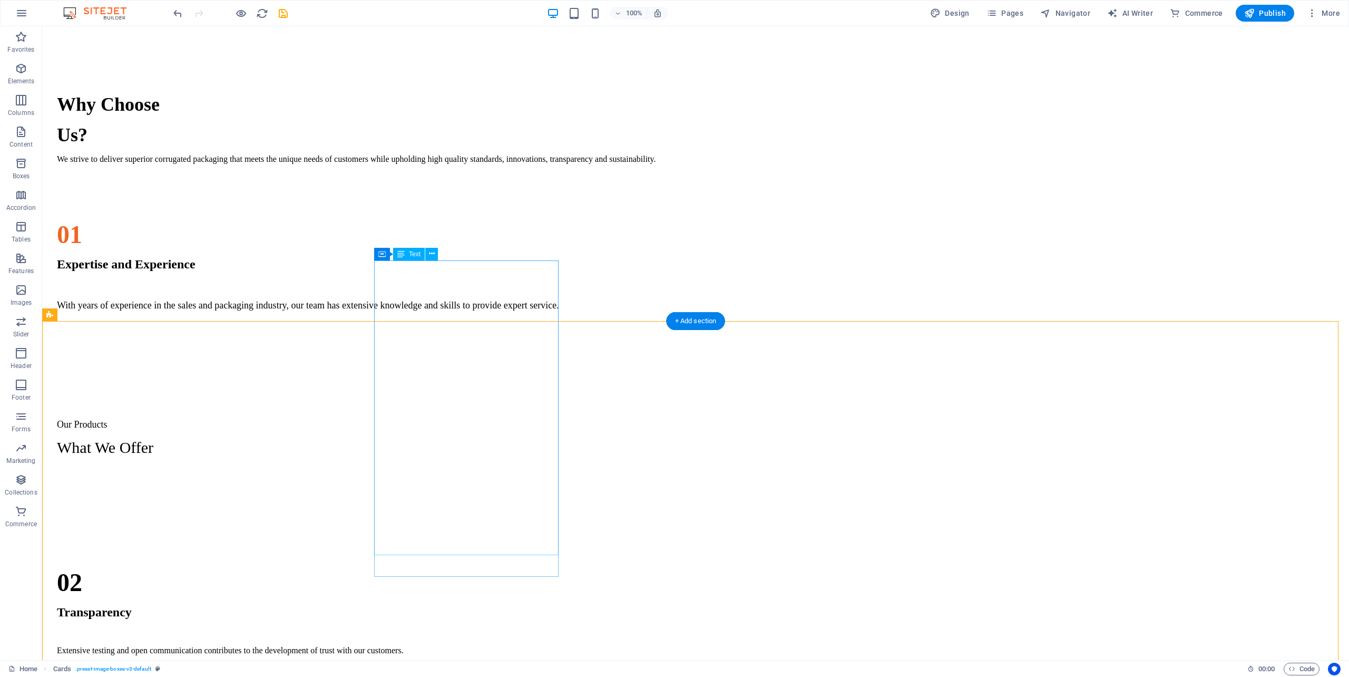
scroll to position [995, 0]
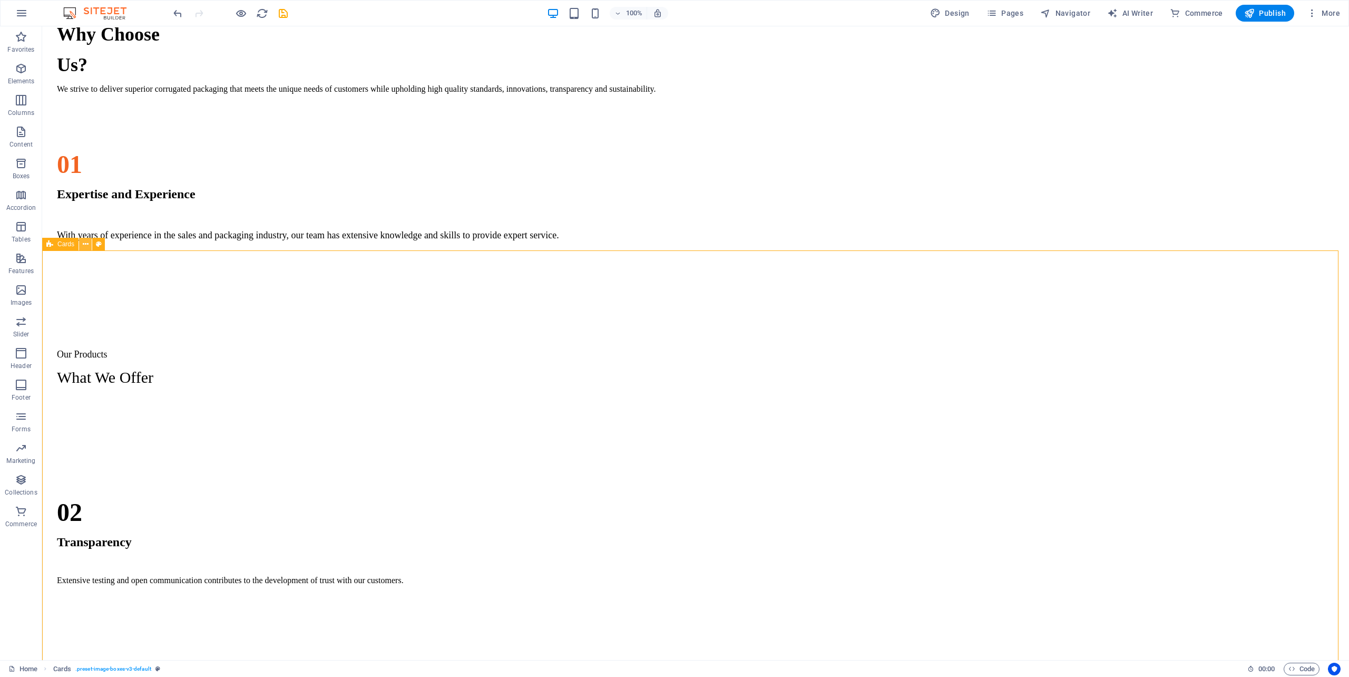
click at [83, 244] on icon at bounding box center [86, 244] width 6 height 11
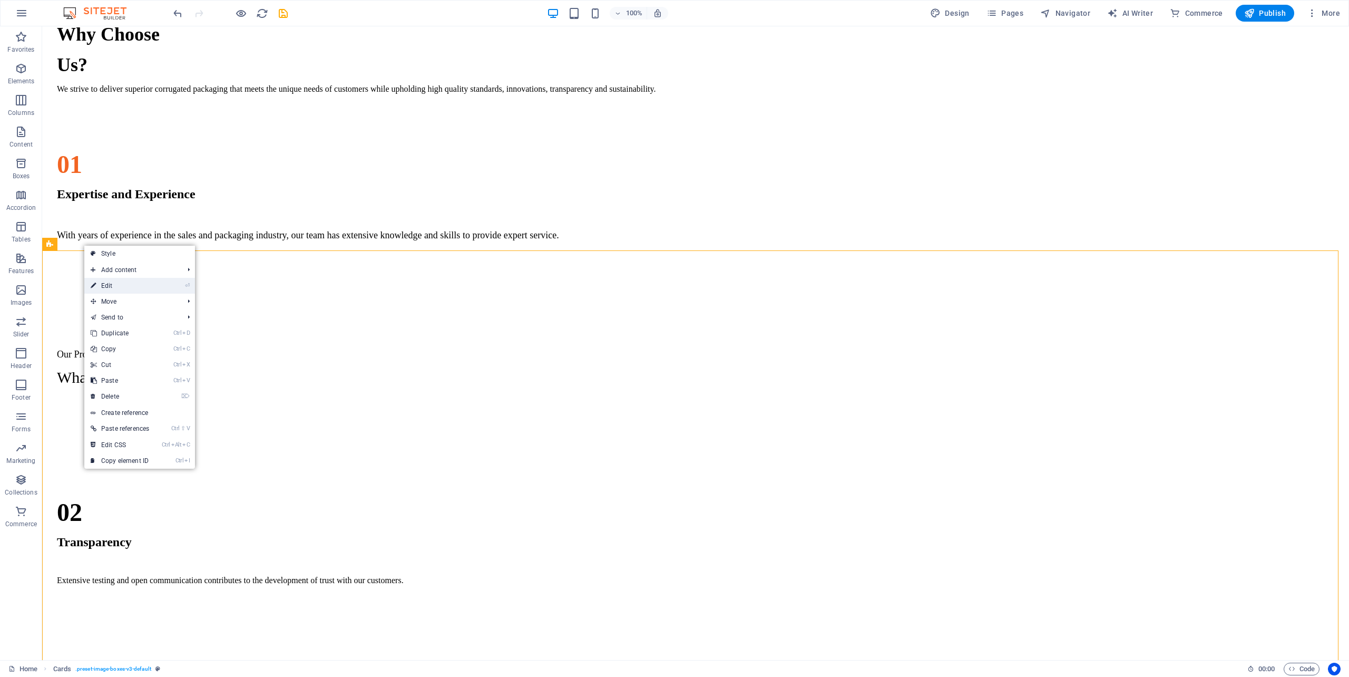
click at [117, 285] on link "⏎ Edit" at bounding box center [119, 286] width 71 height 16
select select "px"
select select "preset-image-boxes-v3-default"
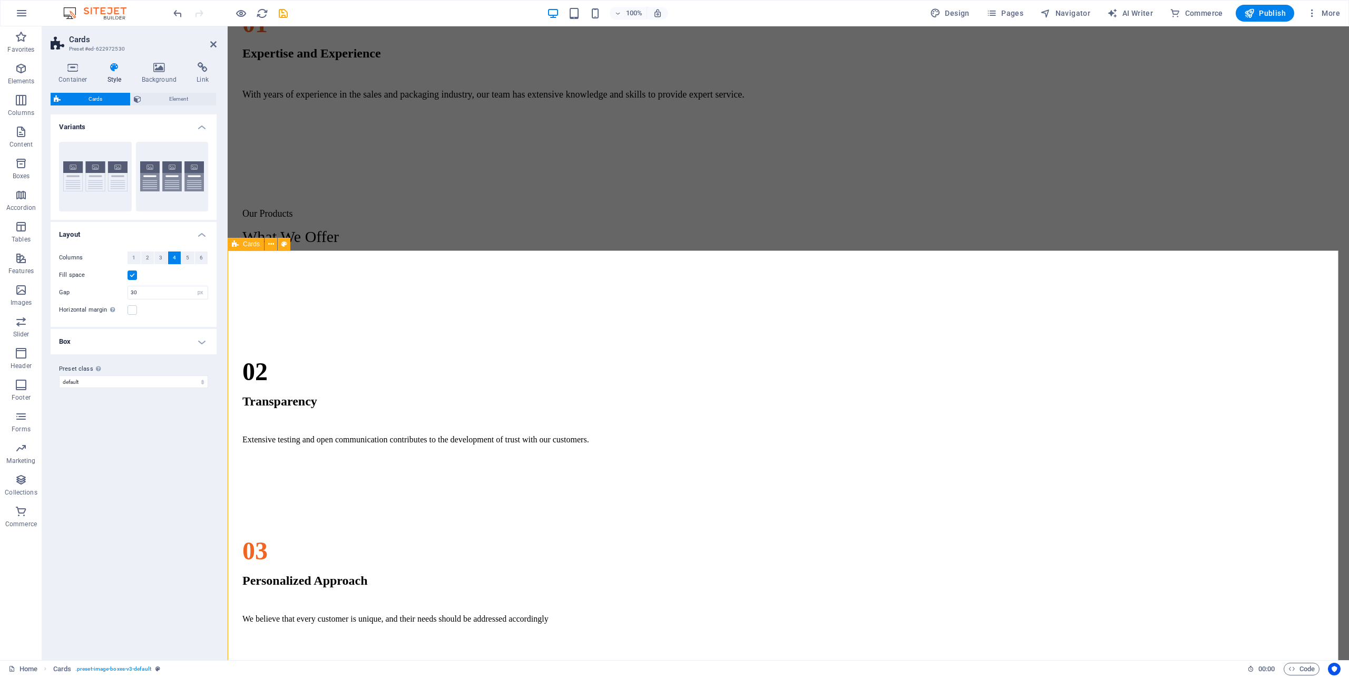
scroll to position [1206, 0]
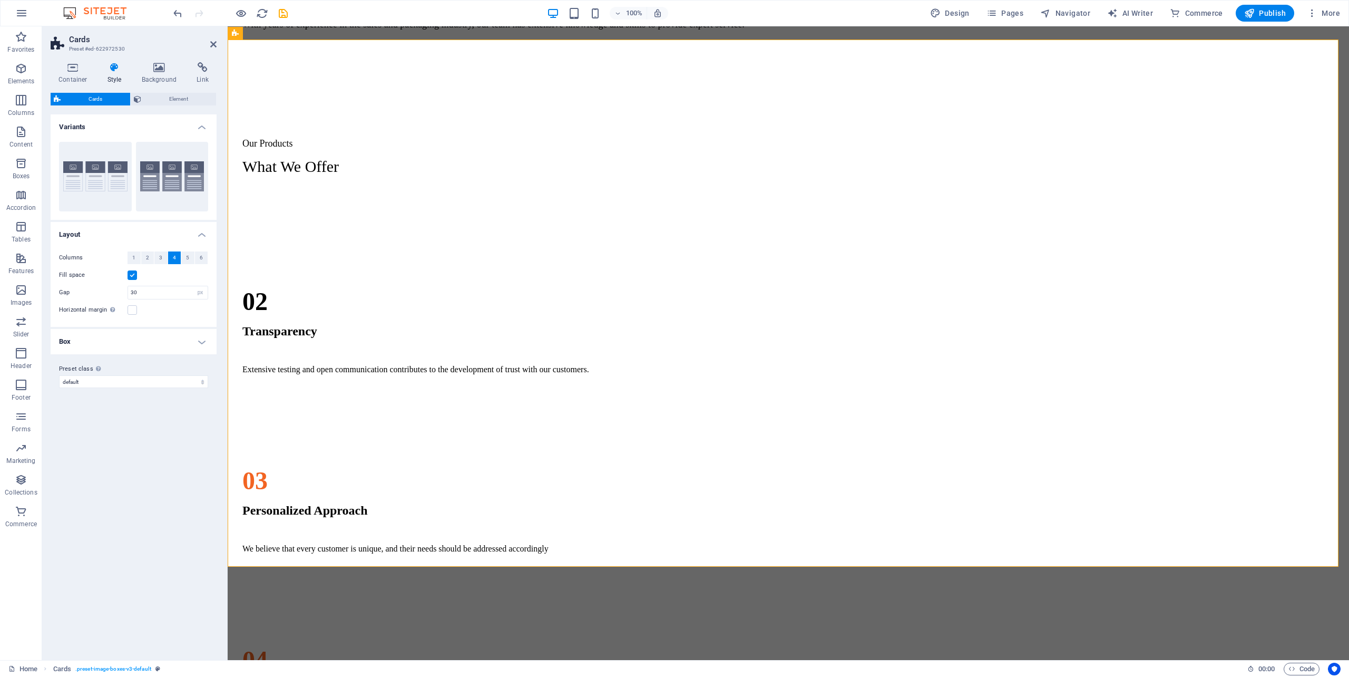
click at [171, 256] on button "4" at bounding box center [174, 257] width 13 height 13
click at [175, 173] on button "Default" at bounding box center [172, 177] width 73 height 70
type input "2"
select select "rem"
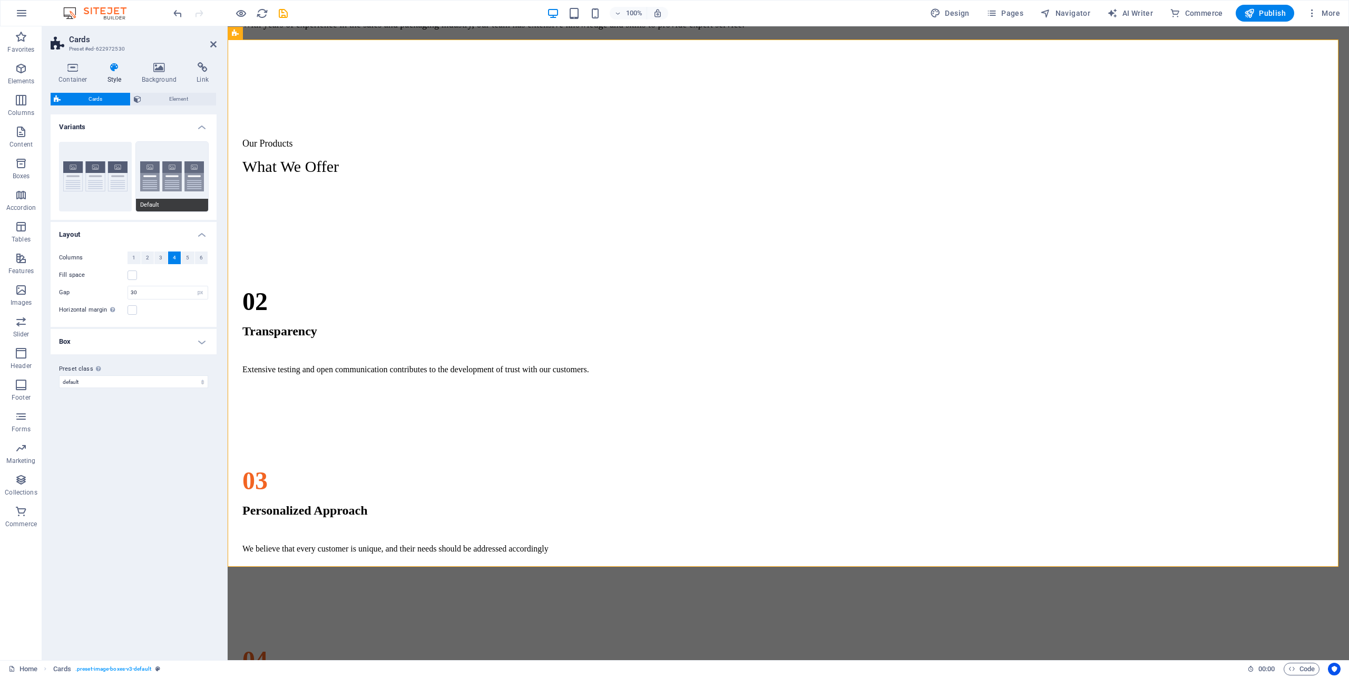
type input "1"
select select "rem"
type input "0"
click at [95, 171] on button "Border" at bounding box center [95, 177] width 73 height 70
click at [148, 178] on button "Default" at bounding box center [172, 177] width 73 height 70
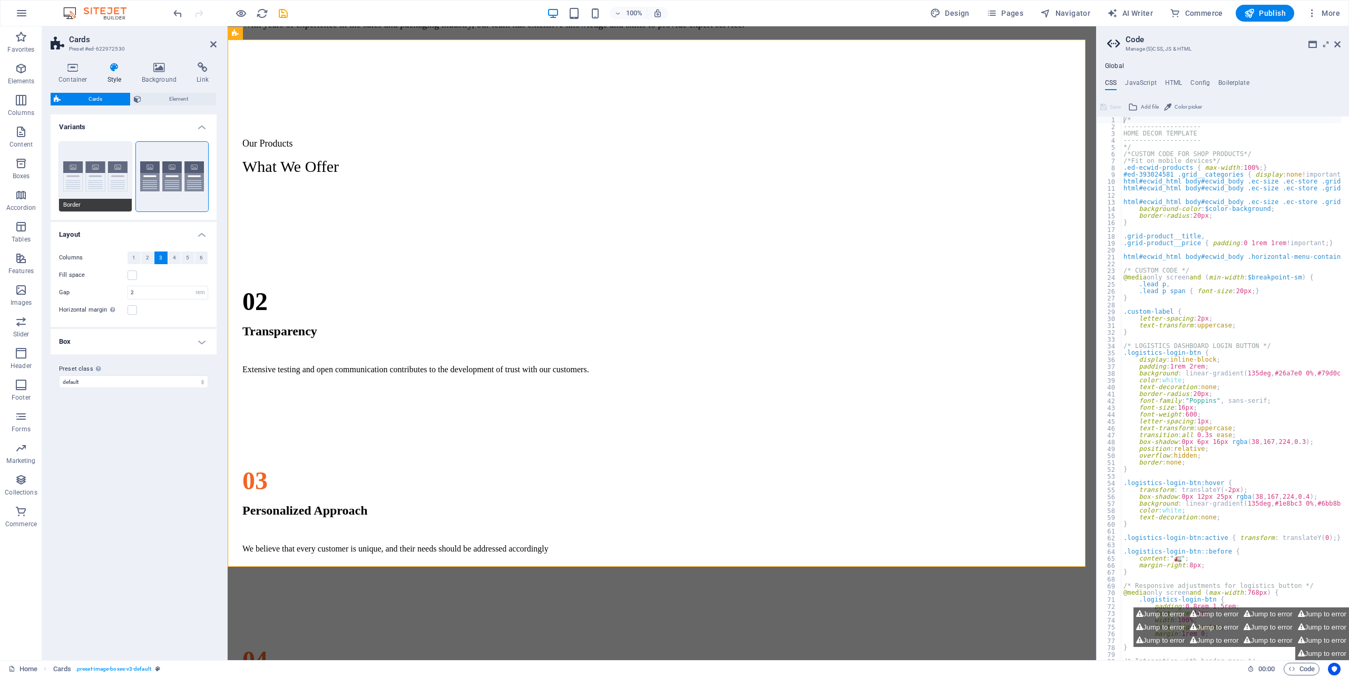
drag, startPoint x: 159, startPoint y: 166, endPoint x: 116, endPoint y: 166, distance: 42.7
click at [116, 166] on button "Border" at bounding box center [95, 177] width 73 height 70
click at [169, 166] on button "Default" at bounding box center [172, 177] width 73 height 70
click at [175, 255] on span "4" at bounding box center [174, 257] width 3 height 13
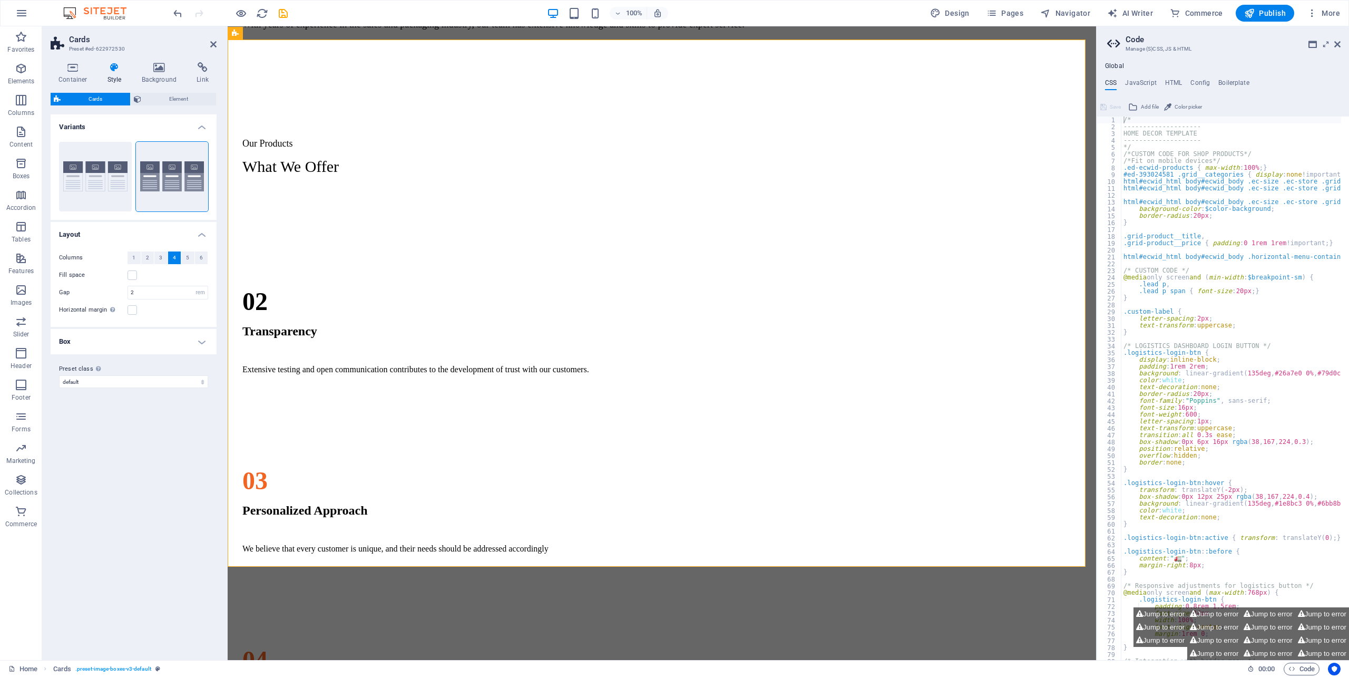
click at [175, 255] on span "4" at bounding box center [174, 257] width 3 height 13
click at [151, 292] on input "2" at bounding box center [168, 292] width 80 height 13
click at [194, 293] on select "px rem % vw vh" at bounding box center [200, 292] width 15 height 13
select select "px"
click at [193, 286] on select "px rem % vw vh" at bounding box center [200, 292] width 15 height 13
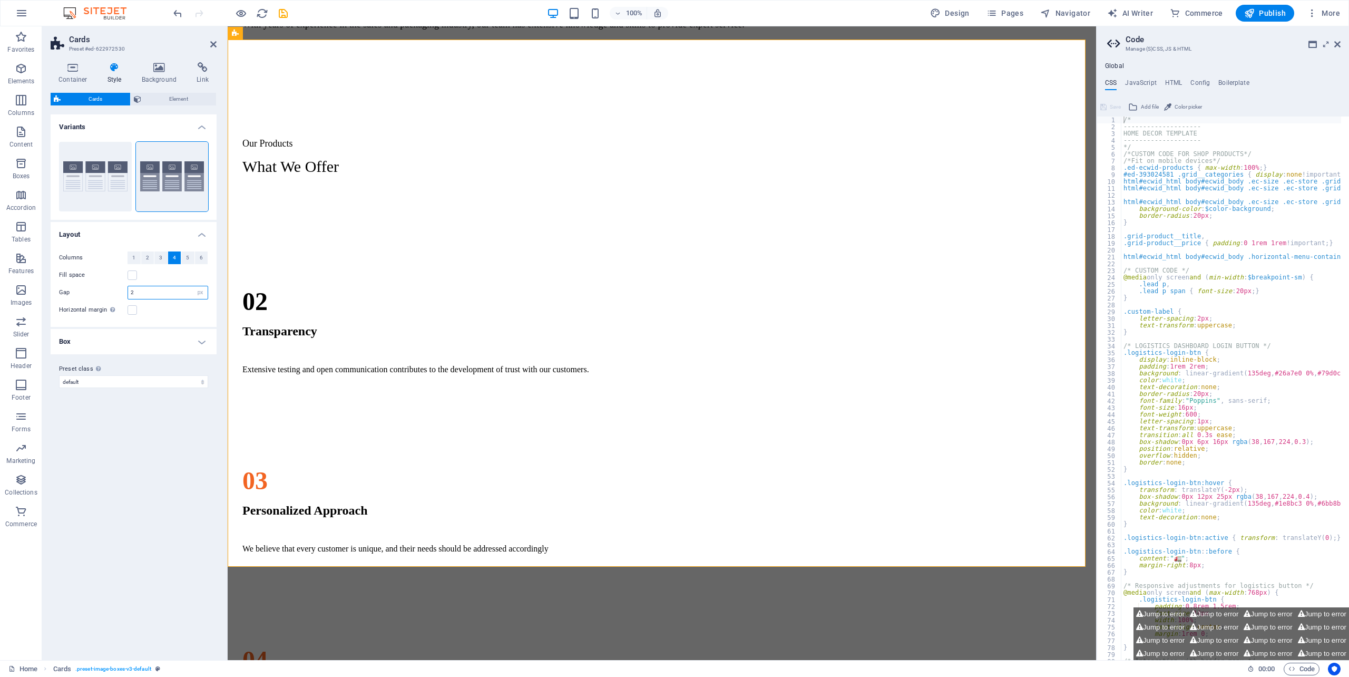
type input "32"
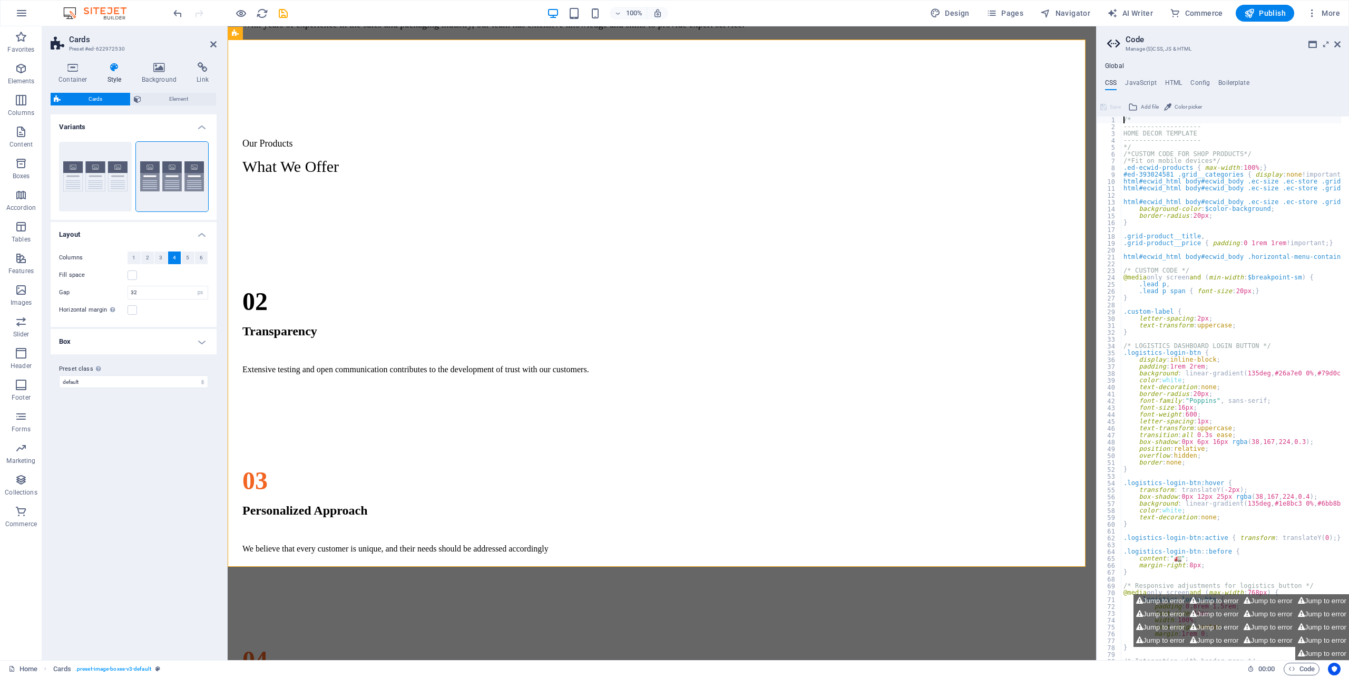
click at [145, 345] on h4 "Box" at bounding box center [134, 341] width 166 height 25
click at [109, 479] on select "hdecor-a hdecor default Add preset class" at bounding box center [133, 480] width 149 height 13
drag, startPoint x: 177, startPoint y: 169, endPoint x: 15, endPoint y: 99, distance: 176.3
click at [15, 99] on icon "button" at bounding box center [21, 100] width 13 height 13
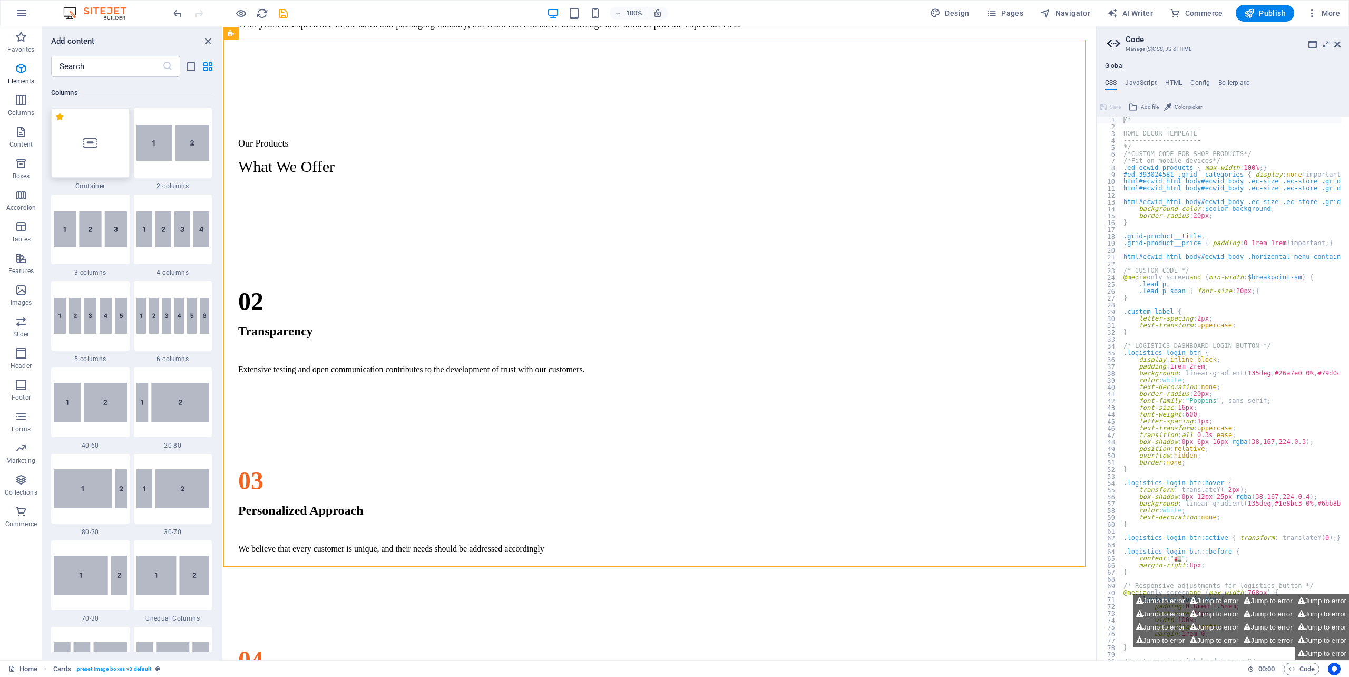
scroll to position [522, 0]
click at [173, 234] on img at bounding box center [172, 228] width 73 height 36
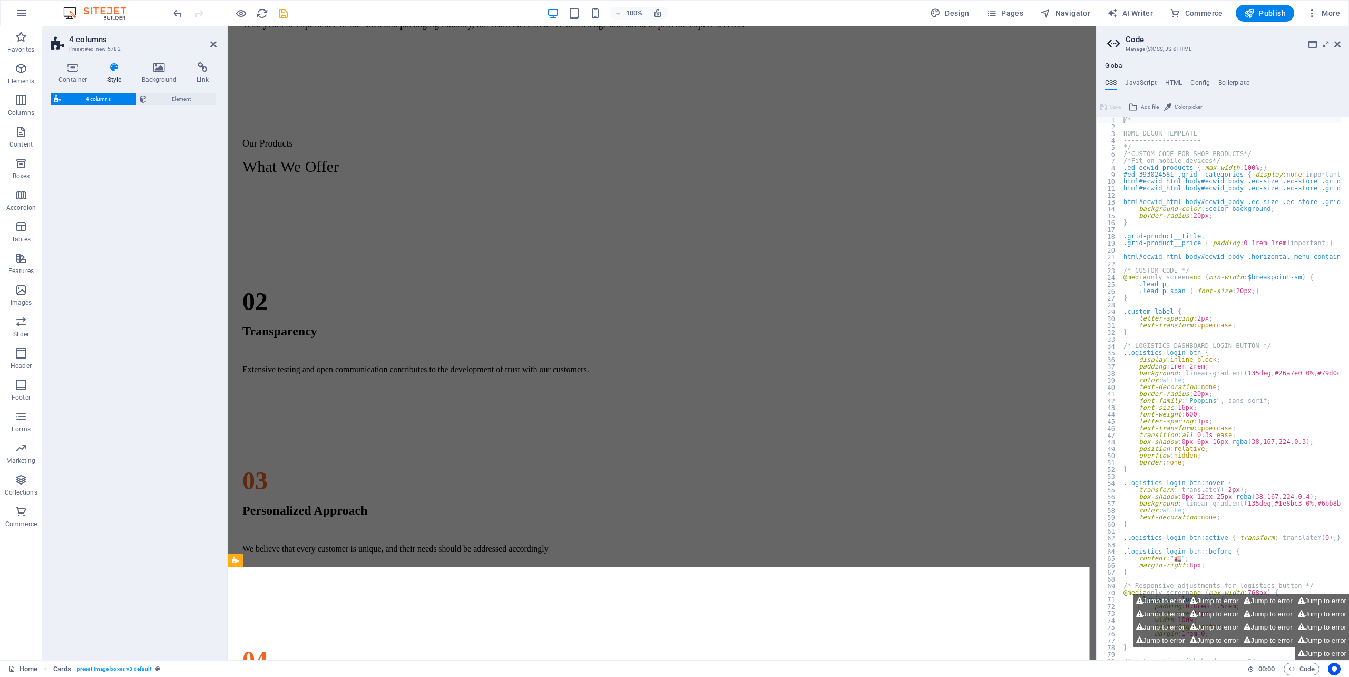
select select "rem"
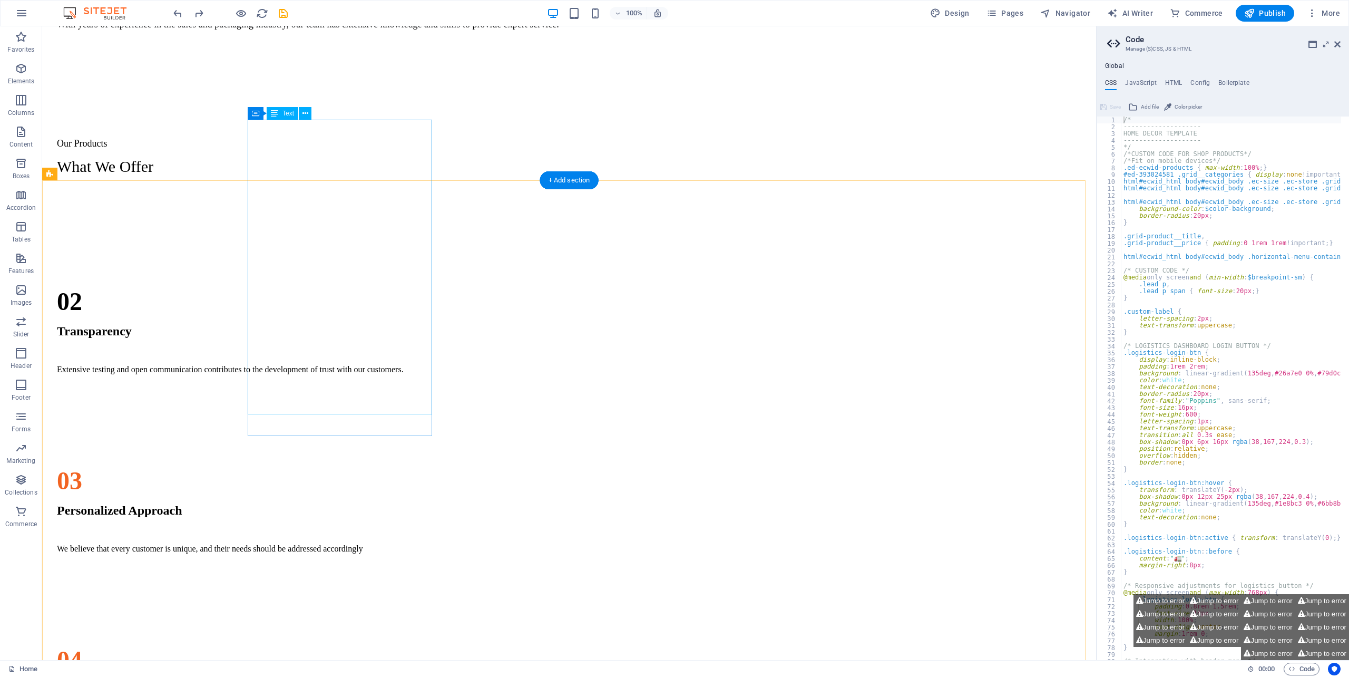
scroll to position [1065, 0]
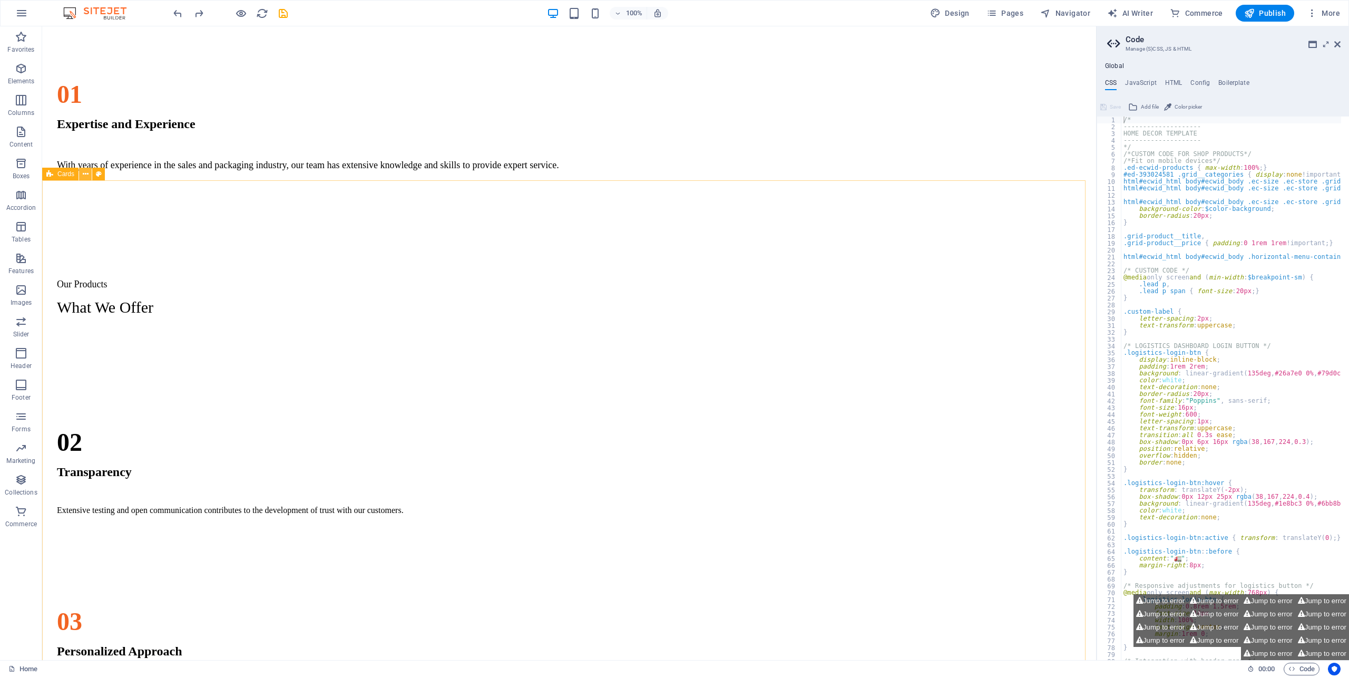
click at [89, 171] on icon at bounding box center [86, 174] width 6 height 11
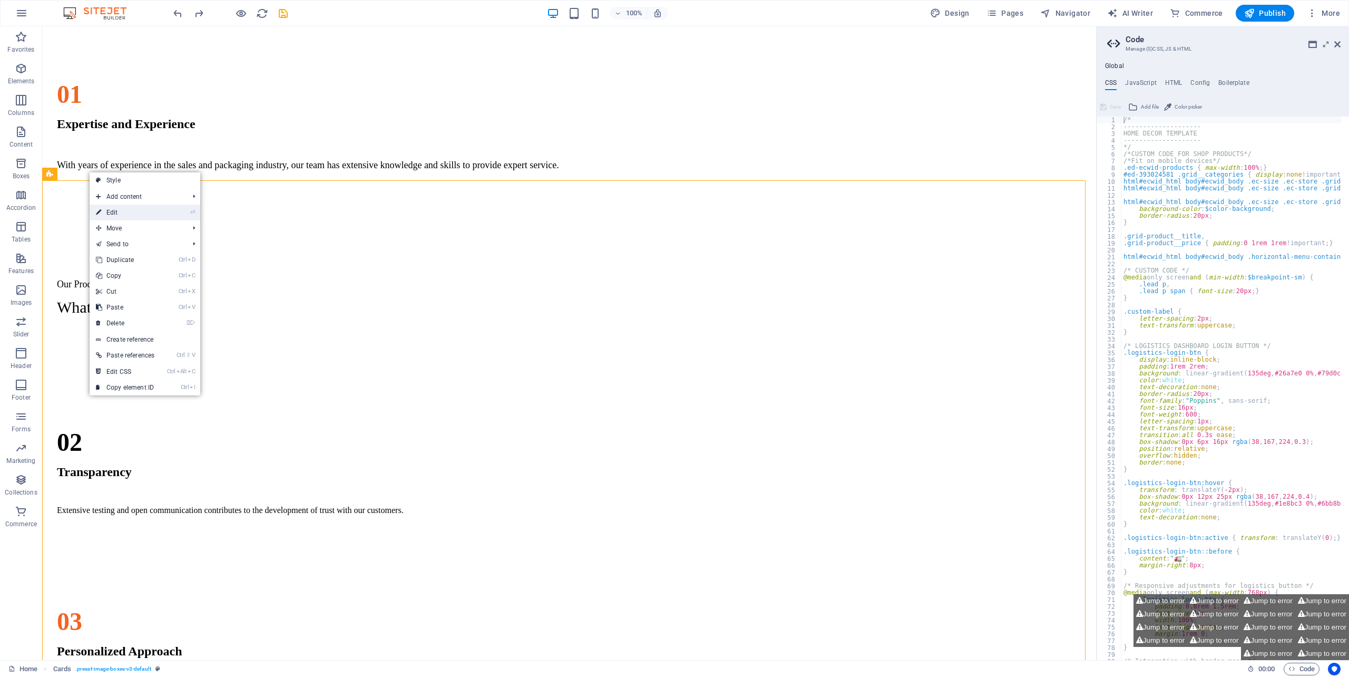
click at [133, 213] on link "⏎ Edit" at bounding box center [125, 212] width 71 height 16
select select "px"
select select "rem"
select select "px"
select select "preset-image-boxes-v3-default"
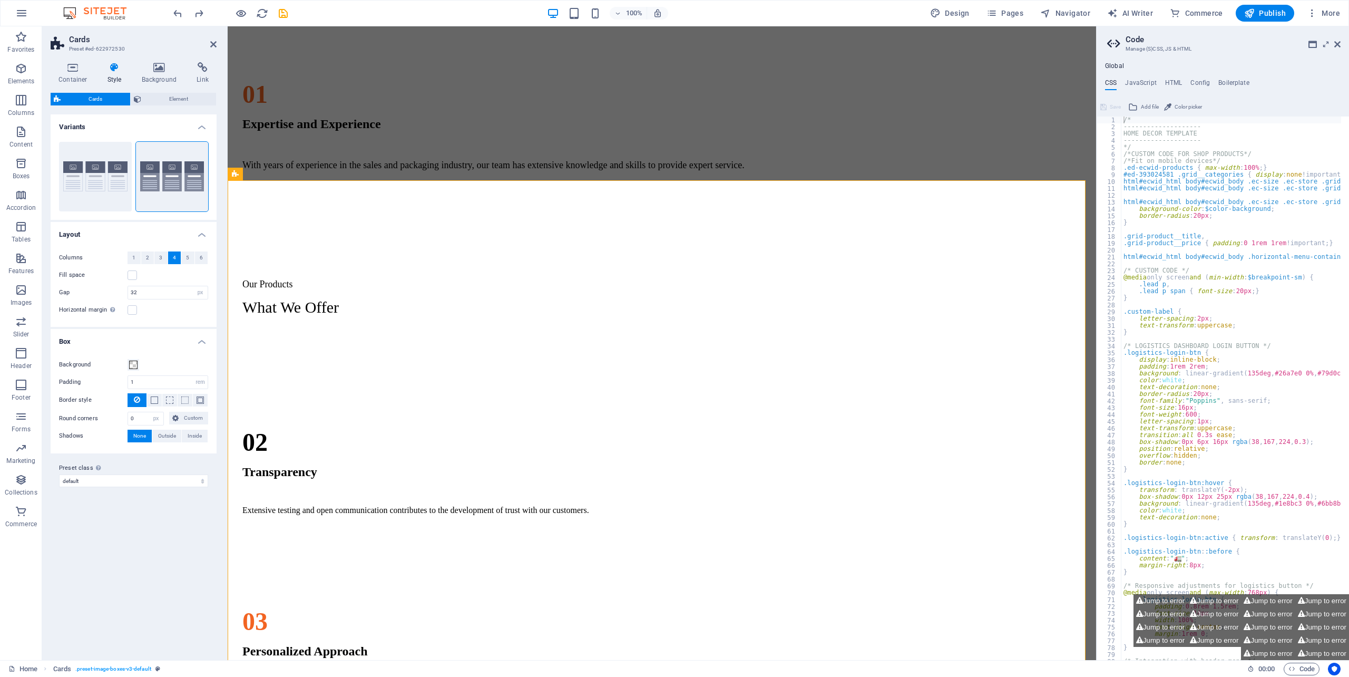
click at [175, 255] on span "4" at bounding box center [174, 257] width 3 height 13
click at [132, 275] on label at bounding box center [132, 274] width 9 height 9
click at [0, 0] on input "Fill space" at bounding box center [0, 0] width 0 height 0
drag, startPoint x: 608, startPoint y: 533, endPoint x: 584, endPoint y: 517, distance: 28.4
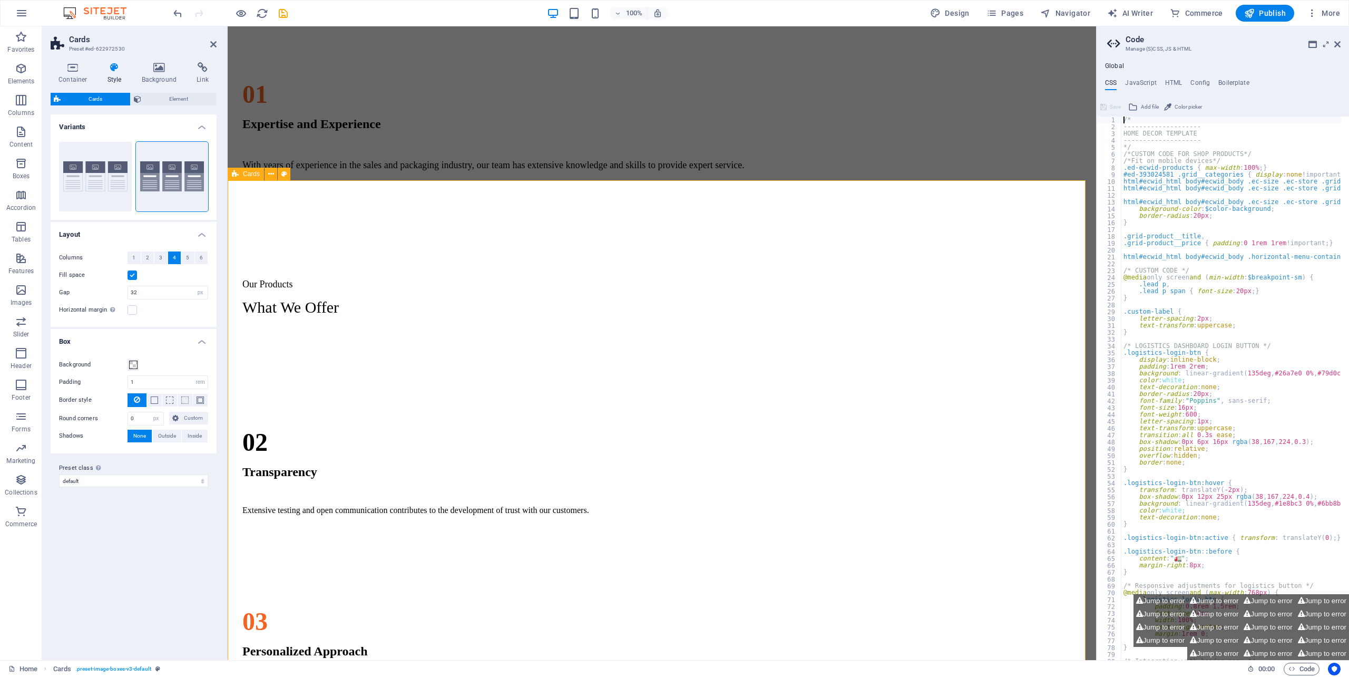
click at [606, 532] on div "Regular Slotted Cartons (RSC) This type of corrugated board box commonly used f…" at bounding box center [662, 598] width 860 height 527
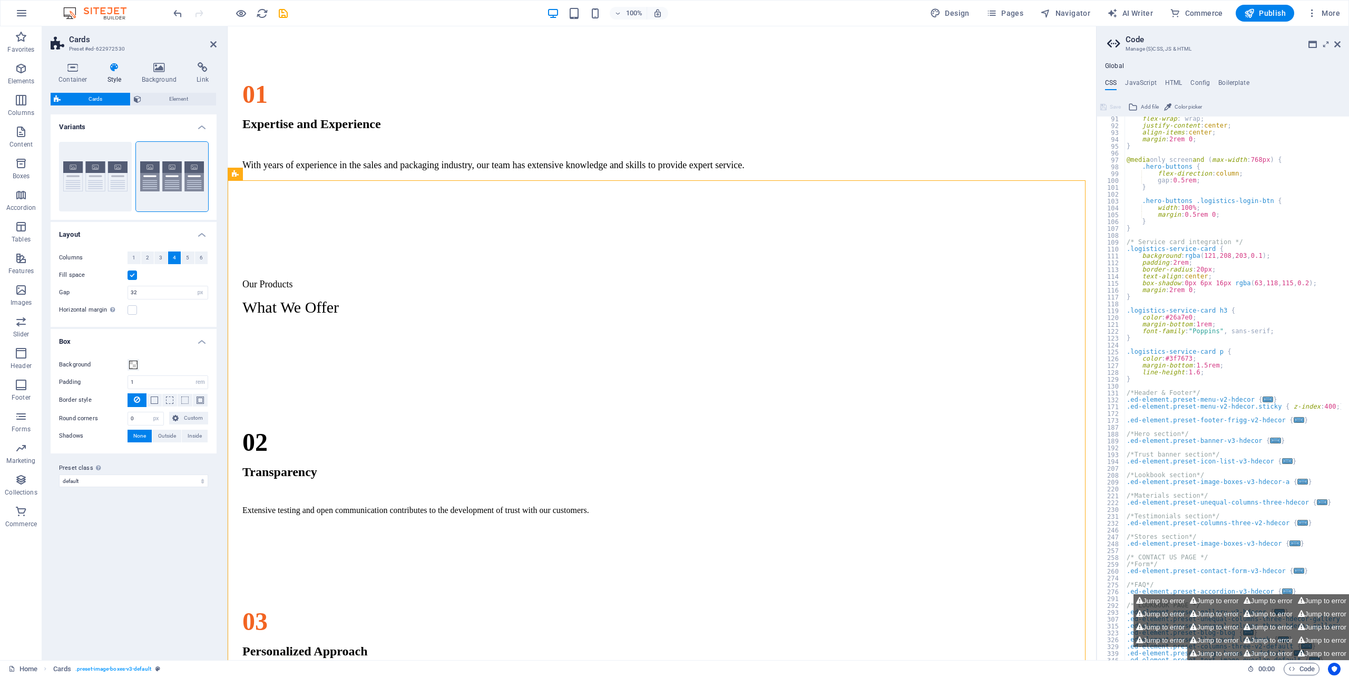
scroll to position [663, 0]
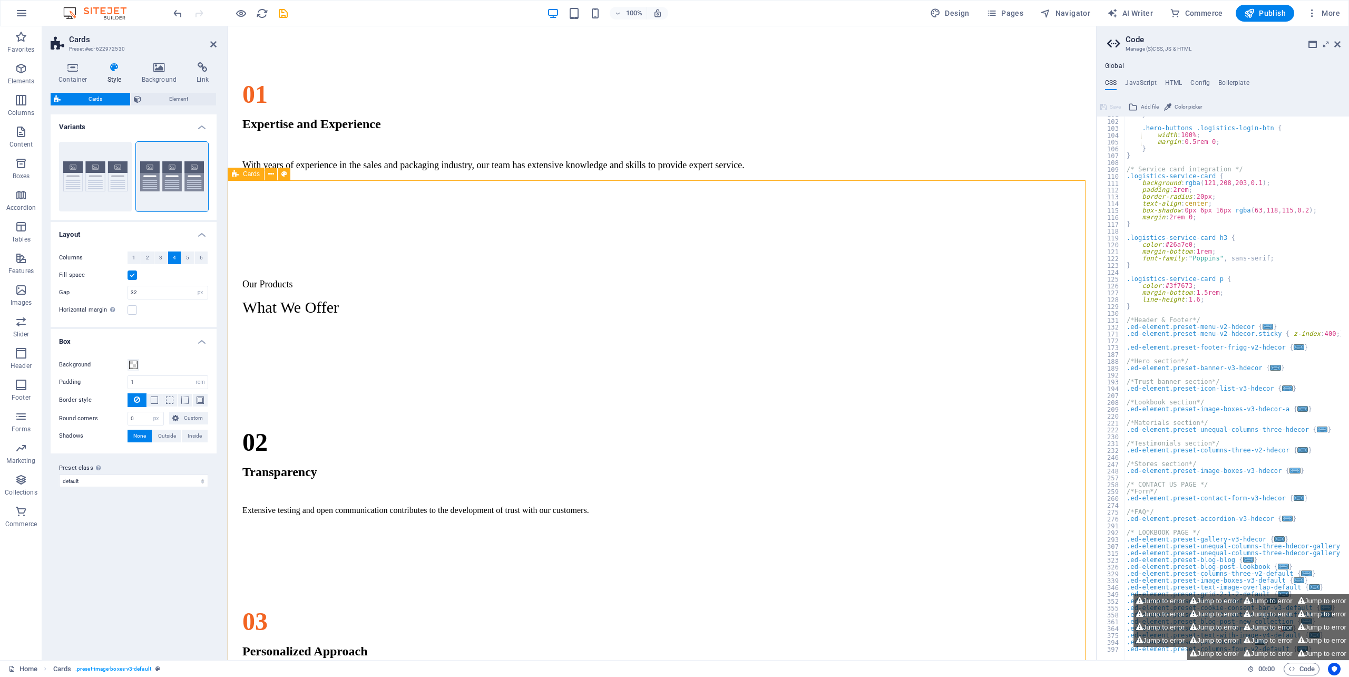
drag, startPoint x: 980, startPoint y: 505, endPoint x: 980, endPoint y: 473, distance: 31.6
click at [958, 500] on div "Regular Slotted Cartons (RSC) This type of corrugated board box commonly used f…" at bounding box center [662, 598] width 860 height 527
click at [1337, 42] on icon at bounding box center [1337, 44] width 6 height 8
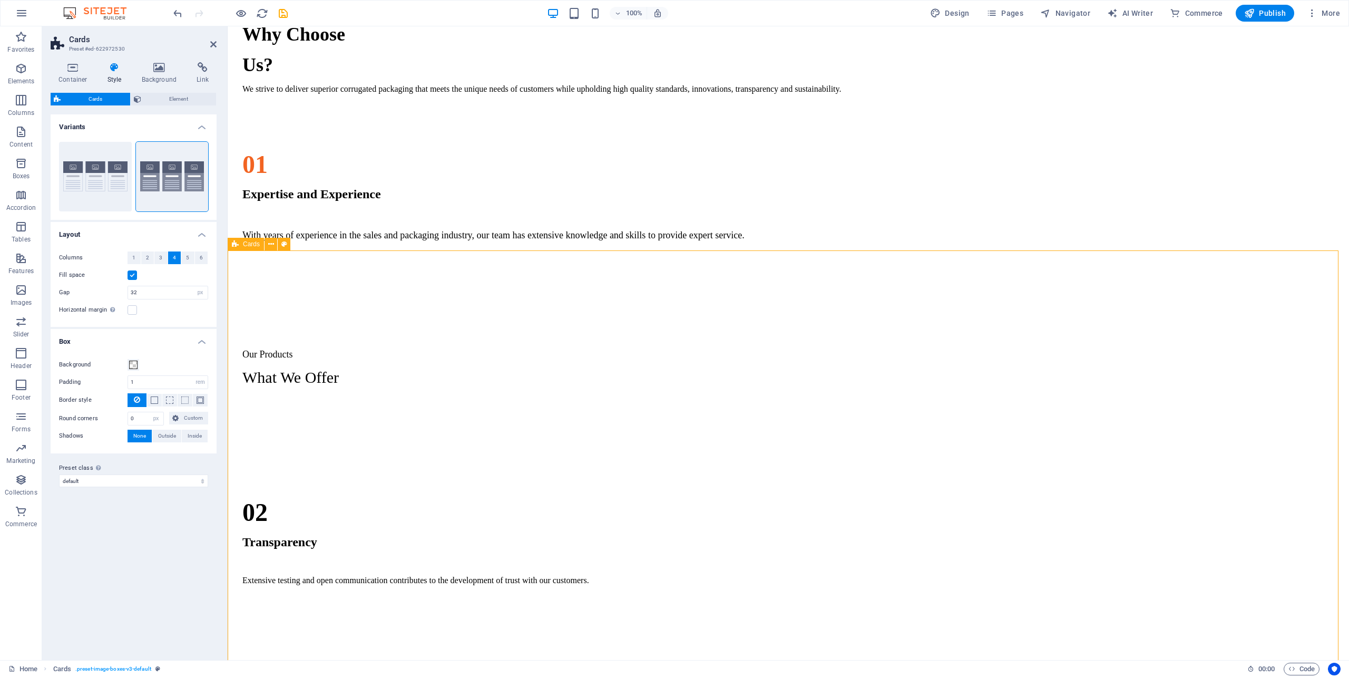
scroll to position [1206, 0]
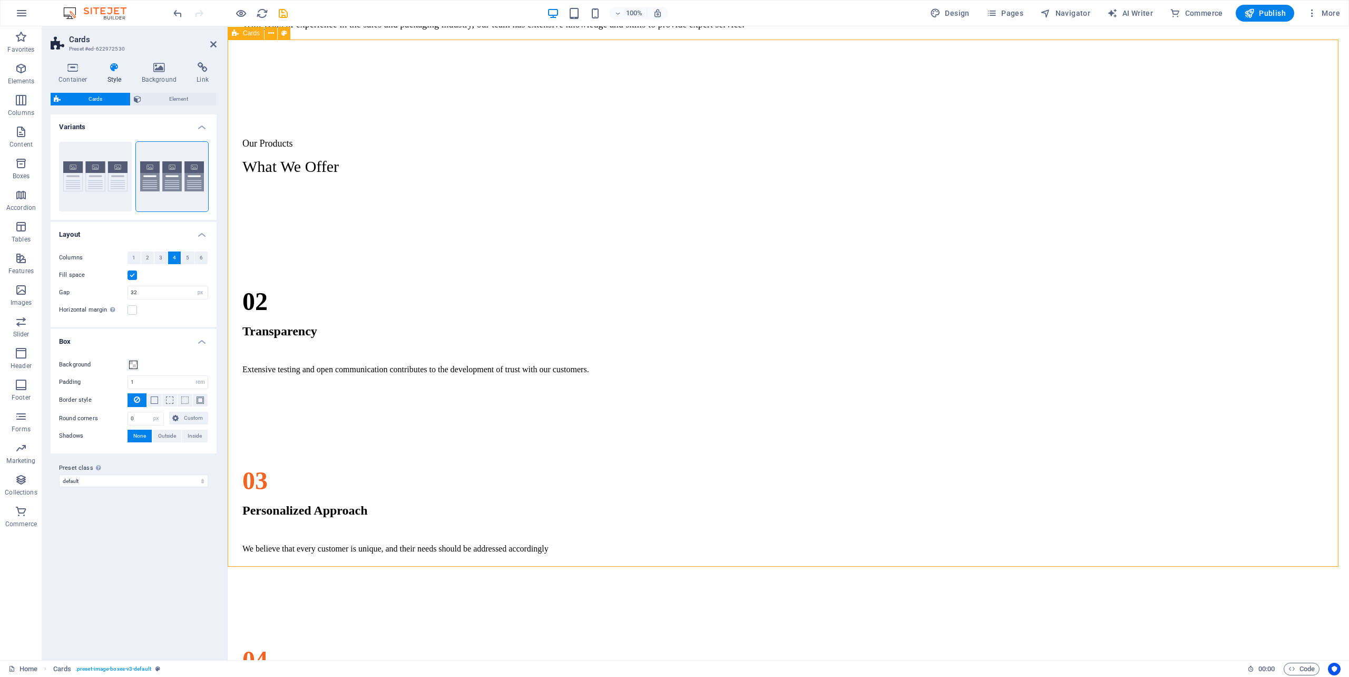
drag, startPoint x: 820, startPoint y: 448, endPoint x: 801, endPoint y: 439, distance: 21.5
click at [818, 448] on div "Regular Slotted Cartons (RSC) This type of corrugated board box commonly used f…" at bounding box center [788, 457] width 1113 height 527
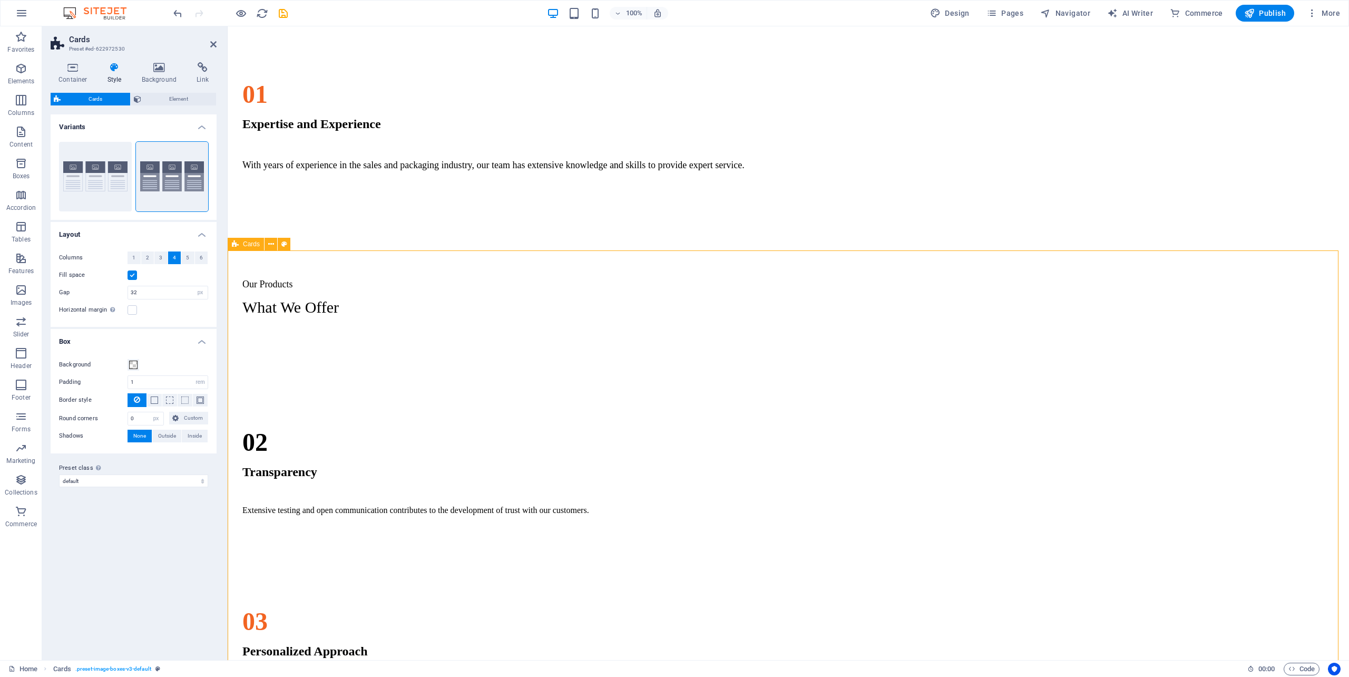
scroll to position [995, 0]
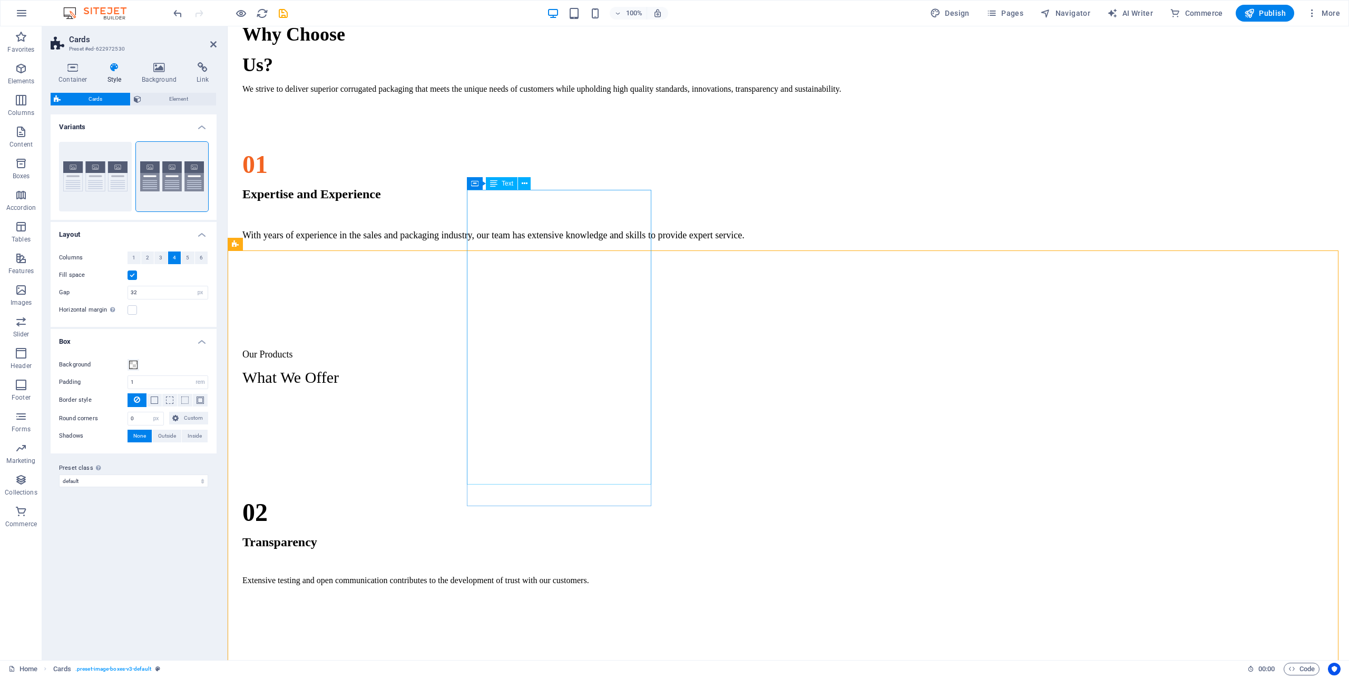
drag, startPoint x: 523, startPoint y: 310, endPoint x: 728, endPoint y: 205, distance: 230.2
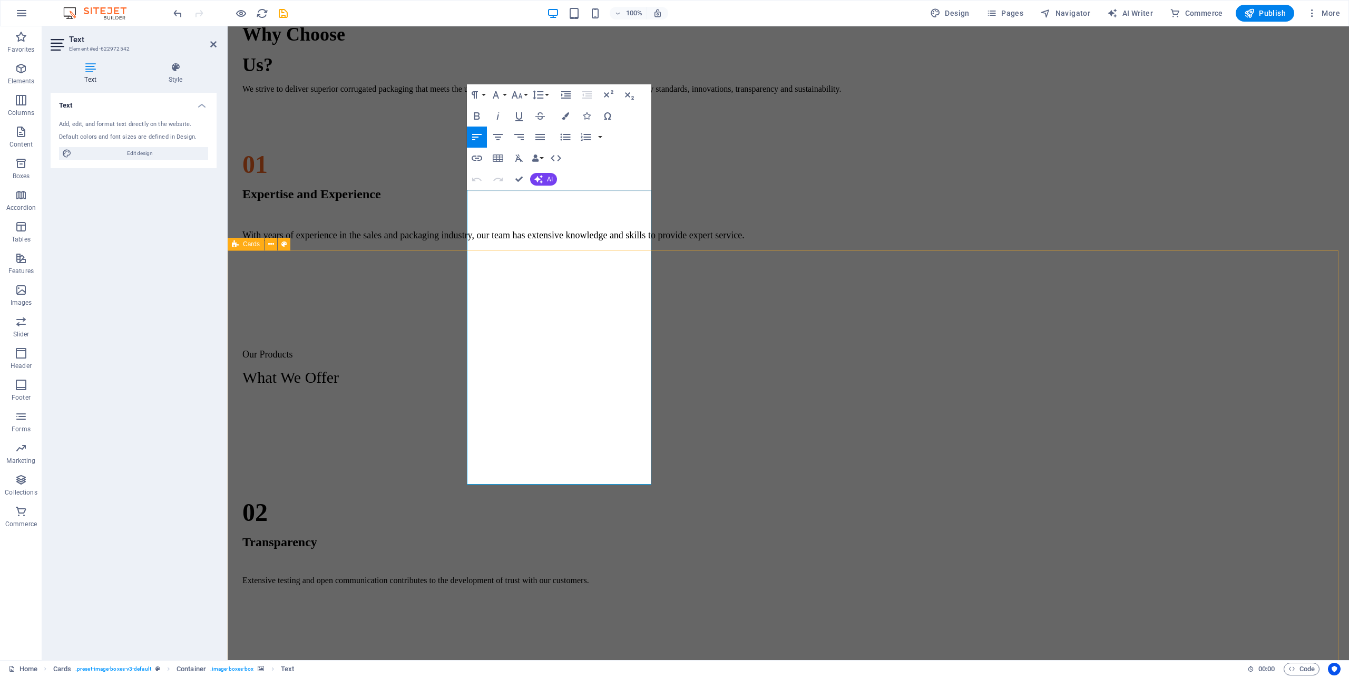
drag, startPoint x: 363, startPoint y: 346, endPoint x: 769, endPoint y: 542, distance: 451.5
click at [548, 405] on div "Regular Slotted Cartons (RSC) This type of corrugated board box commonly used f…" at bounding box center [788, 668] width 1113 height 527
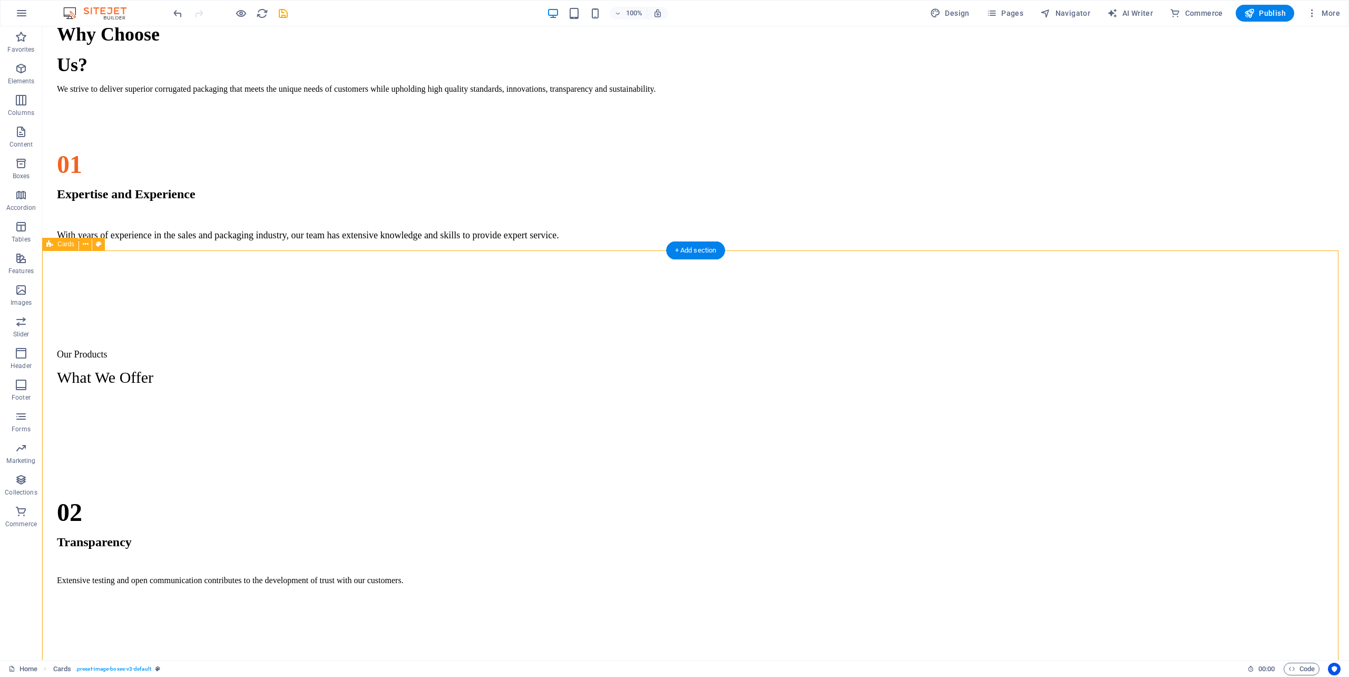
click at [231, 405] on figure at bounding box center [138, 405] width 184 height 0
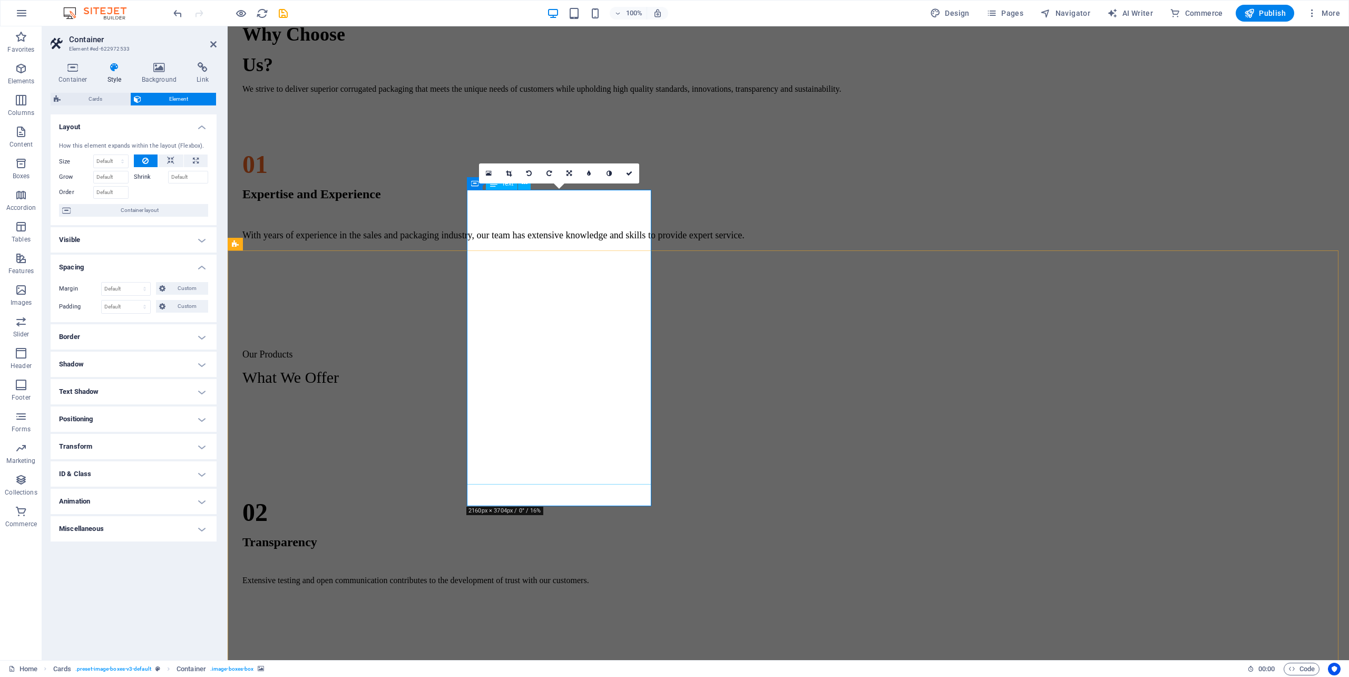
drag, startPoint x: 504, startPoint y: 365, endPoint x: 496, endPoint y: 321, distance: 43.8
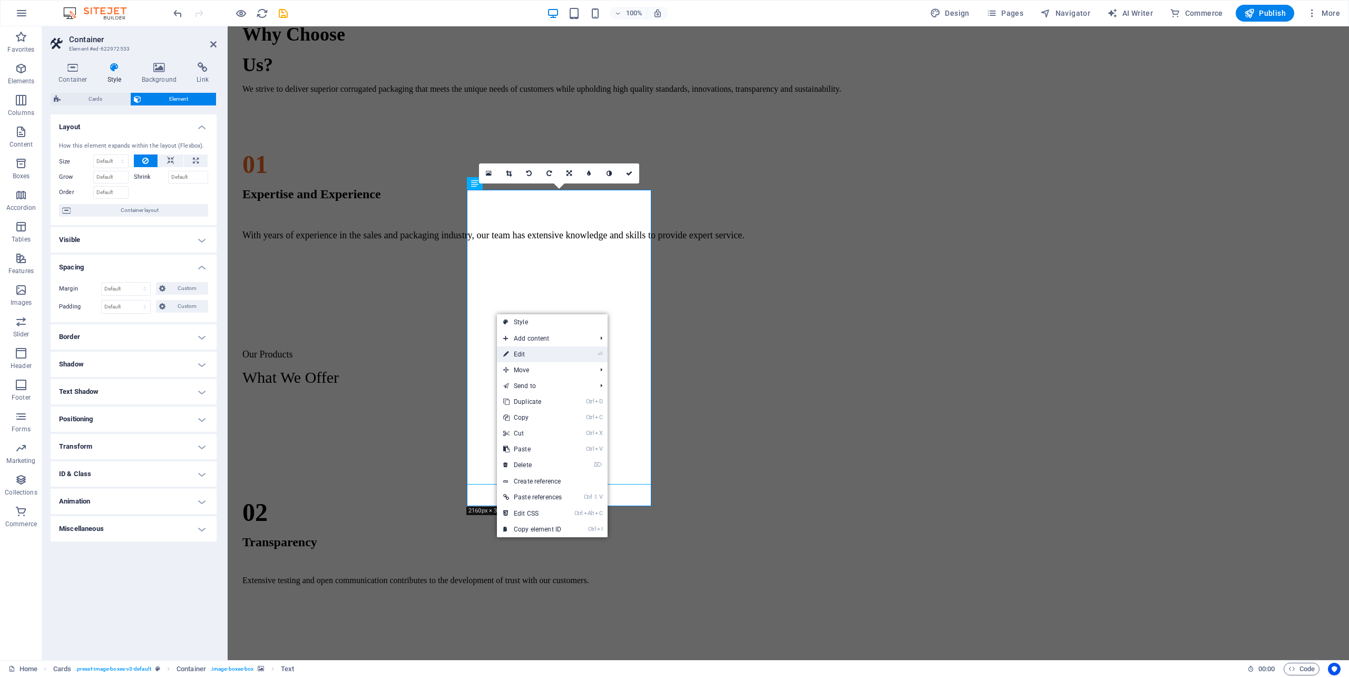
click at [527, 354] on link "⏎ Edit" at bounding box center [532, 354] width 71 height 16
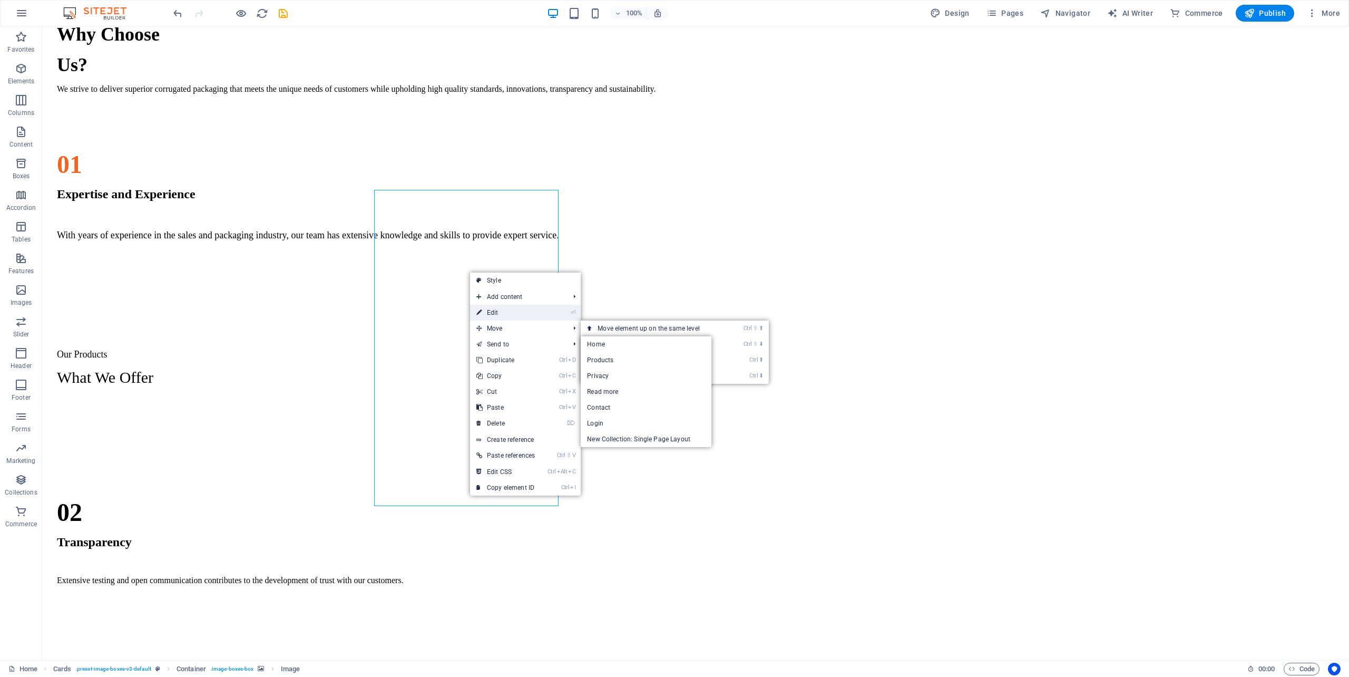
click at [499, 316] on link "⏎ Edit" at bounding box center [505, 313] width 71 height 16
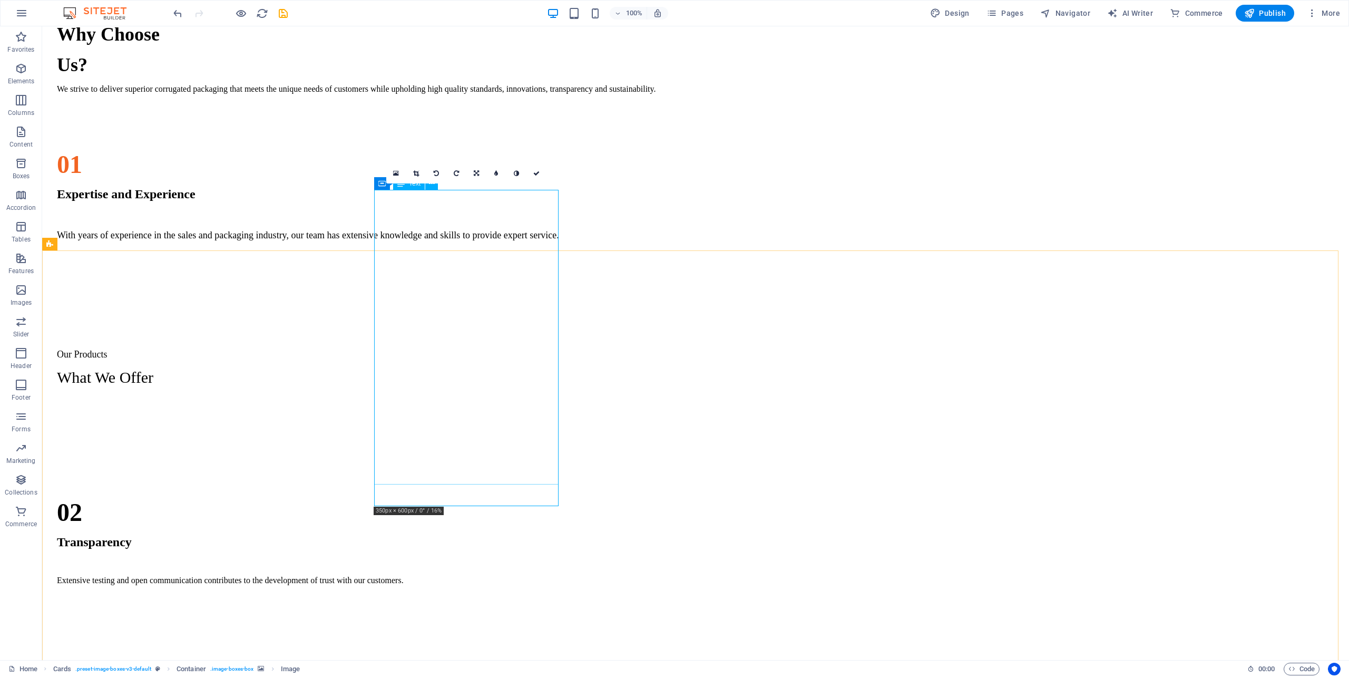
drag, startPoint x: 456, startPoint y: 395, endPoint x: 464, endPoint y: 397, distance: 7.8
click at [435, 516] on icon at bounding box center [432, 515] width 6 height 11
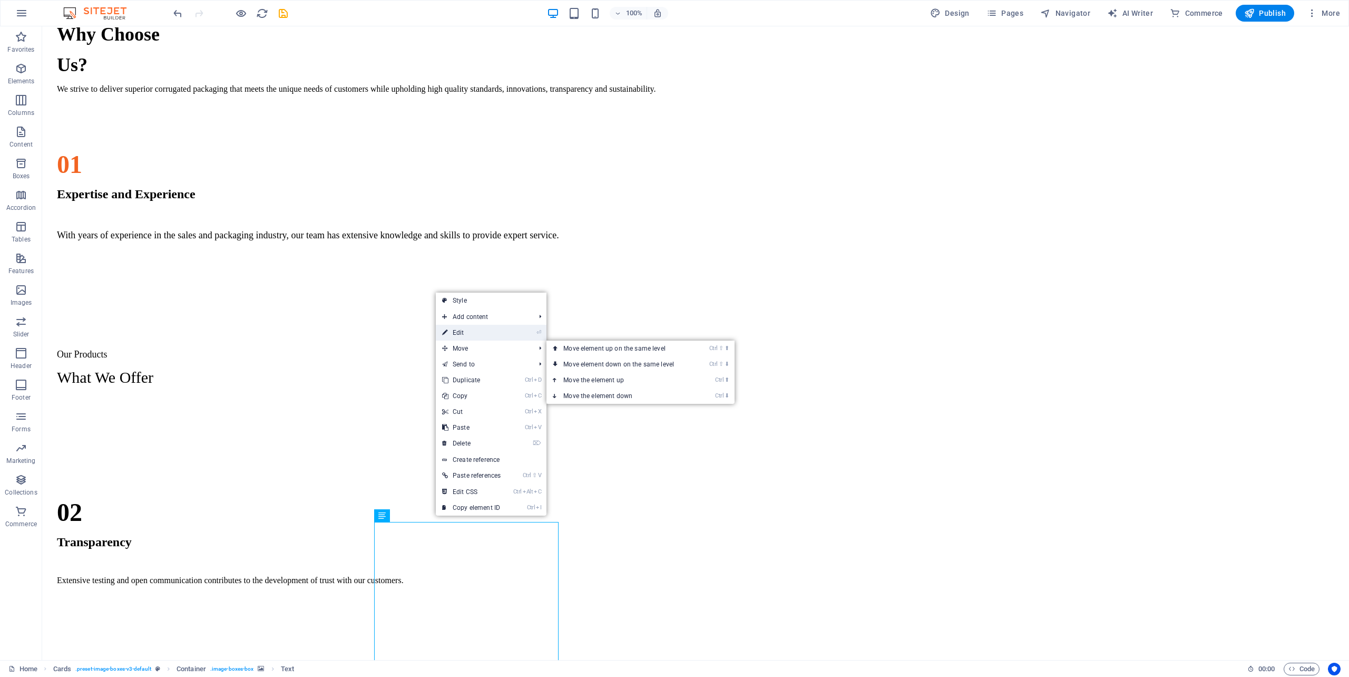
click at [468, 334] on link "⏎ Edit" at bounding box center [471, 333] width 71 height 16
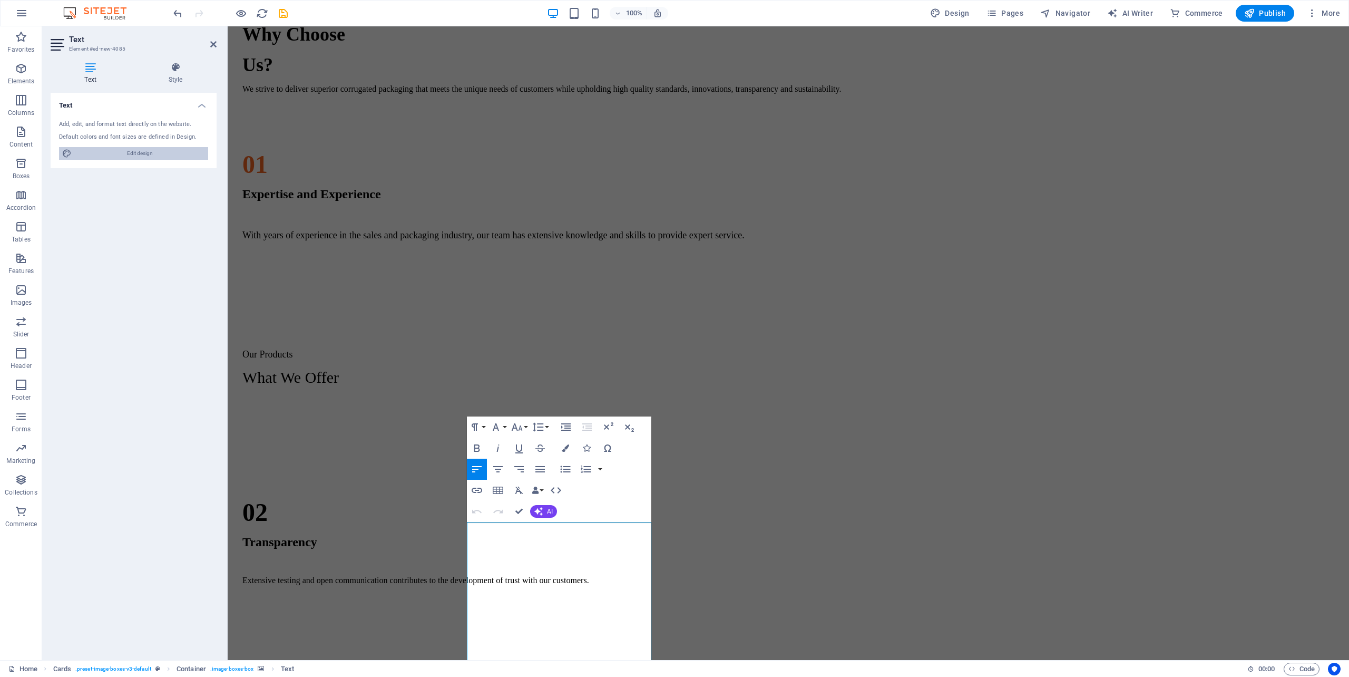
click at [138, 153] on span "Edit design" at bounding box center [140, 153] width 130 height 13
select select "px"
select select "400"
select select "px"
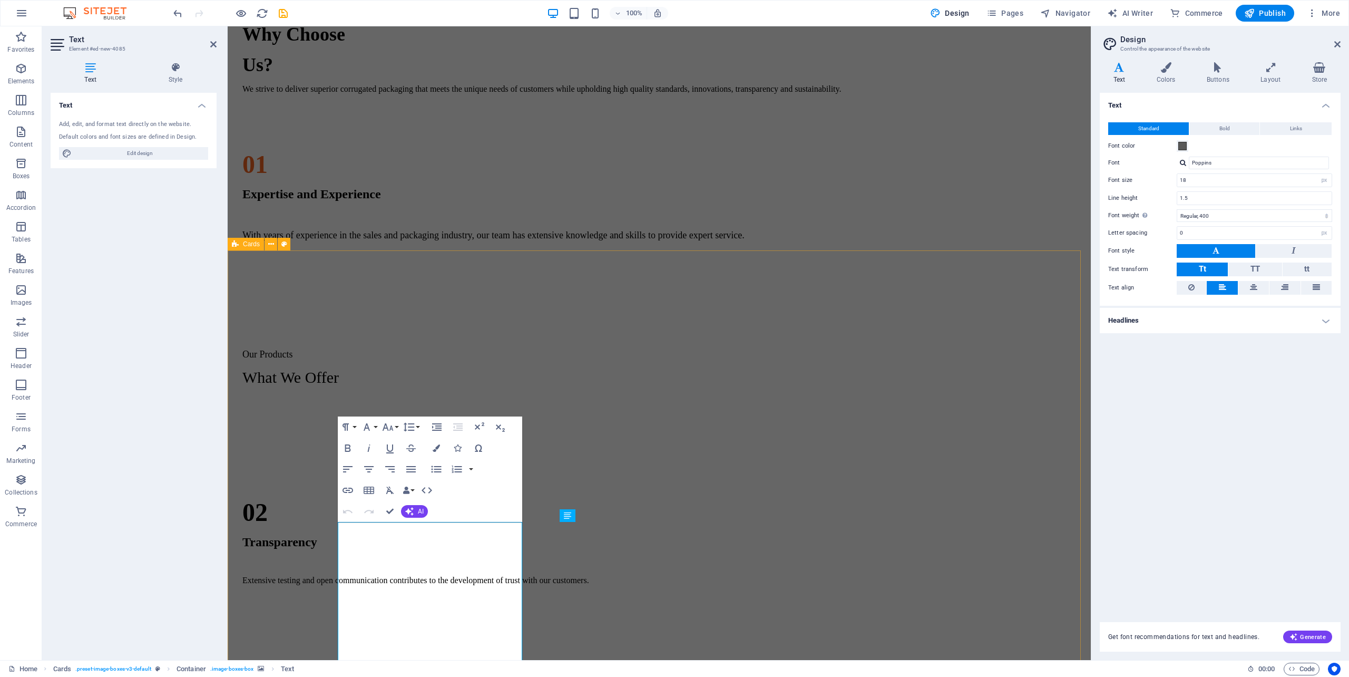
drag, startPoint x: 829, startPoint y: 575, endPoint x: 882, endPoint y: 540, distance: 63.9
click at [1000, 575] on div "Regular Slotted Cartons (RSC) This type of corrugated board box commonly used f…" at bounding box center [659, 668] width 855 height 527
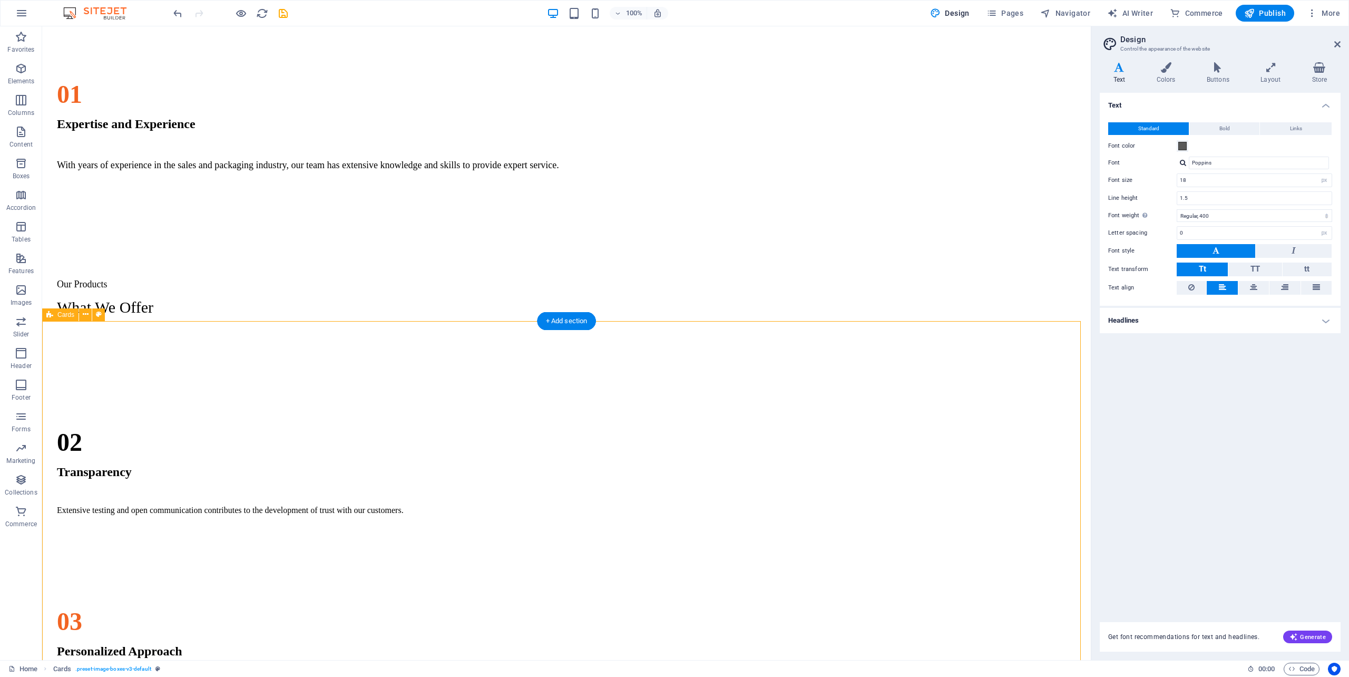
scroll to position [925, 0]
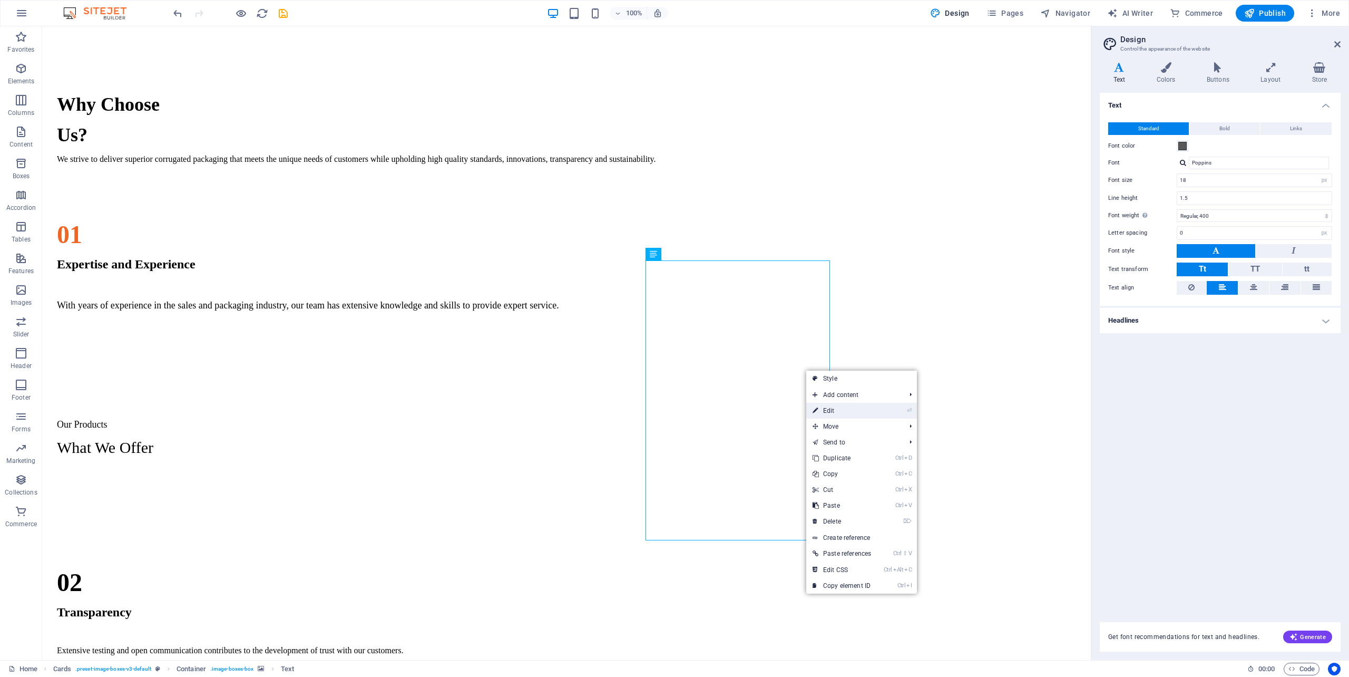
click at [835, 406] on link "⏎ Edit" at bounding box center [841, 411] width 71 height 16
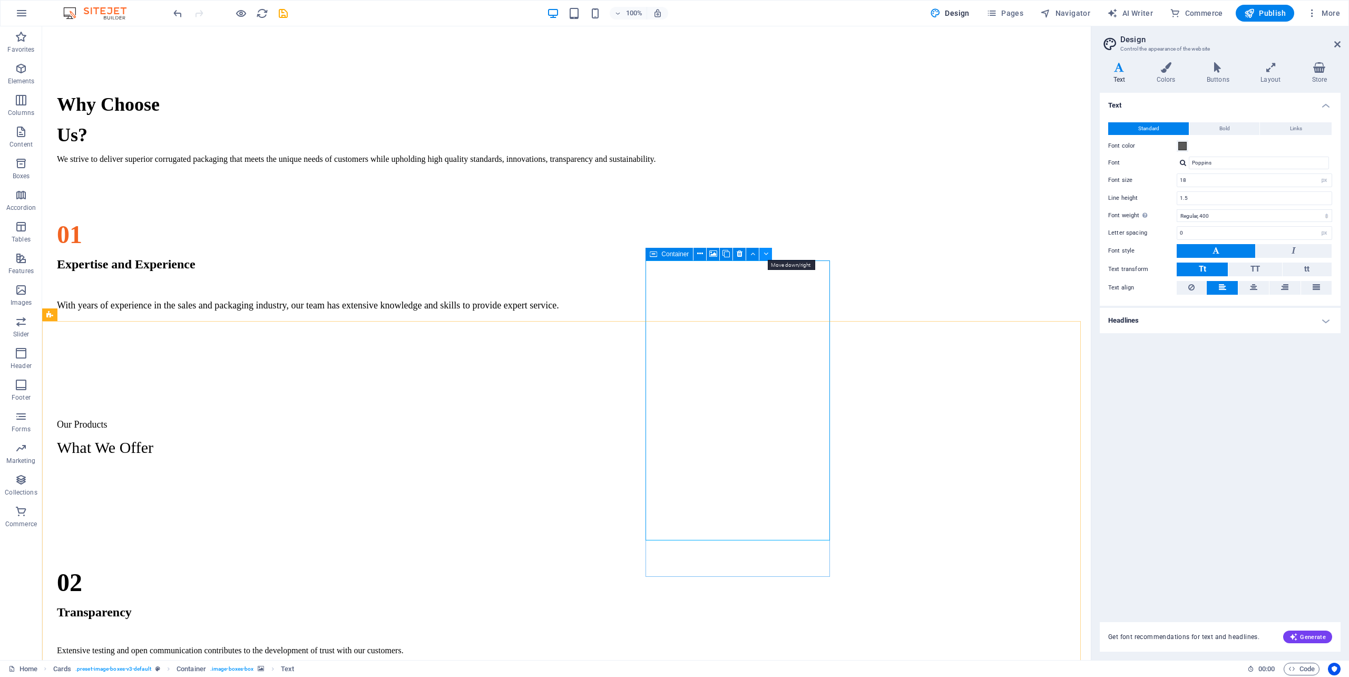
click at [762, 252] on button at bounding box center [765, 254] width 13 height 13
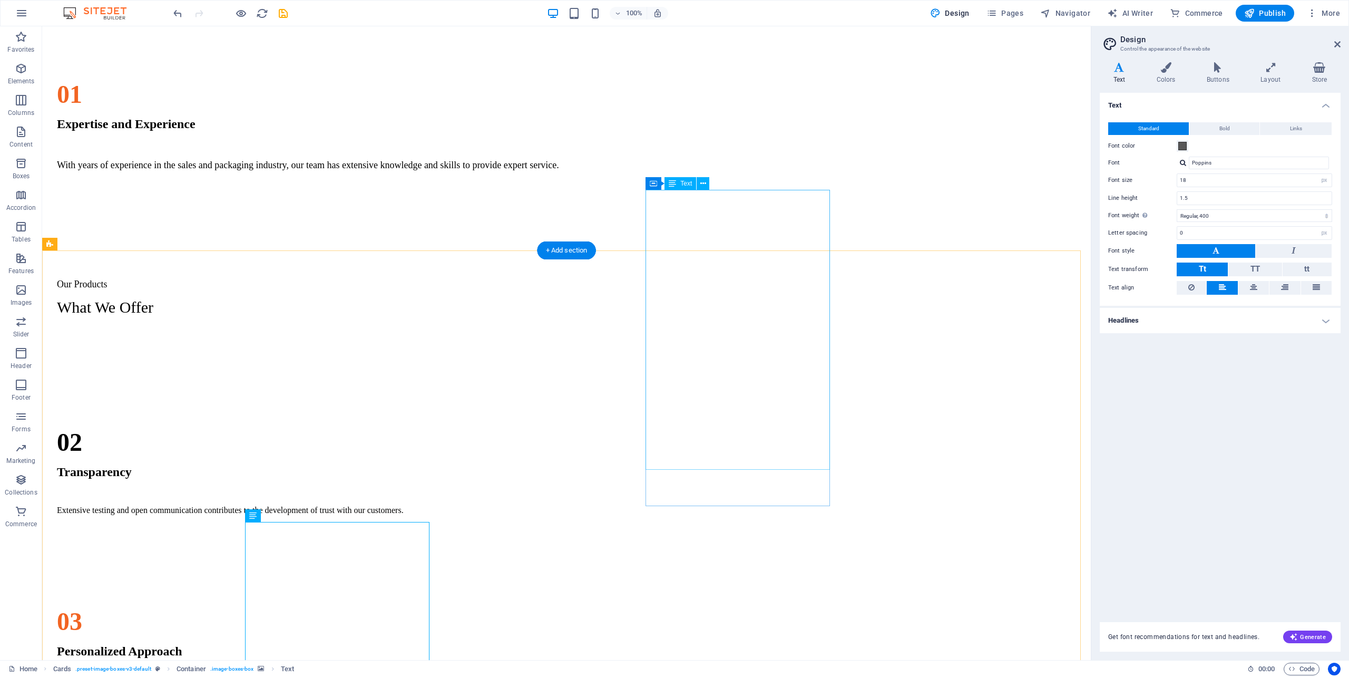
scroll to position [995, 0]
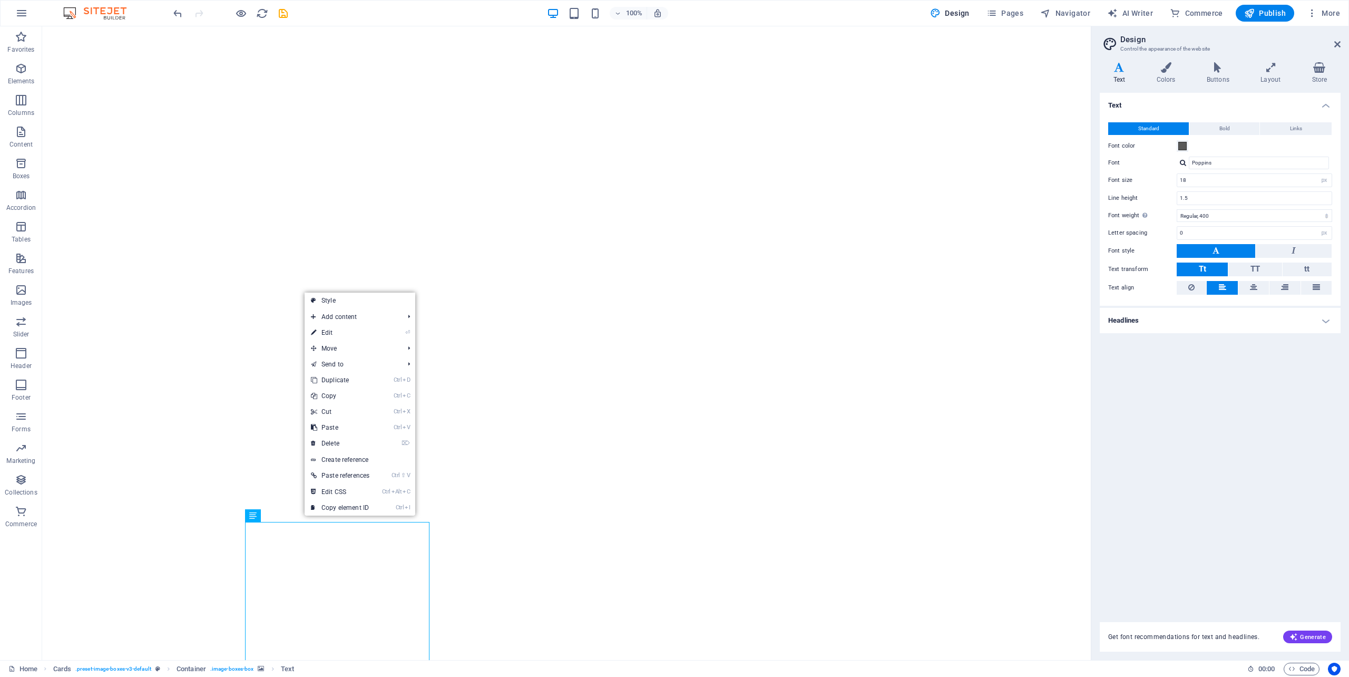
select select "px"
select select "400"
select select "px"
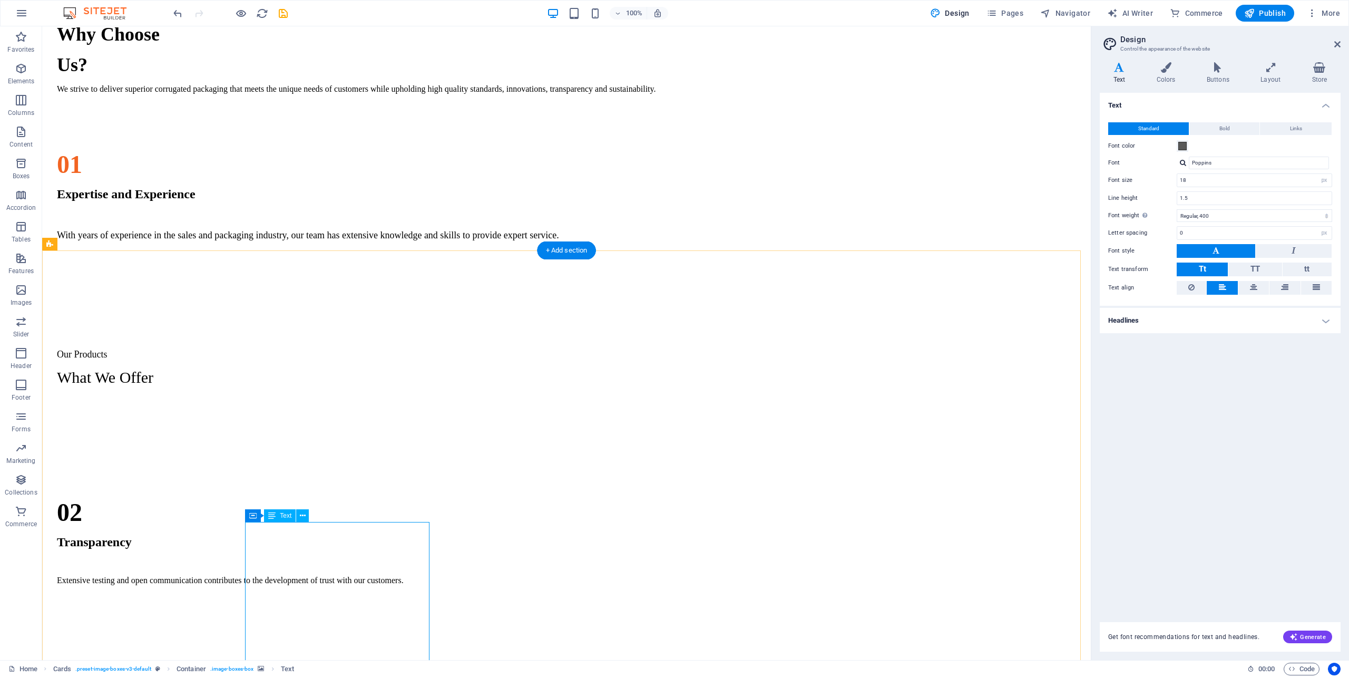
scroll to position [1136, 0]
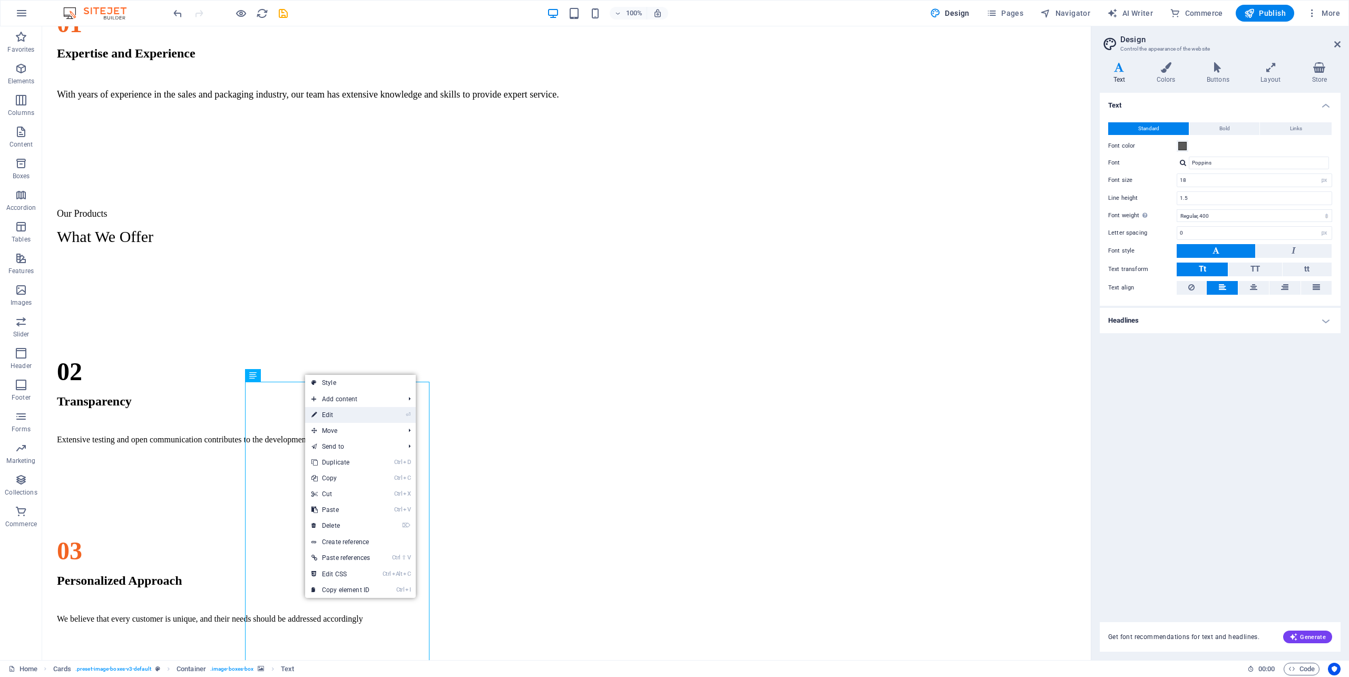
click at [371, 408] on link "⏎ Edit" at bounding box center [340, 415] width 71 height 16
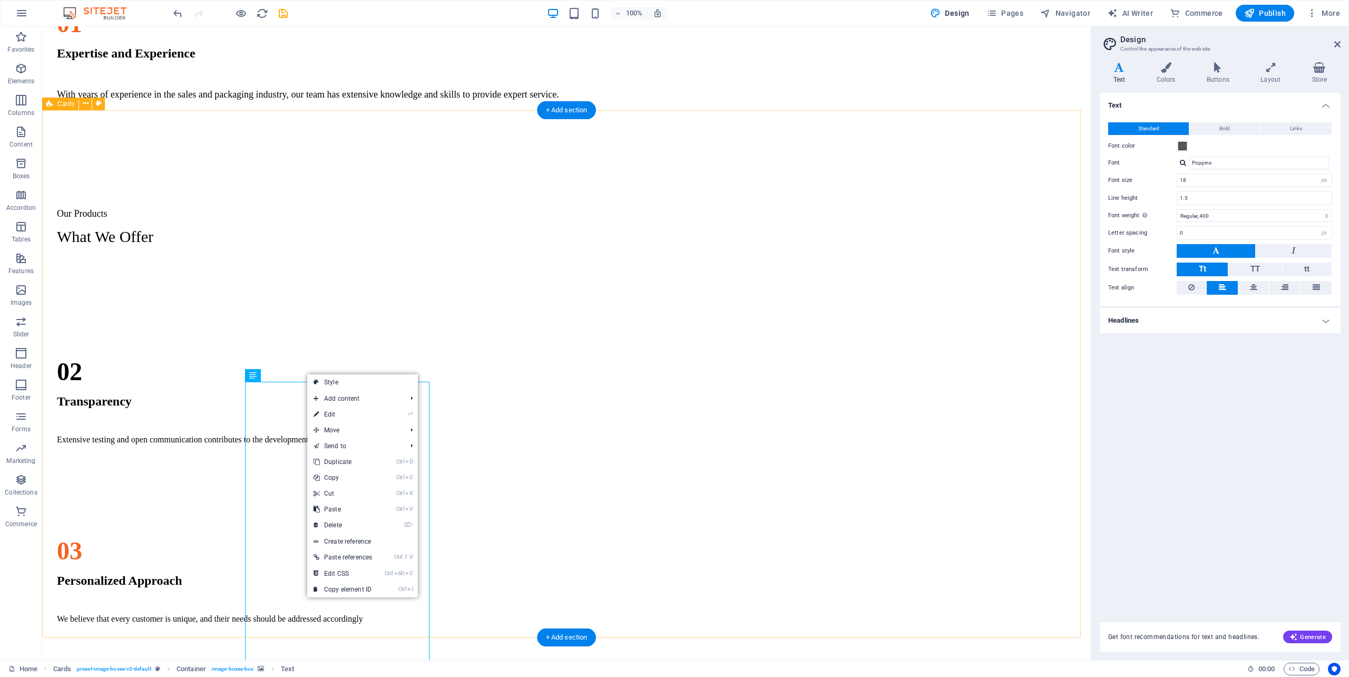
drag, startPoint x: 530, startPoint y: 523, endPoint x: 453, endPoint y: 334, distance: 203.5
click at [521, 482] on div "Regular Slotted Cartons (RSC) This type of corrugated board box commonly used f…" at bounding box center [566, 528] width 1040 height 527
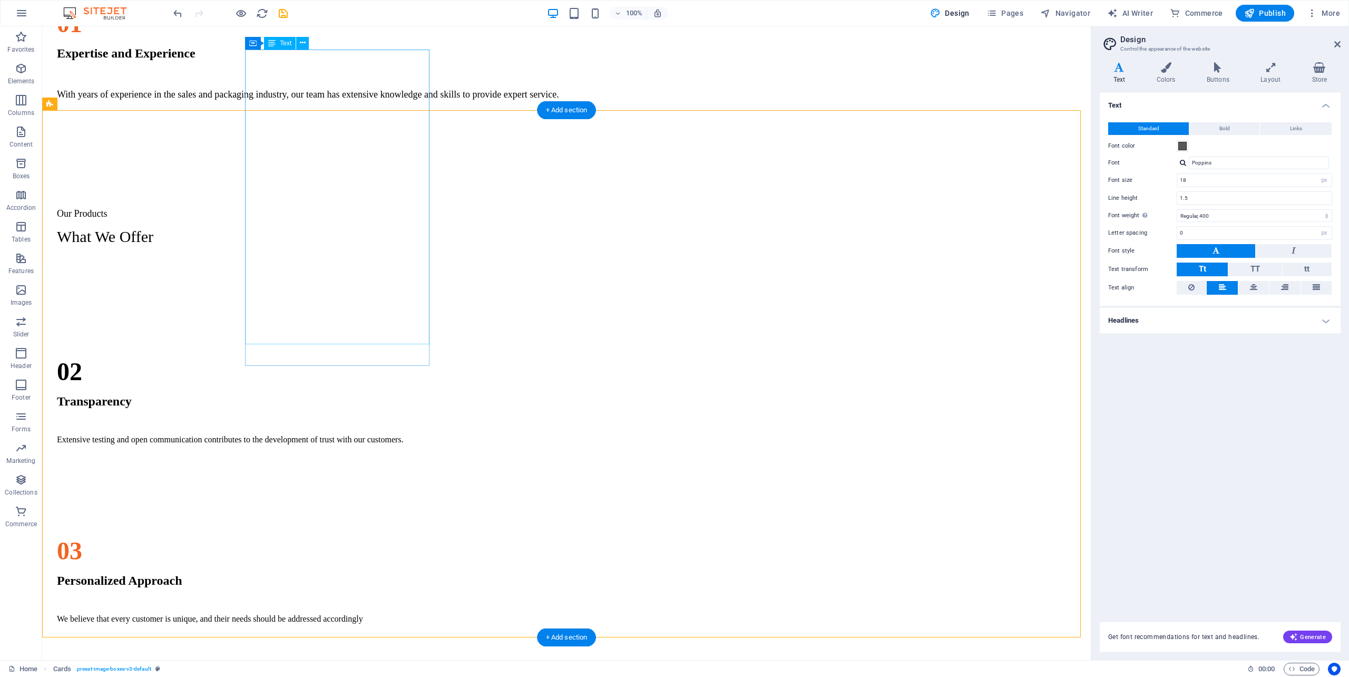
scroll to position [855, 0]
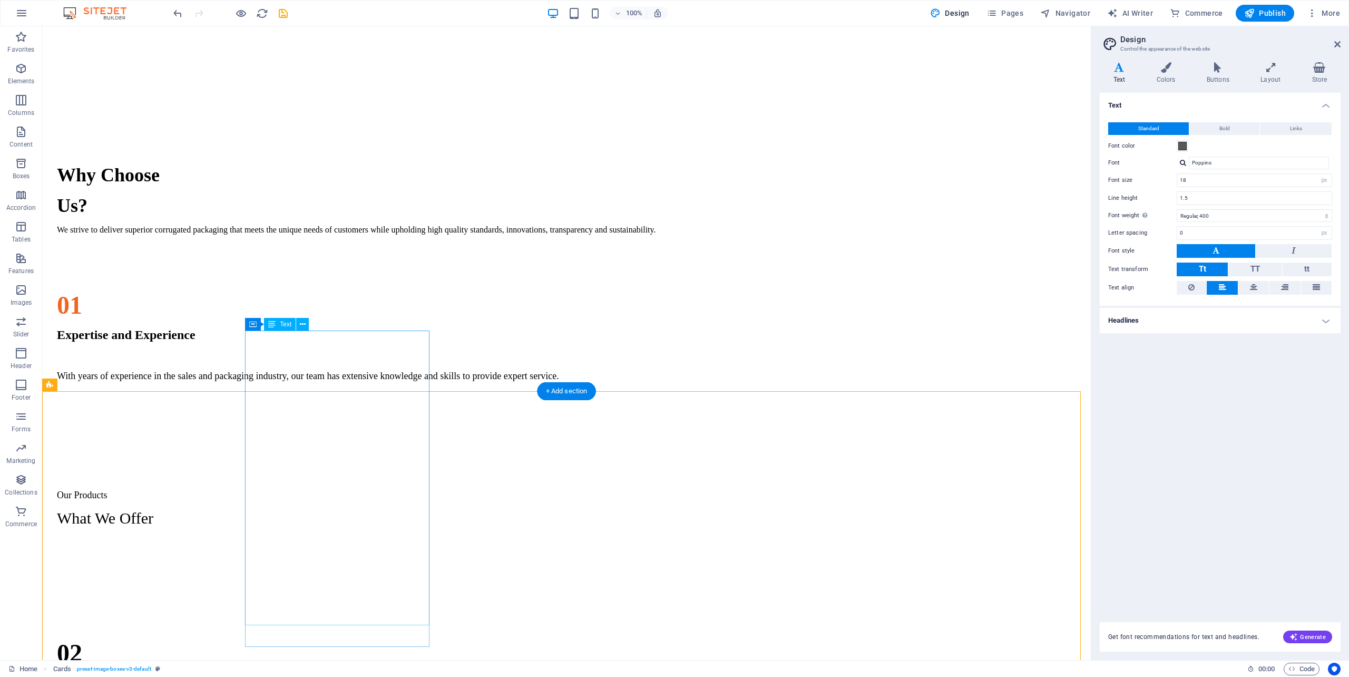
click at [0, 0] on icon at bounding box center [0, 0] width 0 height 0
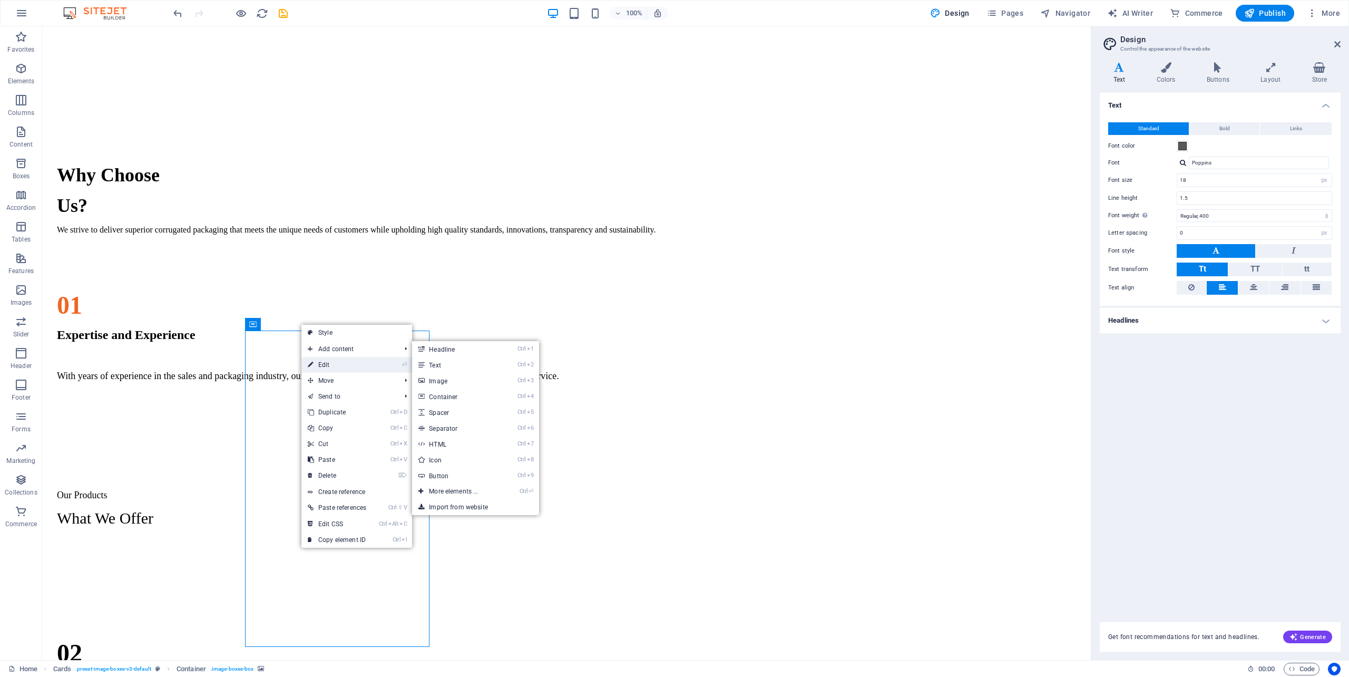
click at [338, 363] on link "⏎ Edit" at bounding box center [336, 365] width 71 height 16
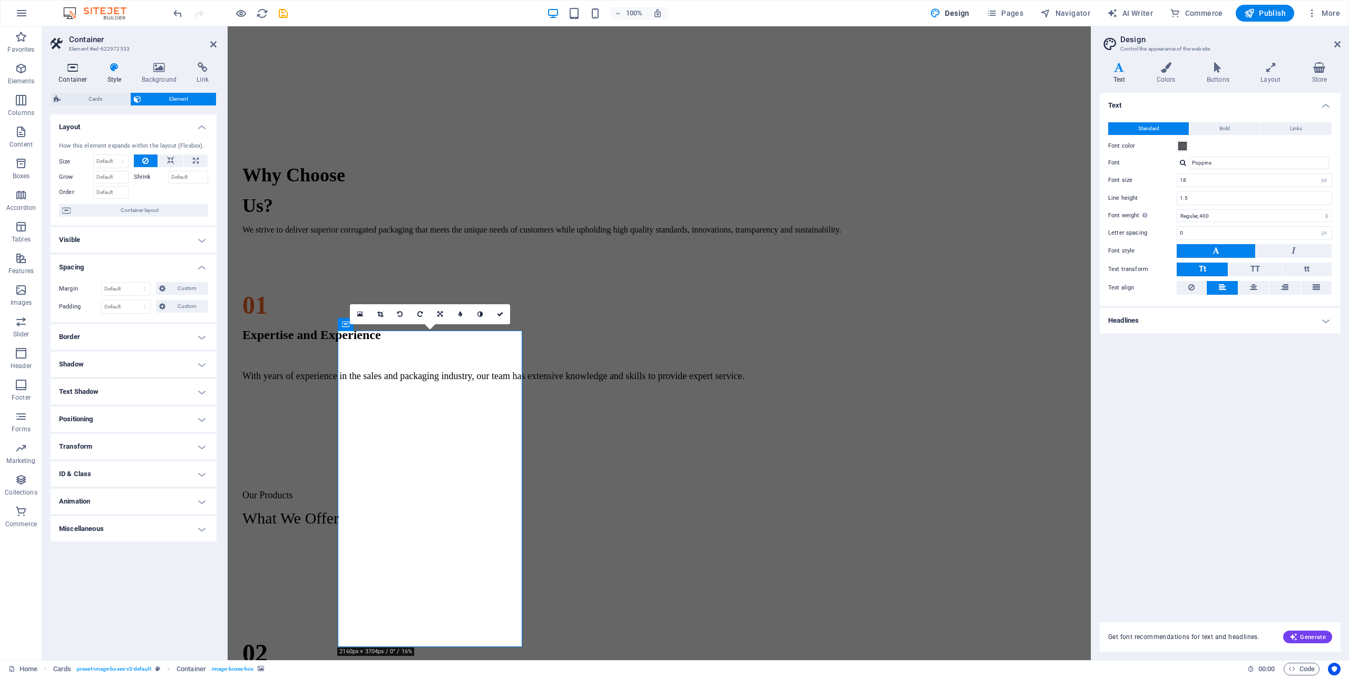
click at [76, 76] on h4 "Container" at bounding box center [75, 73] width 49 height 22
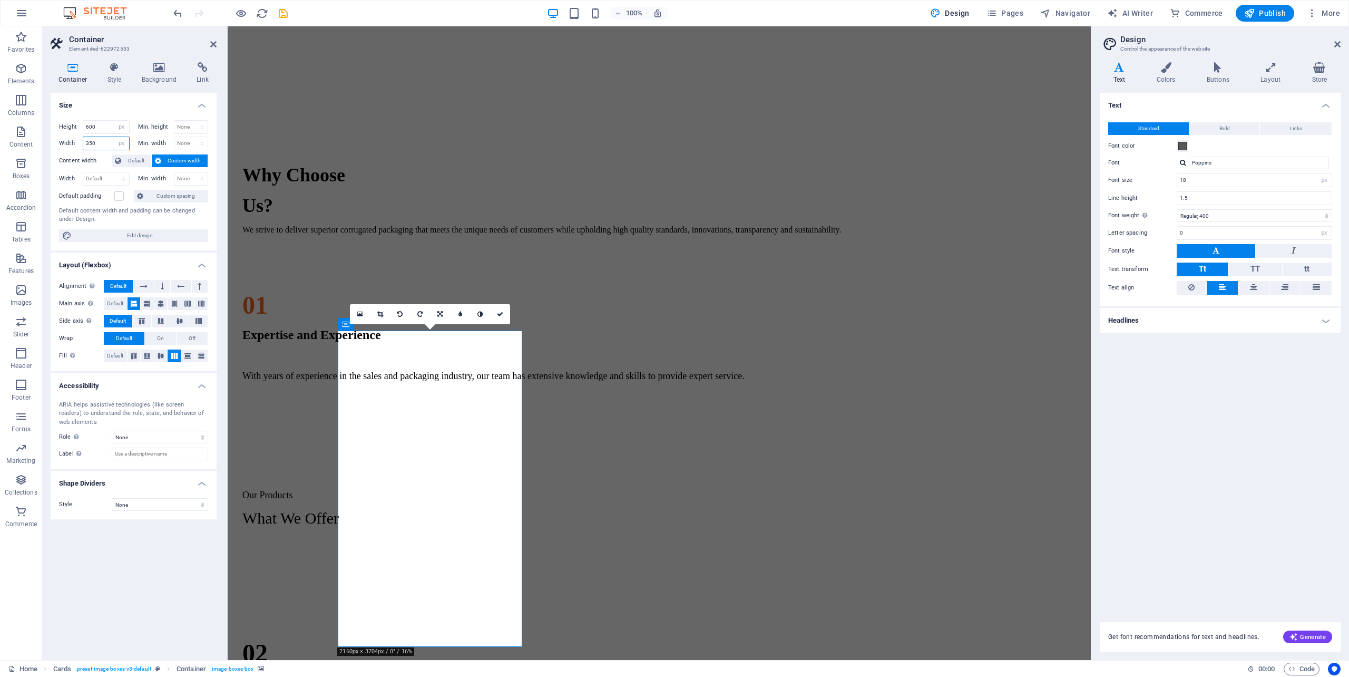
click at [100, 142] on input "350" at bounding box center [106, 143] width 46 height 13
drag, startPoint x: 100, startPoint y: 142, endPoint x: 87, endPoint y: 142, distance: 13.2
click at [77, 142] on div "Width 350 Default px rem % em vh vw" at bounding box center [94, 143] width 71 height 14
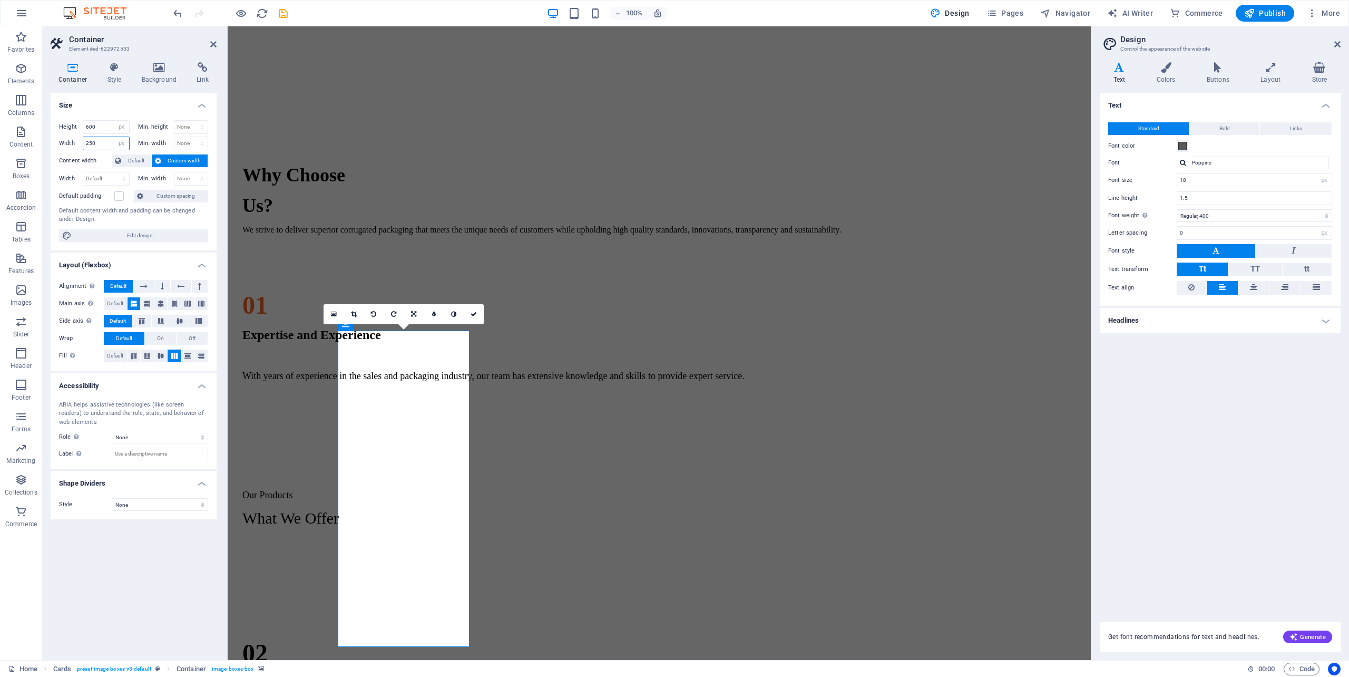
click at [102, 142] on input "250" at bounding box center [106, 143] width 46 height 13
drag, startPoint x: 102, startPoint y: 142, endPoint x: 45, endPoint y: 140, distance: 57.5
click at [45, 140] on div "Container Style Background Link Size Height 600 Default px rem % vh vw Min. hei…" at bounding box center [133, 357] width 183 height 606
type input "300"
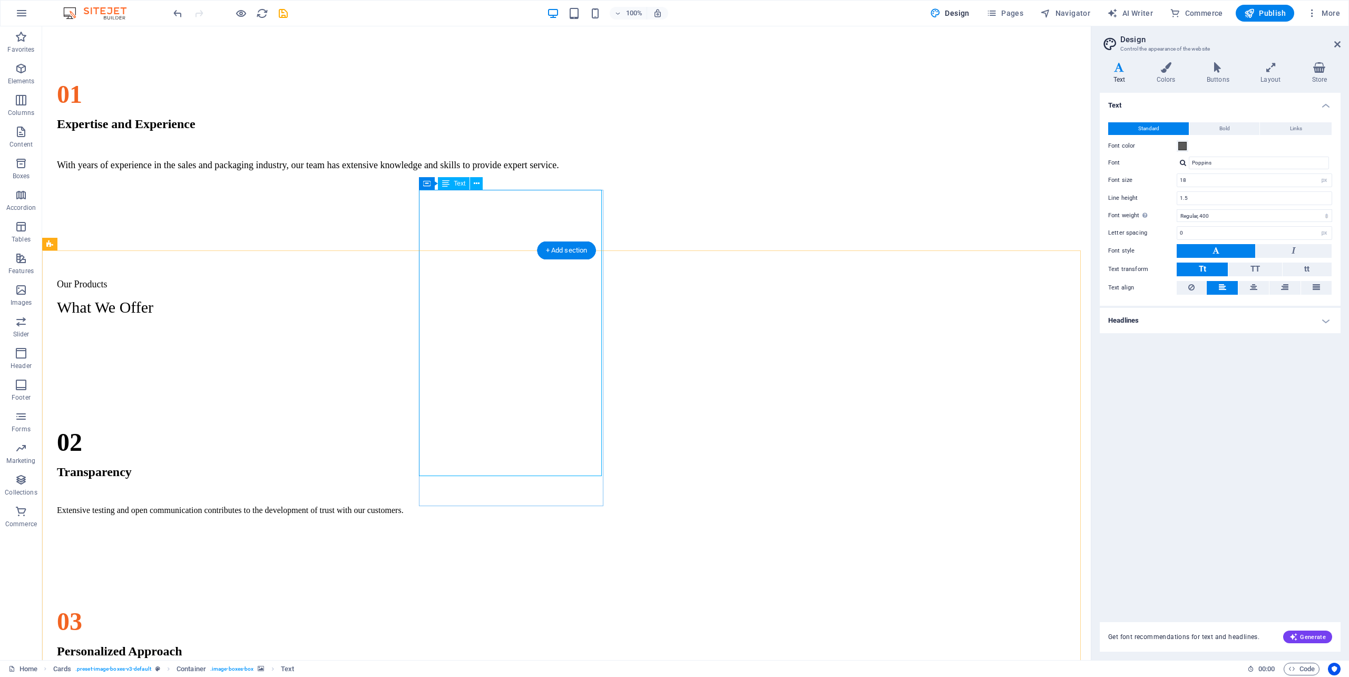
scroll to position [995, 0]
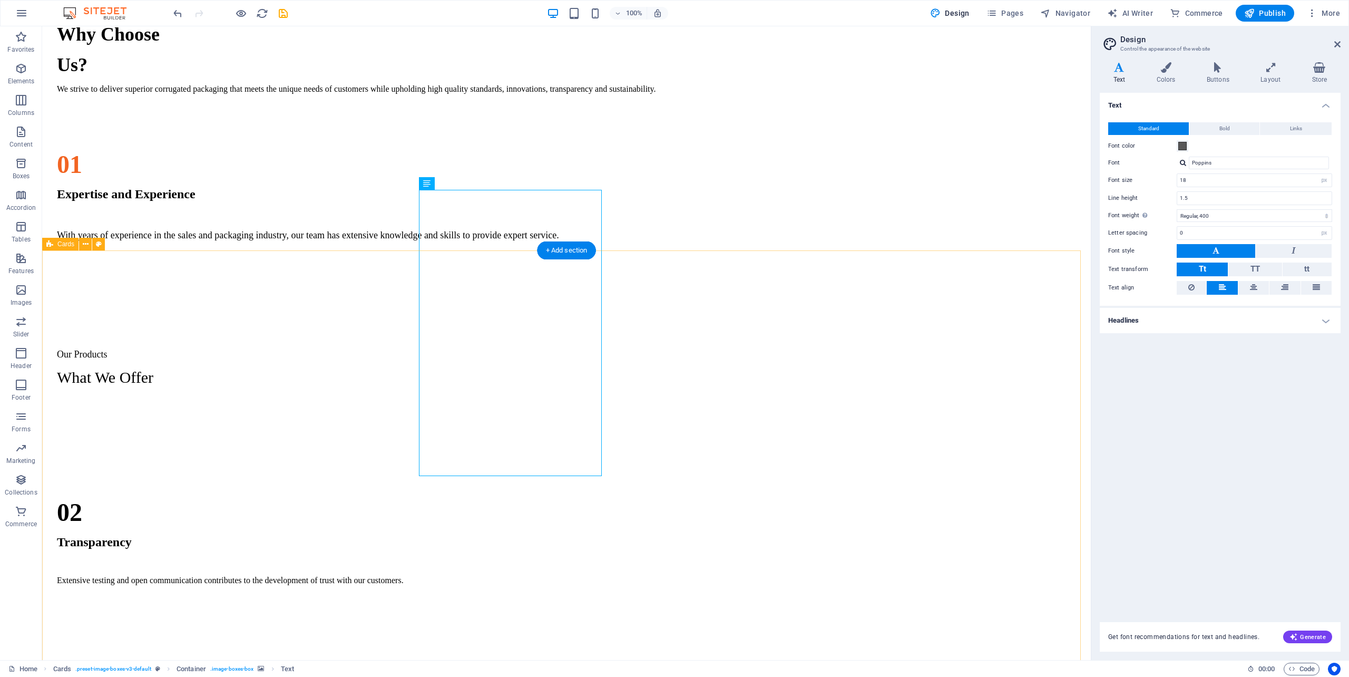
select select "px"
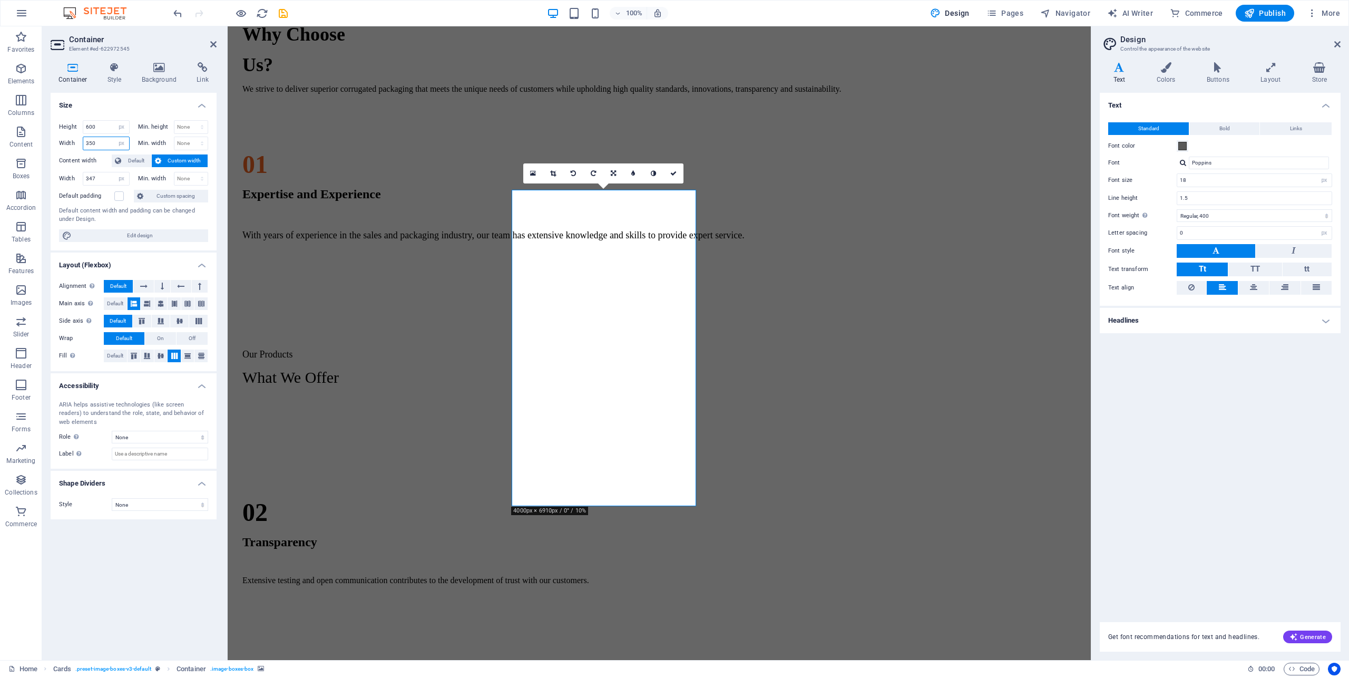
click at [97, 144] on input "350" at bounding box center [106, 143] width 46 height 13
type input "300"
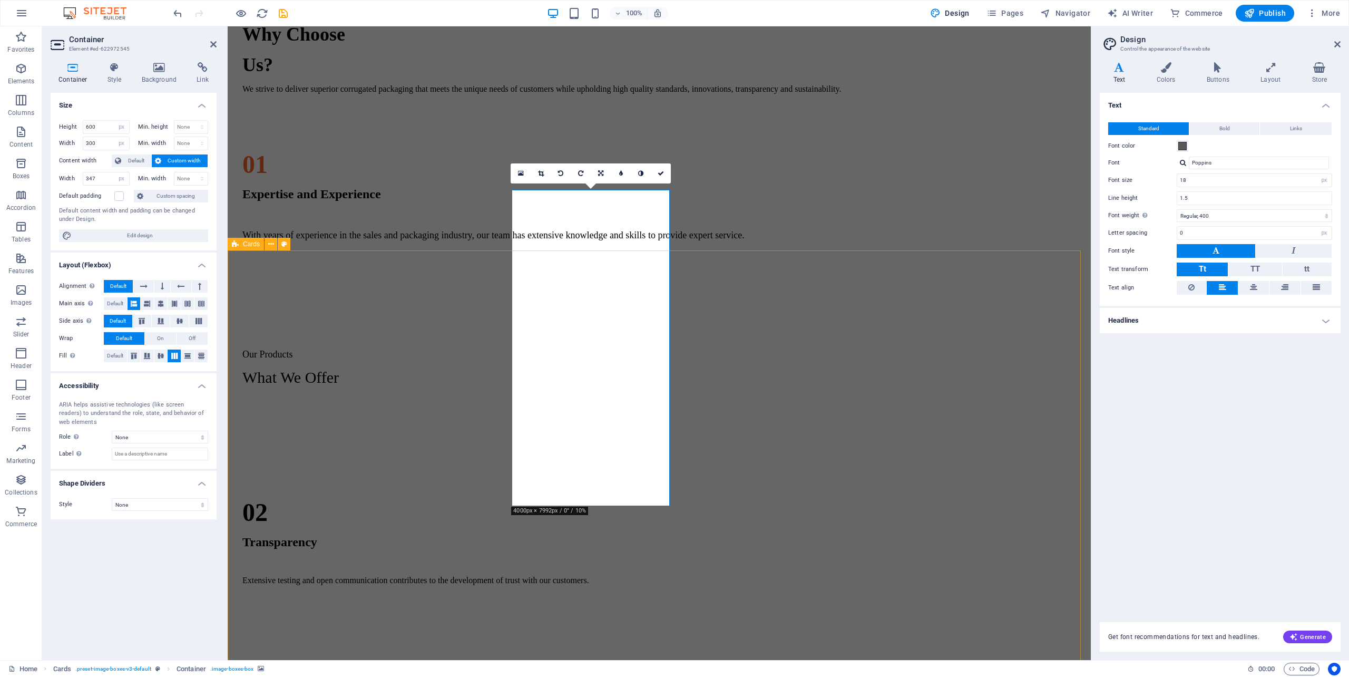
click at [723, 525] on div "Regular Slotted Cartons (RSC) This type of corrugated board box commonly used f…" at bounding box center [659, 668] width 855 height 527
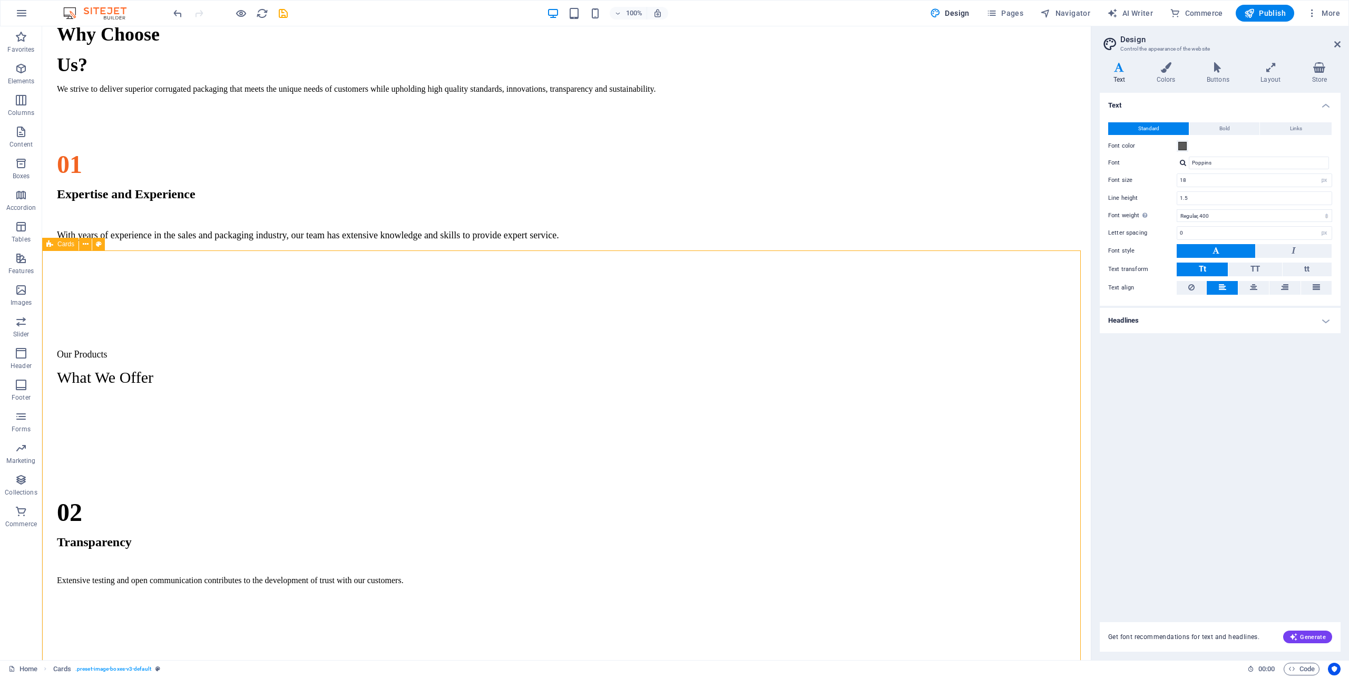
select select "%"
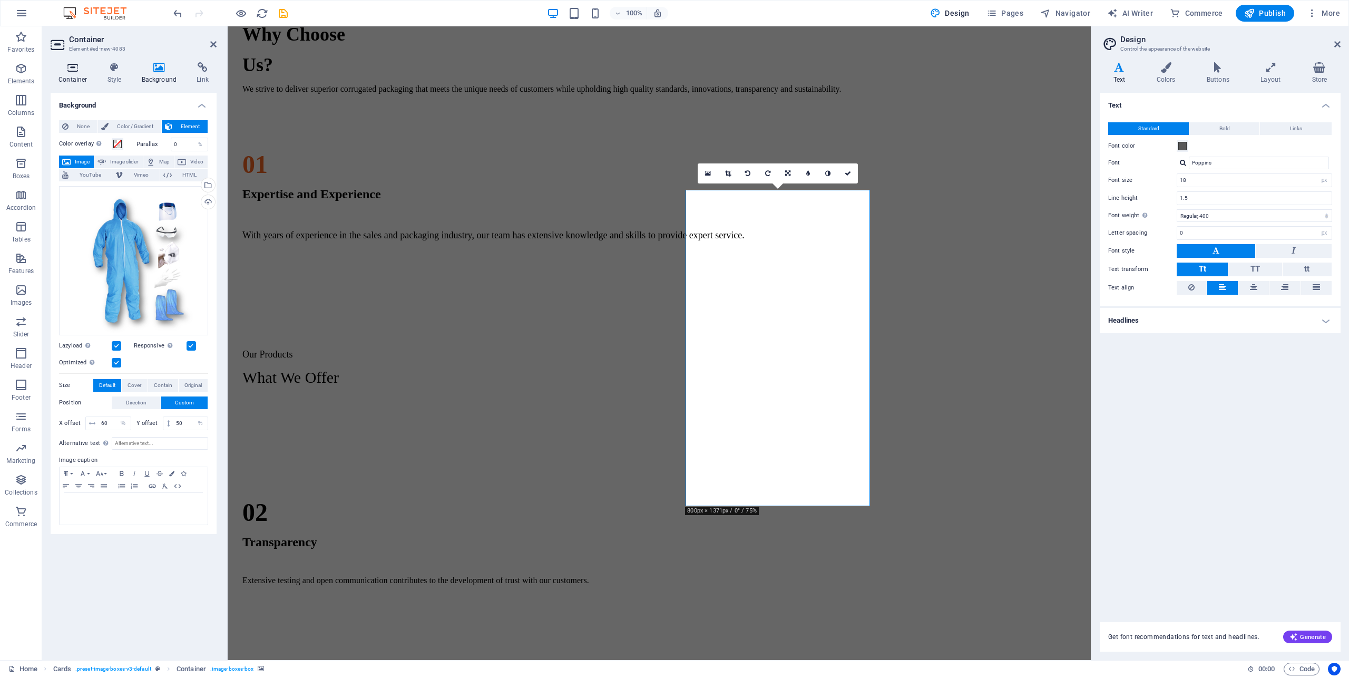
click at [79, 68] on icon at bounding box center [73, 67] width 45 height 11
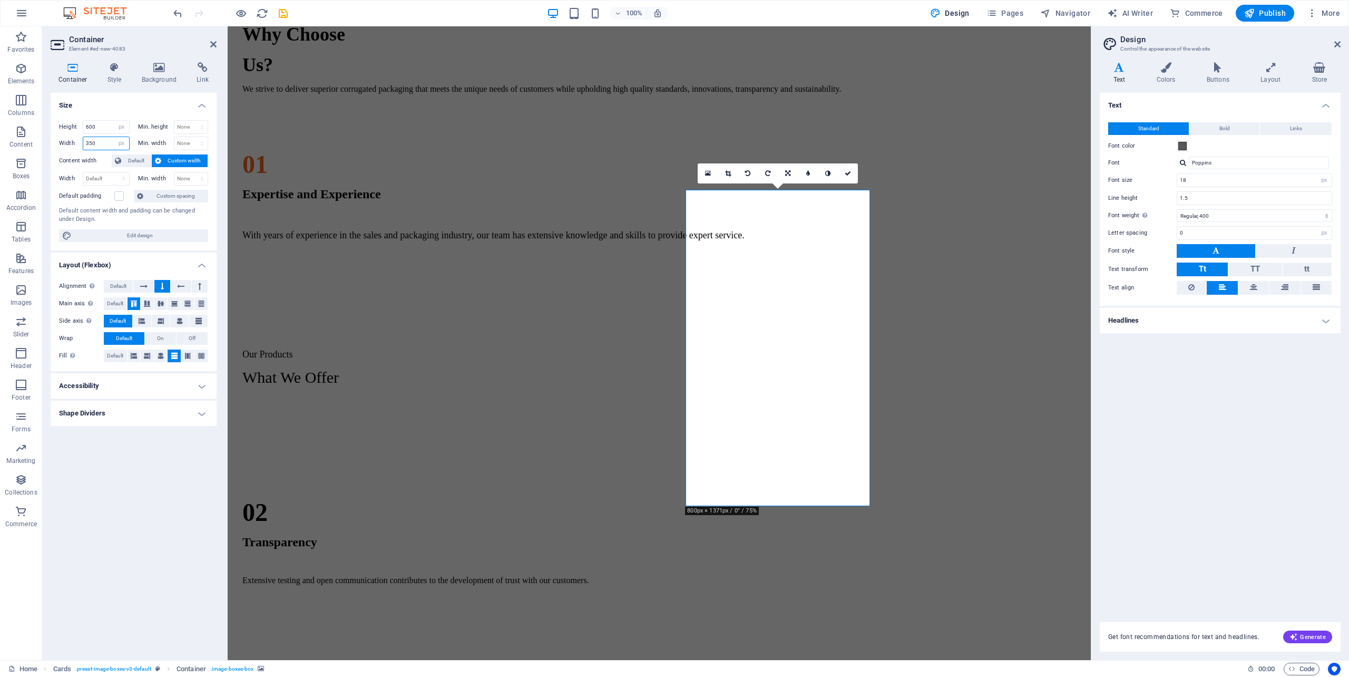
drag, startPoint x: 82, startPoint y: 142, endPoint x: -5, endPoint y: 144, distance: 87.5
click at [0, 144] on html "bioecosolutions.co.za Home Favorites Elements Columns Content Boxes Accordion T…" at bounding box center [674, 338] width 1349 height 677
type input "0"
type input "300"
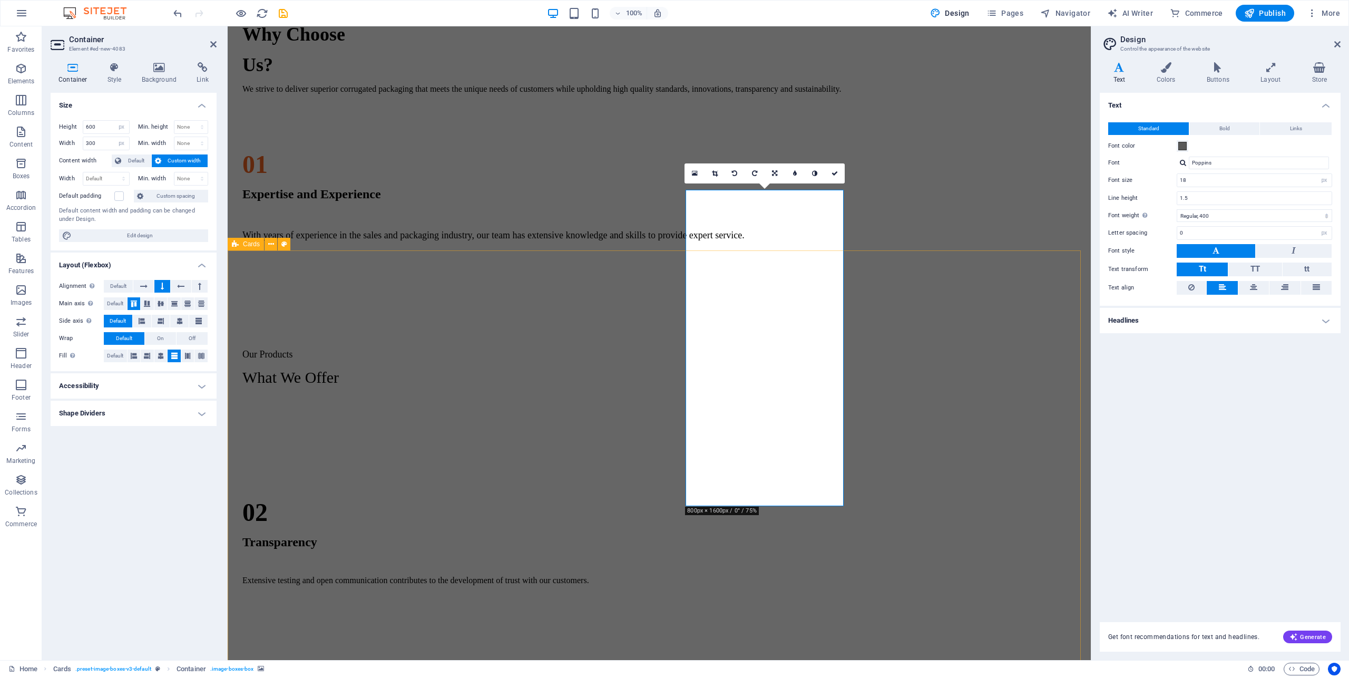
drag, startPoint x: 718, startPoint y: 538, endPoint x: 881, endPoint y: 534, distance: 163.9
click at [890, 540] on div "Regular Slotted Cartons (RSC) This type of corrugated board box commonly used f…" at bounding box center [659, 668] width 855 height 527
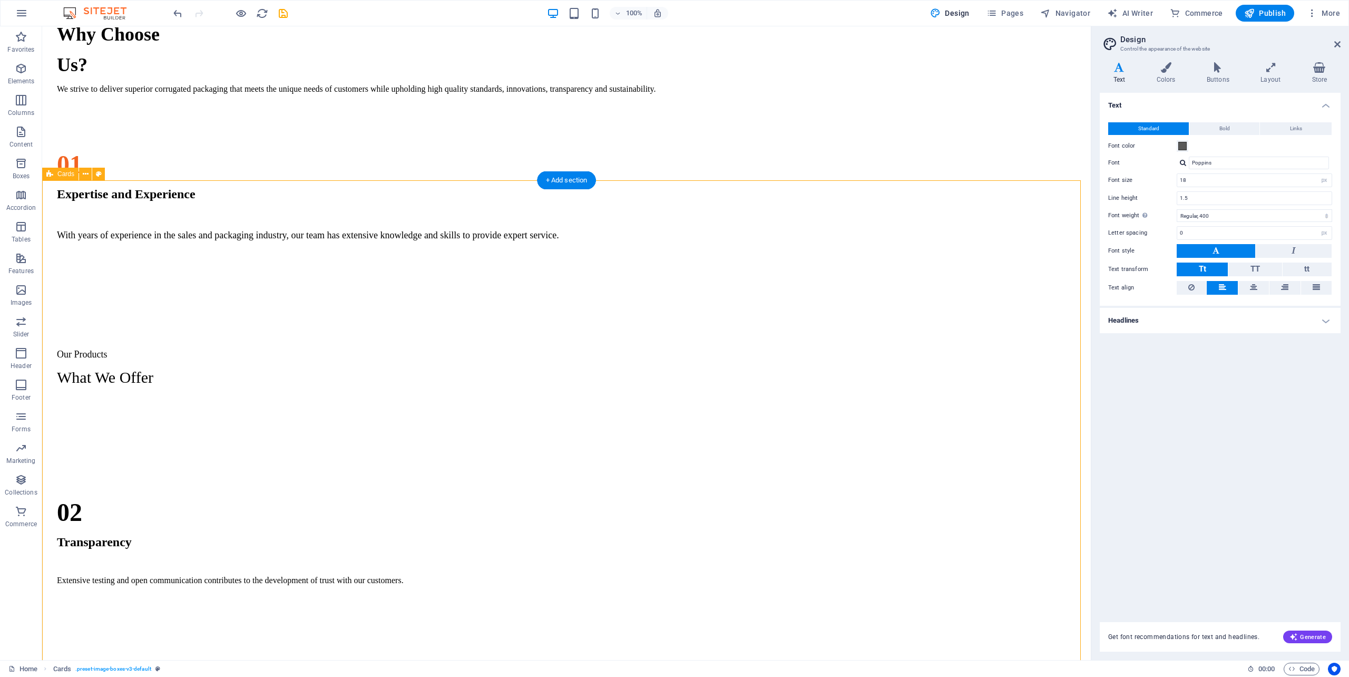
scroll to position [1065, 0]
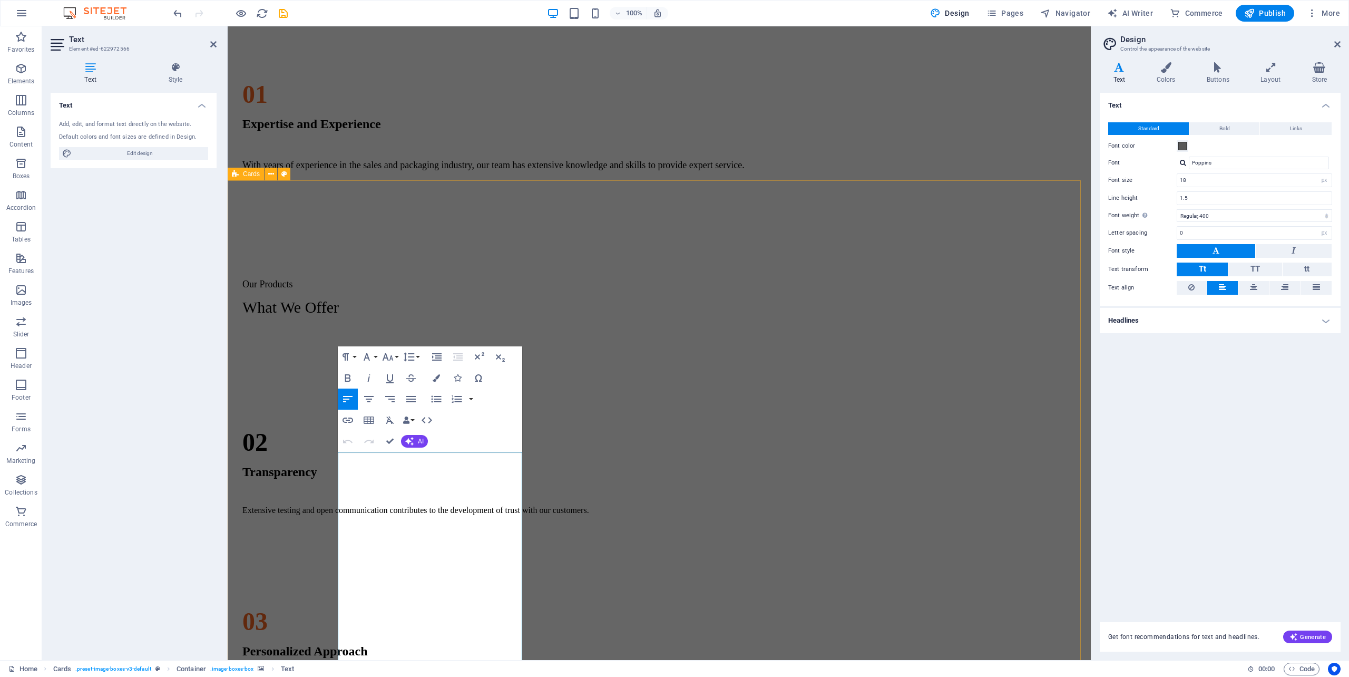
drag, startPoint x: 713, startPoint y: 513, endPoint x: 637, endPoint y: 473, distance: 86.0
click at [865, 513] on div "Regular Slotted Cartons (RSC) This type of corrugated board box commonly used f…" at bounding box center [659, 598] width 855 height 527
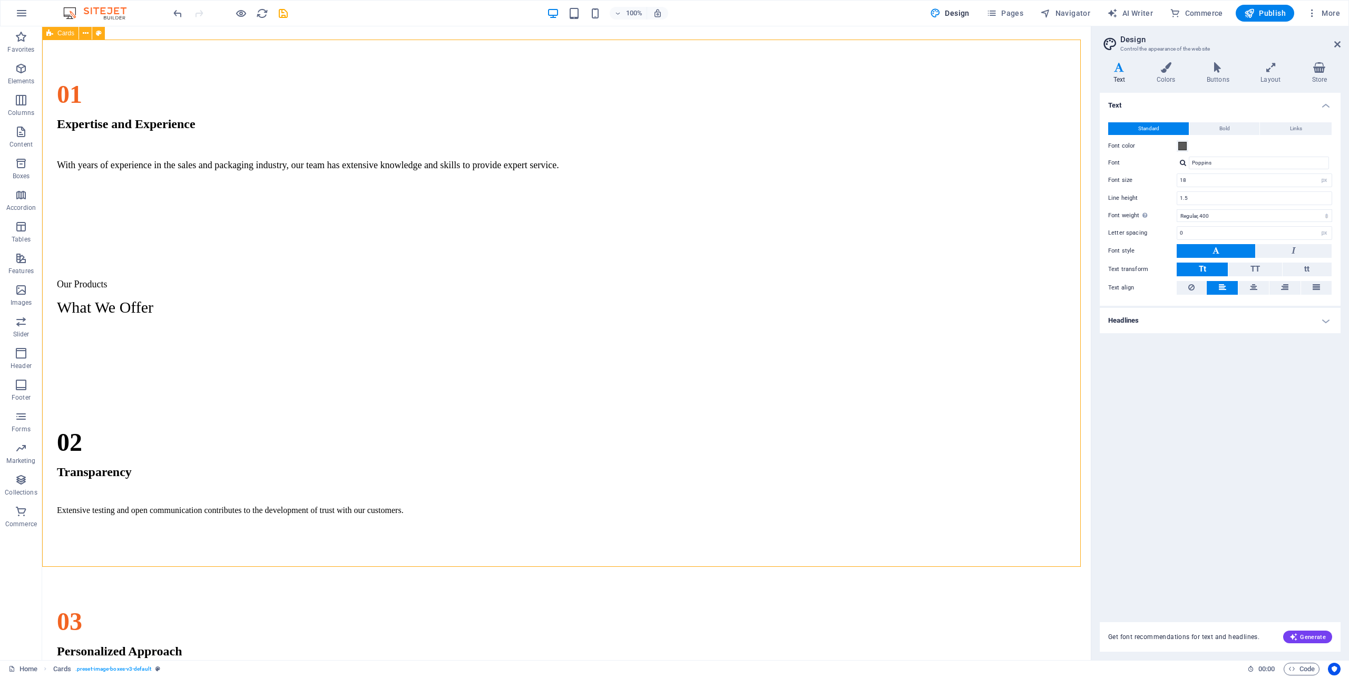
scroll to position [1206, 0]
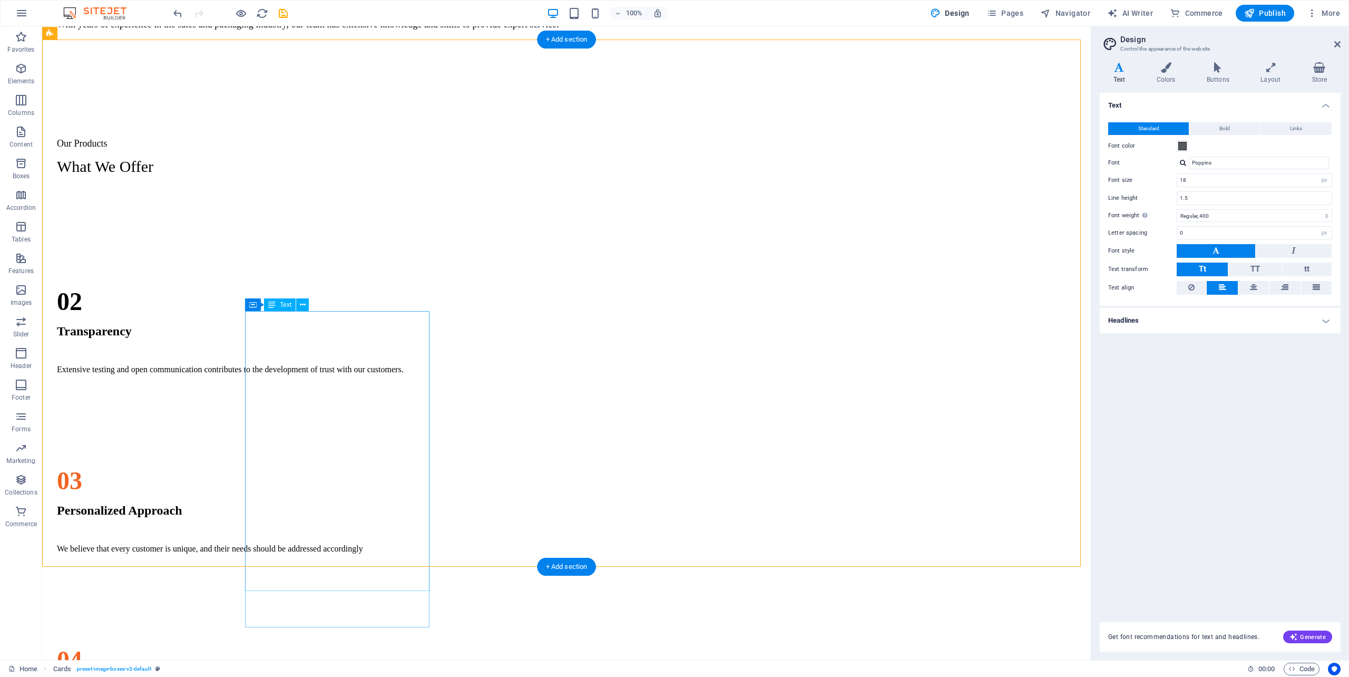
drag, startPoint x: 356, startPoint y: 629, endPoint x: 357, endPoint y: 622, distance: 6.4
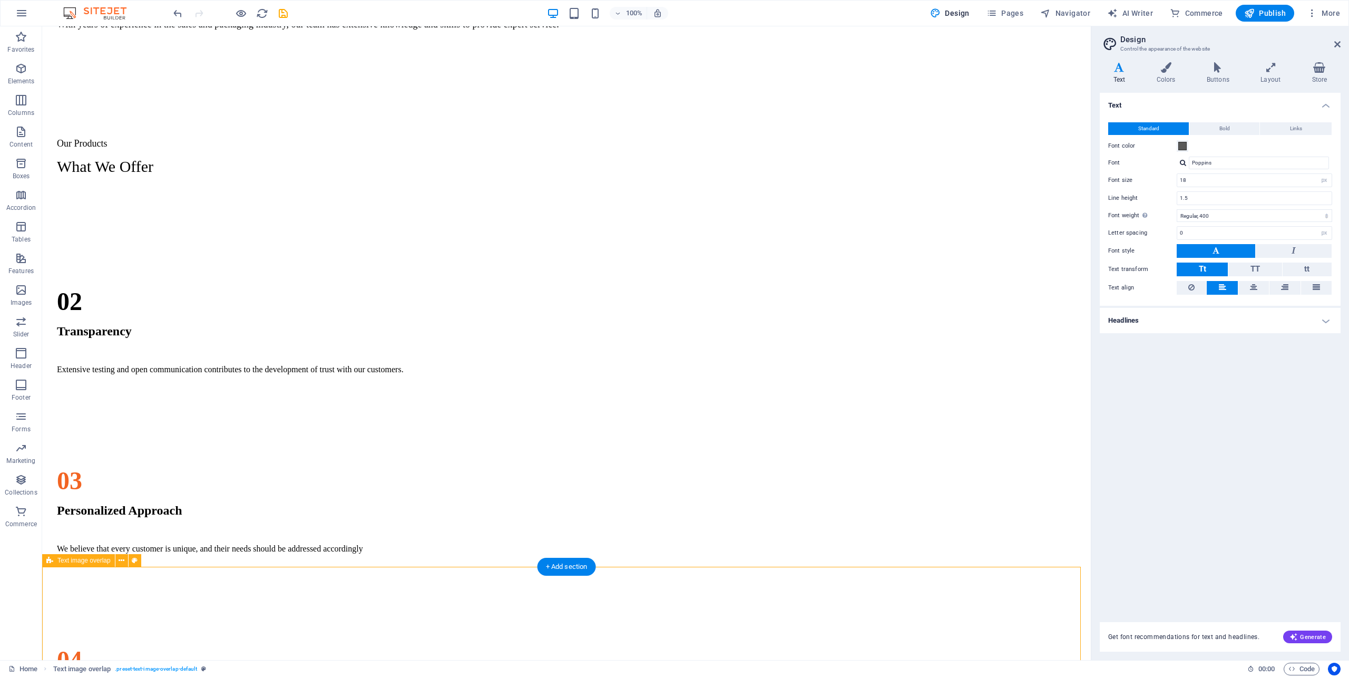
select select "px"
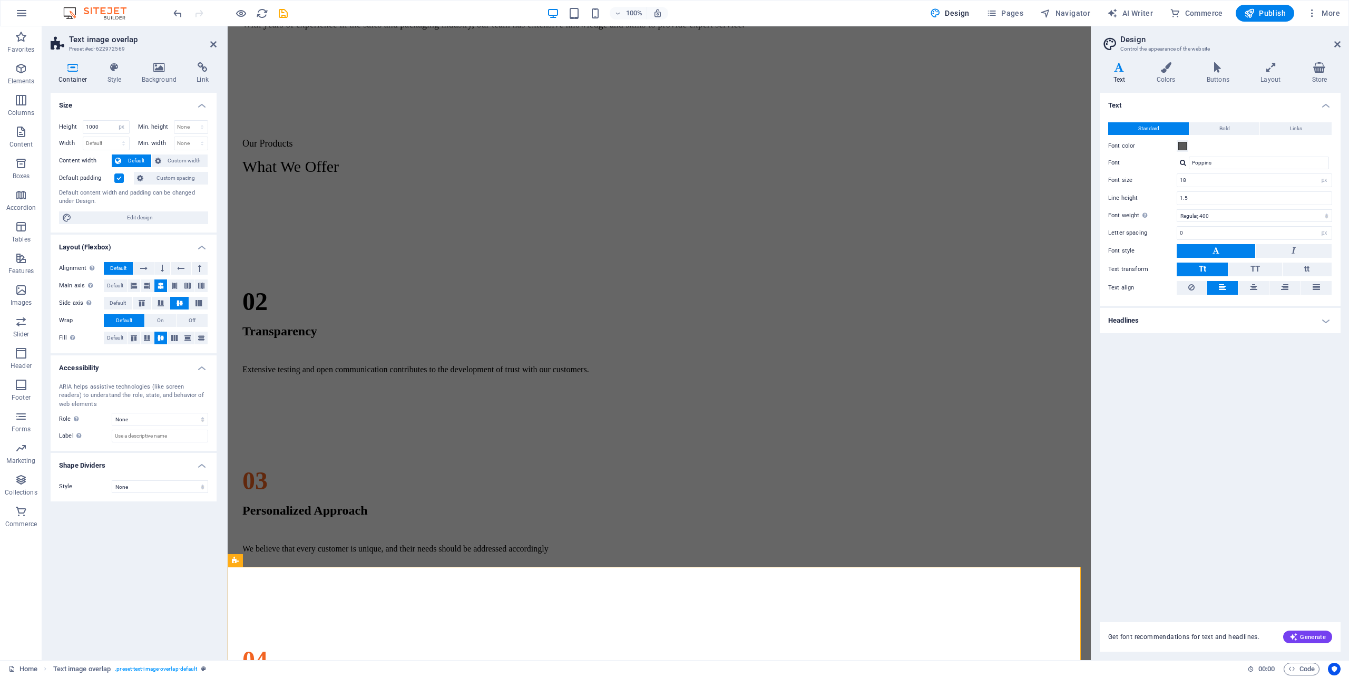
click at [65, 72] on icon at bounding box center [73, 67] width 45 height 11
drag, startPoint x: 592, startPoint y: 403, endPoint x: 618, endPoint y: 412, distance: 26.8
click at [773, 403] on div "Regular Slotted Cartons (RSC) This type of corrugated board box commonly used f…" at bounding box center [659, 457] width 855 height 527
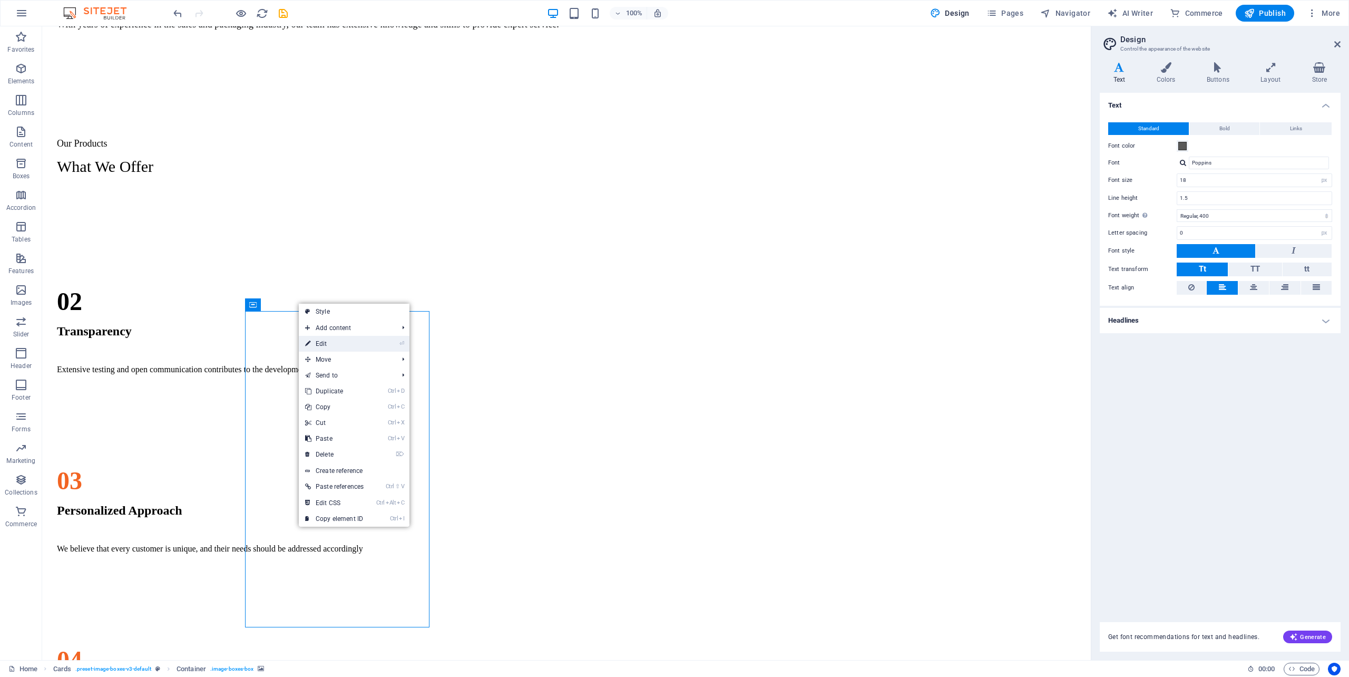
click at [333, 341] on link "⏎ Edit" at bounding box center [334, 344] width 71 height 16
select select "px"
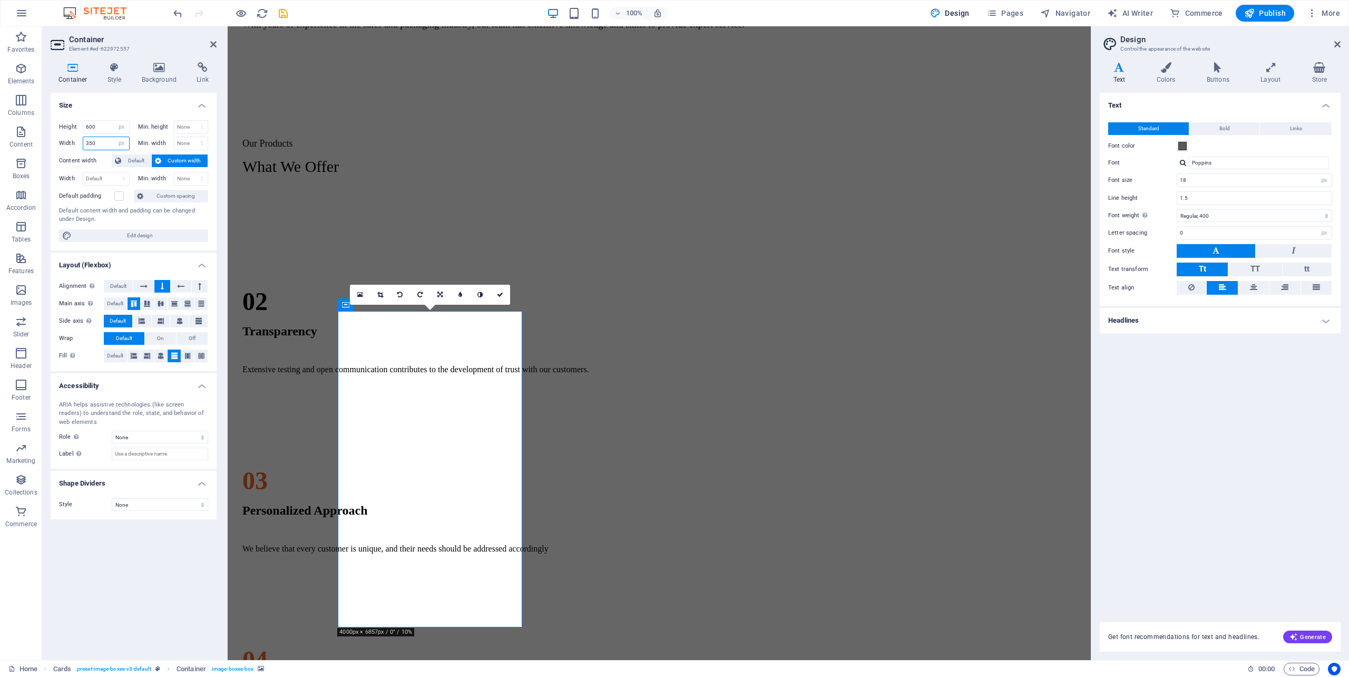
click at [103, 143] on input "350" at bounding box center [106, 143] width 46 height 13
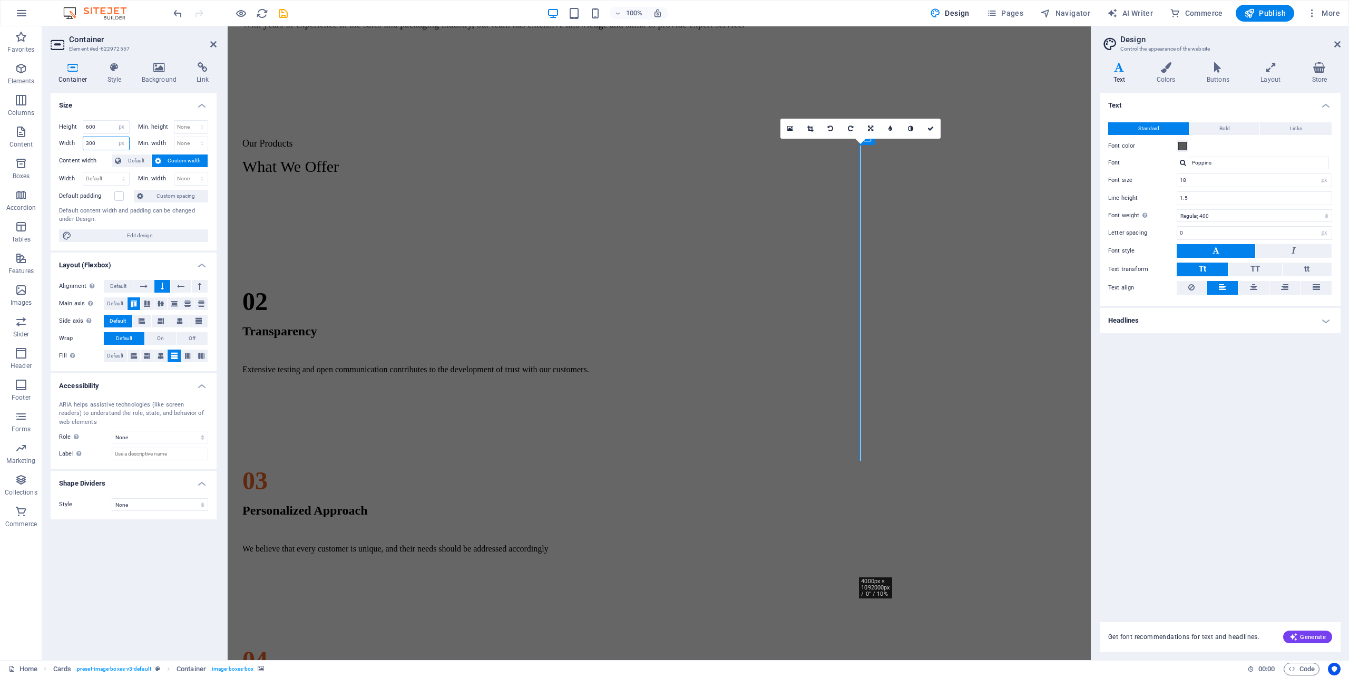
type input "300"
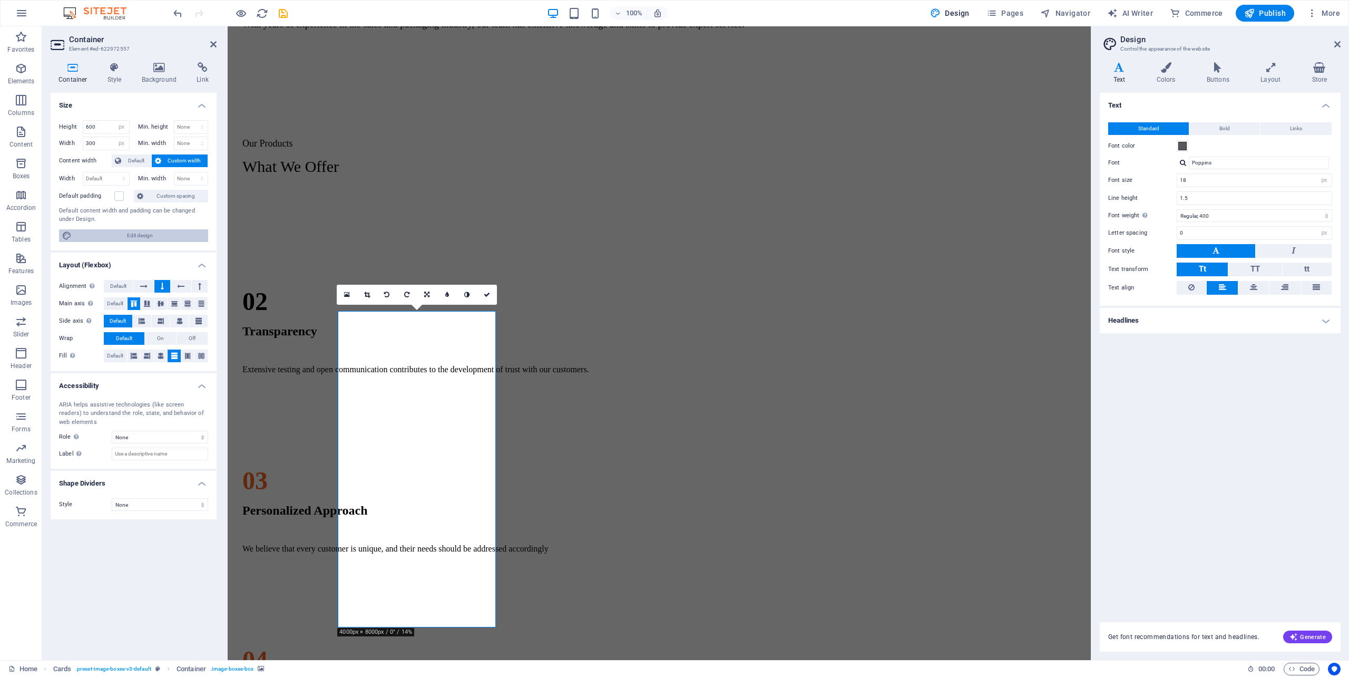
click at [148, 234] on span "Edit design" at bounding box center [140, 235] width 130 height 13
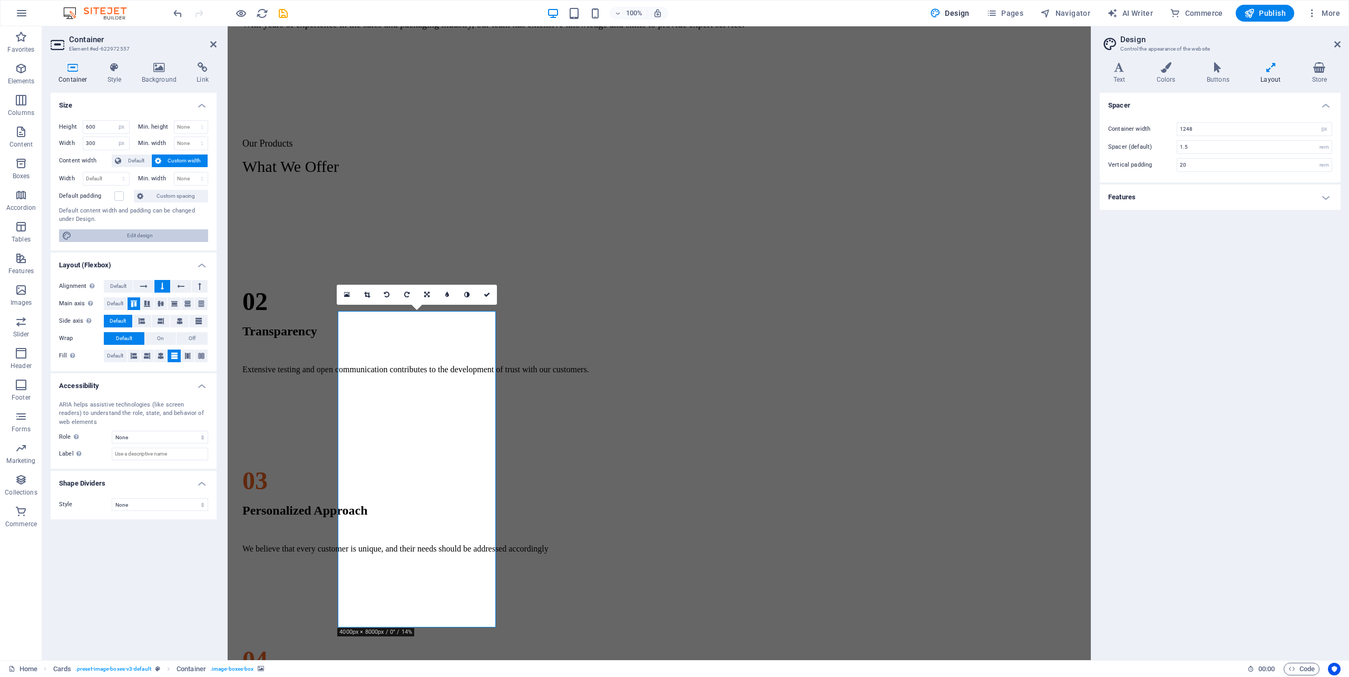
click at [148, 234] on span "Edit design" at bounding box center [140, 235] width 130 height 13
click at [1279, 70] on icon at bounding box center [1270, 67] width 47 height 11
click at [1270, 72] on icon at bounding box center [1270, 67] width 47 height 11
click at [1308, 142] on input "1.5" at bounding box center [1254, 147] width 154 height 13
click at [1321, 146] on div "rem" at bounding box center [1324, 147] width 15 height 13
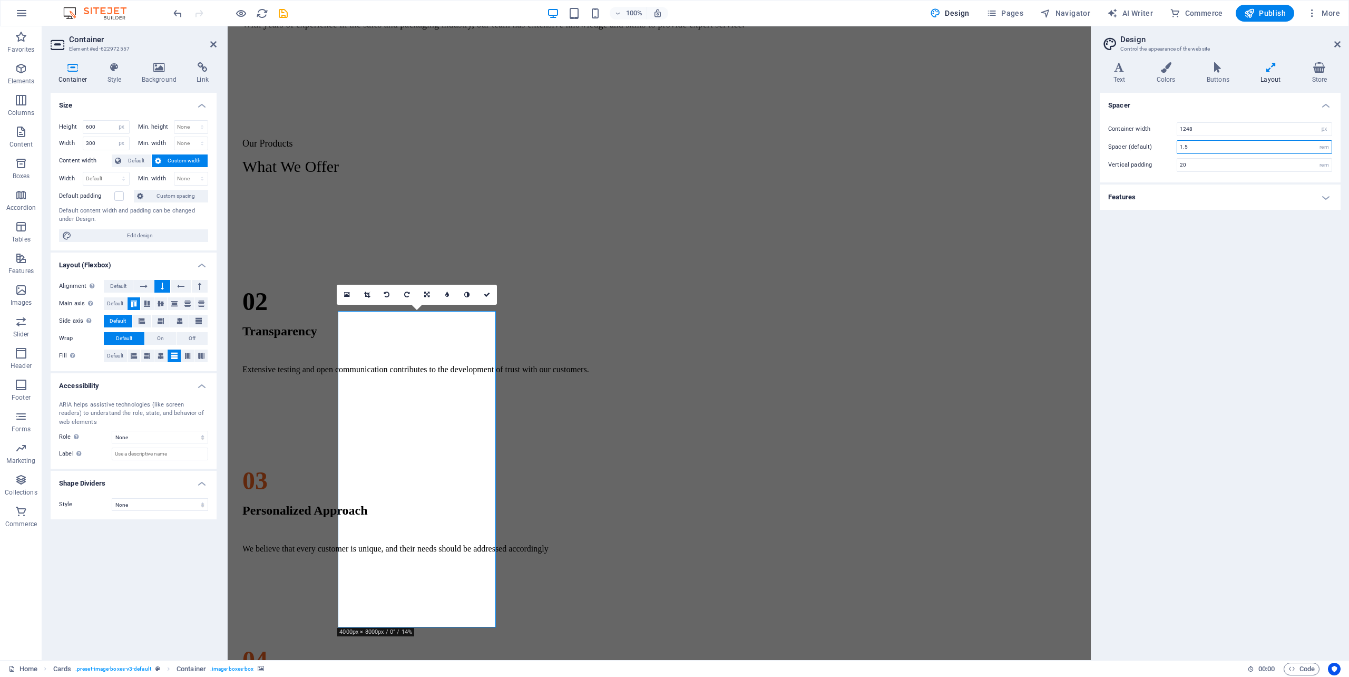
drag, startPoint x: 1252, startPoint y: 151, endPoint x: 1223, endPoint y: 150, distance: 28.5
click at [1250, 150] on input "1.5" at bounding box center [1254, 147] width 154 height 13
click at [1210, 149] on input "1.5" at bounding box center [1254, 147] width 154 height 13
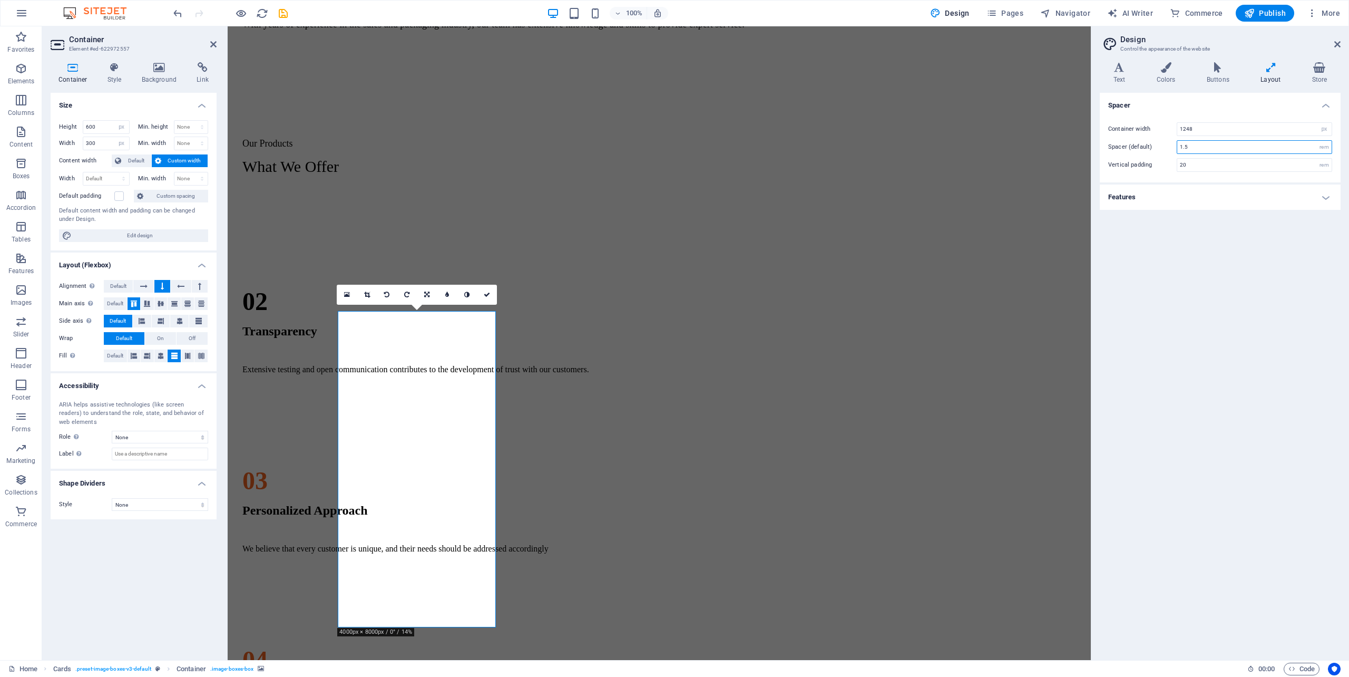
click at [1234, 146] on input "1.5" at bounding box center [1254, 147] width 154 height 13
click at [1326, 144] on div "rem" at bounding box center [1324, 147] width 15 height 13
click at [1326, 148] on div "rem" at bounding box center [1324, 147] width 15 height 13
click at [1323, 145] on div "rem" at bounding box center [1324, 147] width 15 height 13
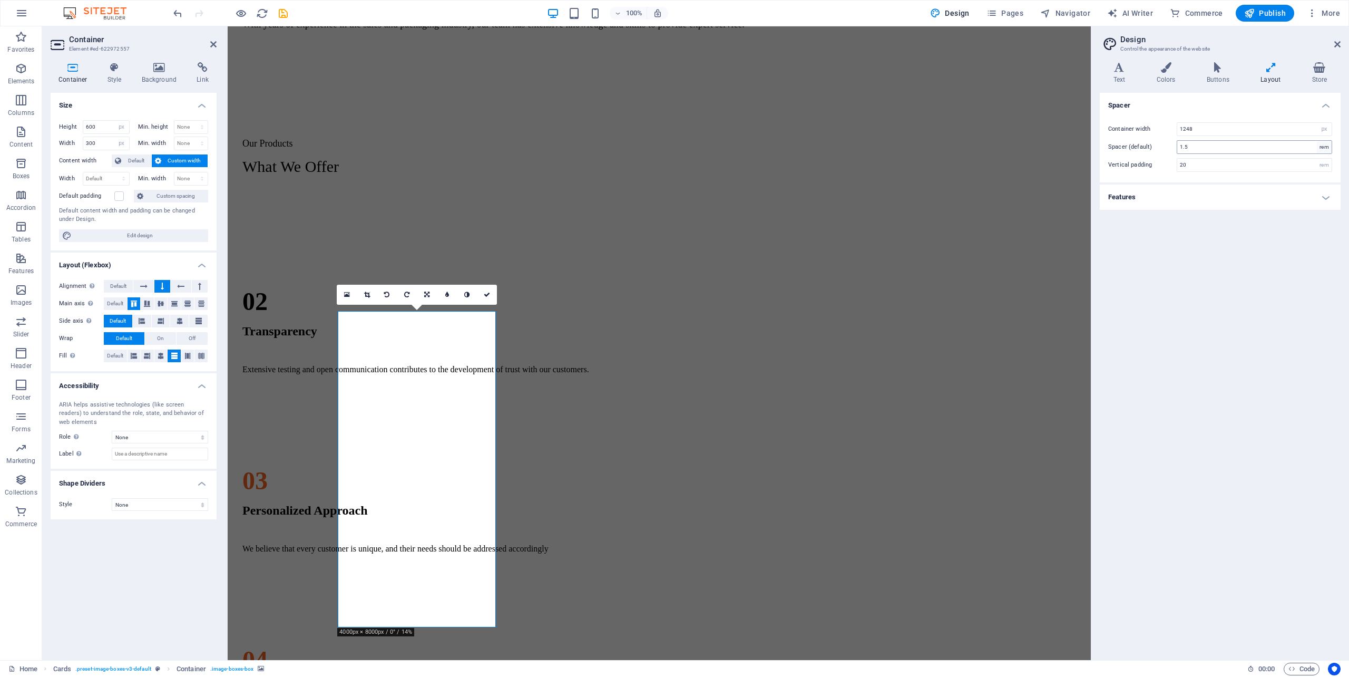
click at [1323, 145] on div "rem" at bounding box center [1324, 147] width 15 height 13
click at [1324, 163] on div "rem" at bounding box center [1324, 165] width 15 height 13
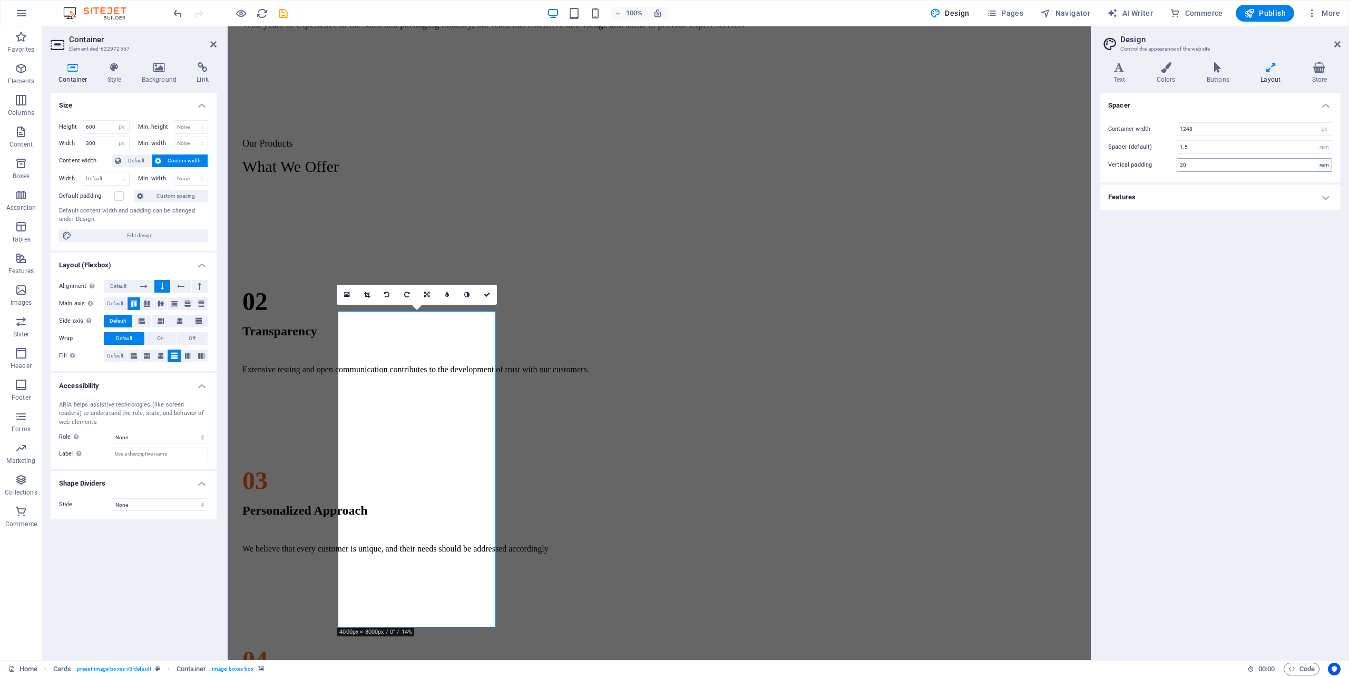
click at [1324, 163] on div "rem" at bounding box center [1324, 165] width 15 height 13
click at [1325, 149] on div "rem" at bounding box center [1324, 147] width 15 height 13
click at [1322, 131] on select "rem px" at bounding box center [1324, 129] width 15 height 13
drag, startPoint x: 1324, startPoint y: 131, endPoint x: 1324, endPoint y: 142, distance: 11.6
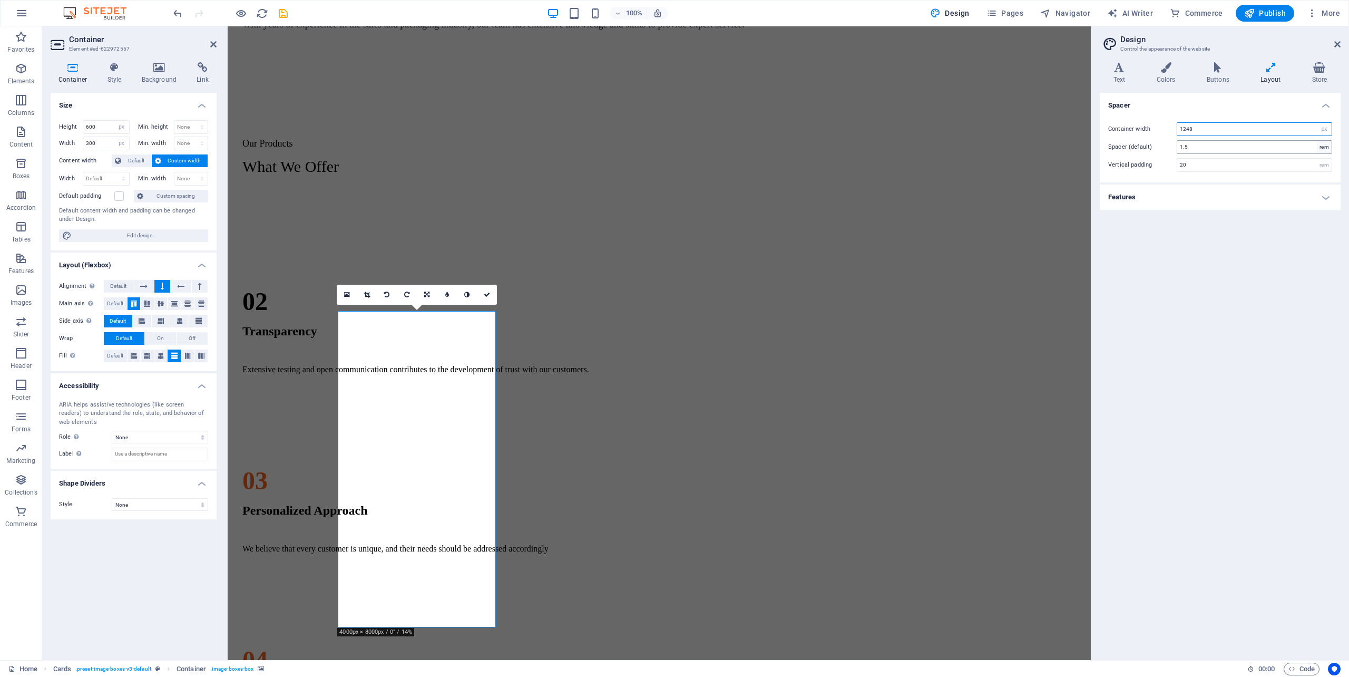
click at [1324, 131] on select "rem px" at bounding box center [1324, 129] width 15 height 13
click at [1324, 150] on div "rem" at bounding box center [1324, 147] width 15 height 13
click at [1324, 148] on div "rem" at bounding box center [1324, 147] width 15 height 13
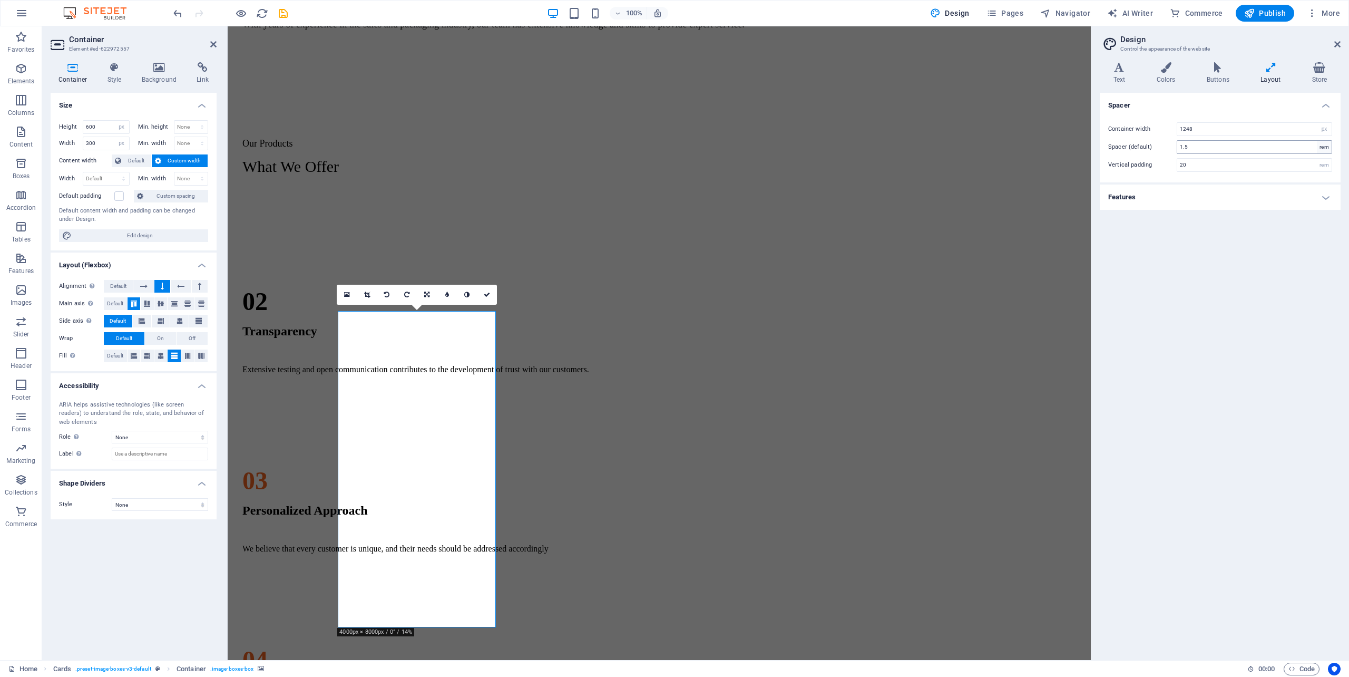
click at [1324, 148] on div "rem" at bounding box center [1324, 147] width 15 height 13
drag, startPoint x: 1438, startPoint y: 173, endPoint x: 1026, endPoint y: 140, distance: 412.8
type input "1"
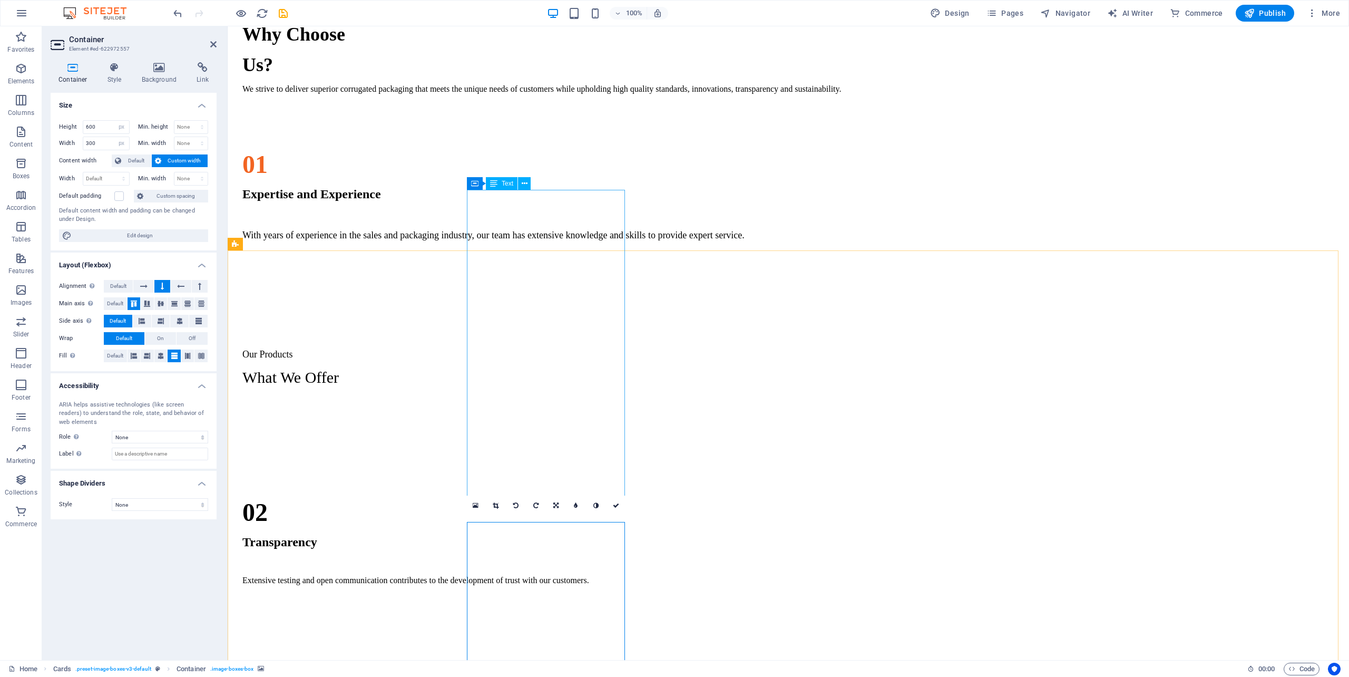
scroll to position [1136, 0]
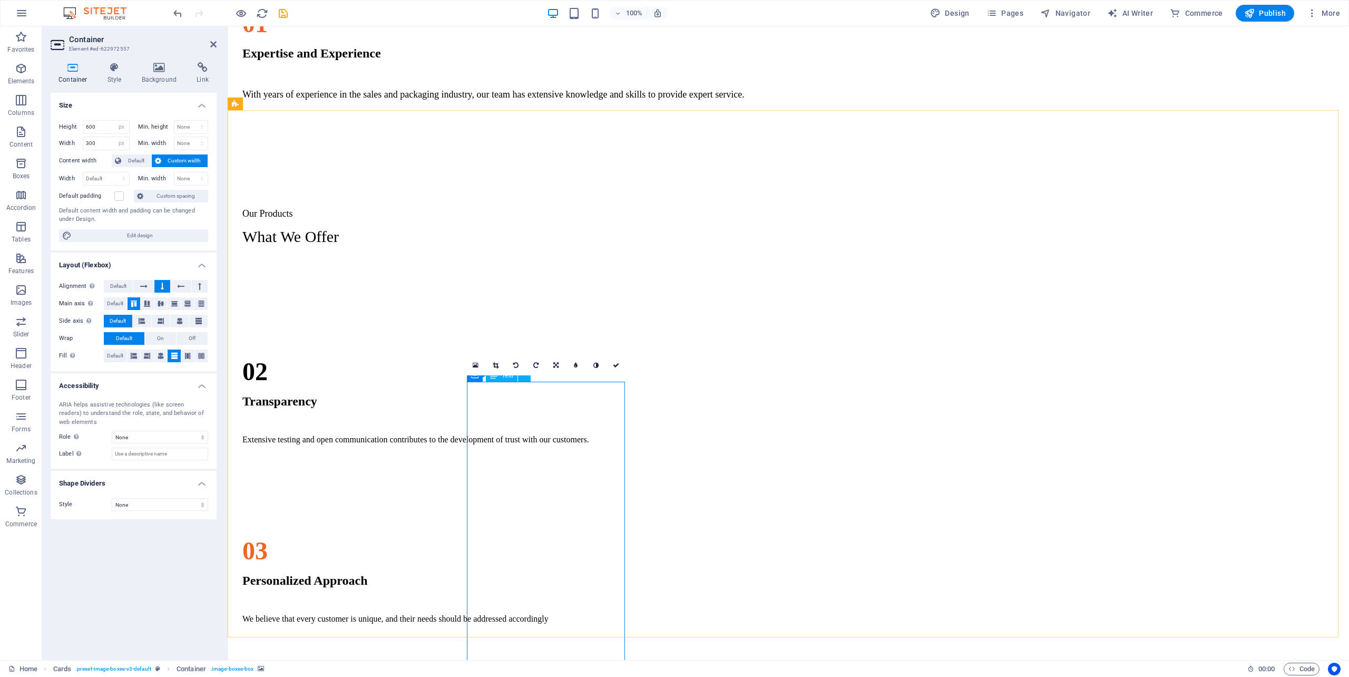
drag, startPoint x: 597, startPoint y: 462, endPoint x: 837, endPoint y: 438, distance: 240.3
click at [783, 461] on div "Regular Slotted Cartons (RSC) This type of corrugated board box commonly used f…" at bounding box center [788, 528] width 1113 height 527
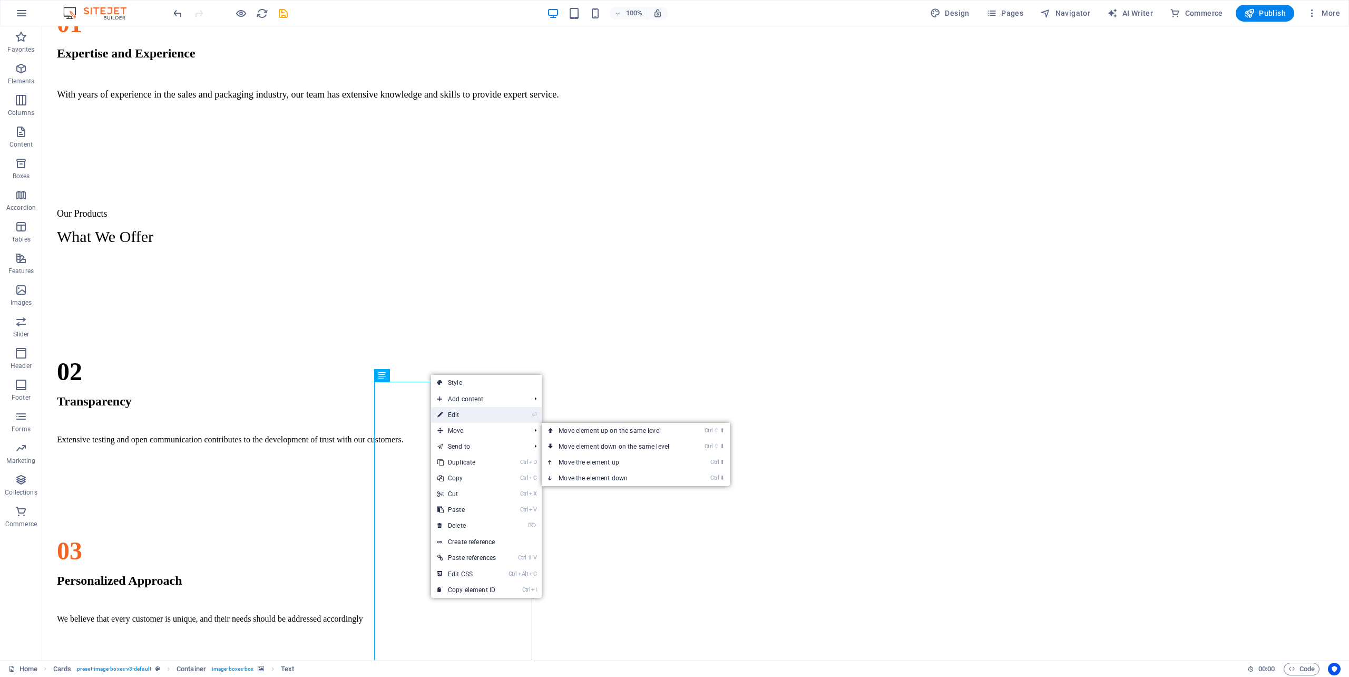
click at [458, 418] on link "⏎ Edit" at bounding box center [466, 415] width 71 height 16
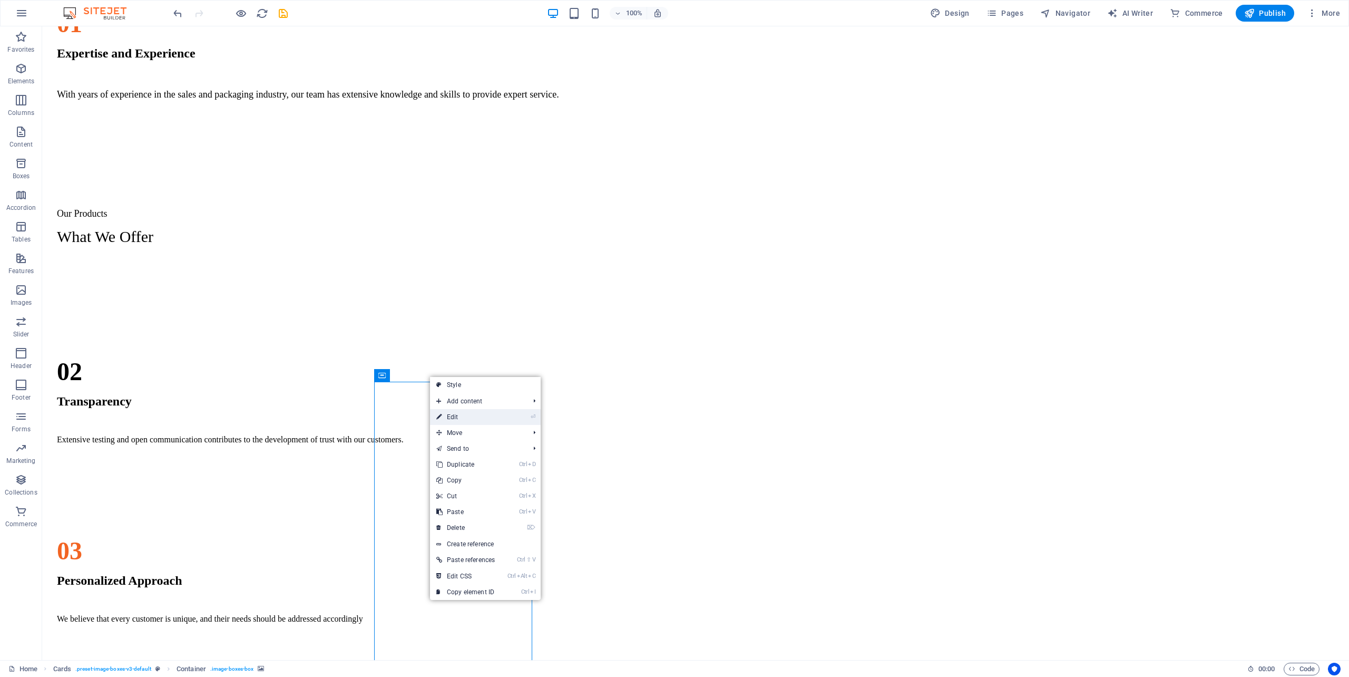
click at [457, 412] on link "⏎ Edit" at bounding box center [465, 417] width 71 height 16
select select "px"
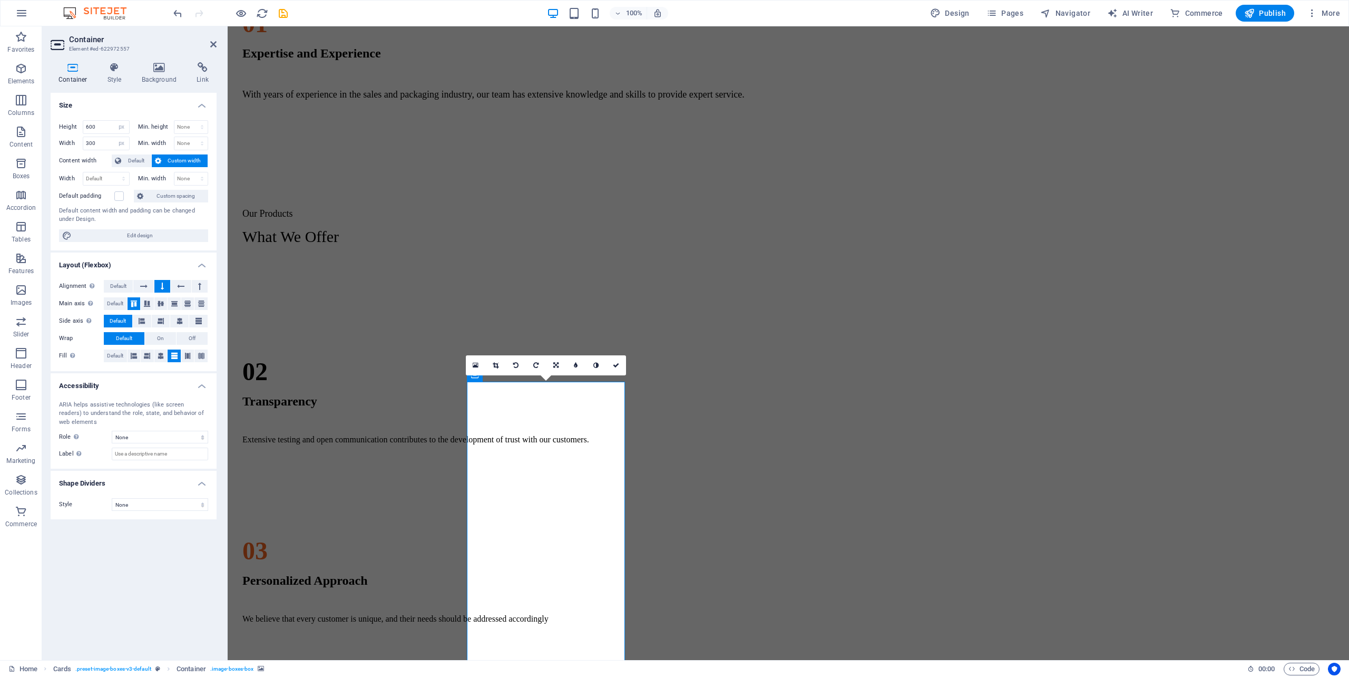
click at [70, 73] on h4 "Container" at bounding box center [75, 73] width 49 height 22
click at [120, 233] on span "Edit design" at bounding box center [140, 235] width 130 height 13
select select "px"
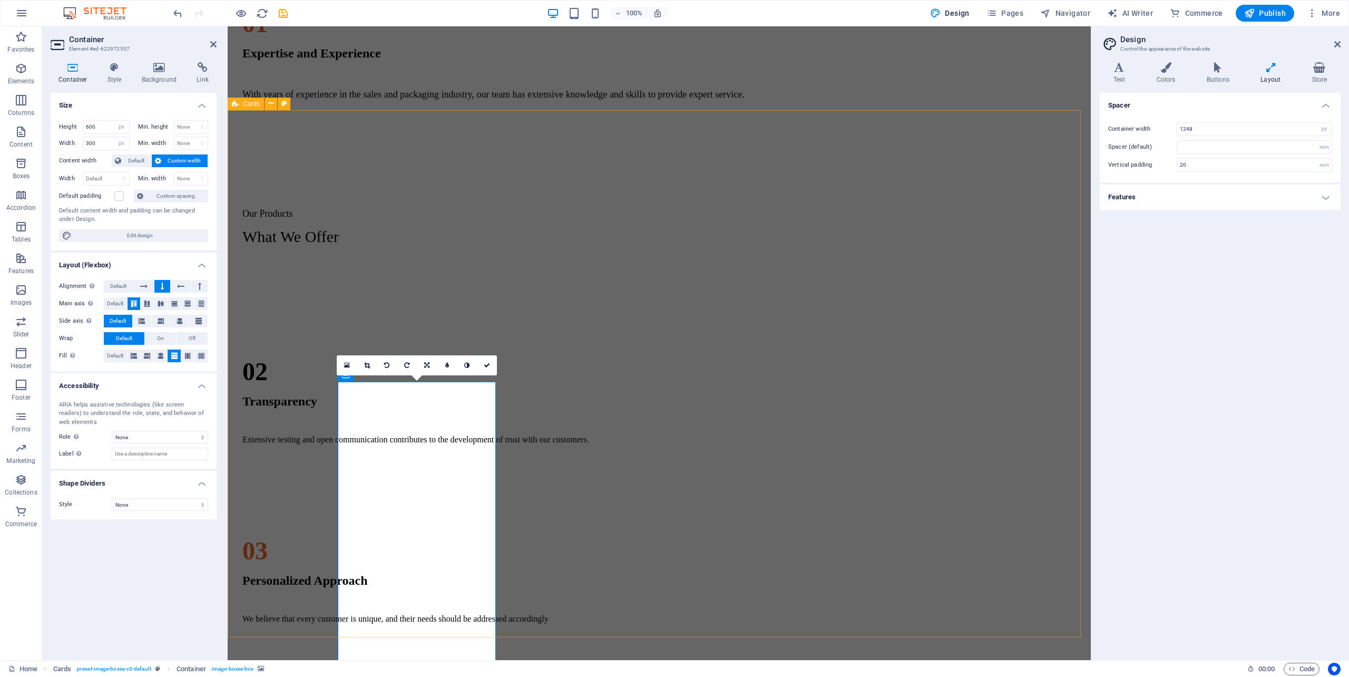
drag, startPoint x: 551, startPoint y: 447, endPoint x: 775, endPoint y: 417, distance: 225.3
click at [738, 446] on div "Regular Slotted Cartons (RSC) This type of corrugated board box commonly used f…" at bounding box center [659, 528] width 855 height 527
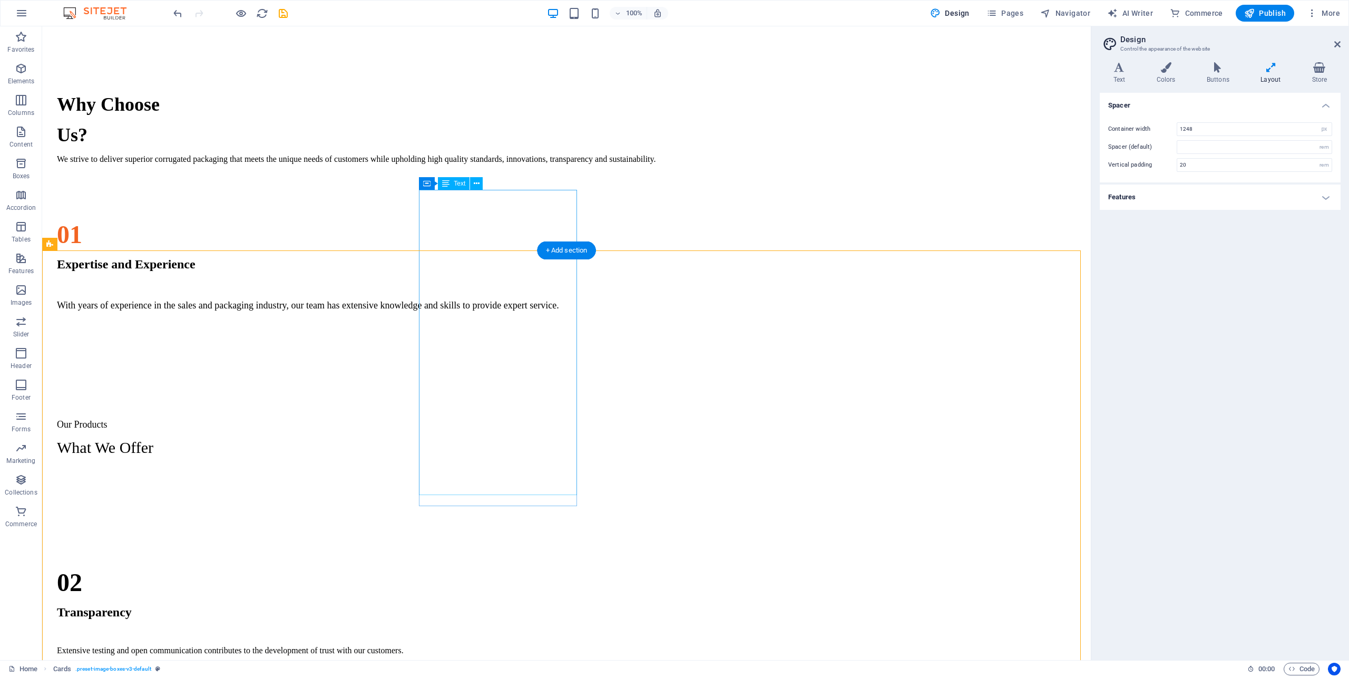
scroll to position [995, 0]
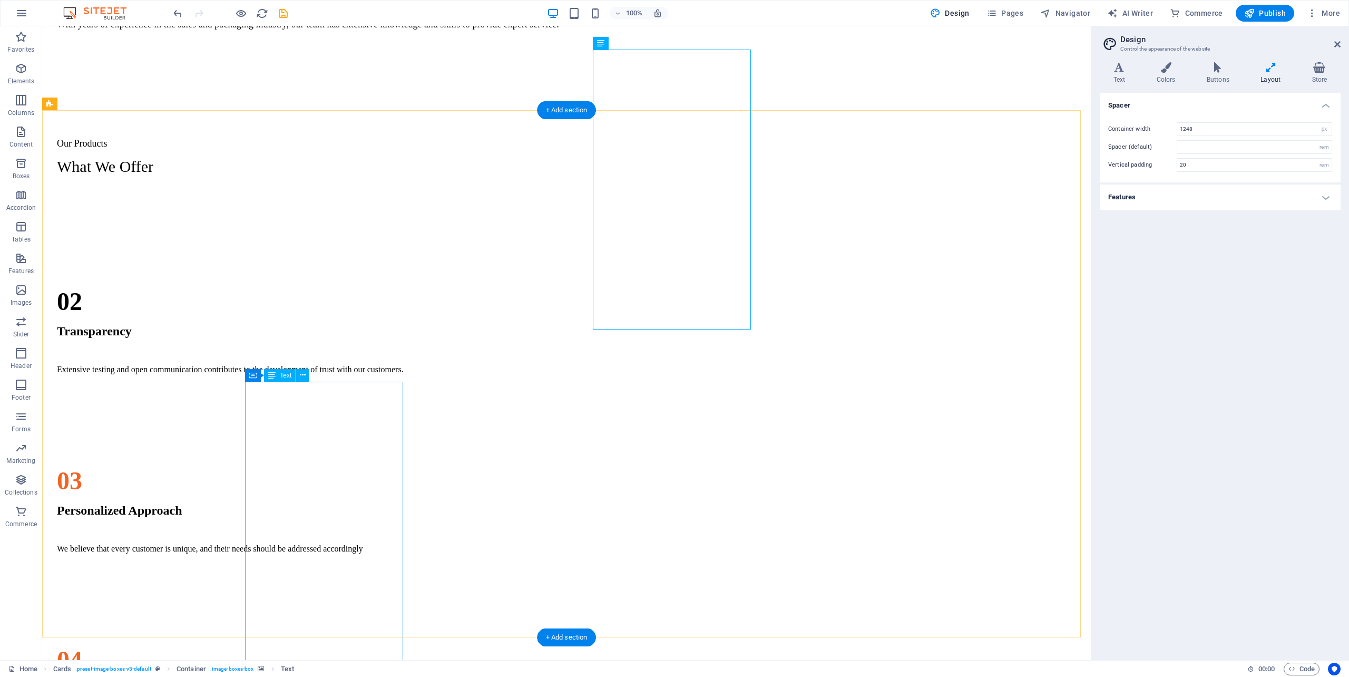
scroll to position [1065, 0]
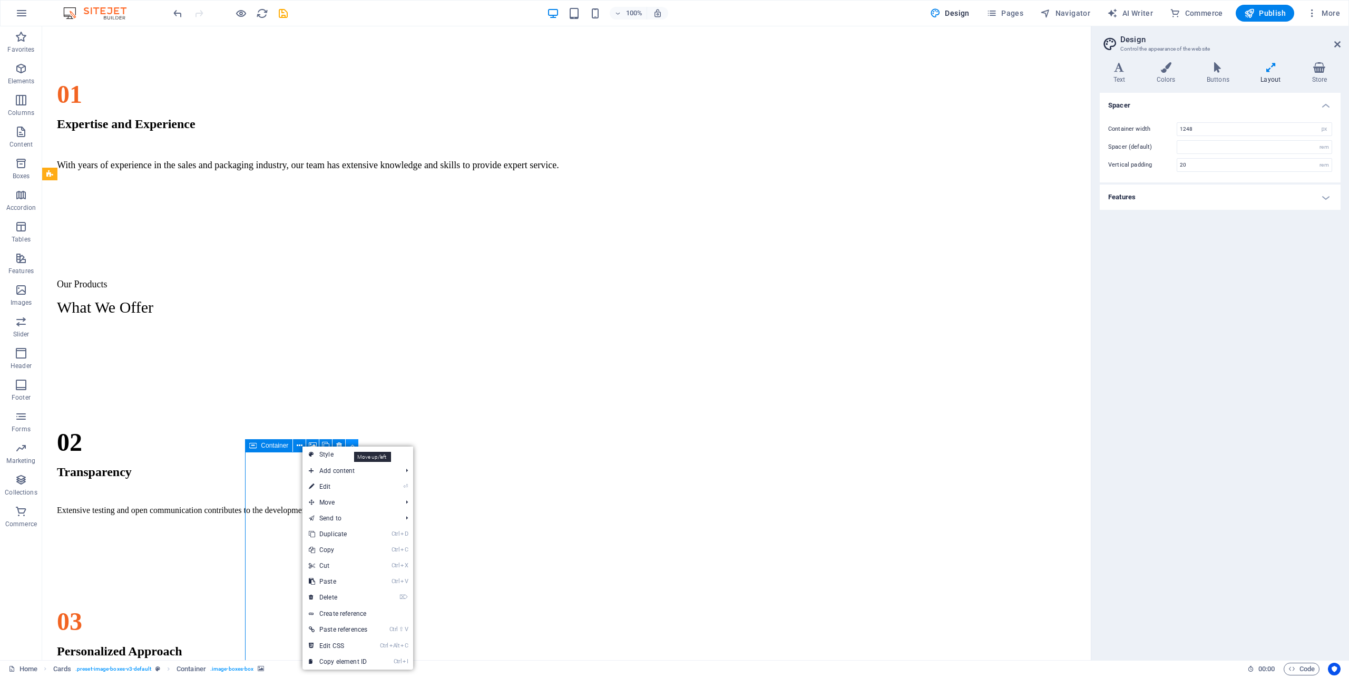
click at [352, 441] on icon at bounding box center [352, 445] width 5 height 11
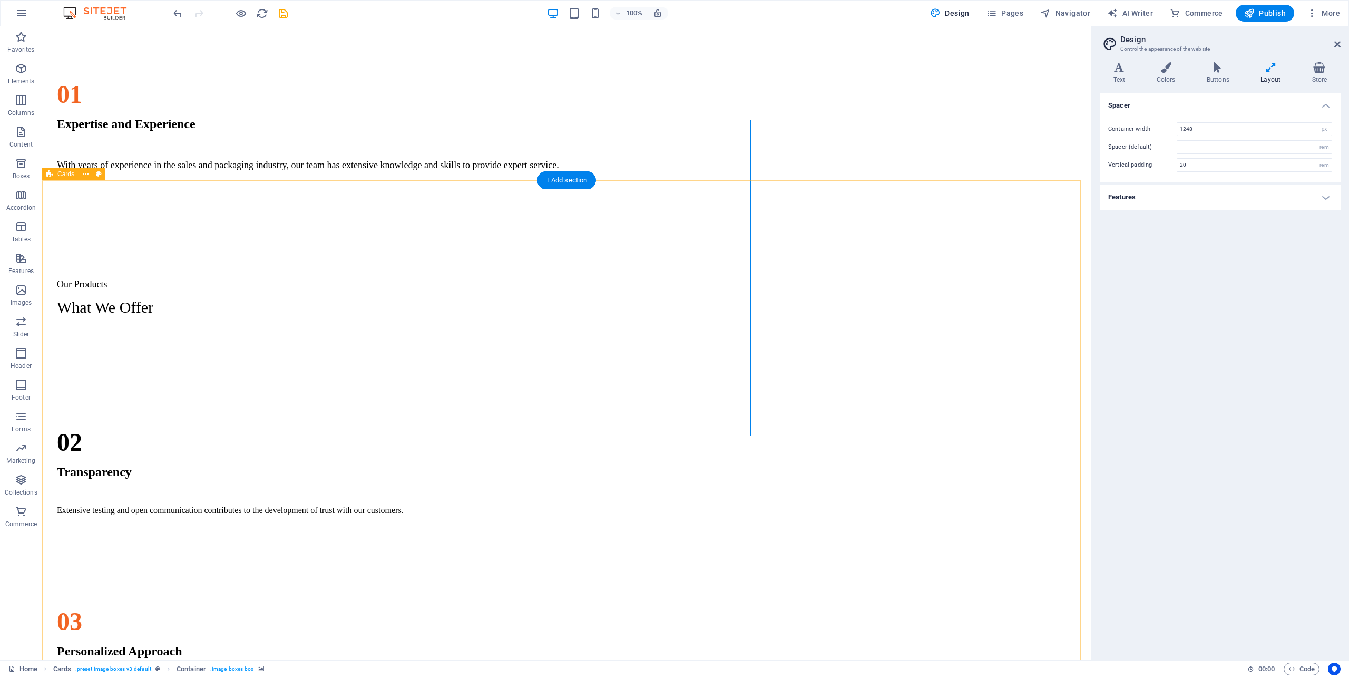
scroll to position [925, 0]
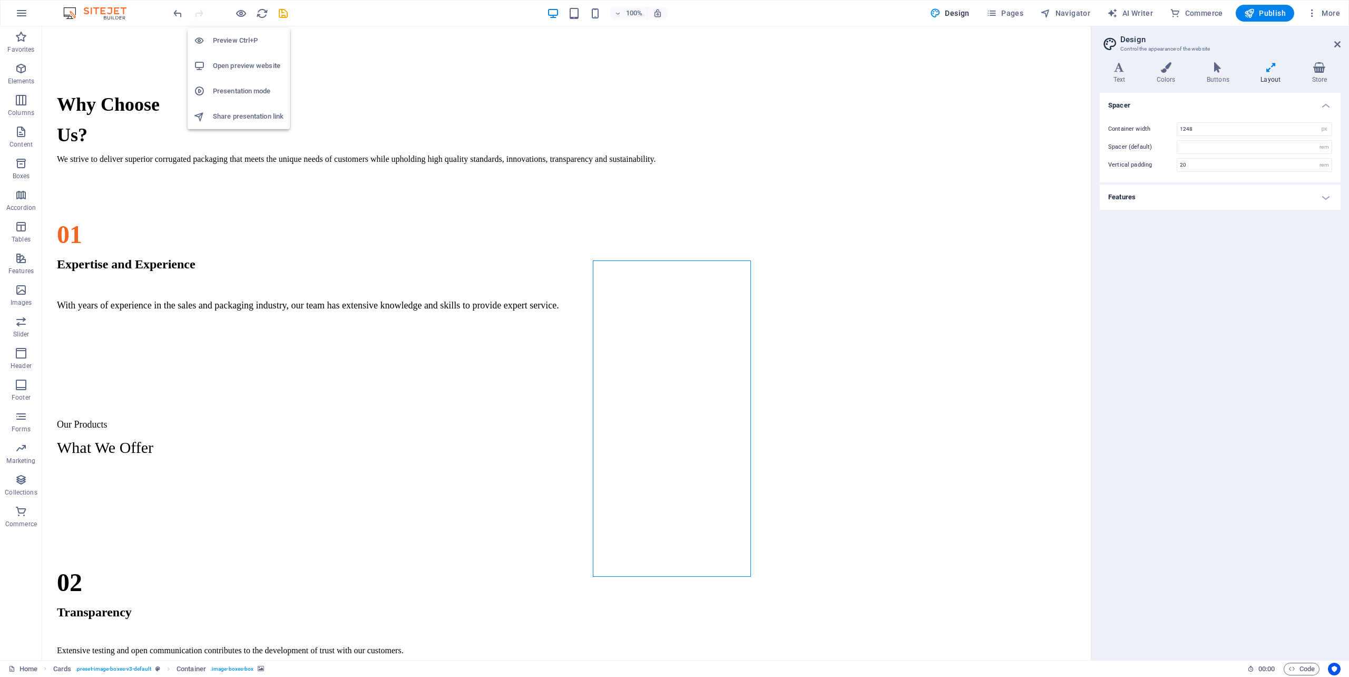
drag, startPoint x: 243, startPoint y: 13, endPoint x: 254, endPoint y: 37, distance: 25.9
click at [242, 14] on icon "button" at bounding box center [241, 13] width 12 height 12
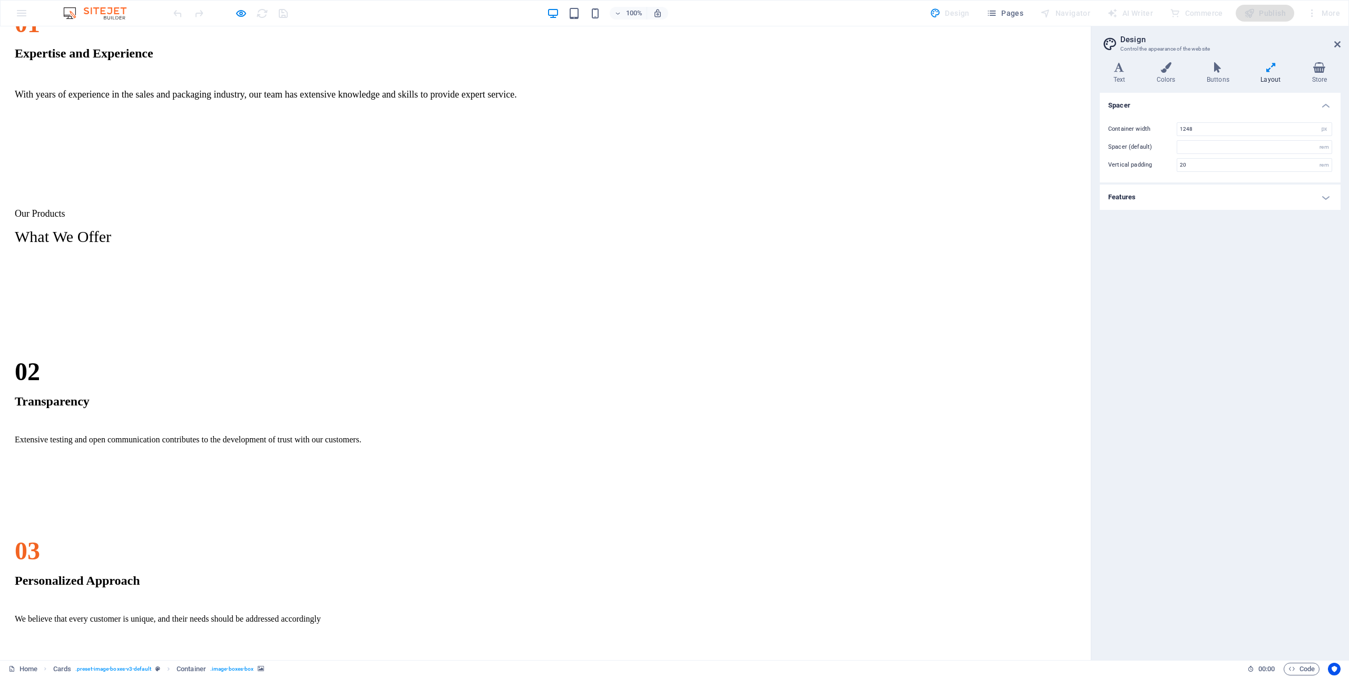
scroll to position [995, 0]
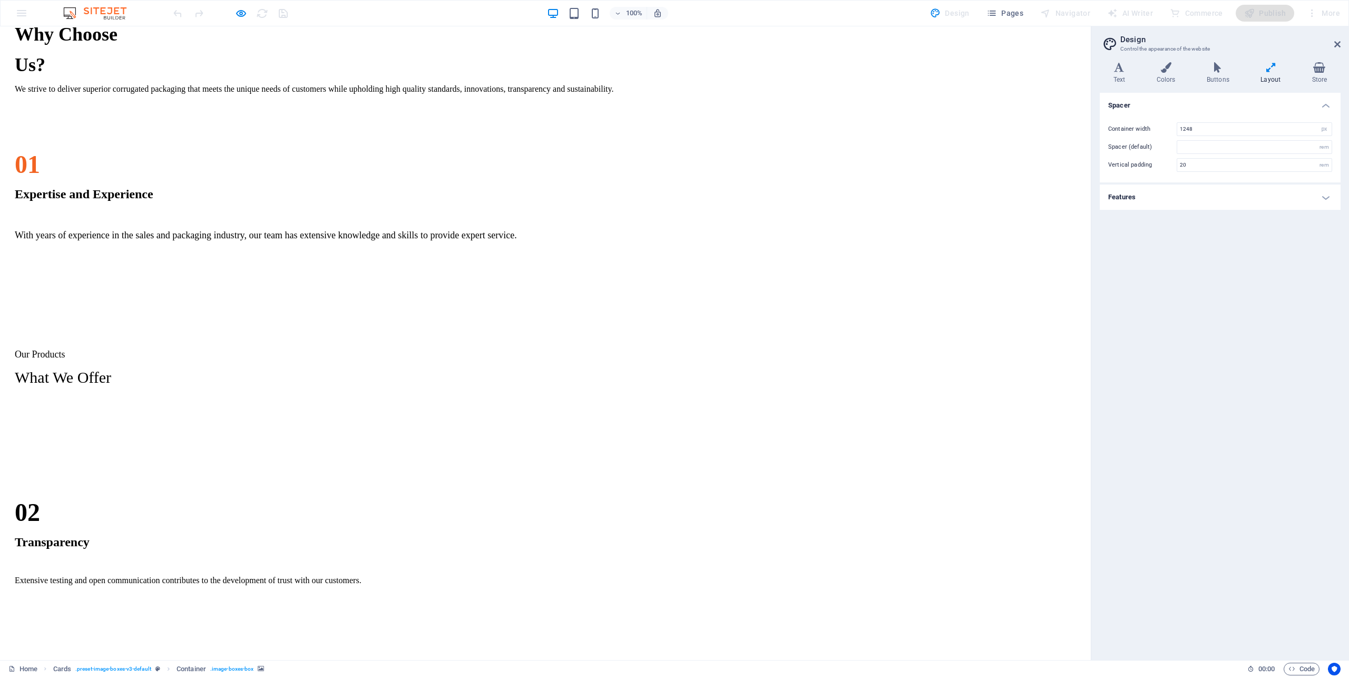
click at [171, 405] on div "Regular Slotted Cartons (RSC) This type of corrugated board box commonly used f…" at bounding box center [545, 668] width 1082 height 527
drag, startPoint x: 145, startPoint y: 233, endPoint x: 143, endPoint y: 269, distance: 35.9
click at [144, 330] on div "Our Products What We Offer" at bounding box center [545, 367] width 1082 height 75
click at [143, 405] on div "Regular Slotted Cartons (RSC) This type of corrugated board box commonly used f…" at bounding box center [545, 668] width 1082 height 527
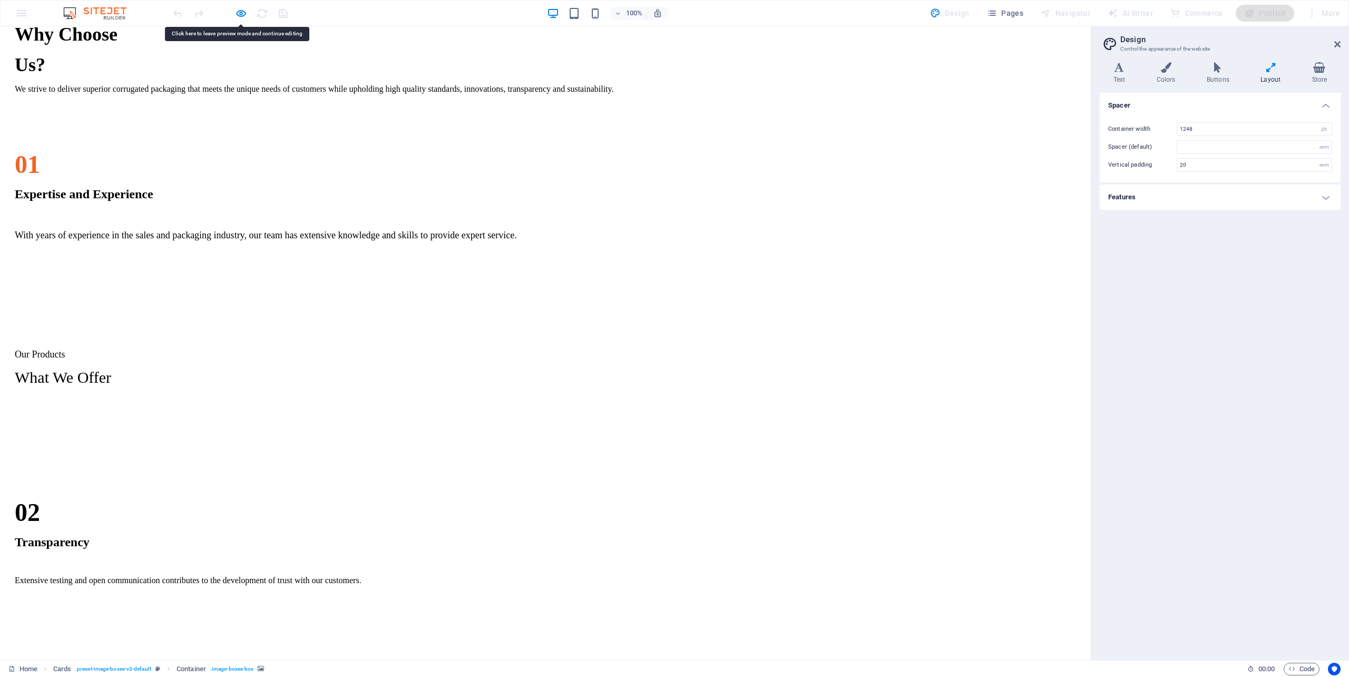
click at [143, 405] on div "Regular Slotted Cartons (RSC) This type of corrugated board box commonly used f…" at bounding box center [545, 668] width 1082 height 527
click at [239, 14] on icon "button" at bounding box center [241, 13] width 12 height 12
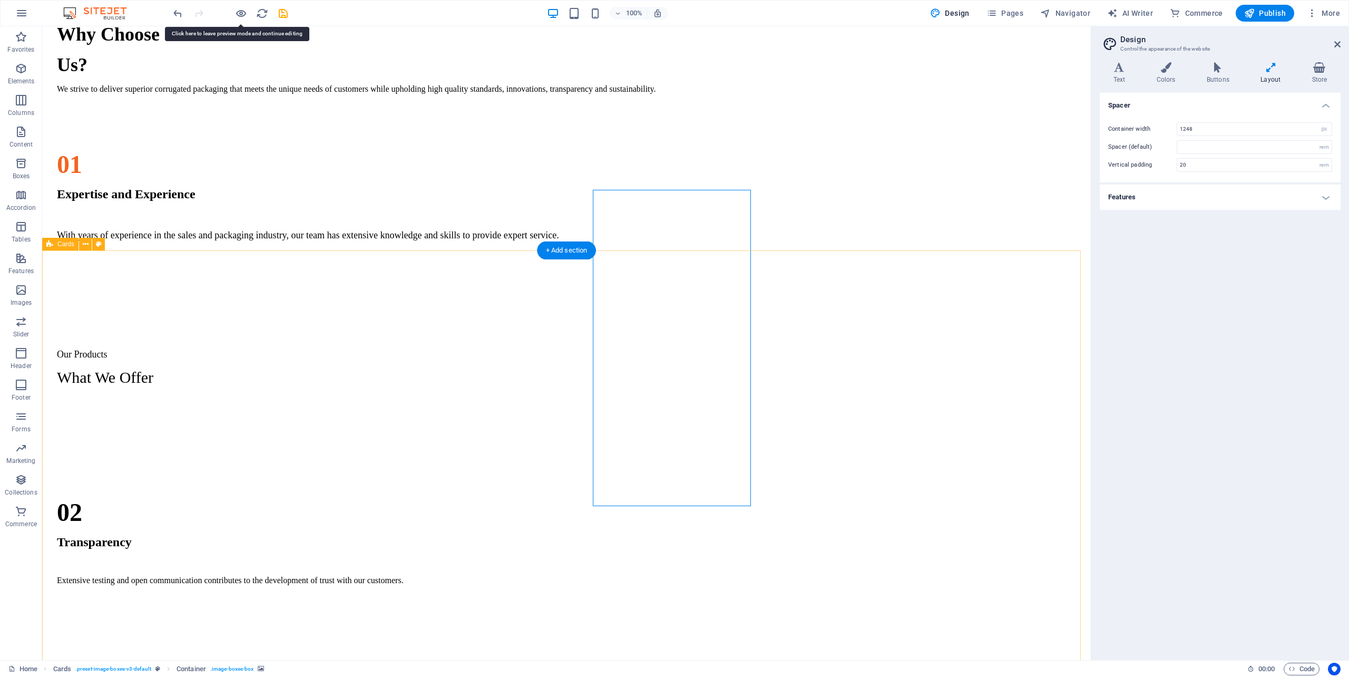
drag, startPoint x: 159, startPoint y: 331, endPoint x: 154, endPoint y: 322, distance: 9.4
click at [159, 405] on div "Regular Slotted Cartons (RSC) This type of corrugated board box commonly used f…" at bounding box center [566, 668] width 1040 height 527
click at [84, 244] on icon at bounding box center [86, 244] width 6 height 11
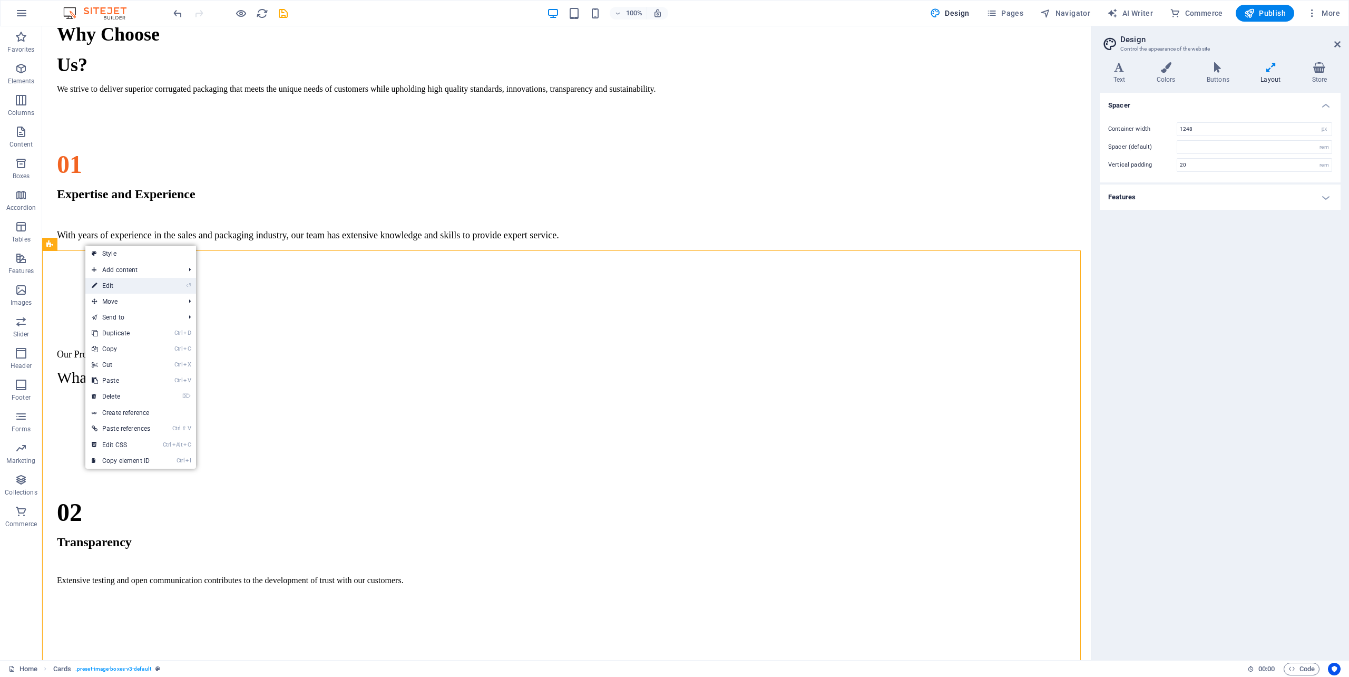
click at [131, 282] on link "⏎ Edit" at bounding box center [120, 286] width 71 height 16
select select "px"
select select "rem"
select select "px"
select select "preset-image-boxes-v3-default"
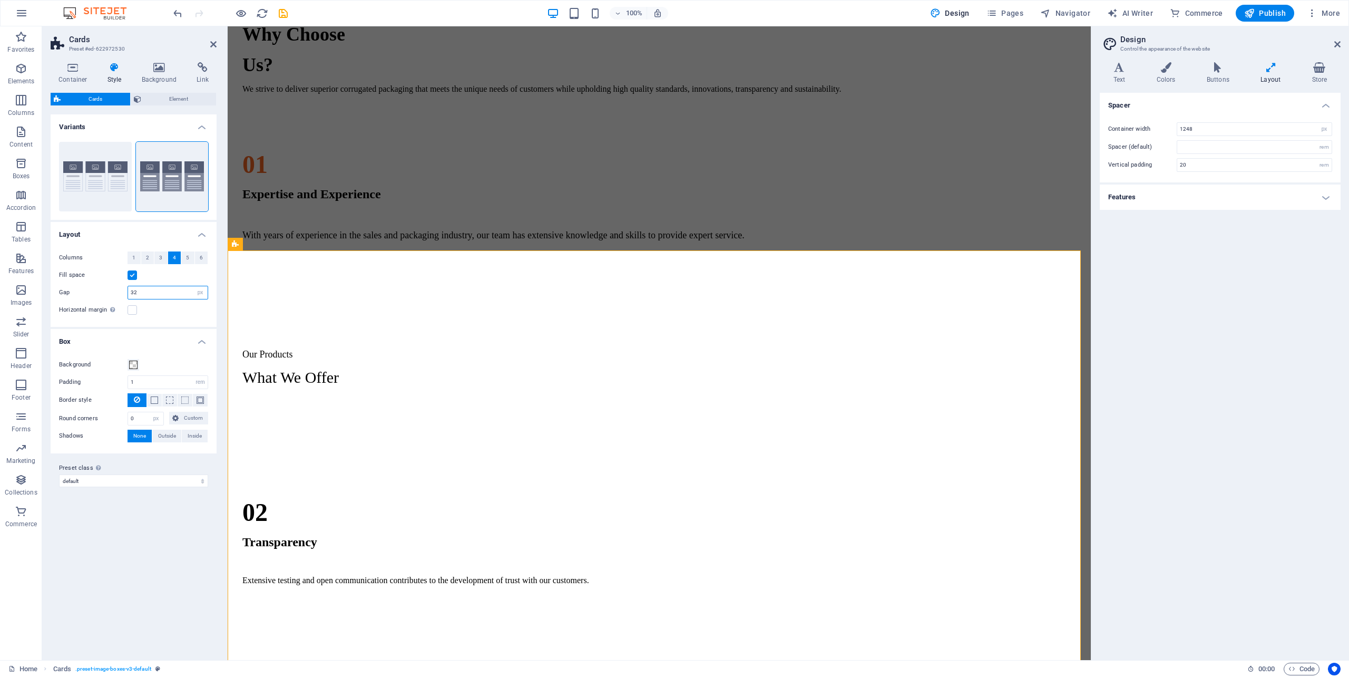
click at [141, 291] on input "32" at bounding box center [168, 292] width 80 height 13
drag, startPoint x: 141, startPoint y: 291, endPoint x: 224, endPoint y: 291, distance: 83.3
click at [100, 291] on div "Gap 32 px rem % vw vh" at bounding box center [133, 293] width 149 height 14
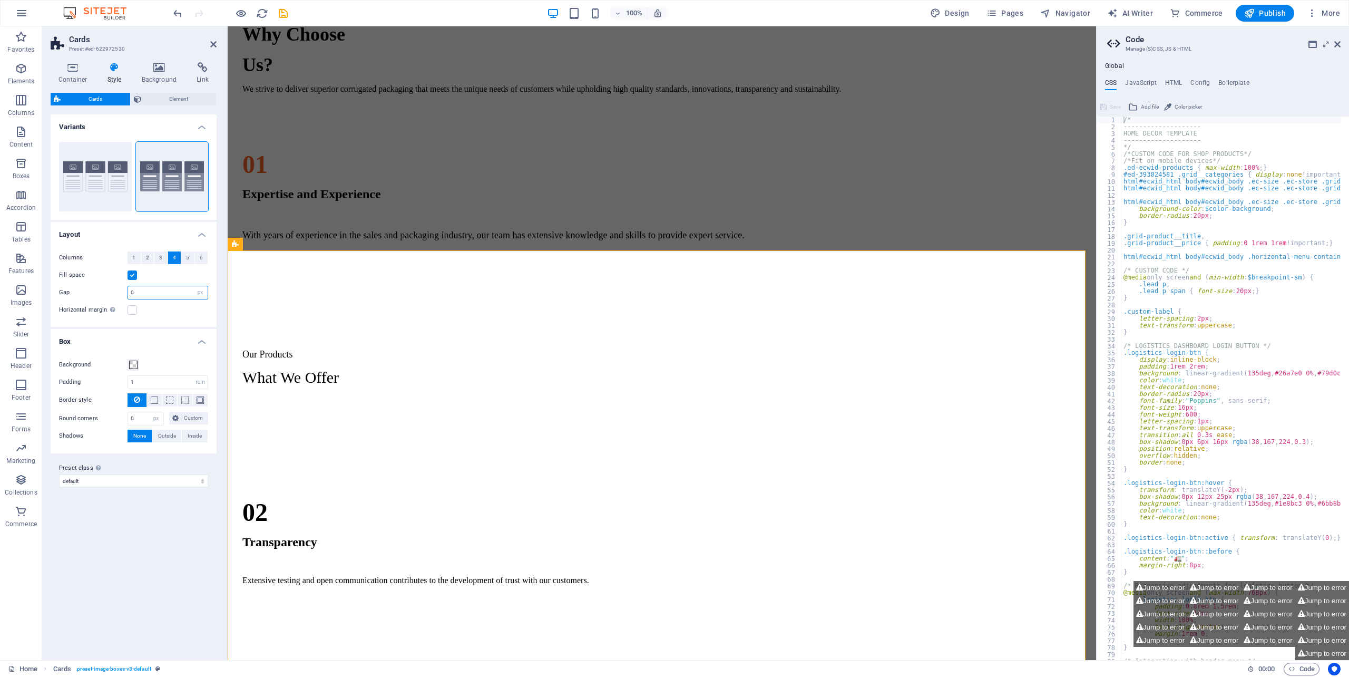
click at [146, 289] on input "0" at bounding box center [168, 292] width 80 height 13
drag, startPoint x: 146, startPoint y: 289, endPoint x: 139, endPoint y: 291, distance: 7.3
click at [91, 289] on div "Gap 0 px rem % vw vh" at bounding box center [133, 293] width 149 height 14
type input "32"
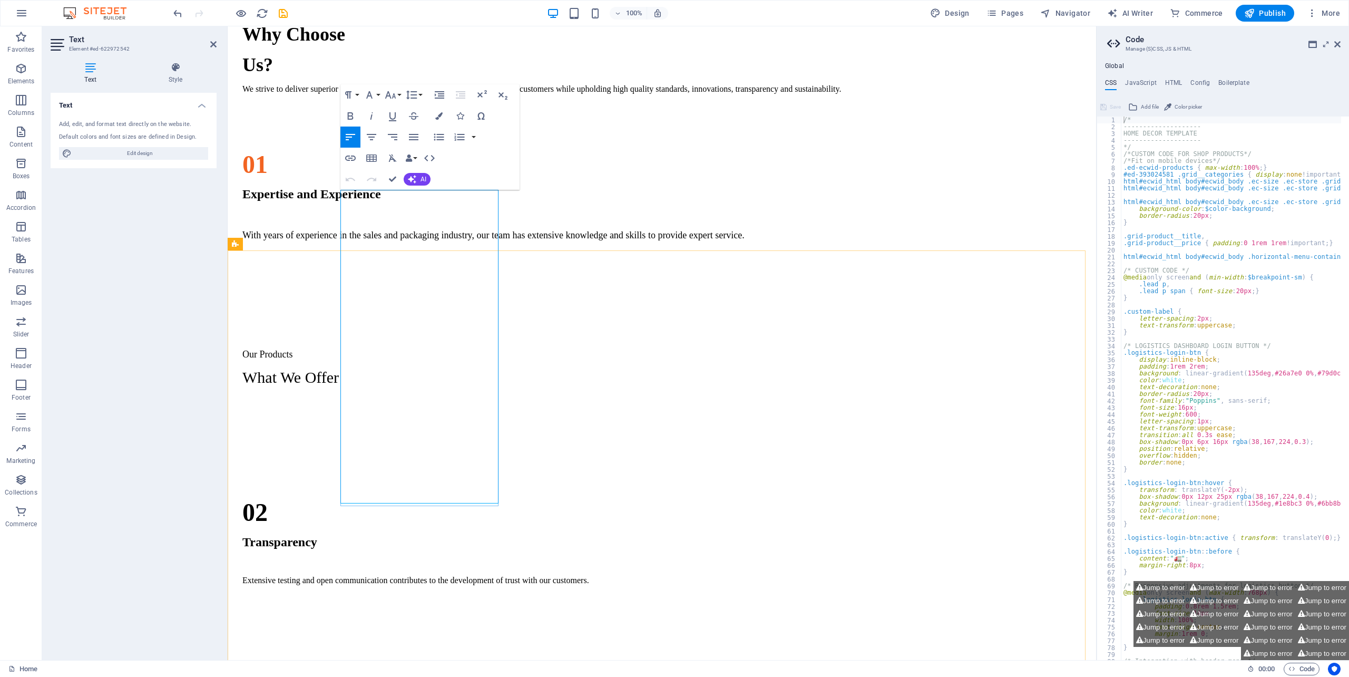
drag, startPoint x: 348, startPoint y: 424, endPoint x: 462, endPoint y: 486, distance: 129.4
drag, startPoint x: 352, startPoint y: 420, endPoint x: 479, endPoint y: 481, distance: 140.5
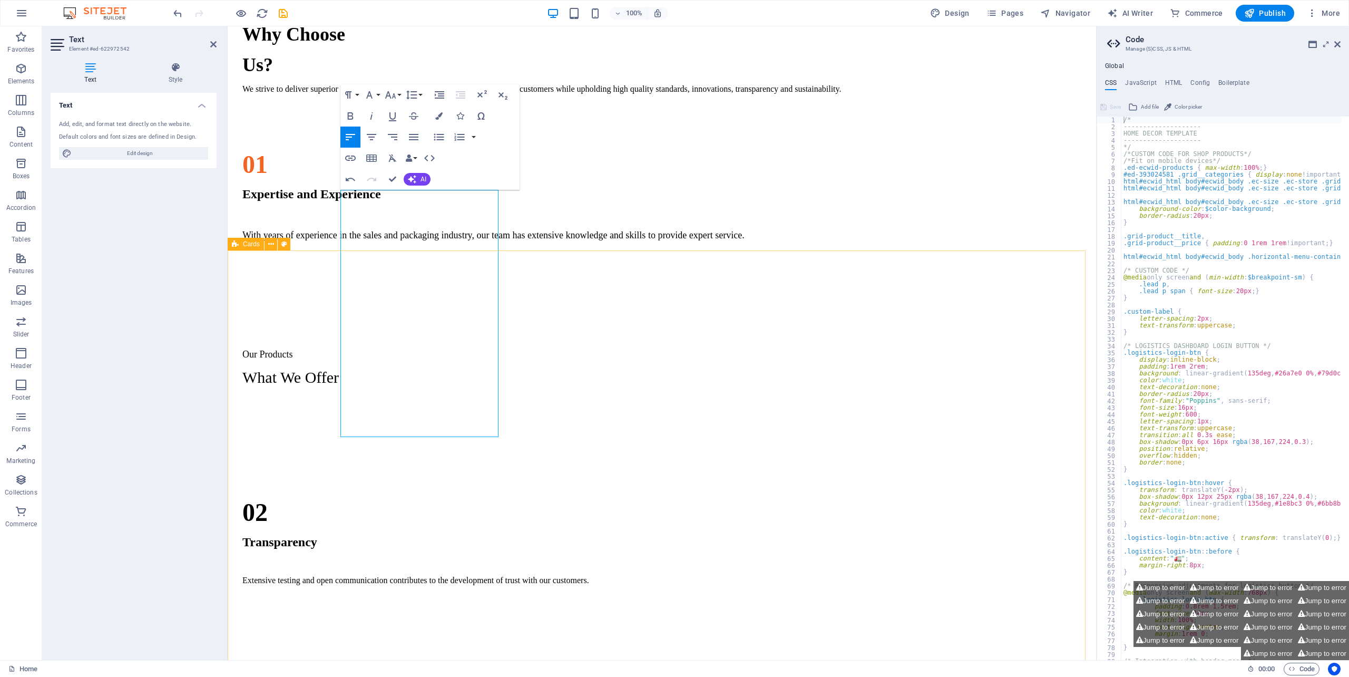
click at [259, 405] on div "Regular Slotted Cartons (RSC) Die-cut Cartons This type of cardboard box that i…" at bounding box center [662, 668] width 860 height 527
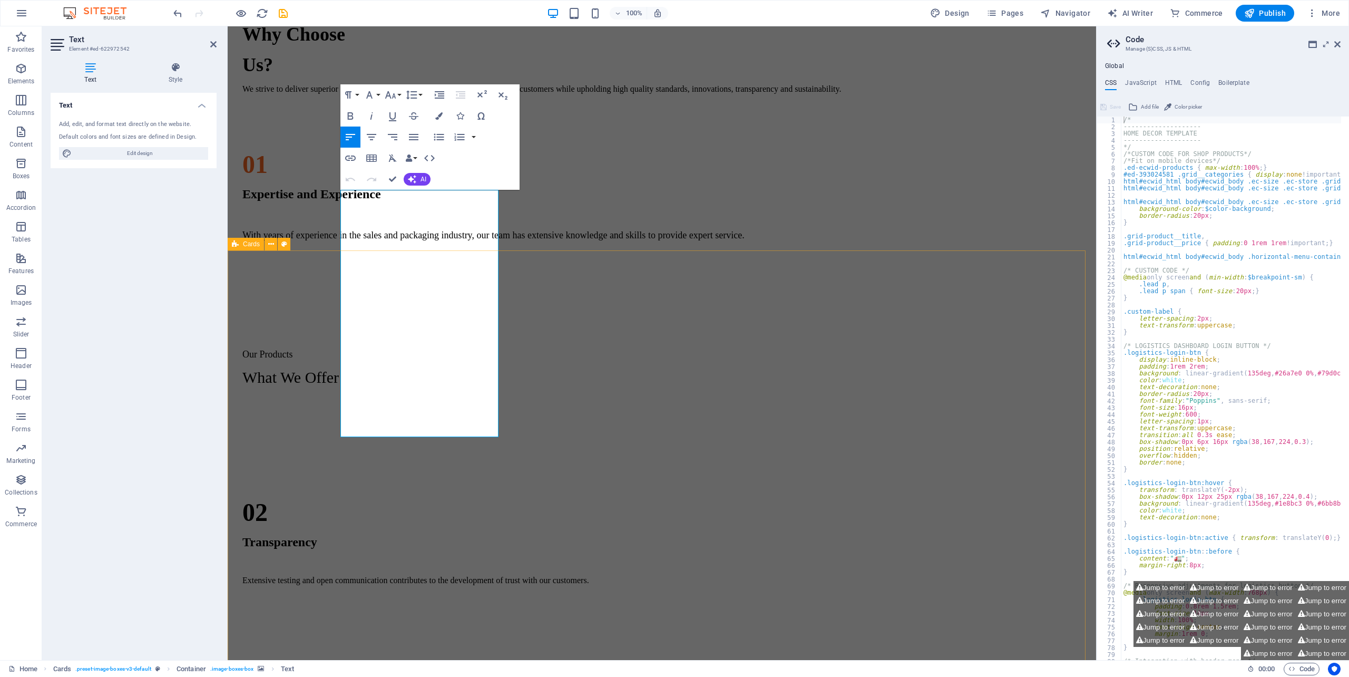
drag, startPoint x: 469, startPoint y: 403, endPoint x: 336, endPoint y: 375, distance: 136.1
click at [336, 405] on div "Regular Slotted Cartons (RSC) Die-cut Cartons This type of cardboard box that i…" at bounding box center [662, 668] width 860 height 527
click at [398, 94] on button "Font Size" at bounding box center [393, 94] width 20 height 21
click at [403, 239] on link "30" at bounding box center [402, 242] width 38 height 16
click at [399, 97] on button "Font Size" at bounding box center [393, 94] width 20 height 21
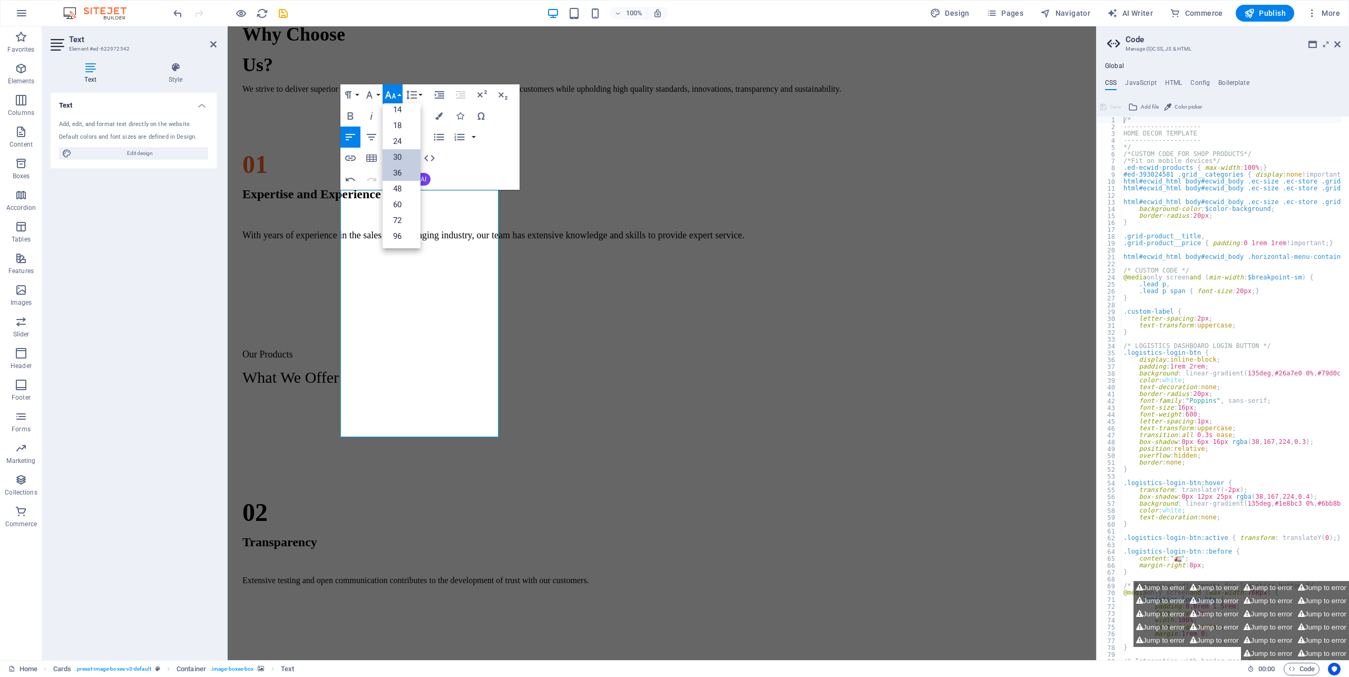
scroll to position [0, 0]
click at [401, 210] on link "18" at bounding box center [402, 210] width 38 height 16
click at [400, 95] on button "Font Size" at bounding box center [393, 94] width 20 height 21
click at [400, 203] on link "60" at bounding box center [402, 205] width 38 height 16
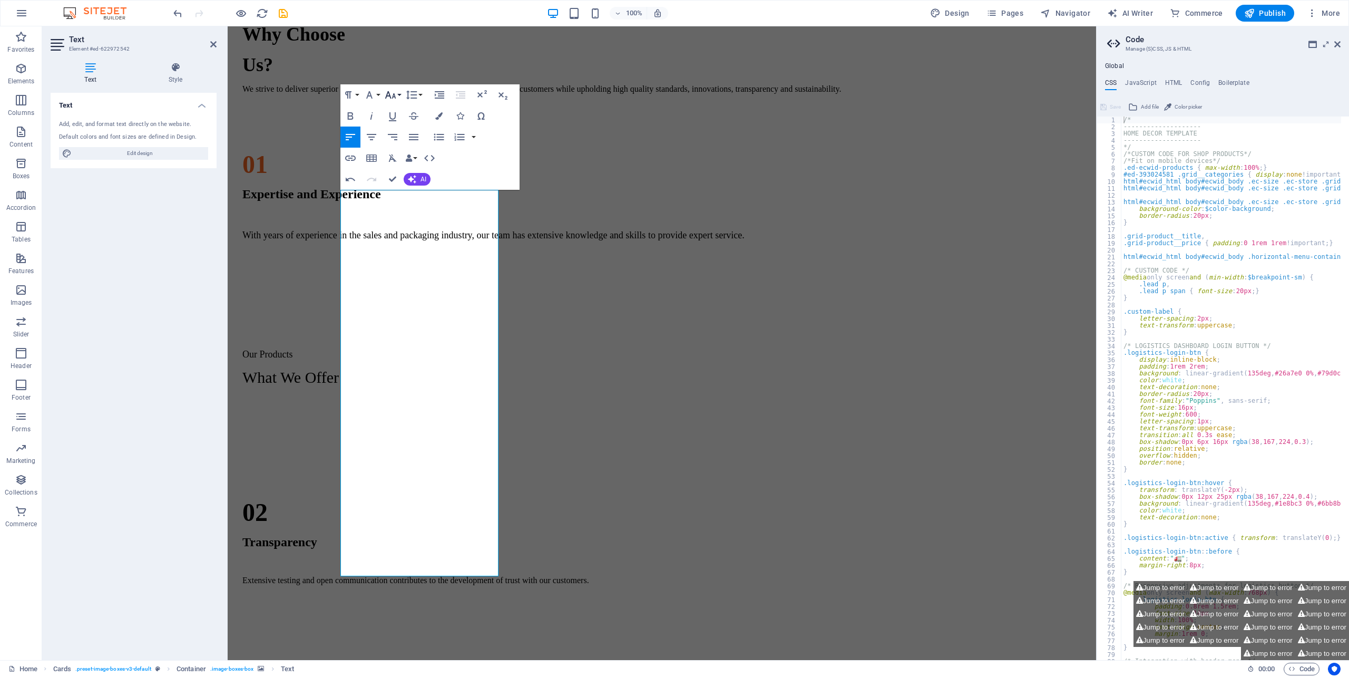
click at [401, 94] on button "Font Size" at bounding box center [393, 94] width 20 height 21
click at [636, 178] on div "Why Choose Us? We strive to deliver superior corrugated packaging that meets th…" at bounding box center [662, 66] width 860 height 527
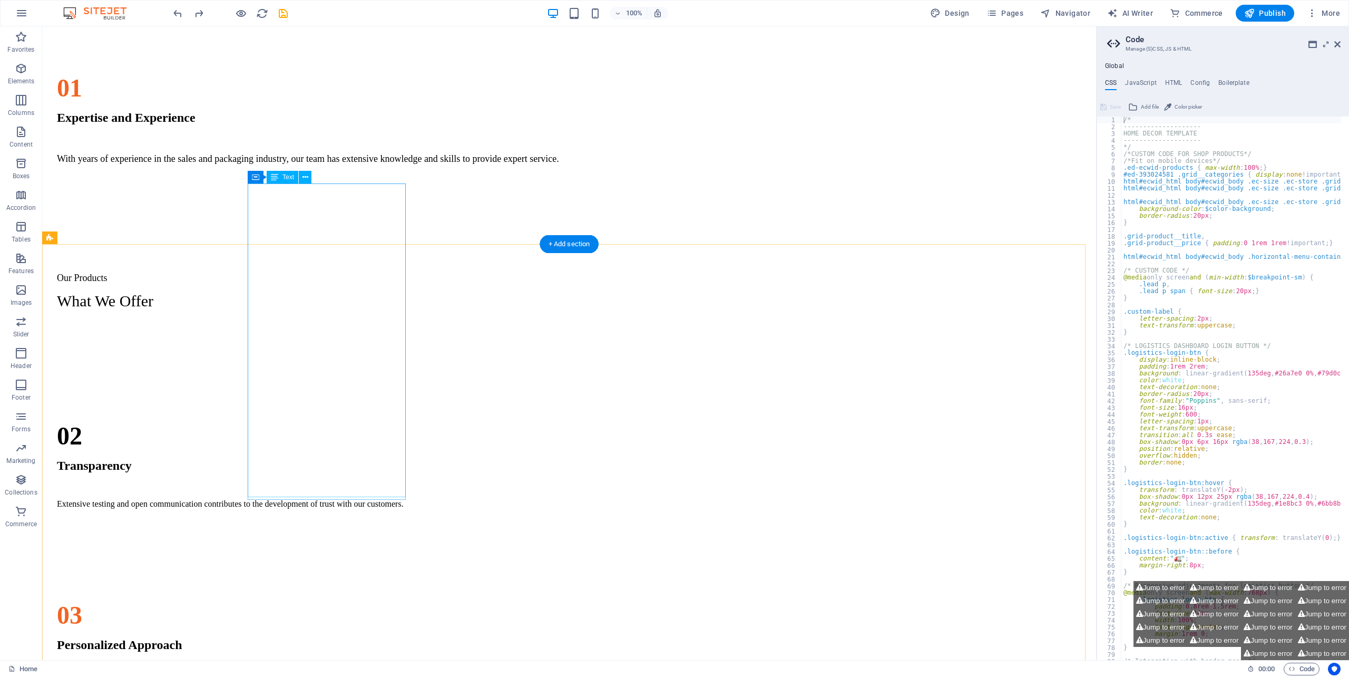
scroll to position [1002, 0]
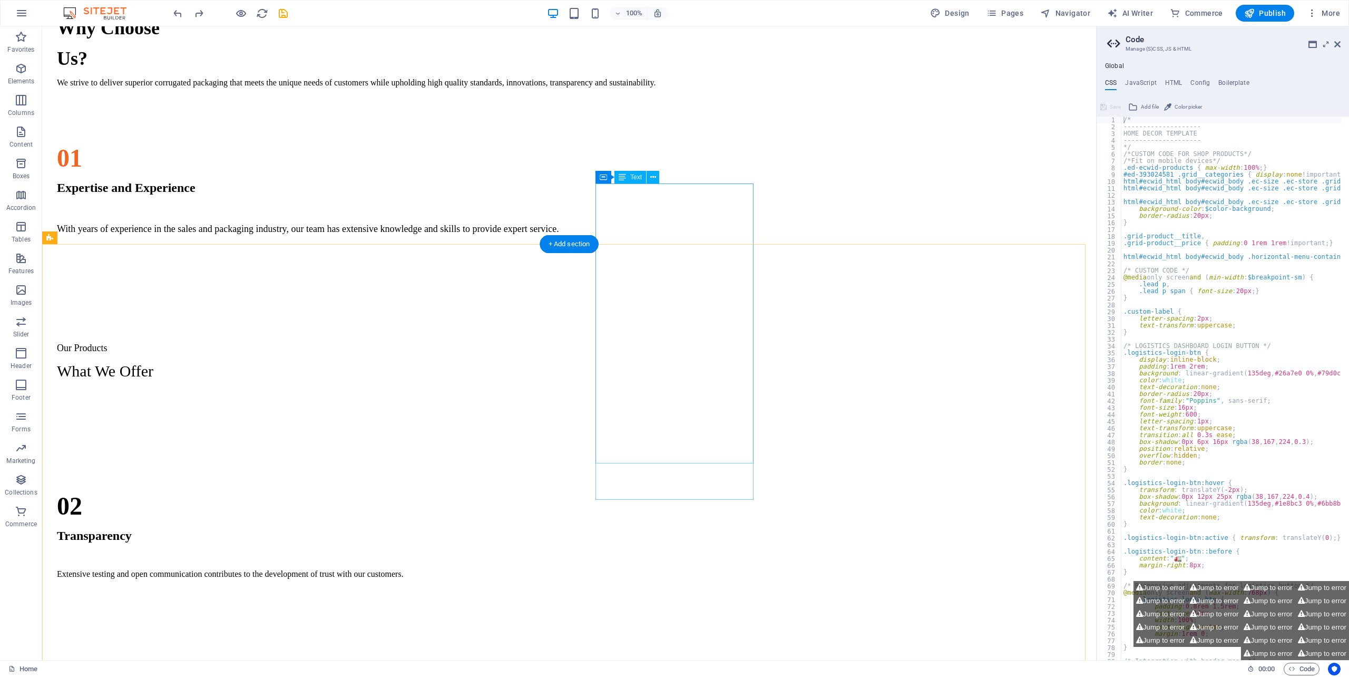
drag, startPoint x: 629, startPoint y: 292, endPoint x: 628, endPoint y: 256, distance: 36.4
drag, startPoint x: 603, startPoint y: 273, endPoint x: 602, endPoint y: 258, distance: 15.4
click at [702, 176] on icon at bounding box center [702, 177] width 5 height 11
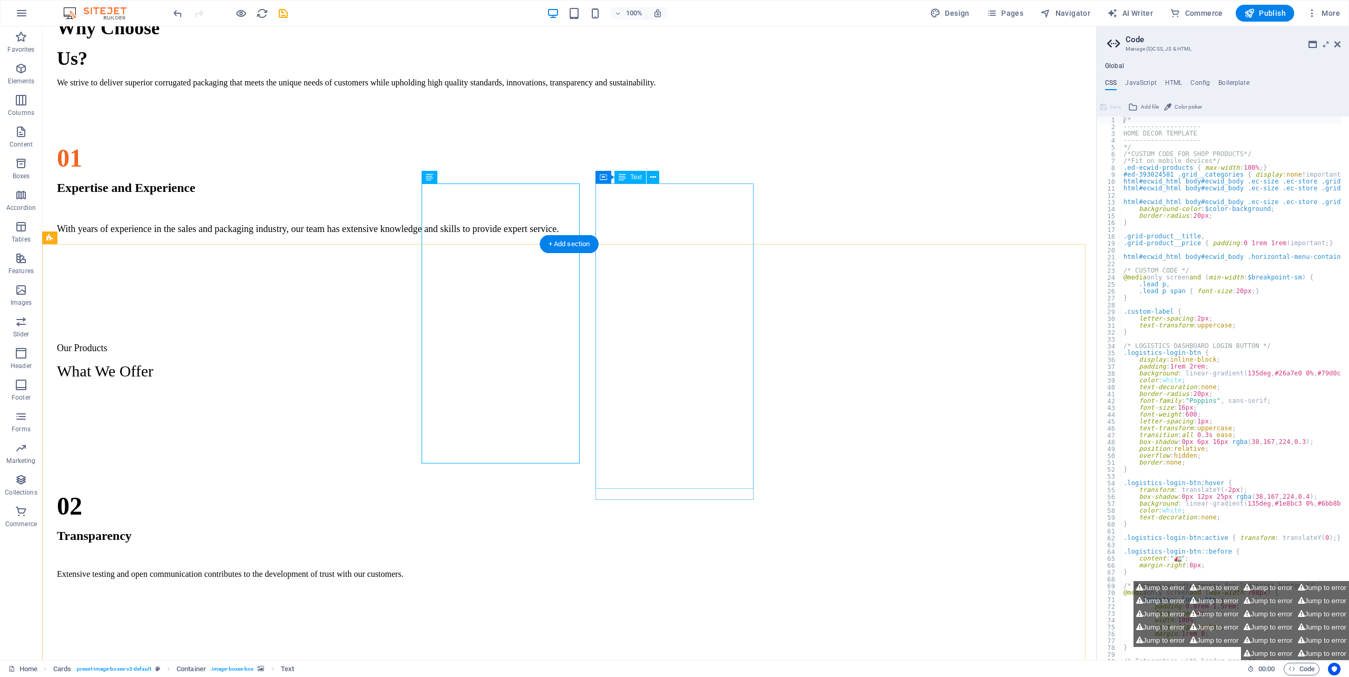
drag, startPoint x: 620, startPoint y: 263, endPoint x: 619, endPoint y: 250, distance: 13.7
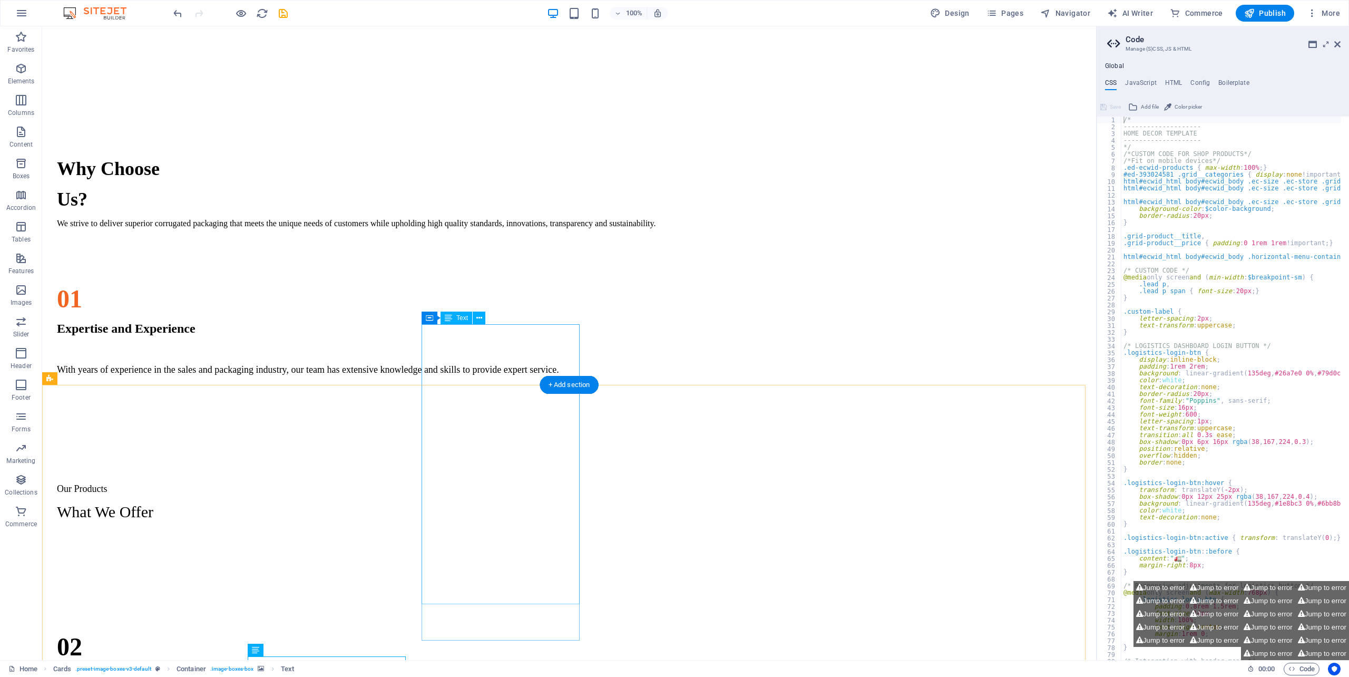
scroll to position [932, 0]
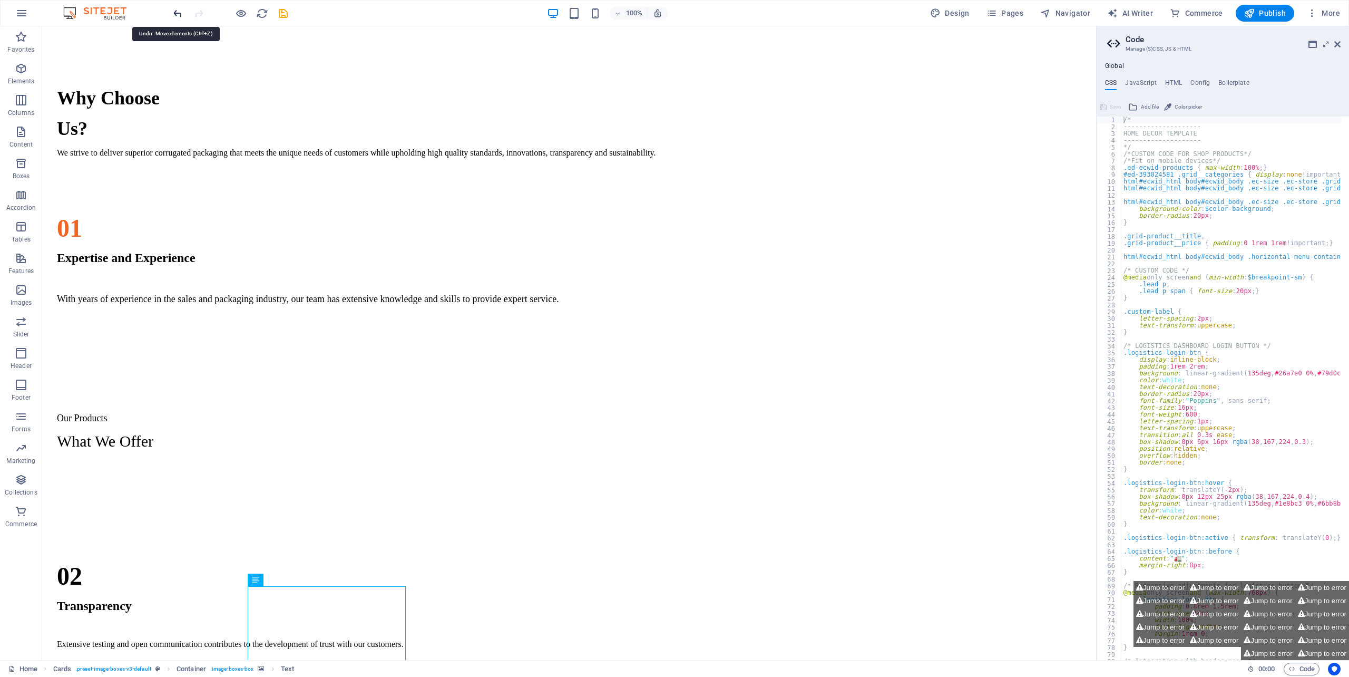
click at [179, 13] on icon "undo" at bounding box center [178, 13] width 12 height 12
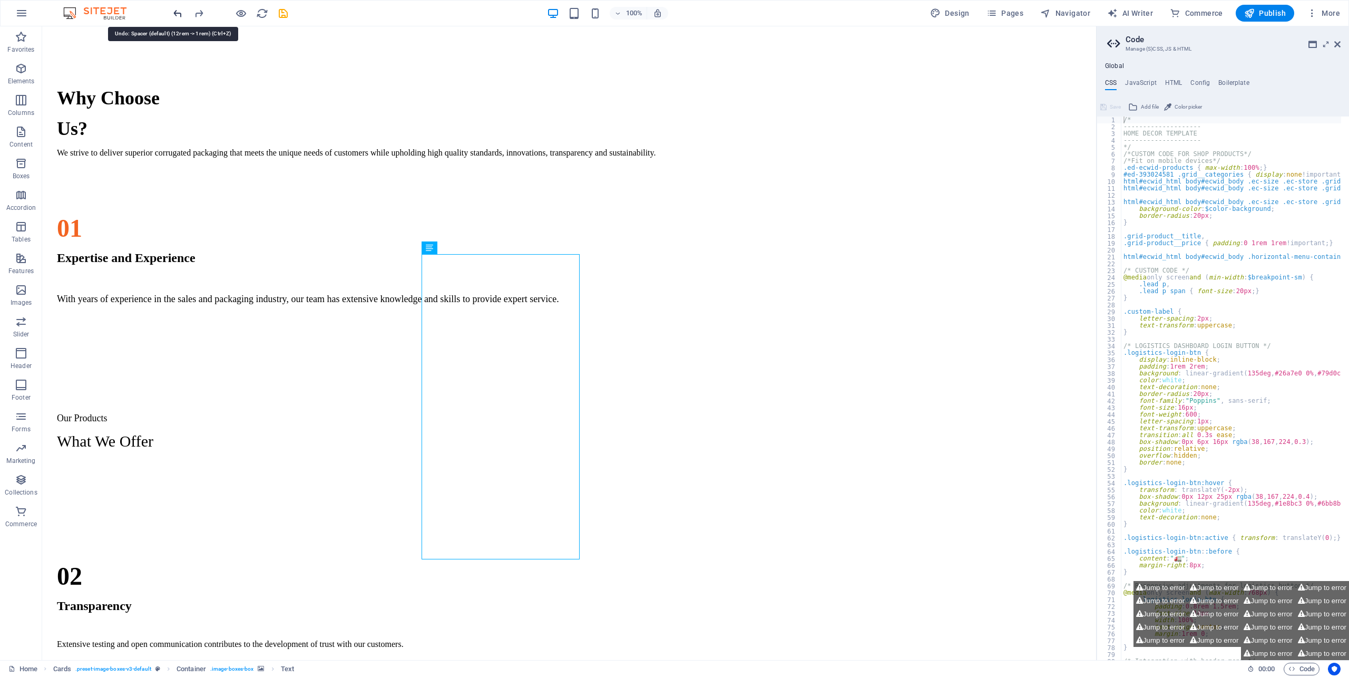
click at [180, 13] on icon "undo" at bounding box center [178, 13] width 12 height 12
click at [181, 13] on icon "undo" at bounding box center [178, 13] width 12 height 12
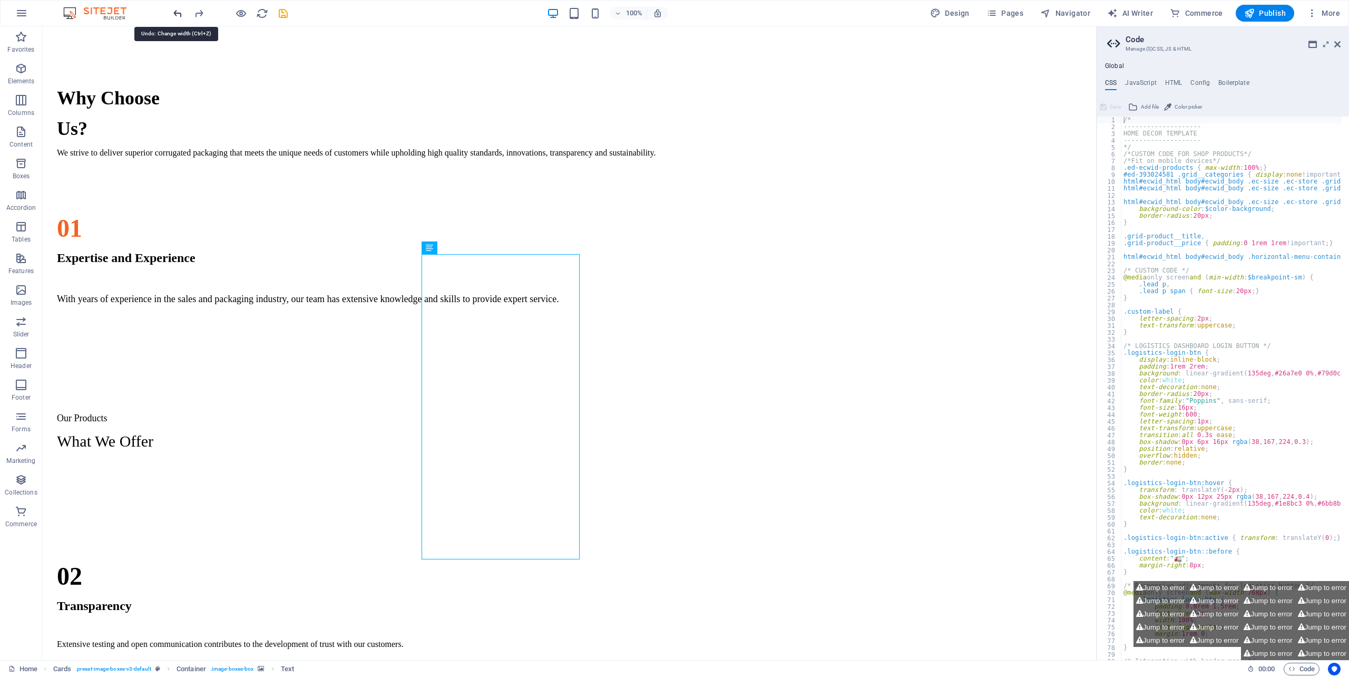
click at [181, 13] on icon "undo" at bounding box center [178, 13] width 12 height 12
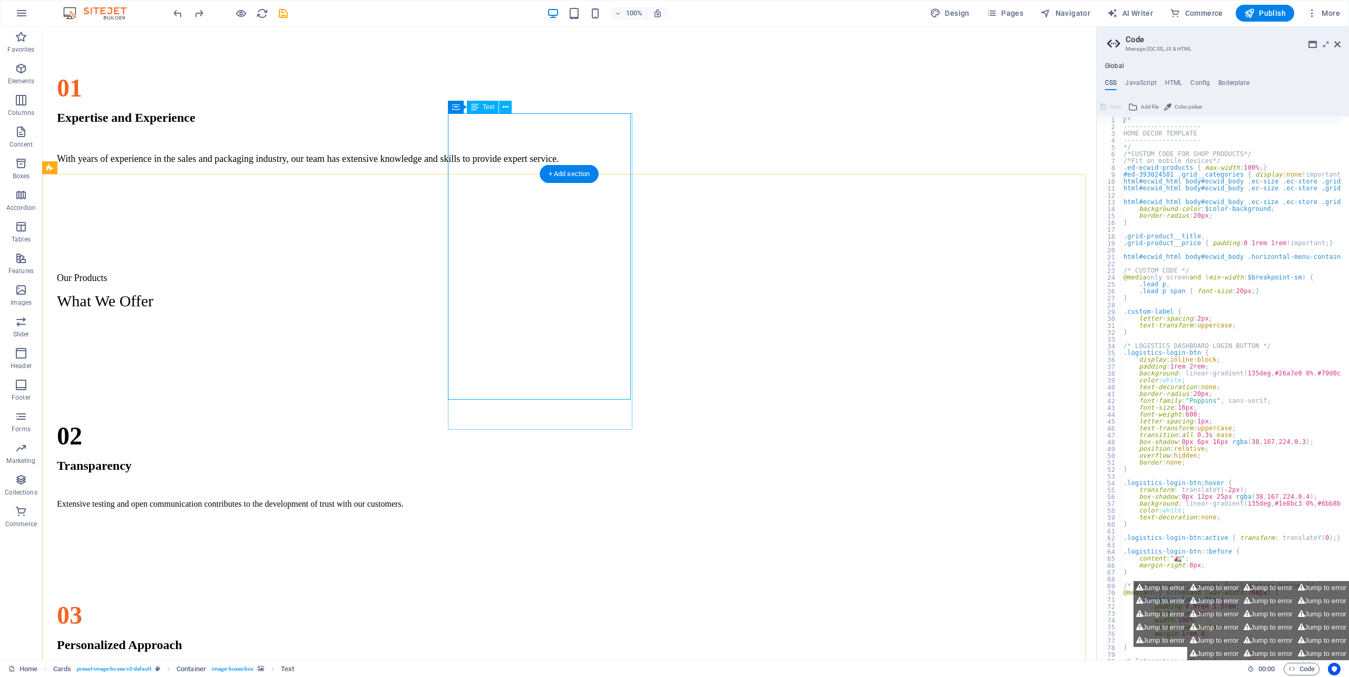
scroll to position [1002, 0]
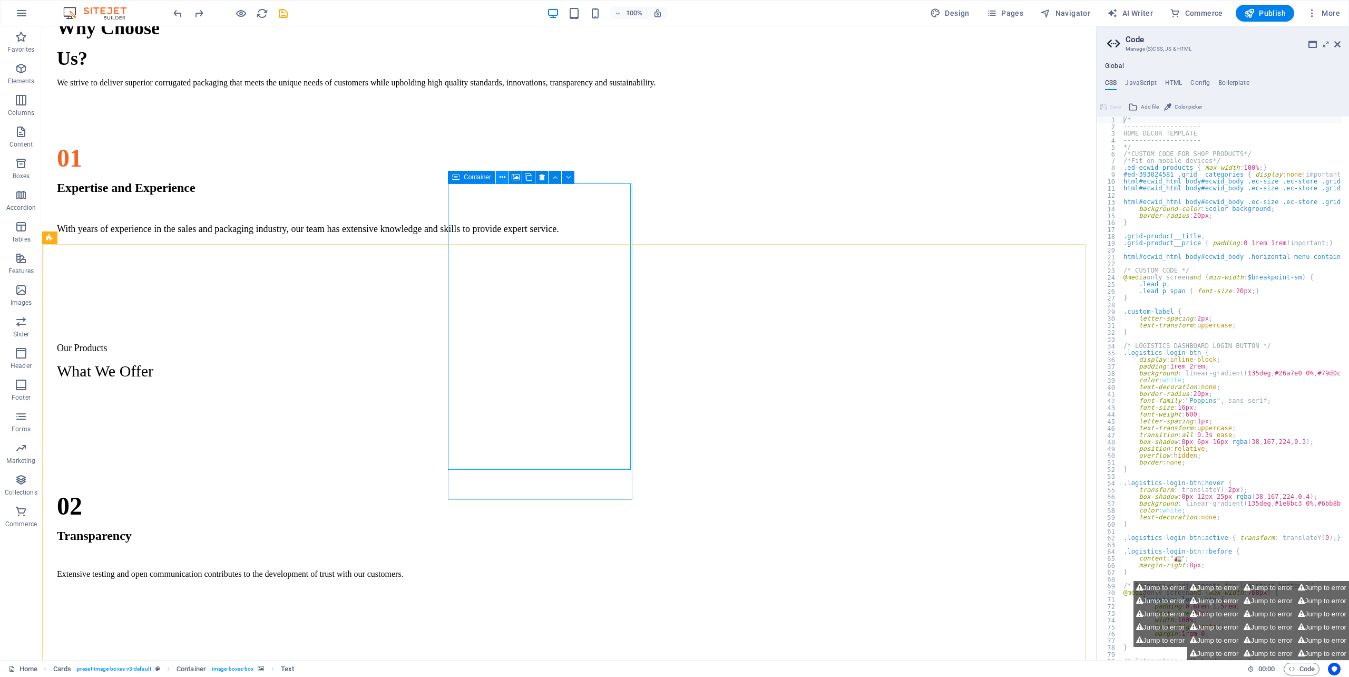
click at [504, 177] on icon at bounding box center [502, 177] width 6 height 11
click at [555, 175] on icon at bounding box center [555, 177] width 5 height 11
click at [462, 184] on div "Why Choose Us? We strive to deliver superior corrugated packaging that meets th…" at bounding box center [568, 60] width 1045 height 527
drag, startPoint x: 477, startPoint y: 268, endPoint x: 458, endPoint y: 211, distance: 59.8
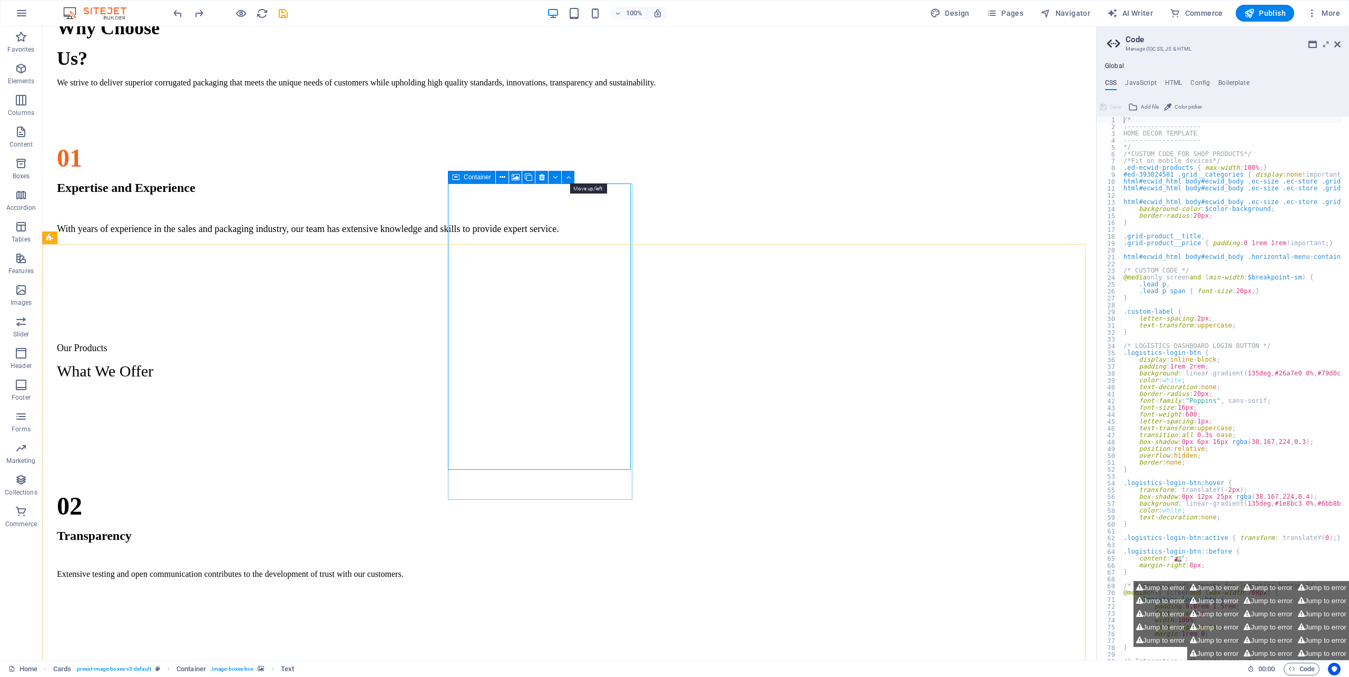
click at [565, 178] on button at bounding box center [568, 177] width 13 height 13
click at [553, 175] on icon at bounding box center [555, 177] width 5 height 11
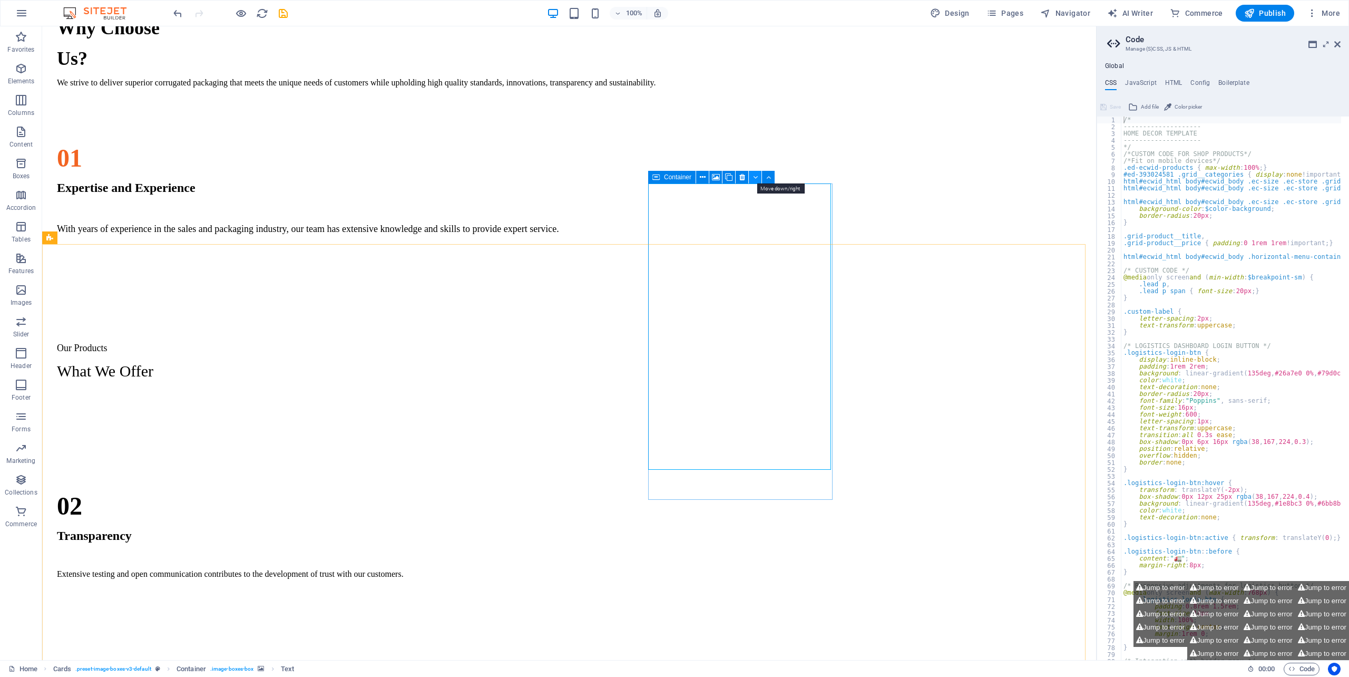
click at [761, 175] on button at bounding box center [755, 177] width 13 height 13
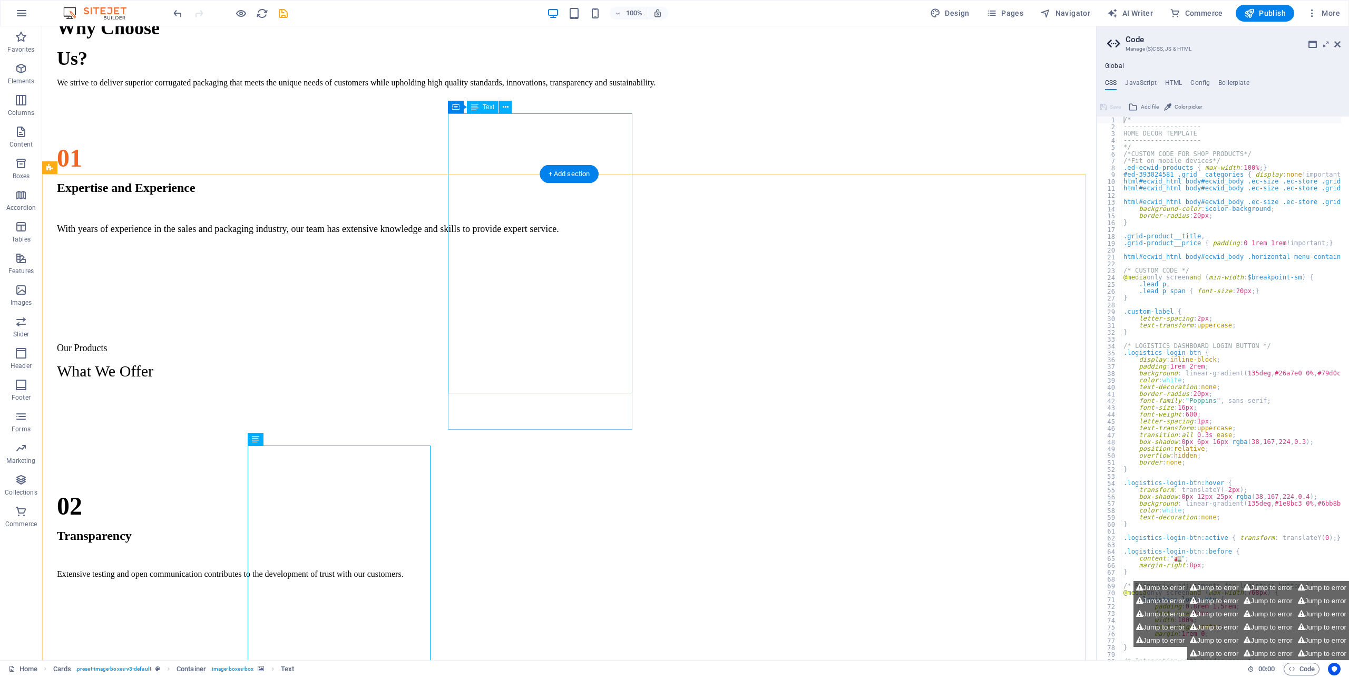
scroll to position [1142, 0]
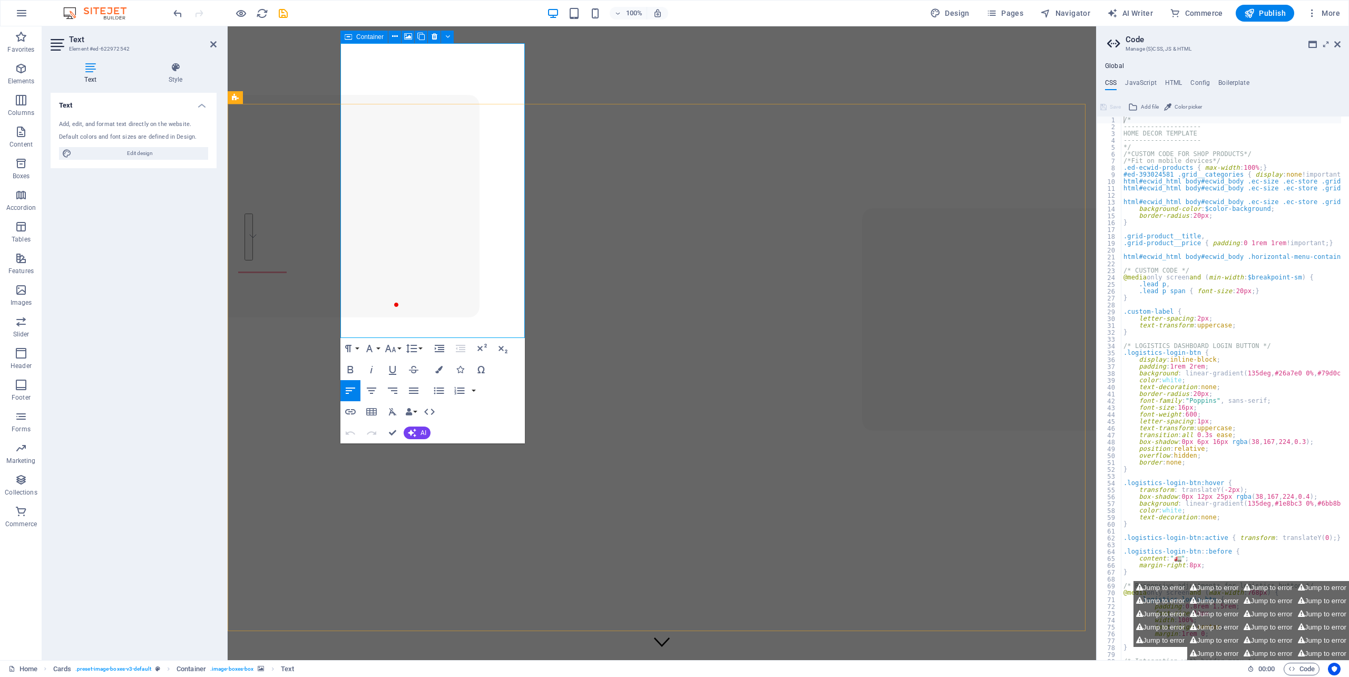
scroll to position [1142, 0]
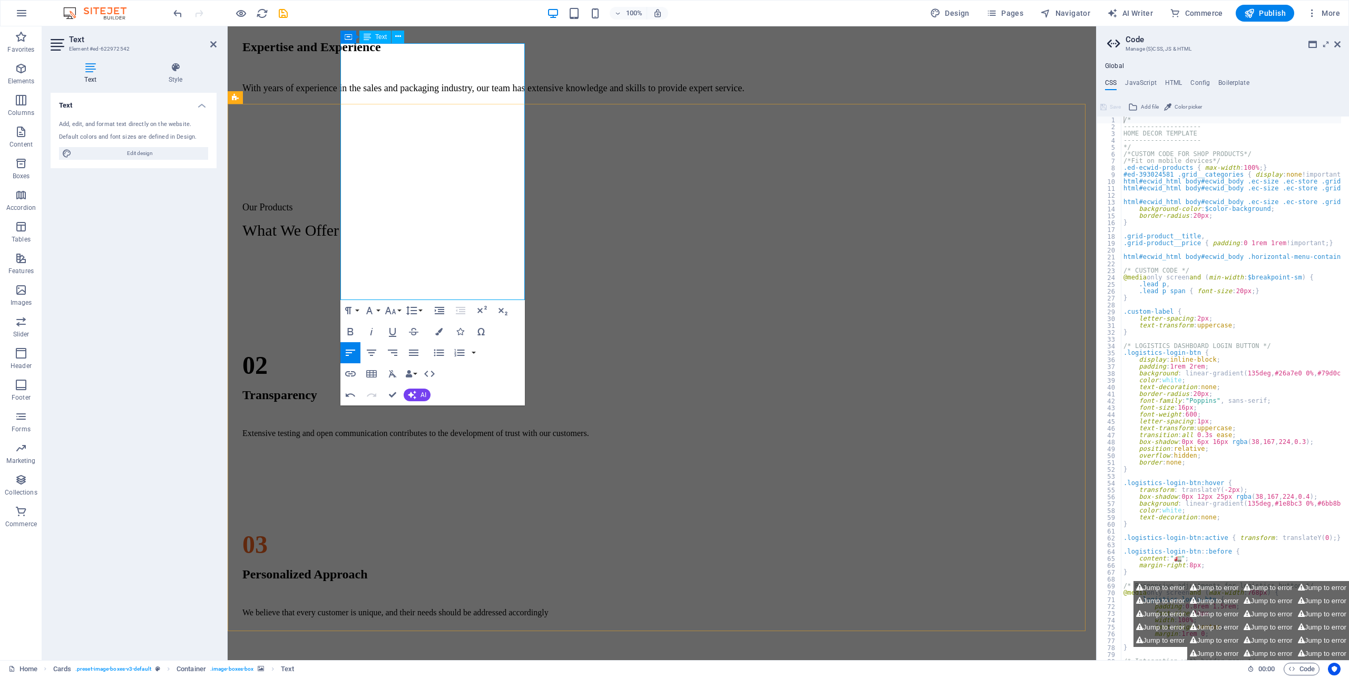
drag, startPoint x: 414, startPoint y: 257, endPoint x: 357, endPoint y: 234, distance: 61.9
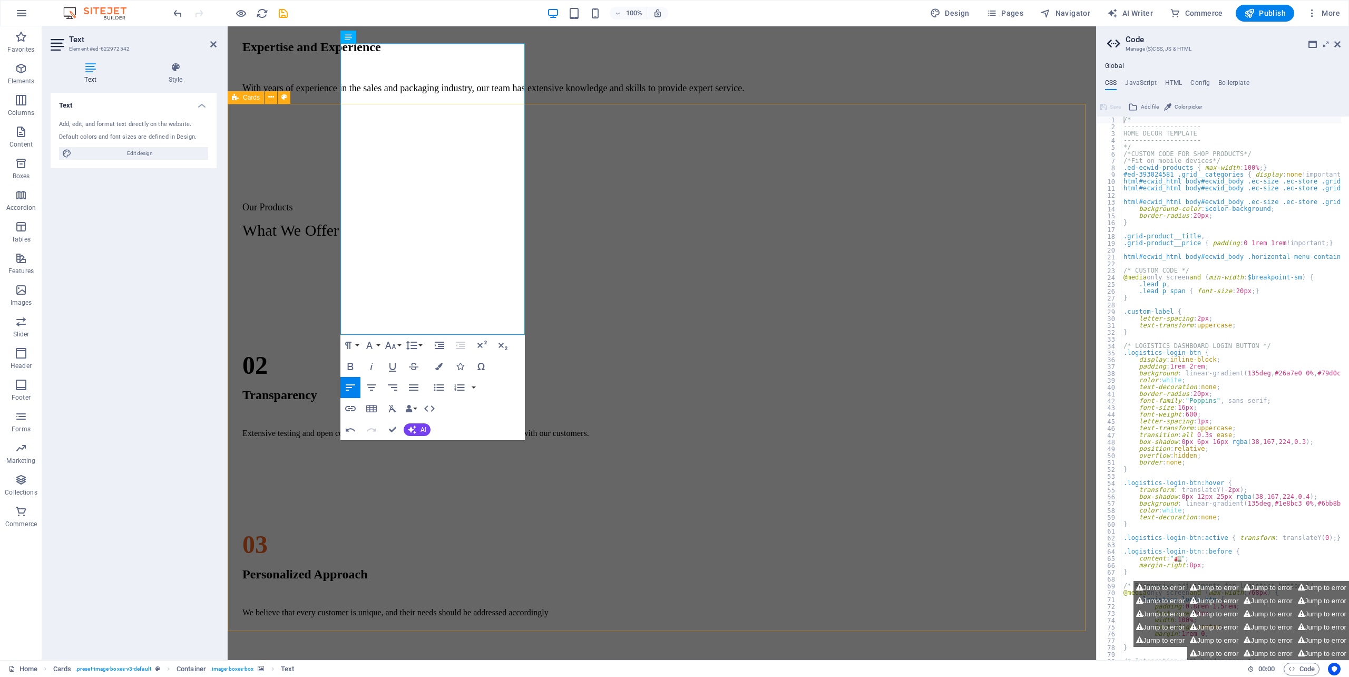
drag, startPoint x: 416, startPoint y: 300, endPoint x: 383, endPoint y: 268, distance: 46.2
click at [396, 347] on icon "button" at bounding box center [390, 345] width 13 height 13
drag, startPoint x: 400, startPoint y: 455, endPoint x: 173, endPoint y: 419, distance: 230.4
click at [400, 455] on link "18" at bounding box center [402, 461] width 38 height 16
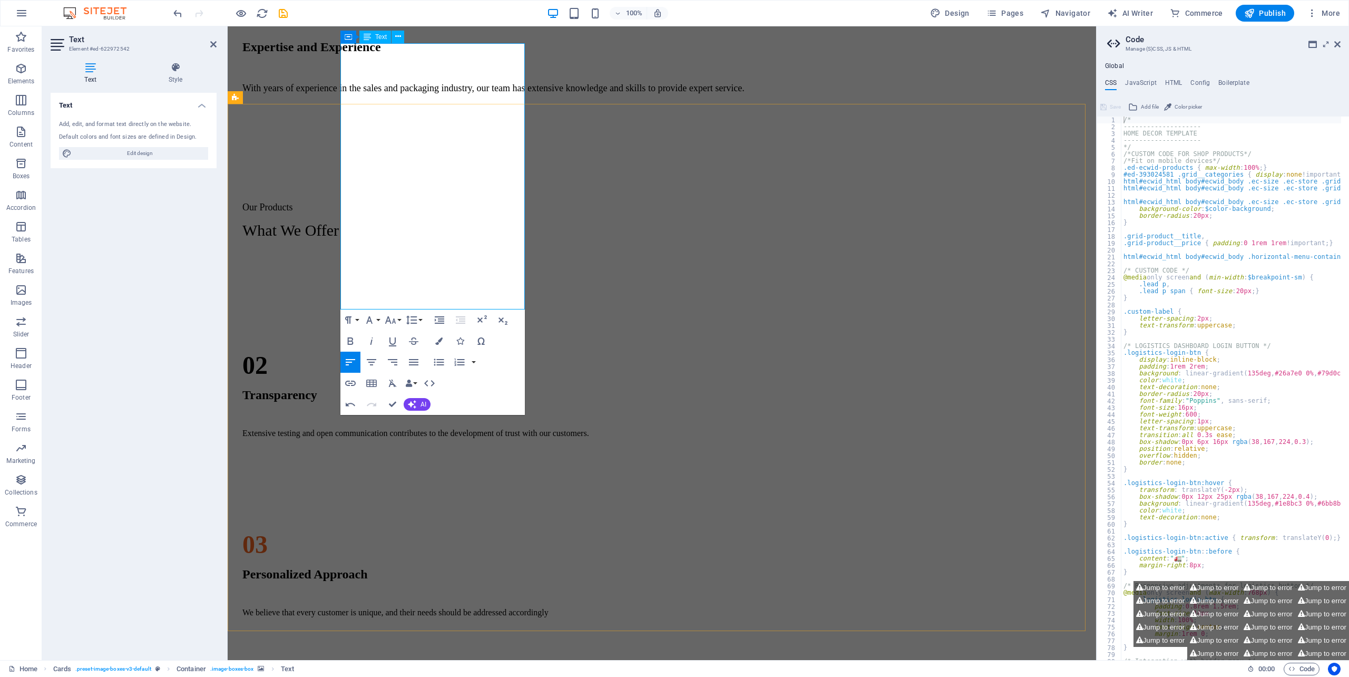
drag, startPoint x: 379, startPoint y: 259, endPoint x: 387, endPoint y: 259, distance: 7.4
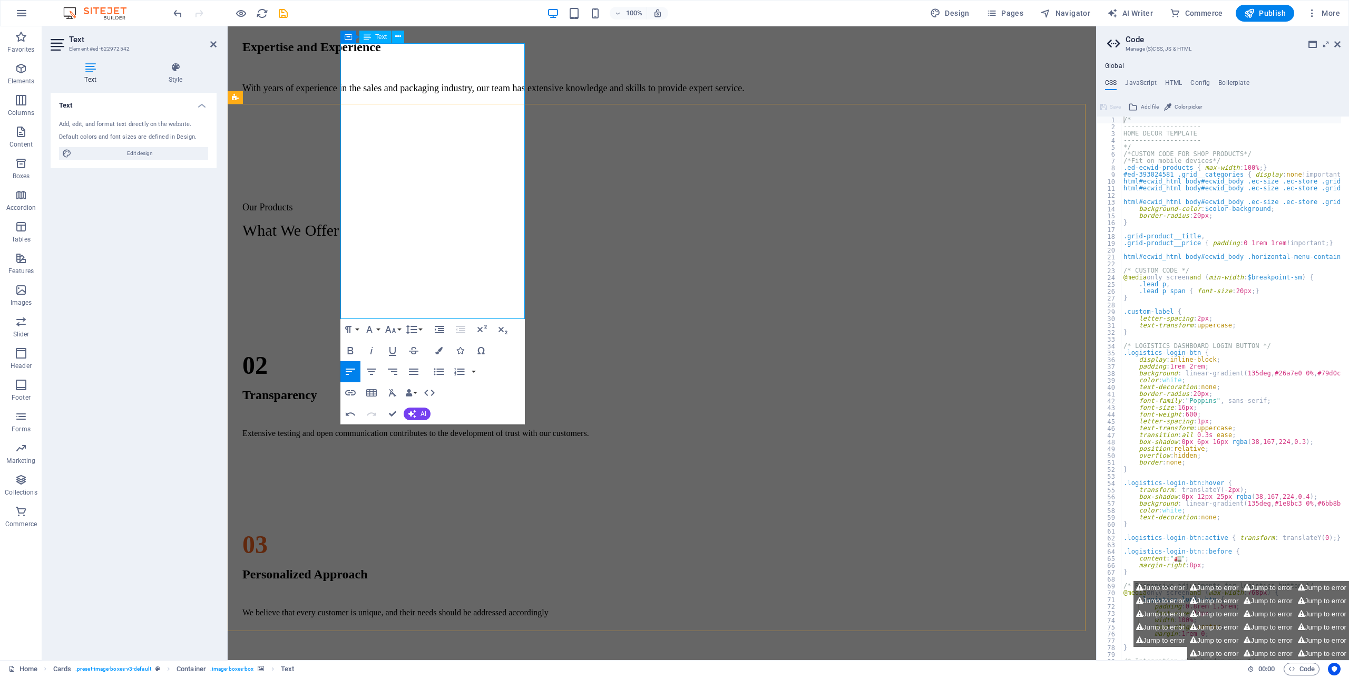
drag, startPoint x: 412, startPoint y: 306, endPoint x: 377, endPoint y: 312, distance: 34.8
drag, startPoint x: 415, startPoint y: 305, endPoint x: 342, endPoint y: 310, distance: 73.4
click at [313, 272] on div "CARTONS (BOXES) RSC ( Regular Slotted Cartons) ​ DIE - CUT Biodegradable Tapes …" at bounding box center [662, 521] width 860 height 527
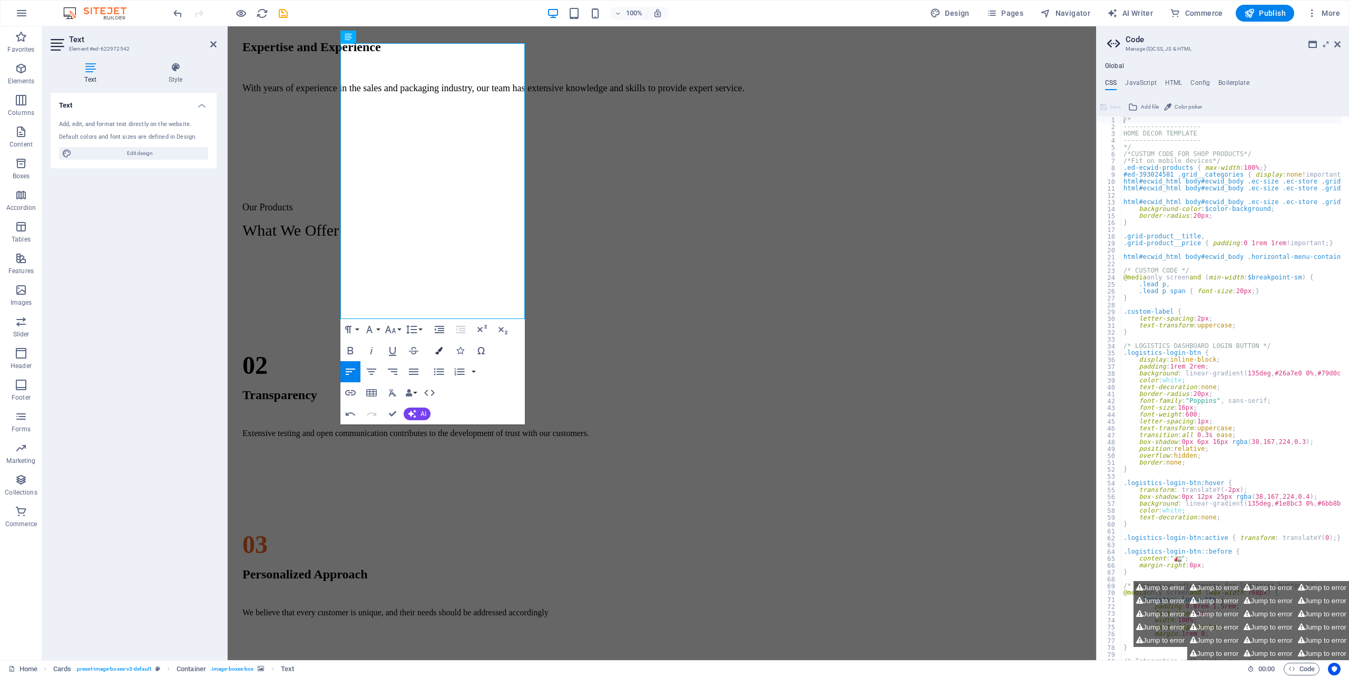
click at [436, 347] on icon "button" at bounding box center [438, 350] width 7 height 7
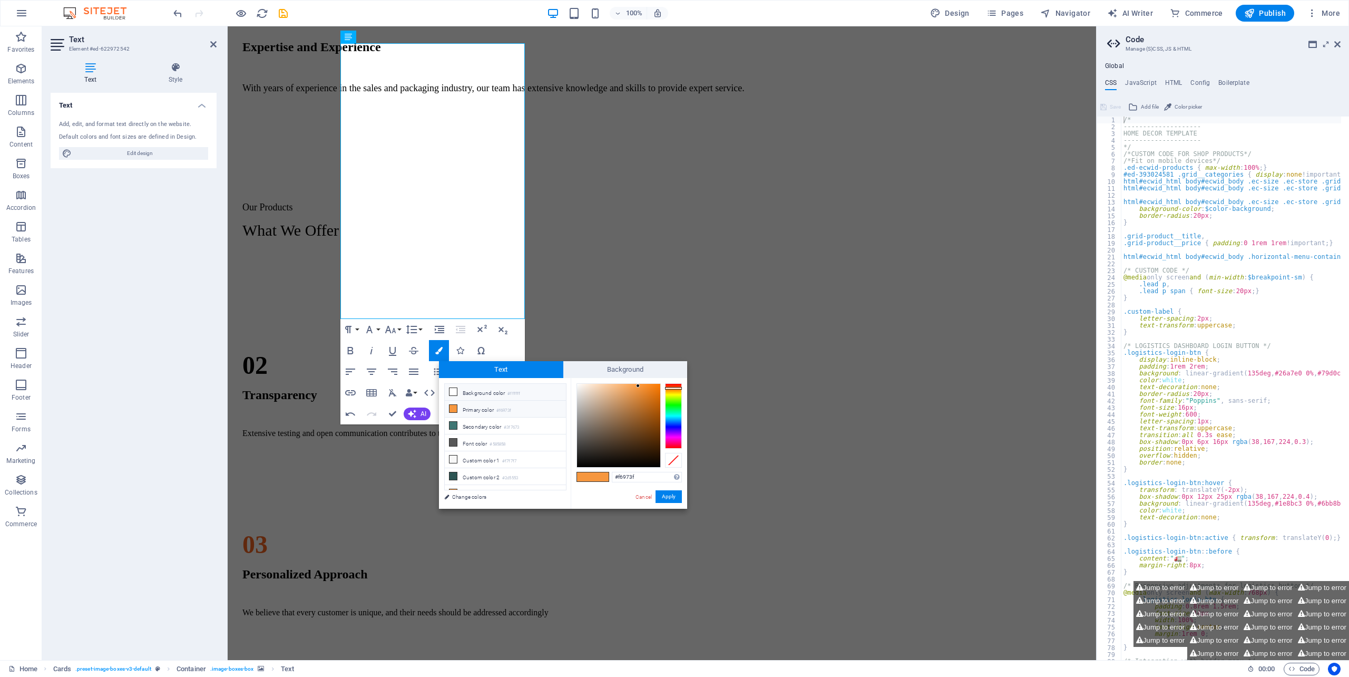
click at [471, 390] on li "Background color #ffffff" at bounding box center [505, 392] width 121 height 17
type input "#ffffff"
click at [671, 496] on button "Apply" at bounding box center [668, 496] width 26 height 13
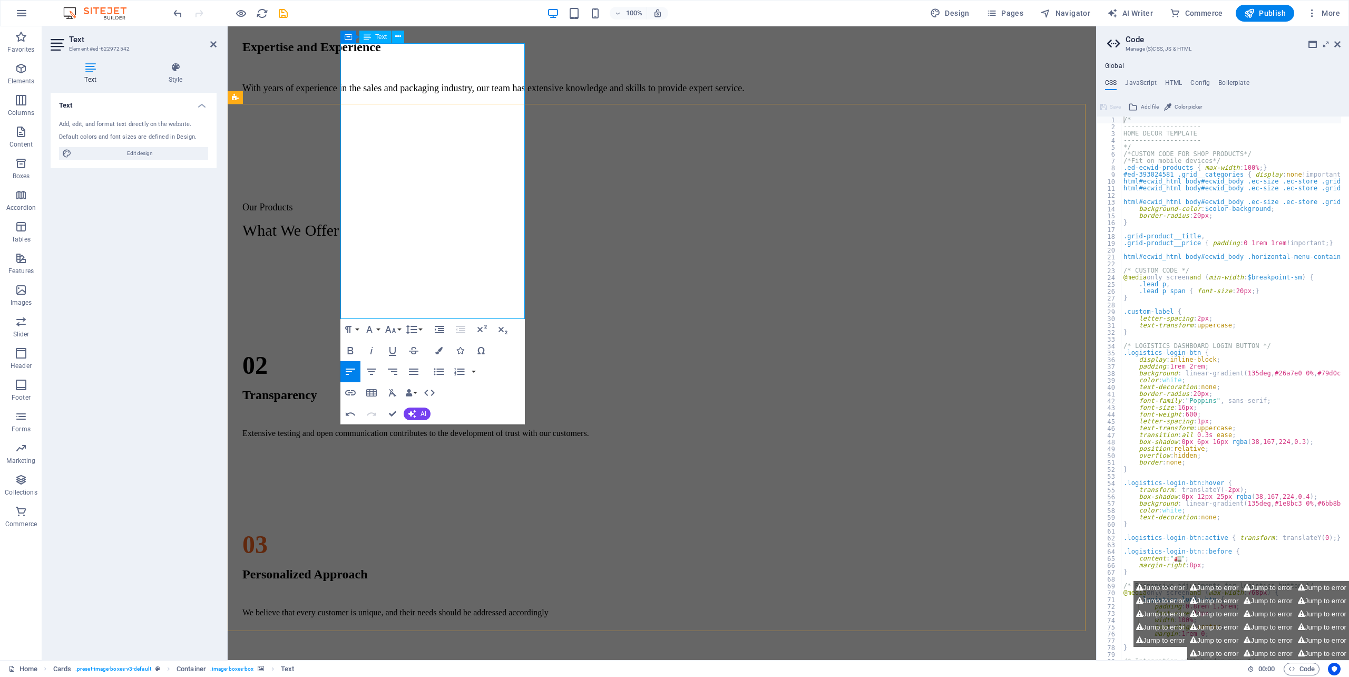
drag, startPoint x: 462, startPoint y: 203, endPoint x: 437, endPoint y: 232, distance: 37.4
click at [878, 509] on div "CARTONS (BOXES) RSC ( Regular Slotted Cartons) ​ DIE - CUT Biodegradable Tapes …" at bounding box center [662, 521] width 860 height 527
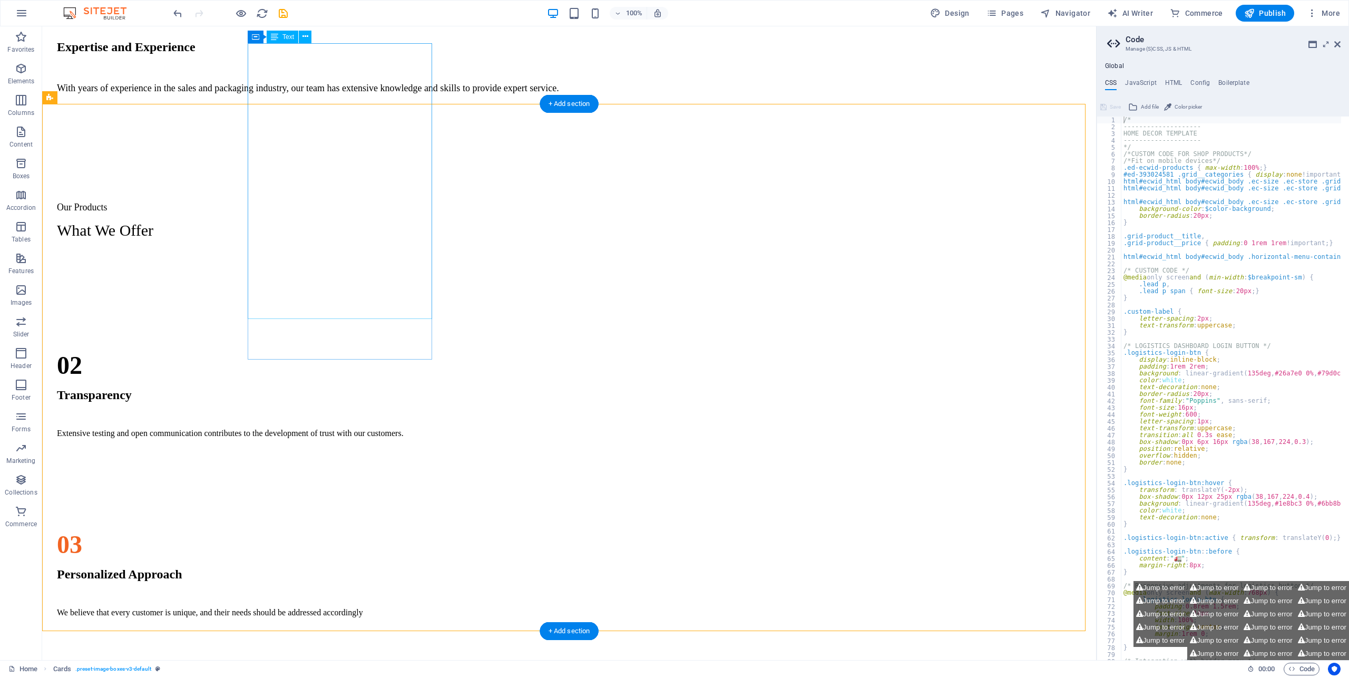
drag, startPoint x: 308, startPoint y: 234, endPoint x: 124, endPoint y: 234, distance: 183.4
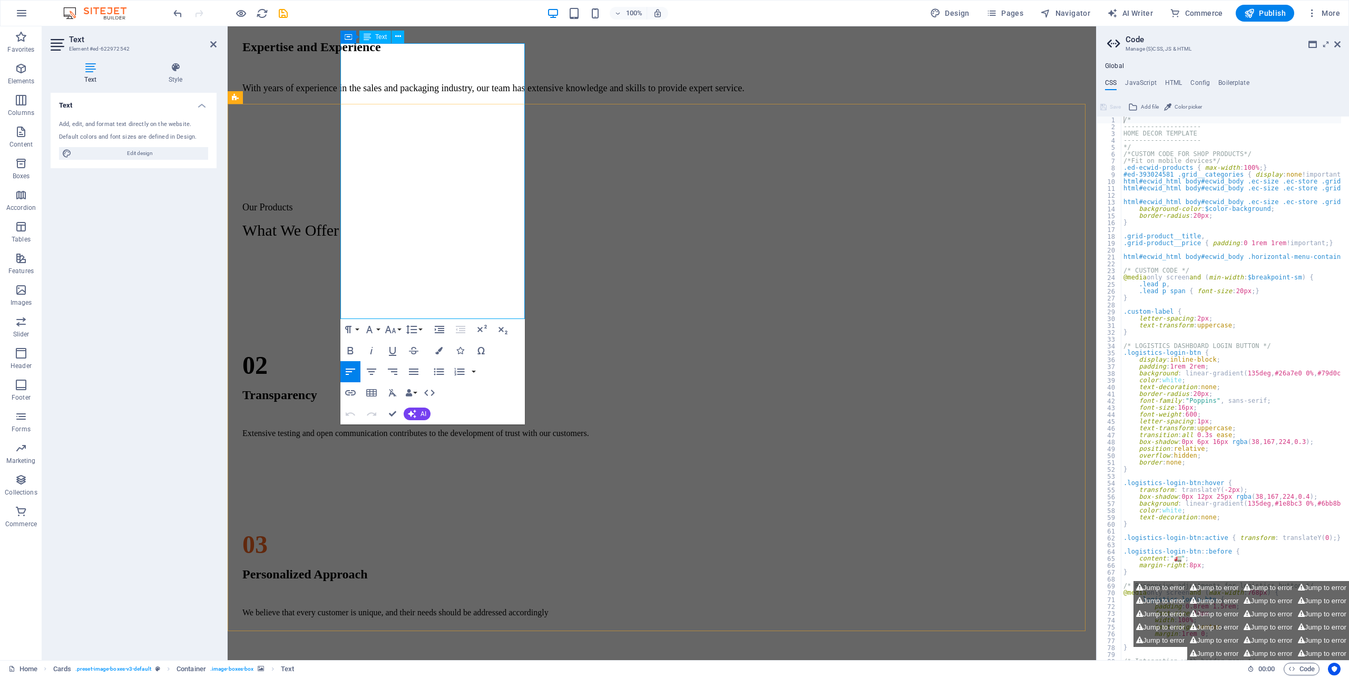
drag, startPoint x: 361, startPoint y: 239, endPoint x: 440, endPoint y: 309, distance: 106.0
click at [357, 367] on button "Align Left" at bounding box center [350, 371] width 20 height 21
click at [371, 370] on icon "button" at bounding box center [371, 371] width 13 height 13
click at [355, 366] on icon "button" at bounding box center [350, 371] width 13 height 13
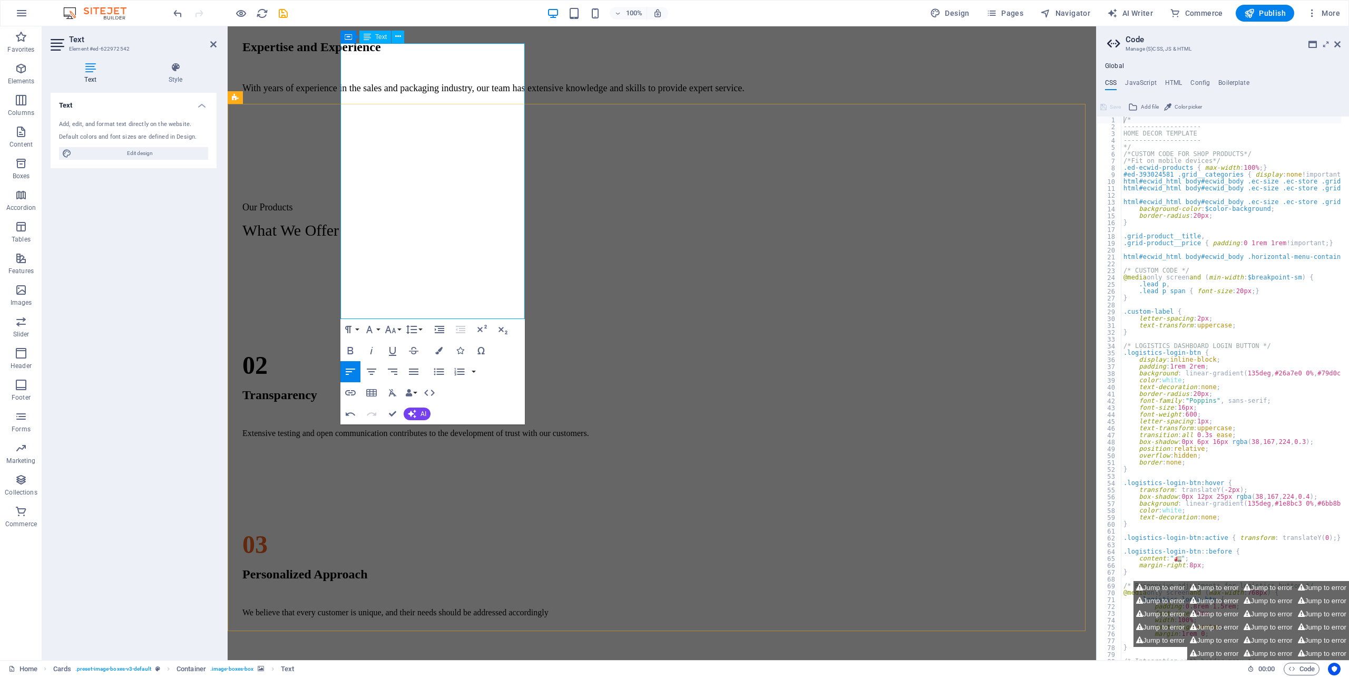
drag, startPoint x: 662, startPoint y: 371, endPoint x: 685, endPoint y: 366, distance: 23.4
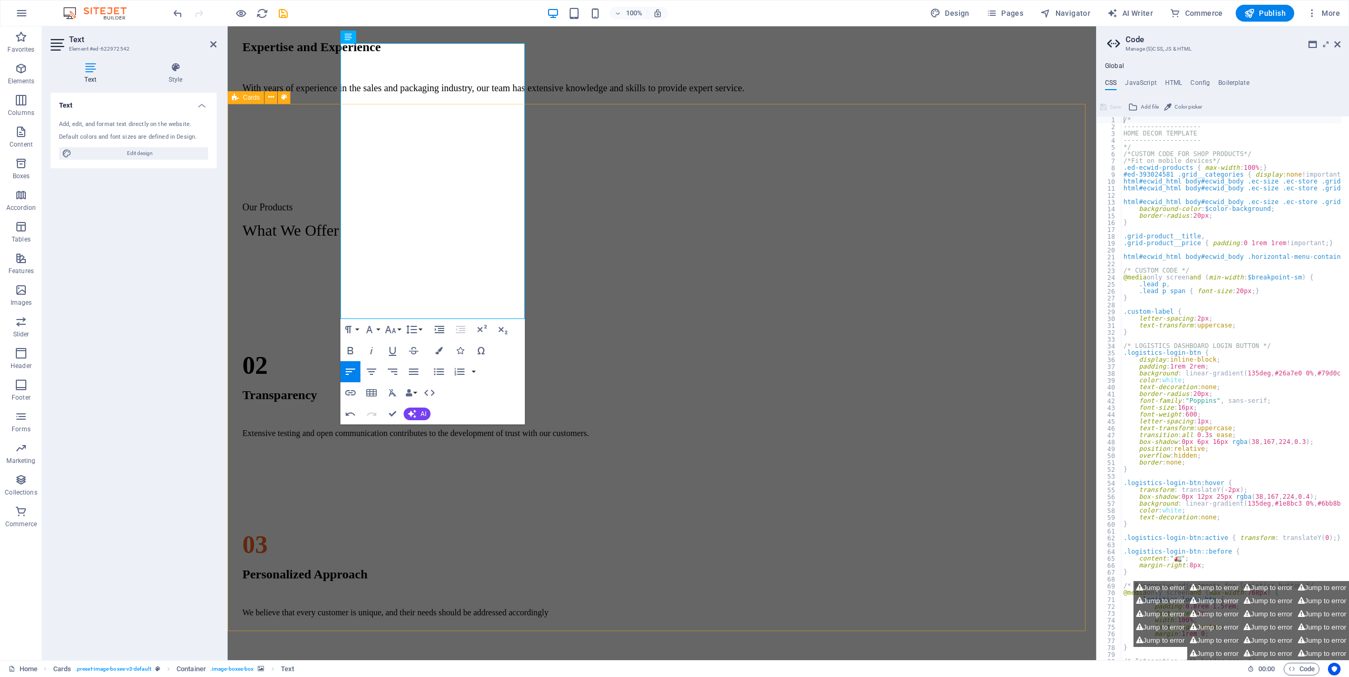
click at [809, 380] on div "CARTONS BOXES) 1. RSC ( Regular Slotted Cartons) 2. DIE - CUT Biodegradable Tap…" at bounding box center [662, 521] width 860 height 527
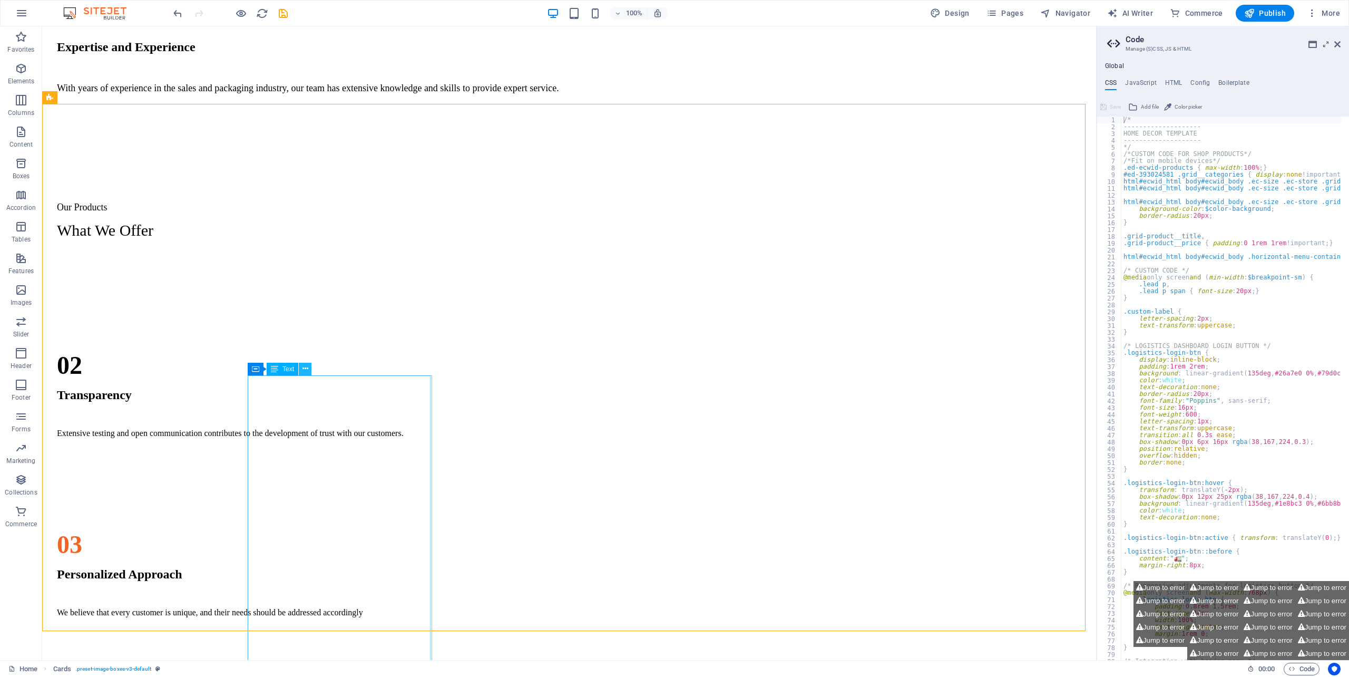
click at [306, 367] on icon at bounding box center [305, 368] width 6 height 11
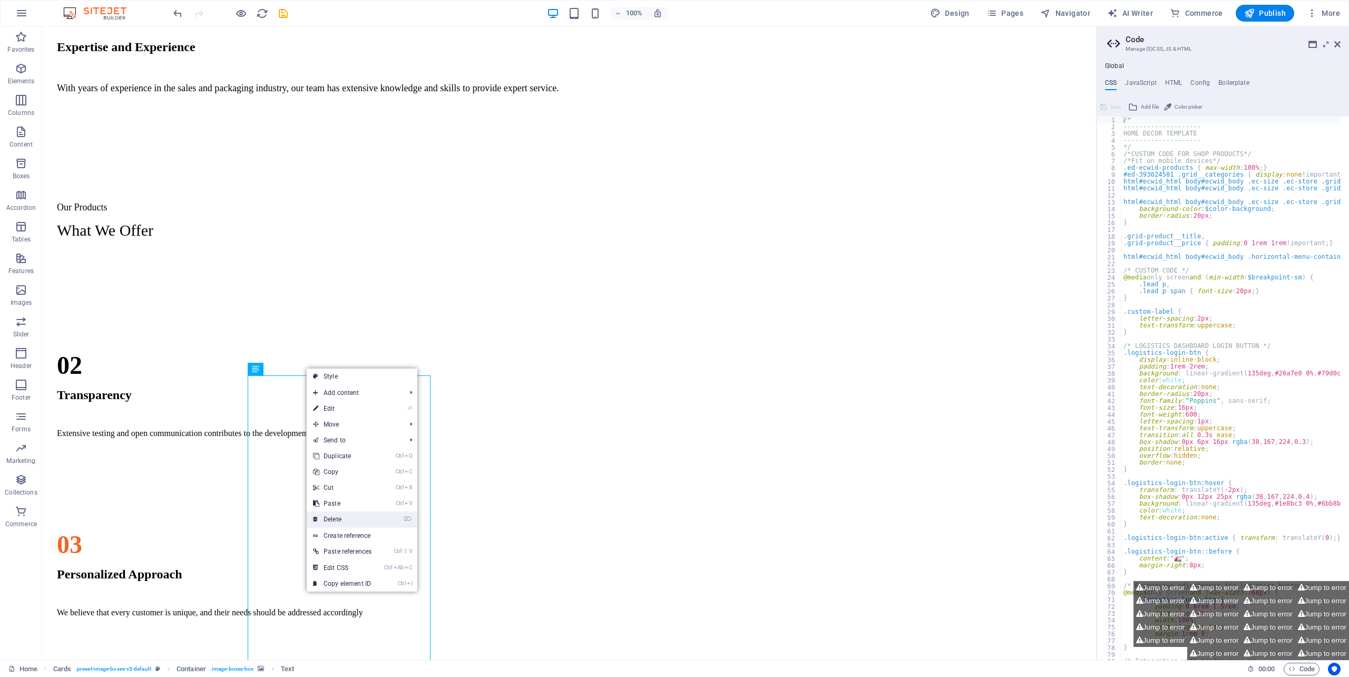
click at [338, 520] on link "⌦ Delete" at bounding box center [342, 519] width 71 height 16
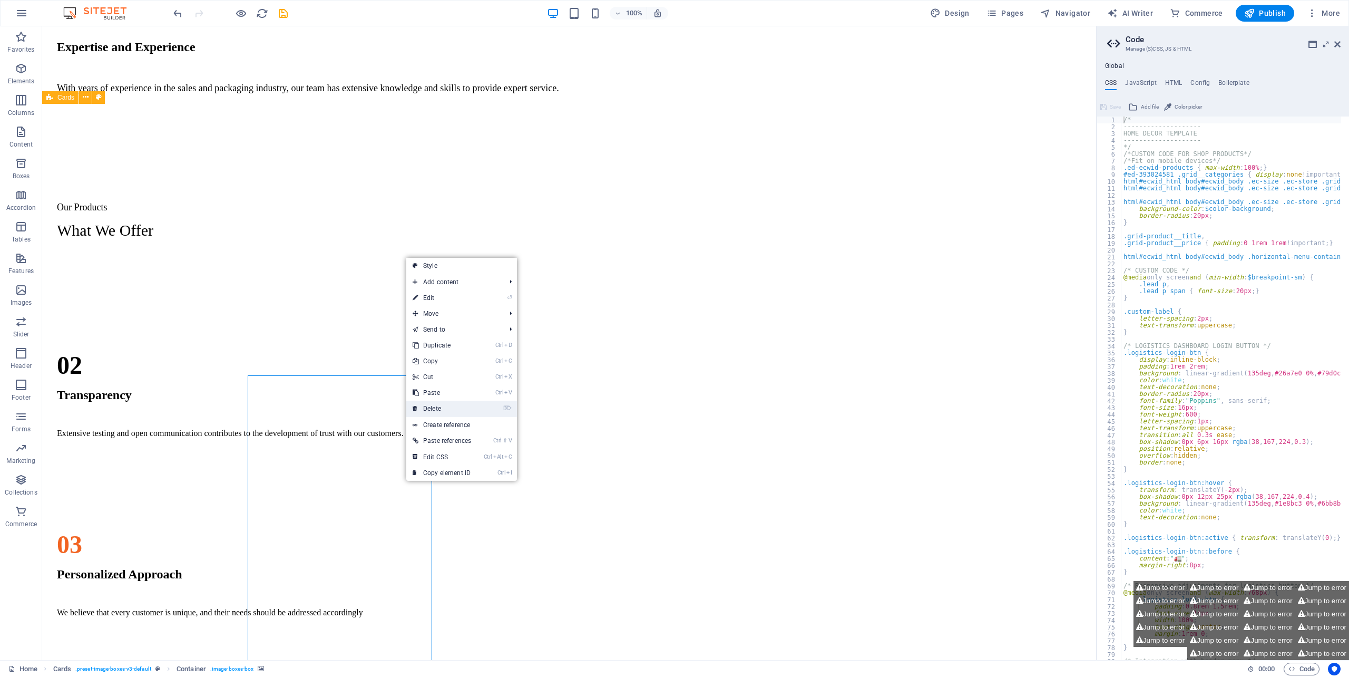
click at [437, 412] on link "⌦ Delete" at bounding box center [441, 408] width 71 height 16
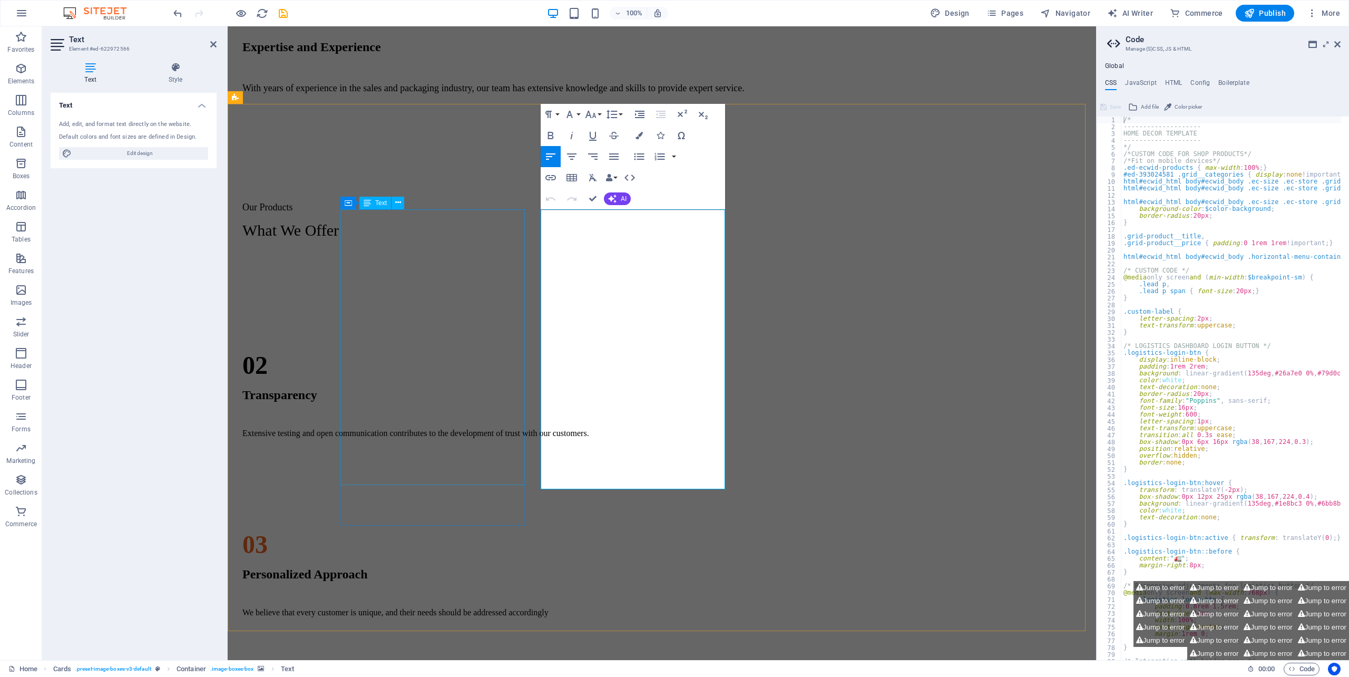
drag, startPoint x: 472, startPoint y: 404, endPoint x: 477, endPoint y: 405, distance: 5.5
drag, startPoint x: 544, startPoint y: 454, endPoint x: 631, endPoint y: 511, distance: 104.3
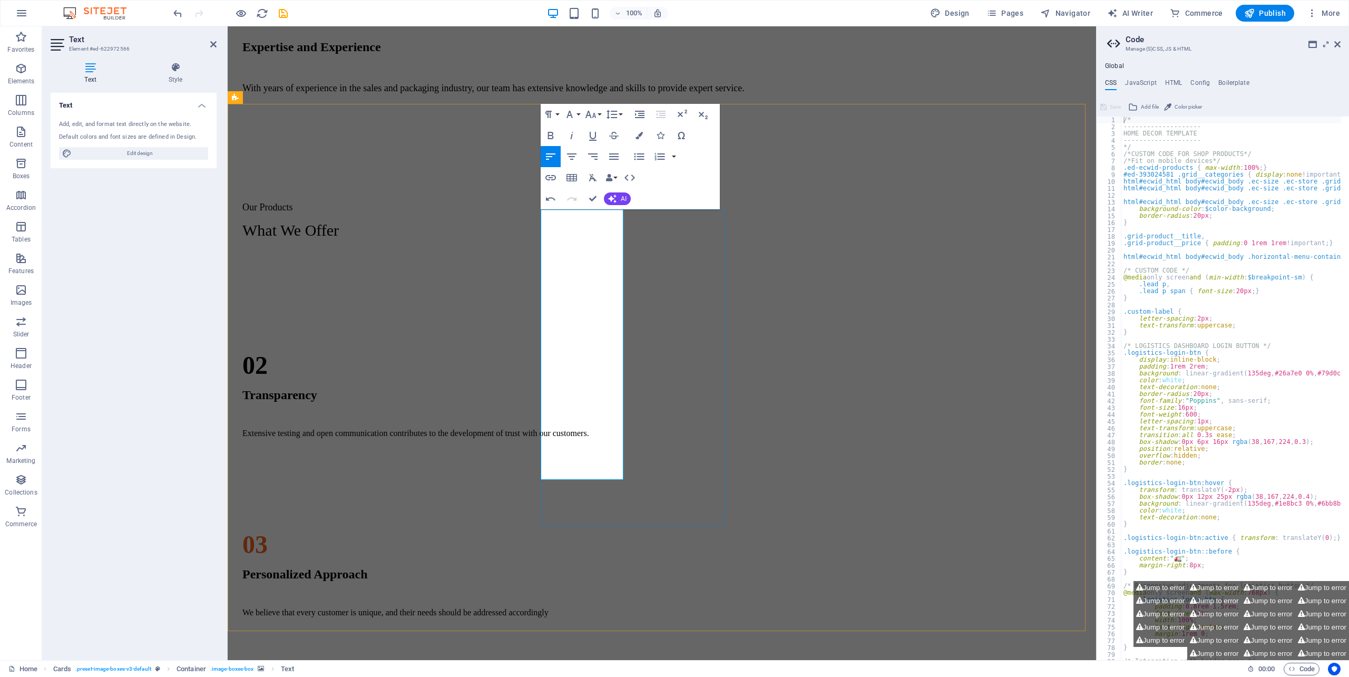
drag, startPoint x: 616, startPoint y: 453, endPoint x: 557, endPoint y: 456, distance: 59.1
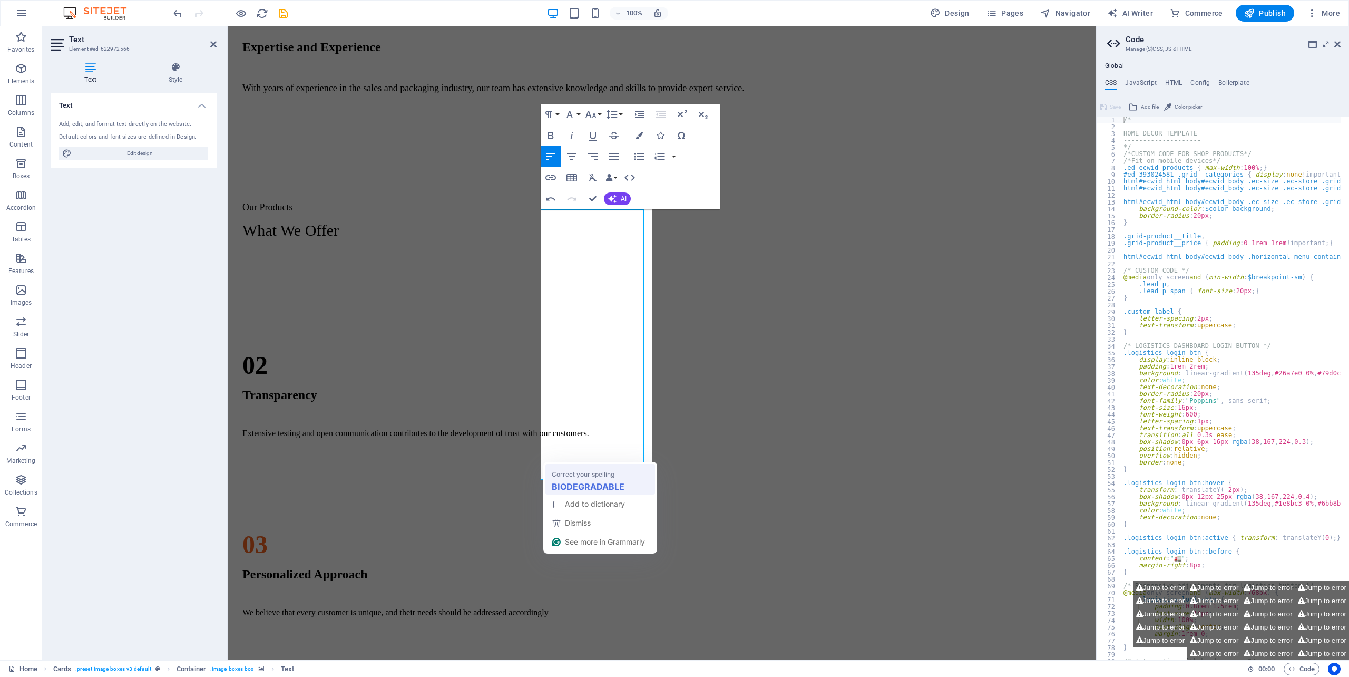
click at [566, 483] on strong "BIODEGRADABLE" at bounding box center [588, 485] width 73 height 13
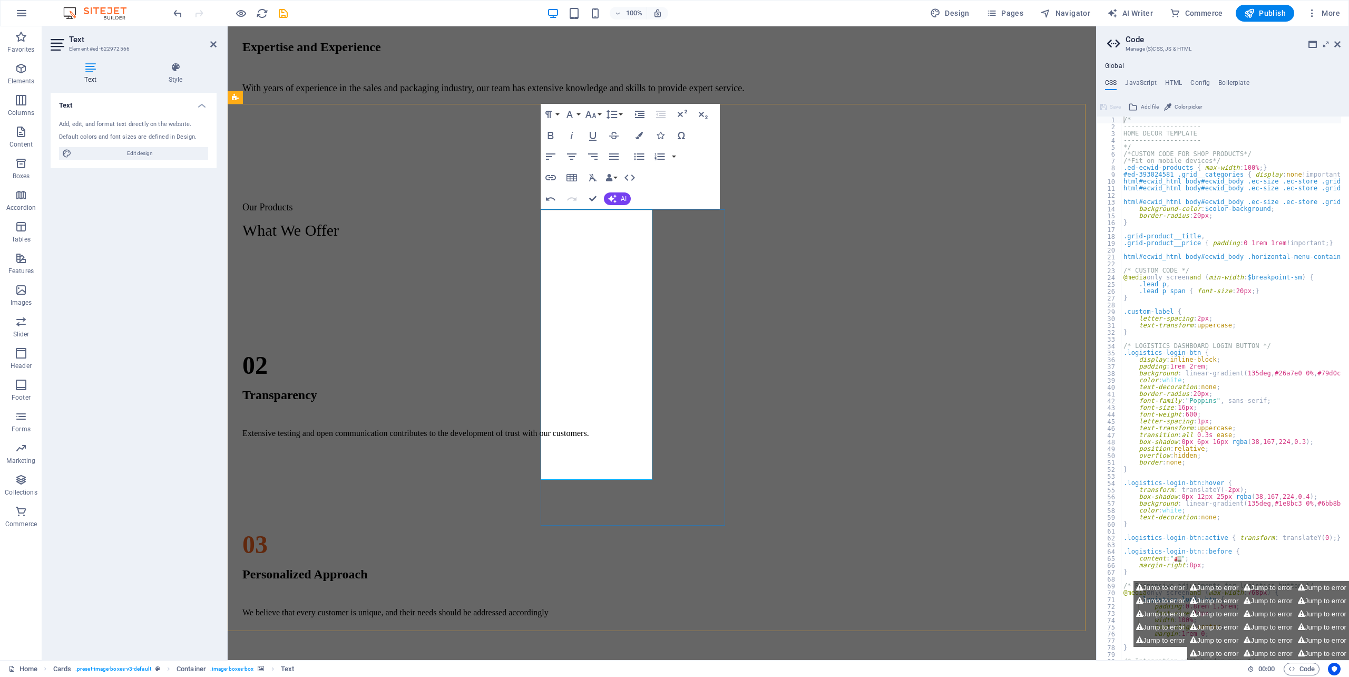
drag, startPoint x: 545, startPoint y: 420, endPoint x: 565, endPoint y: 420, distance: 20.0
drag, startPoint x: 601, startPoint y: 468, endPoint x: 540, endPoint y: 446, distance: 65.2
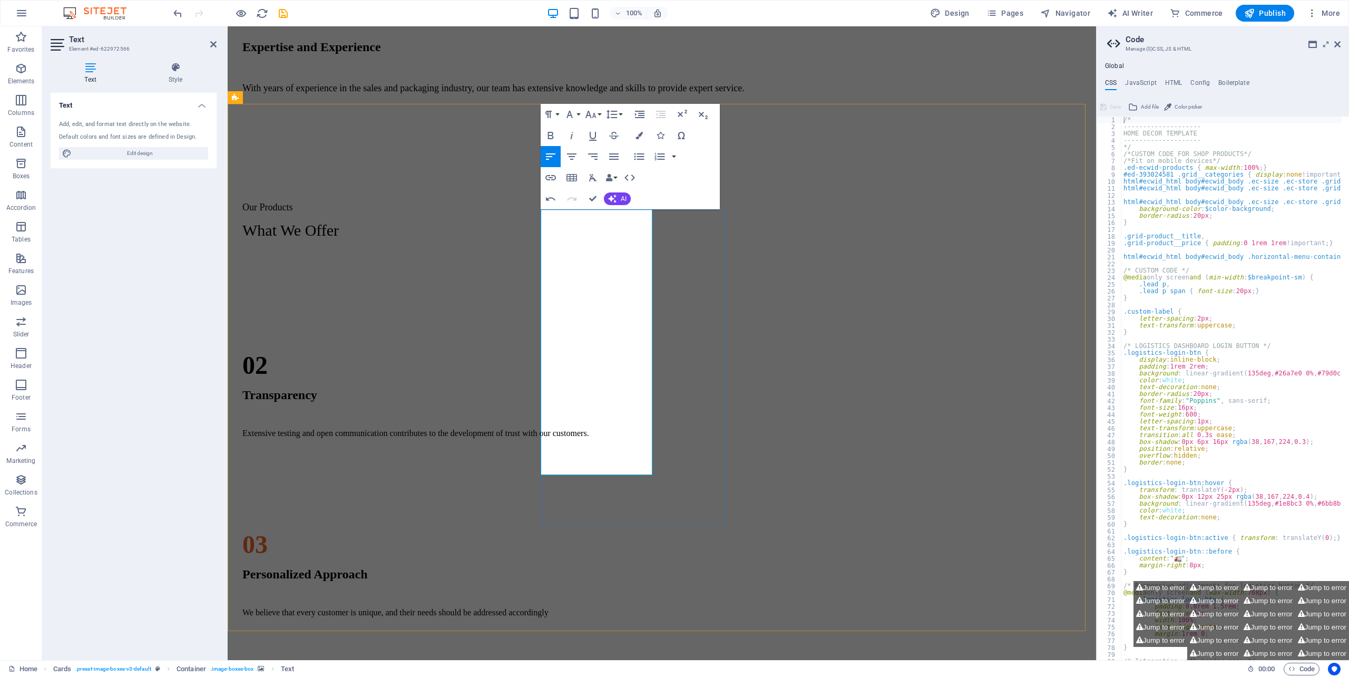
click at [540, 447] on div "CARTONS BOXES) 1. RSC ( Regular Slotted Cartons) 2. DIE - CUT Tapes ​ 1. BIODEG…" at bounding box center [662, 521] width 860 height 527
click at [638, 134] on icon "button" at bounding box center [638, 135] width 7 height 7
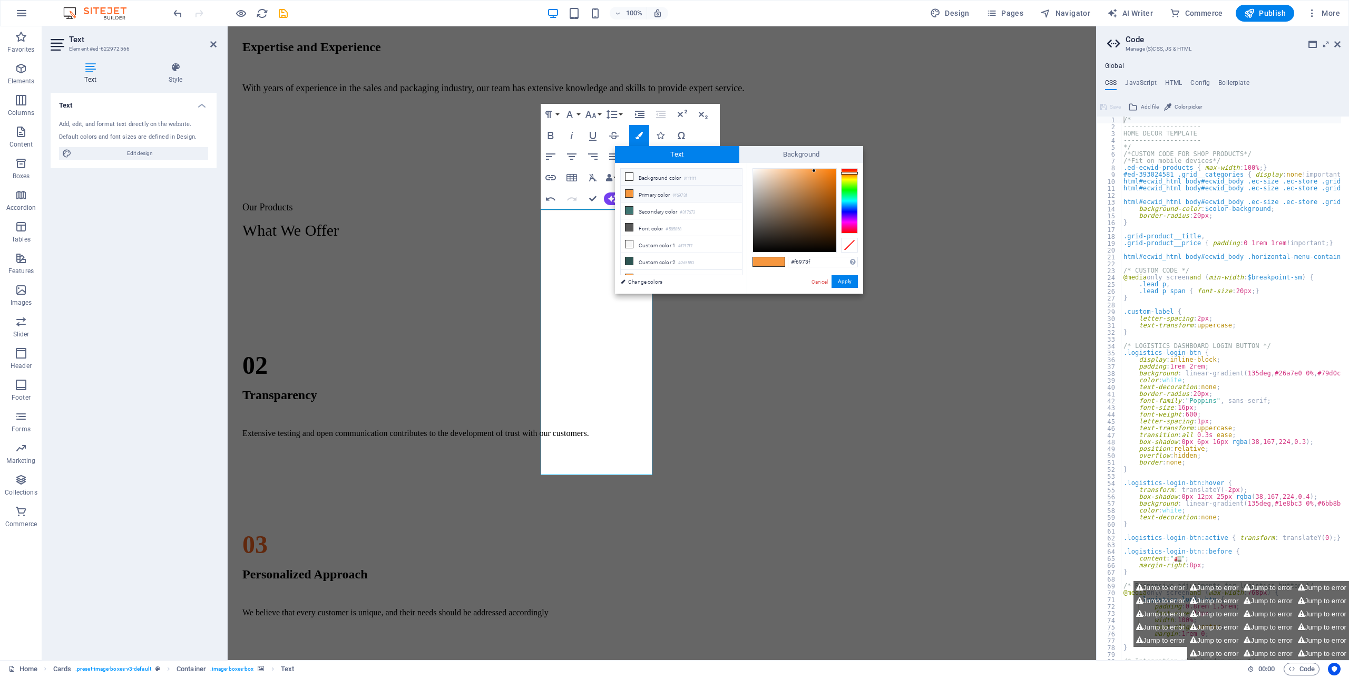
click at [655, 176] on li "Background color #ffffff" at bounding box center [681, 177] width 121 height 17
type input "#ffffff"
drag, startPoint x: 612, startPoint y: 254, endPoint x: 841, endPoint y: 281, distance: 230.7
click at [841, 281] on button "Apply" at bounding box center [844, 281] width 26 height 13
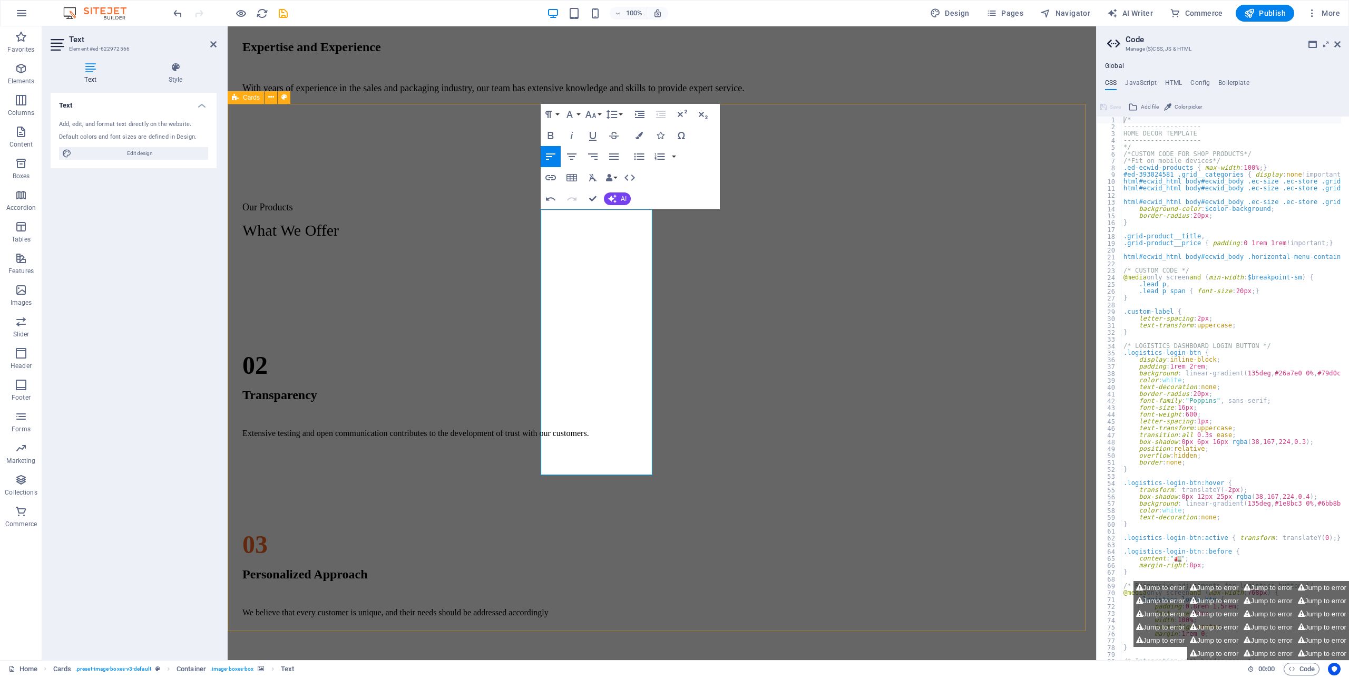
click at [639, 588] on div "CARTONS BOXES) 1. RSC ( Regular Slotted Cartons) 2. DIE - CUT Tapes ​ 1. BIODEG…" at bounding box center [662, 521] width 860 height 527
drag, startPoint x: 639, startPoint y: 588, endPoint x: 579, endPoint y: 561, distance: 66.5
click at [640, 588] on div "CARTONS BOXES) 1. RSC ( Regular Slotted Cartons) 2. DIE - CUT Tapes ​ 1. BIODEG…" at bounding box center [662, 521] width 860 height 527
select select "px"
select select "rem"
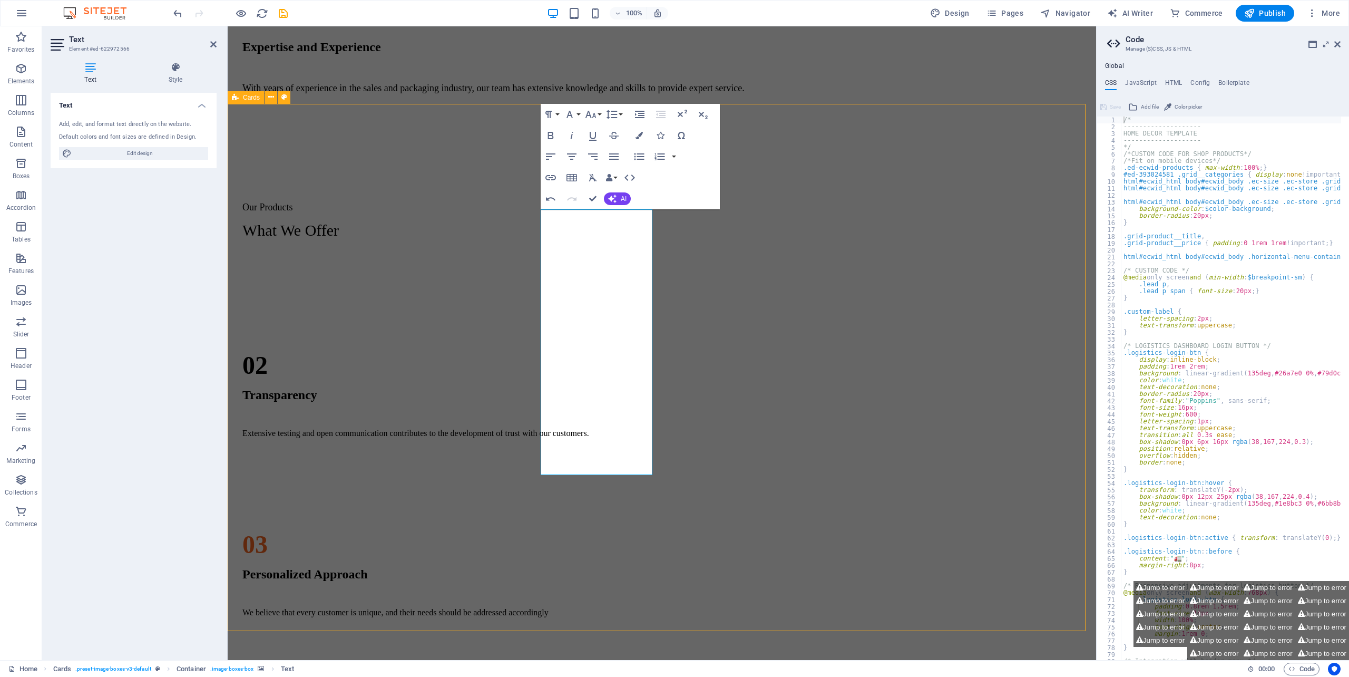
select select "px"
select select "preset-image-boxes-v3-default"
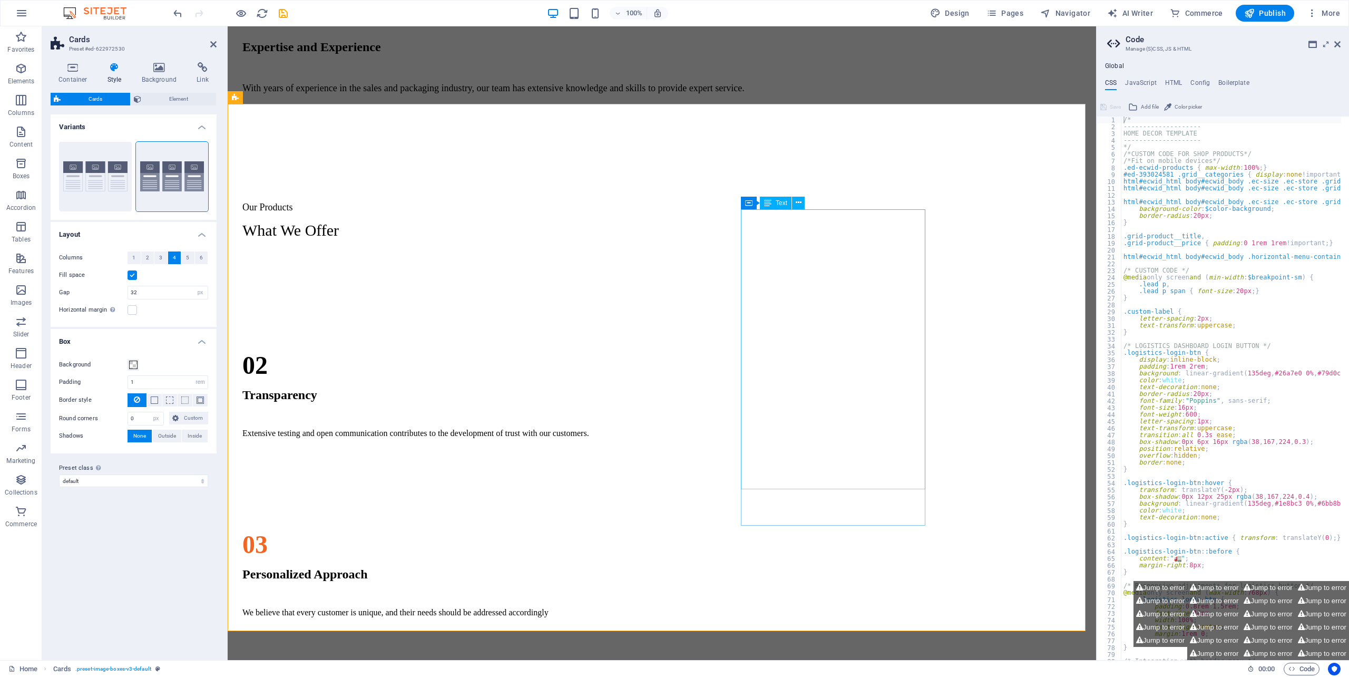
drag, startPoint x: 804, startPoint y: 456, endPoint x: 990, endPoint y: 457, distance: 185.5
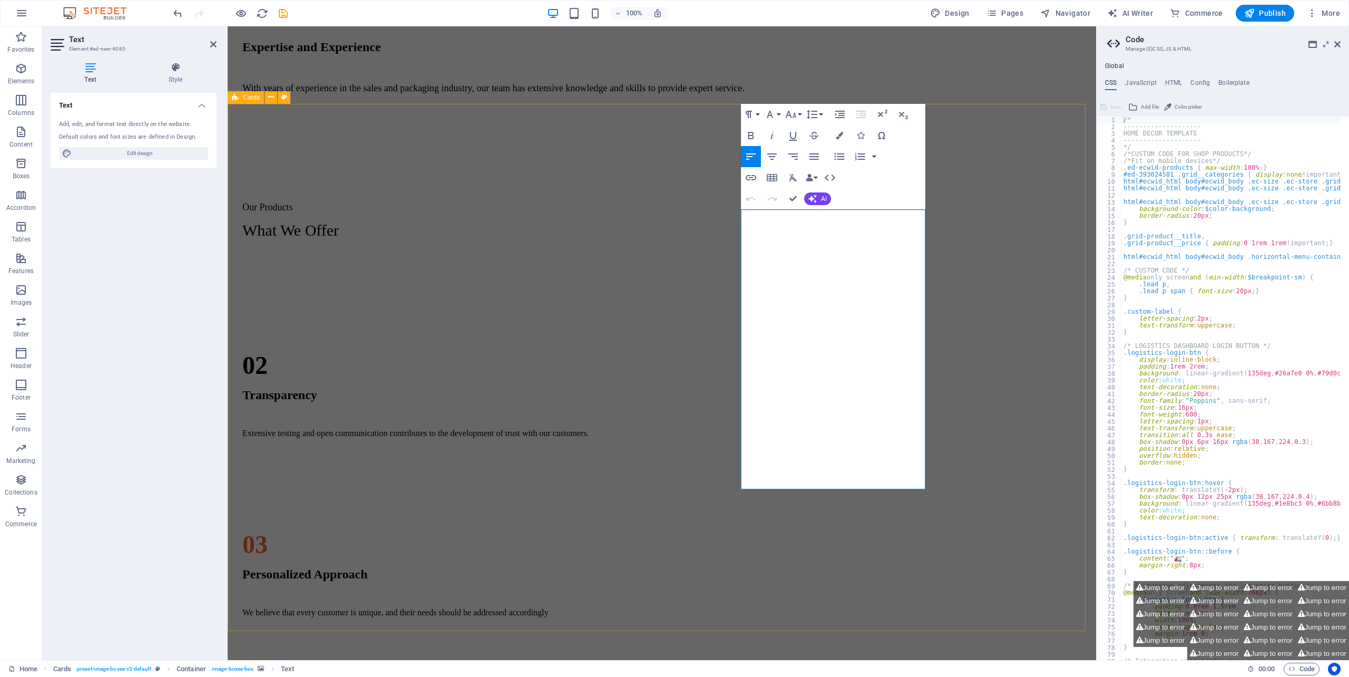
drag, startPoint x: 750, startPoint y: 591, endPoint x: 933, endPoint y: 594, distance: 182.3
click at [934, 592] on div "CARTONS BOXES) 1. RSC ( Regular Slotted Cartons) 2. DIE - CUT Tapes 1. BIODEGRA…" at bounding box center [662, 521] width 860 height 527
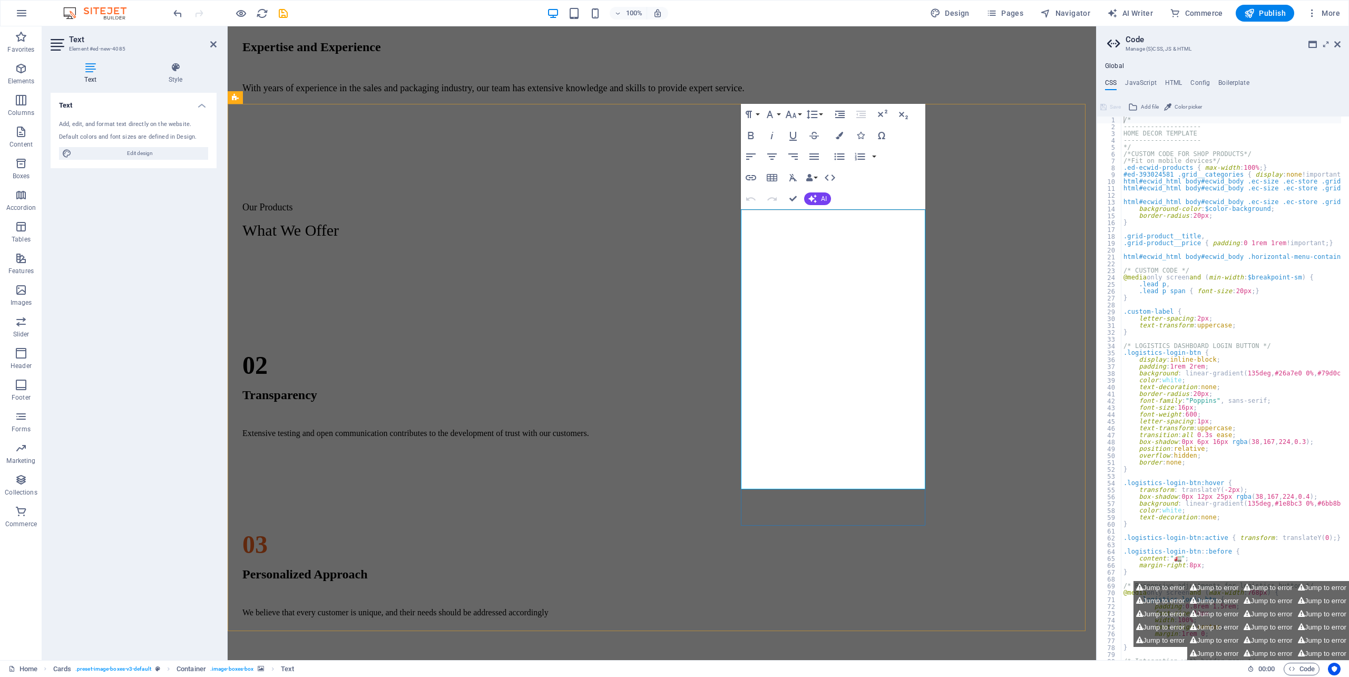
drag, startPoint x: 1001, startPoint y: 266, endPoint x: 1096, endPoint y: 438, distance: 197.4
click at [1092, 268] on div "CARTONS BOXES) 1. RSC ( Regular Slotted Cartons) 2. DIE - CUT Tapes 1. BIODEGRA…" at bounding box center [662, 521] width 860 height 527
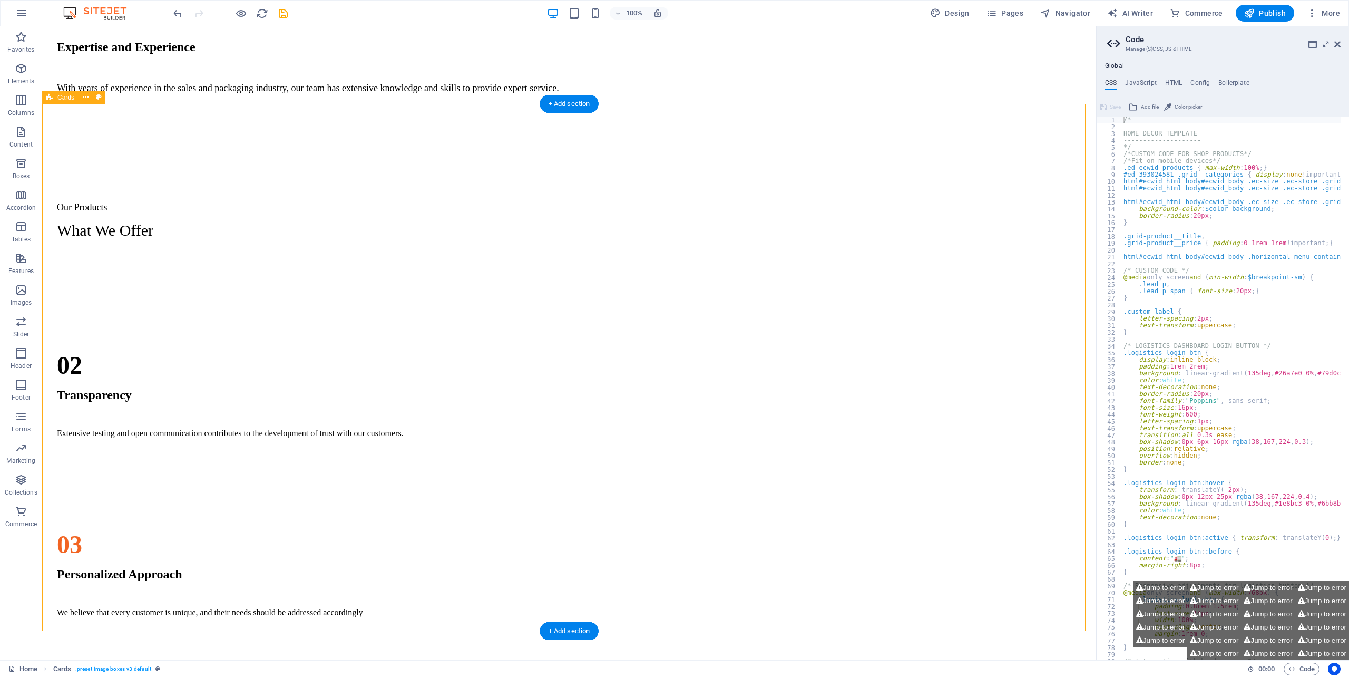
click at [780, 527] on div "CARTONS BOXES) 1. RSC ( Regular Slotted Cartons) 2. DIE - CUT Tapes 1. BIODEGRA…" at bounding box center [568, 521] width 1045 height 527
select select "px"
select select "rem"
select select "px"
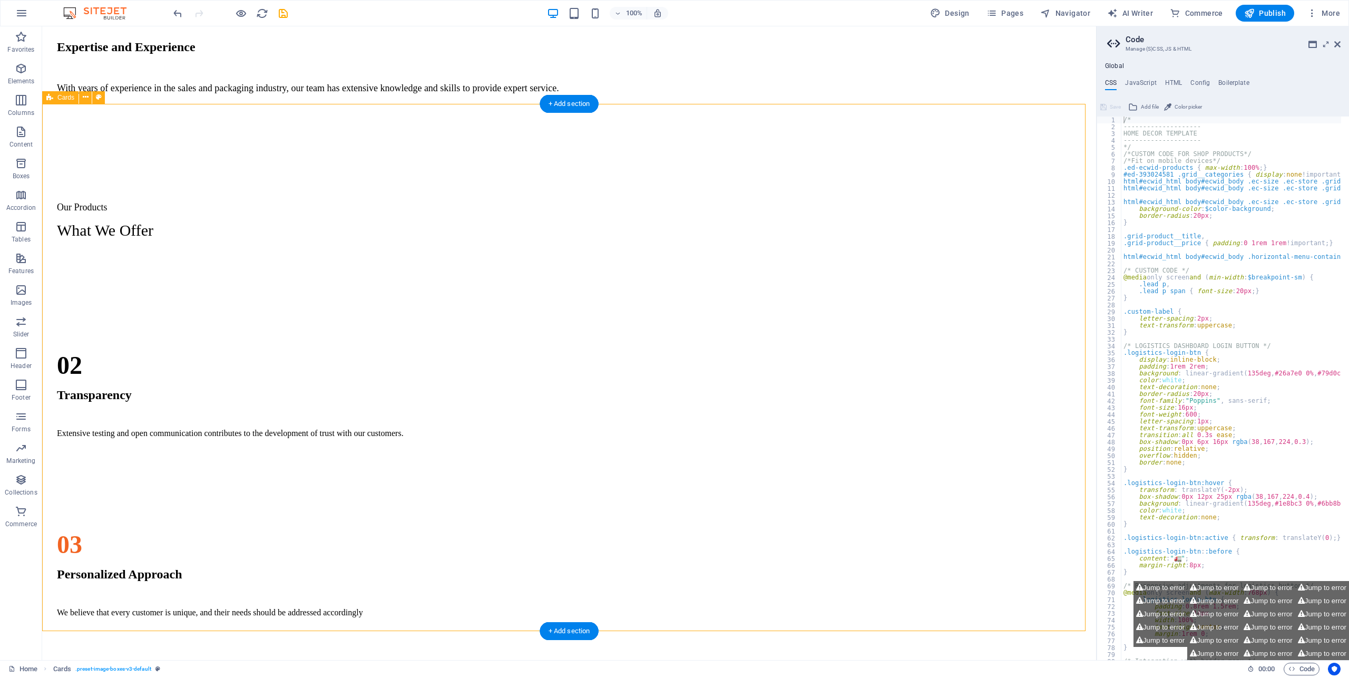
select select "preset-image-boxes-v3-default"
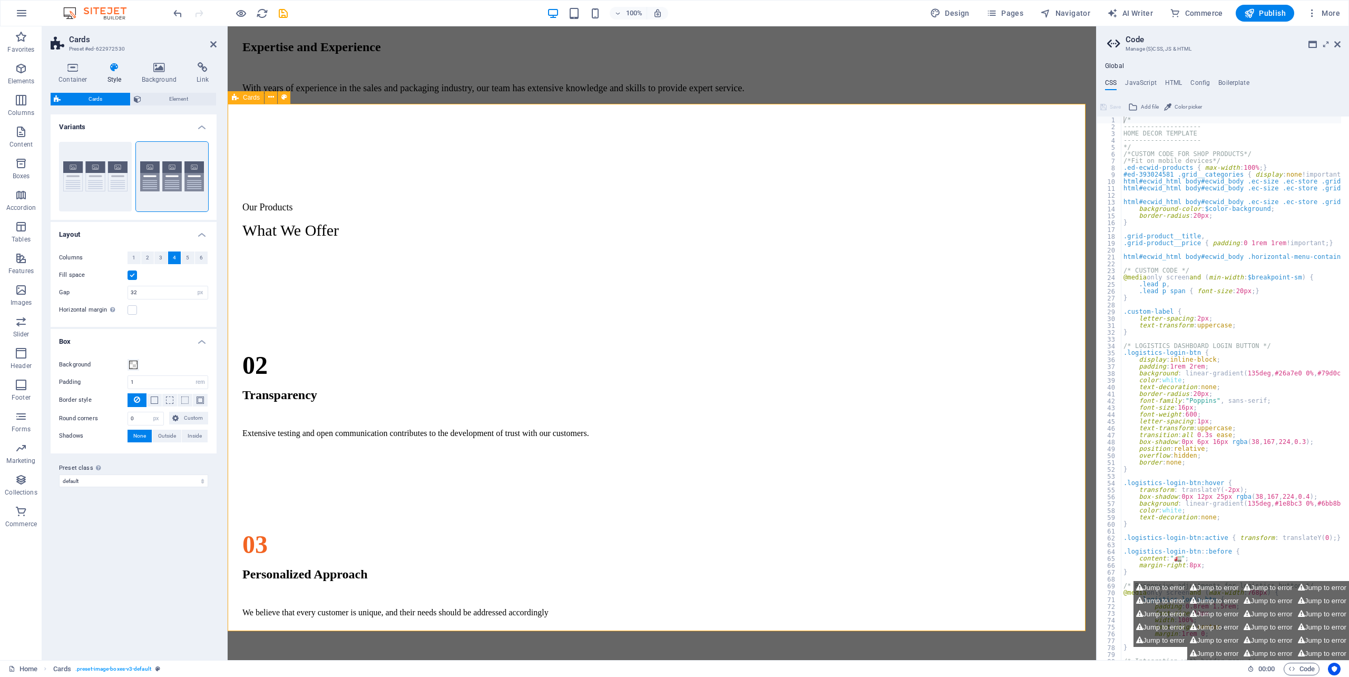
select select "px"
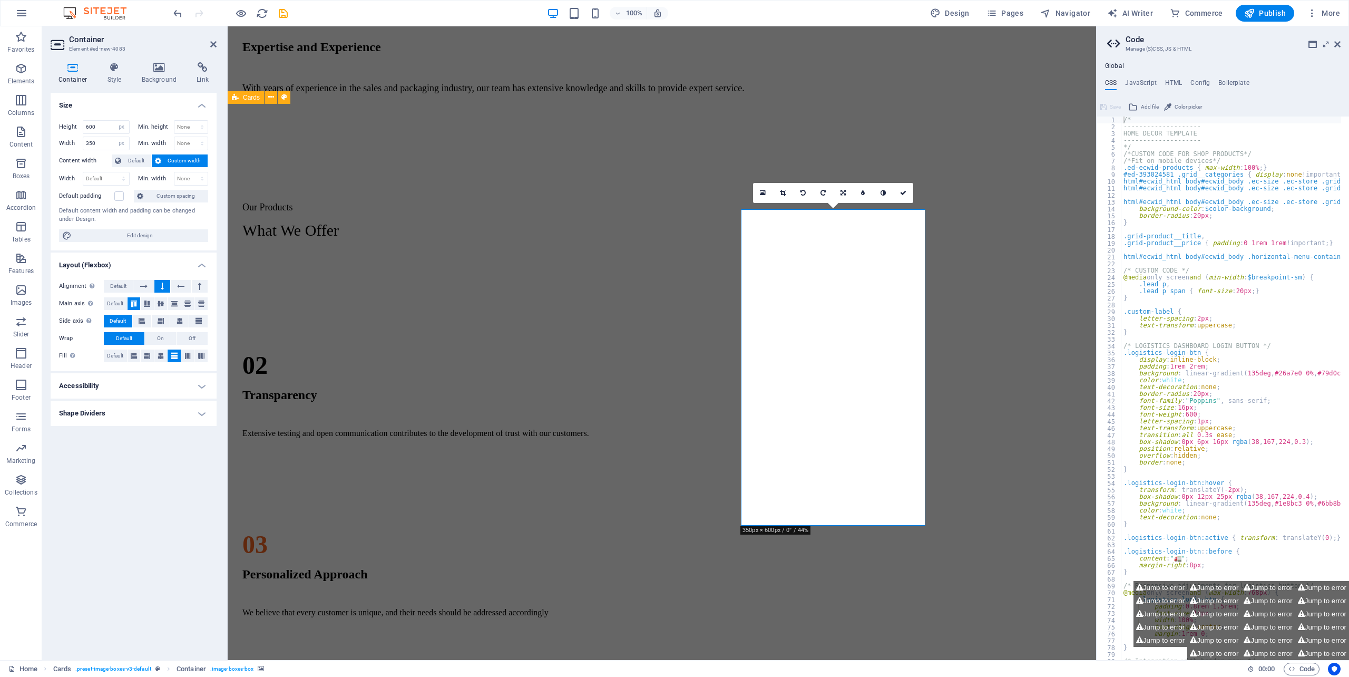
click at [761, 189] on icon at bounding box center [763, 192] width 6 height 7
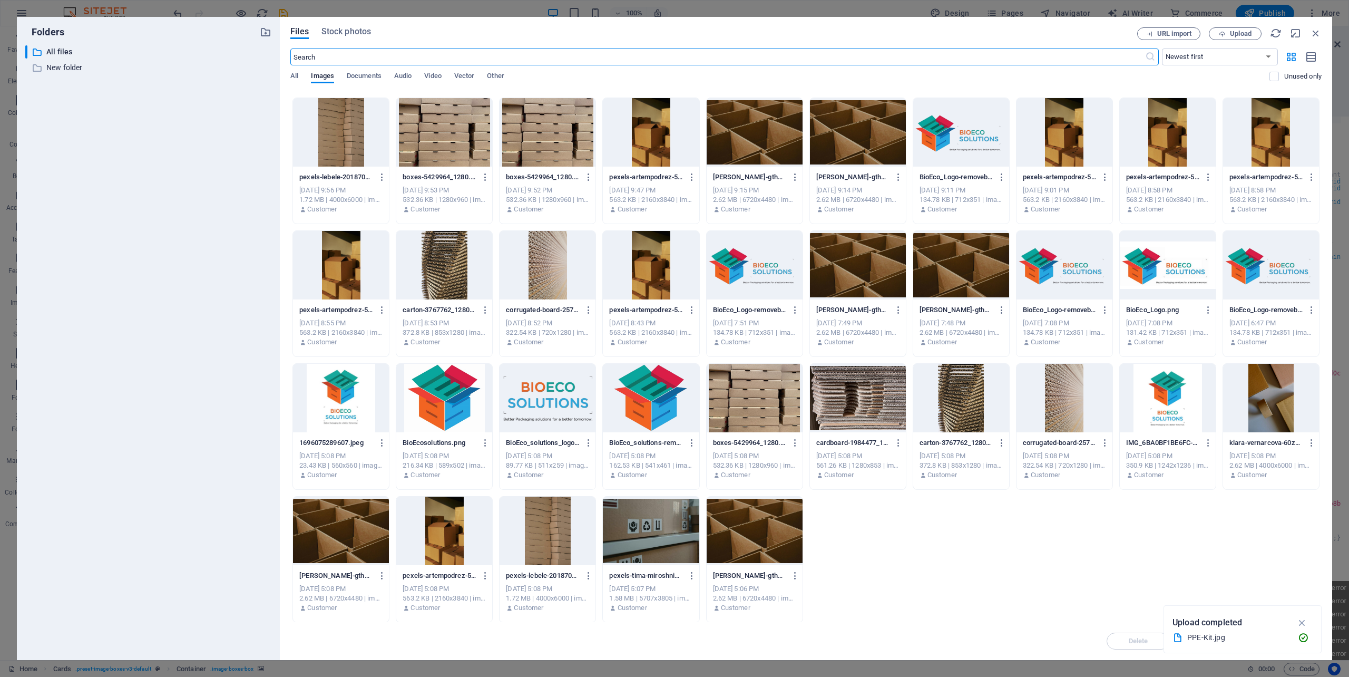
scroll to position [0, 0]
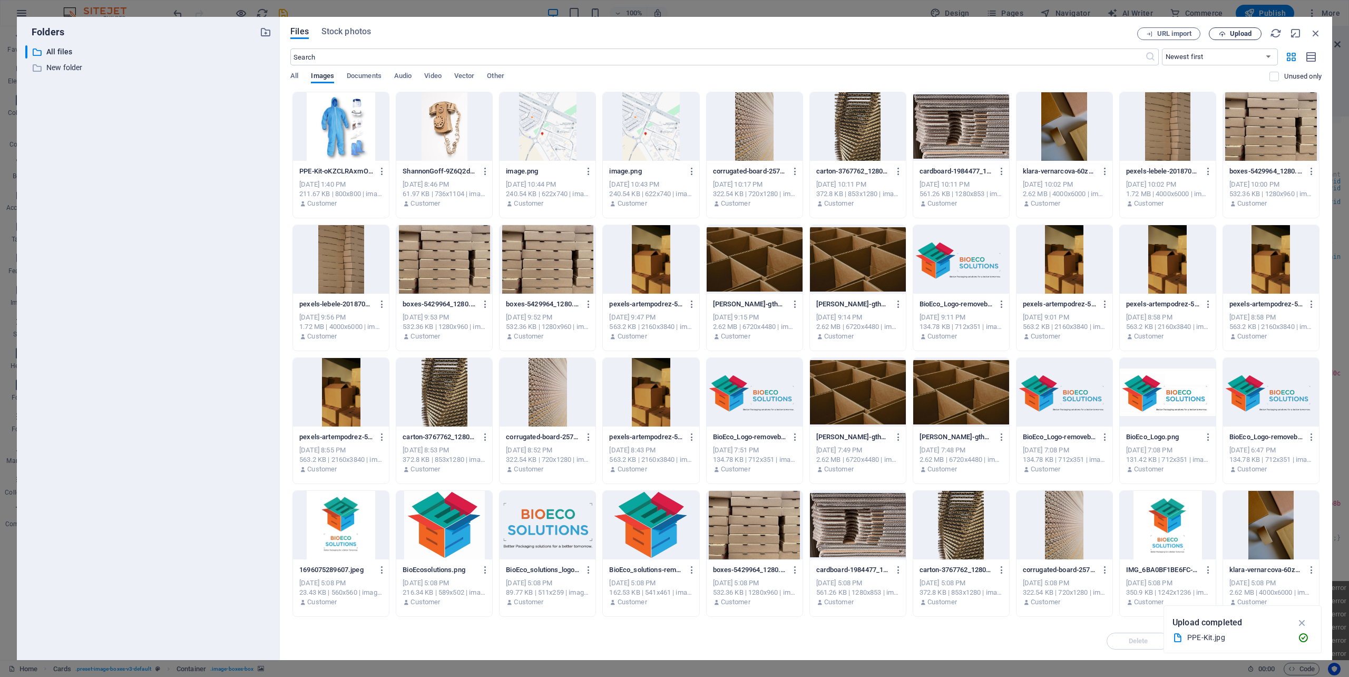
click at [1219, 36] on icon "button" at bounding box center [1222, 34] width 7 height 7
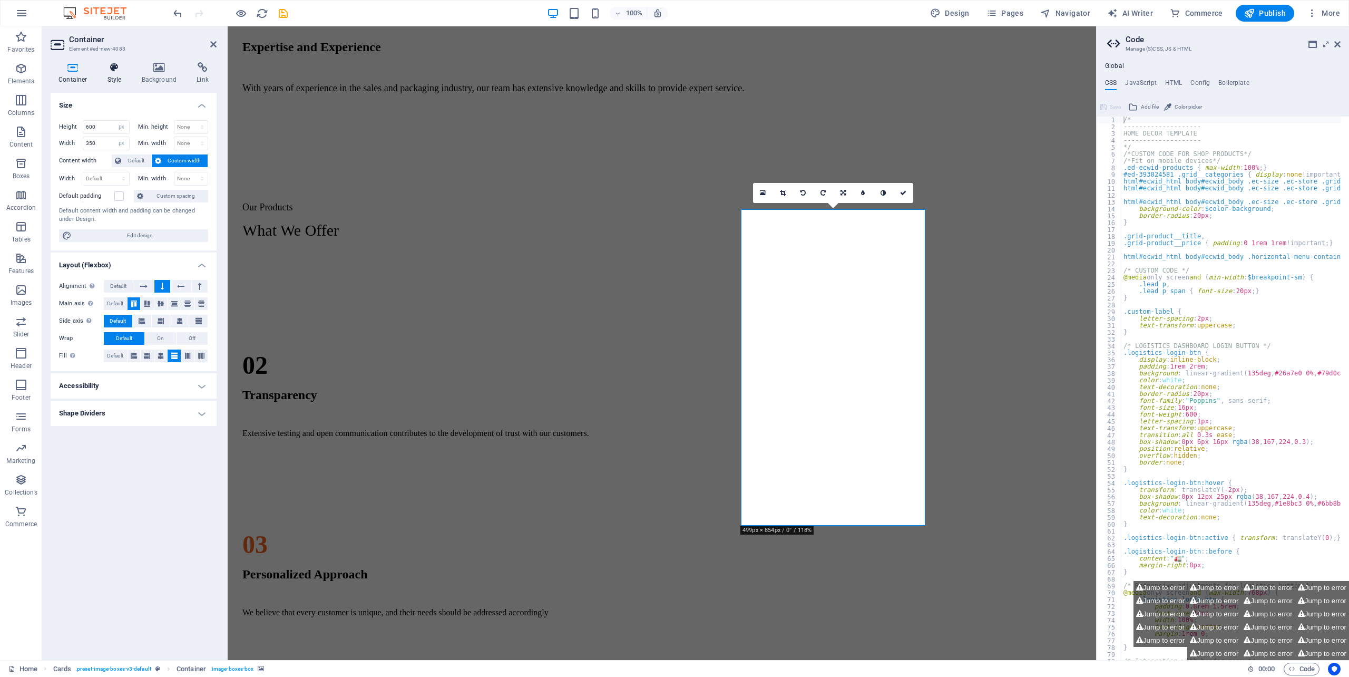
drag, startPoint x: 165, startPoint y: 70, endPoint x: 125, endPoint y: 72, distance: 40.1
click at [165, 71] on icon at bounding box center [159, 67] width 51 height 11
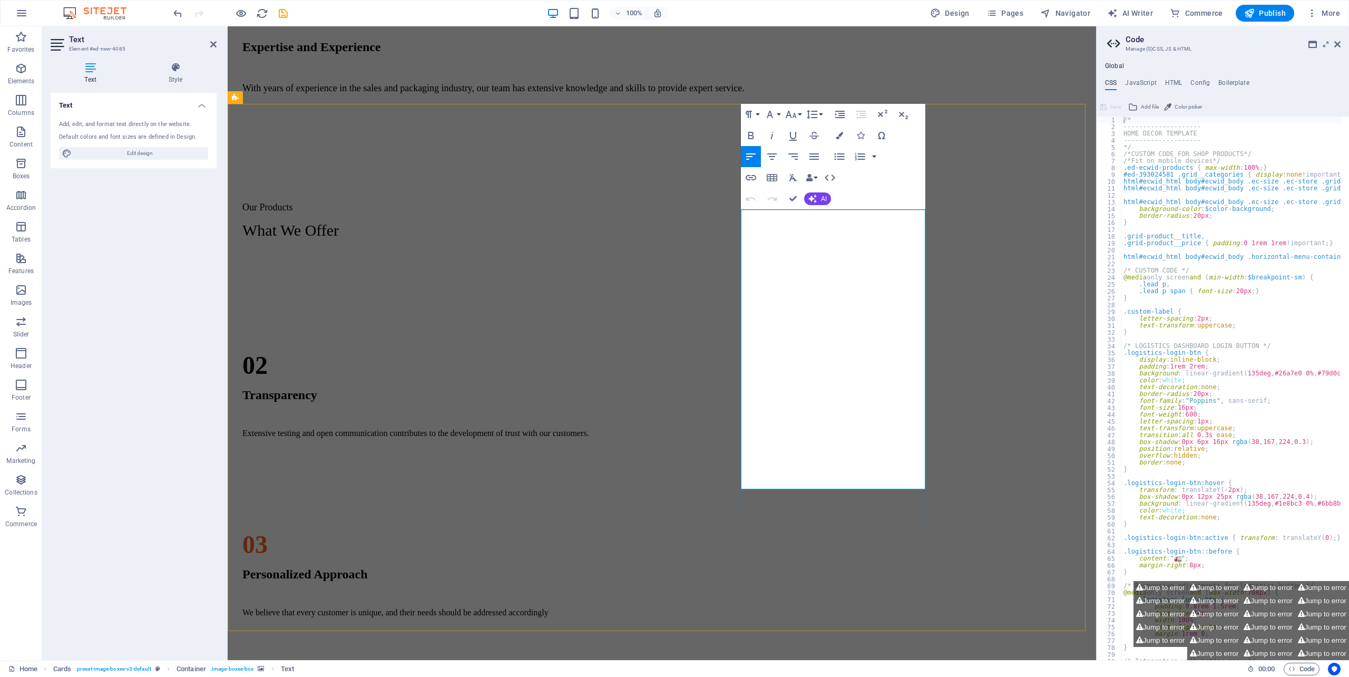
drag, startPoint x: 752, startPoint y: 397, endPoint x: 795, endPoint y: 420, distance: 48.6
drag, startPoint x: 785, startPoint y: 422, endPoint x: 743, endPoint y: 401, distance: 46.4
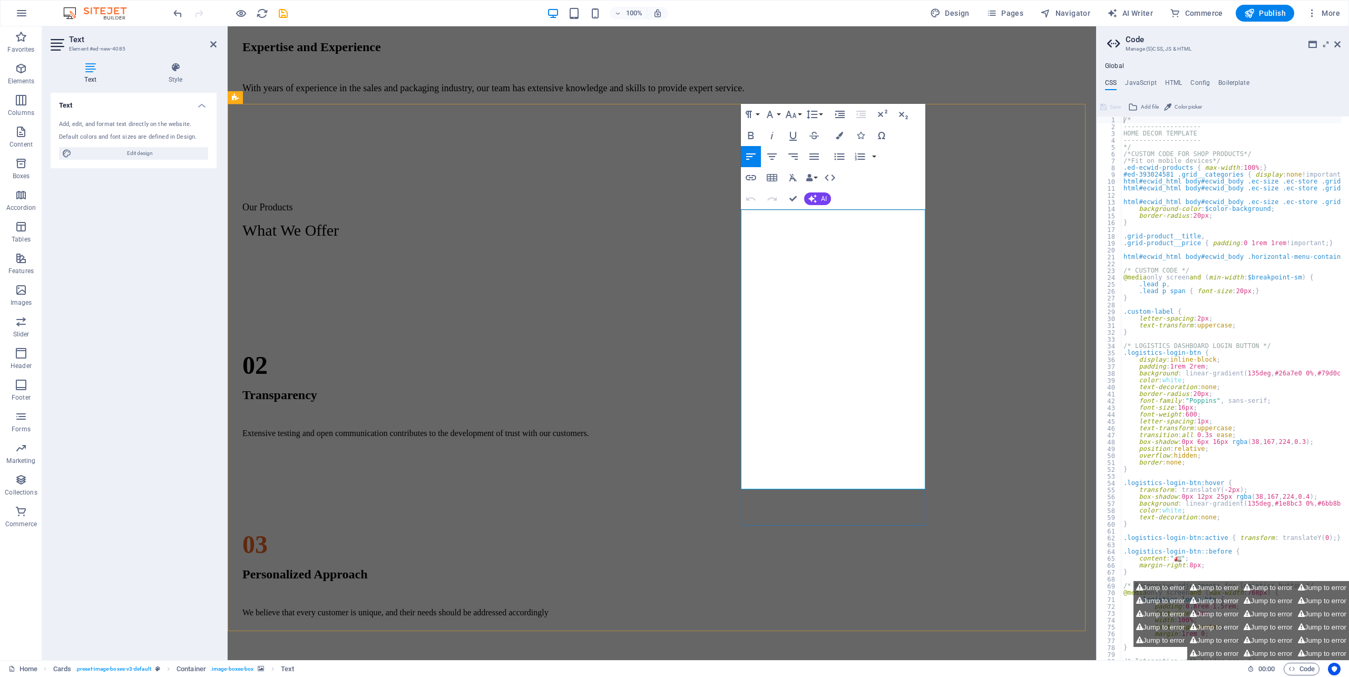
drag, startPoint x: 800, startPoint y: 419, endPoint x: 752, endPoint y: 401, distance: 50.9
click at [739, 401] on div "CARTONS BOXES) 1. RSC ( Regular Slotted Cartons) 2. DIE - CUT Tapes 1. BIODEGRA…" at bounding box center [662, 521] width 860 height 527
click at [837, 132] on icon "button" at bounding box center [839, 135] width 7 height 7
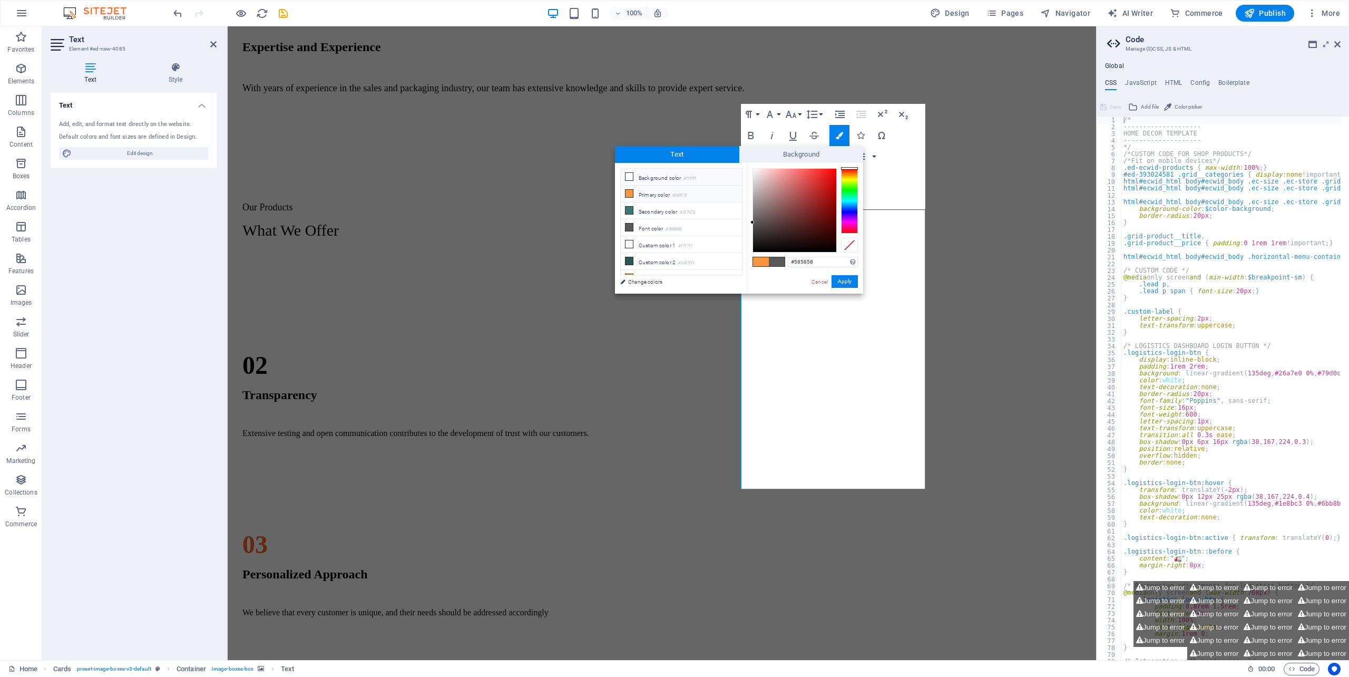
click at [660, 179] on li "Background color #ffffff" at bounding box center [681, 177] width 121 height 17
type input "#ffffff"
click at [660, 179] on li "Background color #ffffff" at bounding box center [681, 177] width 121 height 17
click at [841, 277] on button "Apply" at bounding box center [844, 281] width 26 height 13
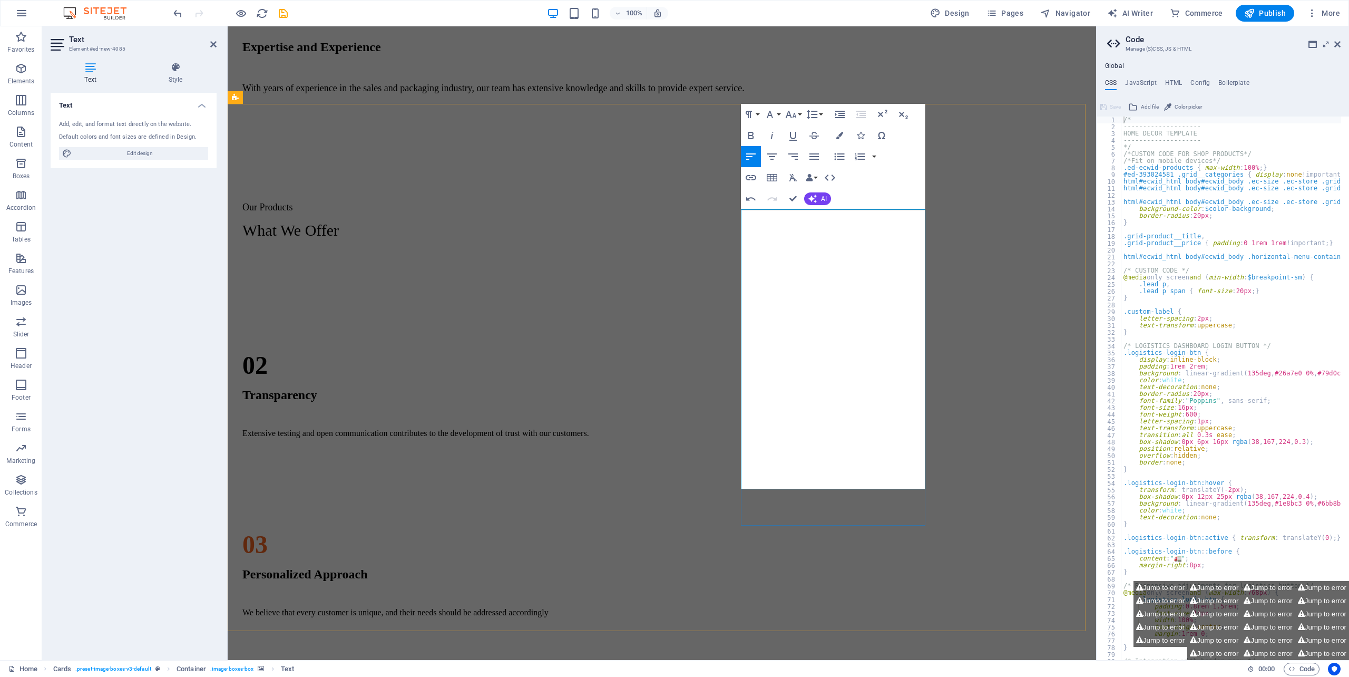
click at [990, 377] on div "CARTONS BOXES) 1. RSC ( Regular Slotted Cartons) 2. DIE - CUT Tapes 1. BIODEGRA…" at bounding box center [662, 521] width 860 height 527
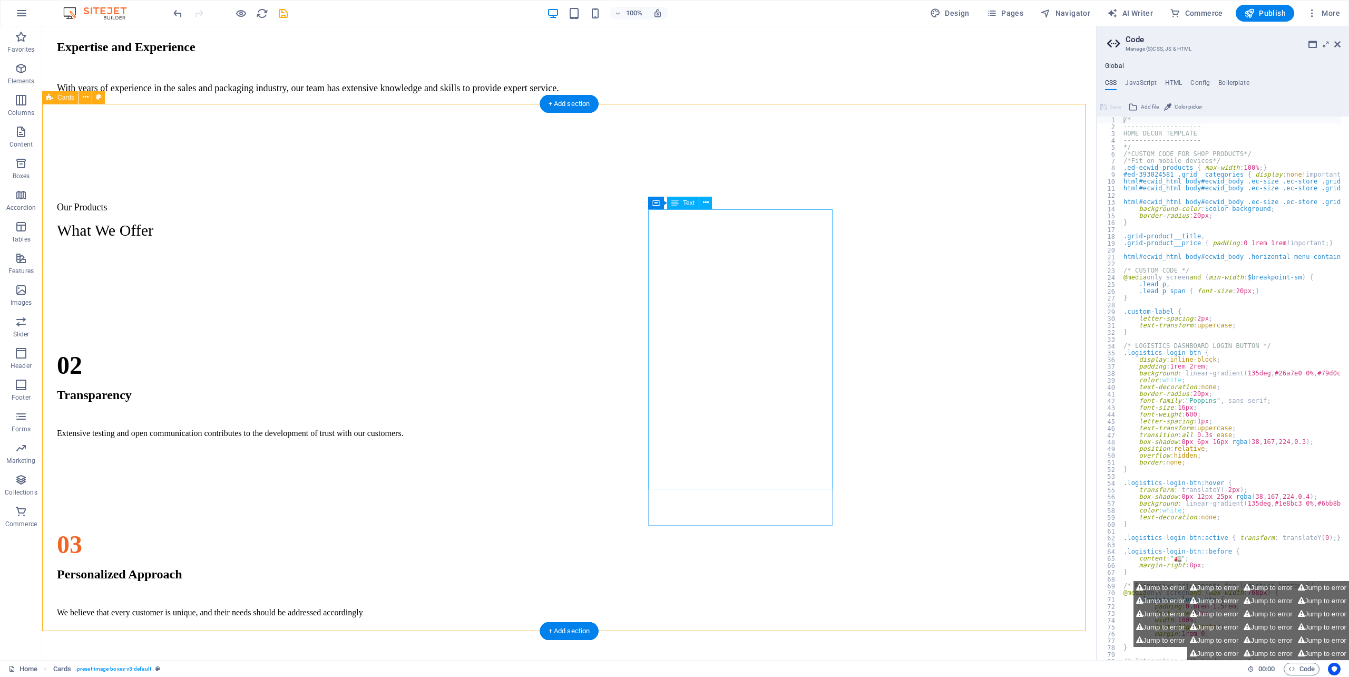
click at [844, 329] on div "CARTONS BOXES) 1. RSC ( Regular Slotted Cartons) 2. DIE - CUT Tapes 1. BIODEGRA…" at bounding box center [568, 521] width 1045 height 527
drag, startPoint x: 729, startPoint y: 355, endPoint x: 533, endPoint y: 395, distance: 200.1
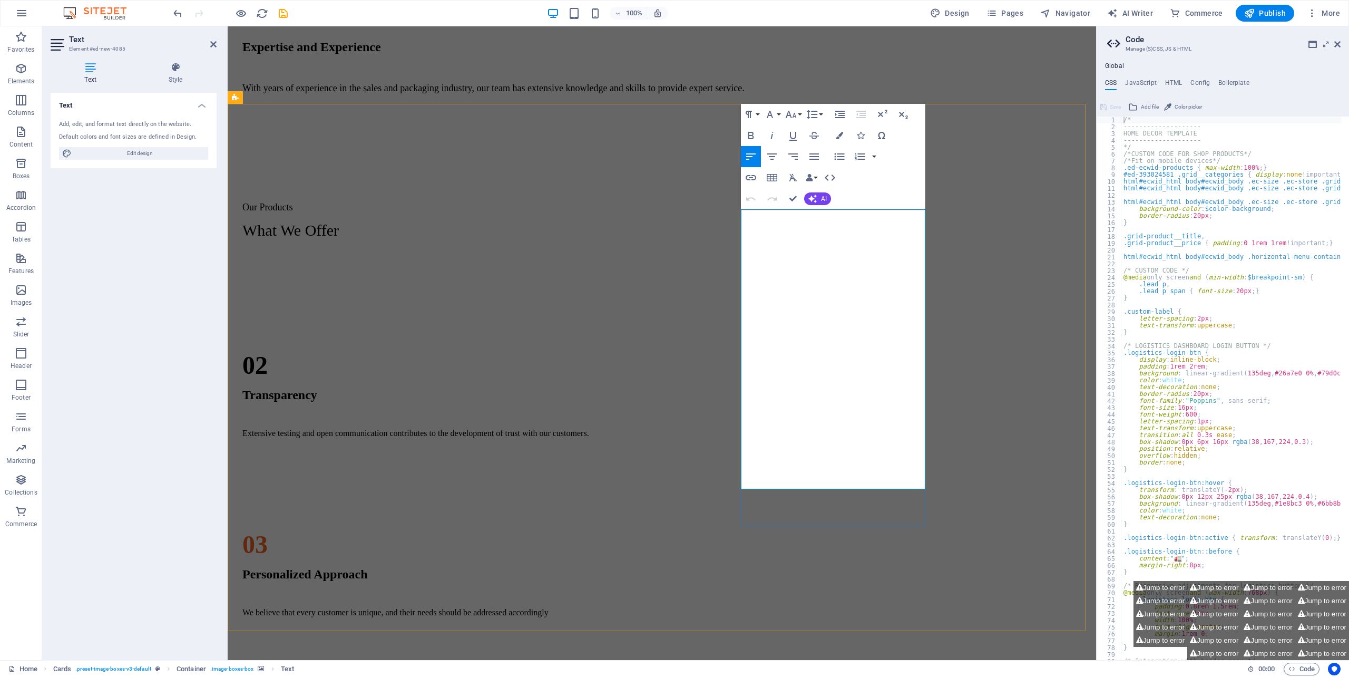
click at [974, 371] on div "CARTONS BOXES) 1. RSC ( Regular Slotted Cartons) 2. DIE - CUT Tapes 1. BIODEGRA…" at bounding box center [662, 521] width 860 height 527
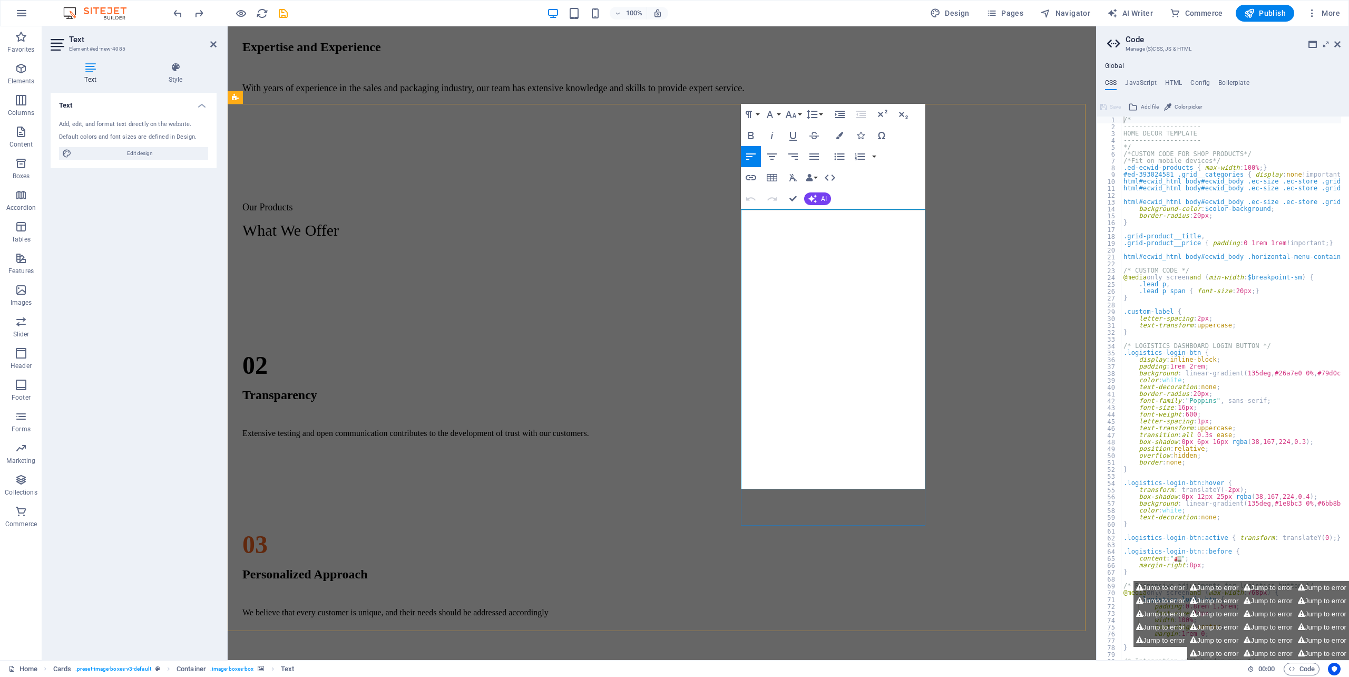
drag, startPoint x: 782, startPoint y: 422, endPoint x: 747, endPoint y: 408, distance: 37.9
click at [841, 137] on icon "button" at bounding box center [839, 135] width 7 height 7
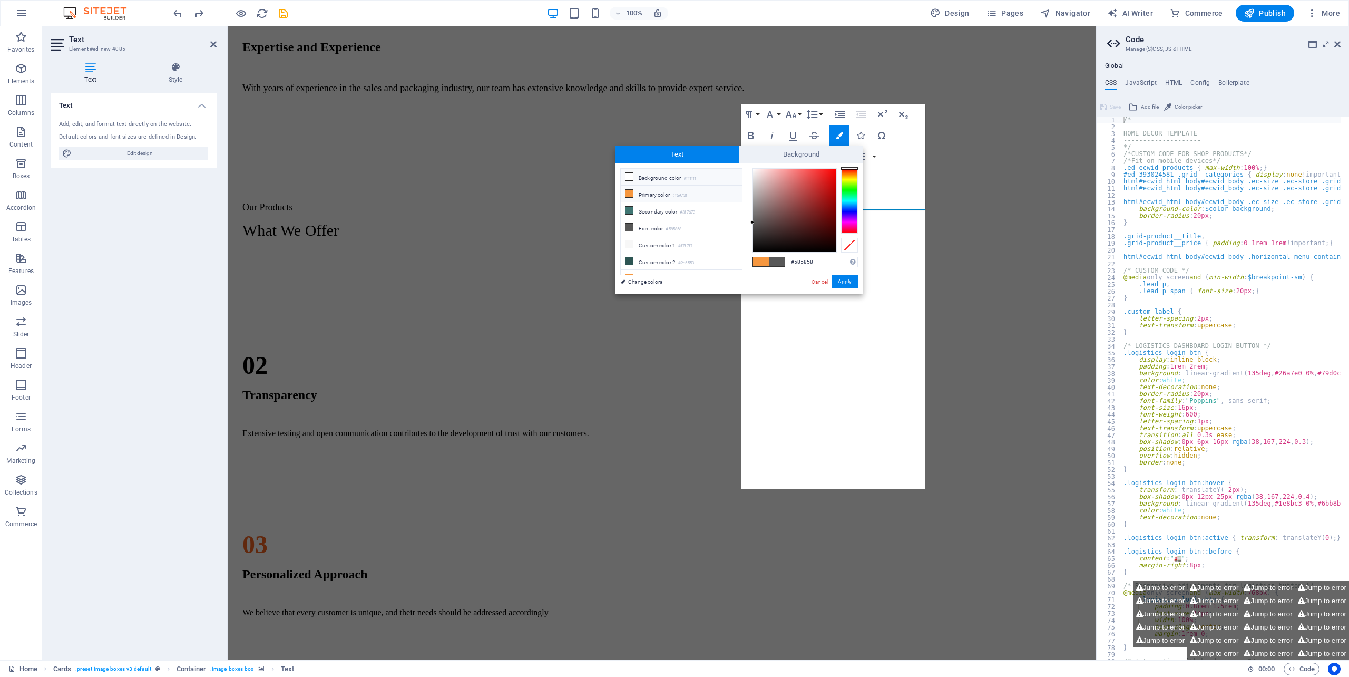
click at [669, 178] on li "Background color #ffffff" at bounding box center [681, 177] width 121 height 17
type input "#ffffff"
click at [669, 178] on li "Background color #ffffff" at bounding box center [681, 177] width 121 height 17
drag, startPoint x: 616, startPoint y: 254, endPoint x: 844, endPoint y: 281, distance: 229.1
click at [844, 281] on button "Apply" at bounding box center [844, 281] width 26 height 13
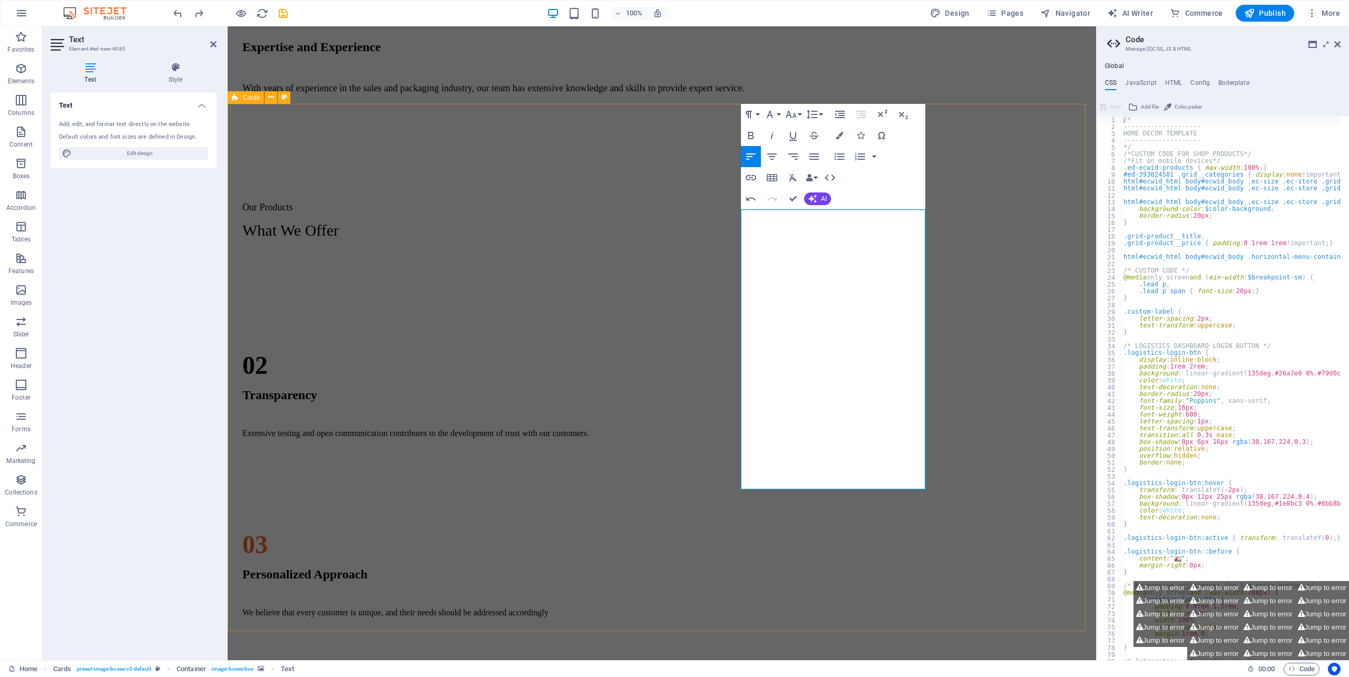
drag, startPoint x: 935, startPoint y: 376, endPoint x: 917, endPoint y: 383, distance: 19.2
click at [934, 376] on div "CARTONS BOXES) 1. RSC ( Regular Slotted Cartons) 2. DIE - CUT Tapes 1. BIODEGRA…" at bounding box center [662, 521] width 860 height 527
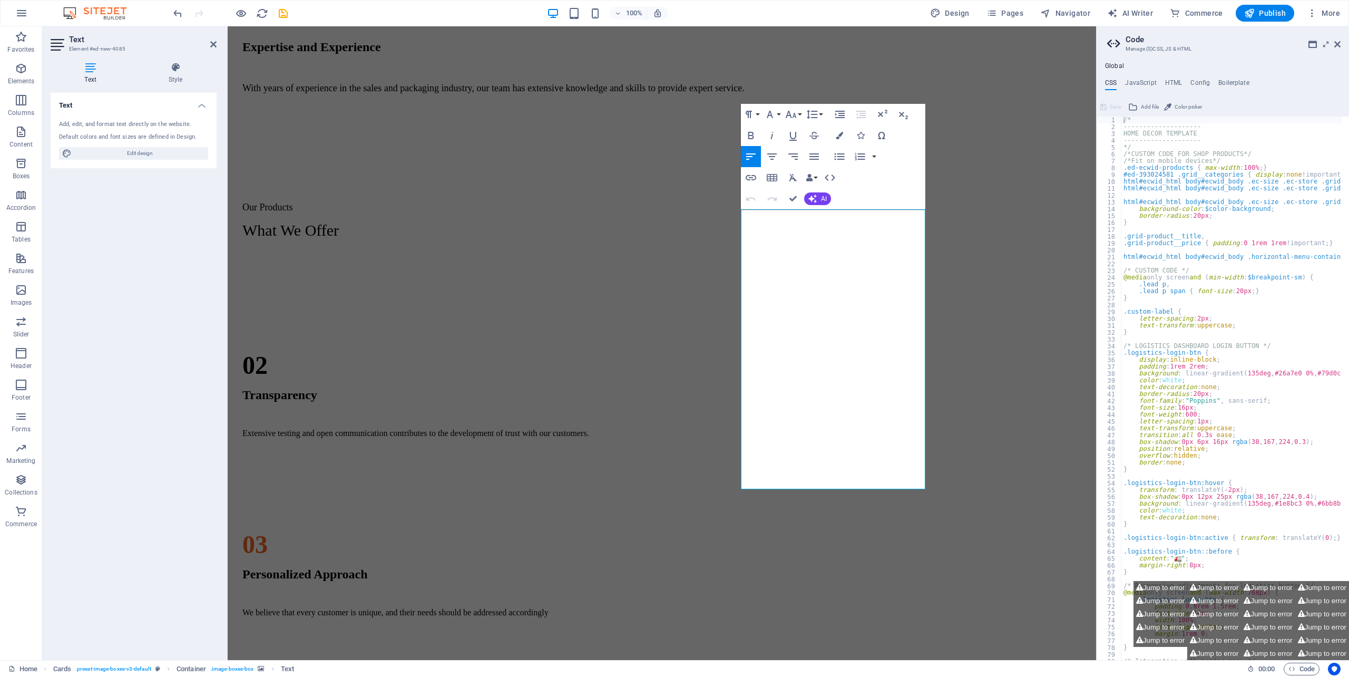
drag, startPoint x: 745, startPoint y: 443, endPoint x: 865, endPoint y: 483, distance: 126.1
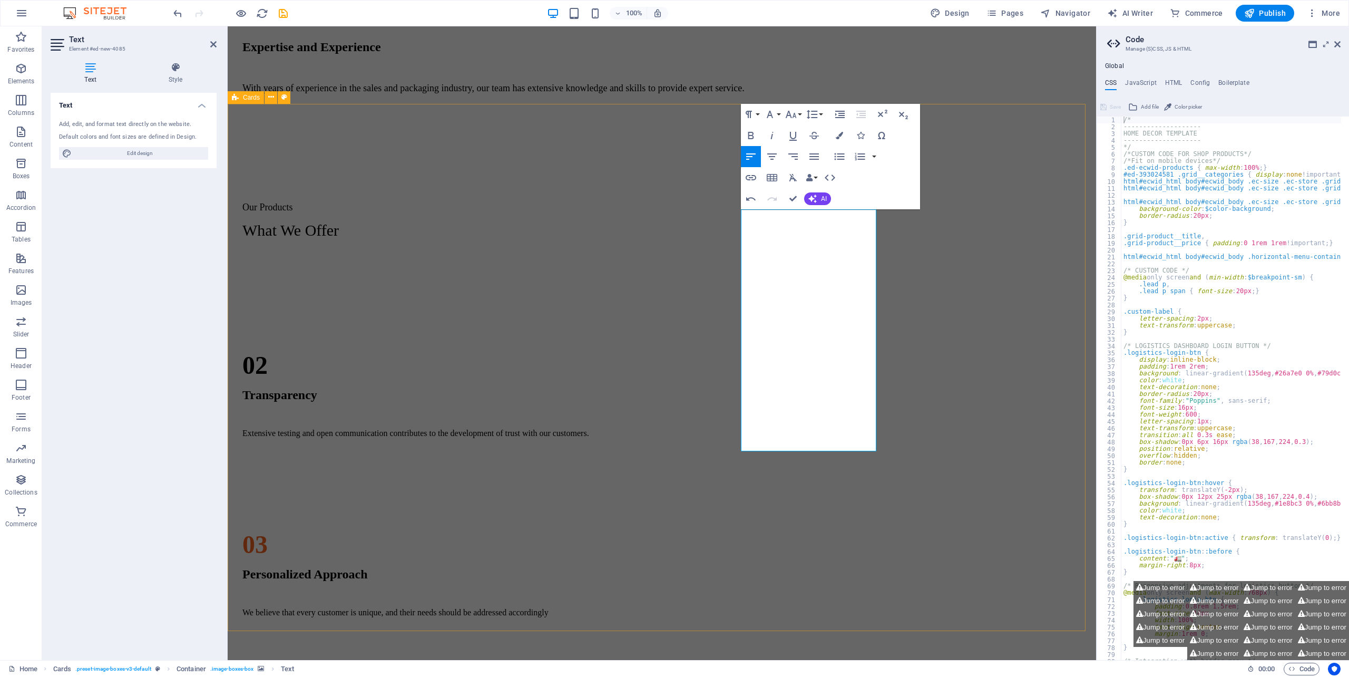
drag, startPoint x: 971, startPoint y: 407, endPoint x: 1156, endPoint y: 406, distance: 185.5
click at [1092, 406] on div "CARTONS BOXES) 1. RSC ( Regular Slotted Cartons) 2. DIE - CUT Tapes 1. BIODEGRA…" at bounding box center [662, 521] width 860 height 527
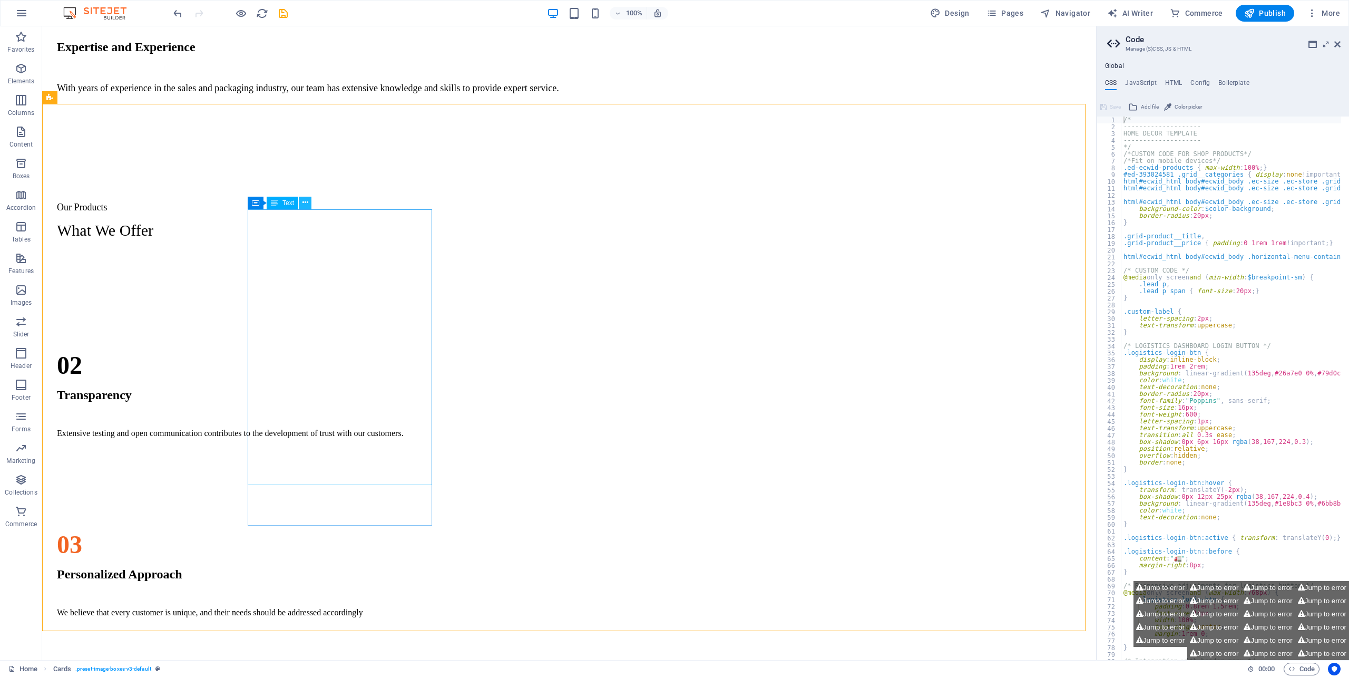
click at [308, 202] on icon at bounding box center [305, 202] width 6 height 11
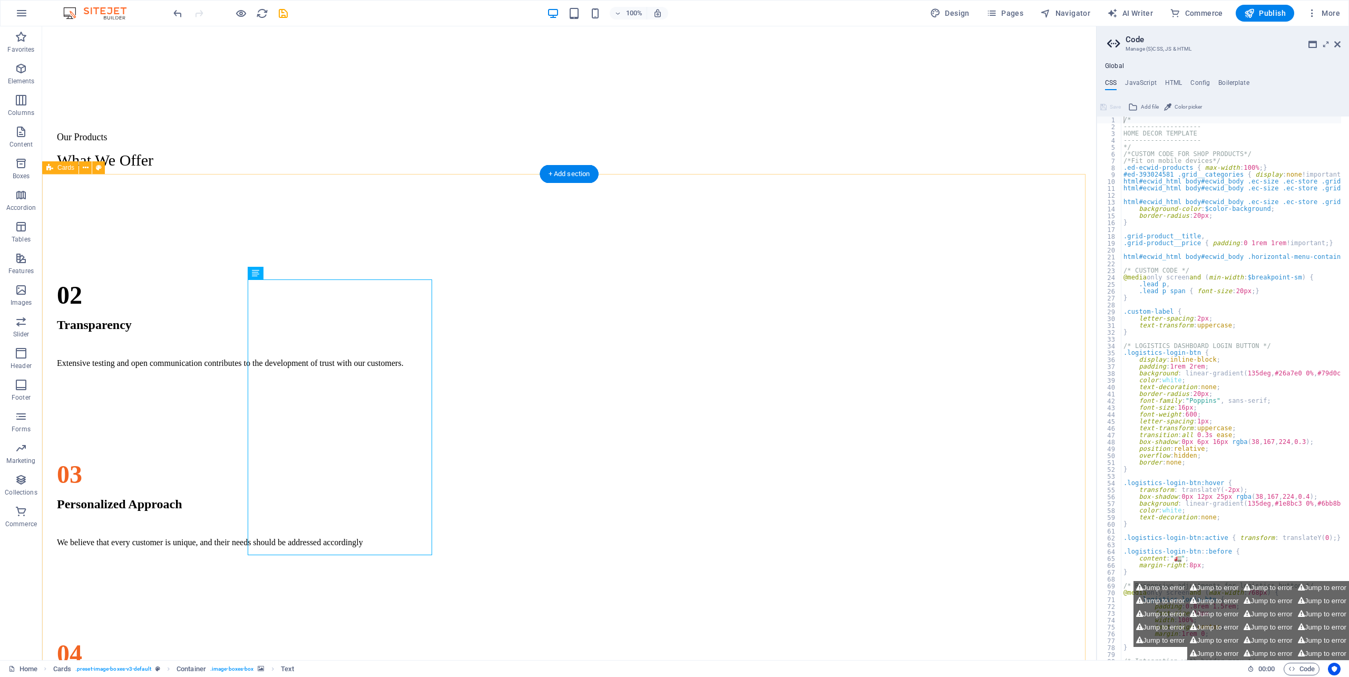
scroll to position [1072, 0]
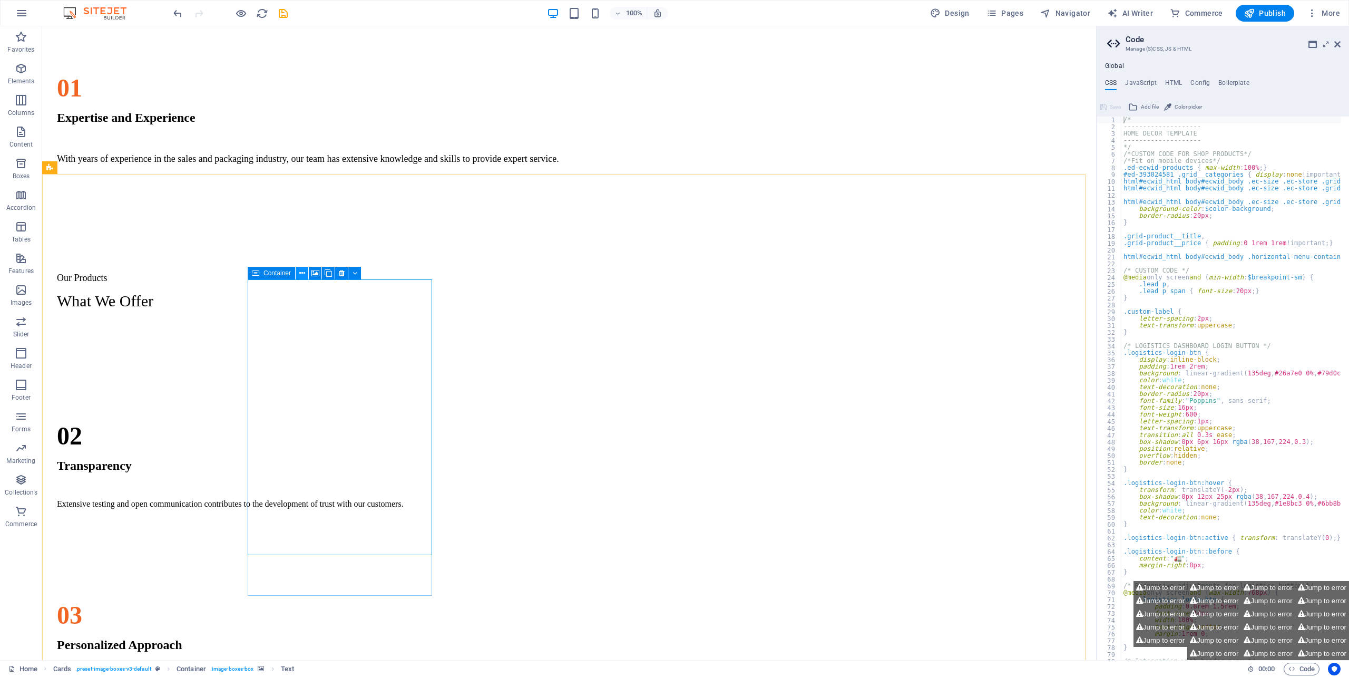
click at [303, 272] on icon at bounding box center [302, 273] width 6 height 11
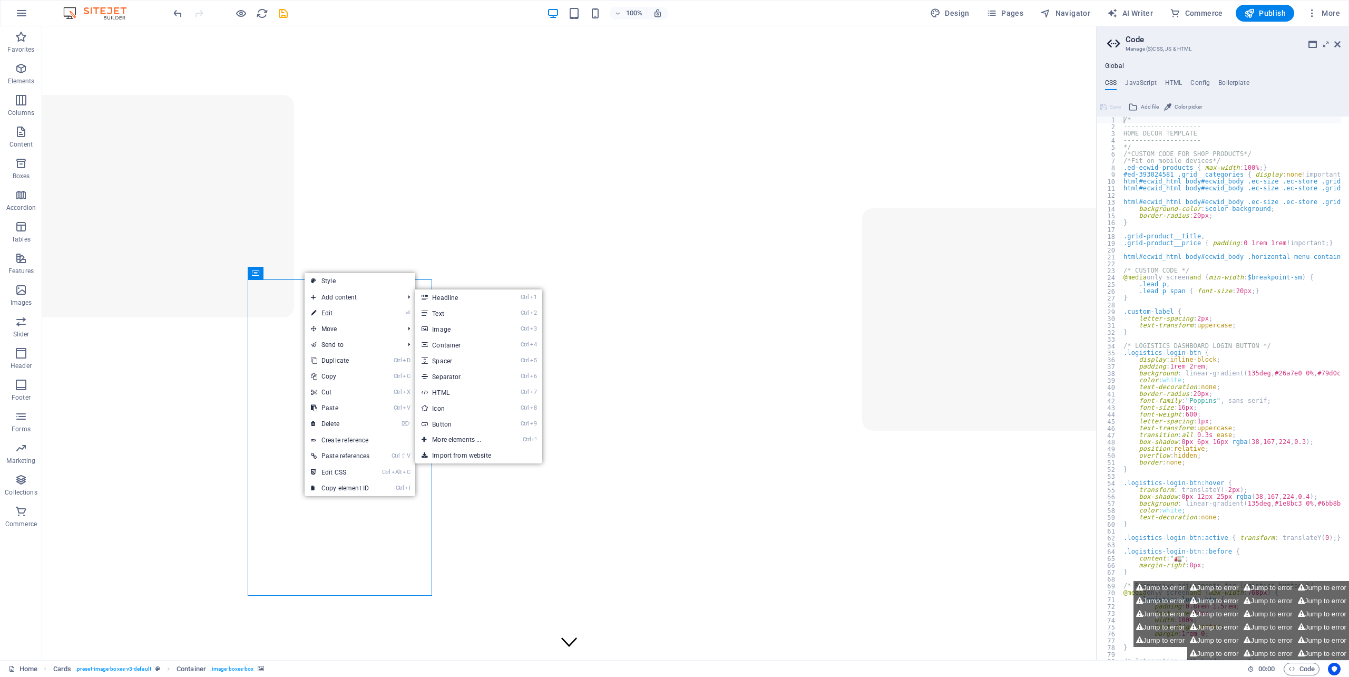
scroll to position [1072, 0]
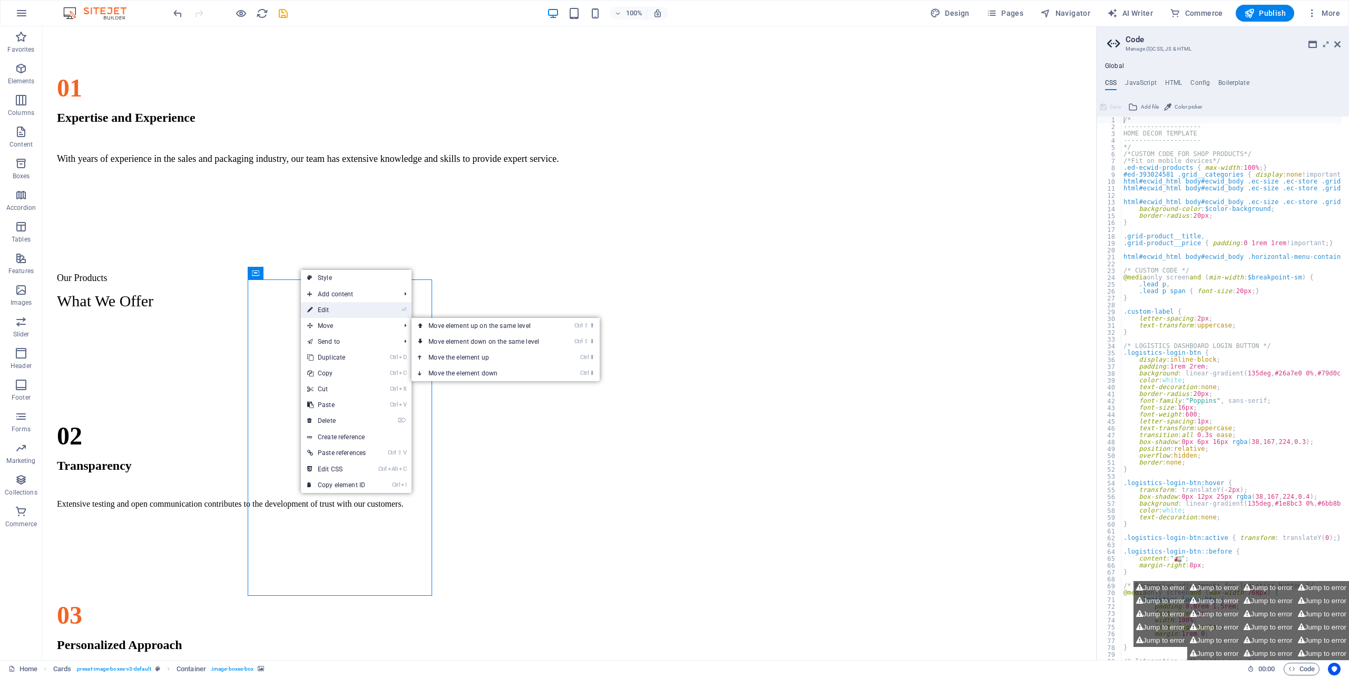
click at [338, 308] on link "⏎ Edit" at bounding box center [336, 310] width 71 height 16
select select "px"
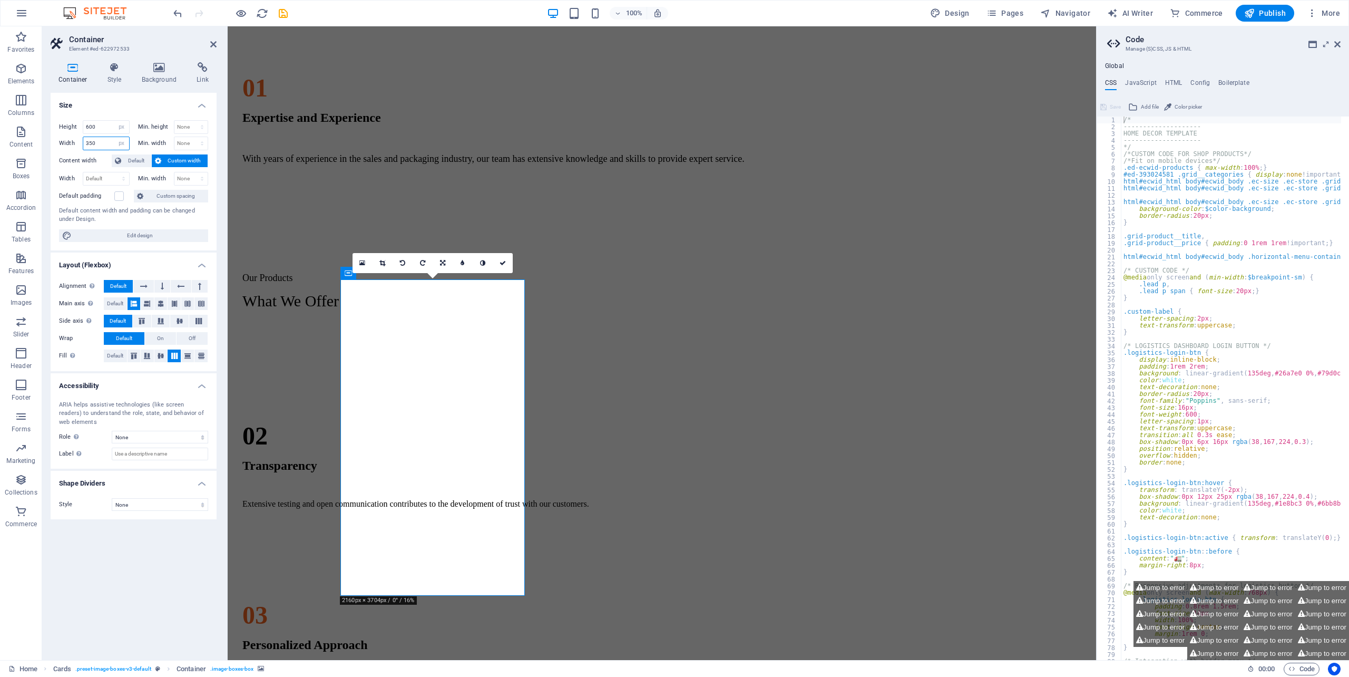
drag, startPoint x: 97, startPoint y: 142, endPoint x: 142, endPoint y: 144, distance: 44.9
click at [51, 143] on div "Height 600 Default px rem % vh vw Min. height None px rem % vh vw Width 350 Def…" at bounding box center [134, 181] width 166 height 139
type input "400"
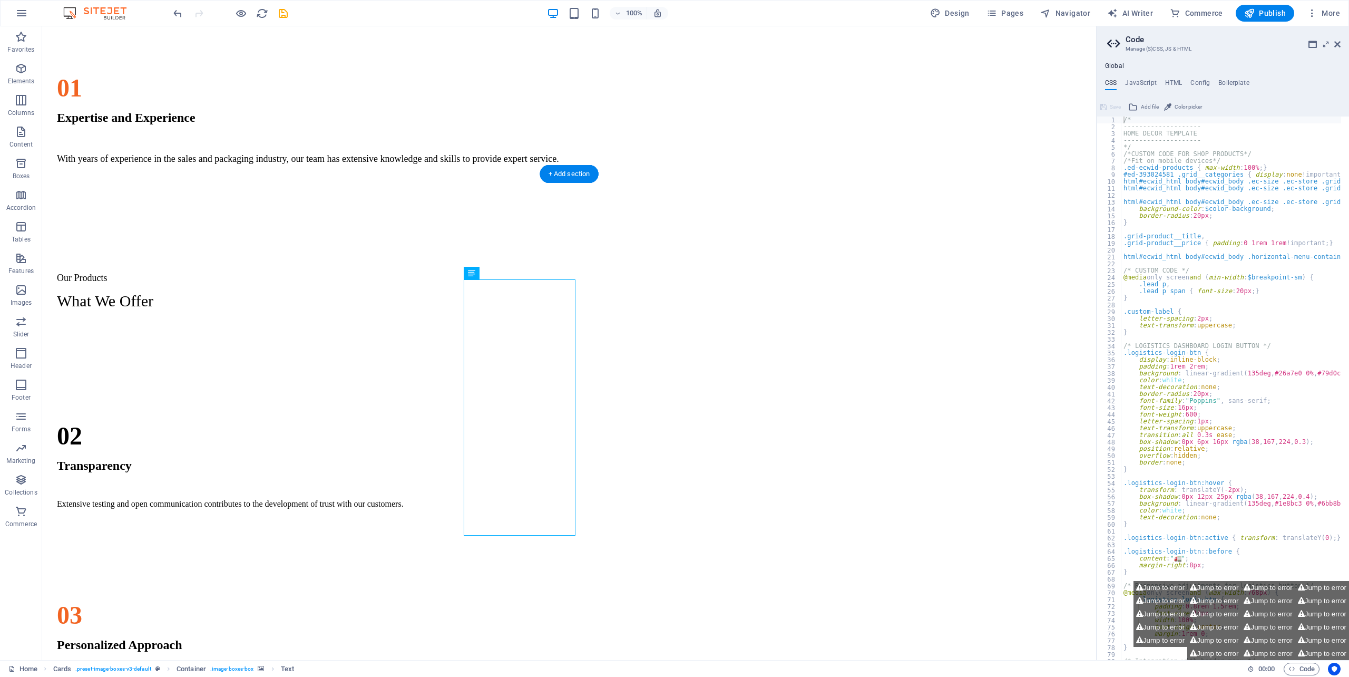
drag, startPoint x: 612, startPoint y: 289, endPoint x: 605, endPoint y: 289, distance: 6.8
click at [231, 645] on figure at bounding box center [138, 645] width 184 height 0
select select "px"
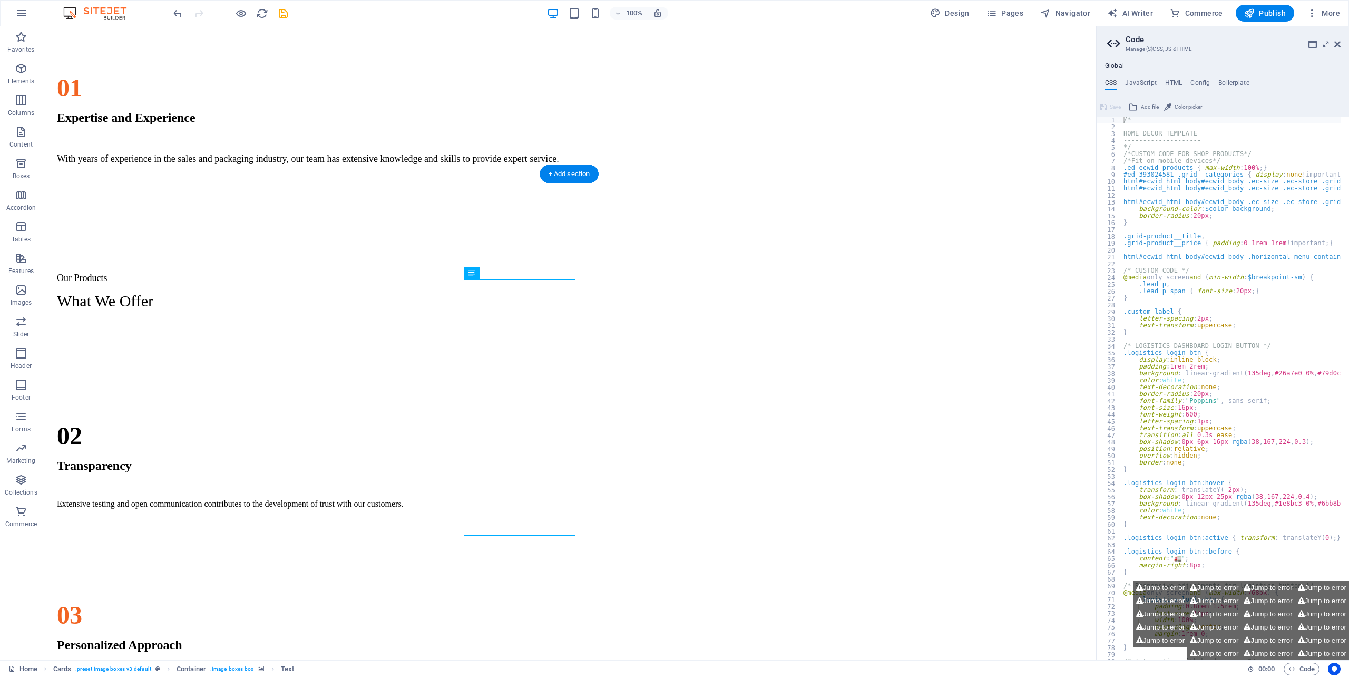
select select "px"
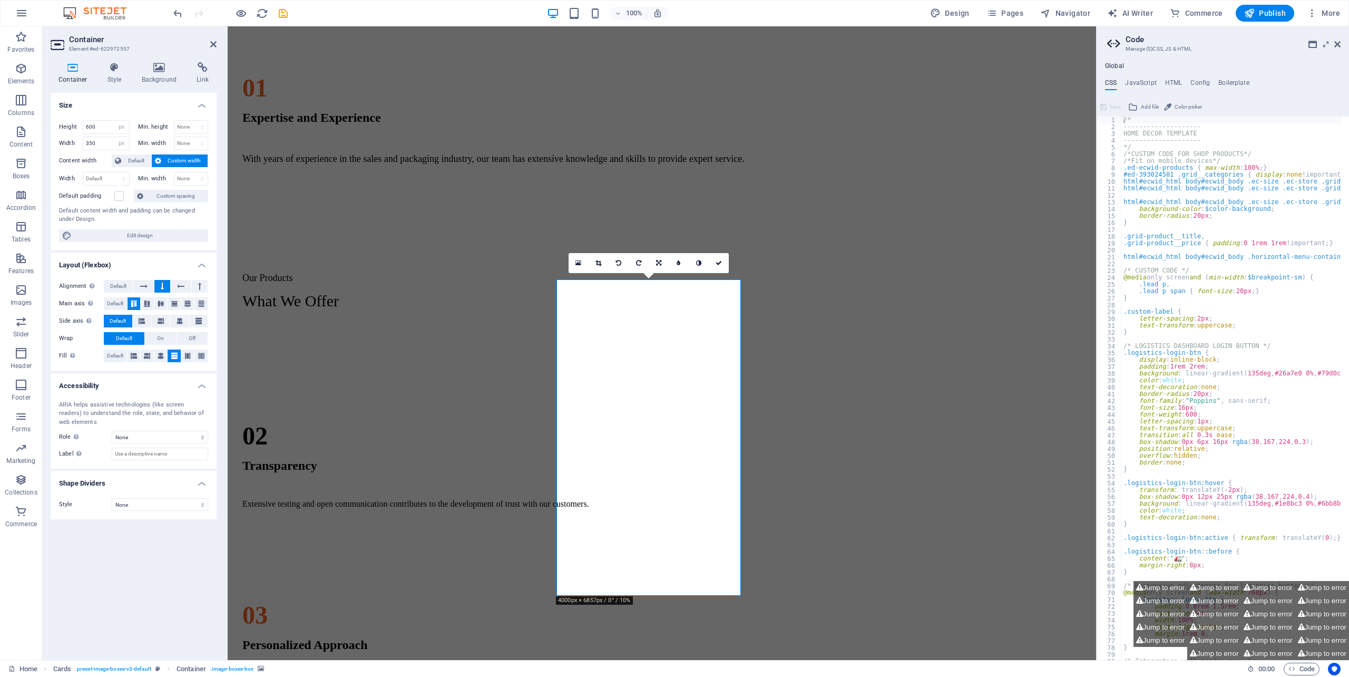
click at [416, 645] on figure at bounding box center [324, 645] width 184 height 0
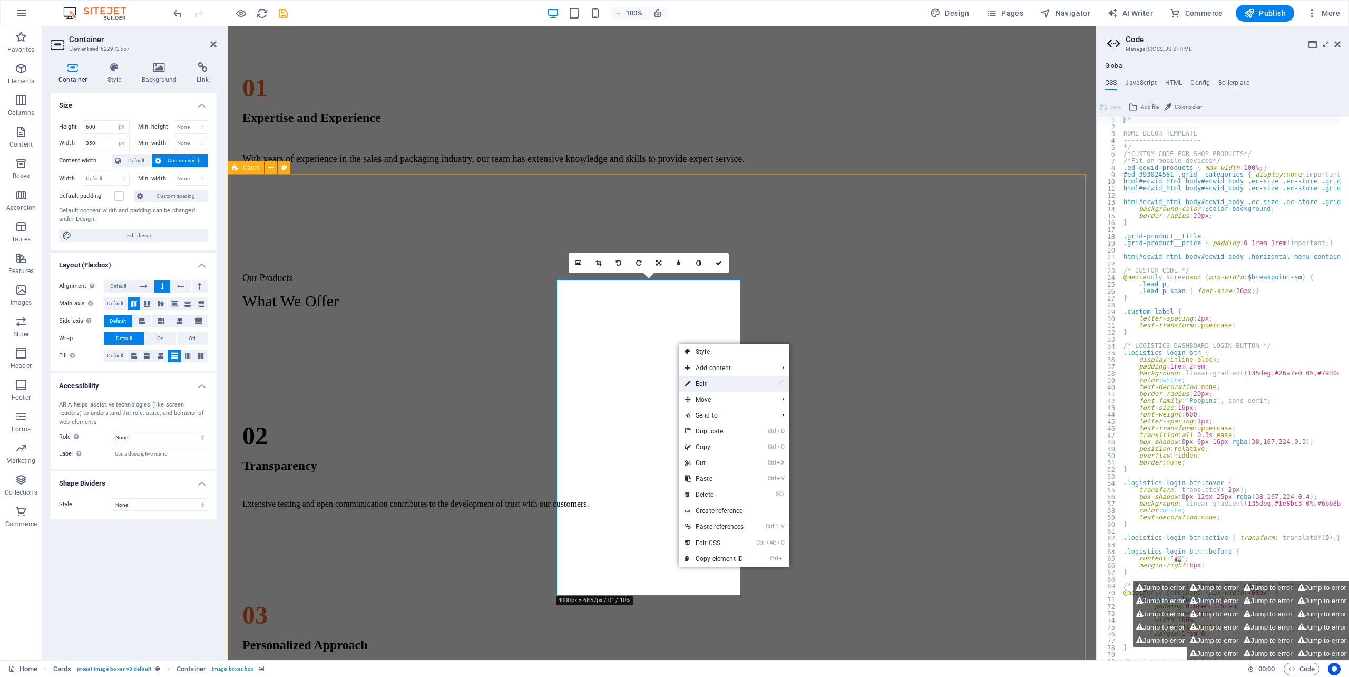
click at [694, 380] on link "⏎ Edit" at bounding box center [714, 384] width 71 height 16
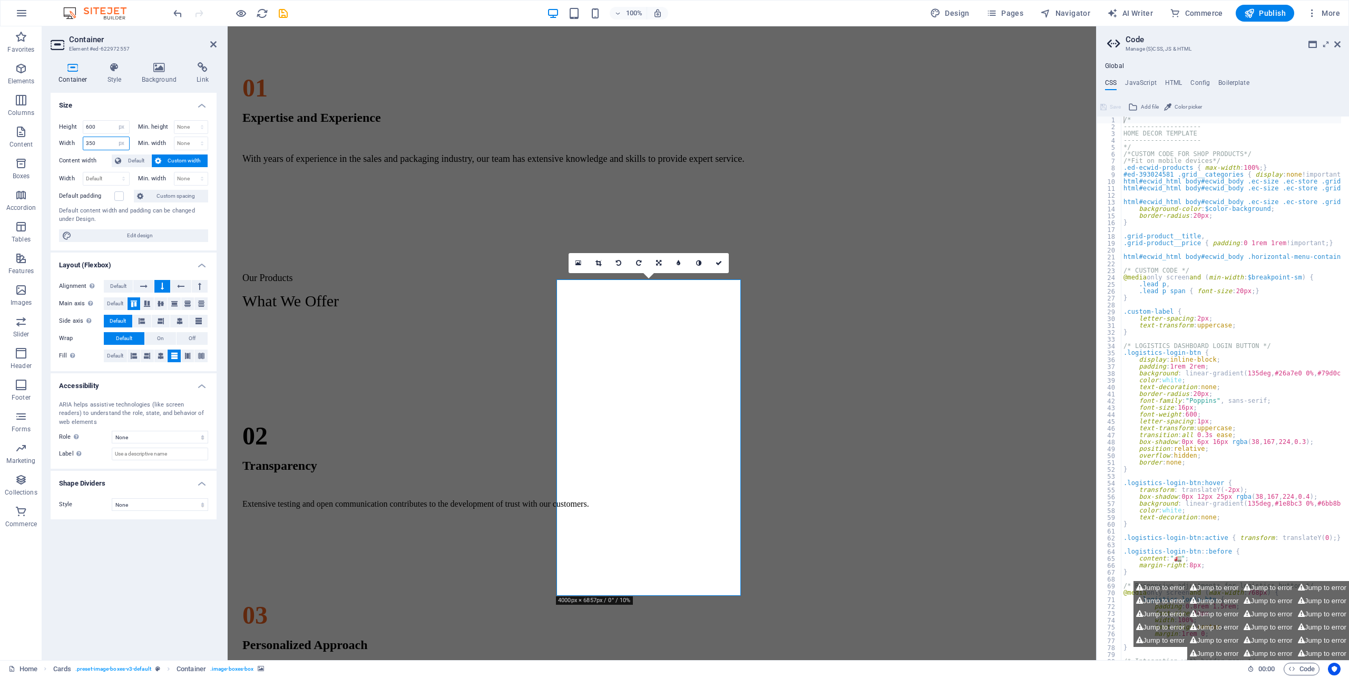
drag, startPoint x: 9, startPoint y: 143, endPoint x: 135, endPoint y: 141, distance: 125.9
click at [51, 141] on div "Height 600 Default px rem % vh vw Min. height None px rem % vh vw Width 350 Def…" at bounding box center [134, 181] width 166 height 139
type input "400"
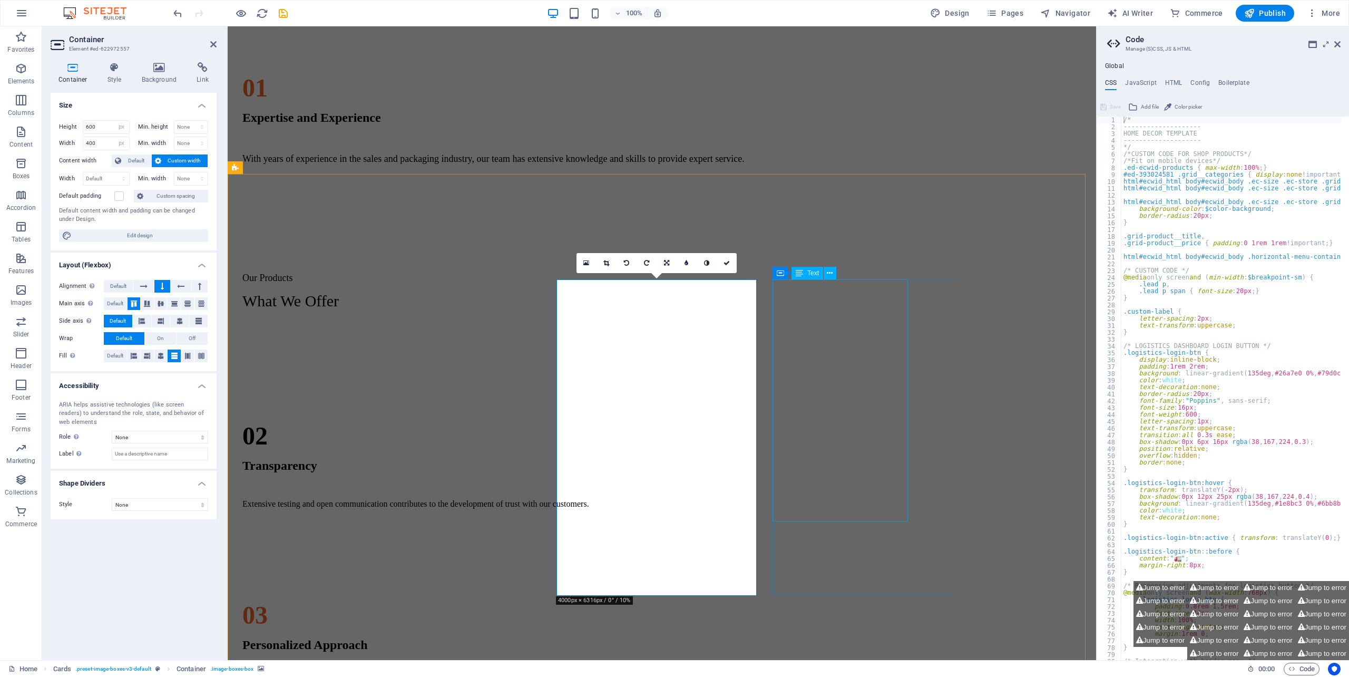
drag, startPoint x: 903, startPoint y: 520, endPoint x: 1084, endPoint y: 522, distance: 181.3
click at [1086, 520] on div "CARTONS BOXES) 1. RSC ( Regular Slotted Cartons) 2. DIE - CUT Tapes 1. BIODEGRA…" at bounding box center [662, 592] width 860 height 527
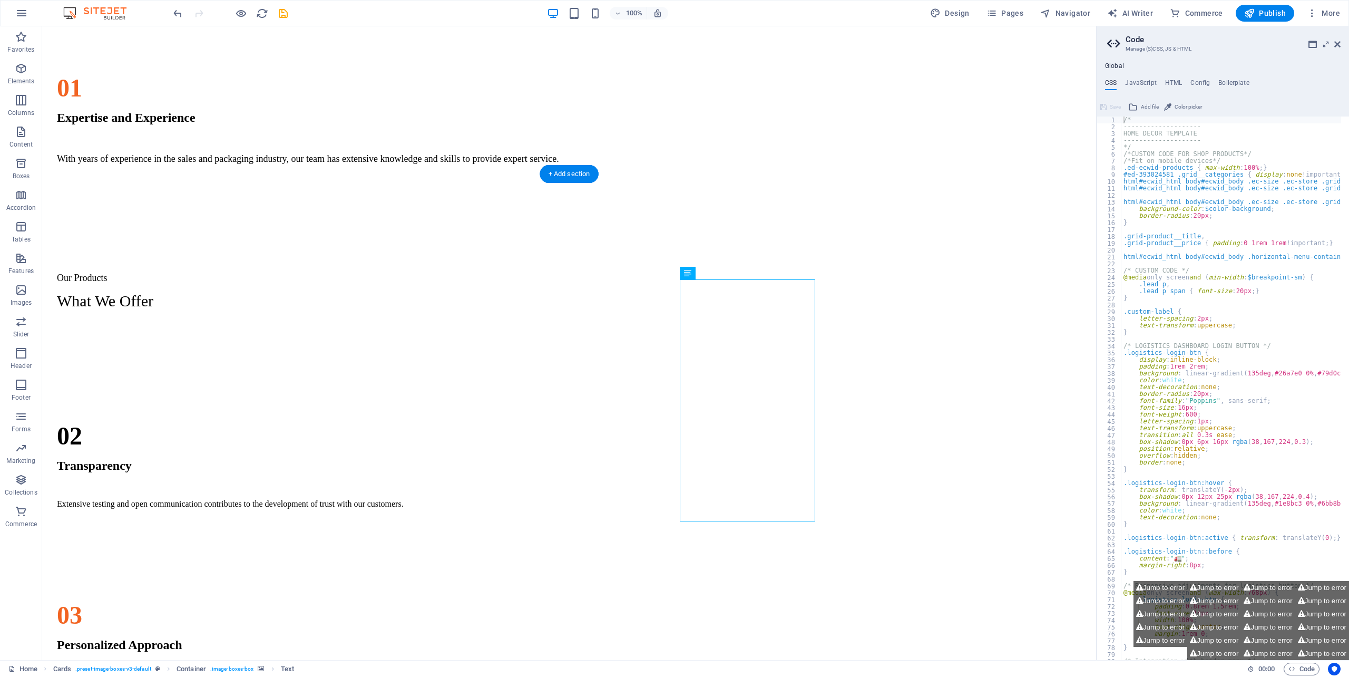
select select "%"
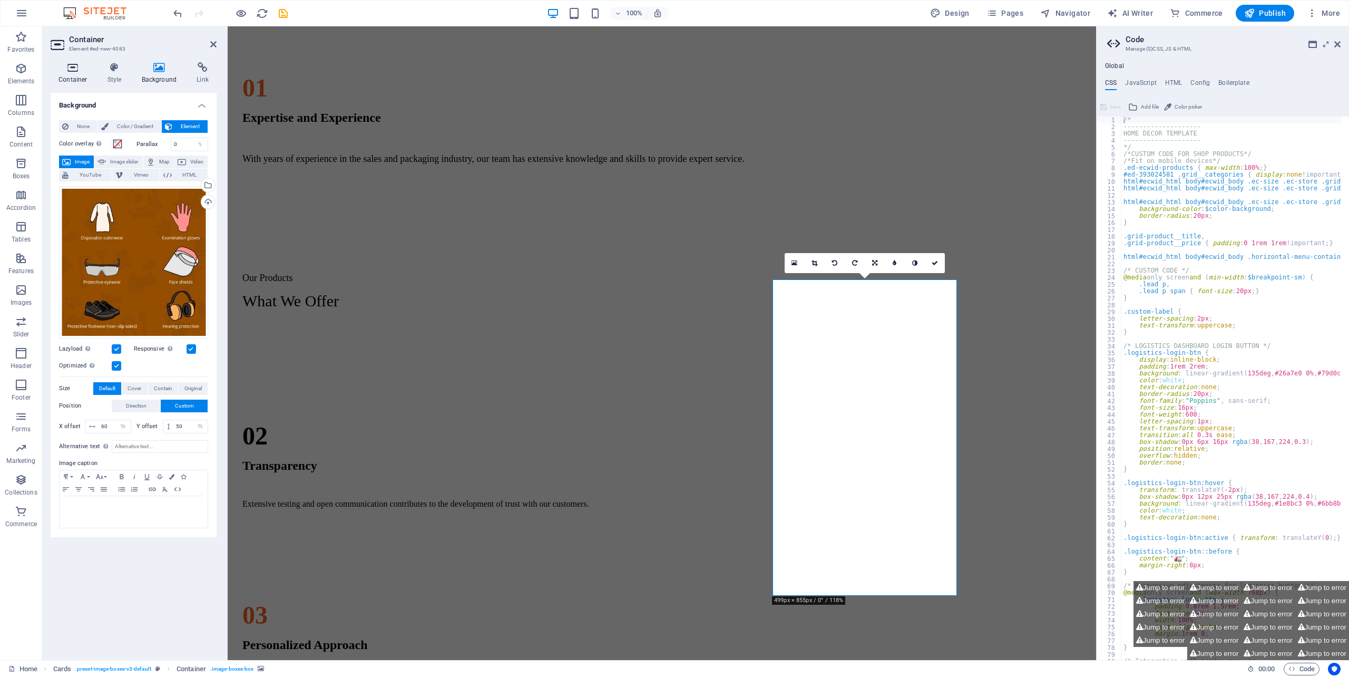
drag, startPoint x: 72, startPoint y: 62, endPoint x: 76, endPoint y: 68, distance: 7.6
click at [72, 62] on icon at bounding box center [73, 67] width 45 height 11
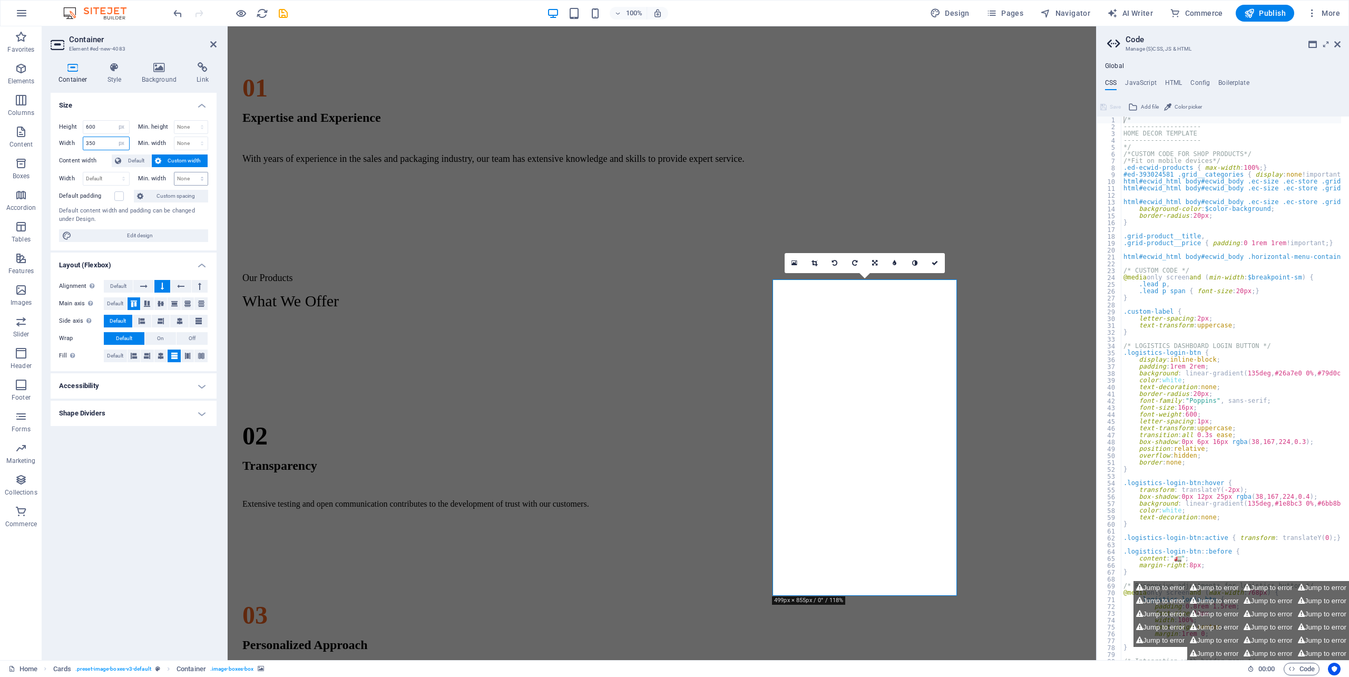
drag, startPoint x: 1, startPoint y: 136, endPoint x: 190, endPoint y: 180, distance: 194.8
click at [19, 133] on section "Favorites Elements Columns Content Boxes Accordion Tables Features Images Slide…" at bounding box center [548, 342] width 1096 height 633
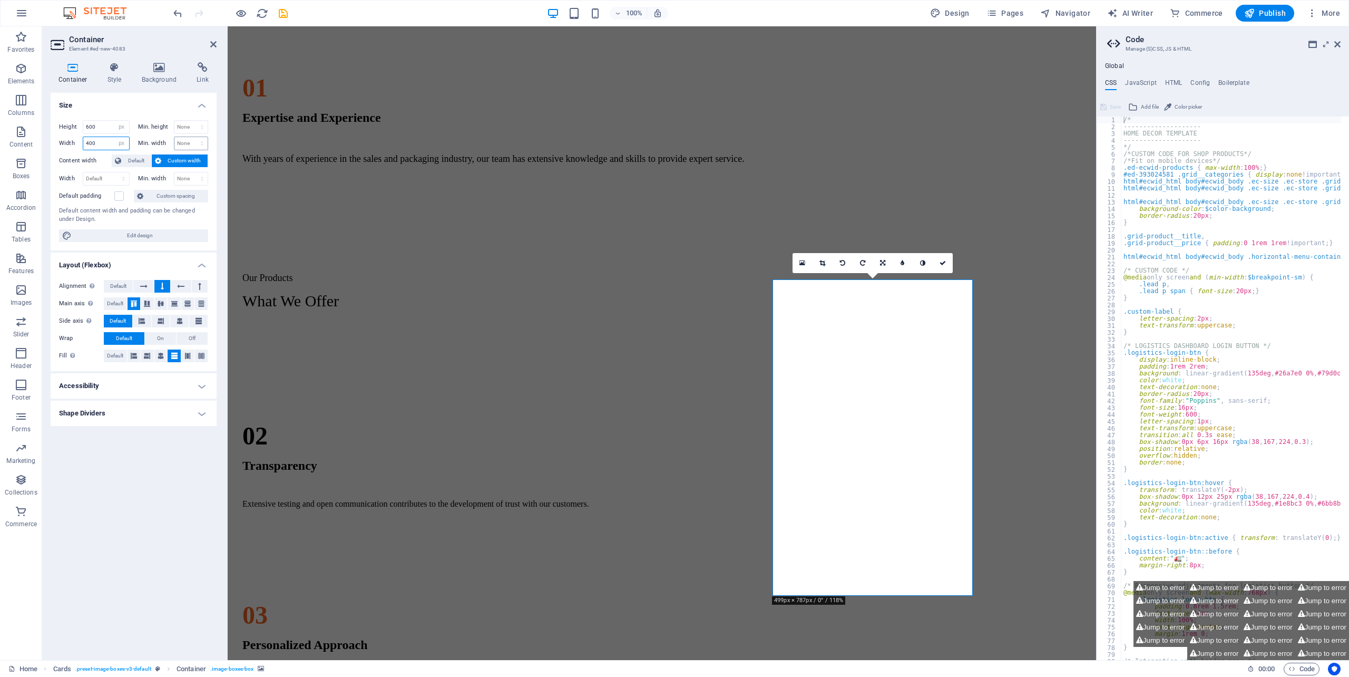
drag, startPoint x: -42, startPoint y: 138, endPoint x: 179, endPoint y: 136, distance: 220.8
click at [0, 137] on html "[DOMAIN_NAME] Home Favorites Elements Columns Content Boxes Accordion Tables Fe…" at bounding box center [674, 338] width 1349 height 677
drag, startPoint x: -44, startPoint y: 146, endPoint x: 87, endPoint y: 140, distance: 131.3
click at [0, 144] on html "[DOMAIN_NAME] Home Favorites Elements Columns Content Boxes Accordion Tables Fe…" at bounding box center [674, 338] width 1349 height 677
drag, startPoint x: 106, startPoint y: 140, endPoint x: 51, endPoint y: 140, distance: 55.9
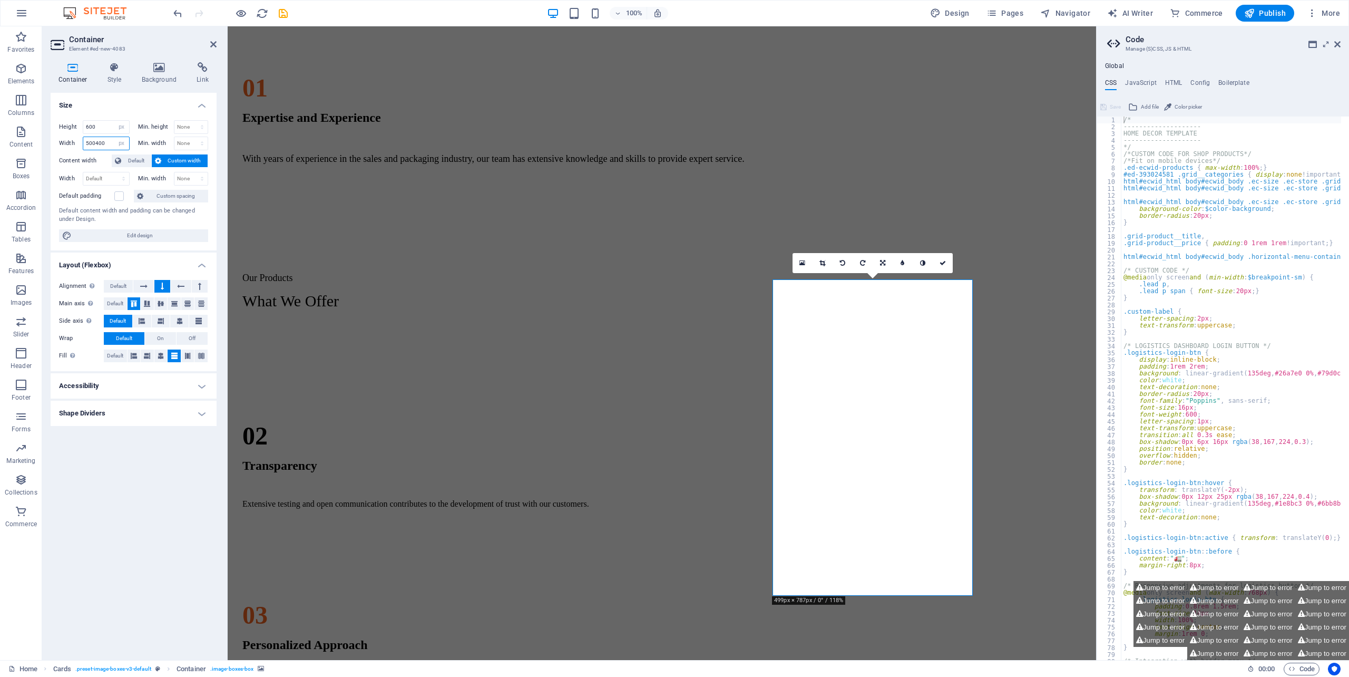
click at [51, 140] on div "Height 600 Default px rem % vh vw Min. height None px rem % vh vw Width 500400 …" at bounding box center [134, 181] width 166 height 139
type input "500"
drag, startPoint x: 614, startPoint y: 221, endPoint x: 865, endPoint y: 214, distance: 250.9
click at [797, 329] on div "CARTONS BOXES) 1. RSC ( Regular Slotted Cartons) 2. DIE - CUT Tapes 1. BIODEGRA…" at bounding box center [662, 592] width 860 height 527
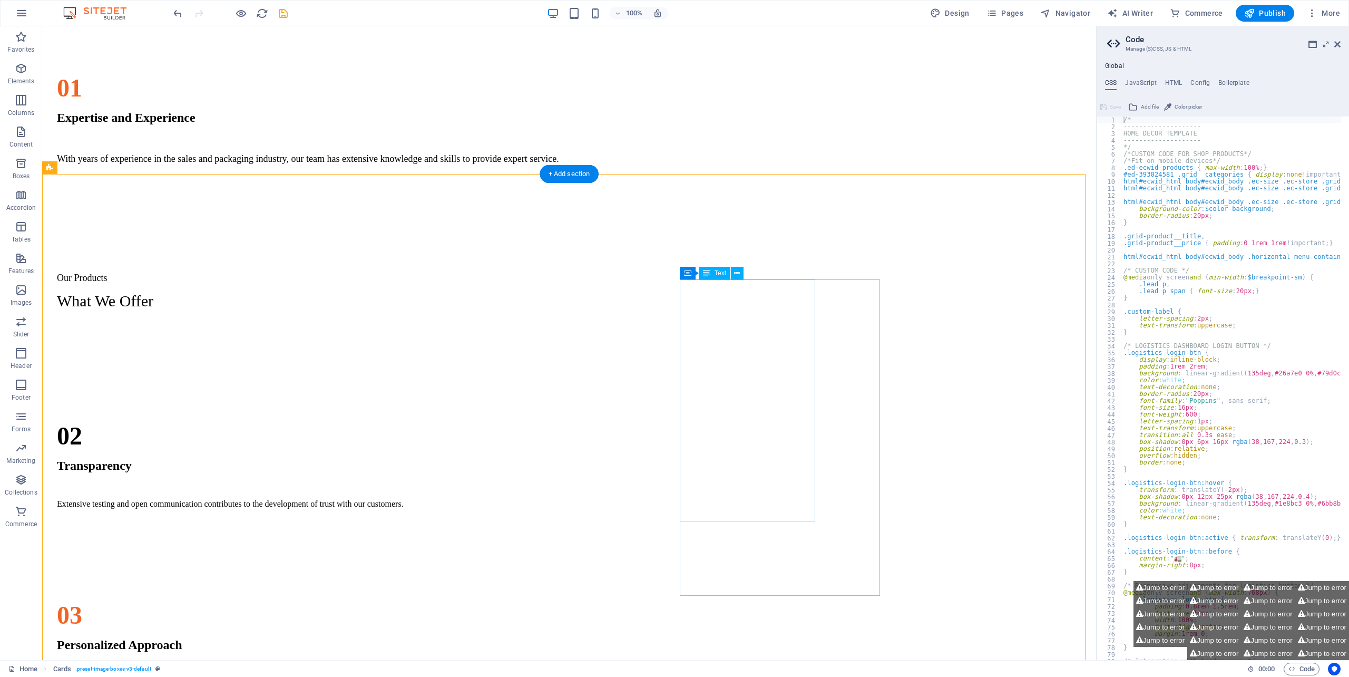
select select "px"
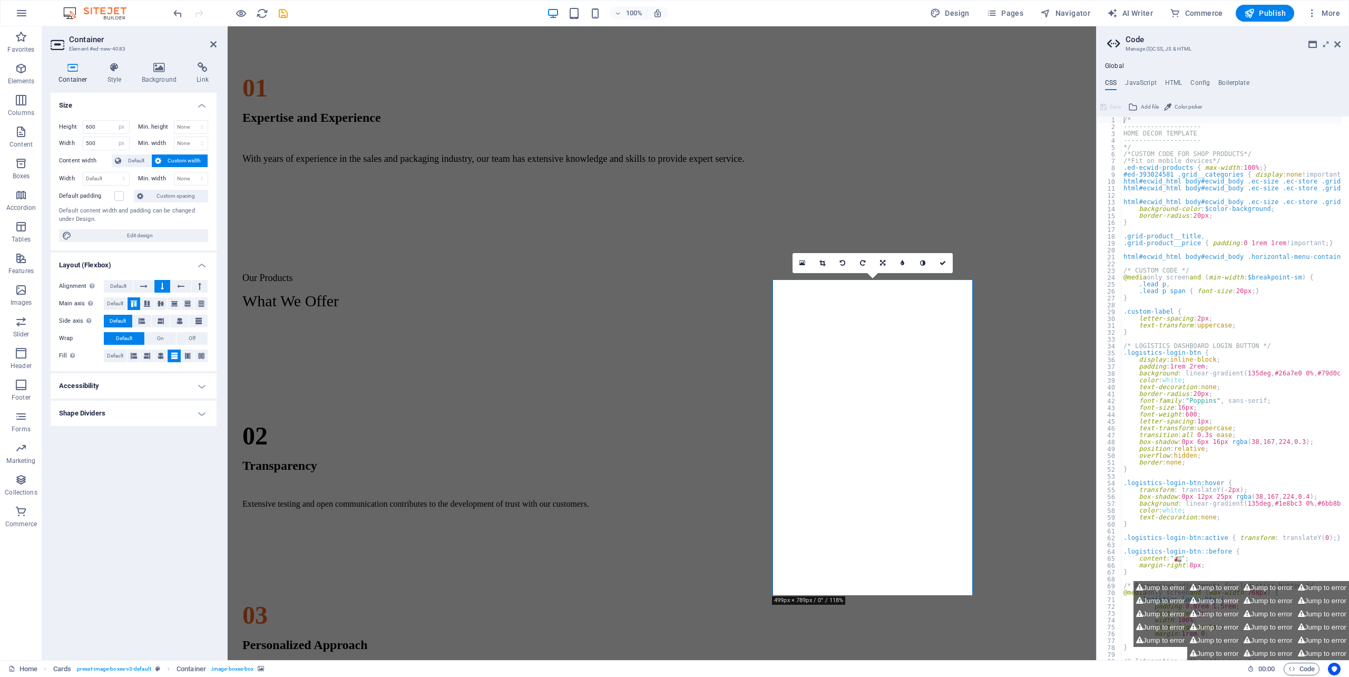
drag, startPoint x: 110, startPoint y: 138, endPoint x: 46, endPoint y: 132, distance: 63.5
click at [7, 132] on section "Favorites Elements Columns Content Boxes Accordion Tables Features Images Slide…" at bounding box center [548, 342] width 1096 height 633
type input "400"
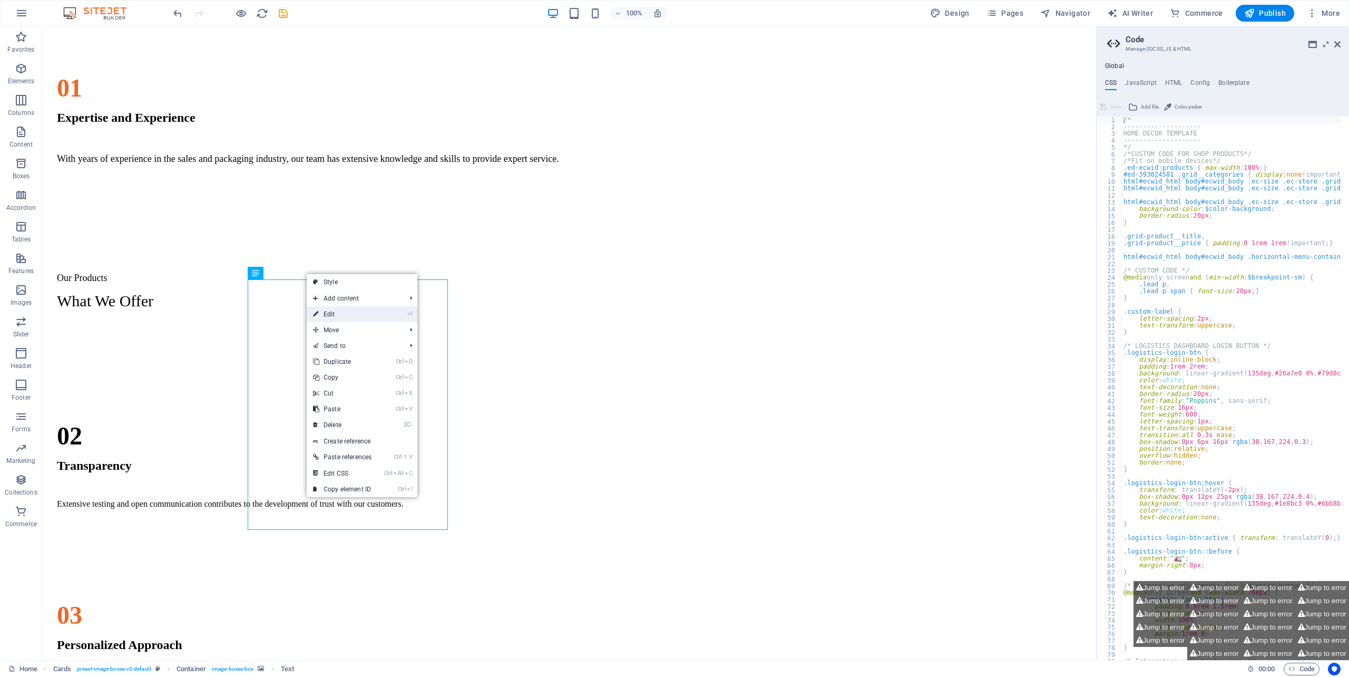
click at [329, 316] on link "⏎ Edit" at bounding box center [342, 314] width 71 height 16
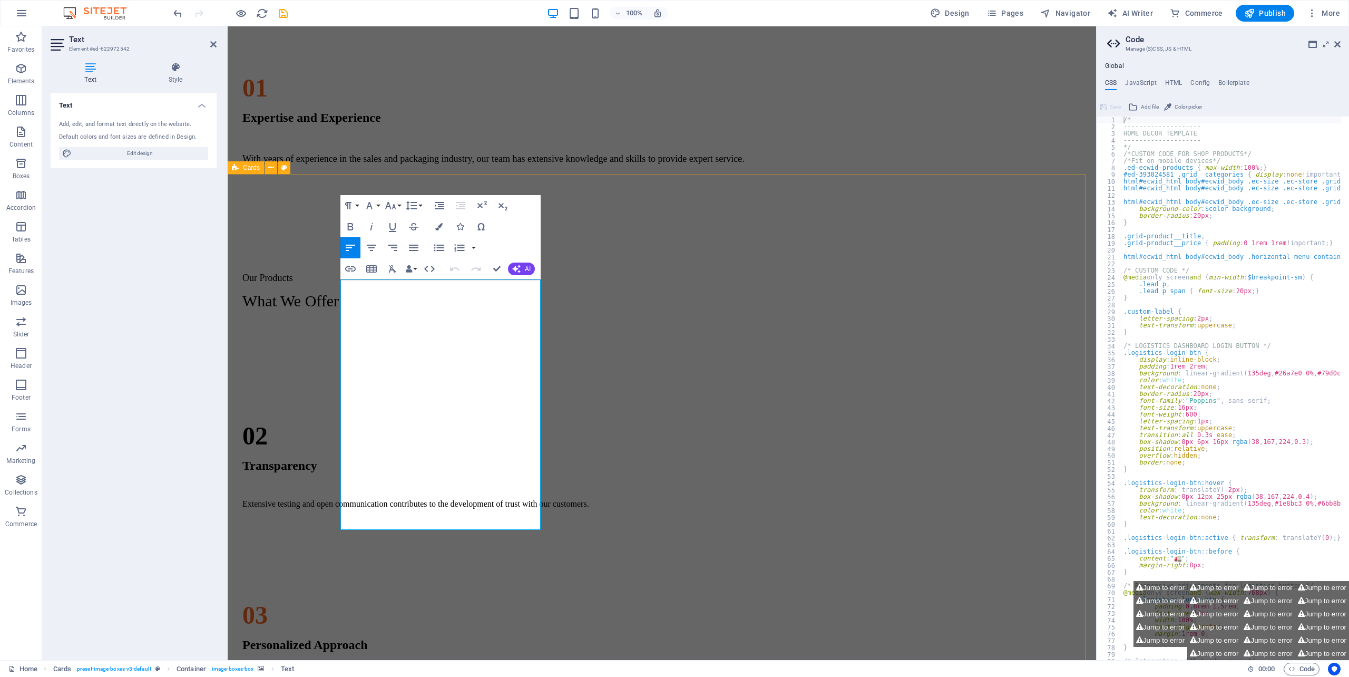
click at [829, 329] on div "CARTONS BOXES) 1. RSC ( Regular Slotted Cartons) 2. DIE - CUT Tapes 1. BIODEGRA…" at bounding box center [662, 592] width 860 height 527
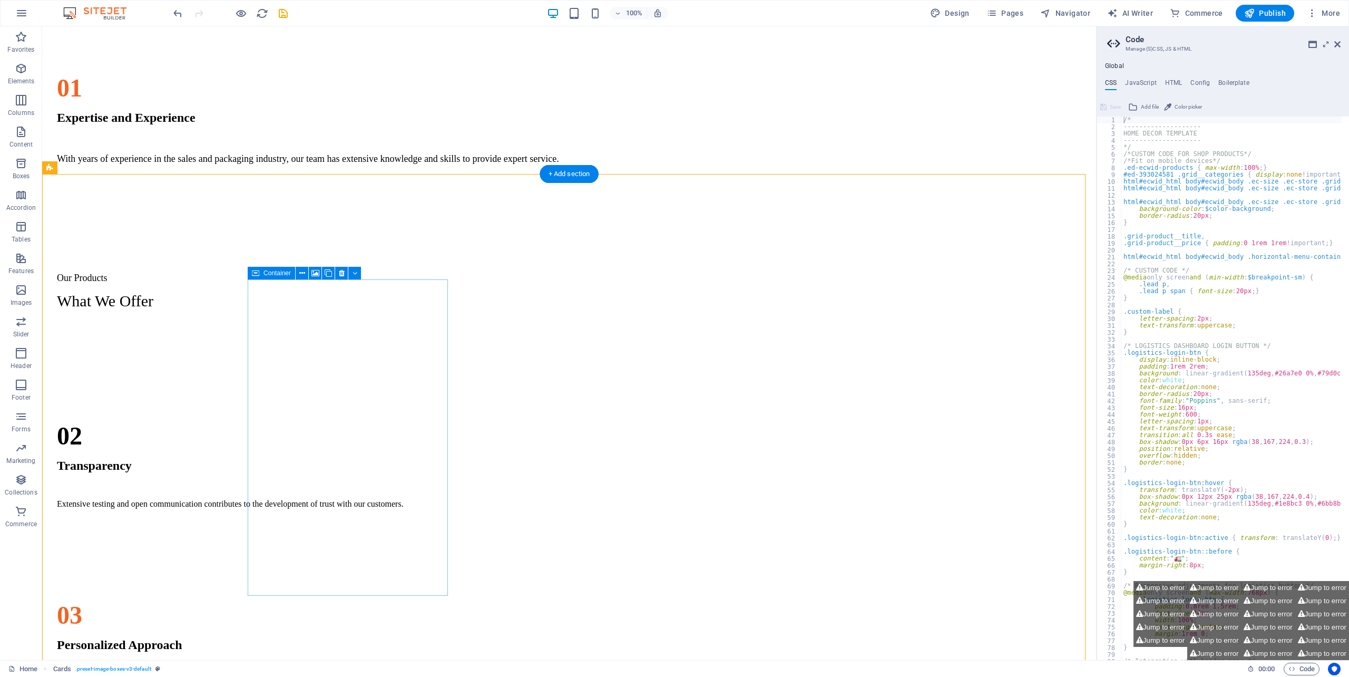
click at [257, 329] on figure at bounding box center [151, 329] width 211 height 0
select select "px"
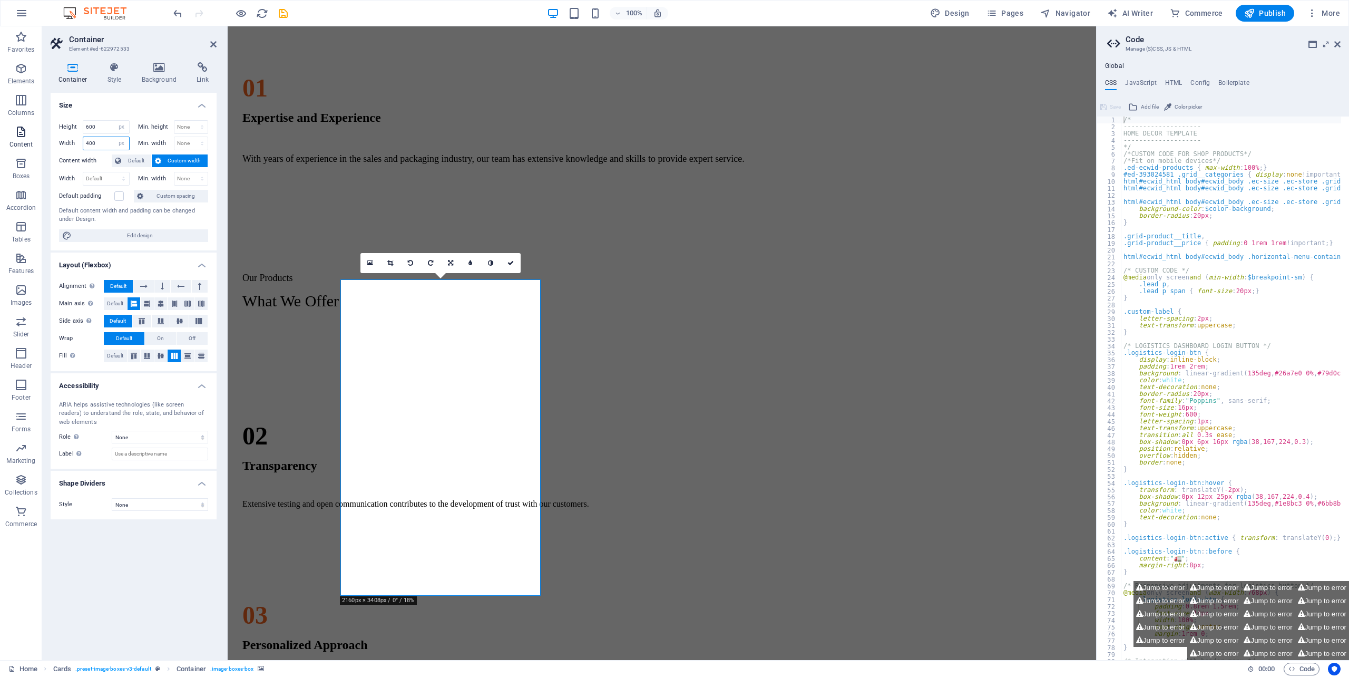
drag, startPoint x: 25, startPoint y: 140, endPoint x: 68, endPoint y: 140, distance: 43.2
click at [26, 140] on section "Favorites Elements Columns Content Boxes Accordion Tables Features Images Slide…" at bounding box center [548, 342] width 1096 height 633
drag, startPoint x: 32, startPoint y: 146, endPoint x: 169, endPoint y: 146, distance: 137.5
click at [37, 146] on section "Favorites Elements Columns Content Boxes Accordion Tables Features Images Slide…" at bounding box center [548, 342] width 1096 height 633
type input "400"
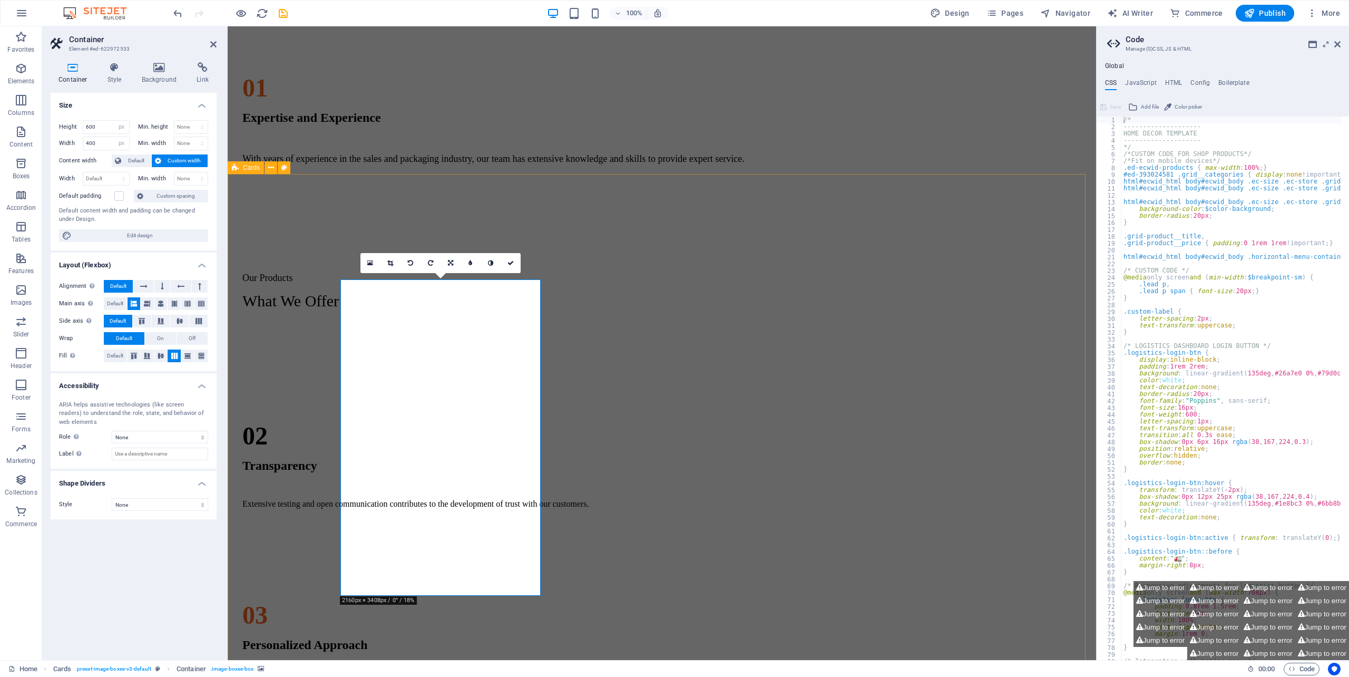
drag, startPoint x: 791, startPoint y: 230, endPoint x: 968, endPoint y: 238, distance: 177.2
click at [967, 329] on div "CARTONS BOXES) 1. RSC ( Regular Slotted Cartons) 2. DIE - CUT Tapes 1. BIODEGRA…" at bounding box center [662, 592] width 860 height 527
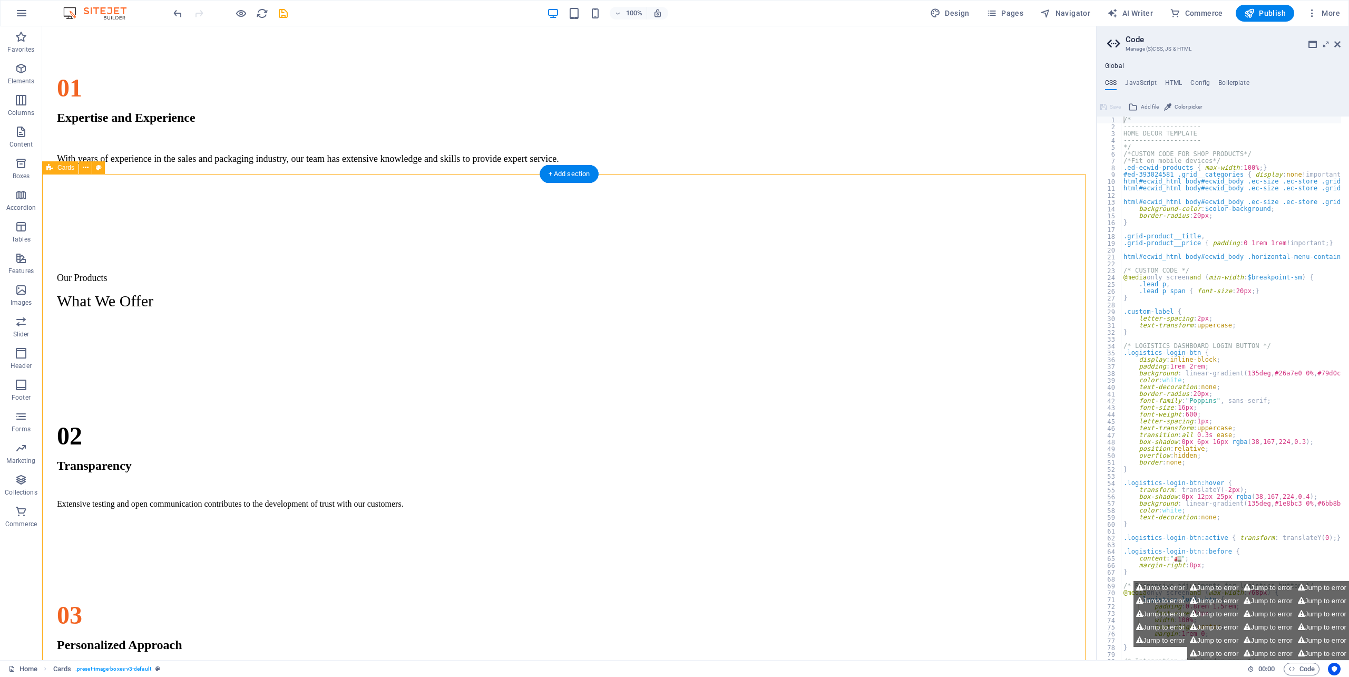
drag, startPoint x: 926, startPoint y: 508, endPoint x: 911, endPoint y: 508, distance: 15.3
click at [924, 508] on div "CARTONS BOXES) 1. RSC ( Regular Slotted Cartons) 2. DIE - CUT Tapes 1. BIODEGRA…" at bounding box center [568, 592] width 1045 height 527
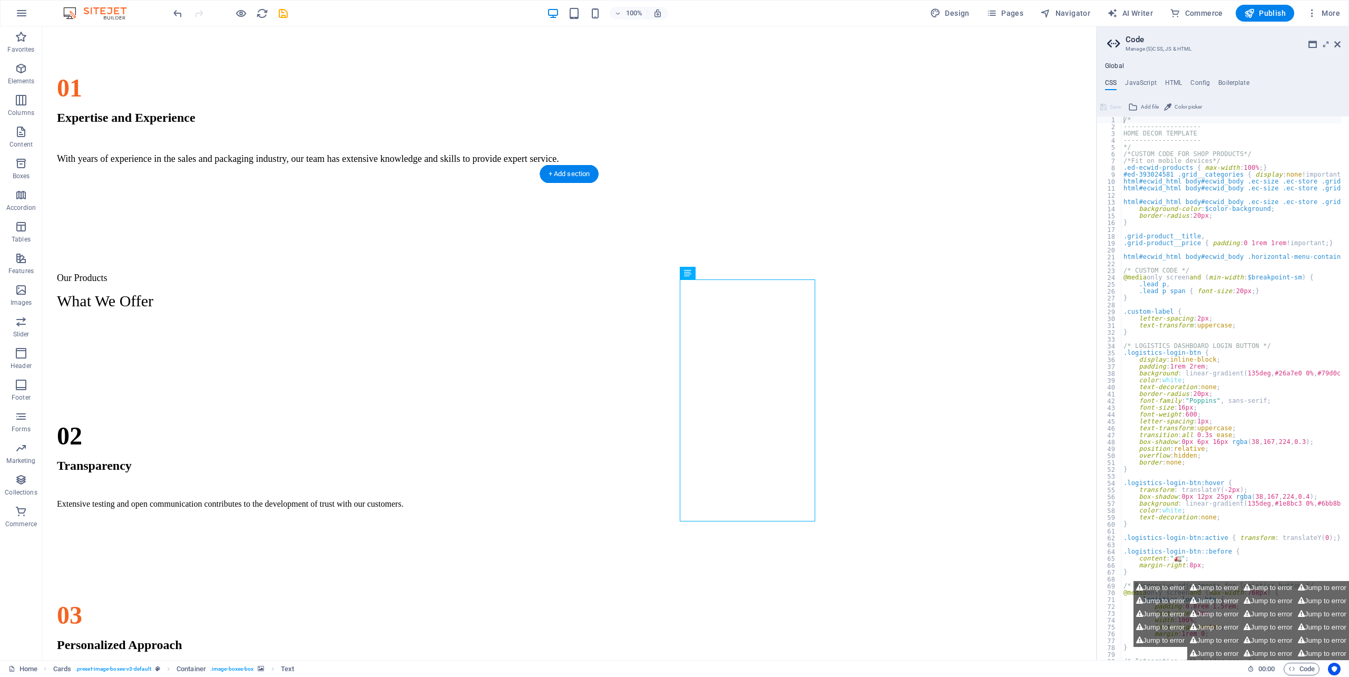
drag, startPoint x: 827, startPoint y: 405, endPoint x: 641, endPoint y: 405, distance: 185.5
select select "px"
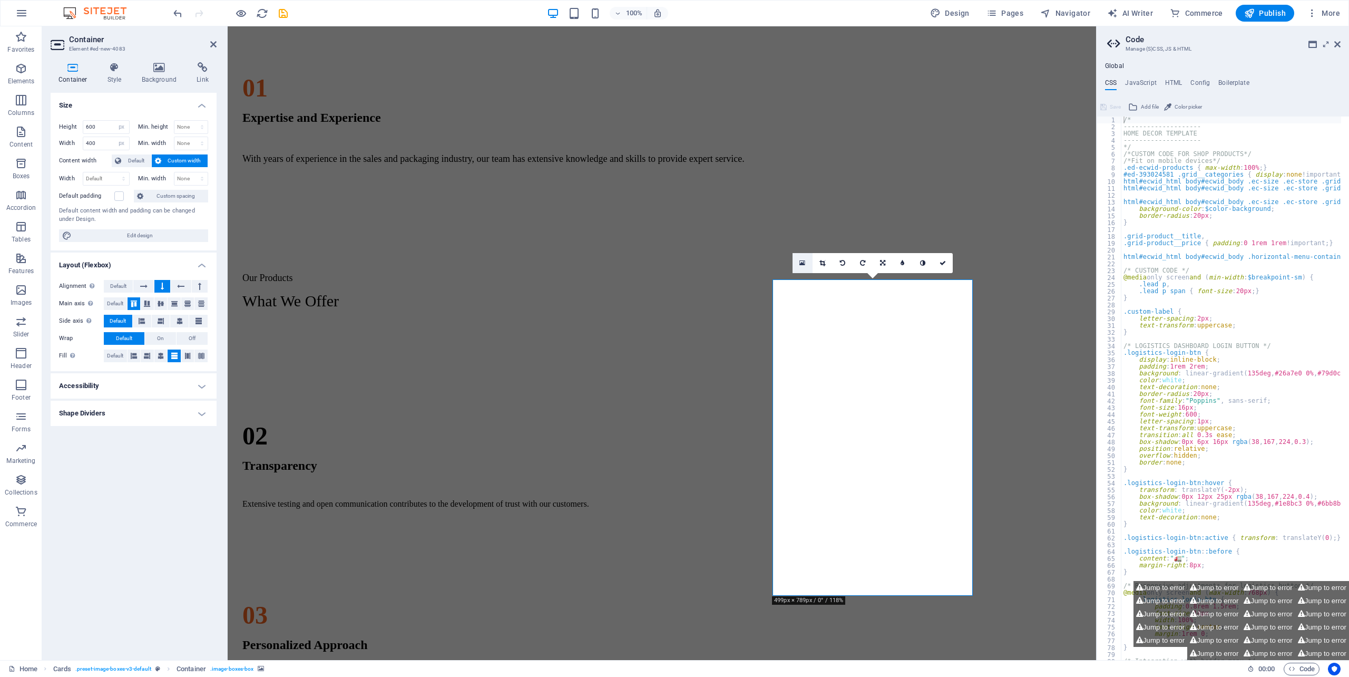
click at [805, 262] on icon at bounding box center [802, 262] width 6 height 7
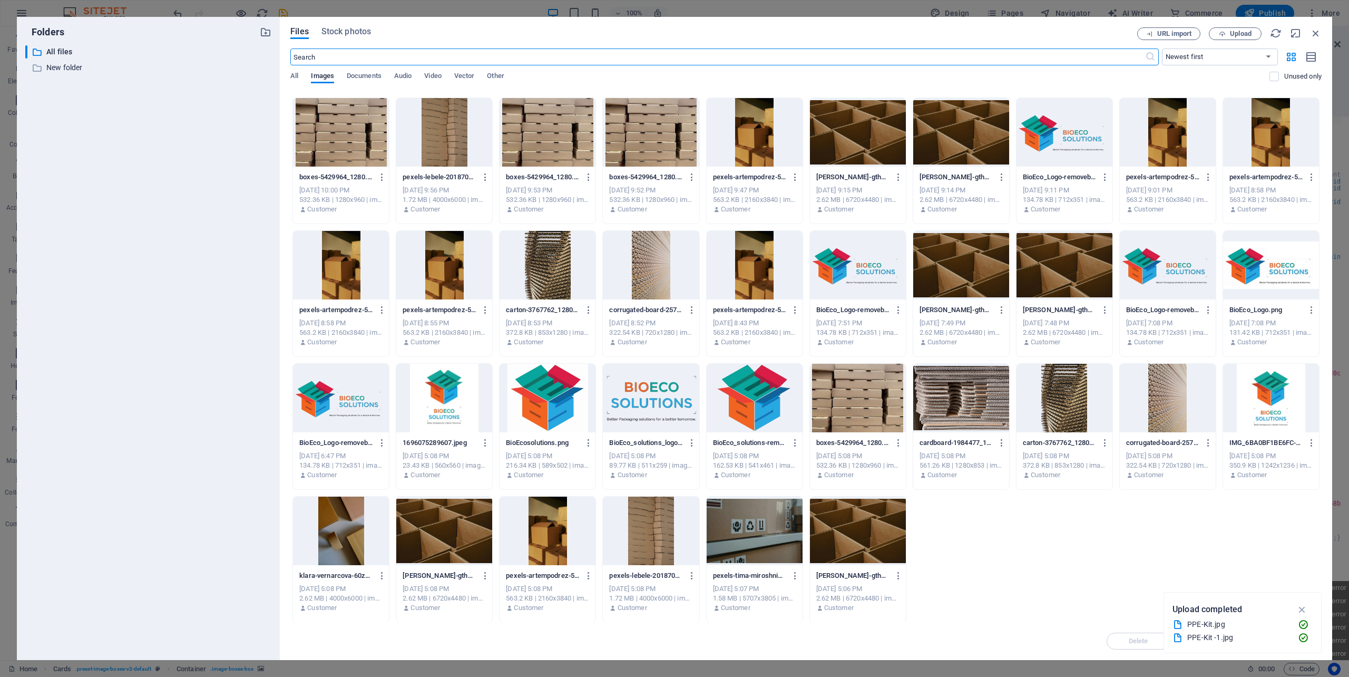
scroll to position [0, 0]
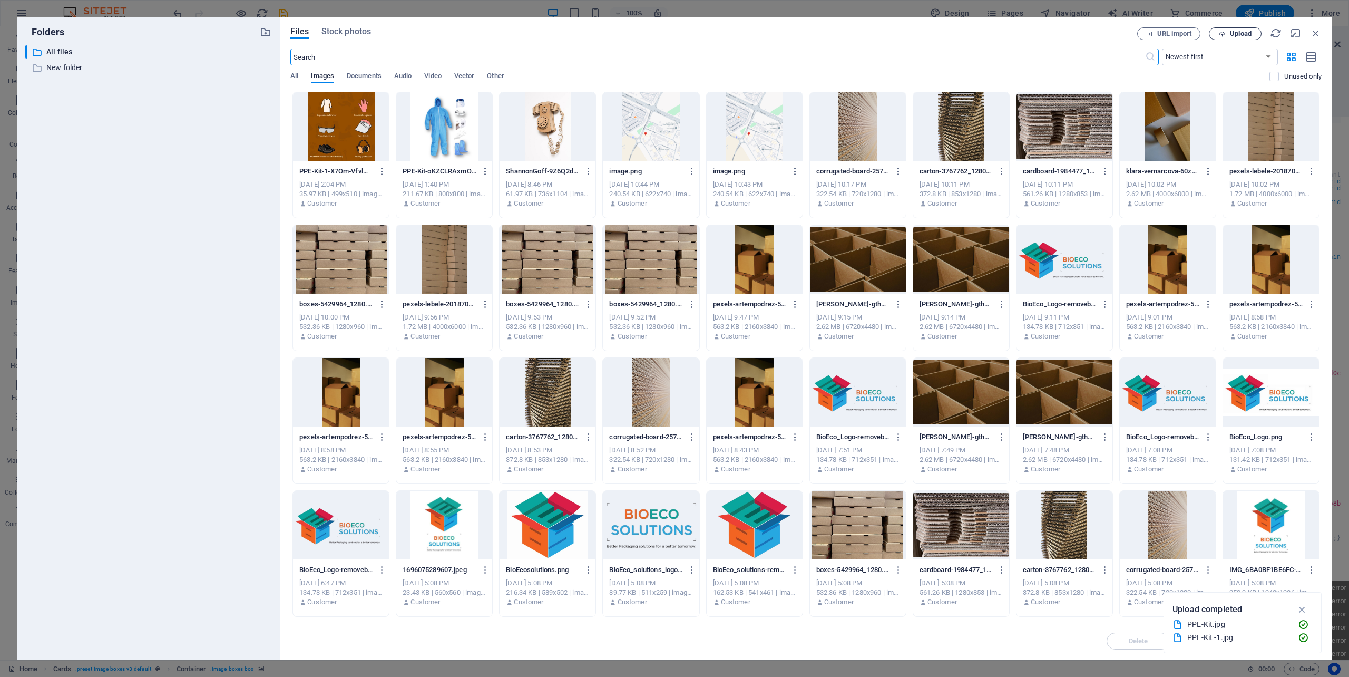
drag, startPoint x: 1239, startPoint y: 32, endPoint x: 1231, endPoint y: 36, distance: 9.0
click at [1238, 33] on span "Upload" at bounding box center [1241, 34] width 22 height 6
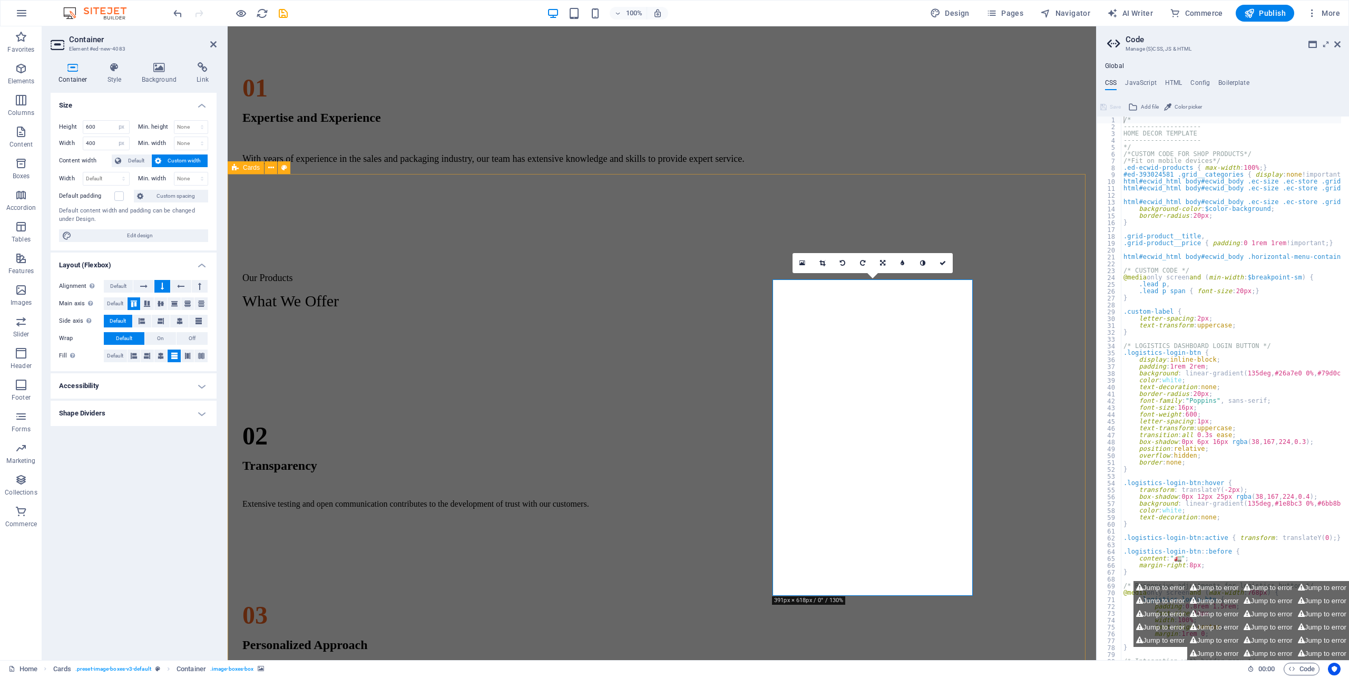
click at [1092, 414] on div "CARTONS BOXES) 1. RSC ( Regular Slotted Cartons) 2. DIE - CUT Tapes 1. BIODEGRA…" at bounding box center [662, 592] width 860 height 527
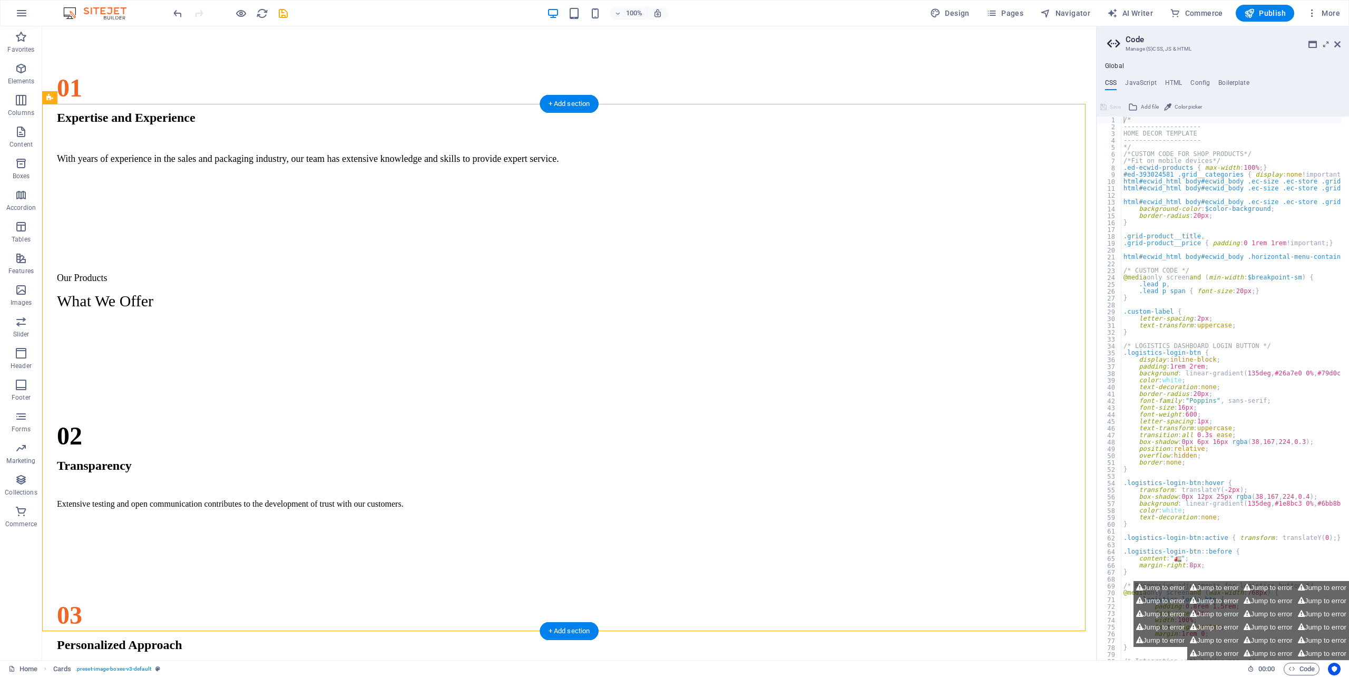
scroll to position [1142, 0]
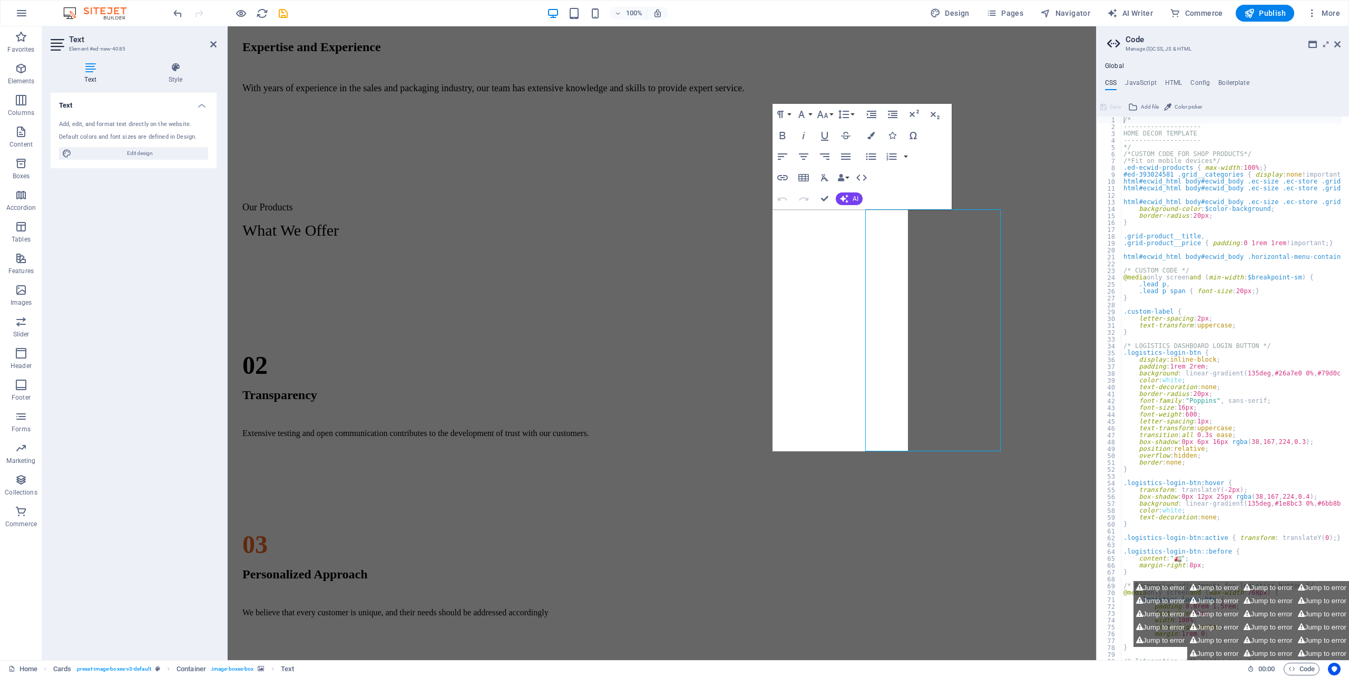
click at [443, 574] on figure at bounding box center [337, 574] width 211 height 0
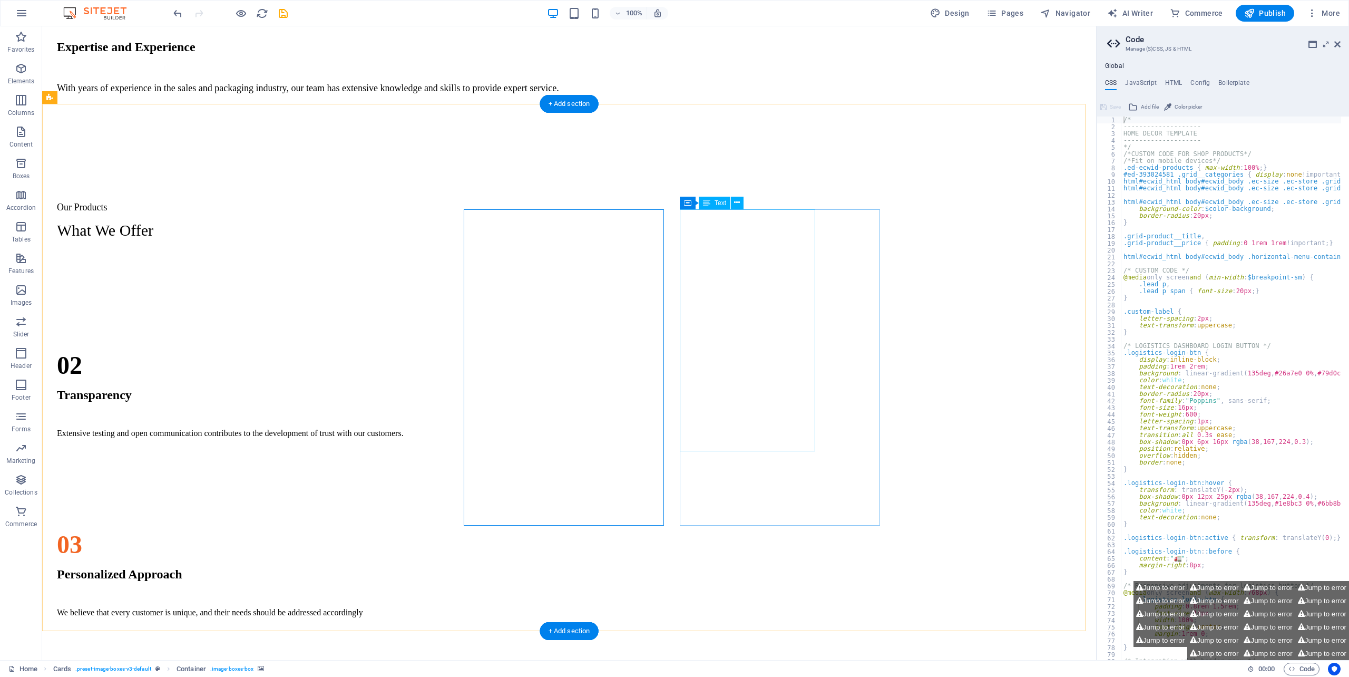
drag, startPoint x: 726, startPoint y: 422, endPoint x: 541, endPoint y: 422, distance: 184.9
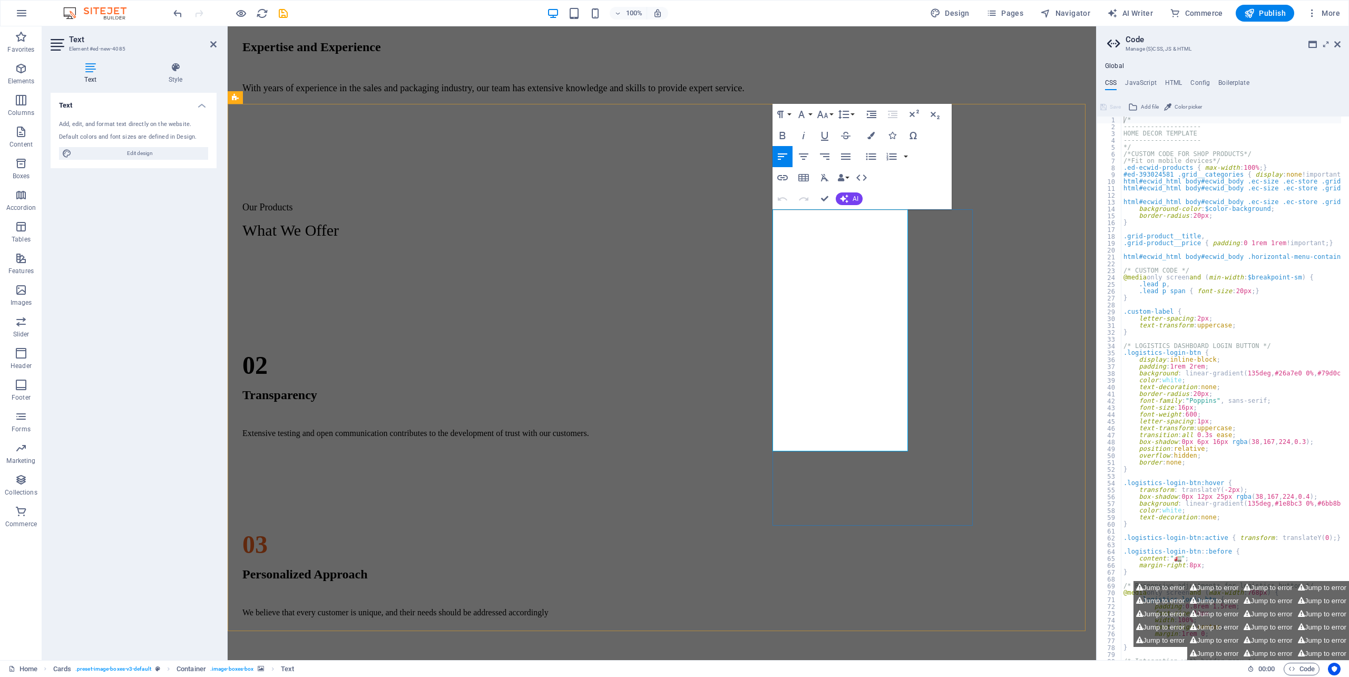
drag, startPoint x: 777, startPoint y: 405, endPoint x: 900, endPoint y: 398, distance: 124.0
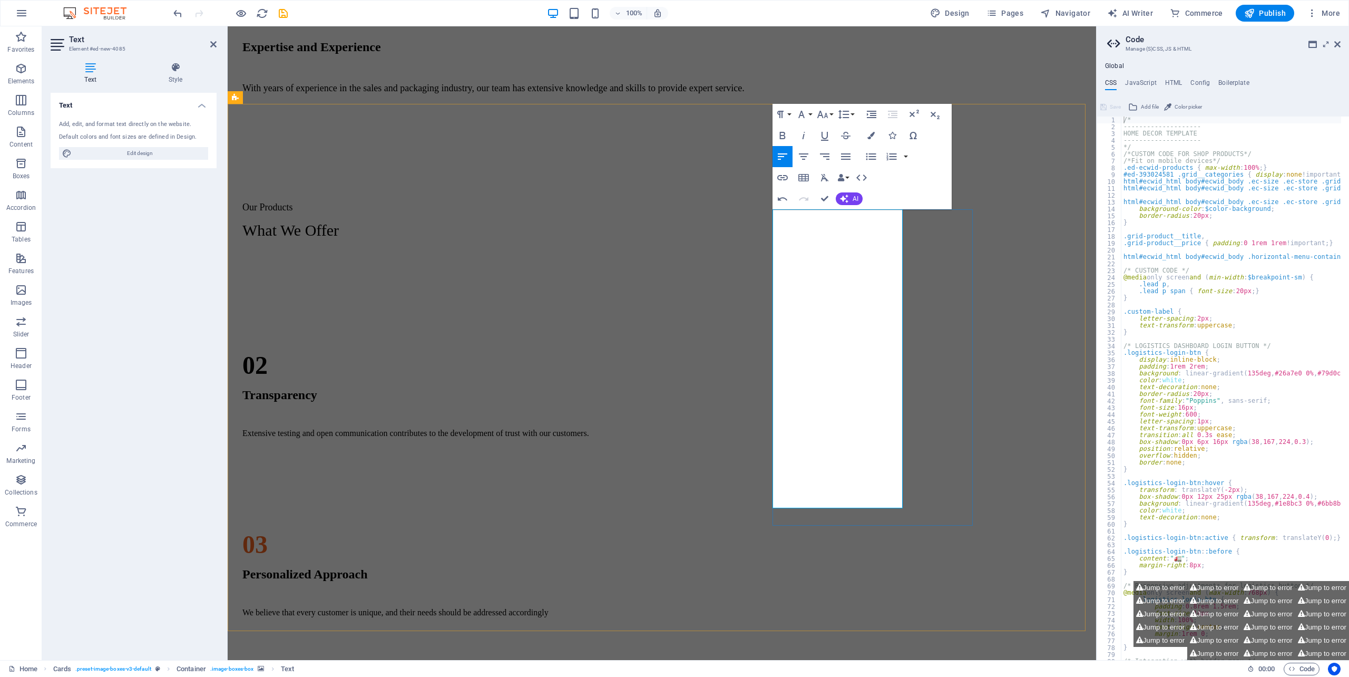
drag, startPoint x: 776, startPoint y: 435, endPoint x: 898, endPoint y: 457, distance: 123.7
click at [831, 116] on button "Font Size" at bounding box center [825, 114] width 20 height 21
click at [831, 144] on link "18" at bounding box center [834, 145] width 38 height 16
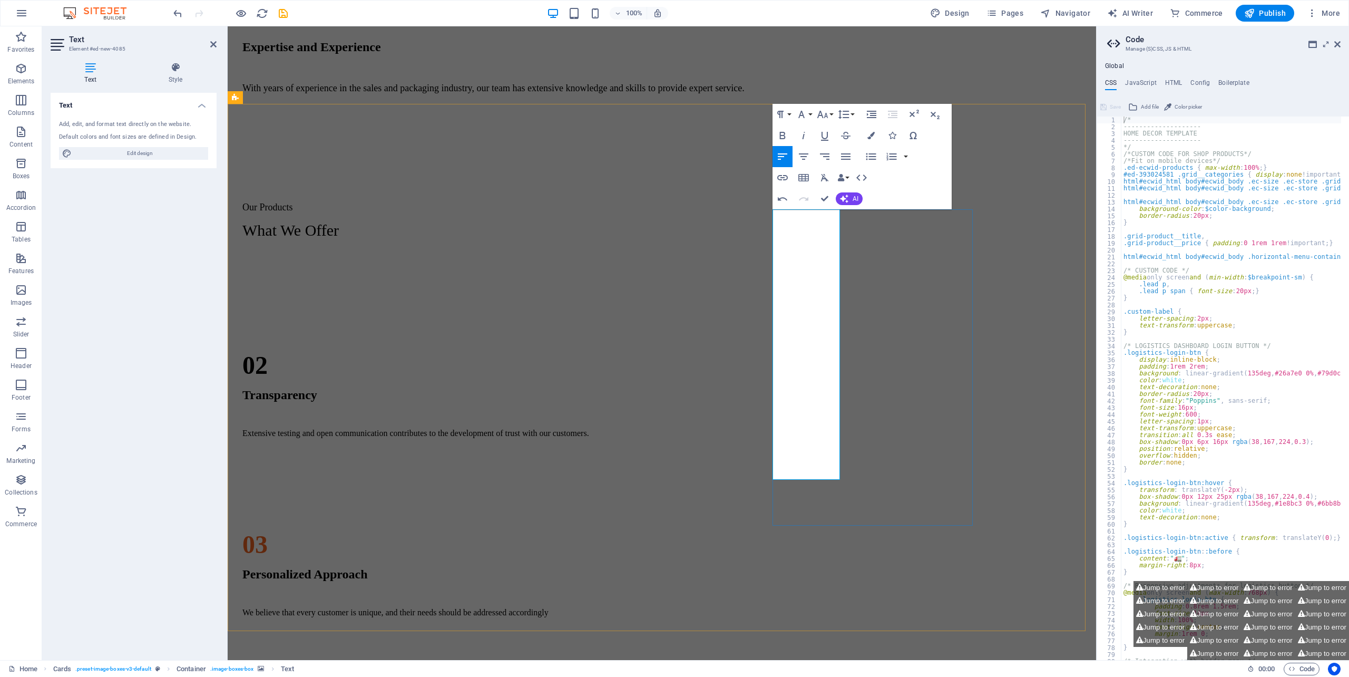
drag, startPoint x: 797, startPoint y: 435, endPoint x: 844, endPoint y: 357, distance: 91.3
click at [867, 135] on icon "button" at bounding box center [870, 135] width 7 height 7
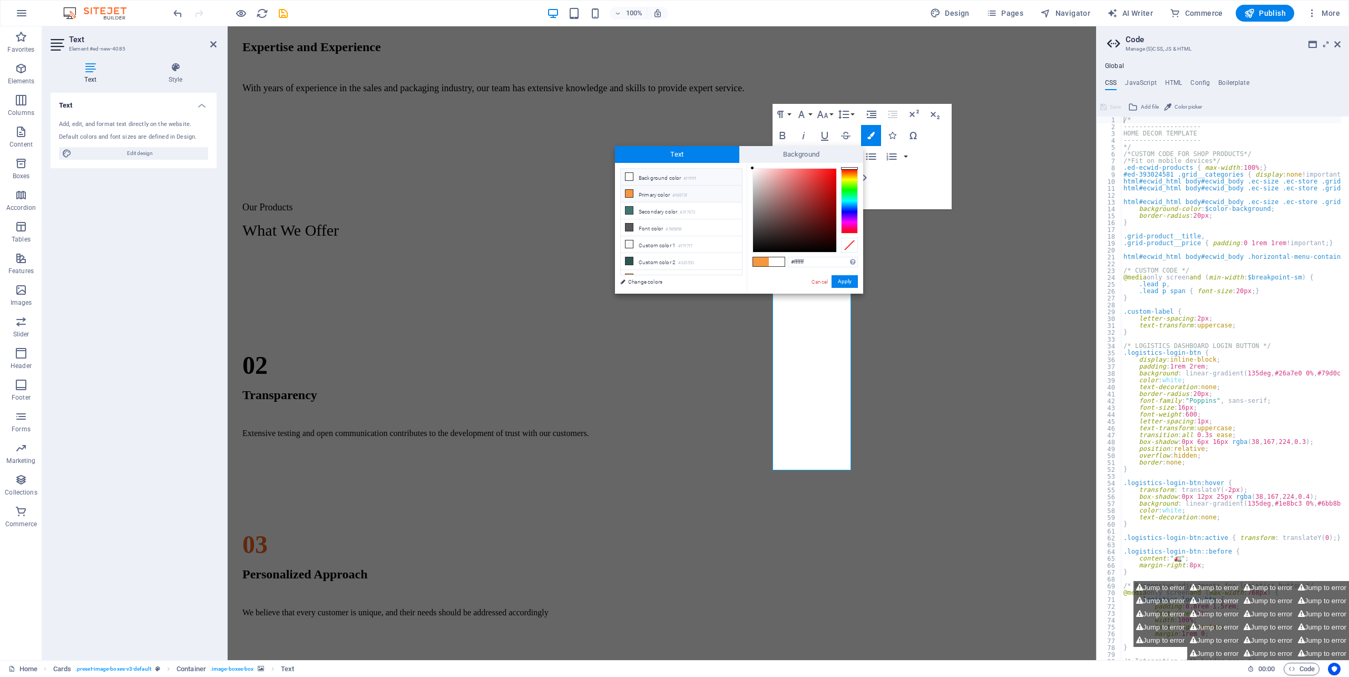
click at [687, 177] on small "#ffffff" at bounding box center [689, 178] width 13 height 7
click at [843, 281] on button "Apply" at bounding box center [844, 281] width 26 height 13
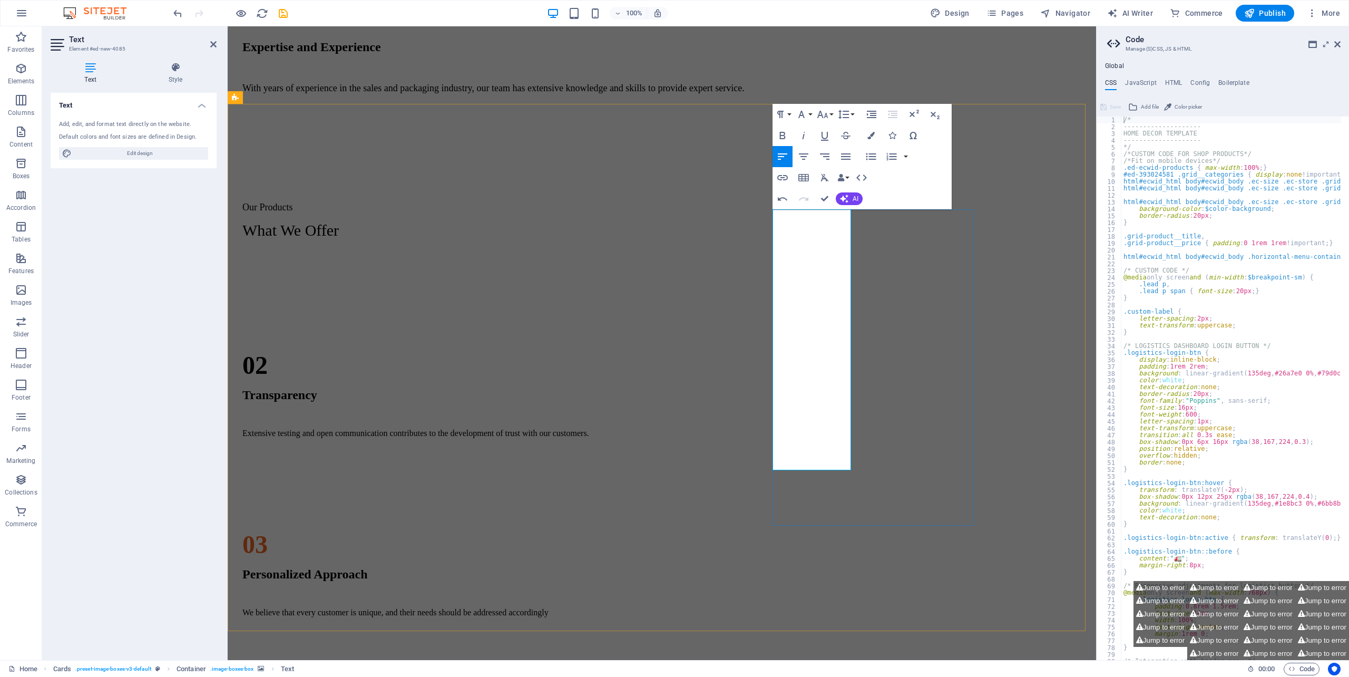
drag, startPoint x: 772, startPoint y: 435, endPoint x: 850, endPoint y: 434, distance: 78.0
click at [879, 134] on button "Colors" at bounding box center [871, 135] width 20 height 21
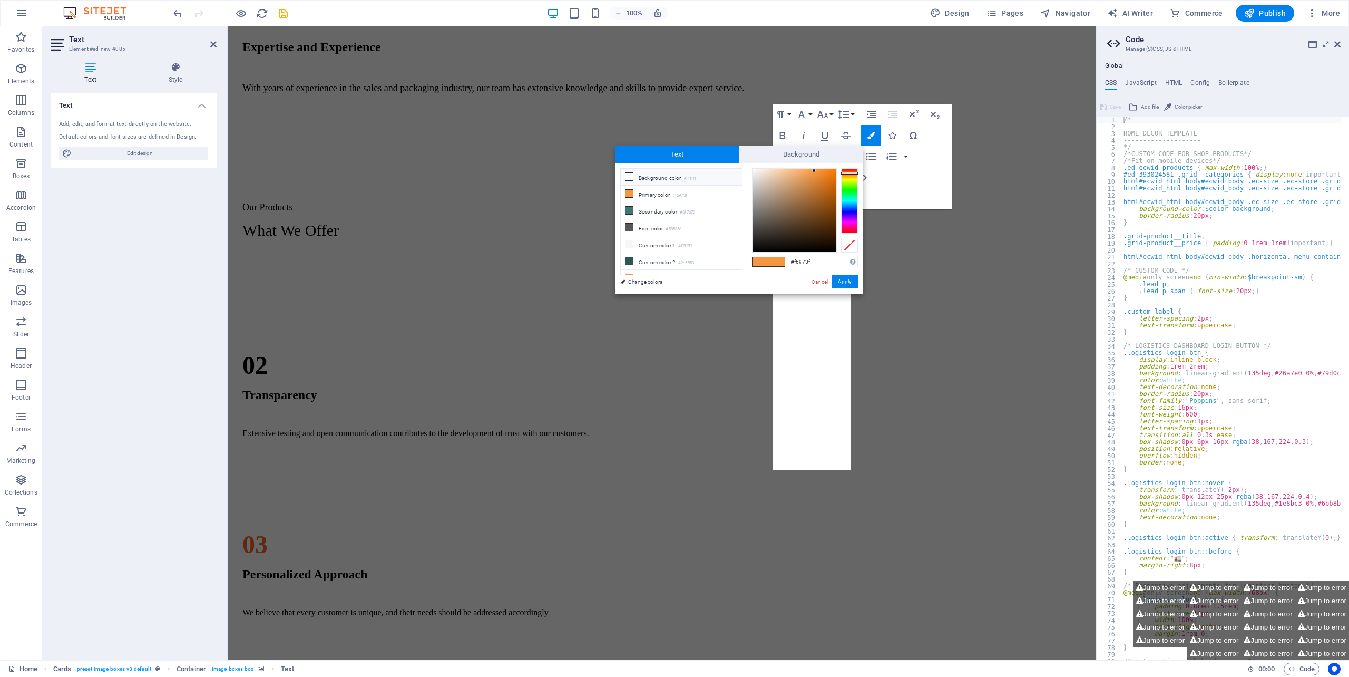
click at [694, 178] on small "#ffffff" at bounding box center [689, 178] width 13 height 7
click at [838, 279] on button "Apply" at bounding box center [844, 281] width 26 height 13
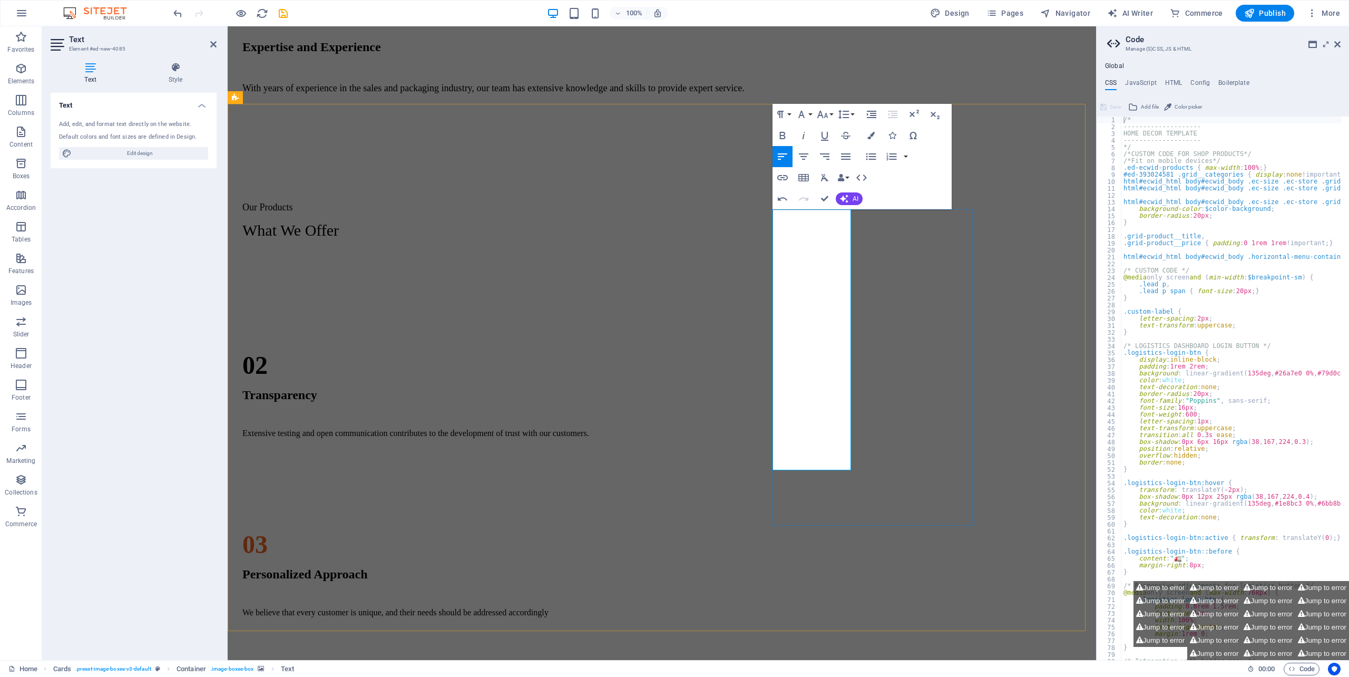
drag, startPoint x: 784, startPoint y: 431, endPoint x: 849, endPoint y: 429, distance: 65.4
copy div "​ ​​​ 1."
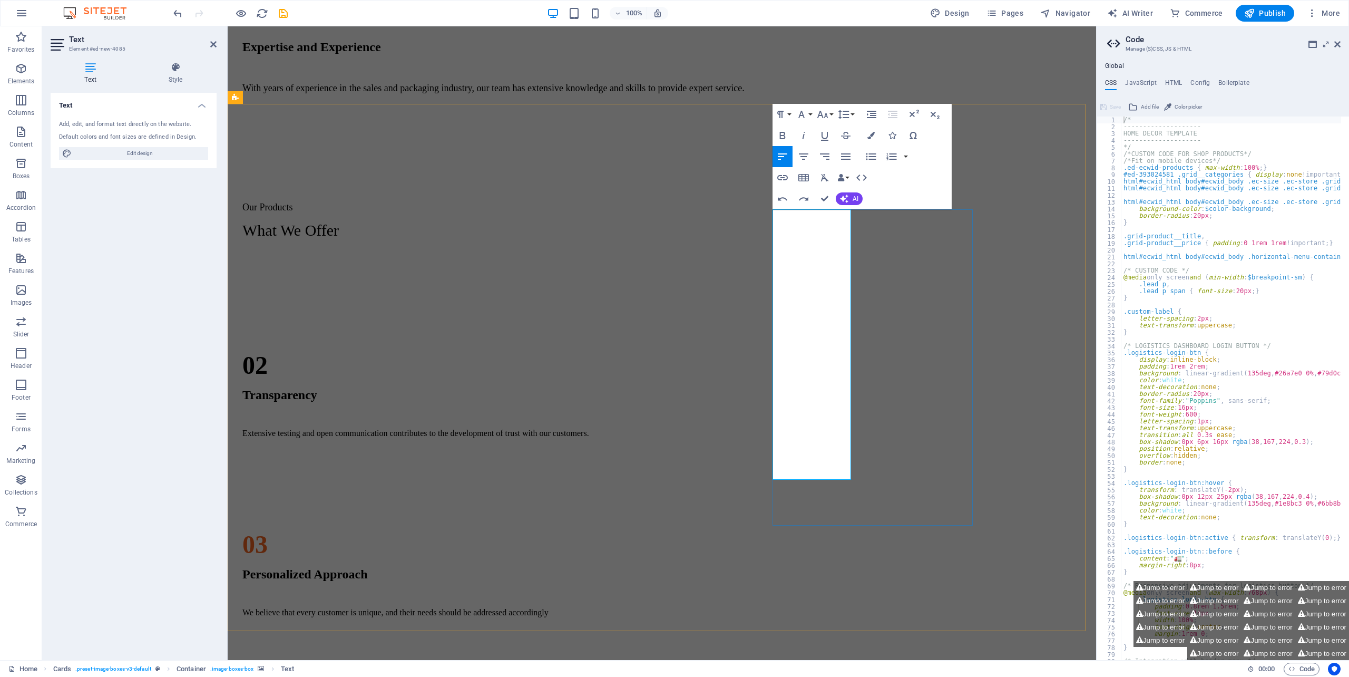
drag, startPoint x: 785, startPoint y: 434, endPoint x: 850, endPoint y: 435, distance: 65.9
copy span "DISPOSABLE"
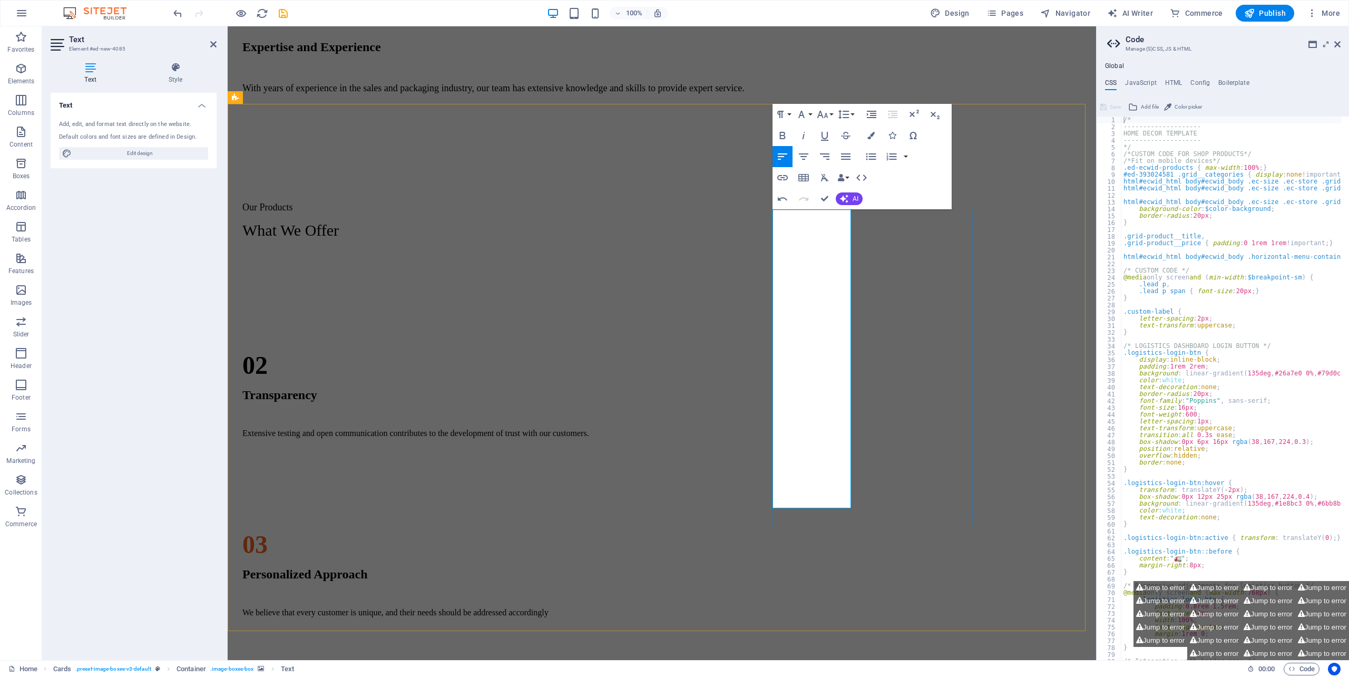
drag, startPoint x: 844, startPoint y: 455, endPoint x: 774, endPoint y: 455, distance: 69.5
click at [869, 132] on icon "button" at bounding box center [870, 135] width 7 height 7
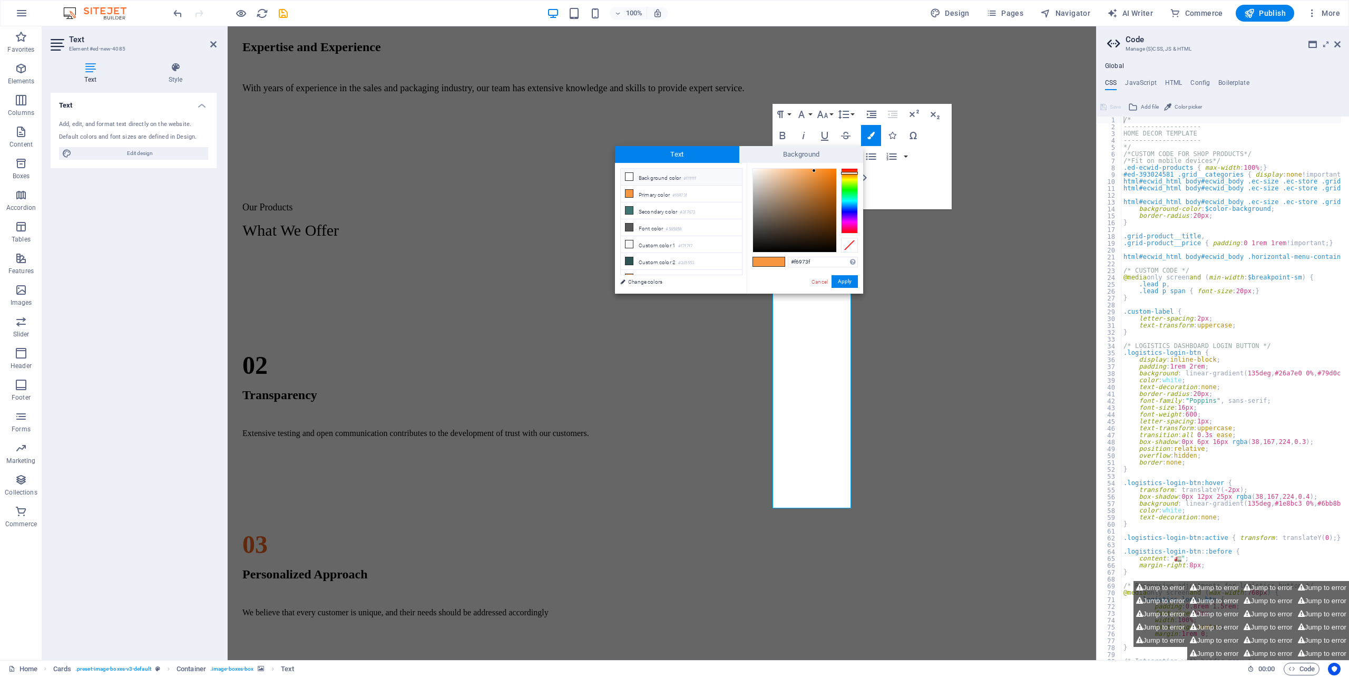
click at [669, 178] on li "Background color #ffffff" at bounding box center [681, 177] width 121 height 17
type input "#ffffff"
click at [670, 178] on li "Background color #ffffff" at bounding box center [681, 177] width 121 height 17
click at [837, 279] on button "Apply" at bounding box center [844, 281] width 26 height 13
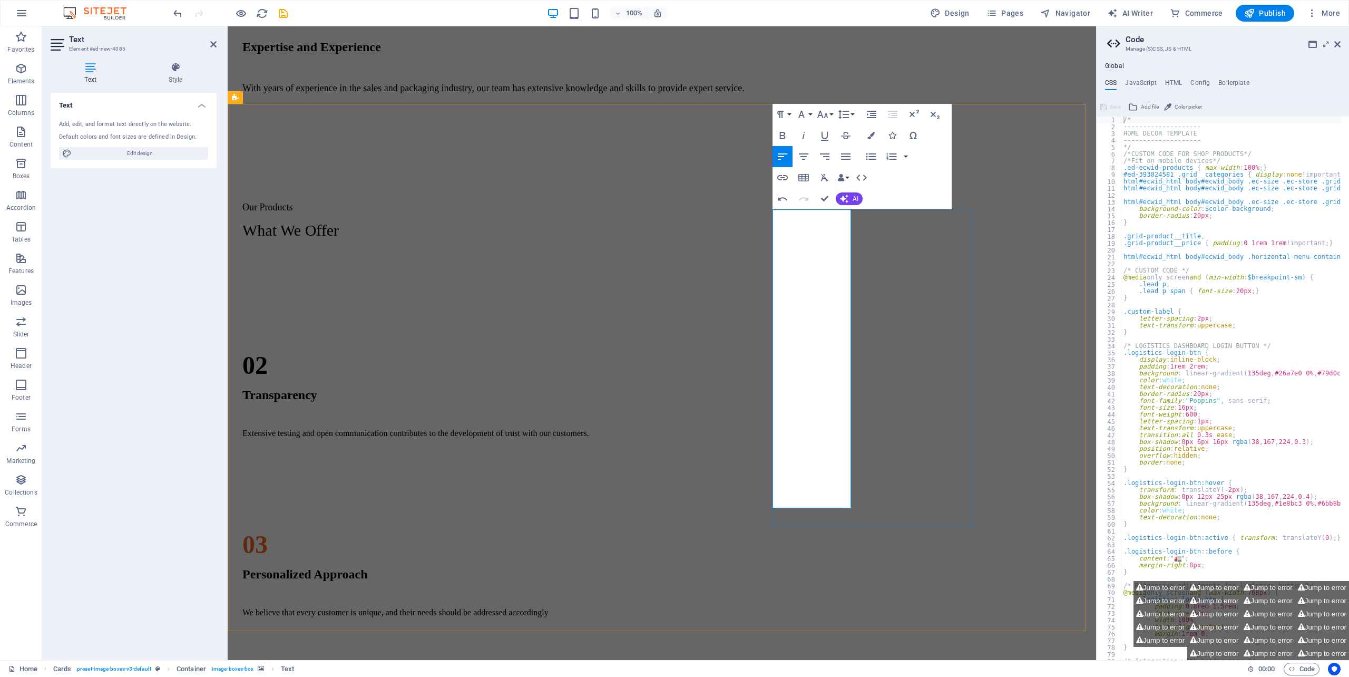
drag, startPoint x: 817, startPoint y: 445, endPoint x: 831, endPoint y: 448, distance: 14.6
click at [702, 258] on div "CARTONS BOXES) 1. RSC ( Regular Slotted Cartons) 2. DIE - CUT Tapes 1. BIODEGRA…" at bounding box center [662, 521] width 860 height 527
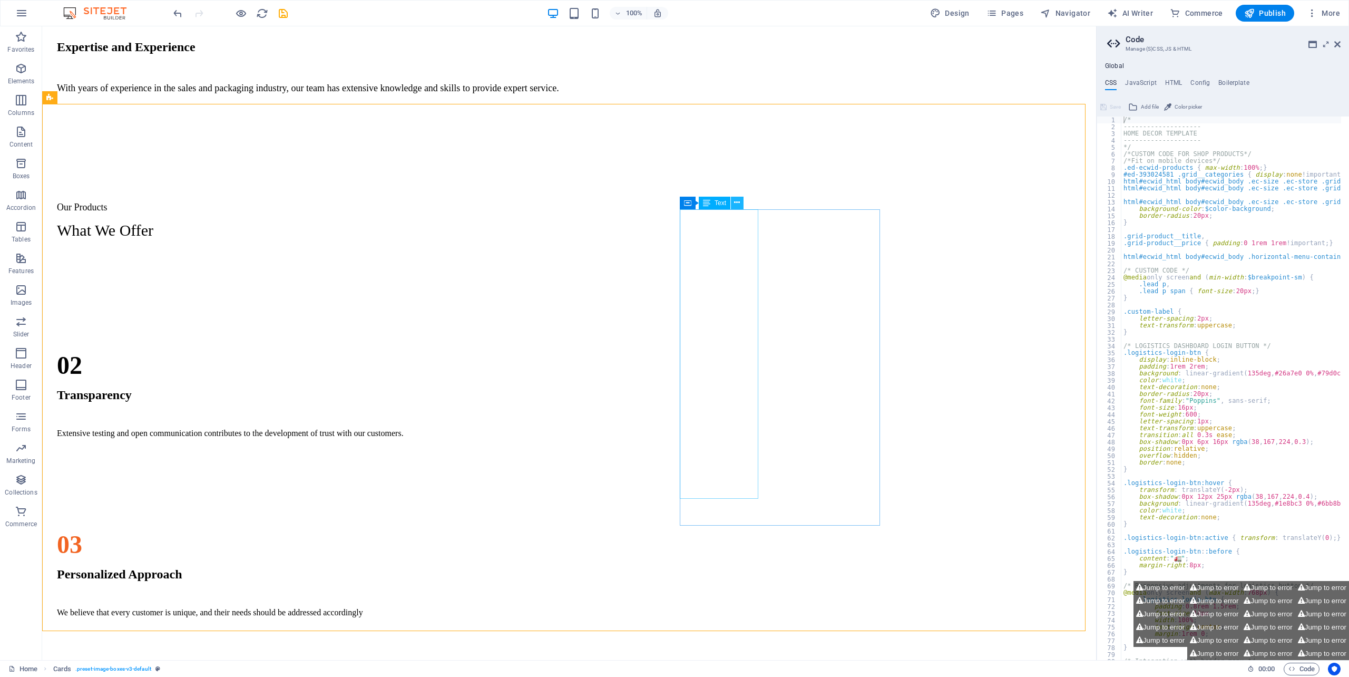
click at [739, 200] on icon at bounding box center [737, 202] width 6 height 11
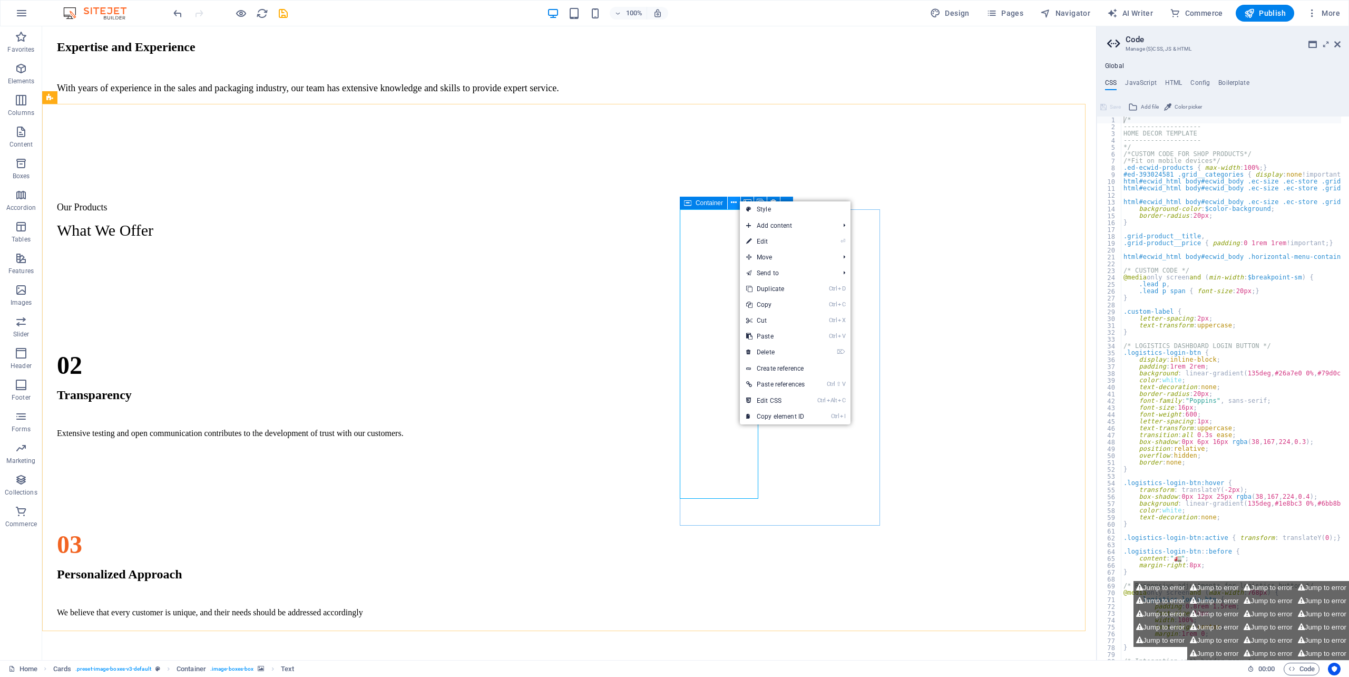
click at [732, 203] on icon at bounding box center [734, 202] width 6 height 11
click at [757, 247] on link "⏎ Edit" at bounding box center [768, 244] width 71 height 16
select select "px"
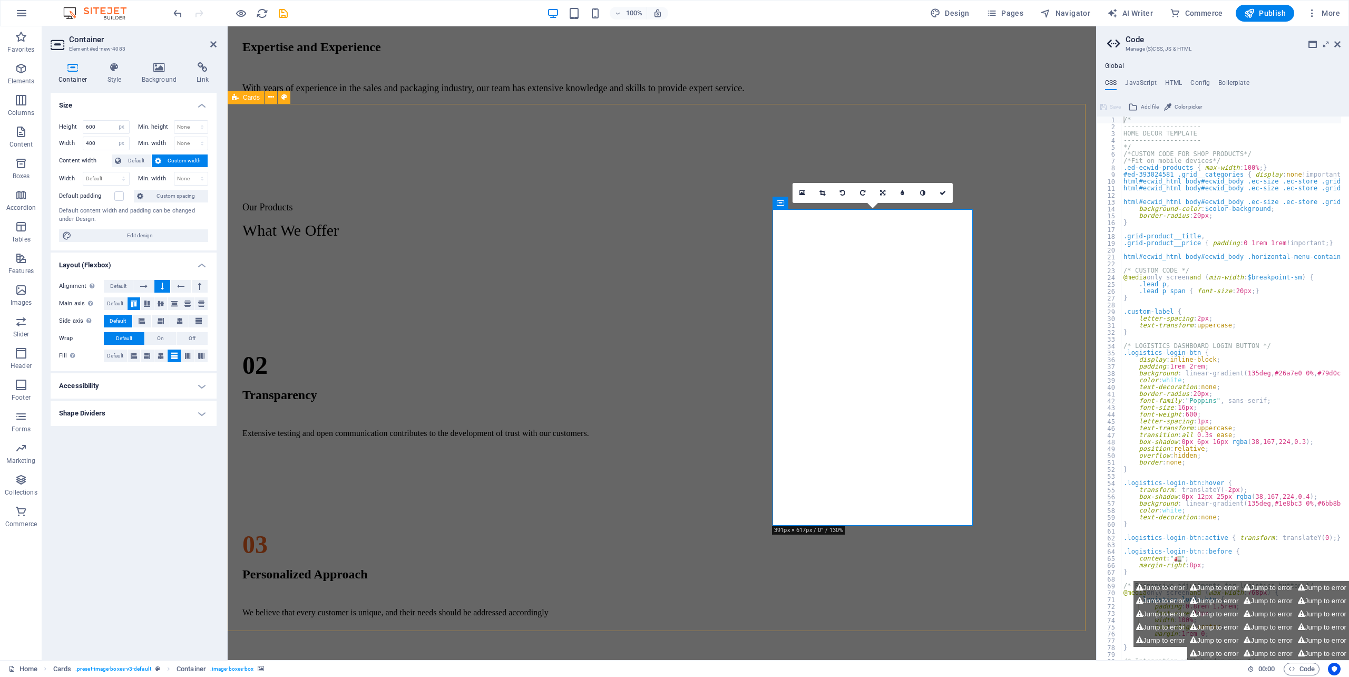
click at [976, 258] on div "CARTONS BOXES) 1. RSC ( Regular Slotted Cartons) 2. DIE - CUT Tapes 1. BIODEGRA…" at bounding box center [662, 521] width 860 height 527
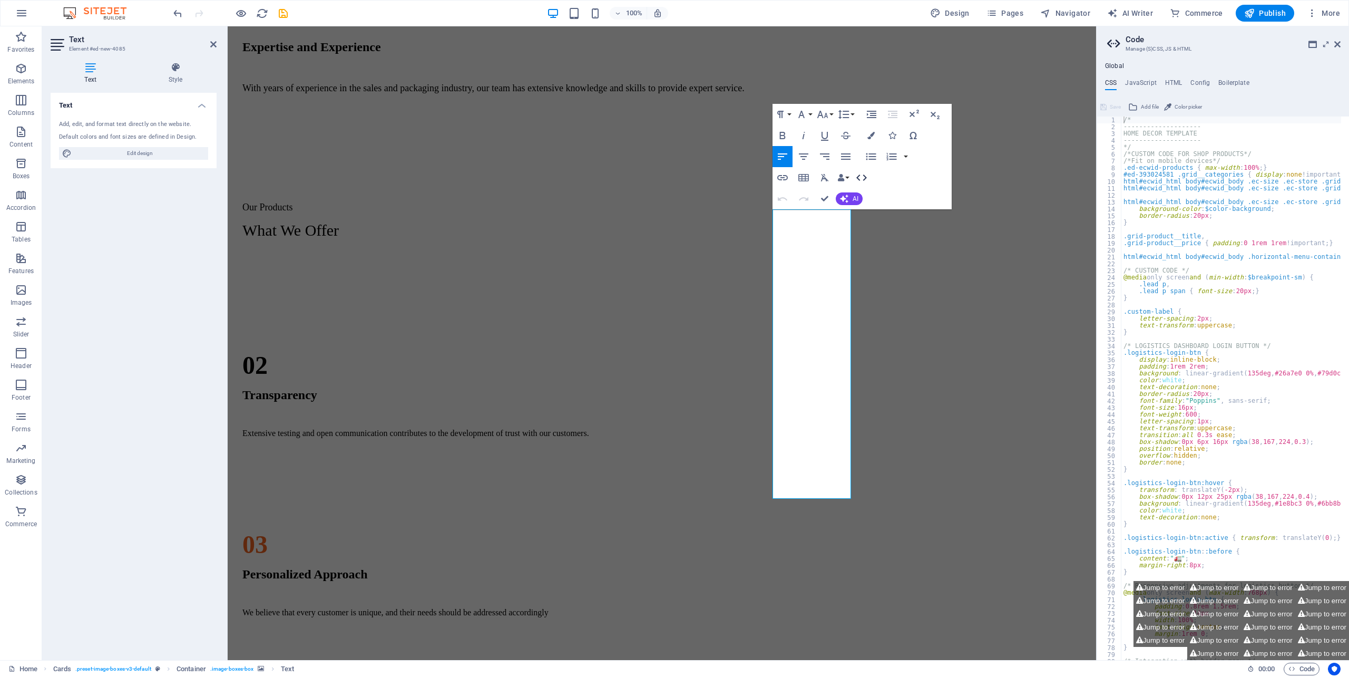
click at [864, 178] on icon "button" at bounding box center [861, 177] width 13 height 13
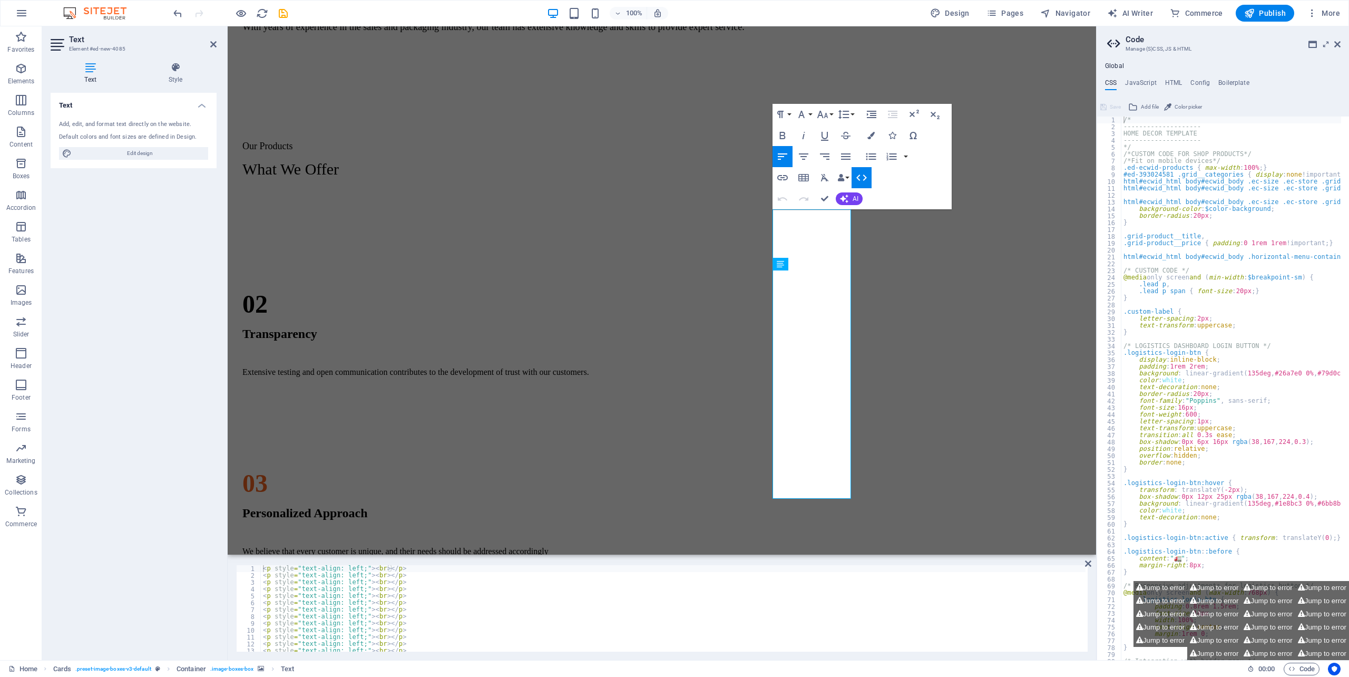
scroll to position [1081, 0]
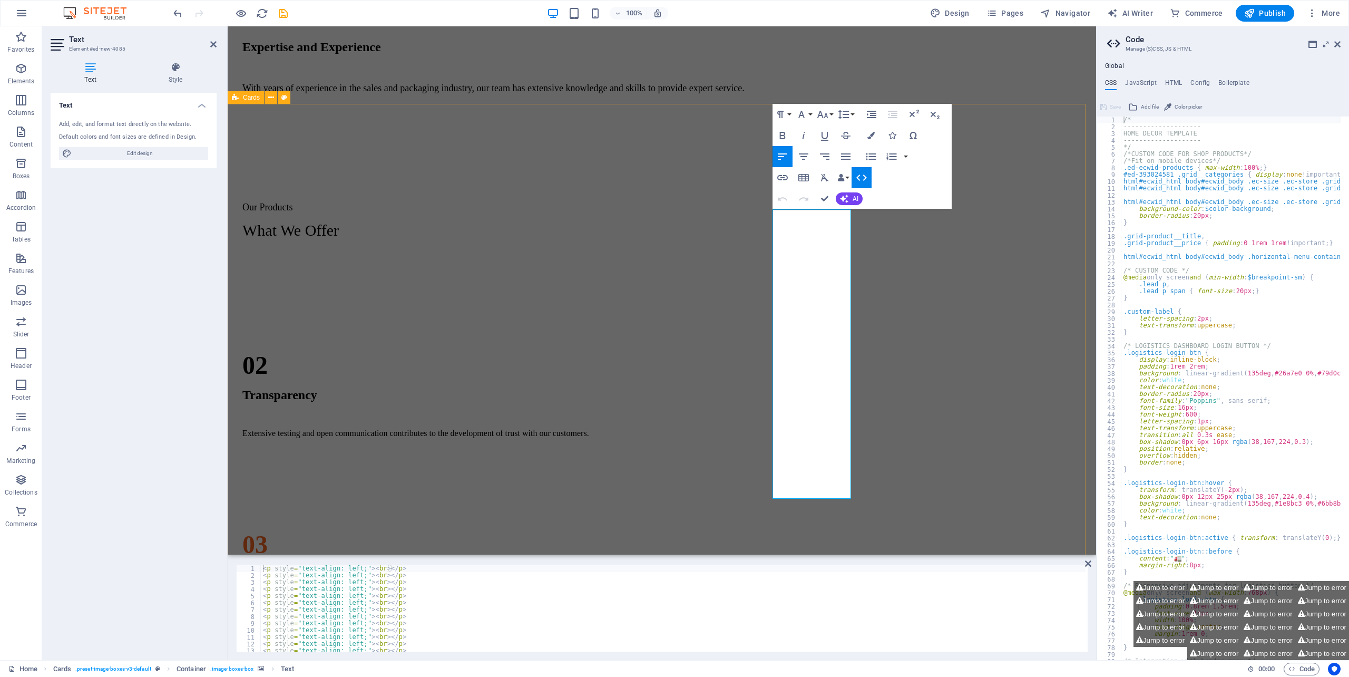
drag, startPoint x: 1001, startPoint y: 315, endPoint x: 1190, endPoint y: 318, distance: 188.7
click at [1092, 315] on div "CARTONS BOXES) 1. RSC ( Regular Slotted Cartons) 2. DIE - CUT Tapes 1. BIODEGRA…" at bounding box center [662, 521] width 860 height 527
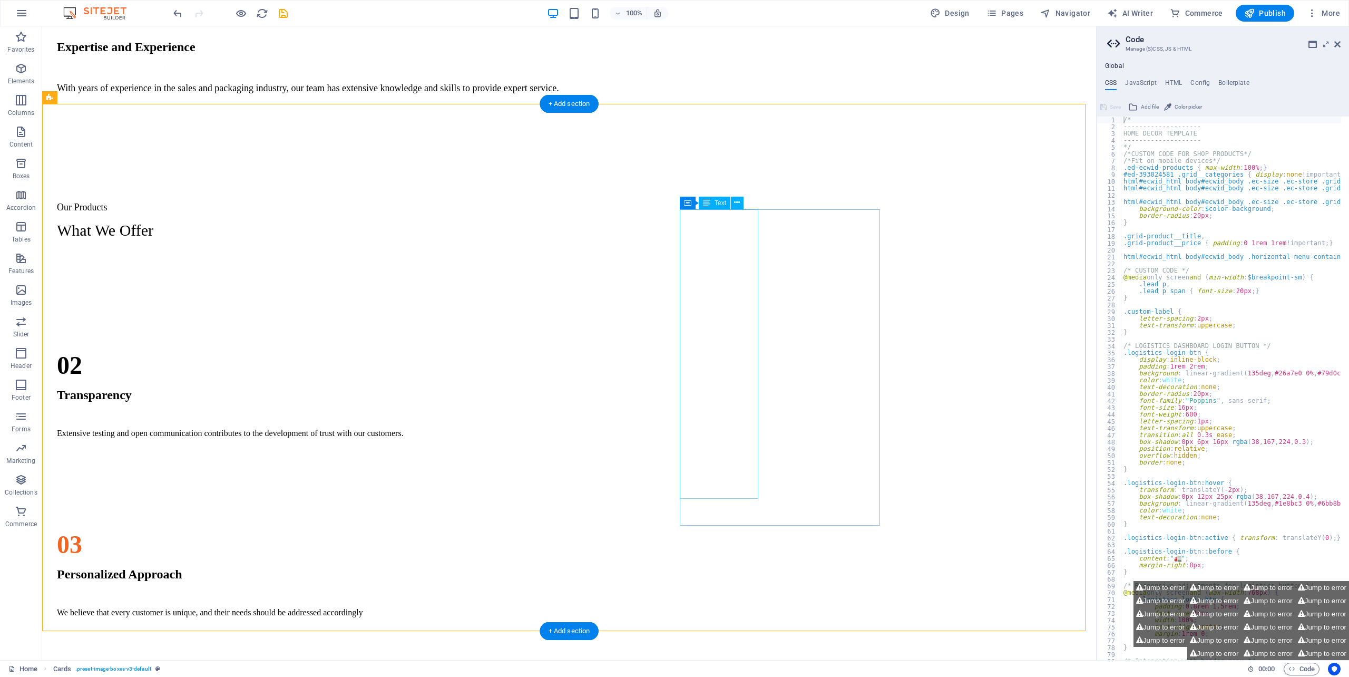
drag, startPoint x: 703, startPoint y: 435, endPoint x: 511, endPoint y: 437, distance: 192.3
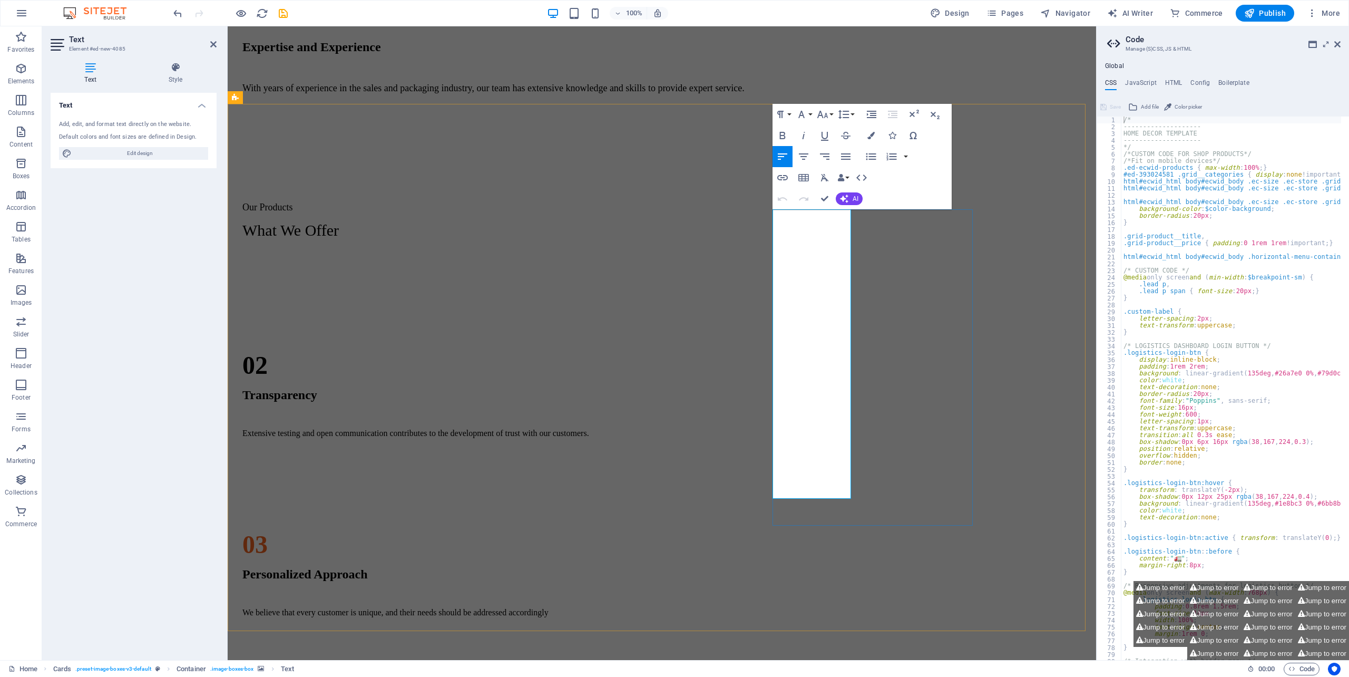
drag, startPoint x: 843, startPoint y: 456, endPoint x: 859, endPoint y: 456, distance: 15.8
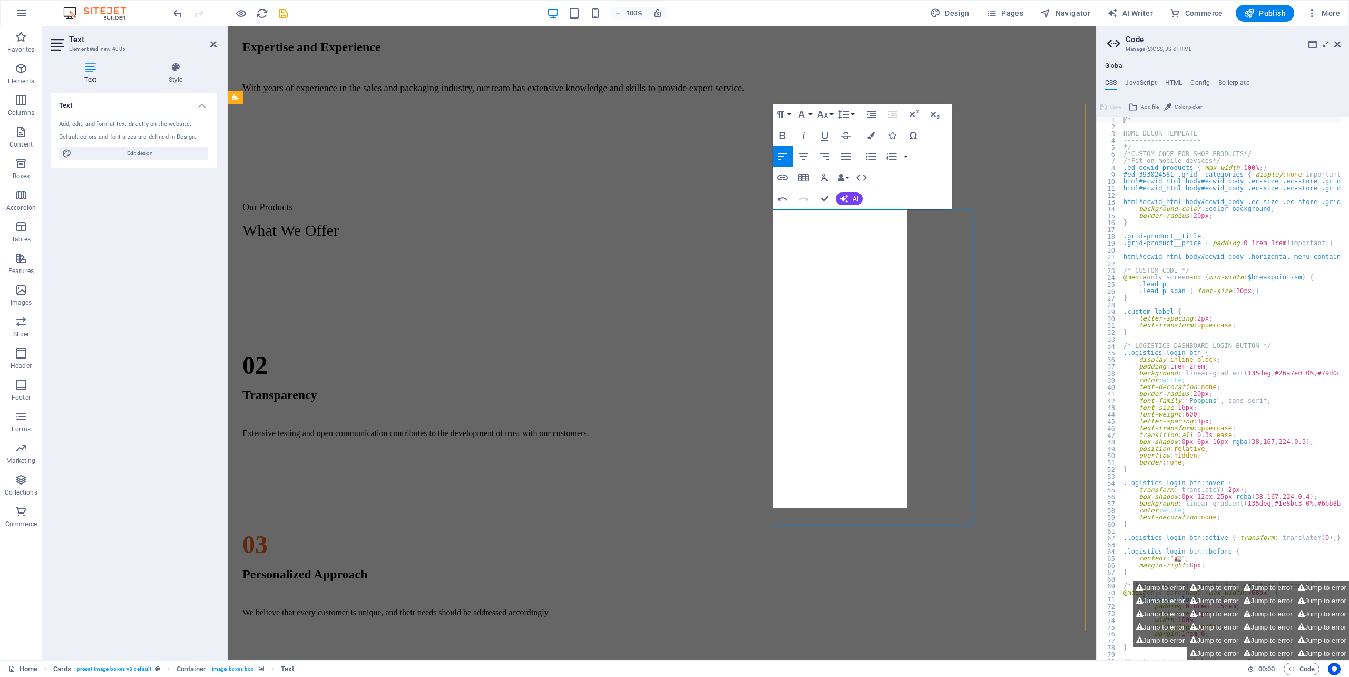
drag, startPoint x: 841, startPoint y: 453, endPoint x: 995, endPoint y: 454, distance: 153.3
click at [994, 454] on div "CARTONS BOXES) 1. RSC ( Regular Slotted Cartons) 2. DIE - CUT Tapes 1. BIODEGRA…" at bounding box center [662, 521] width 860 height 527
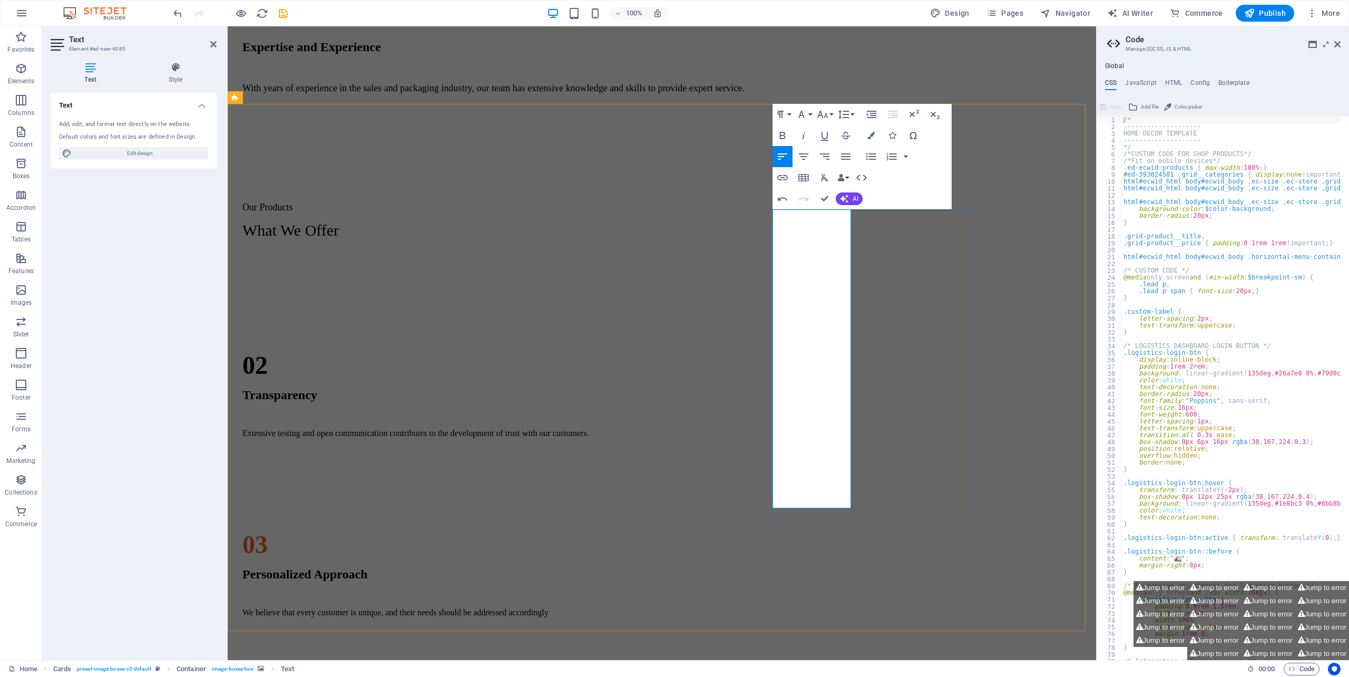
drag, startPoint x: 772, startPoint y: 454, endPoint x: 821, endPoint y: 461, distance: 49.5
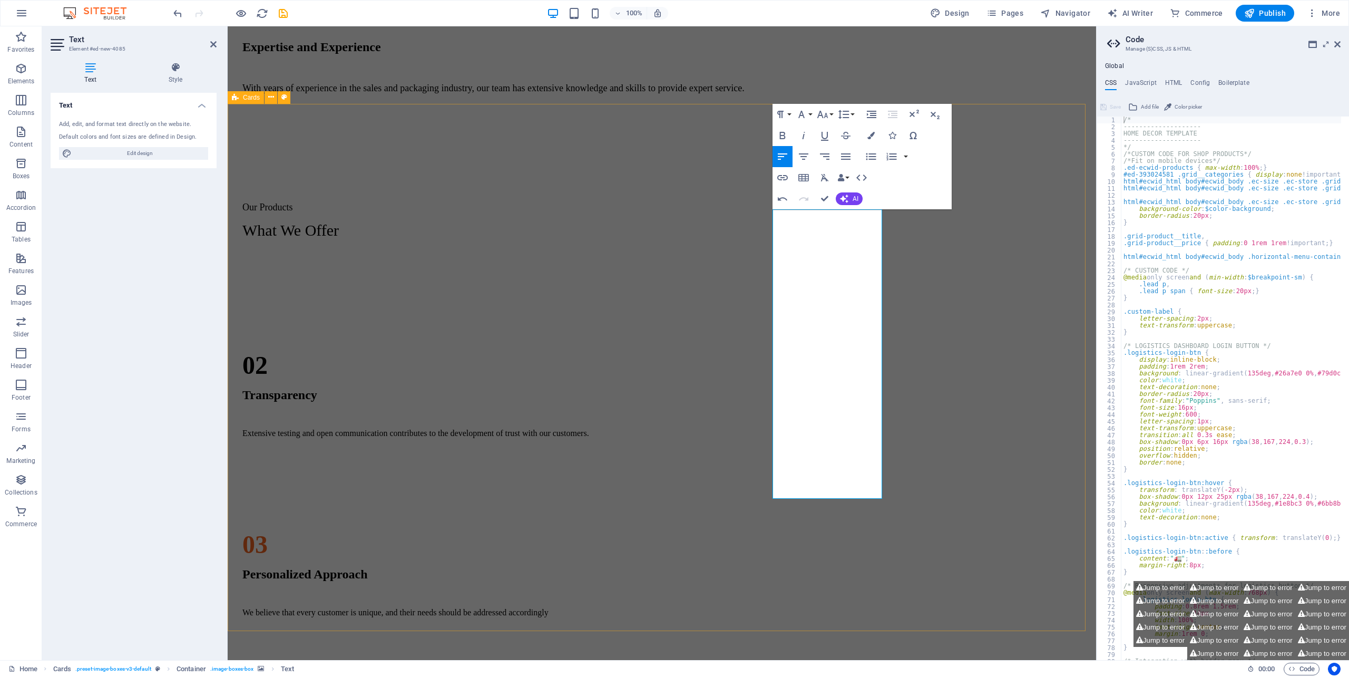
drag, startPoint x: 831, startPoint y: 563, endPoint x: 1024, endPoint y: 563, distance: 192.8
click at [1018, 563] on div "CARTONS BOXES) 1. RSC ( Regular Slotted Cartons) 2. DIE - CUT Tapes 1. BIODEGRA…" at bounding box center [662, 521] width 860 height 527
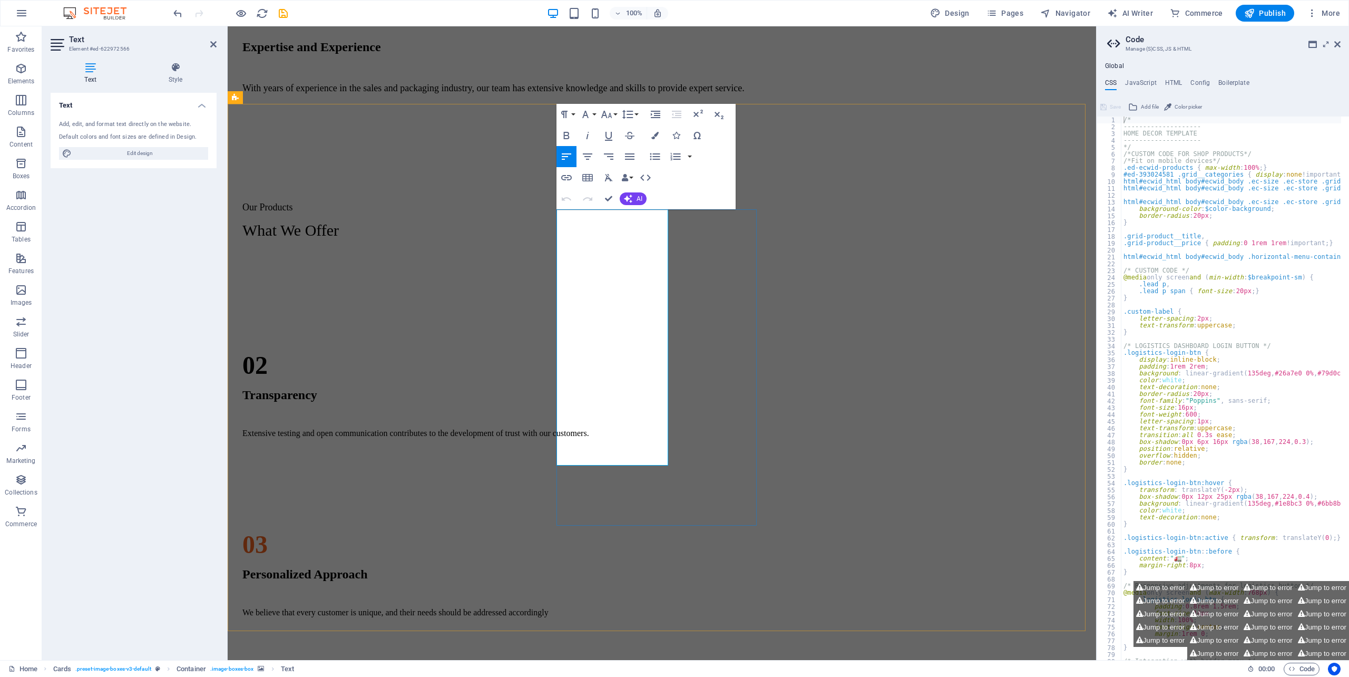
drag, startPoint x: 371, startPoint y: 411, endPoint x: 538, endPoint y: 400, distance: 167.4
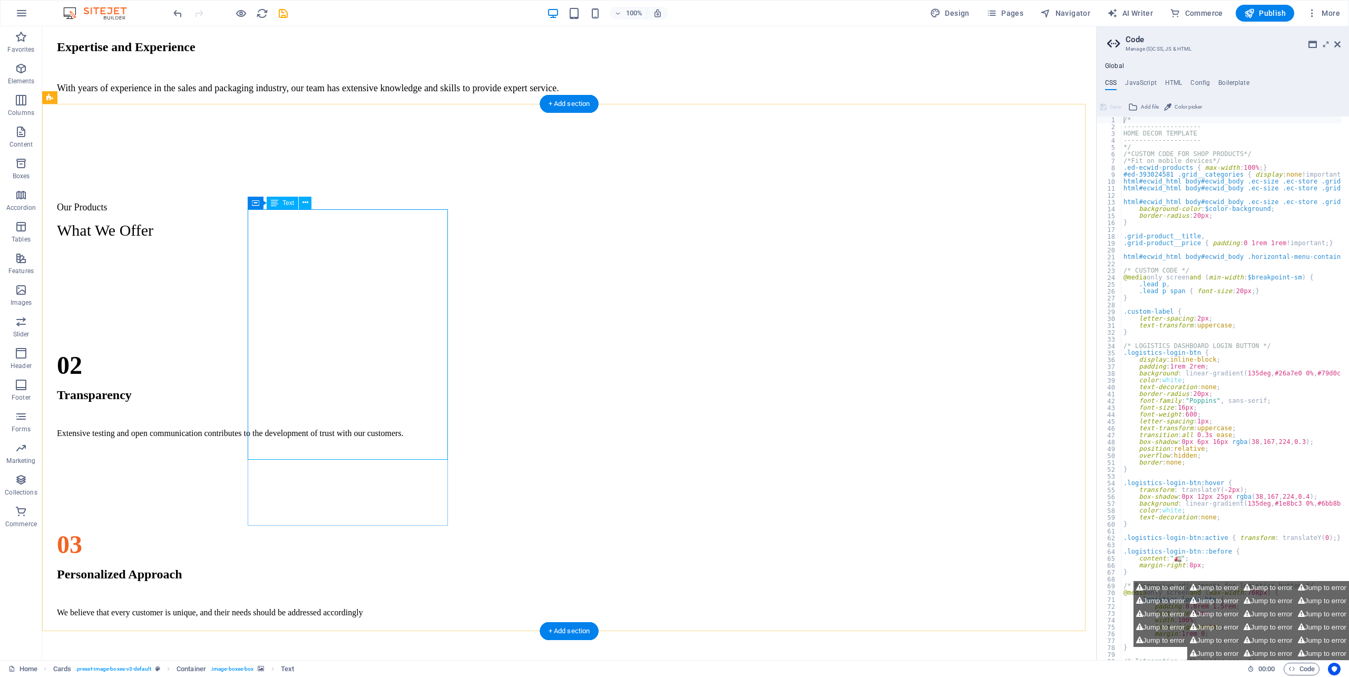
drag, startPoint x: 260, startPoint y: 395, endPoint x: 71, endPoint y: 395, distance: 189.2
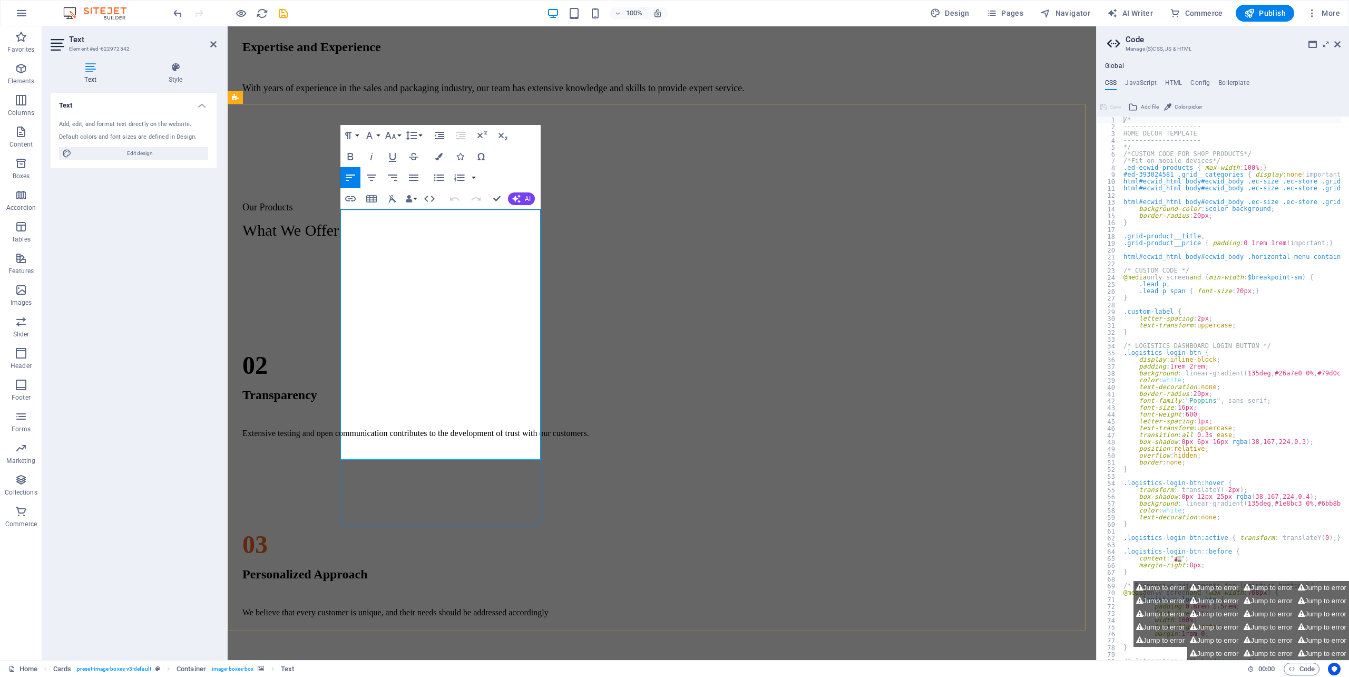
drag, startPoint x: 349, startPoint y: 397, endPoint x: 357, endPoint y: 399, distance: 8.3
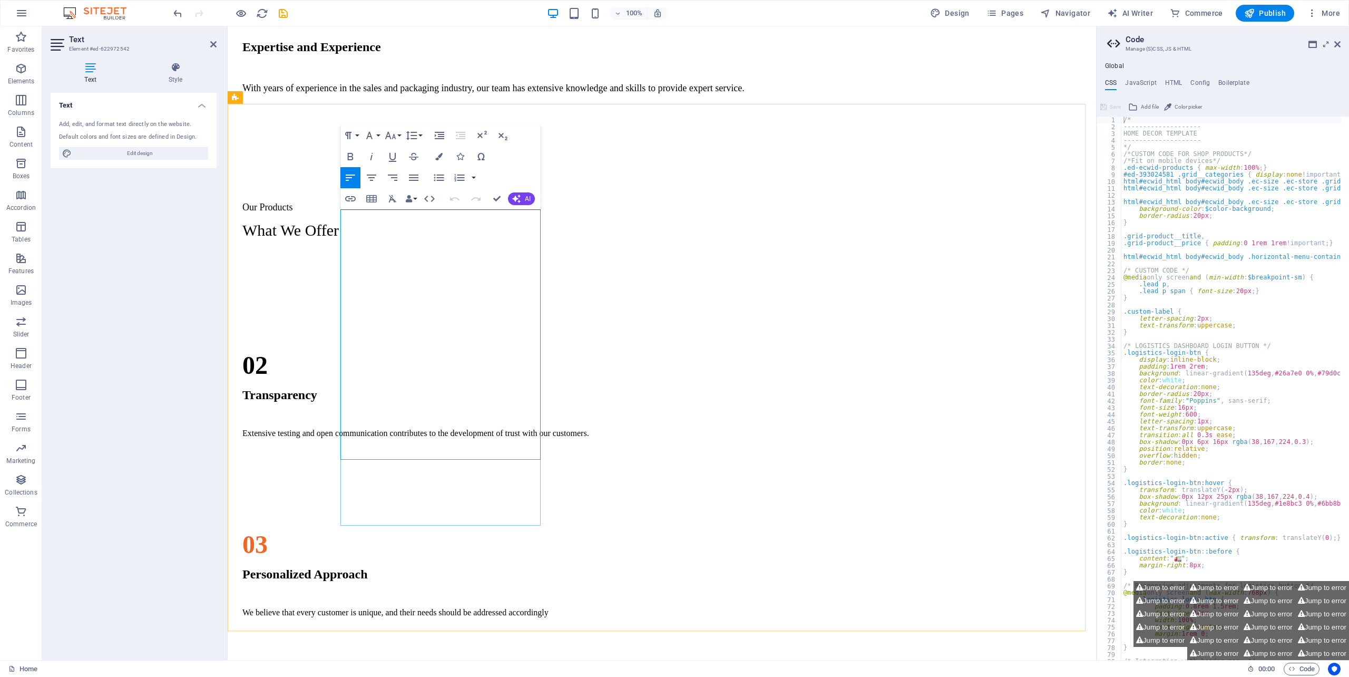
drag, startPoint x: 576, startPoint y: 474, endPoint x: 757, endPoint y: 458, distance: 181.5
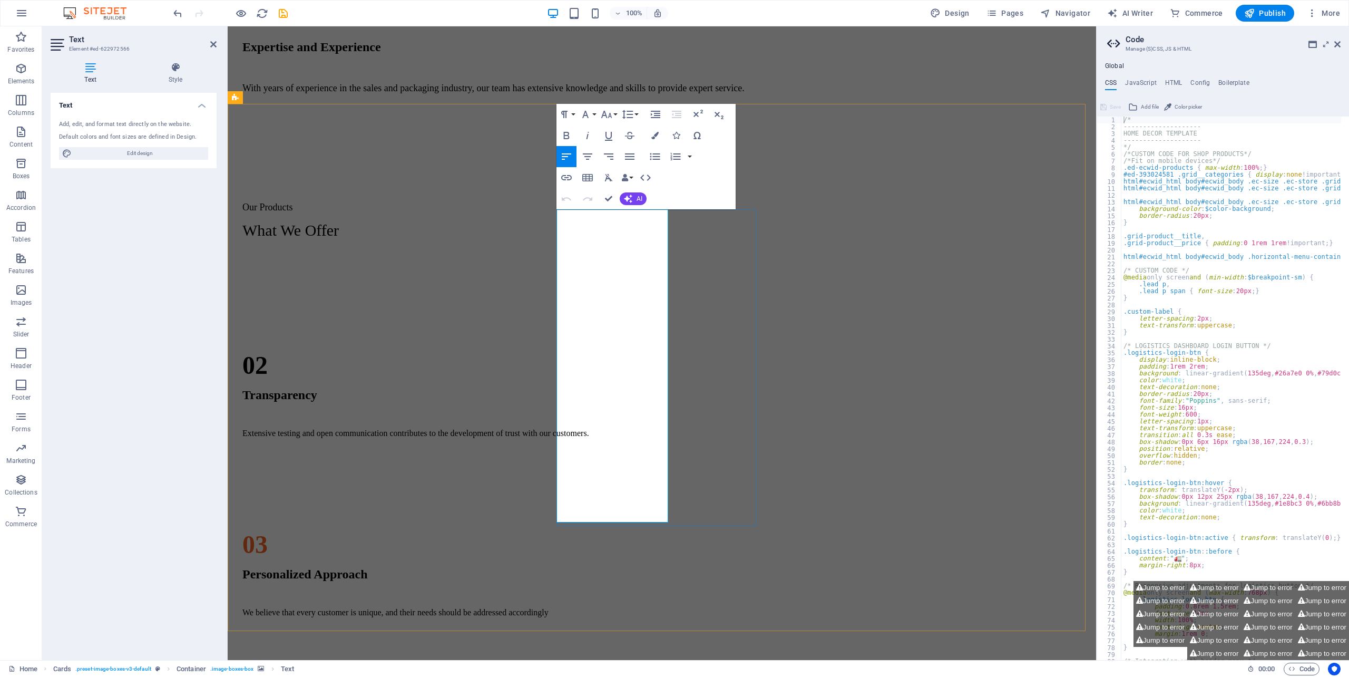
click at [553, 478] on div "CARTONS BOXES) 1. RSC ( Regular Slotted Cartons) 2. DIE - CUT Tapes 1. BIODEGRA…" at bounding box center [662, 521] width 860 height 527
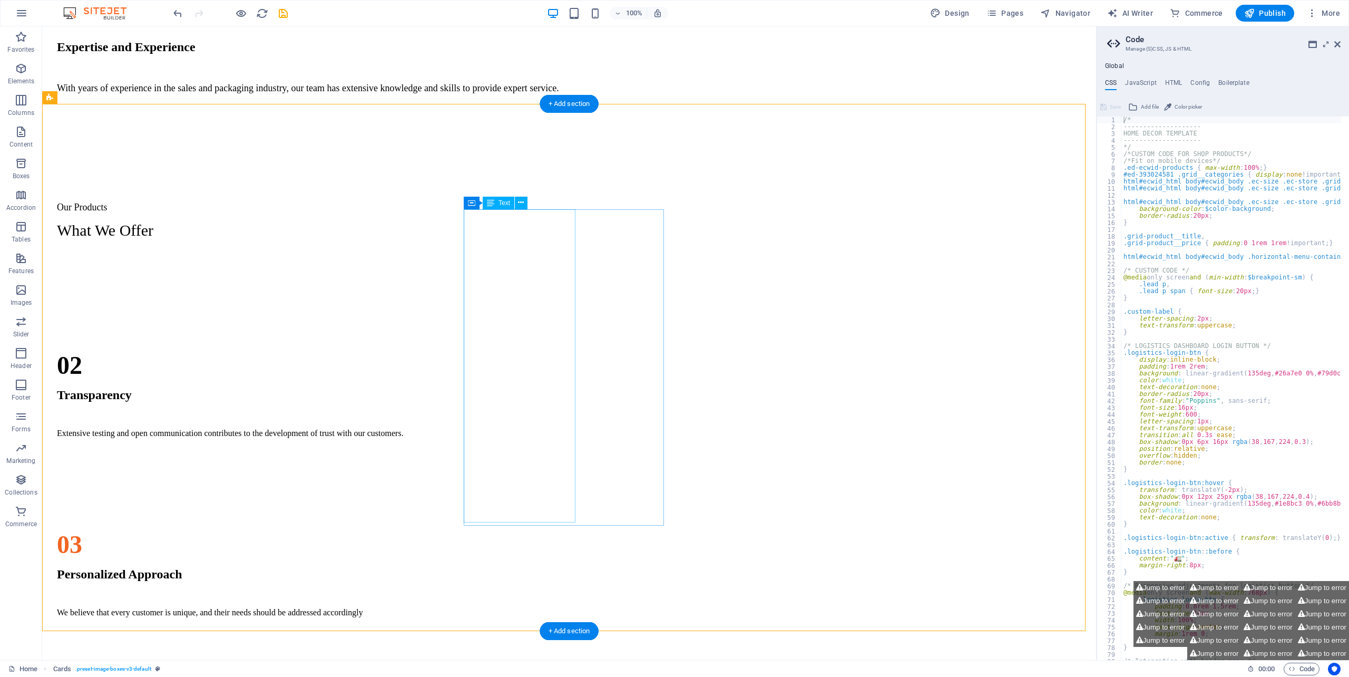
drag, startPoint x: 488, startPoint y: 482, endPoint x: 296, endPoint y: 482, distance: 192.3
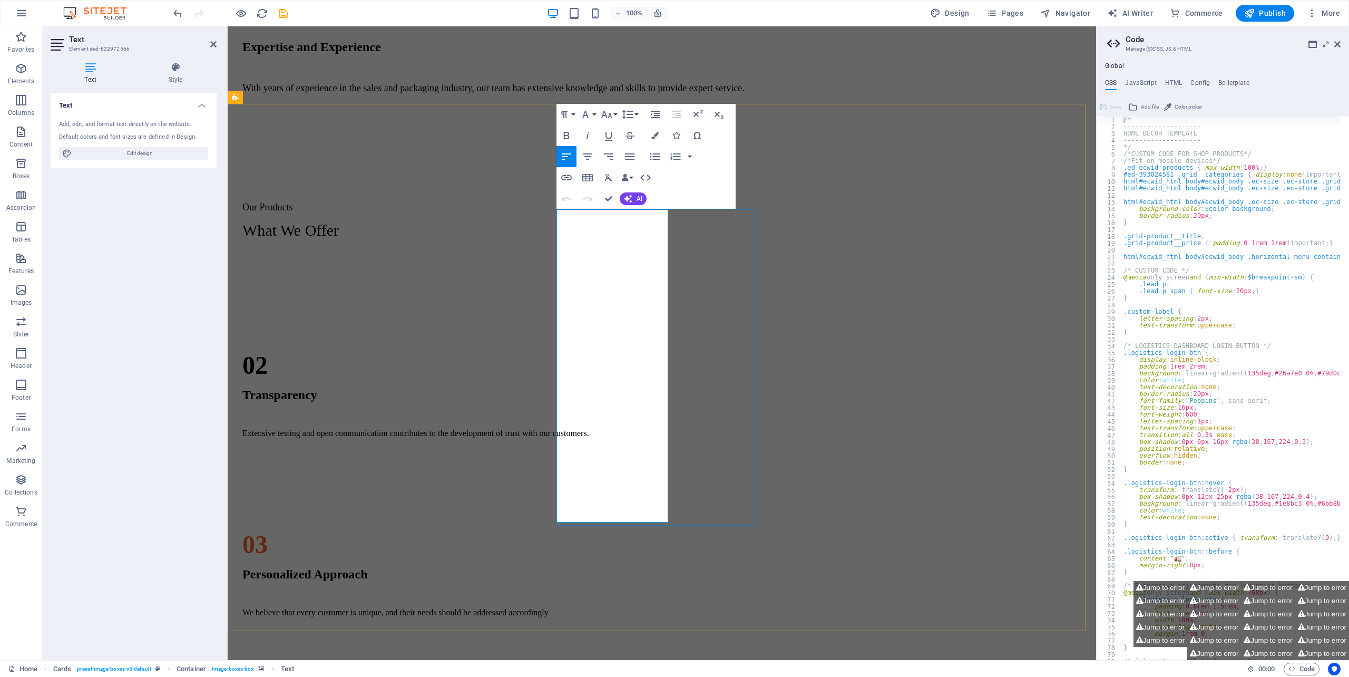
drag, startPoint x: 557, startPoint y: 477, endPoint x: 577, endPoint y: 479, distance: 20.1
drag, startPoint x: 571, startPoint y: 479, endPoint x: 555, endPoint y: 475, distance: 16.4
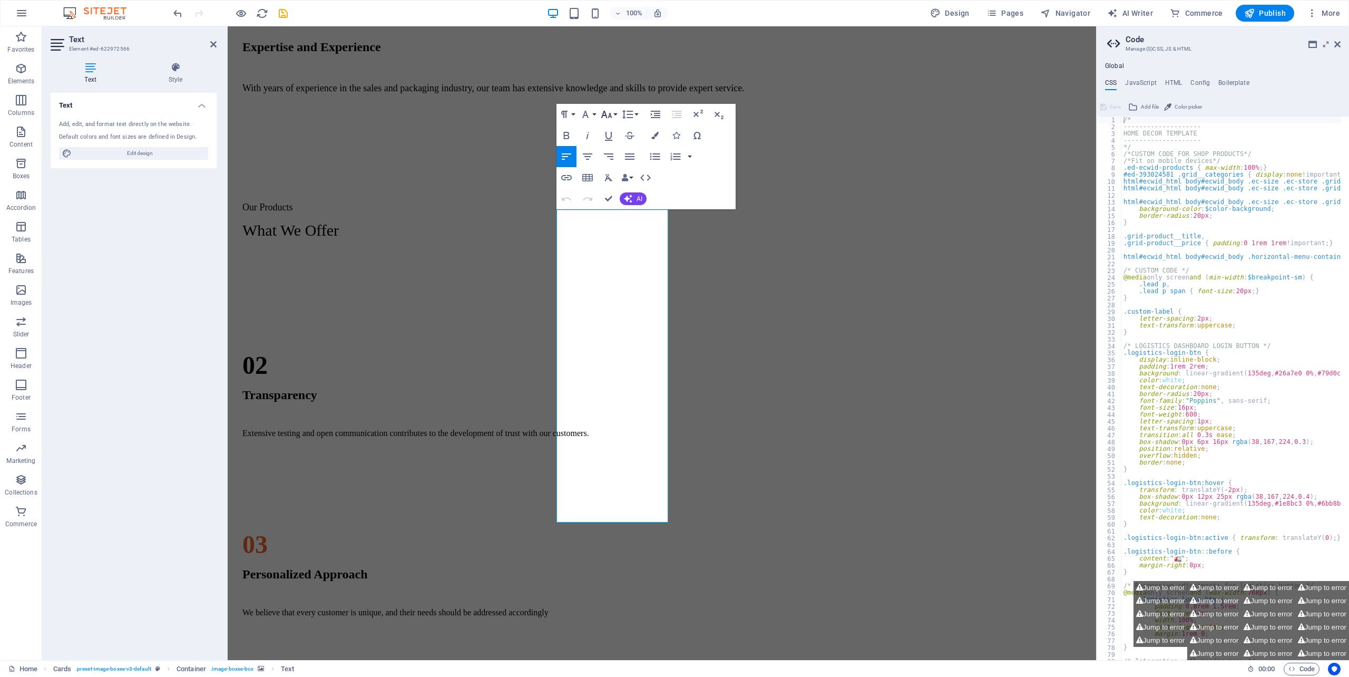
click at [618, 117] on button "Font Size" at bounding box center [609, 114] width 20 height 21
click at [620, 140] on link "18" at bounding box center [618, 145] width 38 height 16
drag, startPoint x: 610, startPoint y: 461, endPoint x: 653, endPoint y: 461, distance: 43.2
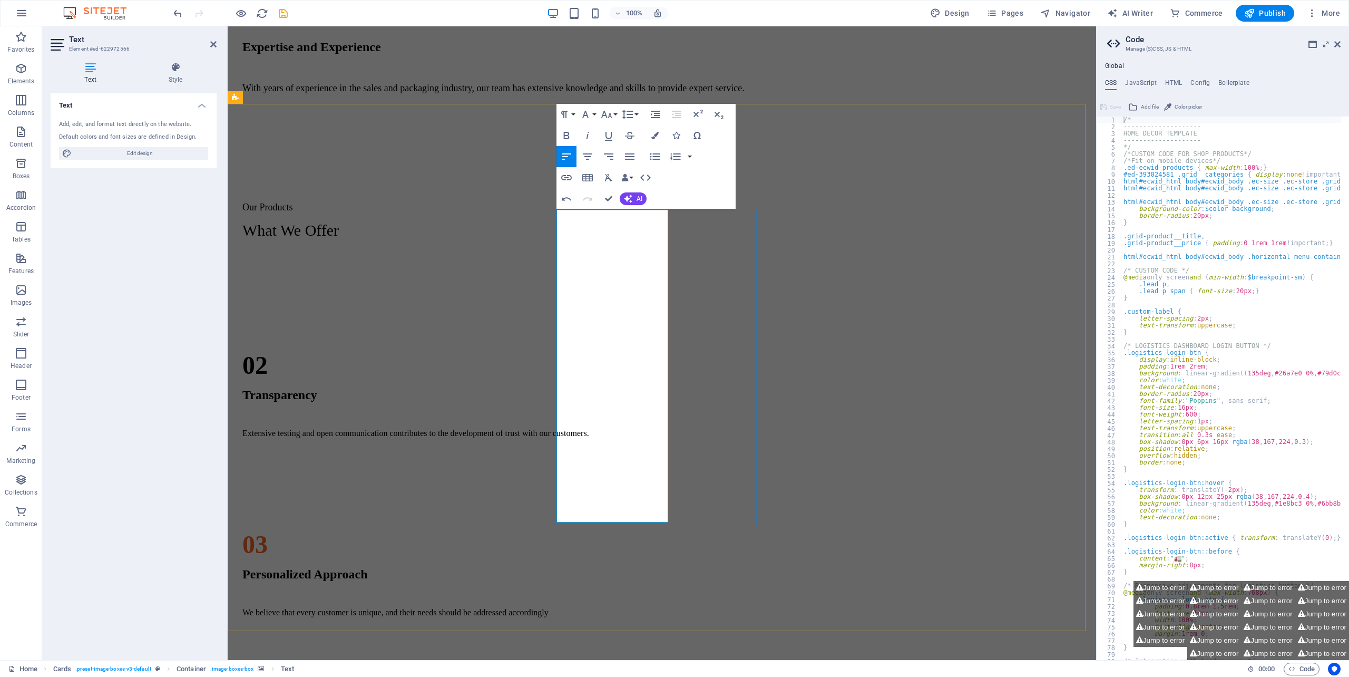
drag, startPoint x: 704, startPoint y: 546, endPoint x: 790, endPoint y: 517, distance: 90.6
click at [878, 548] on div "CARTONS BOXES) 1. RSC ( Regular Slotted Cartons) 2. DIE - CUT Tapes ​ 1. BIODEG…" at bounding box center [662, 521] width 860 height 527
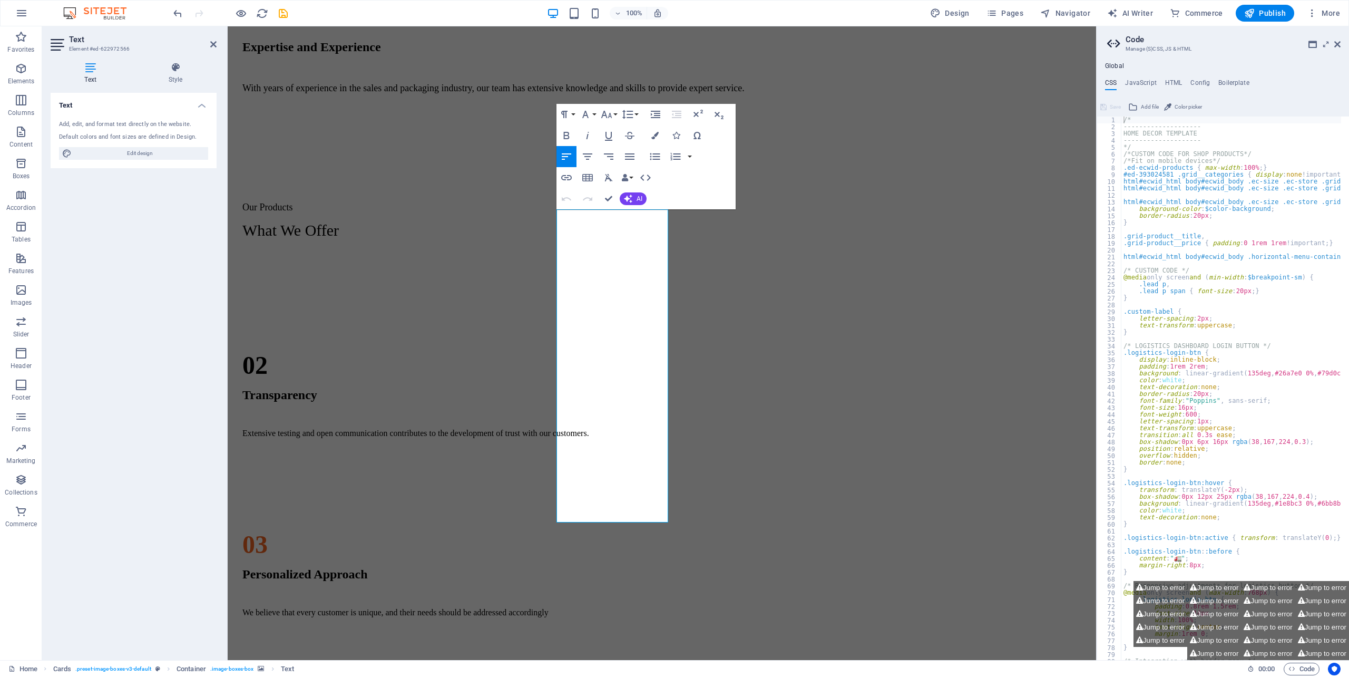
click at [89, 72] on icon at bounding box center [91, 67] width 80 height 11
click at [90, 72] on icon at bounding box center [91, 67] width 80 height 11
click at [140, 150] on span "Edit design" at bounding box center [140, 153] width 130 height 13
select select "px"
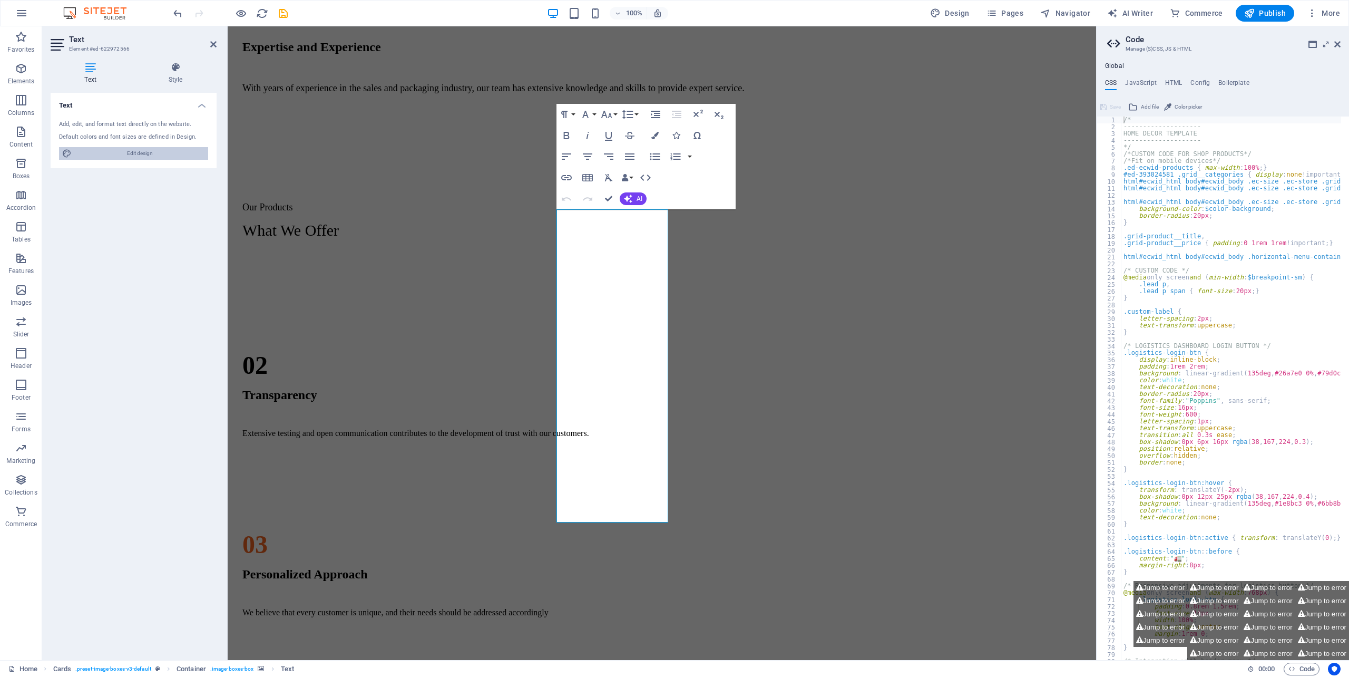
select select "400"
select select "px"
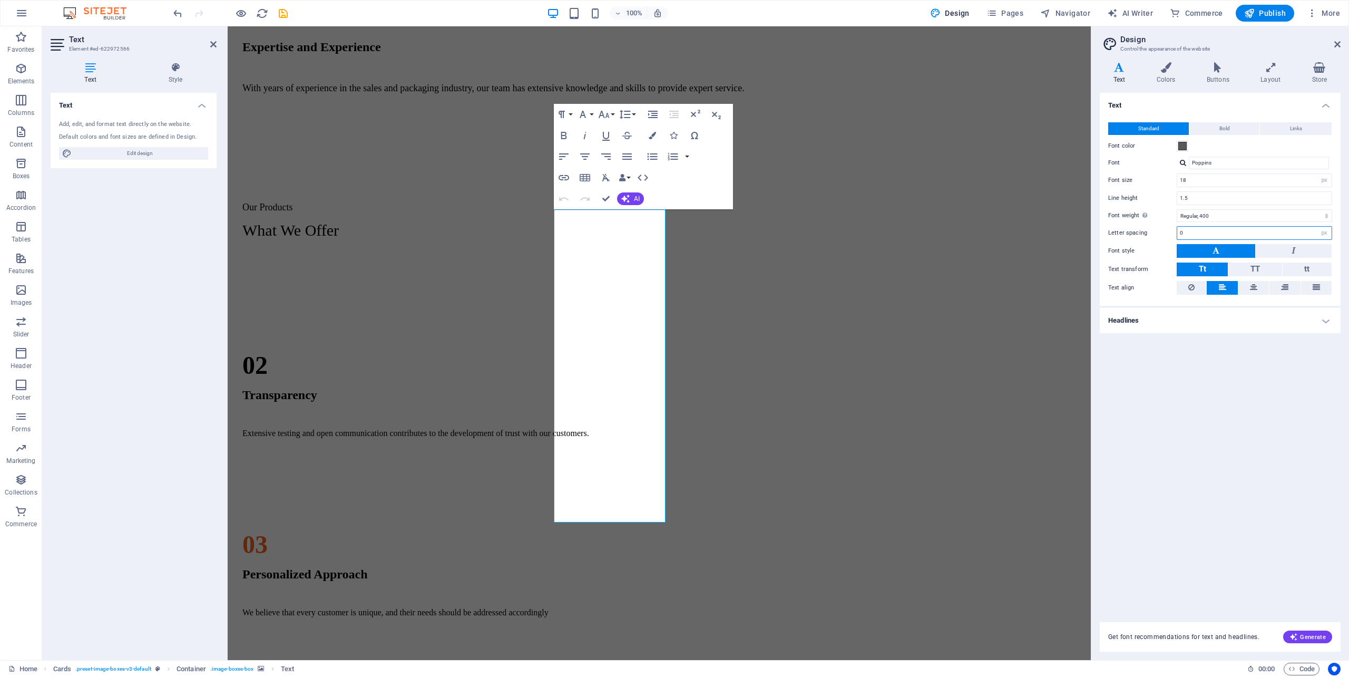
drag, startPoint x: 1189, startPoint y: 230, endPoint x: 1348, endPoint y: 222, distance: 159.3
click at [1103, 224] on div "Standard Bold Links Font color Font Poppins Font size 18 rem px Line height 1.5…" at bounding box center [1220, 209] width 245 height 194
type input "3"
type input "2"
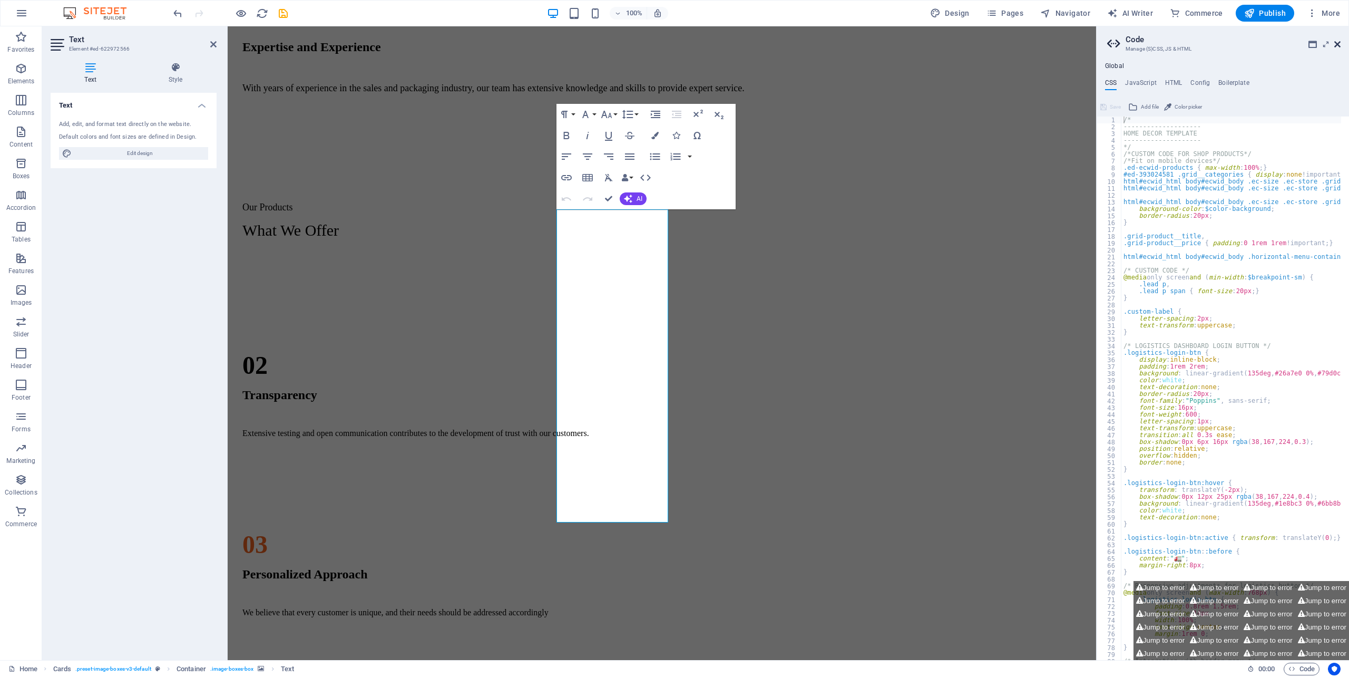
click at [1337, 42] on icon at bounding box center [1337, 44] width 6 height 8
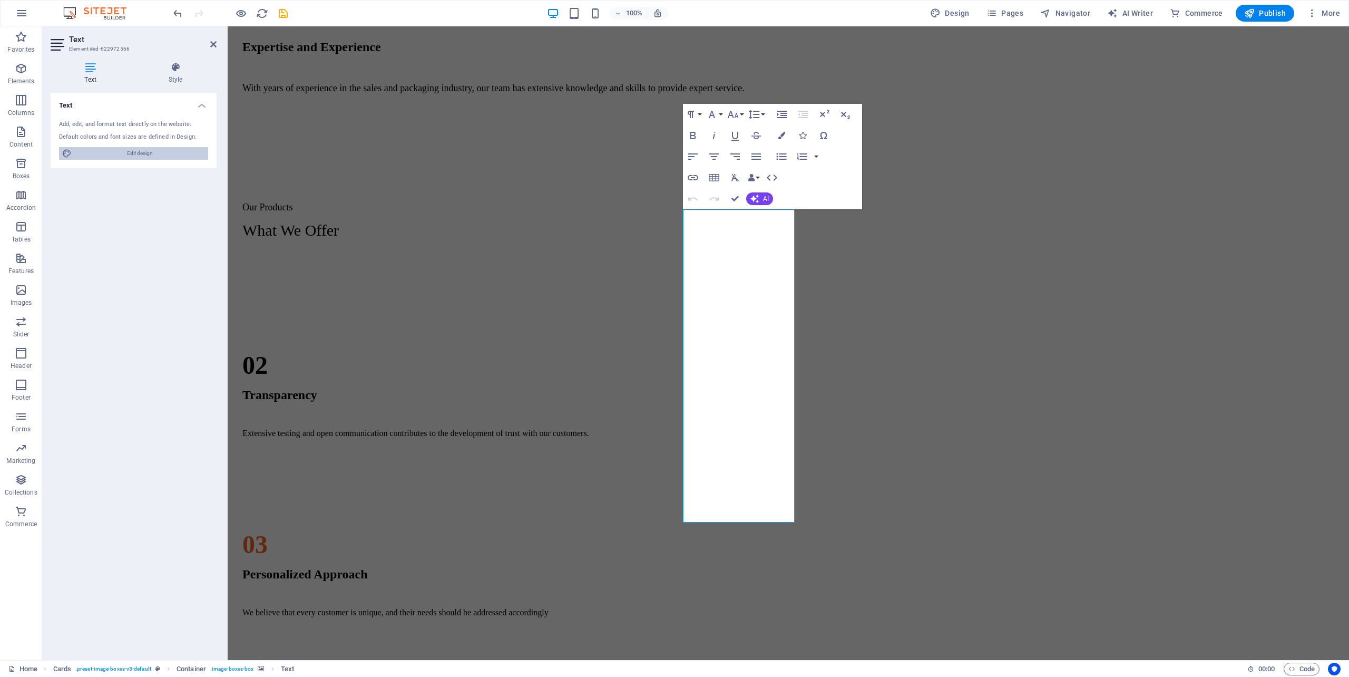
click at [148, 156] on span "Edit design" at bounding box center [140, 153] width 130 height 13
select select "px"
select select "400"
select select "px"
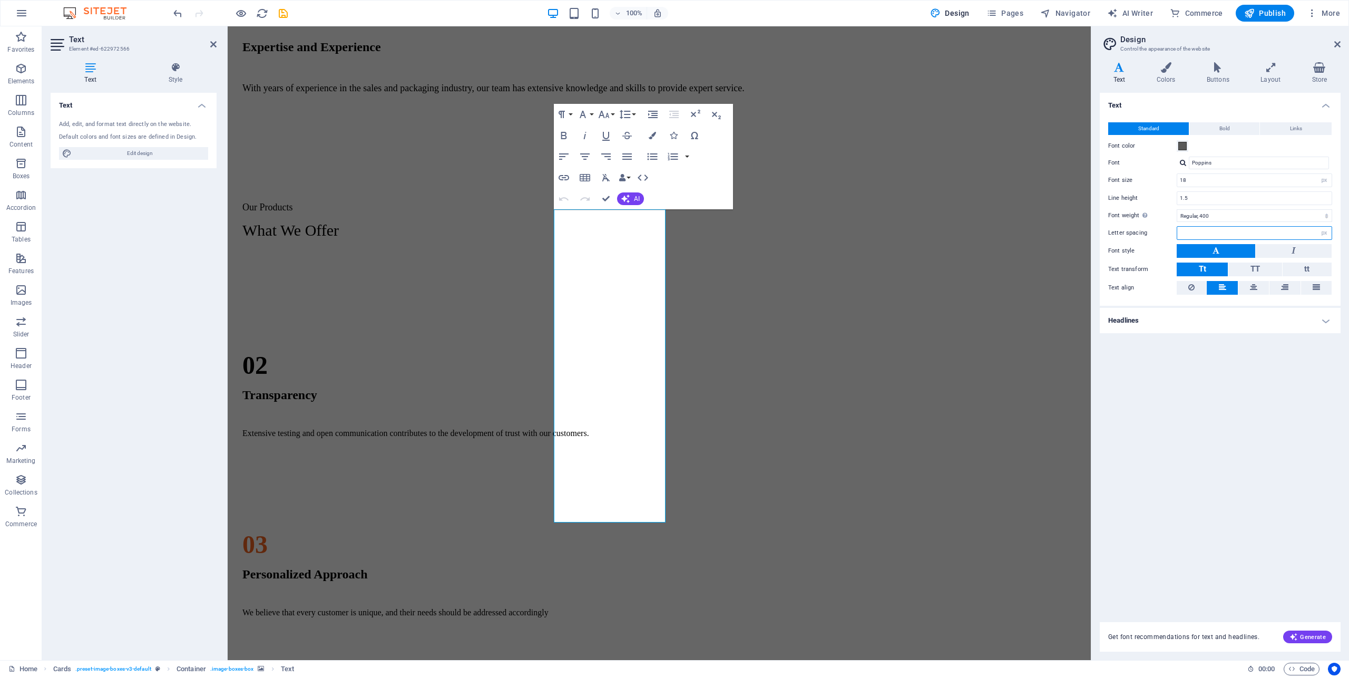
click at [1183, 234] on input "number" at bounding box center [1254, 233] width 154 height 13
type input "20"
click at [1200, 314] on h4 "Headlines" at bounding box center [1220, 320] width 241 height 25
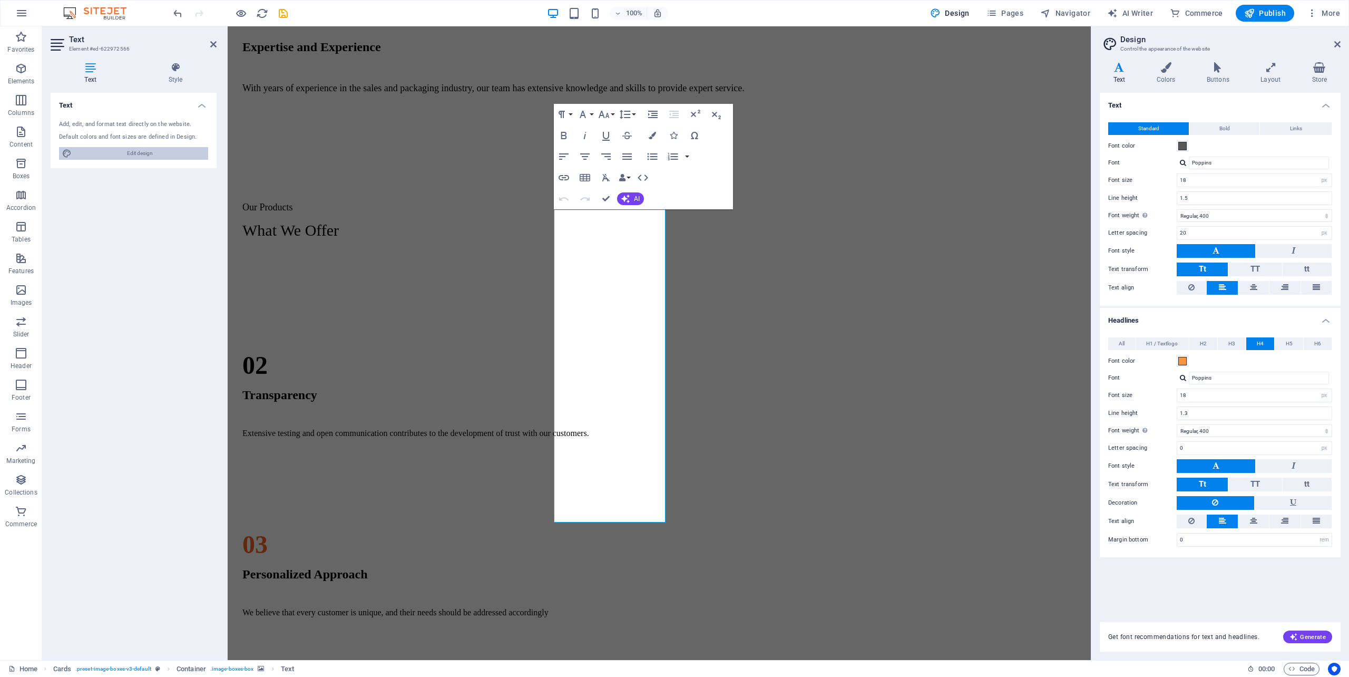
click at [171, 156] on span "Edit design" at bounding box center [140, 153] width 130 height 13
drag, startPoint x: 165, startPoint y: 82, endPoint x: 180, endPoint y: 72, distance: 18.1
click at [176, 74] on h4 "Style" at bounding box center [175, 73] width 82 height 22
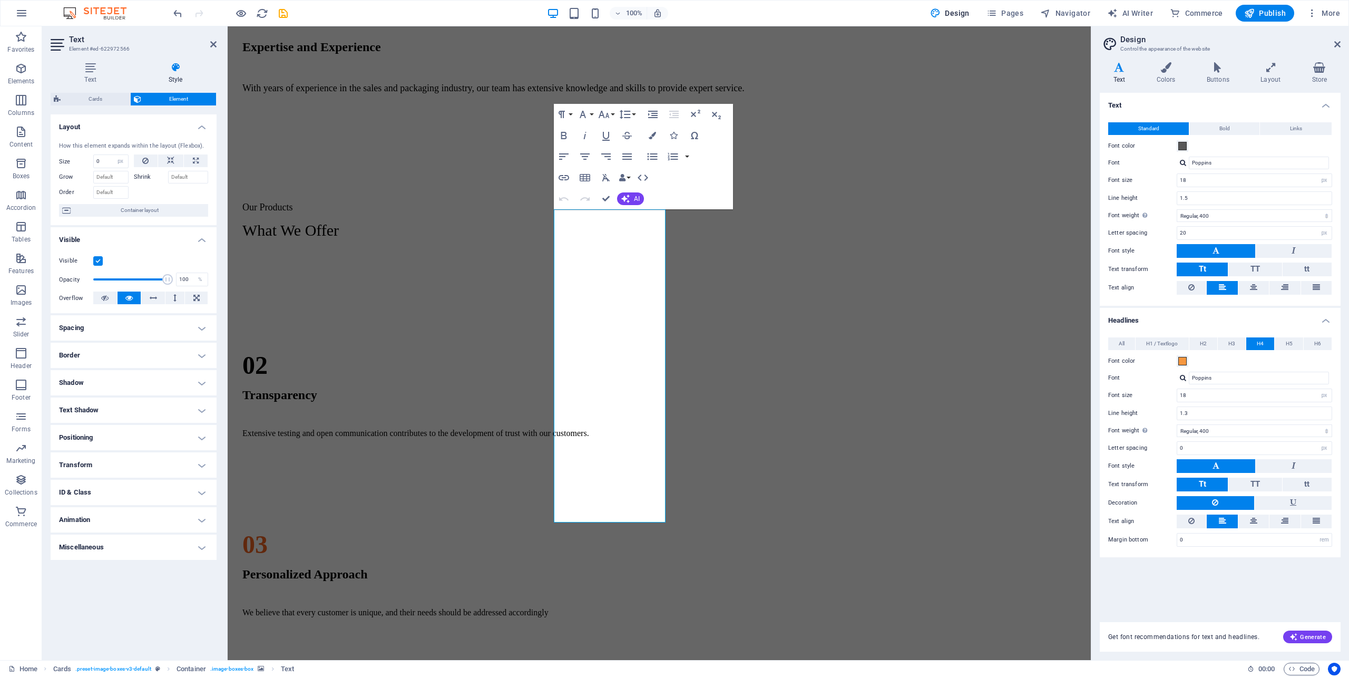
click at [92, 332] on h4 "Spacing" at bounding box center [134, 327] width 166 height 25
click at [111, 367] on select "Default px rem % vh vw Custom" at bounding box center [126, 367] width 48 height 13
select select "px"
click at [134, 361] on select "Default px rem % vh vw Custom" at bounding box center [126, 367] width 48 height 13
type input "20"
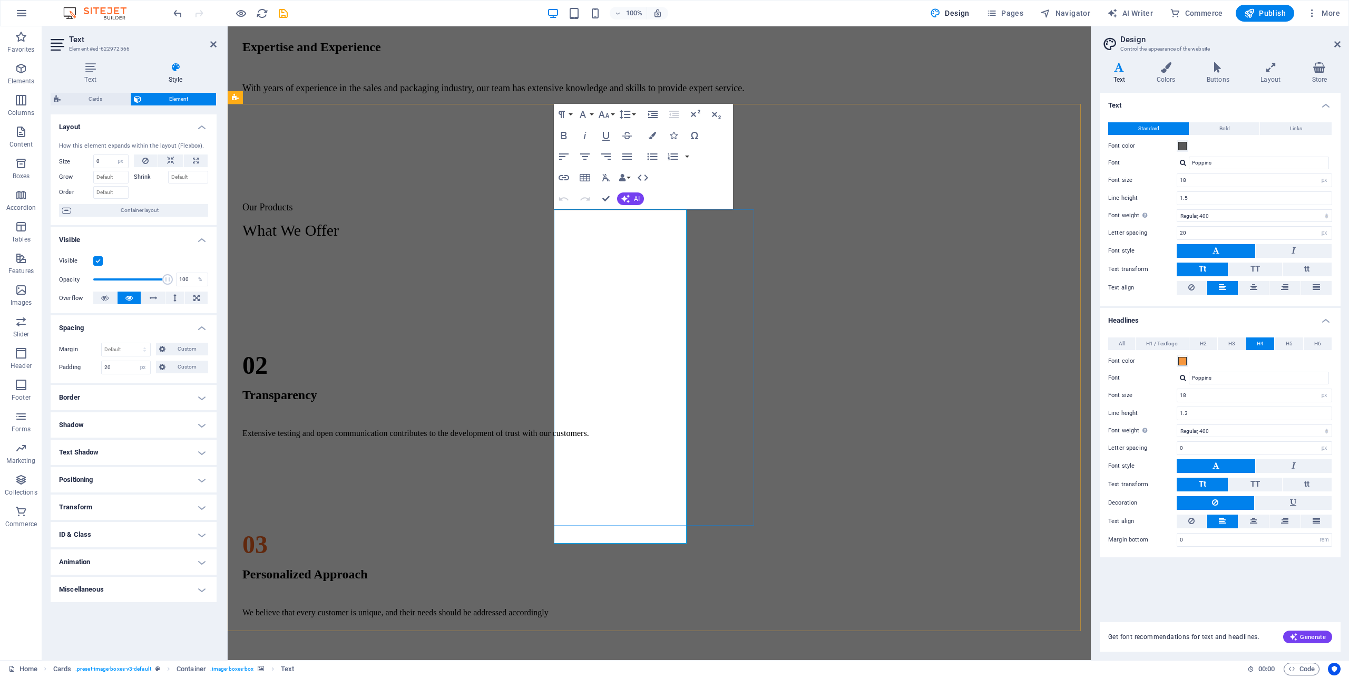
drag, startPoint x: 612, startPoint y: 466, endPoint x: 591, endPoint y: 489, distance: 31.3
drag, startPoint x: 744, startPoint y: 574, endPoint x: 954, endPoint y: 565, distance: 209.9
click at [934, 571] on div "CARTONS BOXES) 1. RSC ( Regular Slotted Cartons) 2. DIE - CUT Tapes 1. BIODEGRA…" at bounding box center [659, 521] width 855 height 527
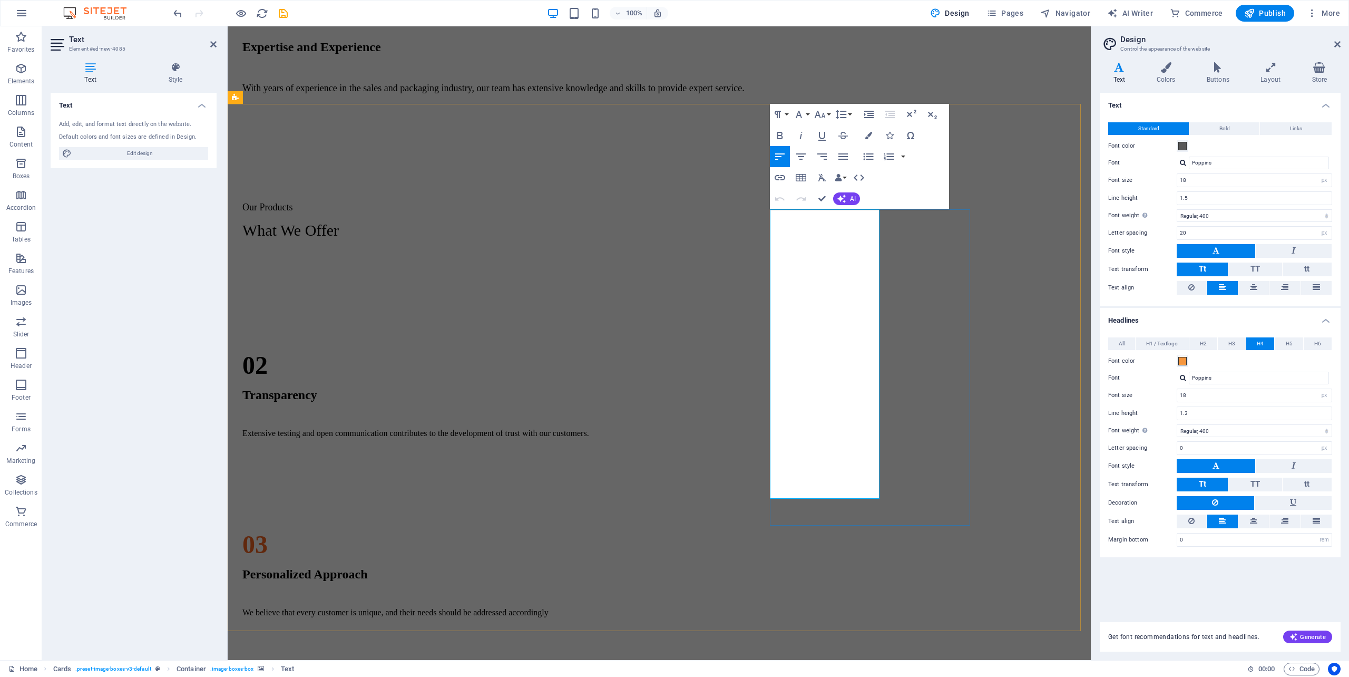
drag, startPoint x: 173, startPoint y: 72, endPoint x: 116, endPoint y: 89, distance: 59.9
click at [138, 83] on h4 "Style" at bounding box center [175, 73] width 82 height 22
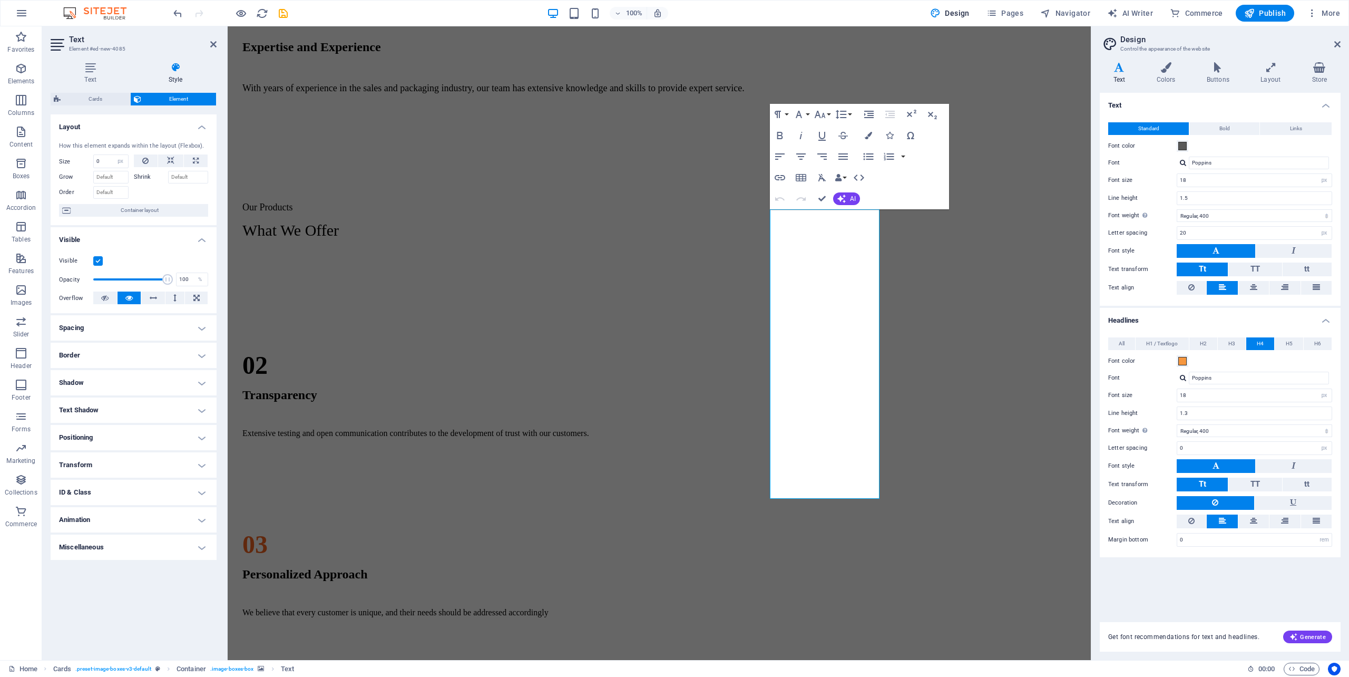
click at [79, 332] on h4 "Spacing" at bounding box center [134, 327] width 166 height 25
click at [116, 363] on select "Default px rem % vh vw Custom" at bounding box center [126, 367] width 48 height 13
select select "px"
click at [134, 361] on select "Default px rem % vh vw Custom" at bounding box center [126, 367] width 48 height 13
type input "20"
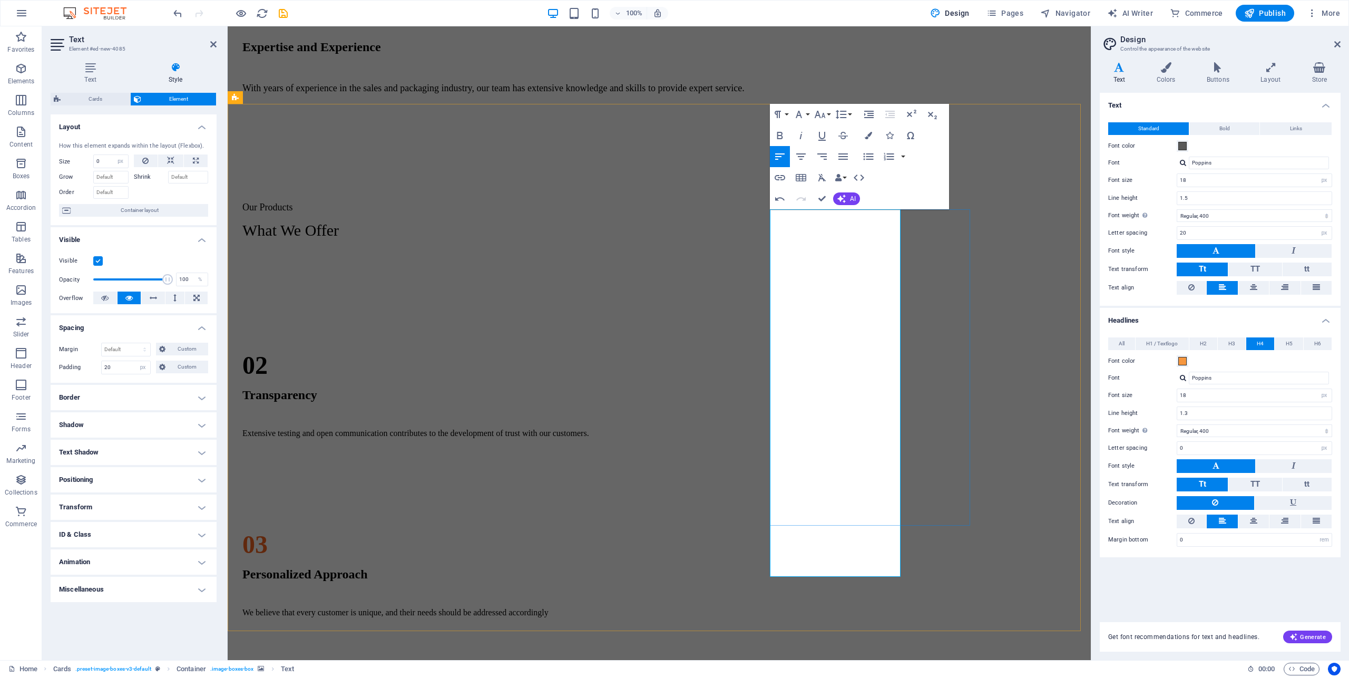
drag, startPoint x: 865, startPoint y: 563, endPoint x: 1054, endPoint y: 561, distance: 189.7
click at [1054, 561] on div "CARTONS BOXES) 1. RSC ( Regular Slotted Cartons) 2. DIE - CUT Tapes 1. BIODEGRA…" at bounding box center [659, 521] width 855 height 527
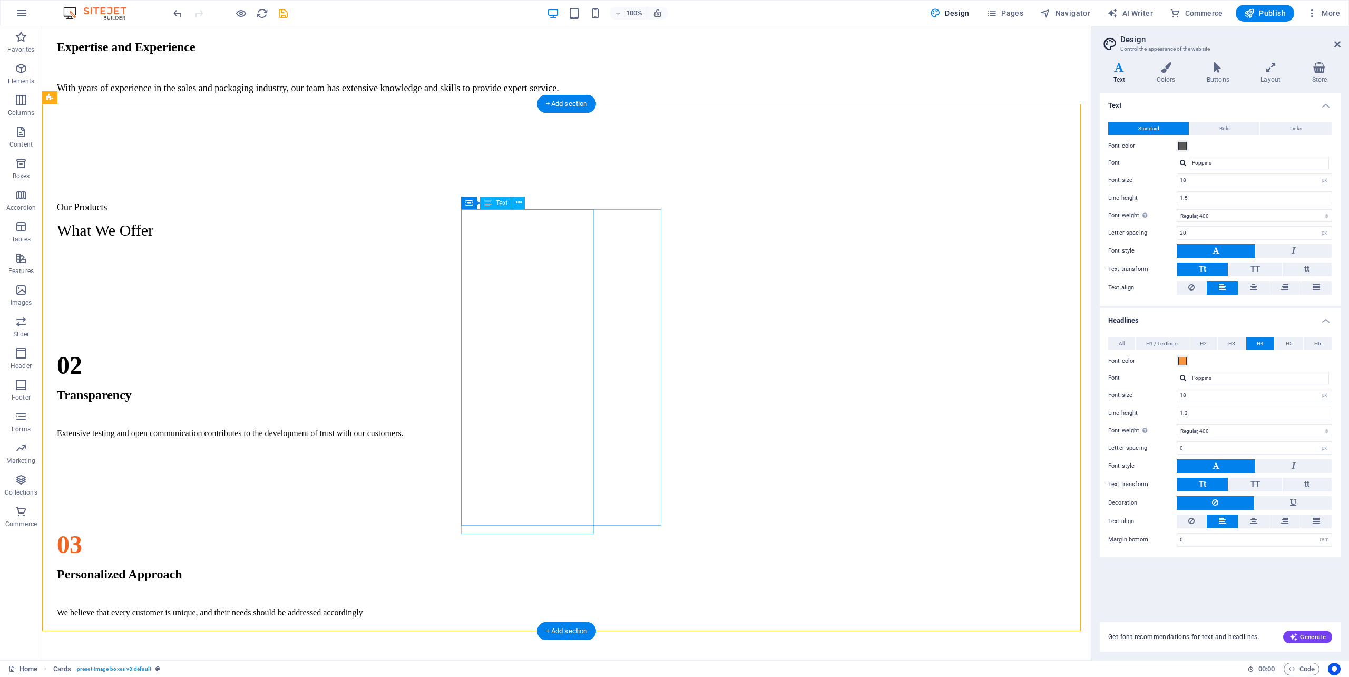
select select "px"
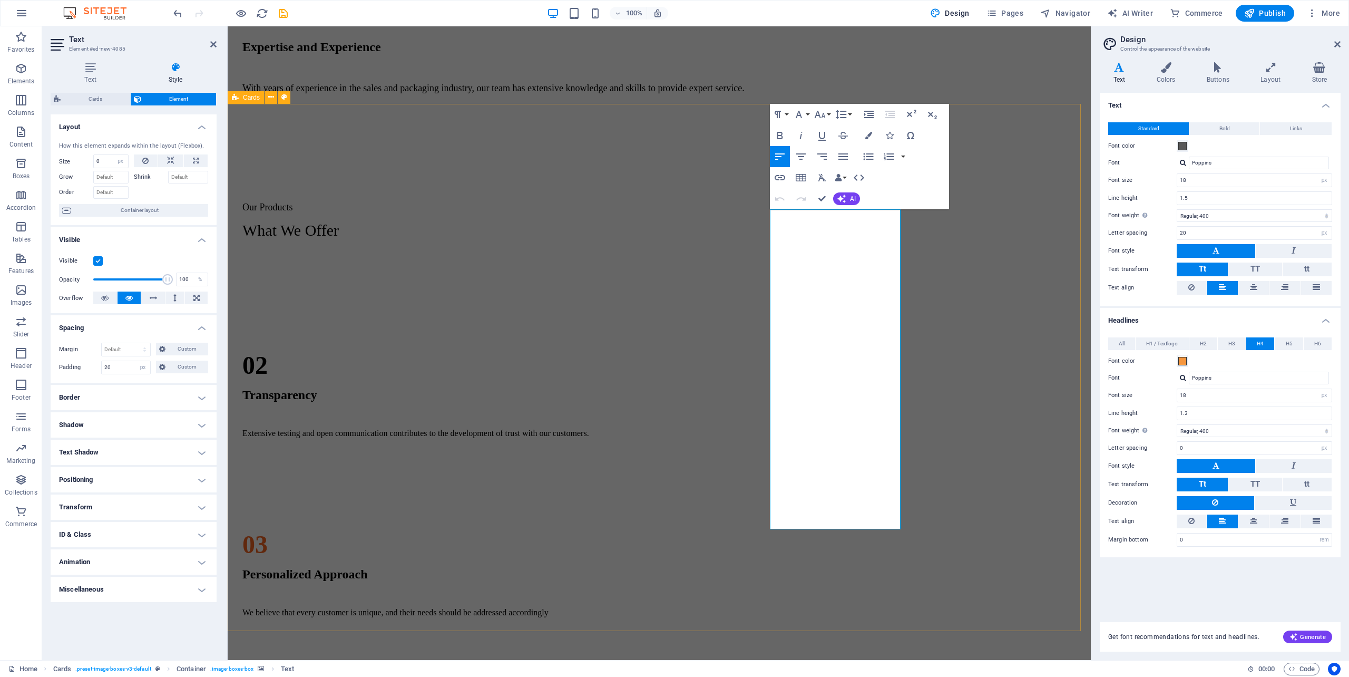
drag, startPoint x: 690, startPoint y: 561, endPoint x: 840, endPoint y: 531, distance: 152.5
click at [876, 557] on div "CARTONS BOXES) 1. RSC ( Regular Slotted Cartons) 2. DIE - CUT Tapes 1. BIODEGRA…" at bounding box center [659, 521] width 855 height 527
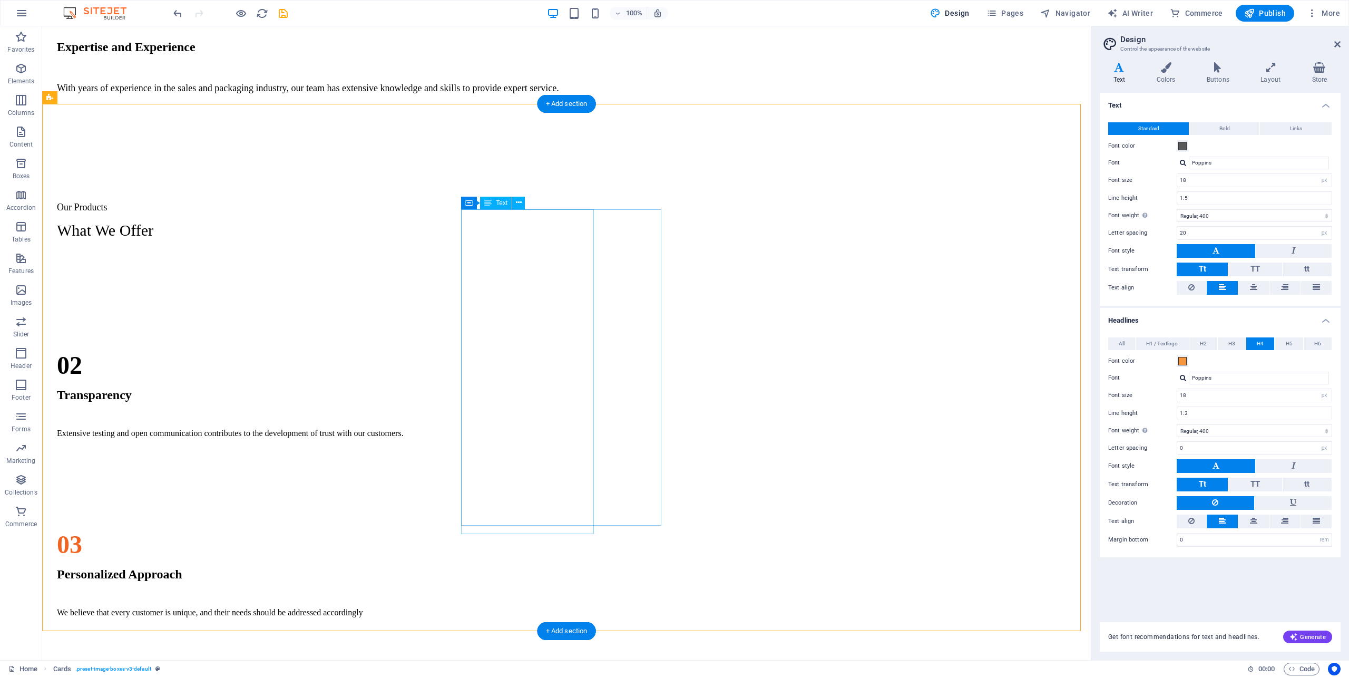
drag, startPoint x: 560, startPoint y: 506, endPoint x: 365, endPoint y: 508, distance: 194.4
select select "px"
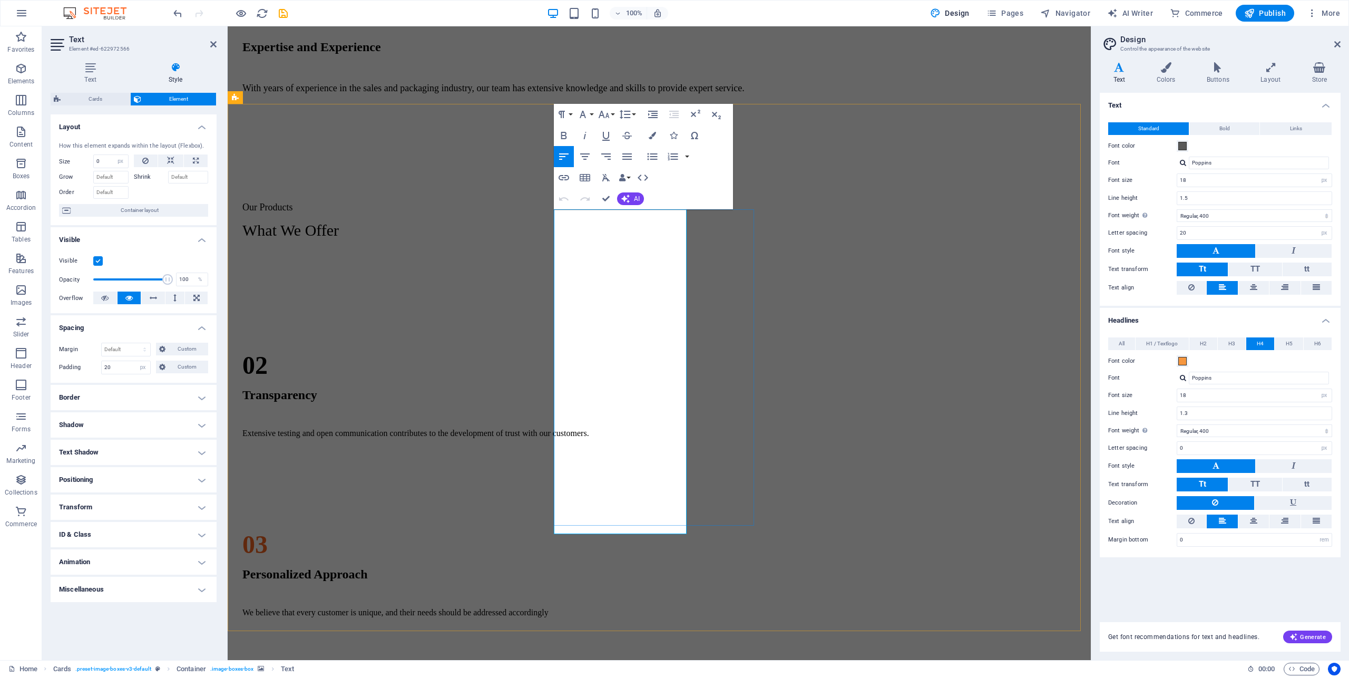
drag, startPoint x: 1134, startPoint y: 235, endPoint x: 1160, endPoint y: 237, distance: 25.9
click at [1162, 237] on div "Letter spacing 20 rem px" at bounding box center [1220, 233] width 224 height 14
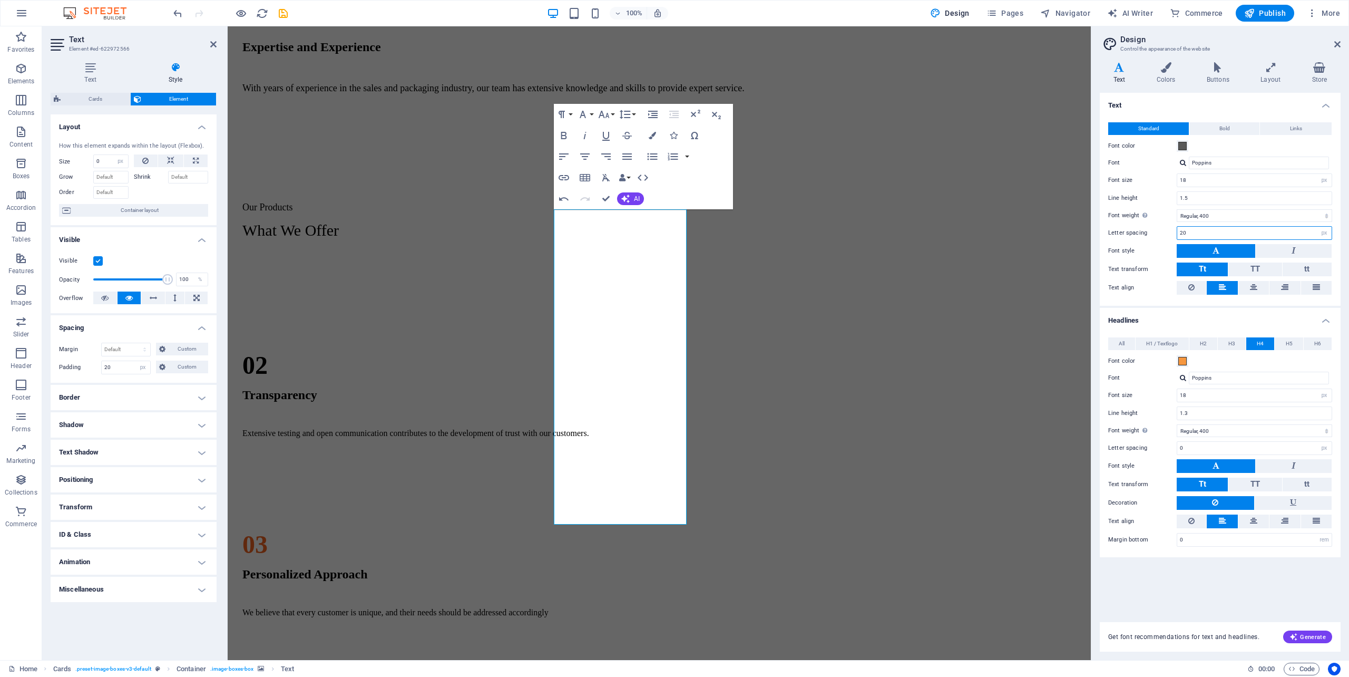
type input "0"
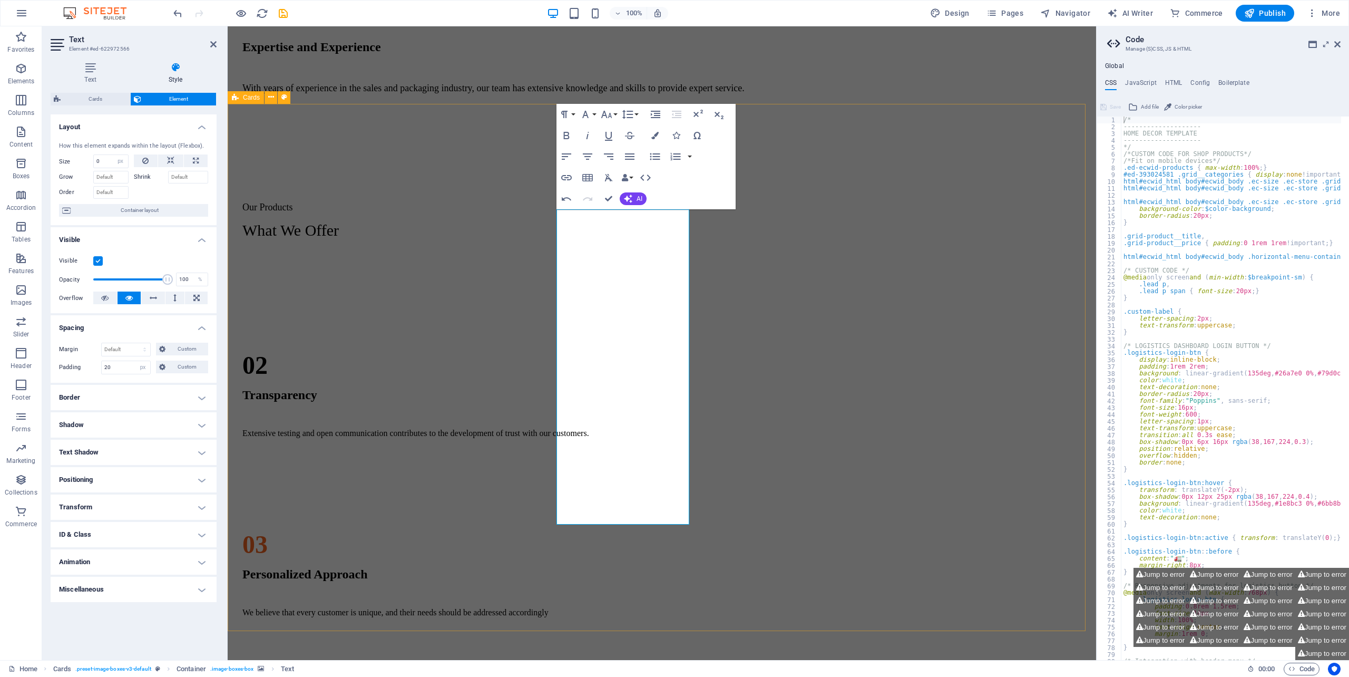
click at [597, 561] on div "CARTONS BOXES) 1. RSC ( Regular Slotted Cartons) 2. DIE - CUT Tapes 1. BIODEGRA…" at bounding box center [662, 521] width 860 height 527
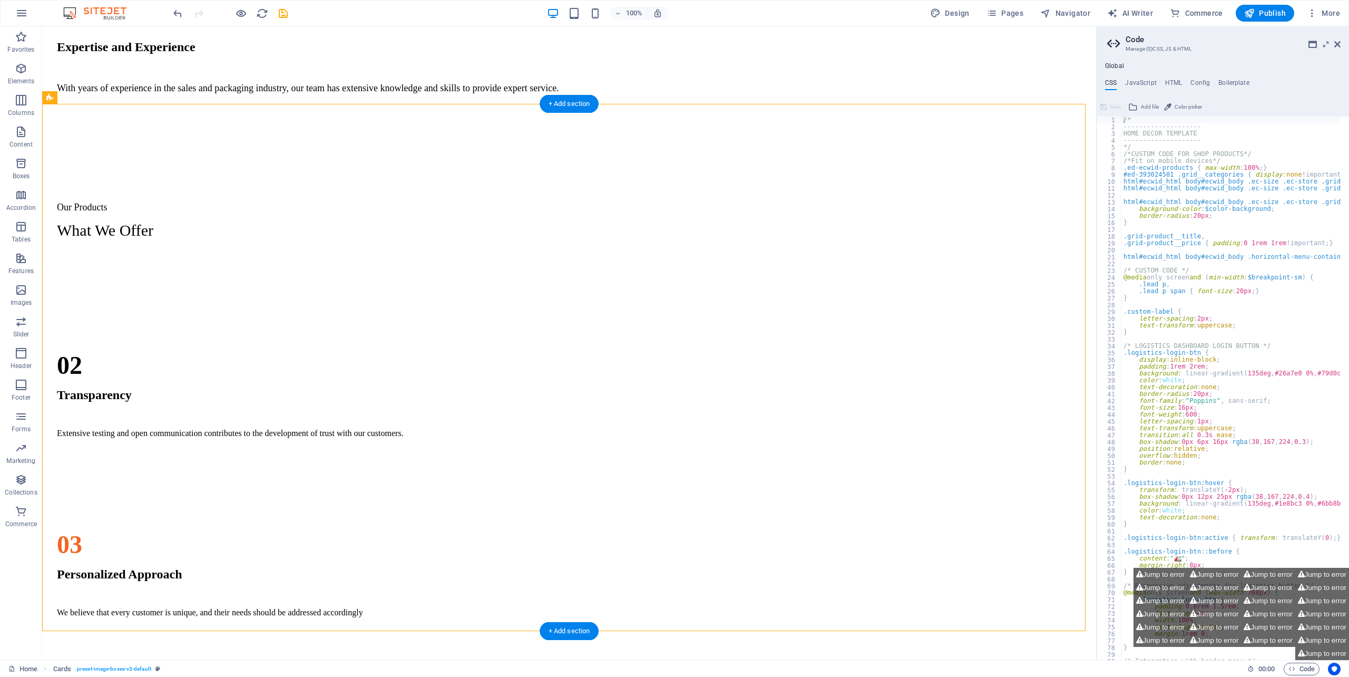
drag, startPoint x: 830, startPoint y: 366, endPoint x: 812, endPoint y: 380, distance: 23.6
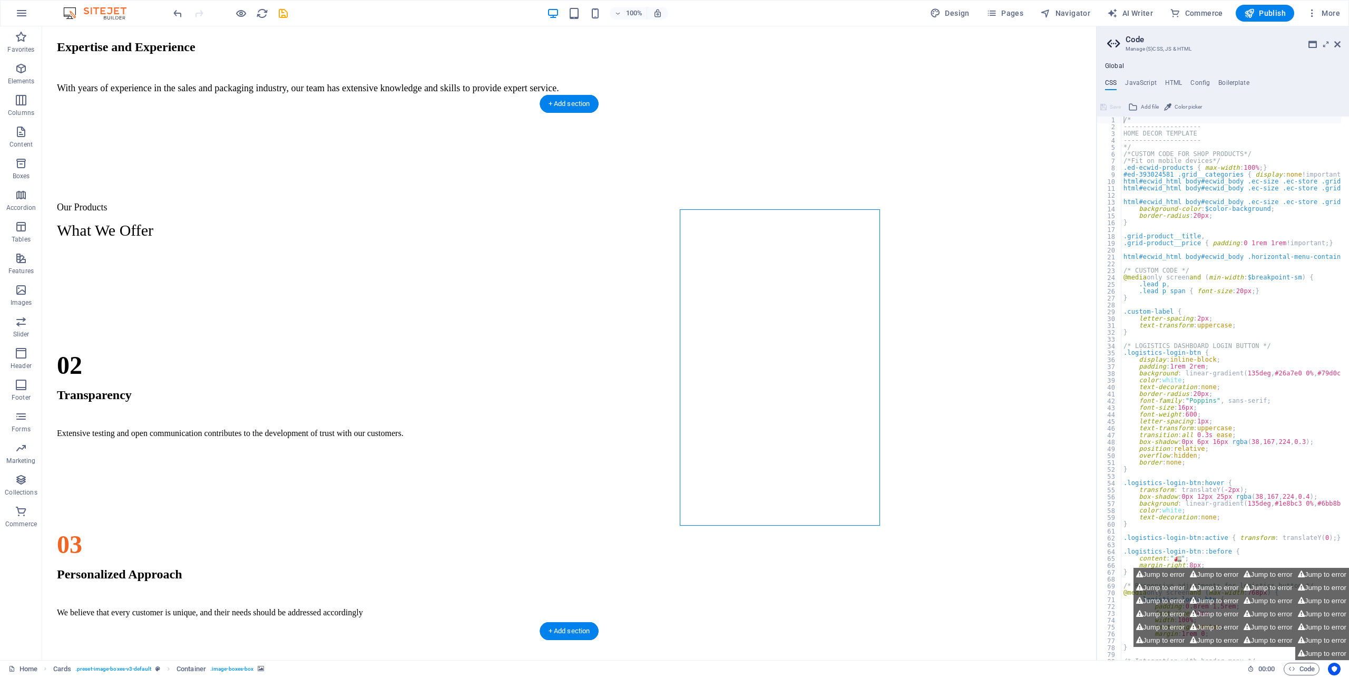
drag, startPoint x: 841, startPoint y: 261, endPoint x: 658, endPoint y: 261, distance: 183.9
select select "px"
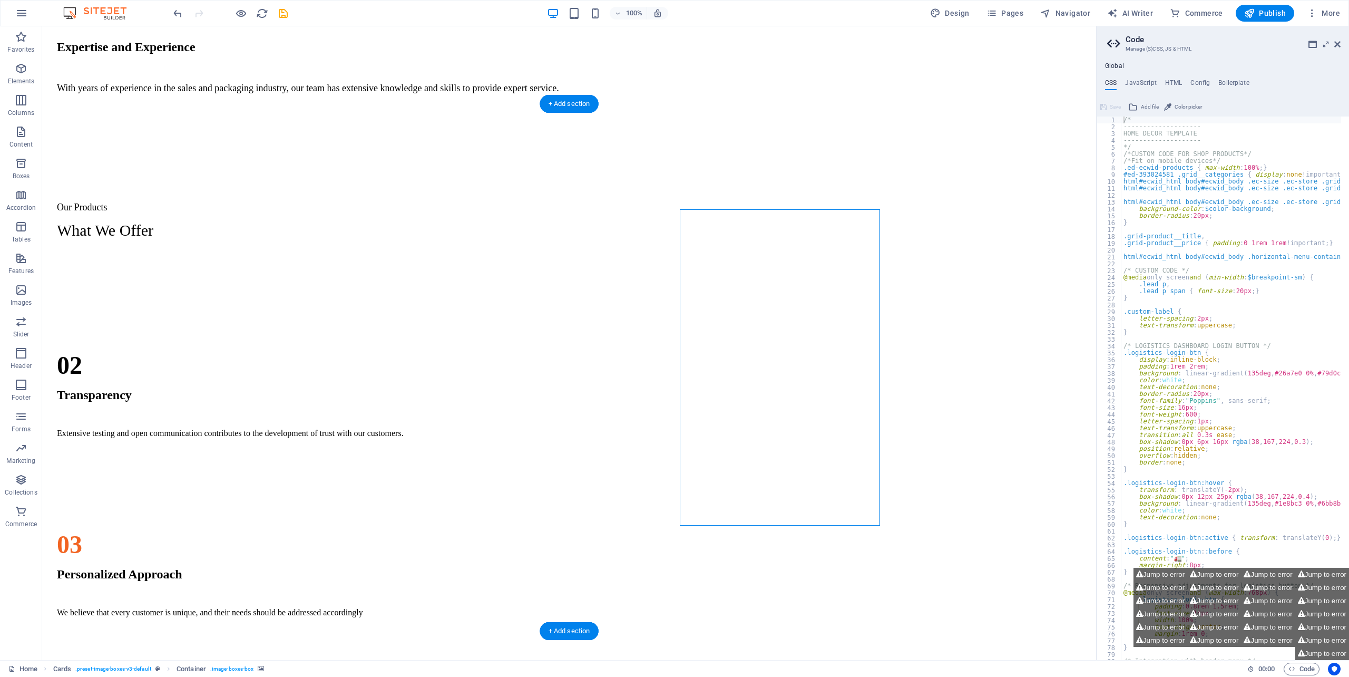
select select "%"
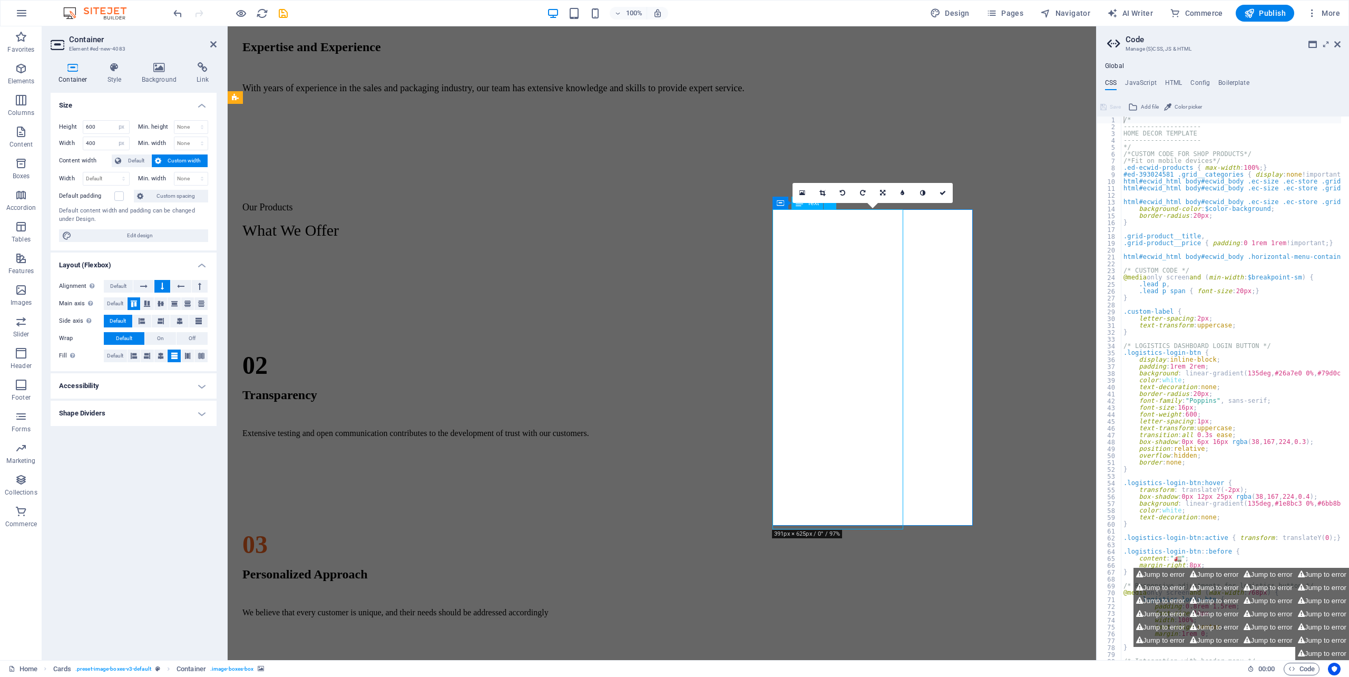
drag, startPoint x: 169, startPoint y: 73, endPoint x: 142, endPoint y: 80, distance: 27.4
click at [169, 74] on h4 "Background" at bounding box center [161, 73] width 55 height 22
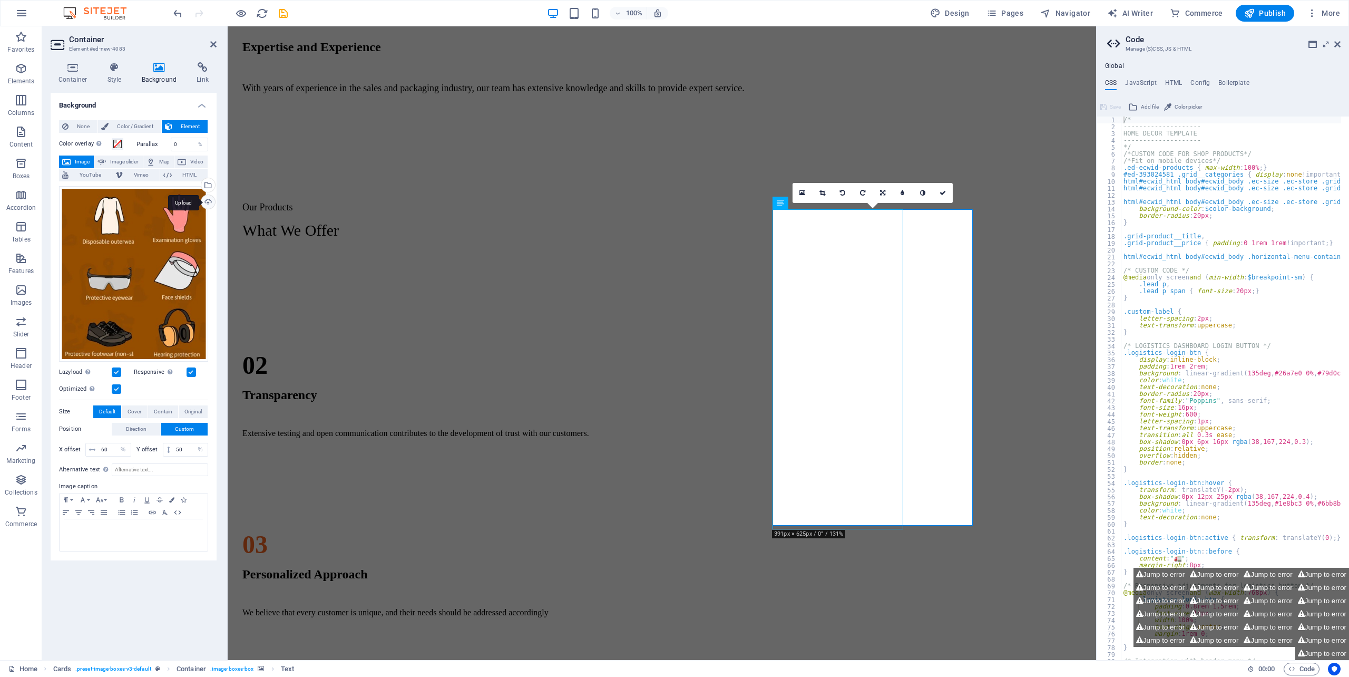
click at [208, 199] on div "Upload" at bounding box center [207, 203] width 16 height 16
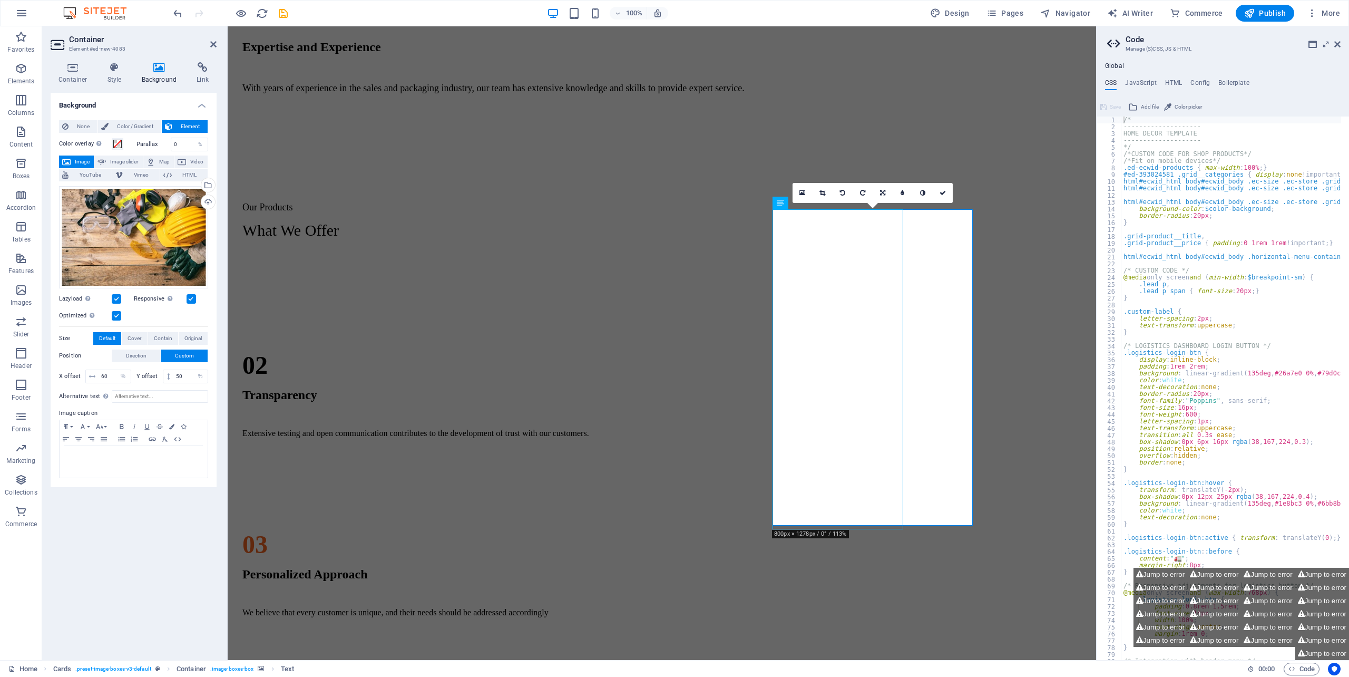
click at [154, 76] on h4 "Background" at bounding box center [161, 73] width 55 height 22
drag, startPoint x: 106, startPoint y: 376, endPoint x: 70, endPoint y: 373, distance: 36.5
click at [70, 373] on div "X offset 60 px rem % vh vw" at bounding box center [95, 376] width 72 height 14
click at [102, 376] on input "60" at bounding box center [115, 376] width 32 height 13
drag, startPoint x: 72, startPoint y: 369, endPoint x: 146, endPoint y: 355, distance: 75.6
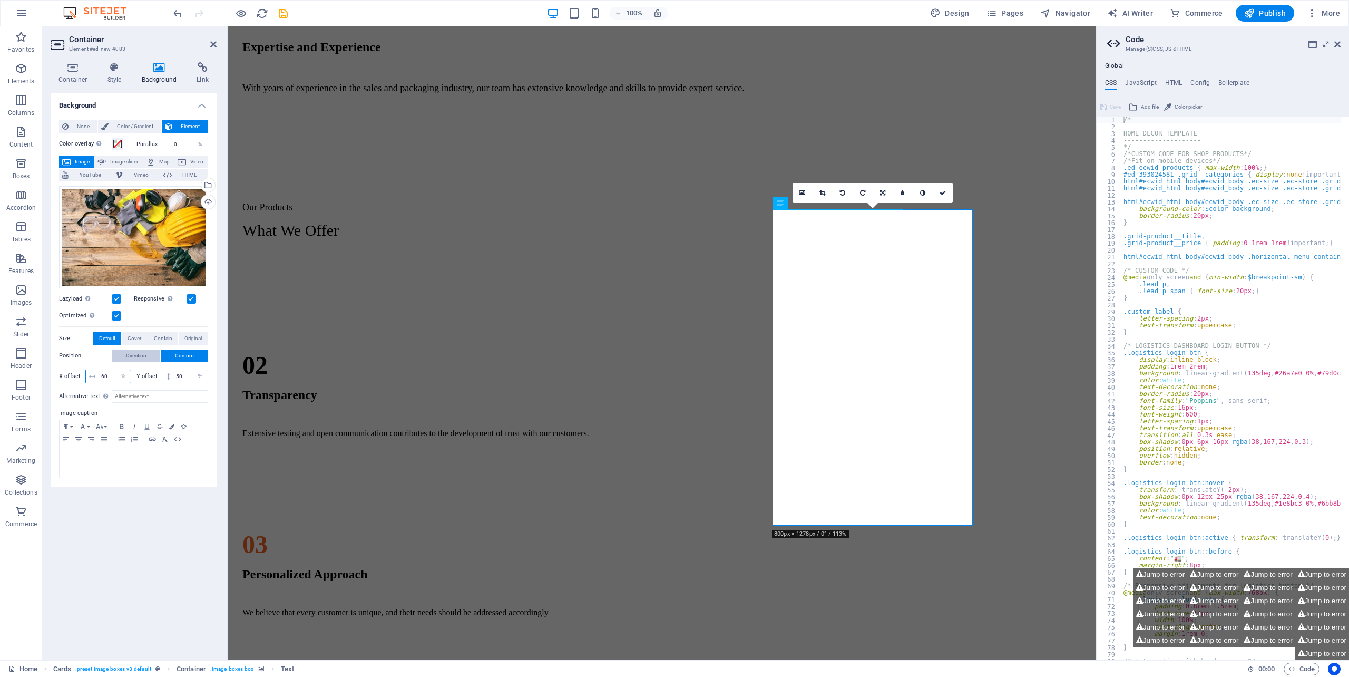
click at [56, 359] on div "None Color / Gradient Element Stretch background to full-width Color overlay Pl…" at bounding box center [134, 299] width 166 height 375
drag, startPoint x: 110, startPoint y: 376, endPoint x: 158, endPoint y: 401, distance: 54.7
click at [102, 379] on input "80" at bounding box center [115, 376] width 32 height 13
click at [105, 377] on input "80" at bounding box center [115, 376] width 32 height 13
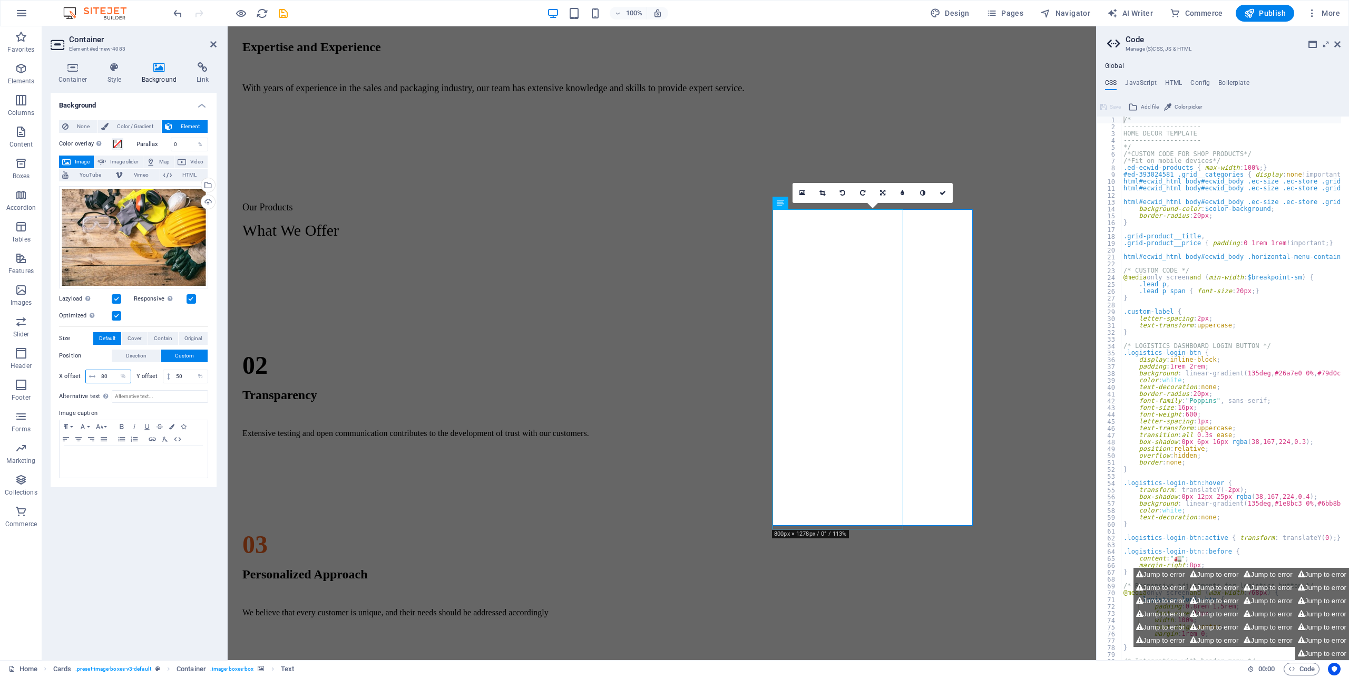
click at [106, 377] on input "80" at bounding box center [115, 376] width 32 height 13
type input "70"
drag, startPoint x: 695, startPoint y: 572, endPoint x: 987, endPoint y: 574, distance: 291.9
click at [877, 575] on div "CARTONS BOXES) 1. RSC ( Regular Slotted Cartons) 2. DIE - CUT Tapes 1. BIODEGRA…" at bounding box center [662, 521] width 860 height 527
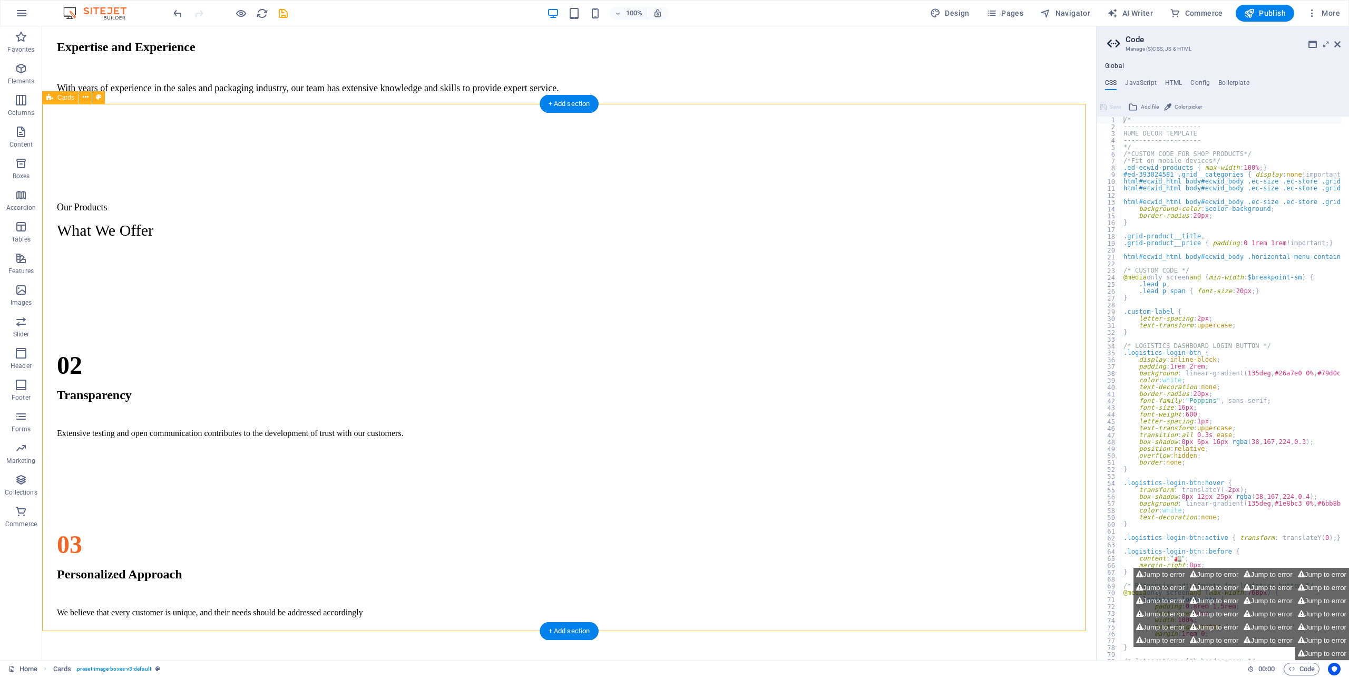
drag, startPoint x: 907, startPoint y: 396, endPoint x: 956, endPoint y: 384, distance: 50.1
click at [923, 390] on div "CARTONS BOXES) 1. RSC ( Regular Slotted Cartons) 2. DIE - CUT Tapes 1. BIODEGRA…" at bounding box center [568, 521] width 1045 height 527
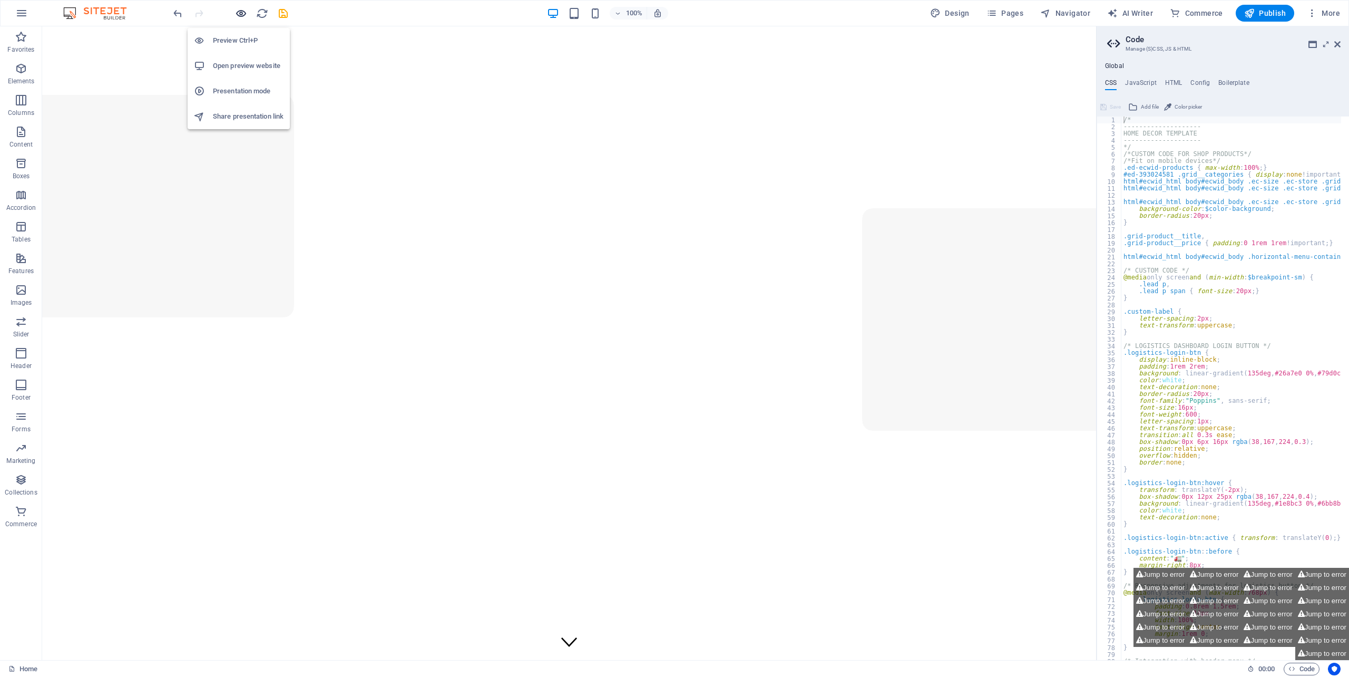
click at [241, 16] on icon "button" at bounding box center [241, 13] width 12 height 12
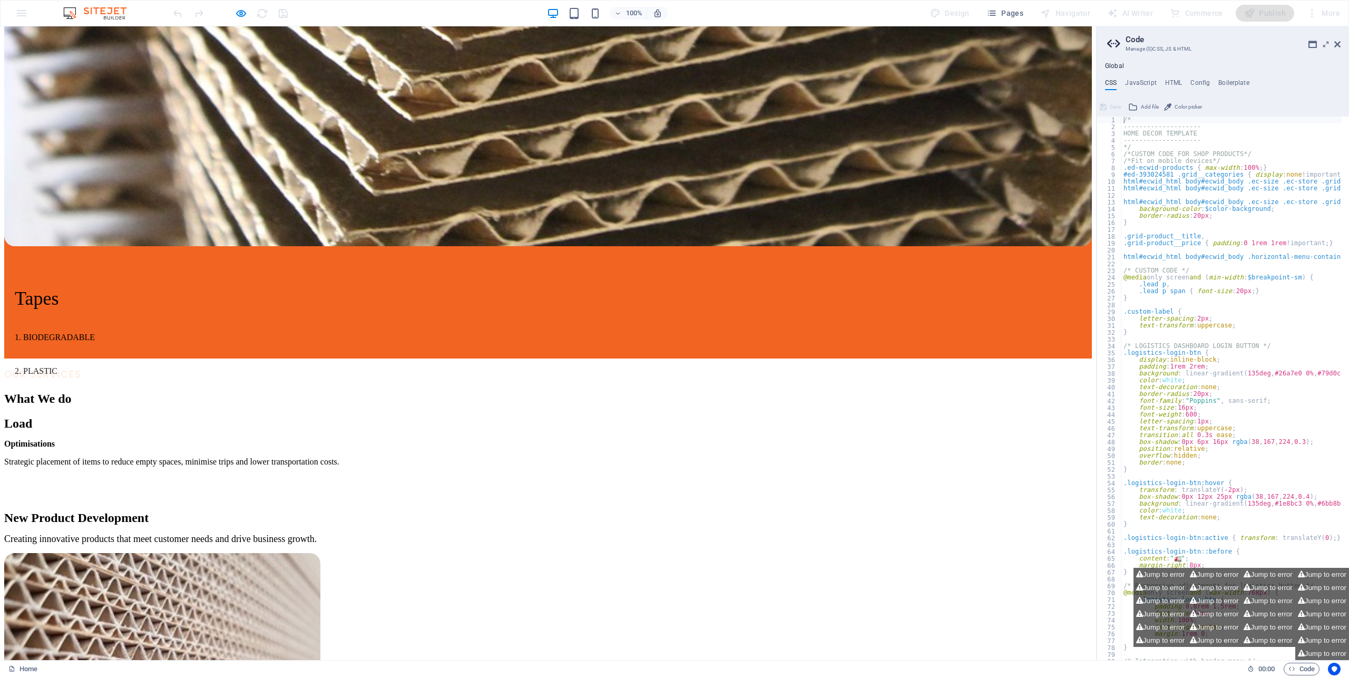
scroll to position [2195, 0]
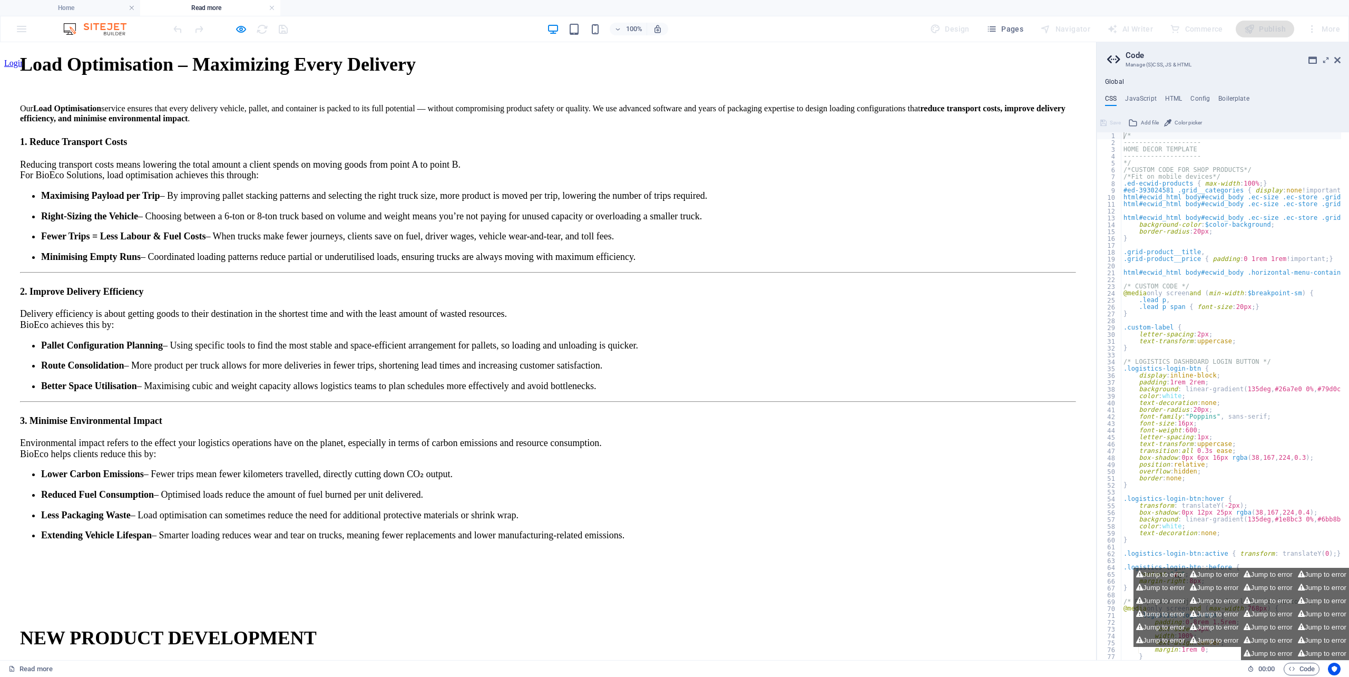
scroll to position [0, 0]
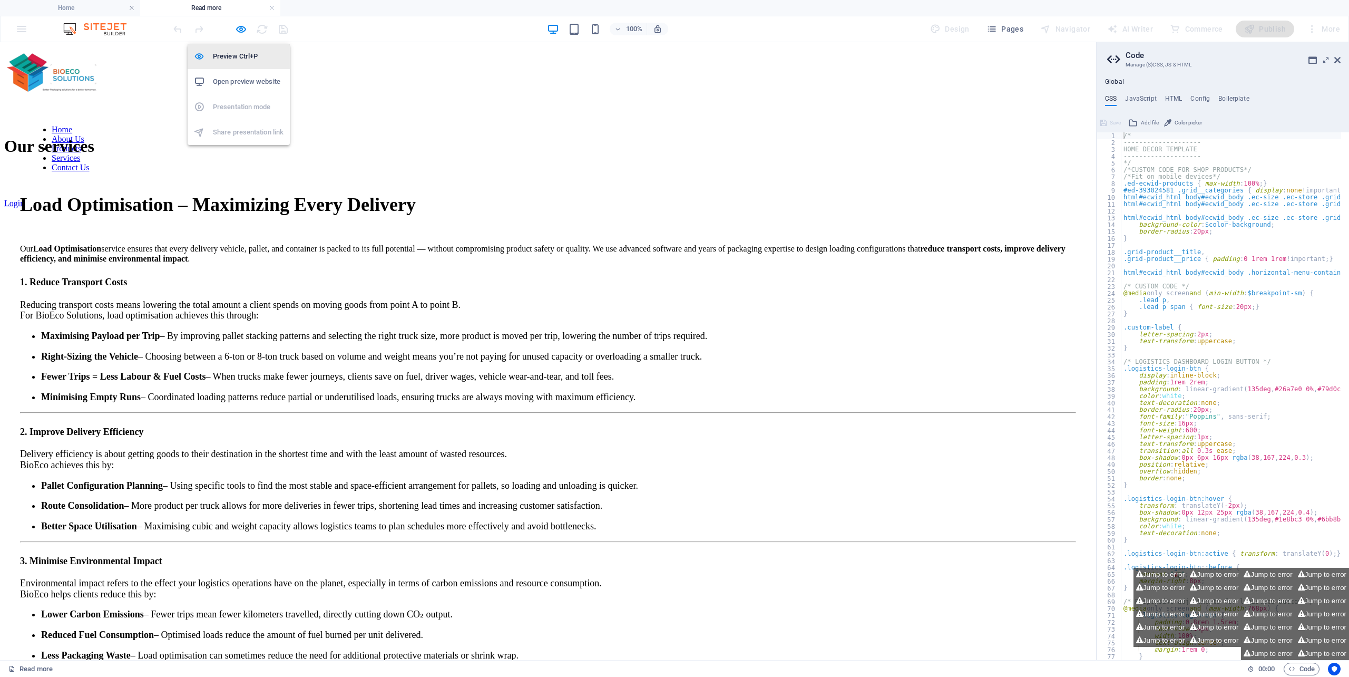
drag, startPoint x: 236, startPoint y: 28, endPoint x: 250, endPoint y: 54, distance: 29.2
click at [237, 28] on icon "button" at bounding box center [241, 29] width 12 height 12
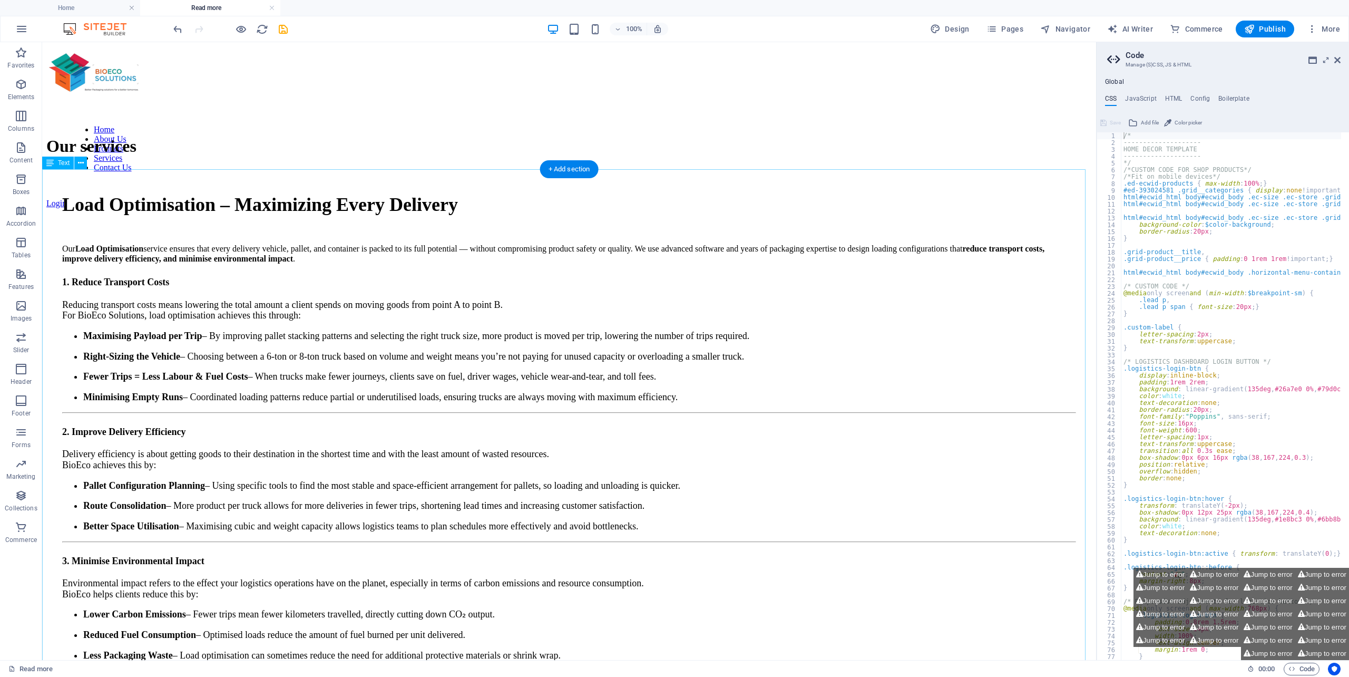
drag, startPoint x: 458, startPoint y: 211, endPoint x: 477, endPoint y: 208, distance: 19.3
click at [458, 211] on div "Load Optimisation – Maximizing Every Delivery Our Load Optimisation service ens…" at bounding box center [568, 455] width 1045 height 575
click at [498, 208] on div "Load Optimisation – Maximizing Every Delivery Our Load Optimisation service ens…" at bounding box center [568, 455] width 1045 height 575
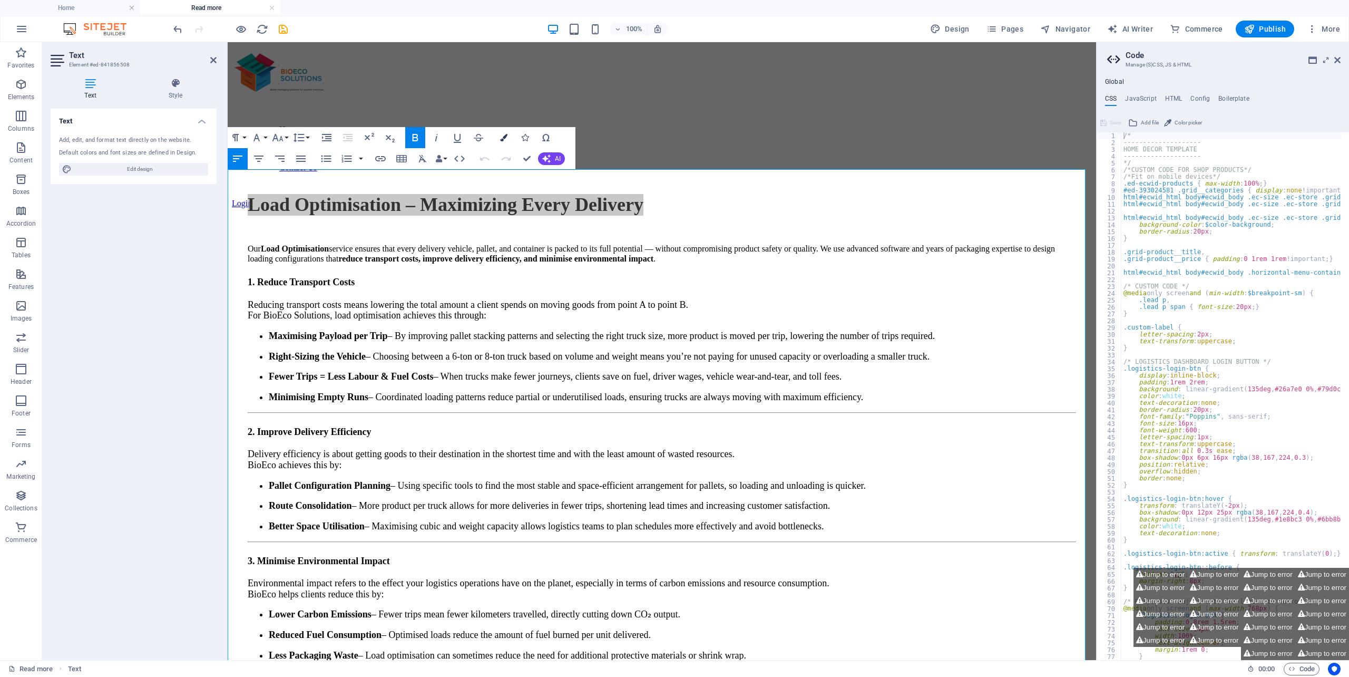
click at [509, 135] on button "Colors" at bounding box center [504, 137] width 20 height 21
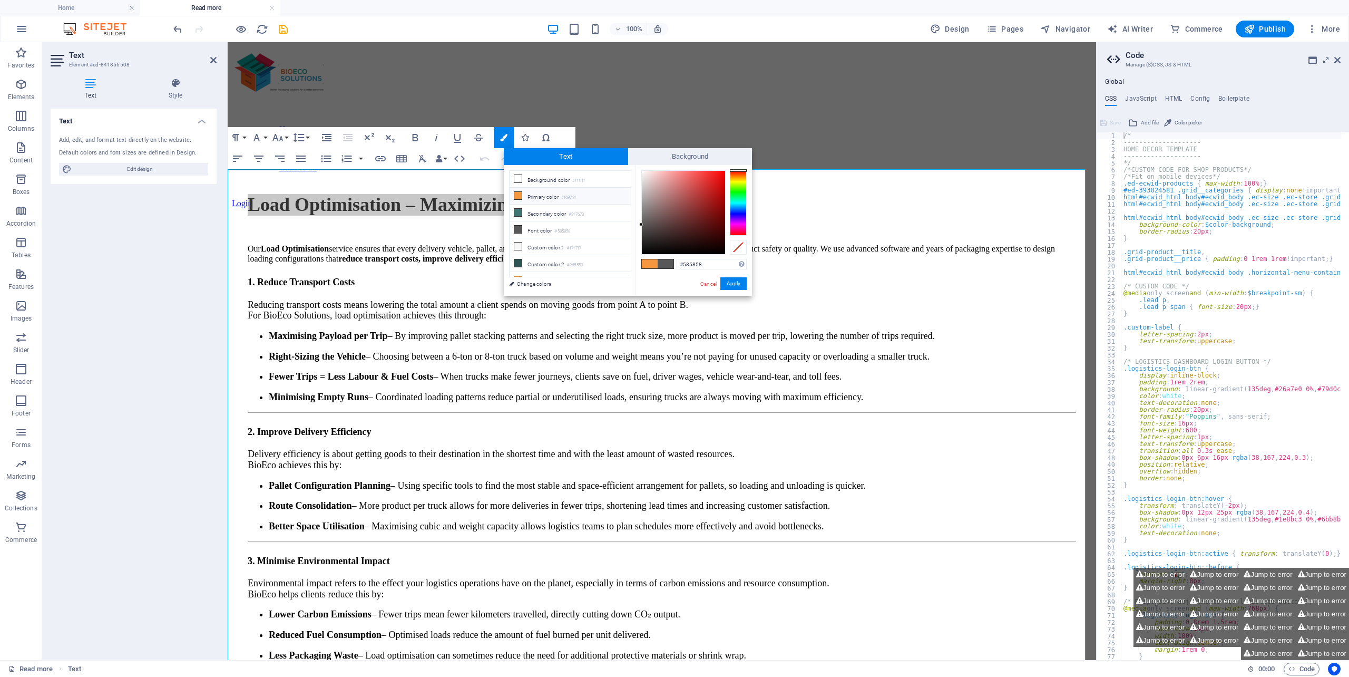
click at [538, 194] on li "Primary color #f6973f" at bounding box center [570, 196] width 121 height 17
type input "#f6973f"
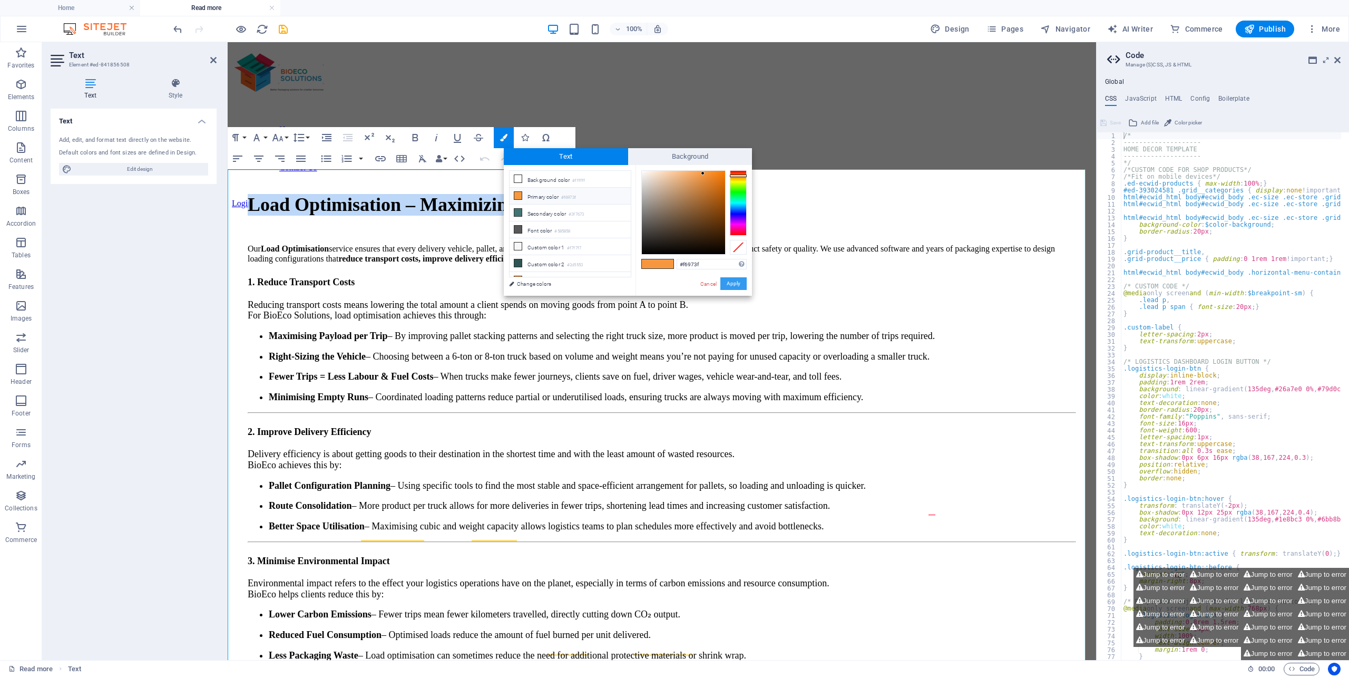
click at [738, 283] on button "Apply" at bounding box center [733, 283] width 26 height 13
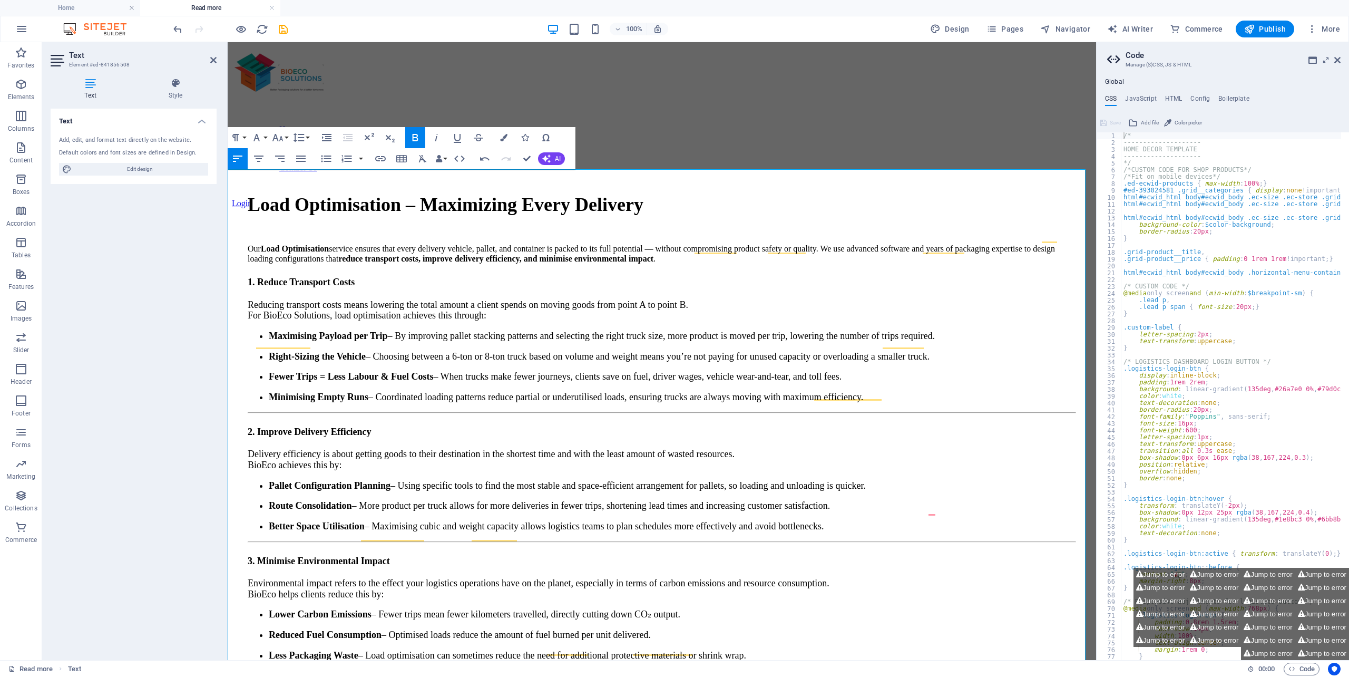
drag, startPoint x: 839, startPoint y: 285, endPoint x: 812, endPoint y: 286, distance: 26.9
click at [829, 285] on h2 "1. Reduce Transport Costs" at bounding box center [662, 281] width 828 height 15
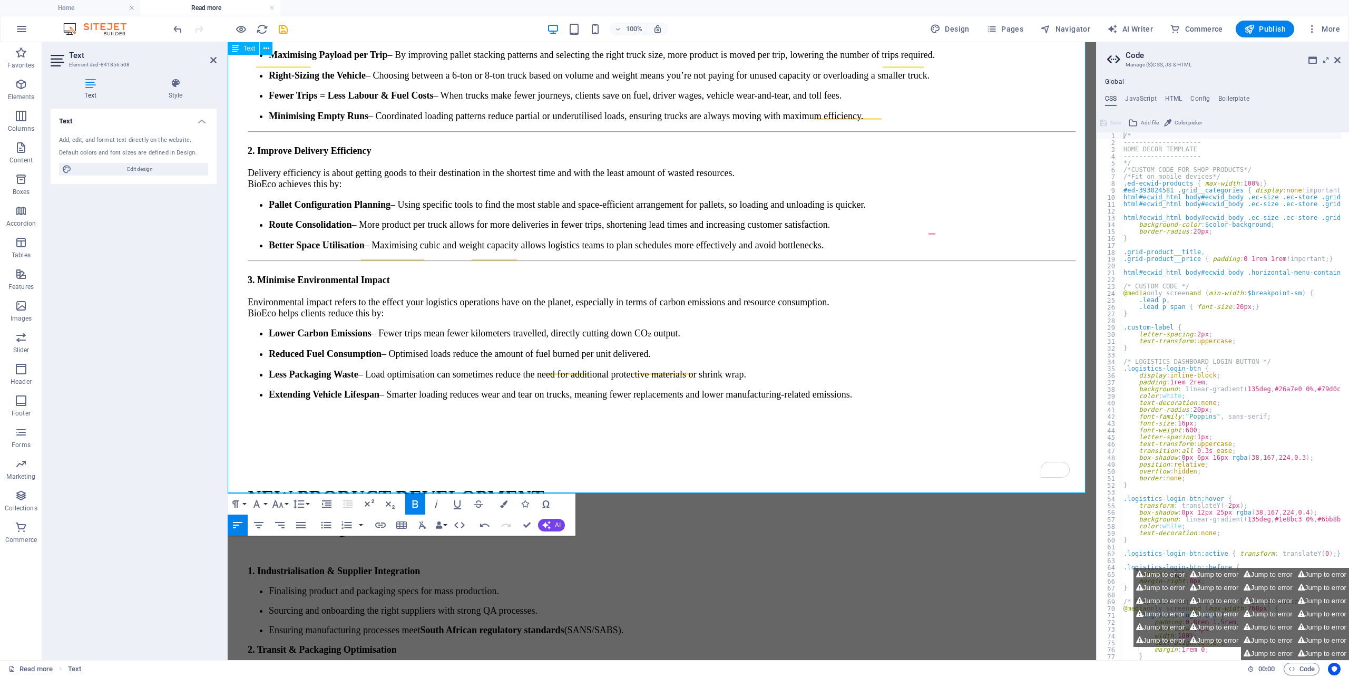
scroll to position [422, 0]
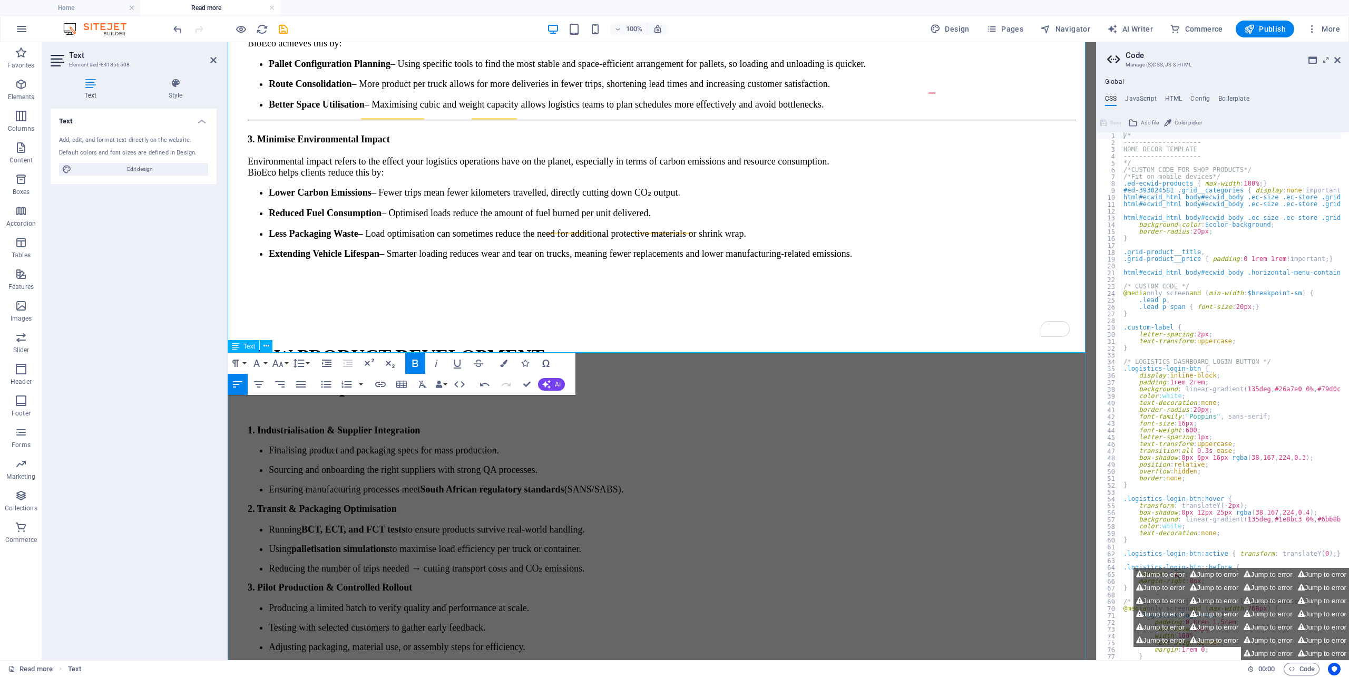
drag, startPoint x: 578, startPoint y: 508, endPoint x: 763, endPoint y: 507, distance: 184.9
click at [761, 508] on div "NEW PRODUCT DEVELOPMENT Post-Concept 1. Industrialisation & Supplier Integratio…" at bounding box center [662, 585] width 860 height 528
click at [763, 508] on div "NEW PRODUCT DEVELOPMENT Post-Concept 1. Industrialisation & Supplier Integratio…" at bounding box center [662, 585] width 860 height 528
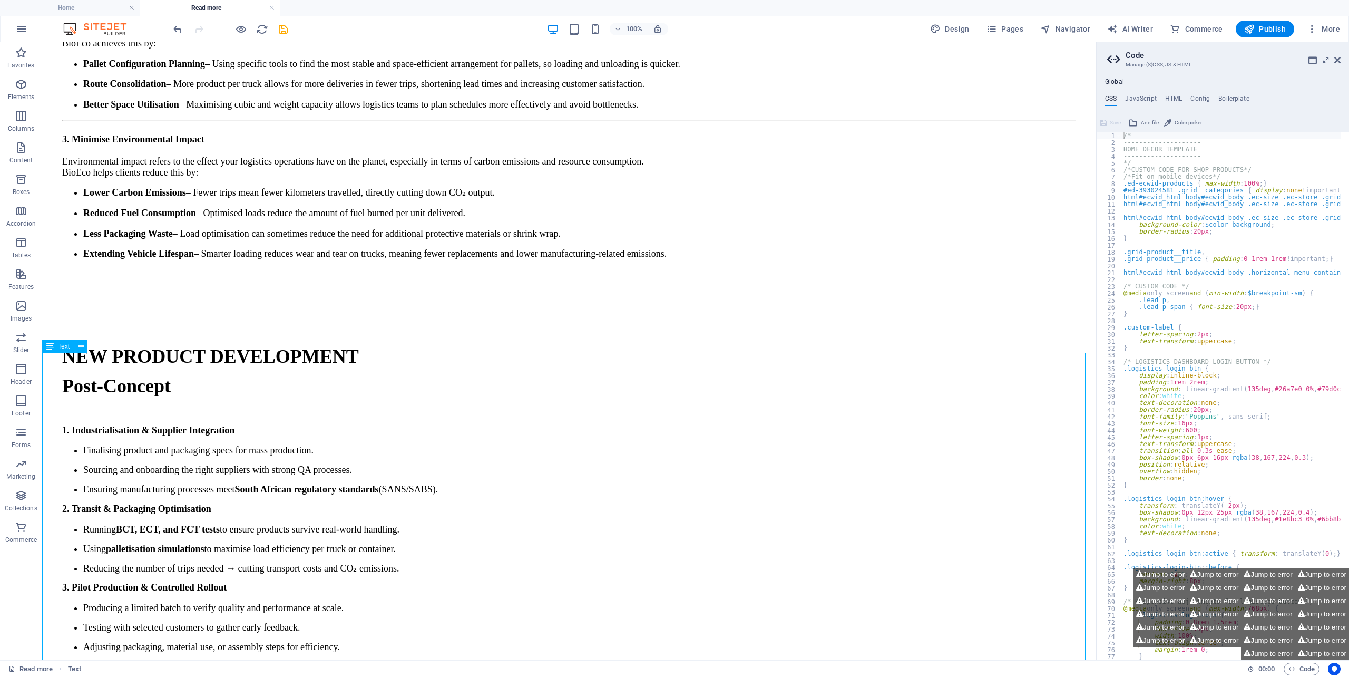
scroll to position [410, 0]
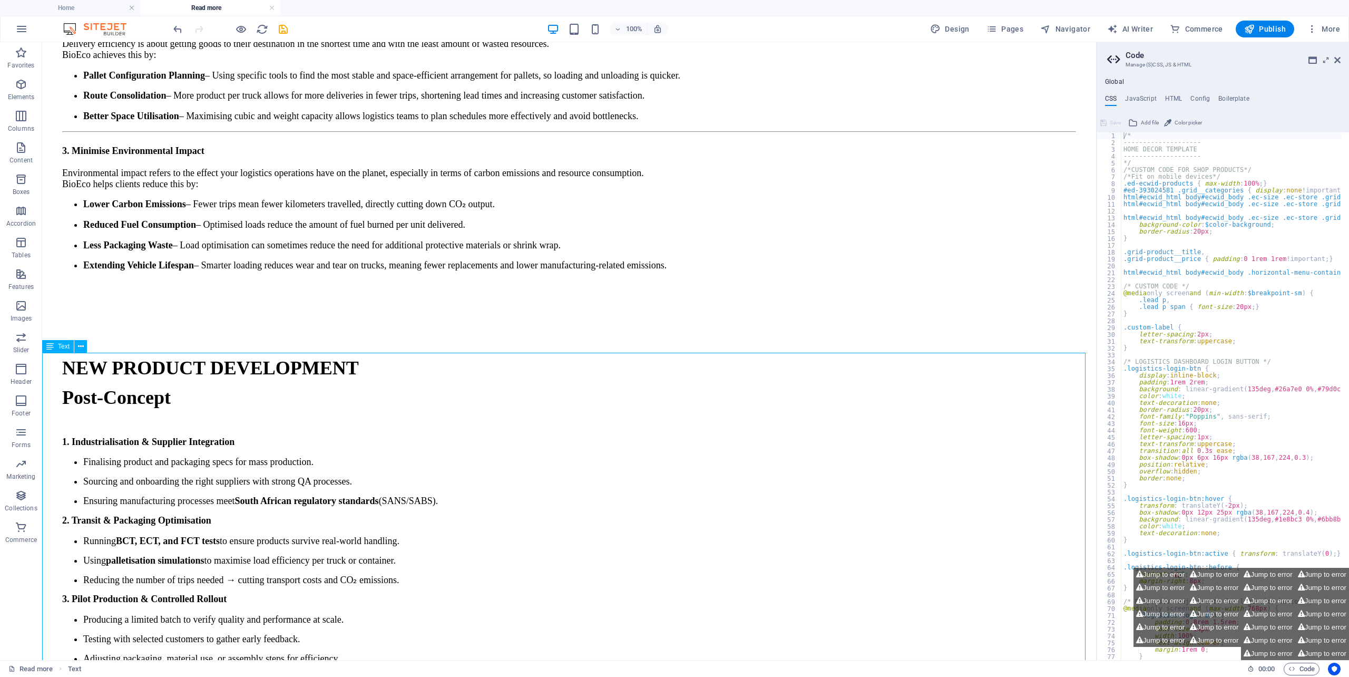
click at [384, 393] on div "NEW PRODUCT DEVELOPMENT Post-Concept 1. Industrialisation & Supplier Integratio…" at bounding box center [568, 596] width 1045 height 528
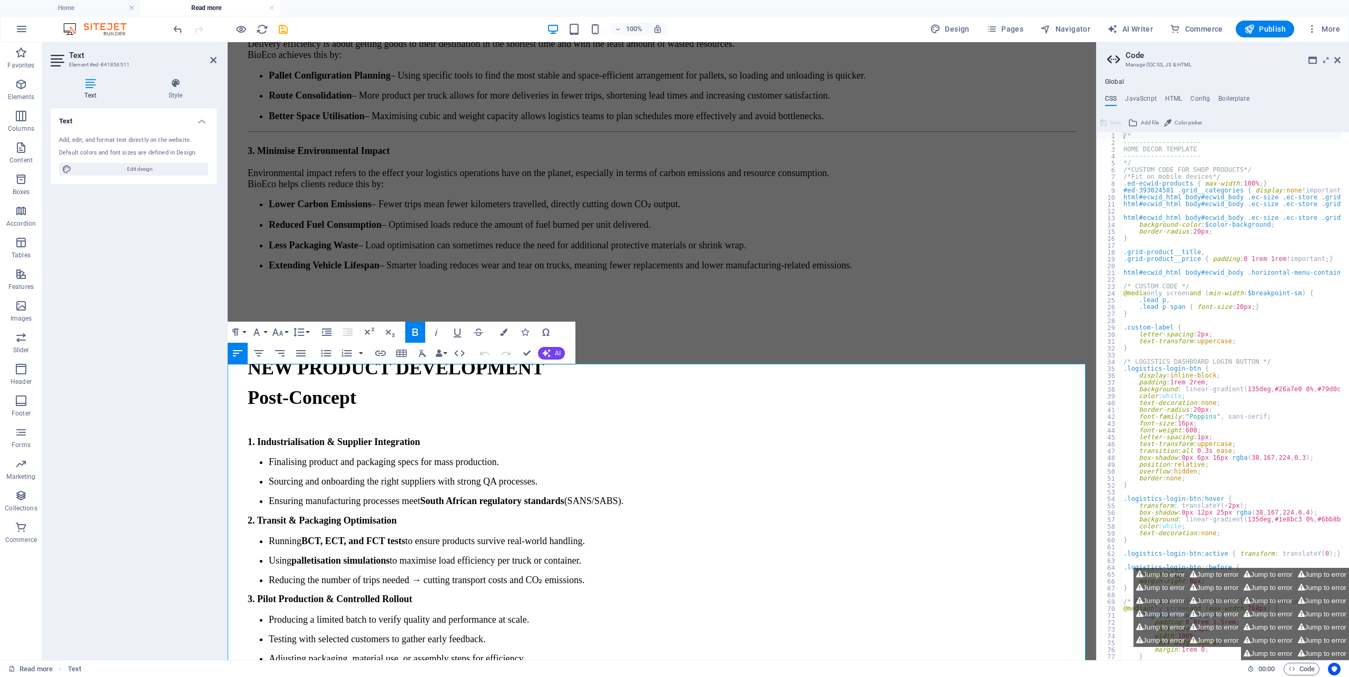
click at [423, 378] on span "NEW PRODUCT DEVELOPMENT" at bounding box center [396, 367] width 297 height 21
click at [424, 378] on span "NEW PRODUCT DEVELOPMENT" at bounding box center [396, 367] width 297 height 21
click at [590, 377] on h2 "NEW PRODUCT DEVELOPMENT" at bounding box center [662, 367] width 828 height 19
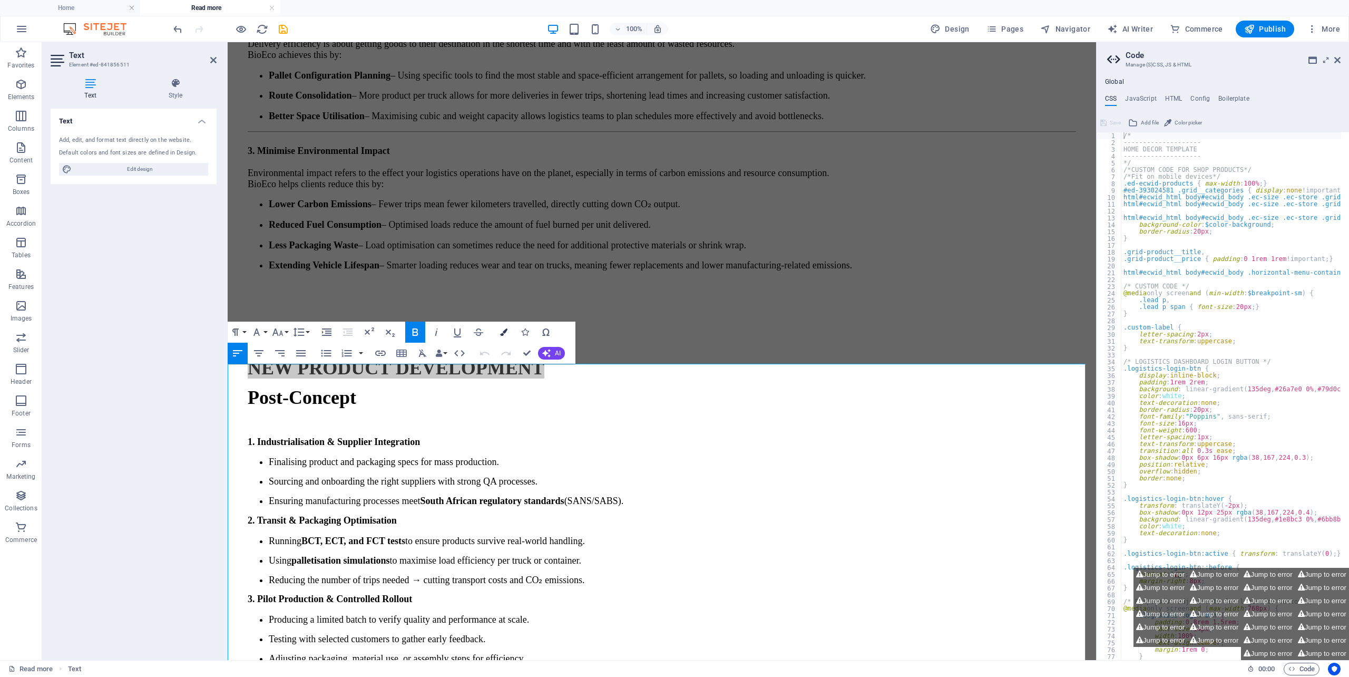
click at [505, 331] on icon "button" at bounding box center [503, 331] width 7 height 7
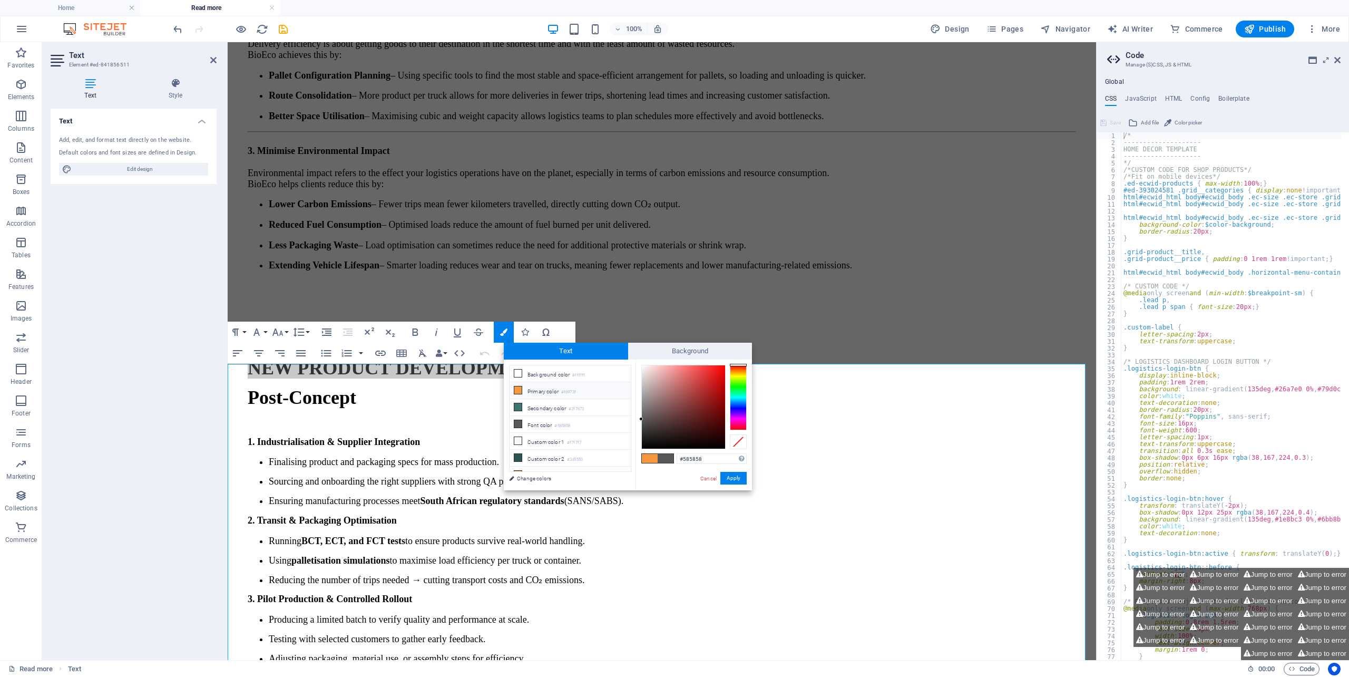
click at [648, 456] on span at bounding box center [650, 458] width 16 height 9
type input "#f6973f"
click at [732, 471] on div "#f6973f Supported formats #0852ed rgb(8, 82, 237) rgba(8, 82, 237, 90%) hsv(221…" at bounding box center [693, 500] width 116 height 283
click at [734, 476] on button "Apply" at bounding box center [733, 478] width 26 height 13
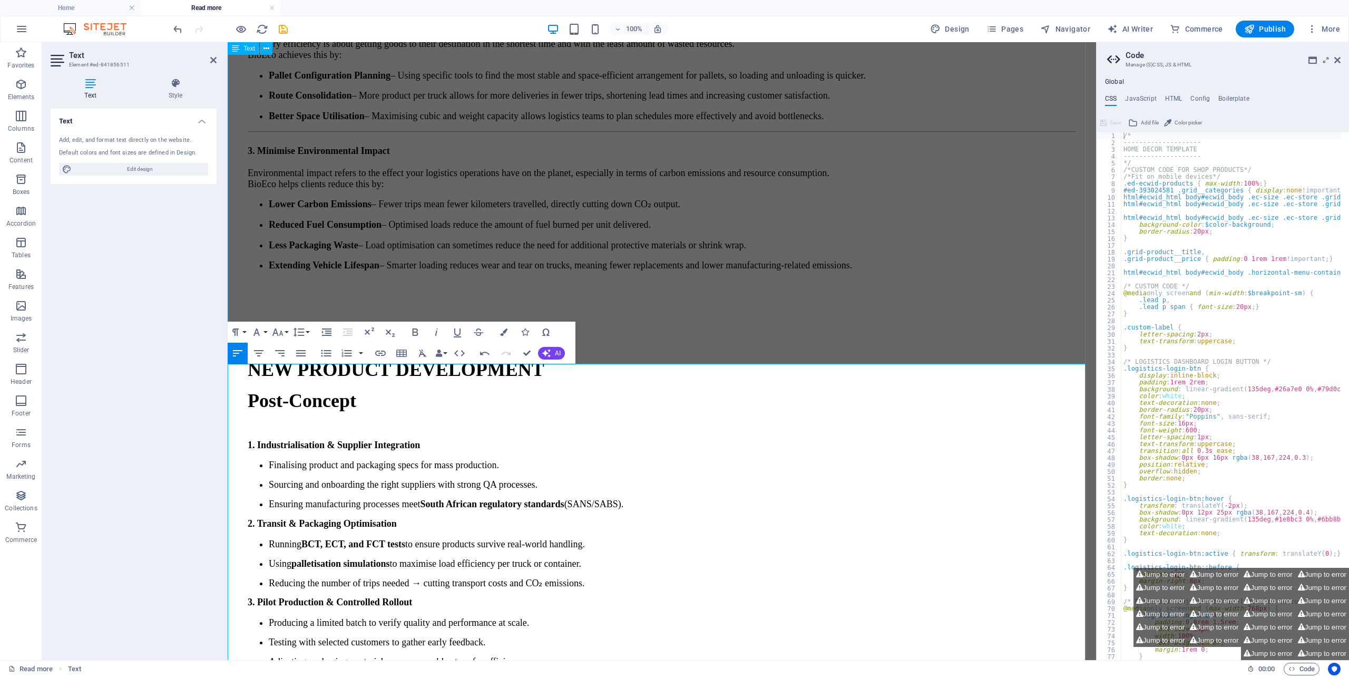
drag, startPoint x: 700, startPoint y: 342, endPoint x: 748, endPoint y: 270, distance: 86.7
click at [873, 332] on div "Load Optimisation – Maximizing Every Delivery Our Load Optimisation service ens…" at bounding box center [662, 45] width 860 height 575
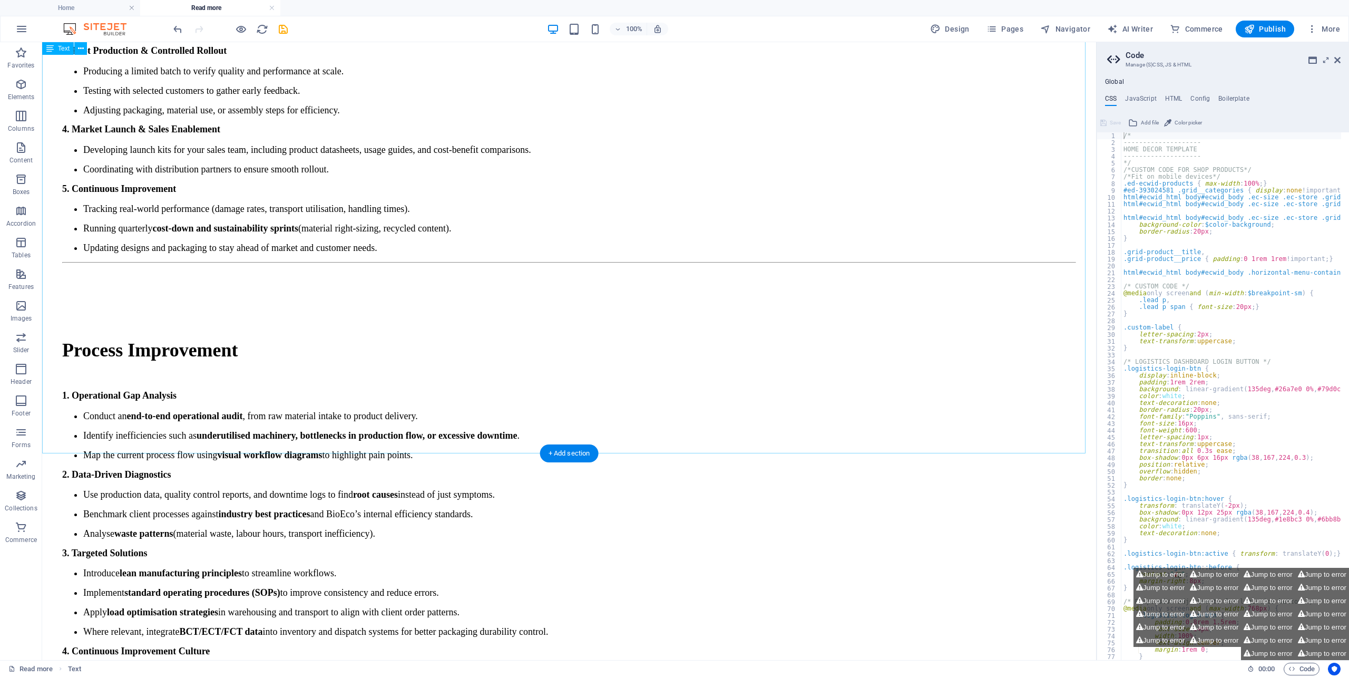
scroll to position [1031, 0]
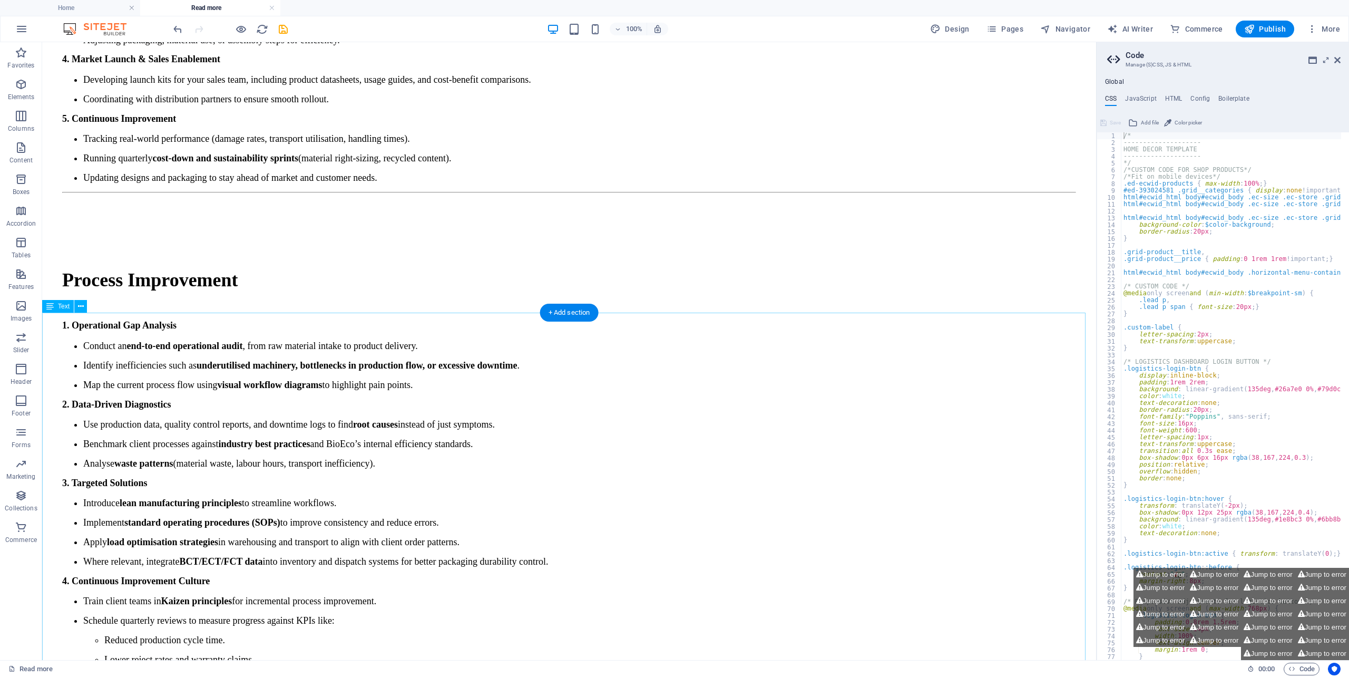
click at [294, 401] on div "Process Improvement 1. Operational Gap Analysis Conduct an end-to-end operation…" at bounding box center [568, 475] width 1045 height 466
drag, startPoint x: 295, startPoint y: 401, endPoint x: 110, endPoint y: 400, distance: 185.5
click at [295, 400] on div "Process Improvement 1. Operational Gap Analysis Conduct an end-to-end operation…" at bounding box center [568, 475] width 1045 height 466
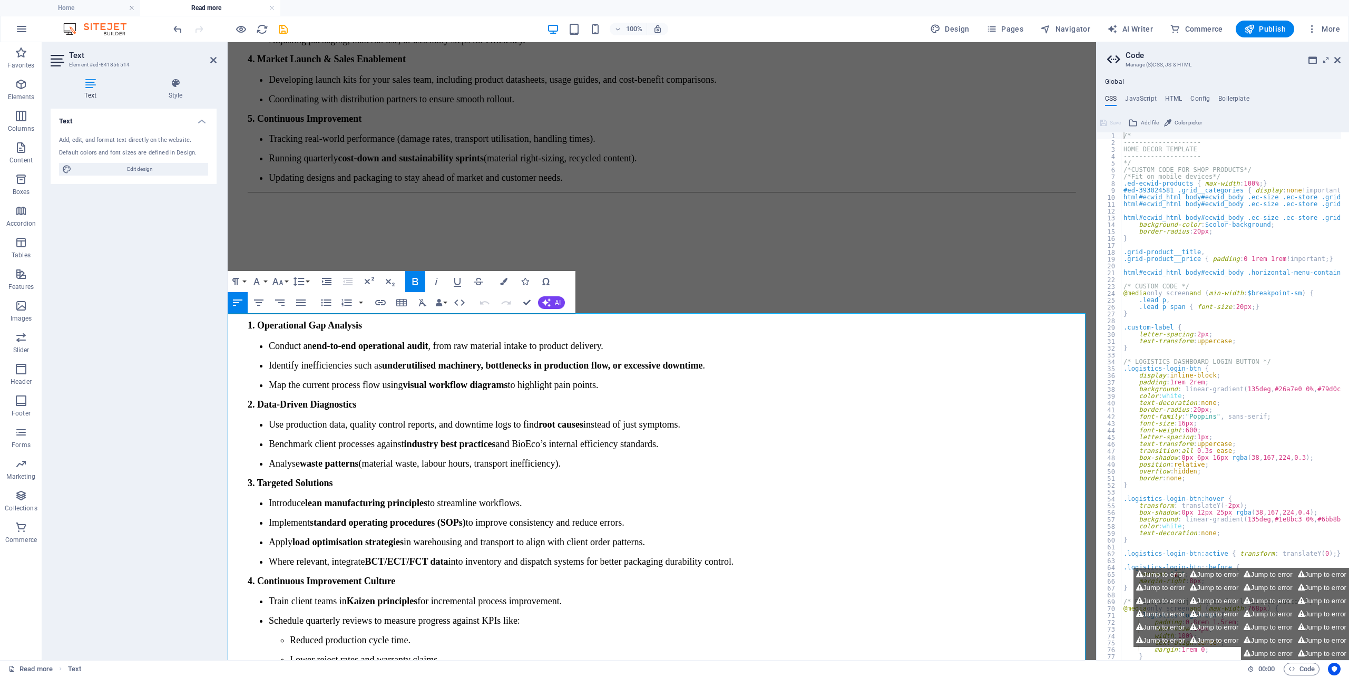
scroll to position [1042, 0]
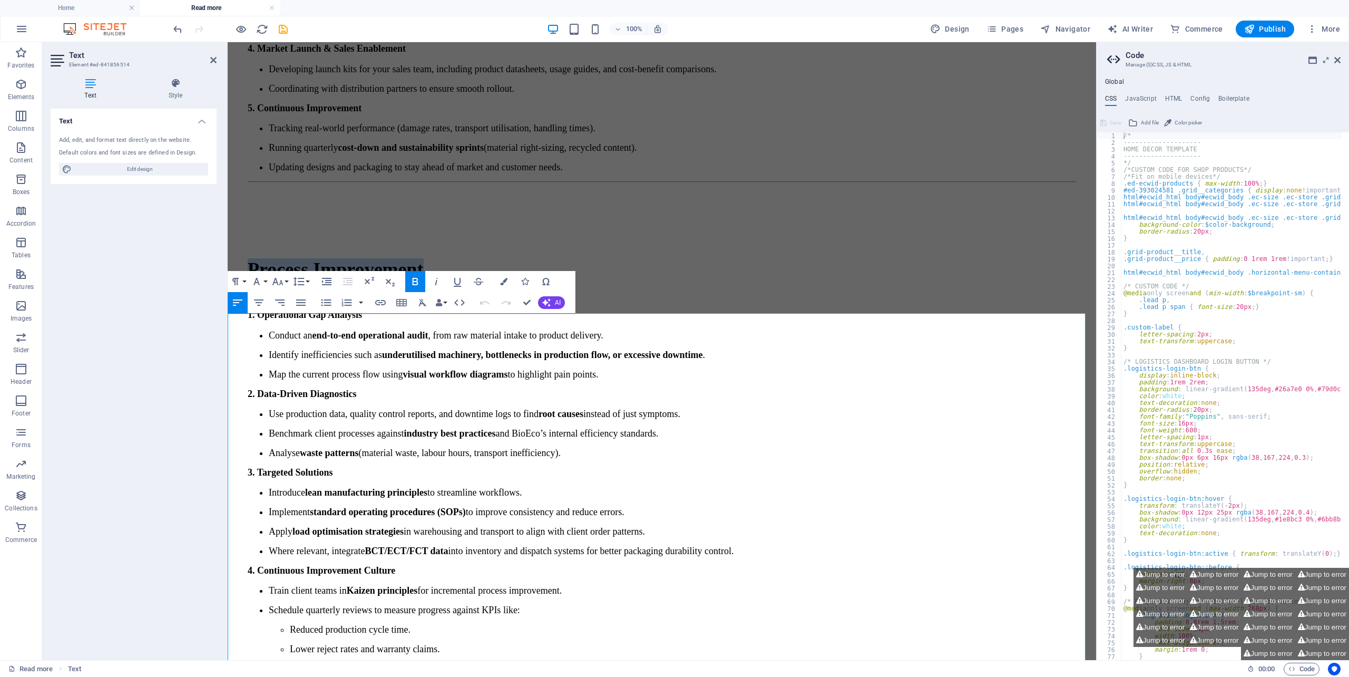
drag, startPoint x: 443, startPoint y: 357, endPoint x: 247, endPoint y: 352, distance: 195.5
click at [248, 280] on h2 "Process Improvement" at bounding box center [662, 269] width 828 height 22
click at [502, 277] on button "Colors" at bounding box center [504, 281] width 20 height 21
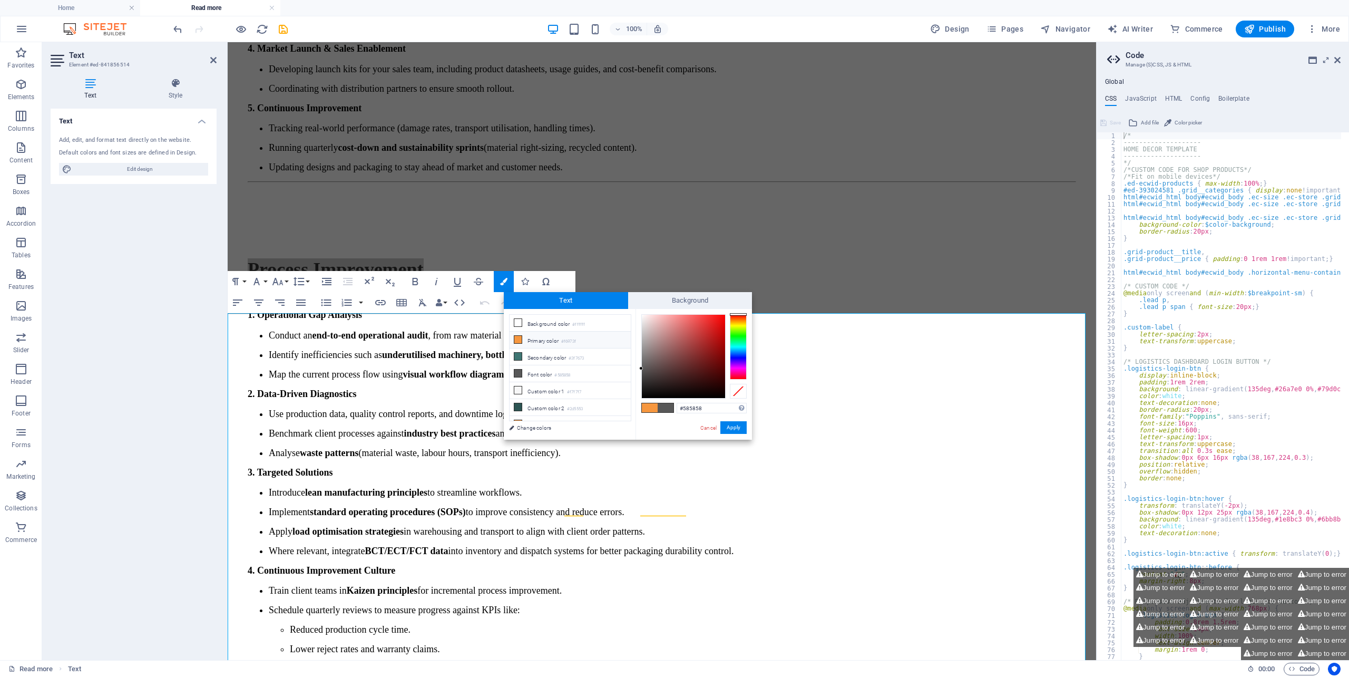
click at [532, 340] on li "Primary color #f6973f" at bounding box center [570, 339] width 121 height 17
type input "#f6973f"
click at [732, 423] on button "Apply" at bounding box center [733, 427] width 26 height 13
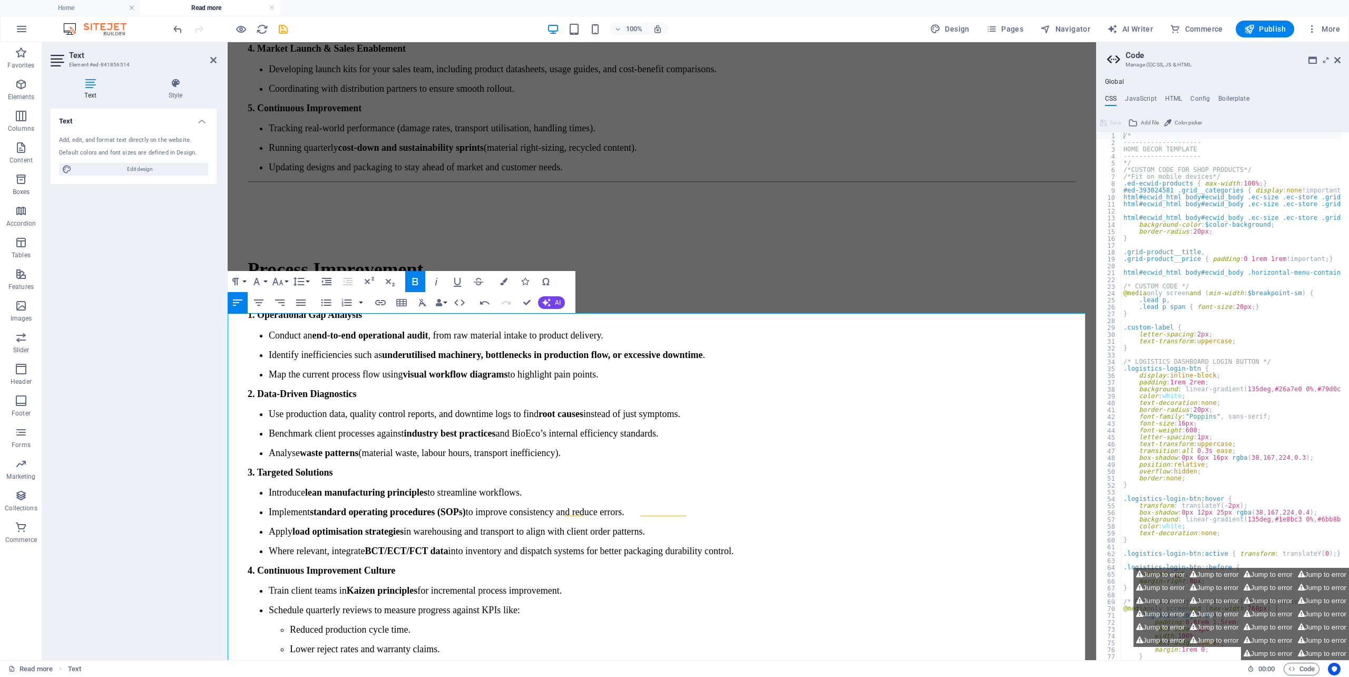
click at [789, 320] on h3 "1. Operational Gap Analysis" at bounding box center [662, 315] width 828 height 10
drag, startPoint x: 789, startPoint y: 395, endPoint x: 749, endPoint y: 409, distance: 43.0
click at [771, 403] on div "Process Improvement 1. Operational Gap Analysis Conduct an end-to-end operation…" at bounding box center [662, 465] width 828 height 415
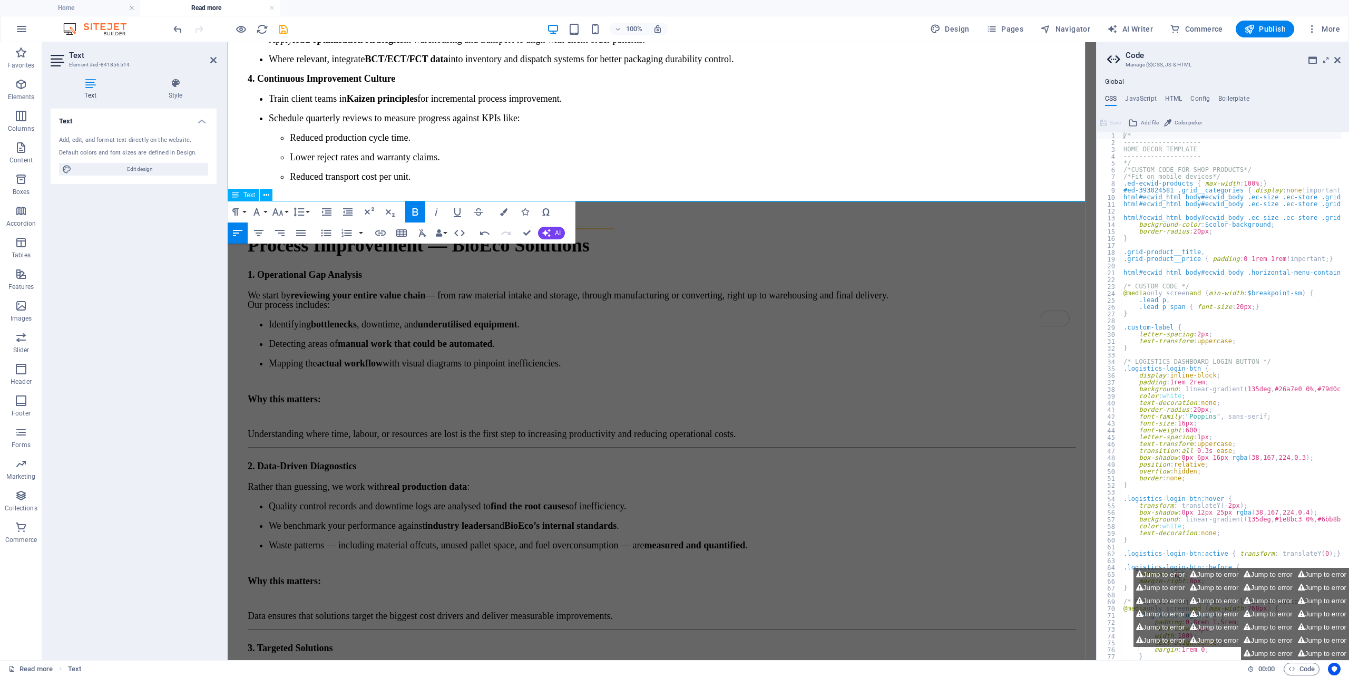
scroll to position [1674, 0]
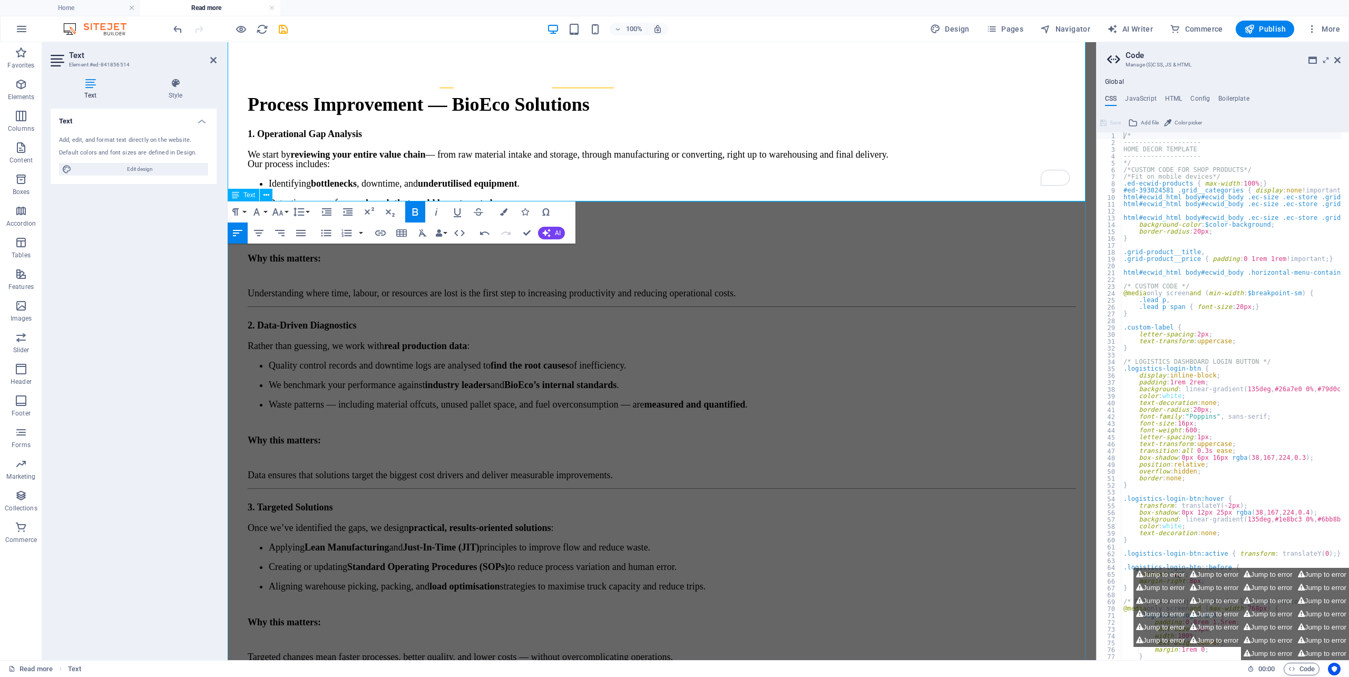
click at [532, 397] on div "Process Improvement — BioEco Solutions 1. Operational Gap Analysis We start by …" at bounding box center [662, 477] width 860 height 823
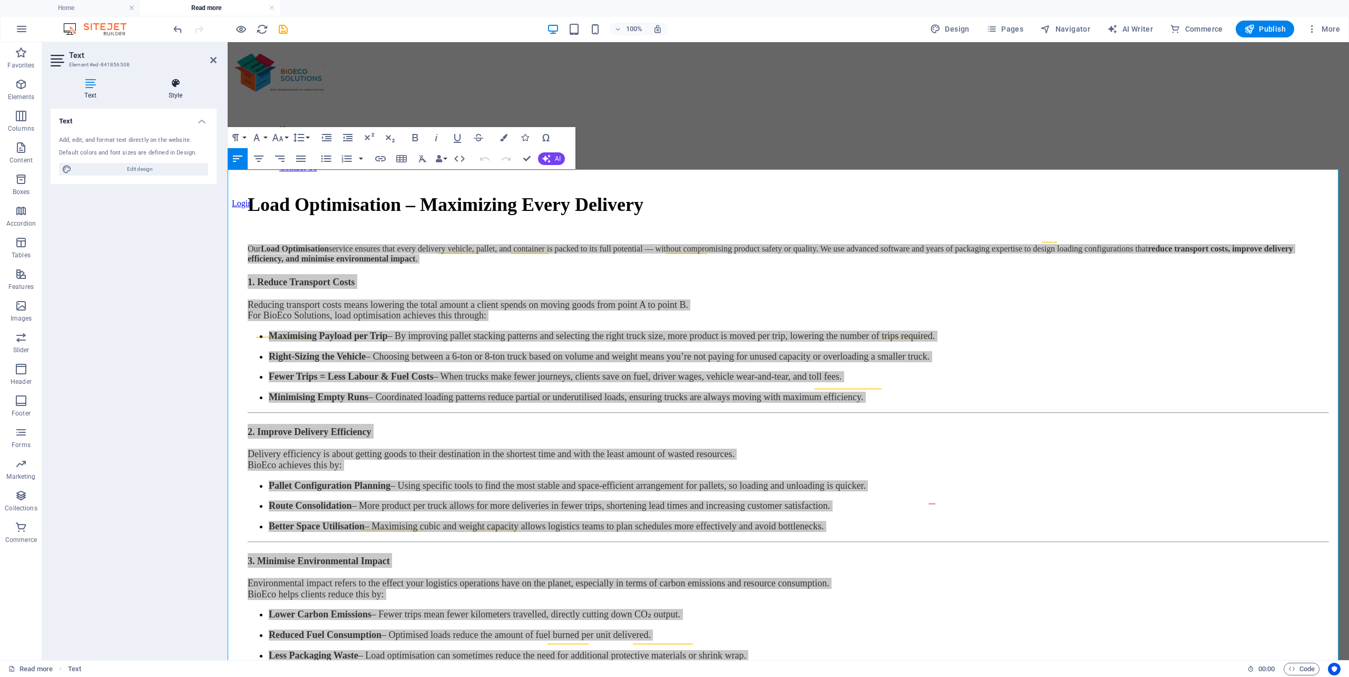
click at [180, 87] on icon at bounding box center [175, 83] width 82 height 11
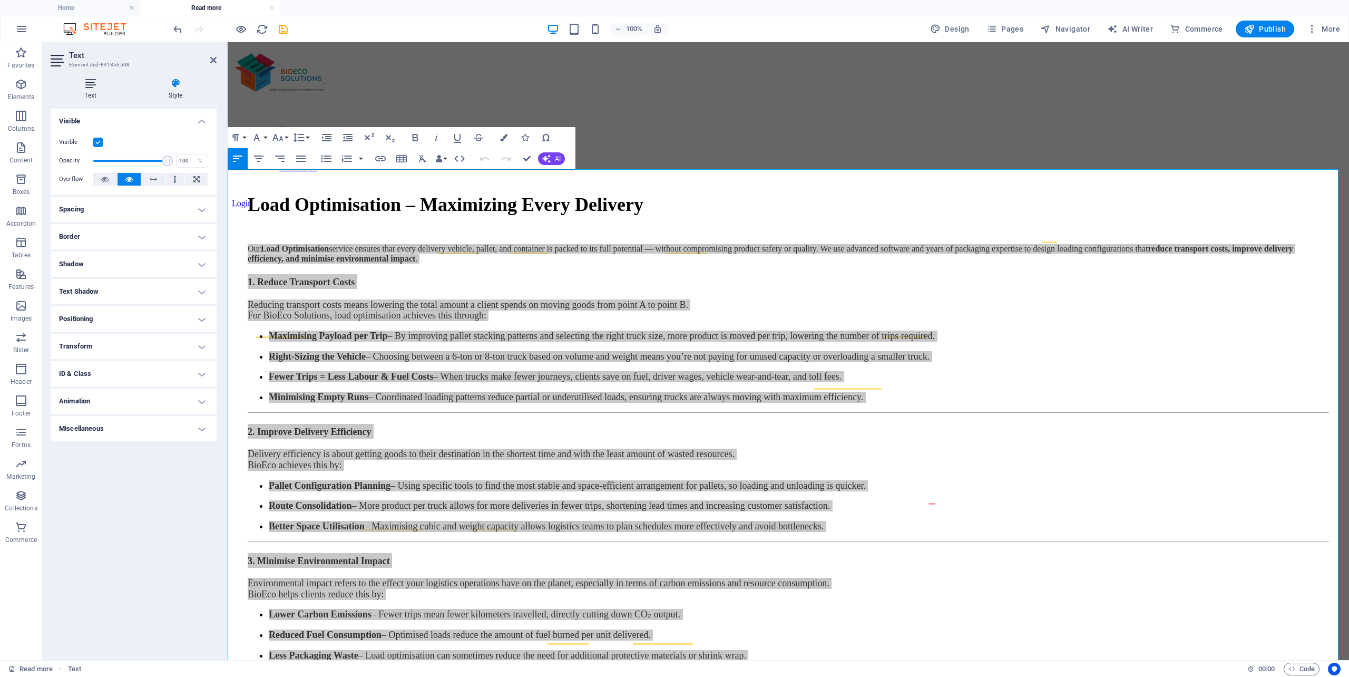
click at [93, 86] on icon at bounding box center [91, 83] width 80 height 11
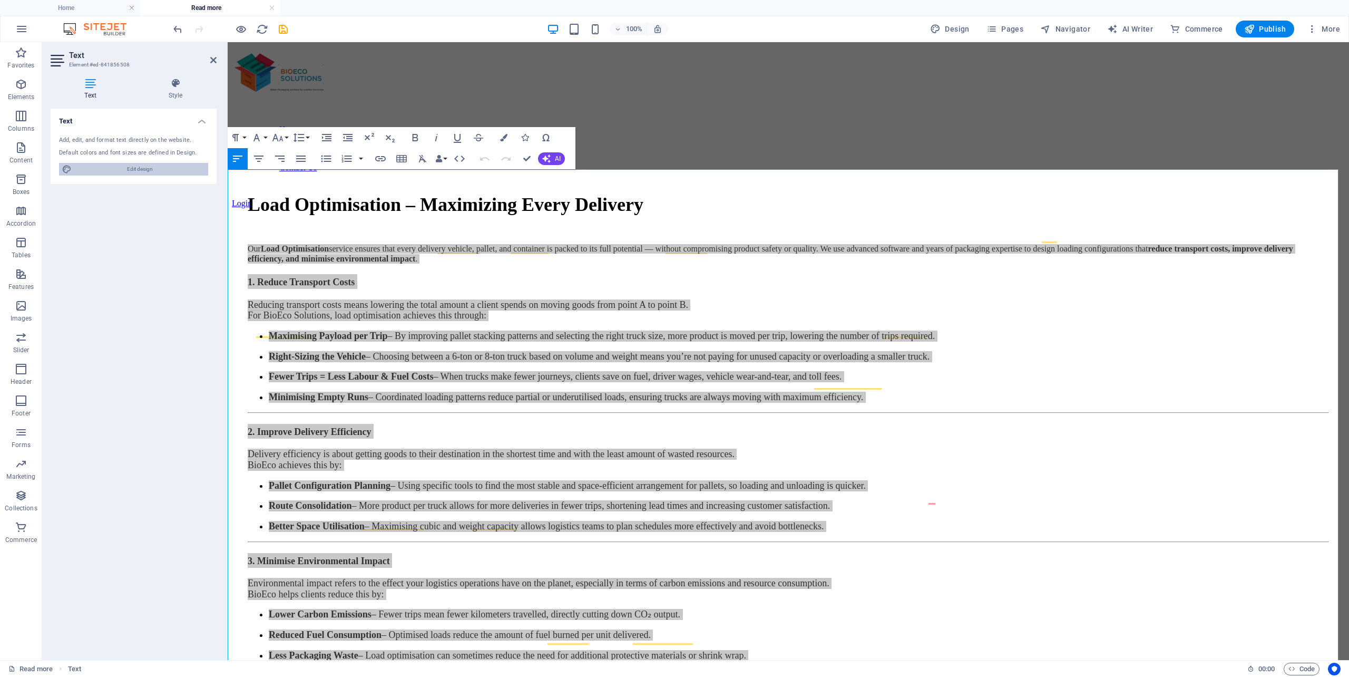
click at [151, 169] on span "Edit design" at bounding box center [140, 169] width 130 height 13
select select "px"
select select "400"
select select "px"
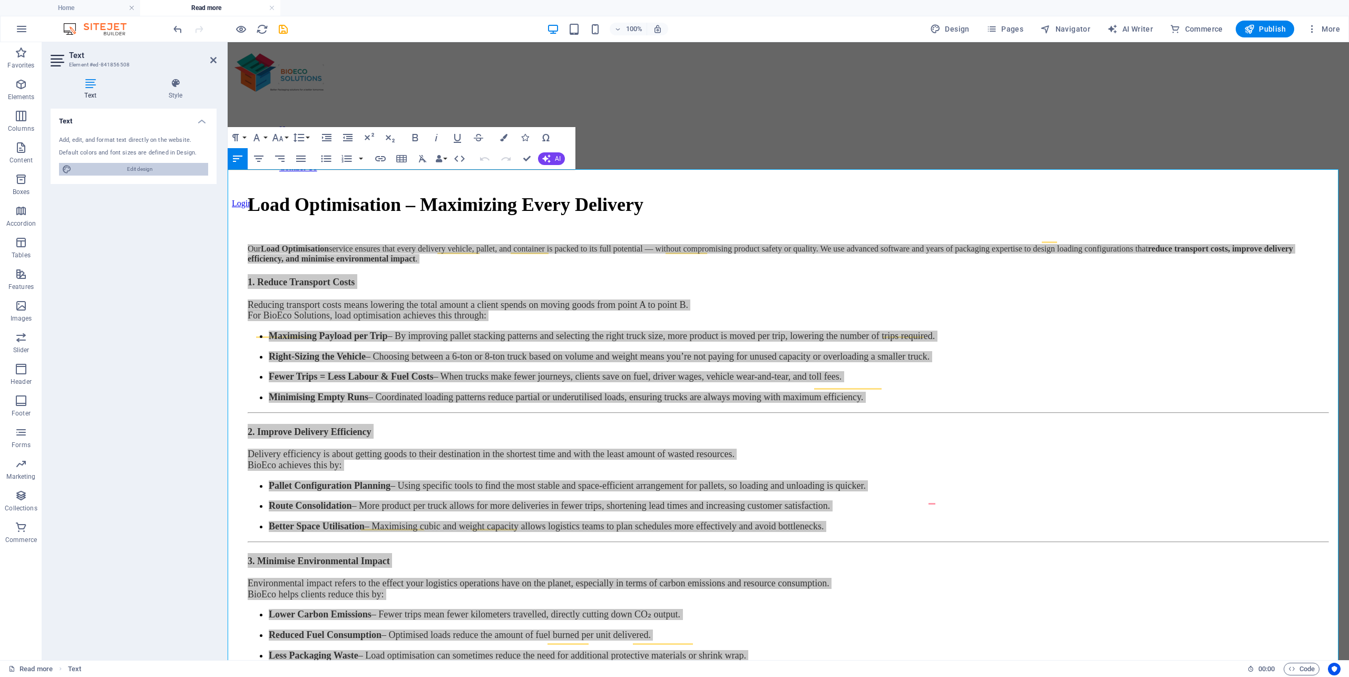
select select "400"
select select "px"
select select "rem"
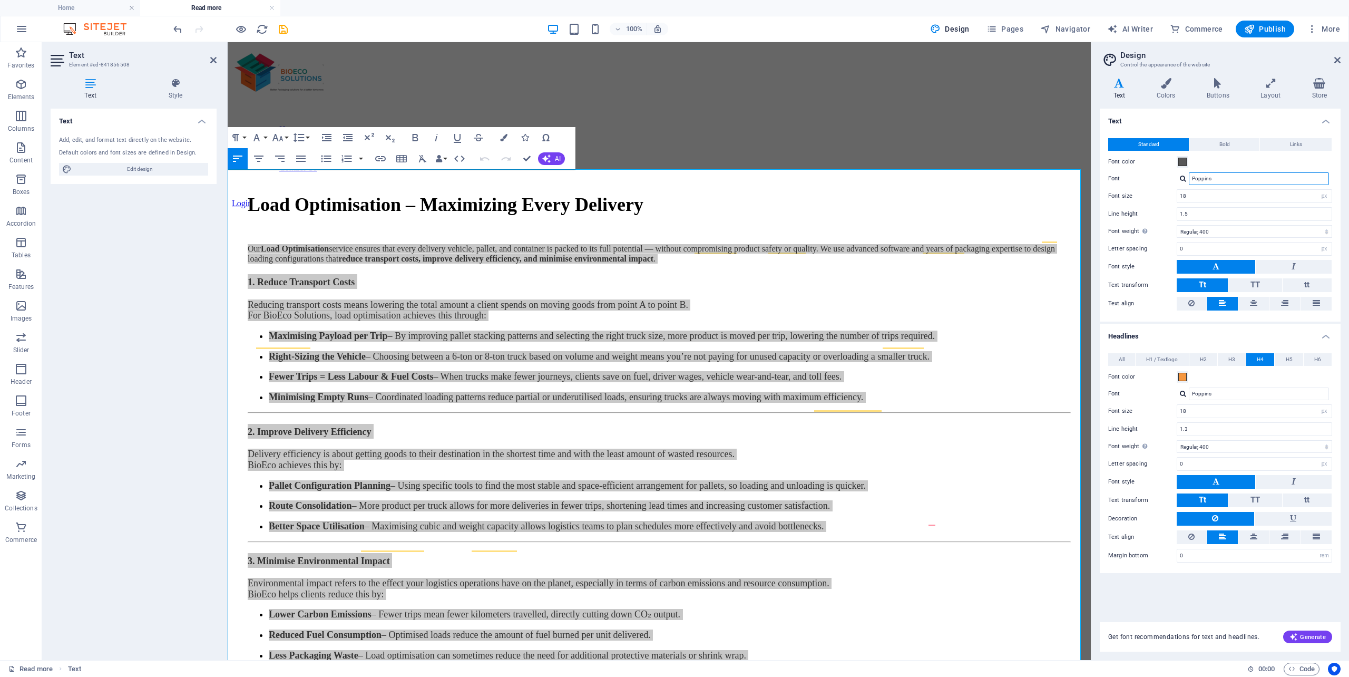
click at [1230, 179] on input "Poppins" at bounding box center [1259, 178] width 140 height 13
click at [1250, 263] on button at bounding box center [1216, 267] width 79 height 14
click at [1238, 268] on button at bounding box center [1216, 267] width 79 height 14
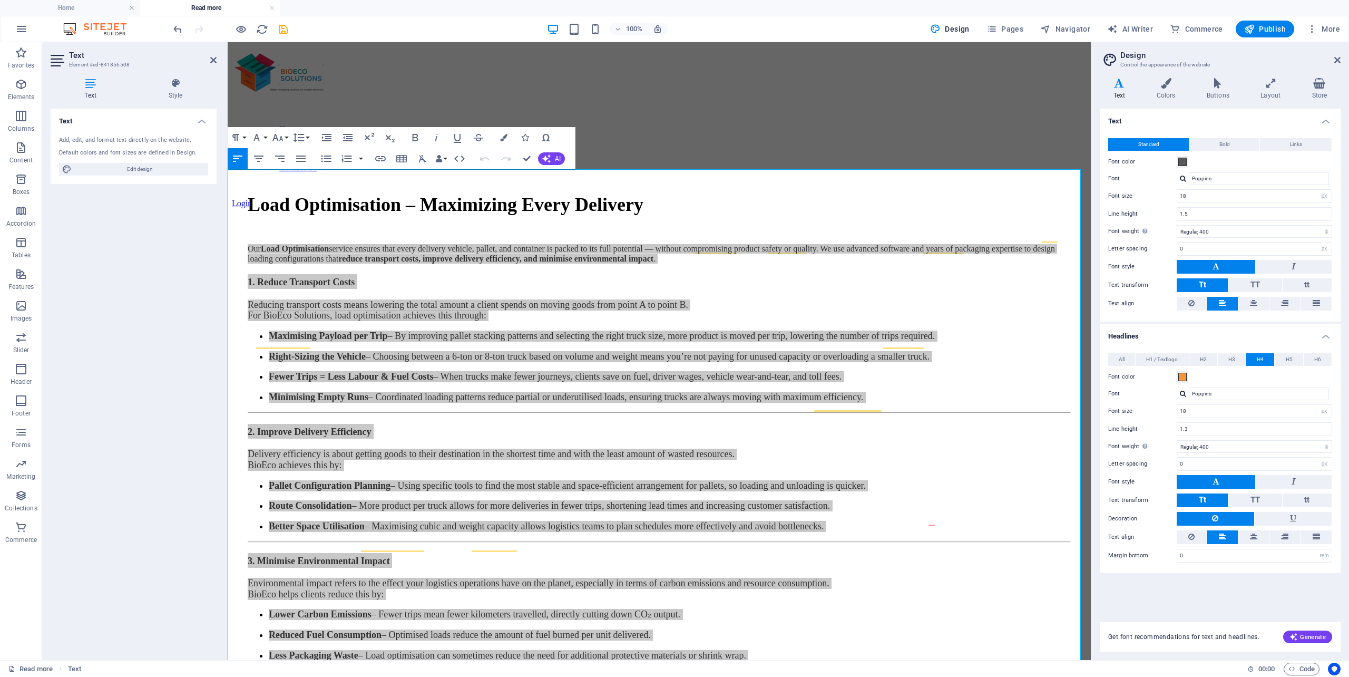
click at [1238, 268] on button at bounding box center [1216, 267] width 79 height 14
click at [1217, 282] on button "Tt" at bounding box center [1202, 285] width 51 height 14
drag, startPoint x: 1451, startPoint y: 220, endPoint x: 1086, endPoint y: 180, distance: 366.8
type input "CALIBRI"
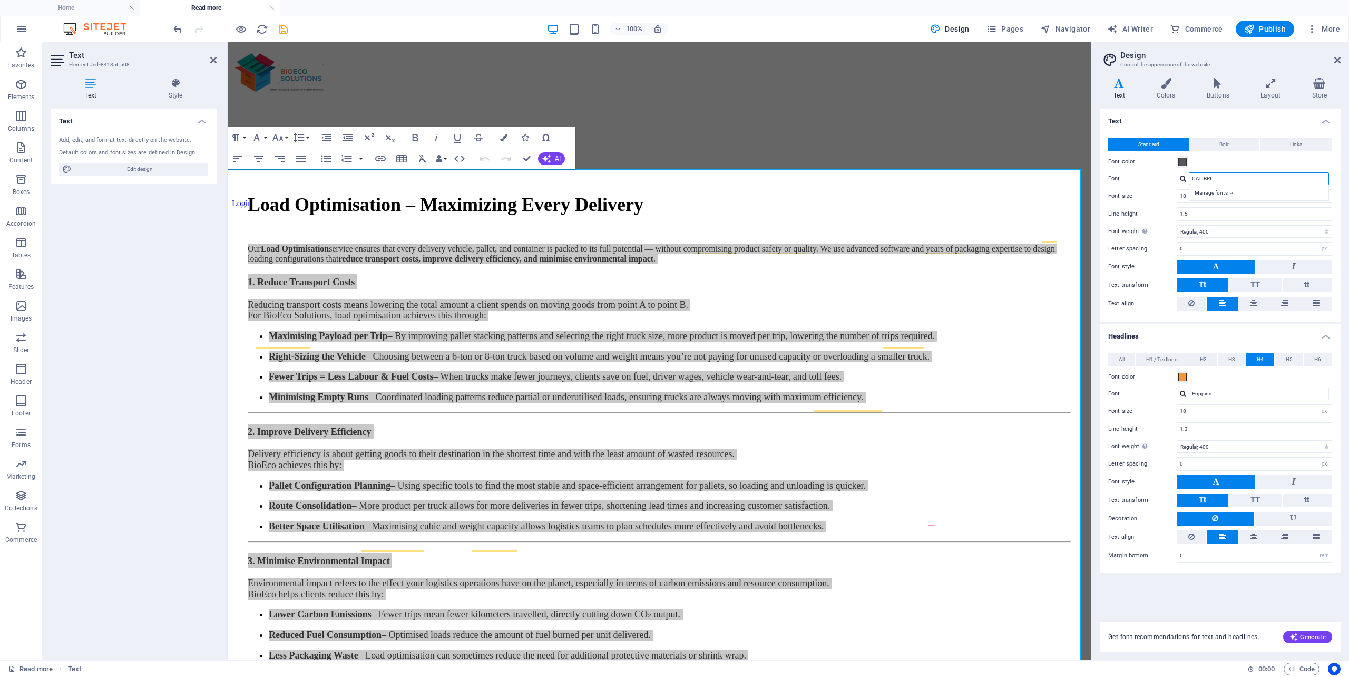
drag, startPoint x: 1222, startPoint y: 178, endPoint x: 1347, endPoint y: 169, distance: 125.2
click at [1153, 172] on div "Font CALIBRI Manage fonts →" at bounding box center [1220, 178] width 224 height 13
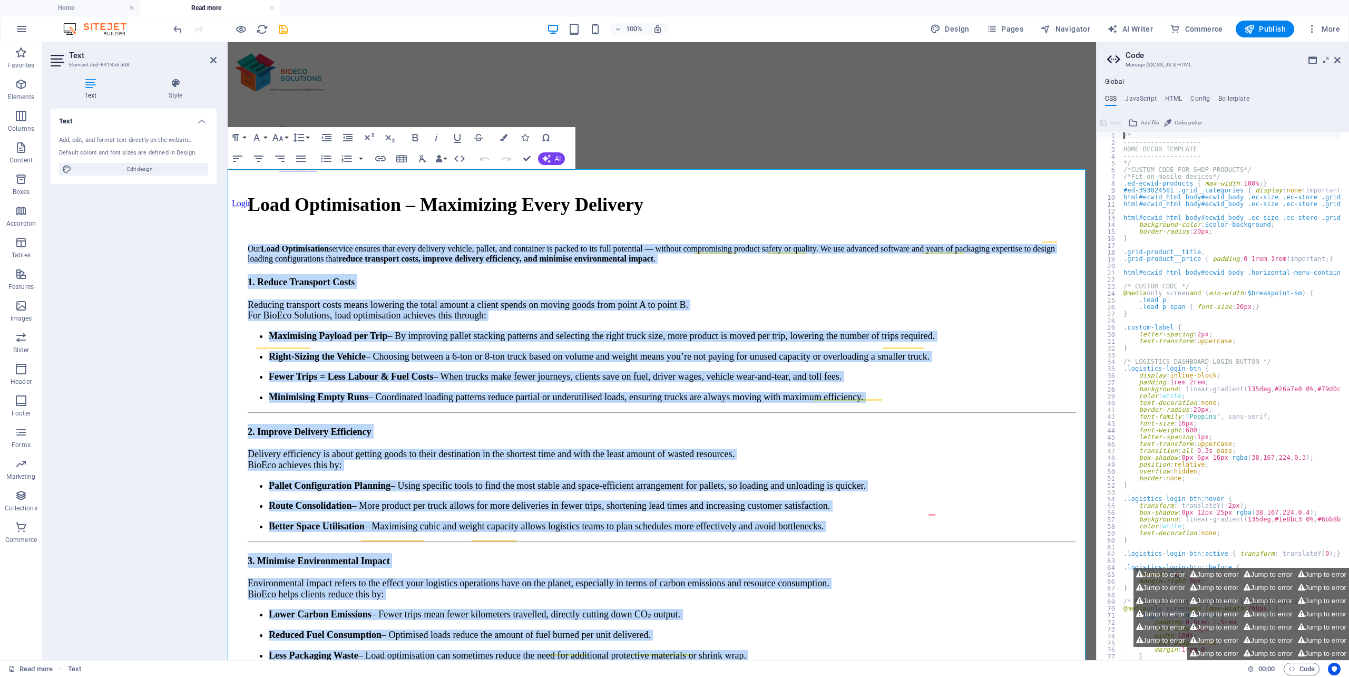
click at [820, 302] on p "Reducing transport costs means lowering the total amount a client spends on mov…" at bounding box center [662, 310] width 828 height 22
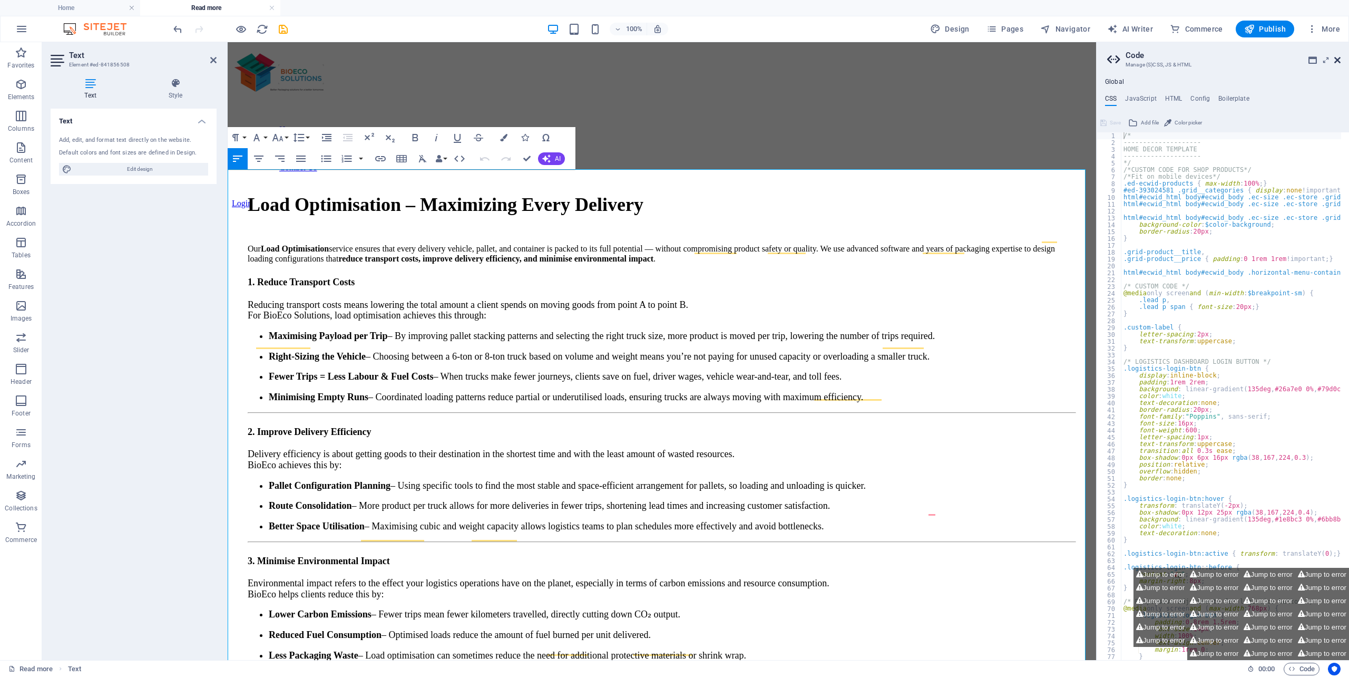
drag, startPoint x: 1339, startPoint y: 57, endPoint x: 842, endPoint y: 165, distance: 508.5
click at [1339, 57] on icon at bounding box center [1337, 60] width 6 height 8
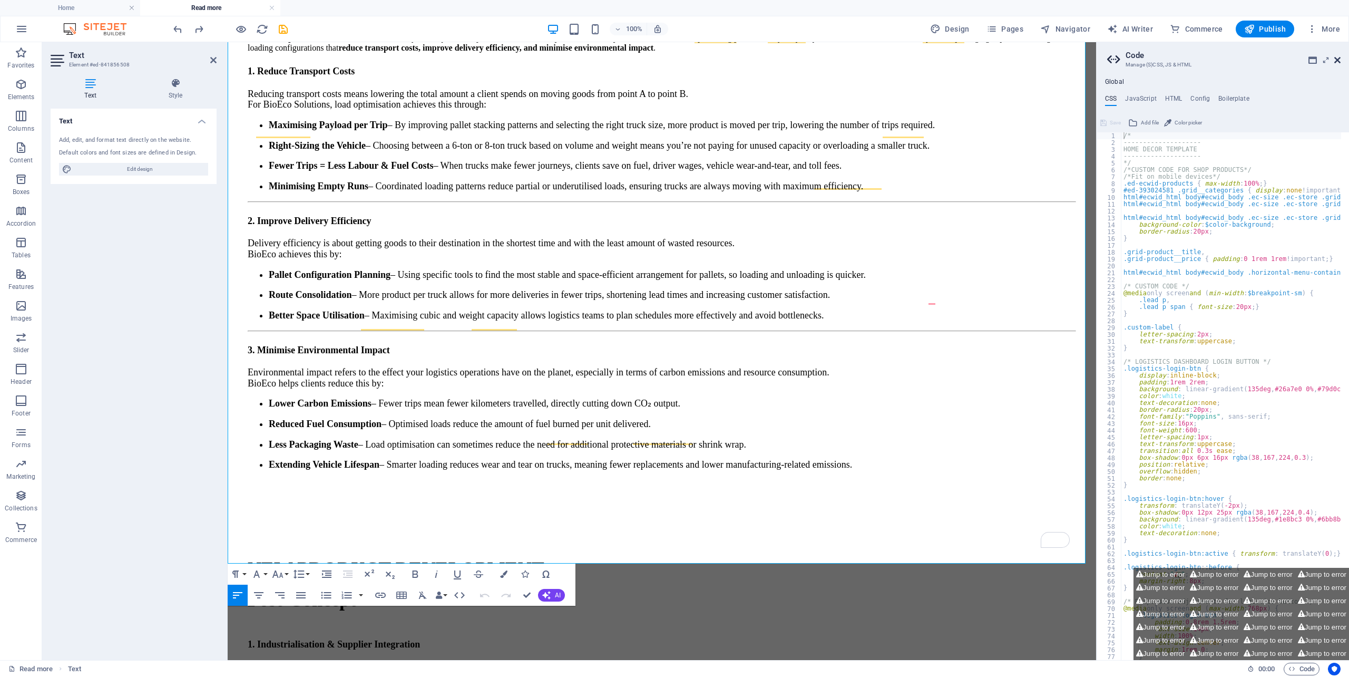
drag, startPoint x: 1335, startPoint y: 57, endPoint x: 1105, endPoint y: 17, distance: 233.3
click at [1335, 57] on icon at bounding box center [1337, 60] width 6 height 8
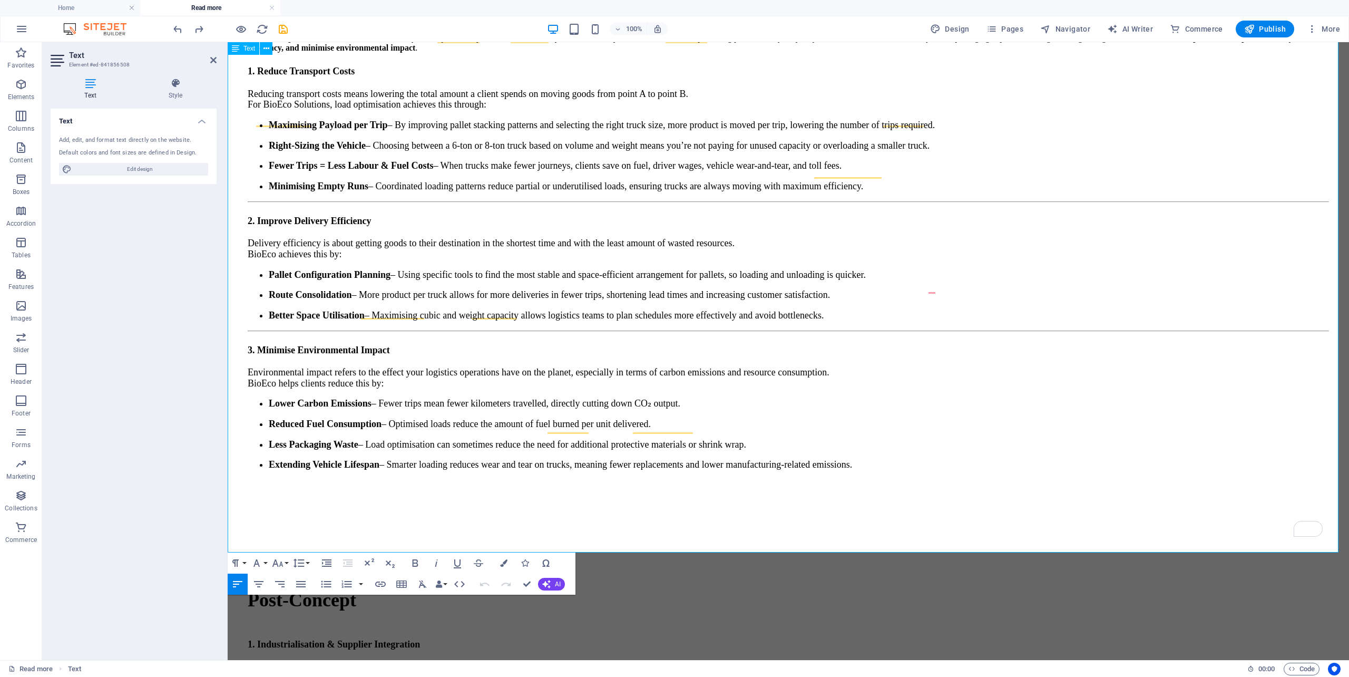
drag, startPoint x: 1013, startPoint y: 302, endPoint x: 956, endPoint y: 309, distance: 57.3
click at [1010, 299] on li "Route Consolidation – More product per truck allows for more deliveries in fewe…" at bounding box center [799, 294] width 1060 height 11
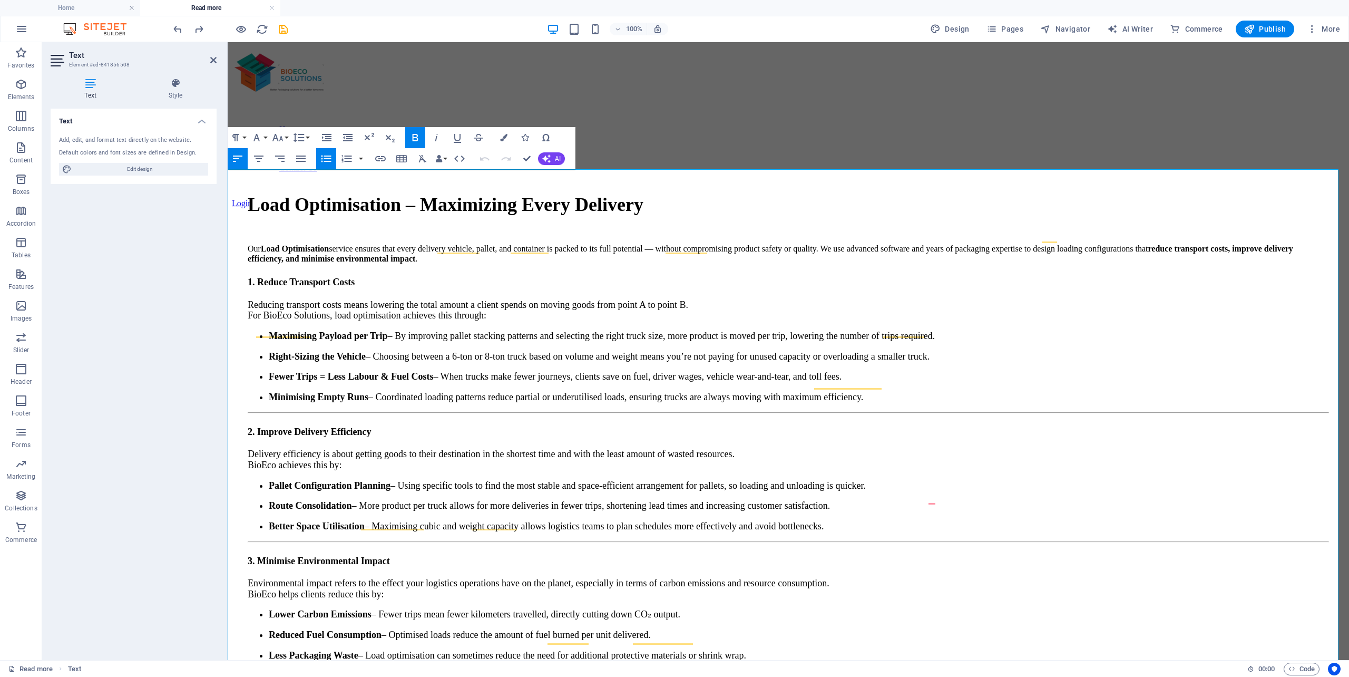
drag, startPoint x: 1124, startPoint y: 300, endPoint x: 1099, endPoint y: 299, distance: 24.8
click at [1109, 300] on p "Reducing transport costs means lowering the total amount a client spends on mov…" at bounding box center [788, 310] width 1081 height 22
click at [822, 107] on div "Home About Us Products Services Contact Us Login" at bounding box center [788, 85] width 1113 height 79
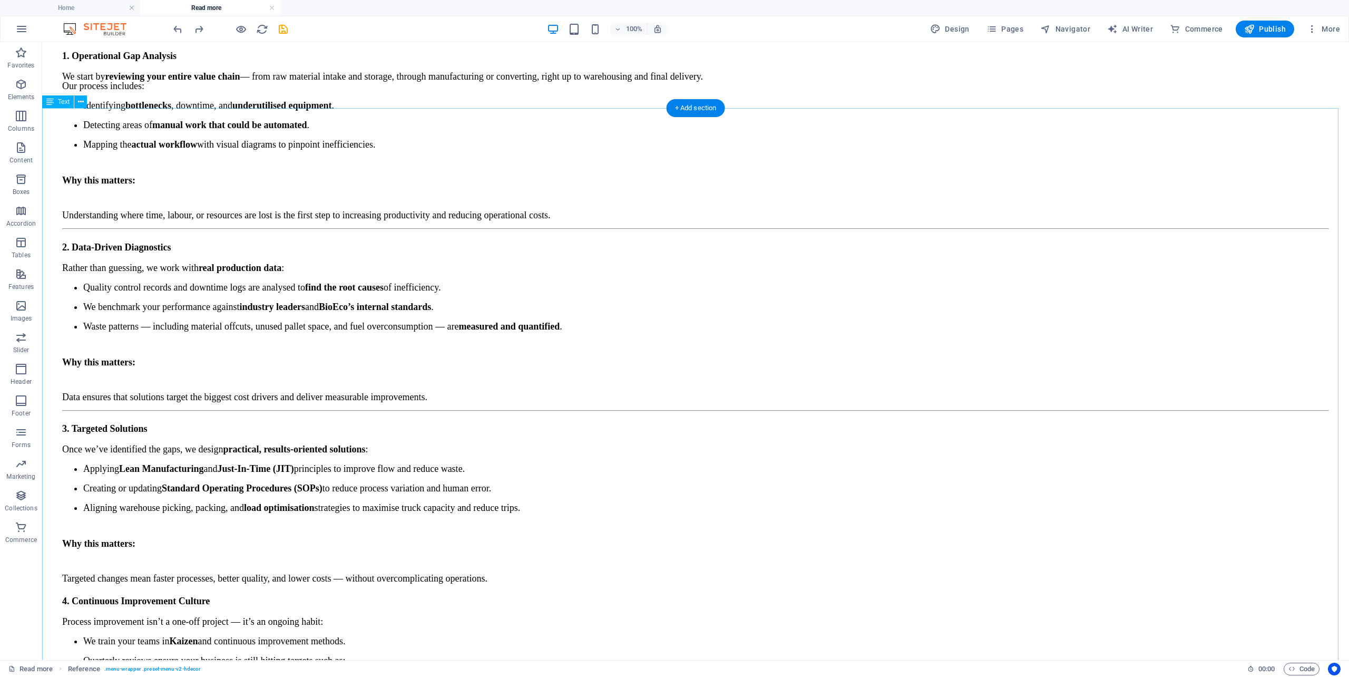
scroll to position [1897, 0]
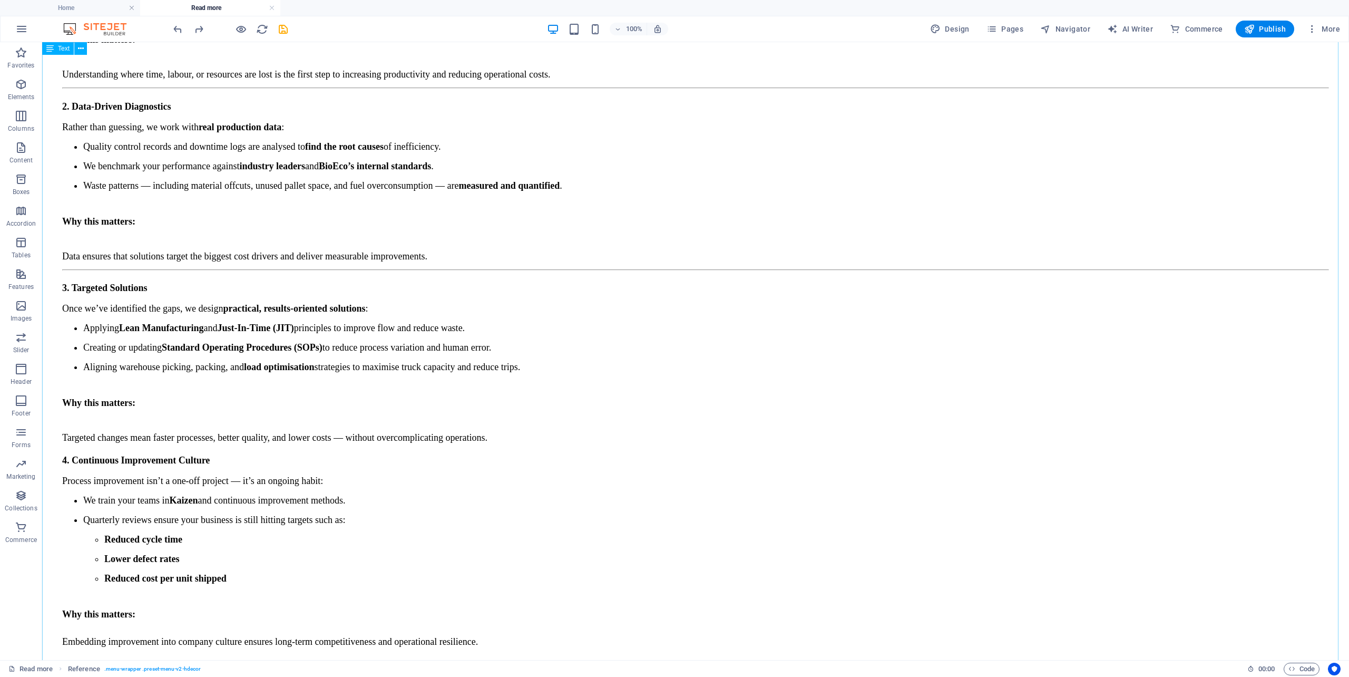
drag, startPoint x: 999, startPoint y: 281, endPoint x: 573, endPoint y: 102, distance: 462.1
click at [969, 251] on div "Process Improvement 1. Operational Gap Analysis We start by reviewing your enti…" at bounding box center [695, 252] width 1298 height 837
drag, startPoint x: 244, startPoint y: 27, endPoint x: 239, endPoint y: 35, distance: 9.1
click at [243, 28] on icon "button" at bounding box center [241, 29] width 12 height 12
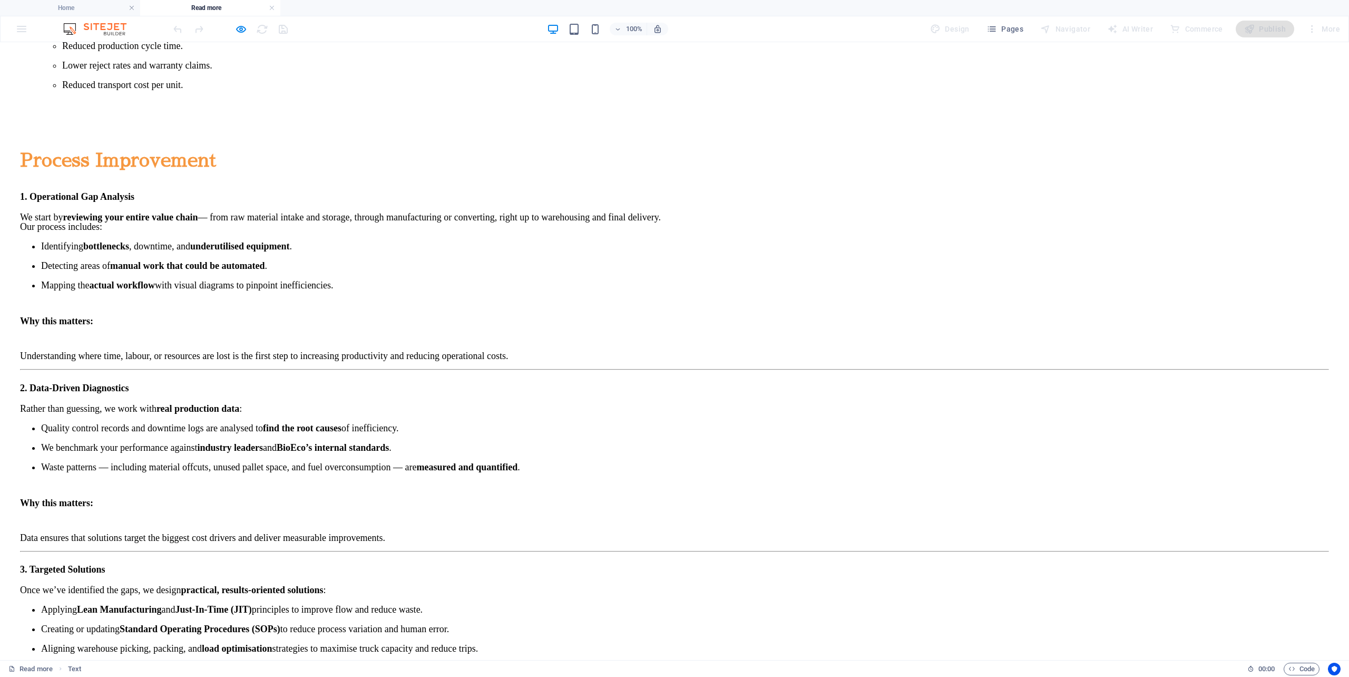
scroll to position [1405, 0]
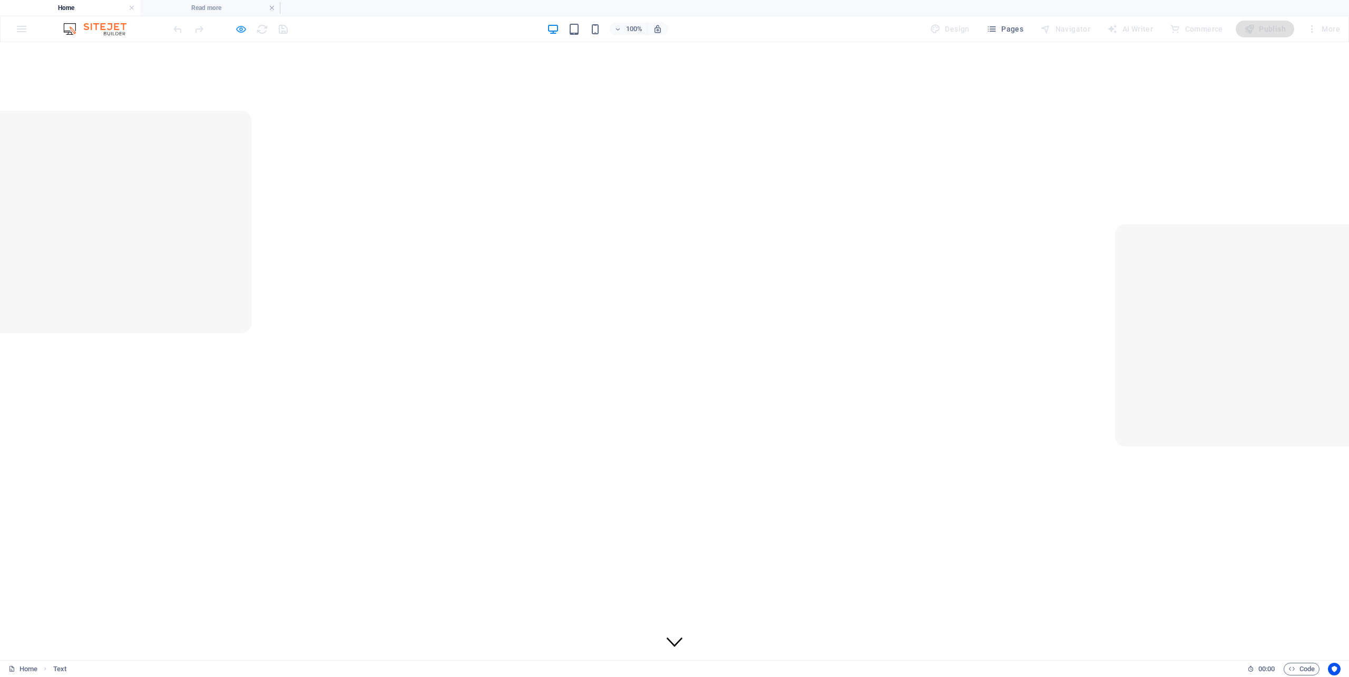
scroll to position [0, 0]
drag, startPoint x: 240, startPoint y: 30, endPoint x: 234, endPoint y: 32, distance: 6.4
click at [235, 32] on icon "button" at bounding box center [241, 29] width 12 height 12
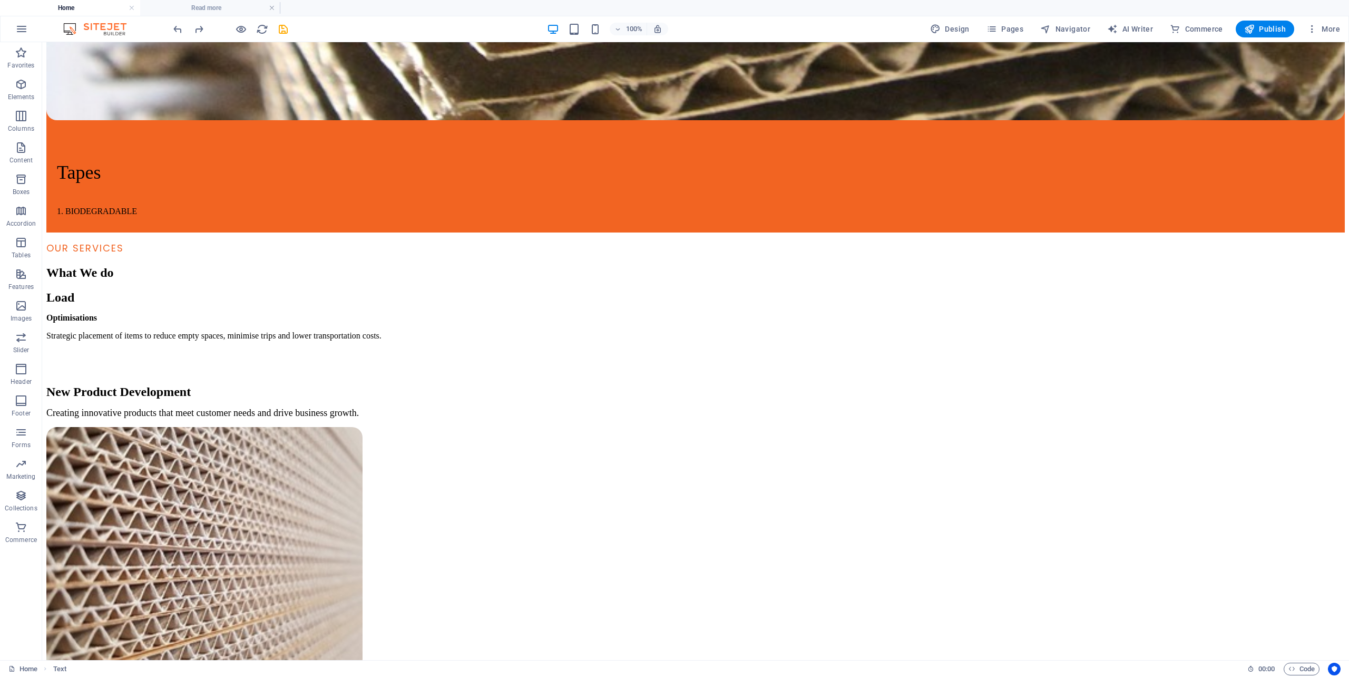
drag, startPoint x: 1270, startPoint y: 30, endPoint x: 1286, endPoint y: 20, distance: 18.7
click at [1265, 28] on span "Publish" at bounding box center [1265, 29] width 42 height 11
